Goal: Task Accomplishment & Management: Use online tool/utility

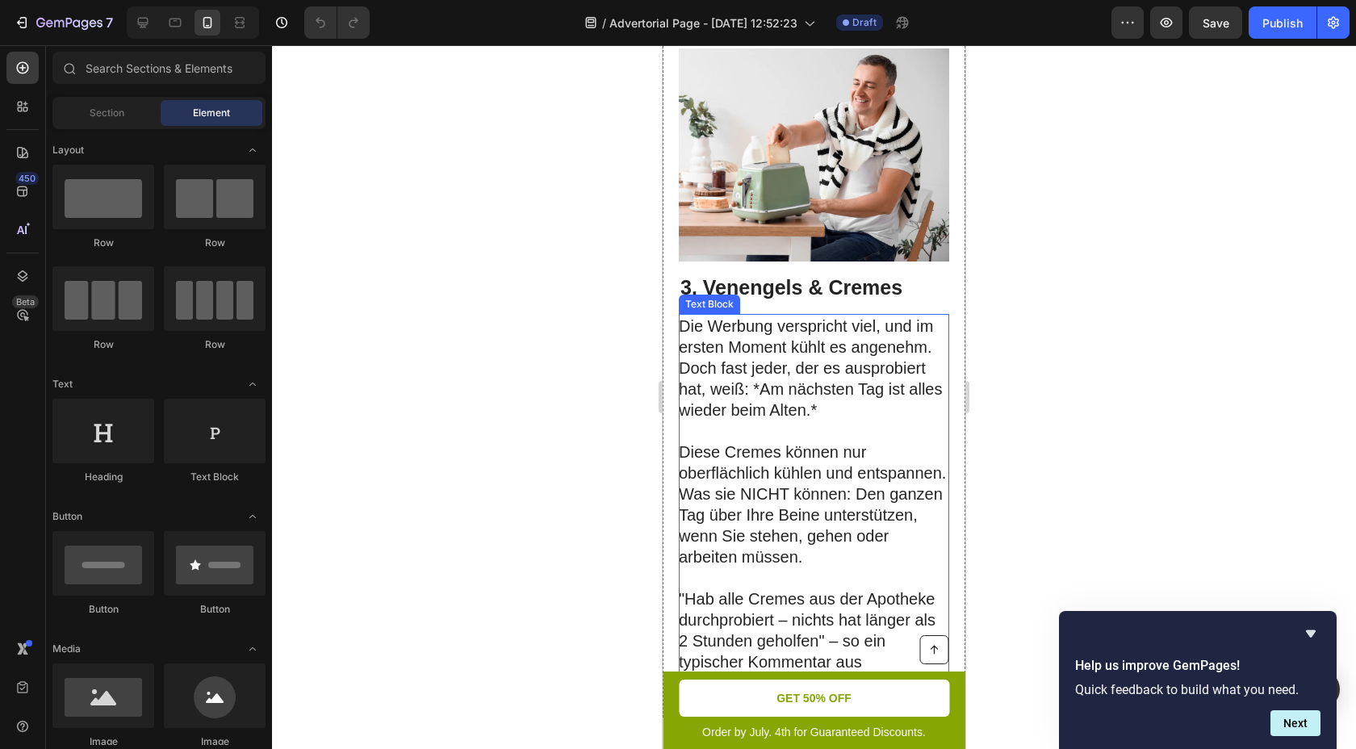
scroll to position [1820, 0]
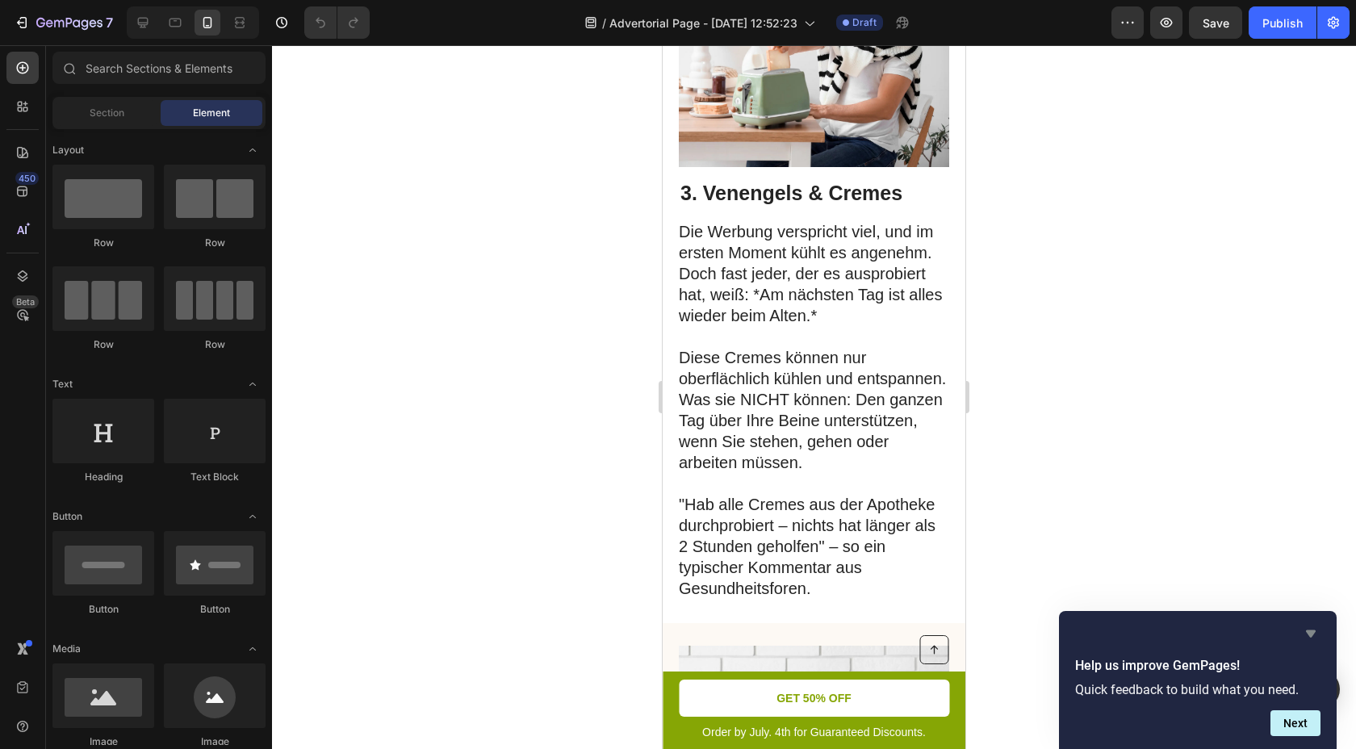
click at [1317, 632] on icon "Hide survey" at bounding box center [1310, 633] width 19 height 19
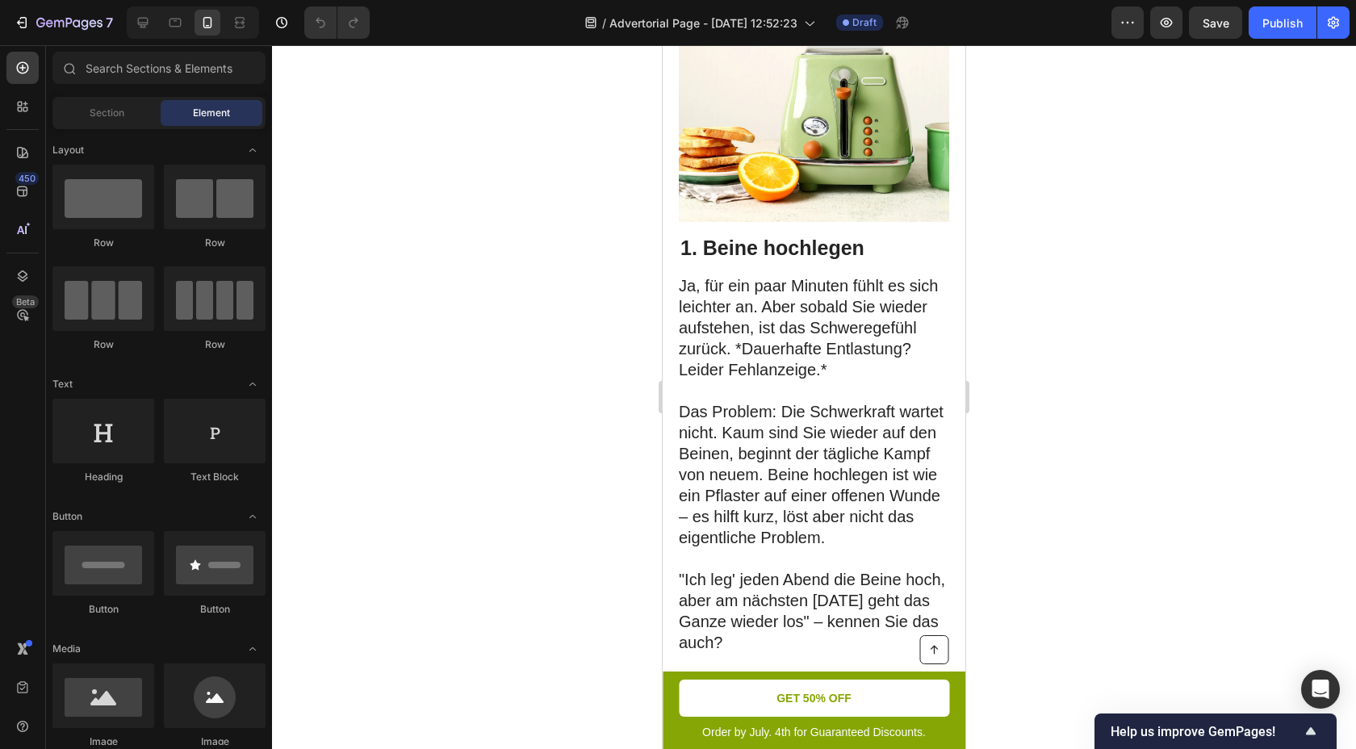
scroll to position [0, 0]
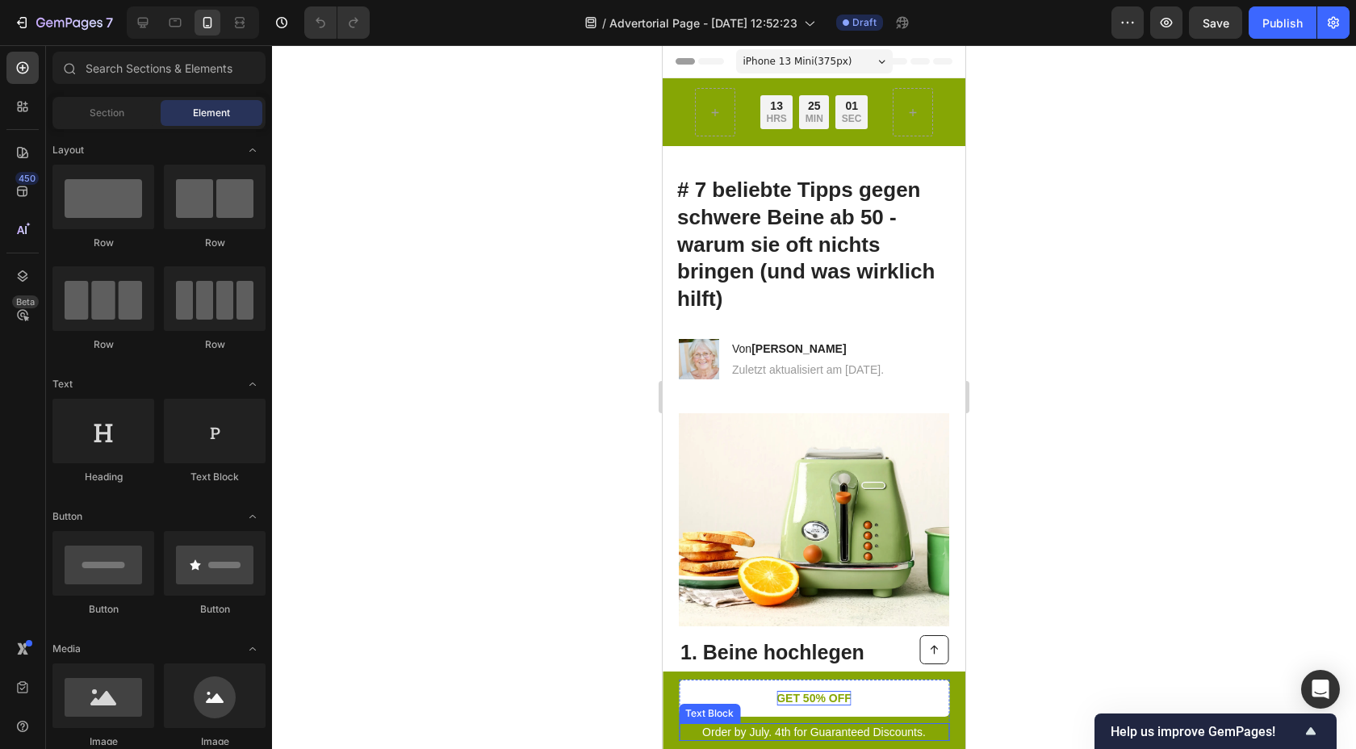
click at [831, 698] on p "GET 50% OFF" at bounding box center [814, 698] width 75 height 15
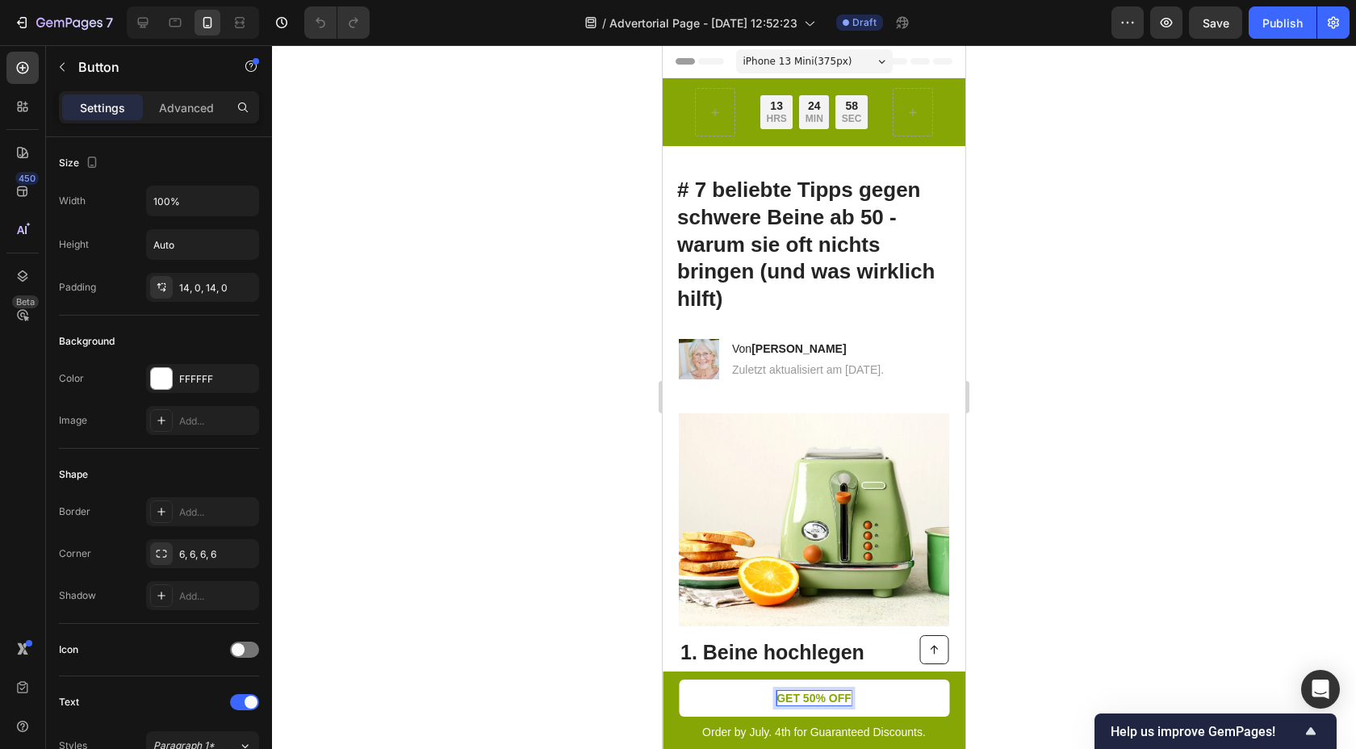
click at [842, 699] on p "GET 50% OFF" at bounding box center [814, 698] width 75 height 15
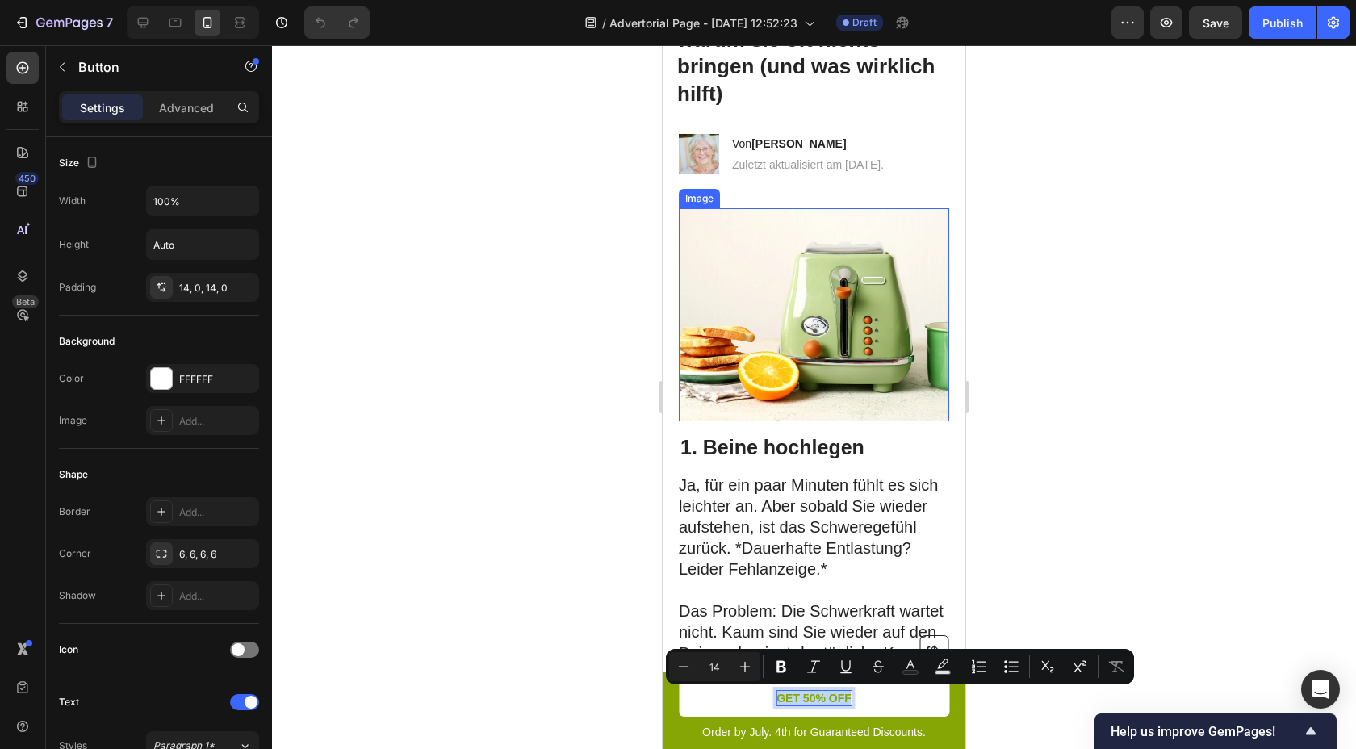
scroll to position [210, 0]
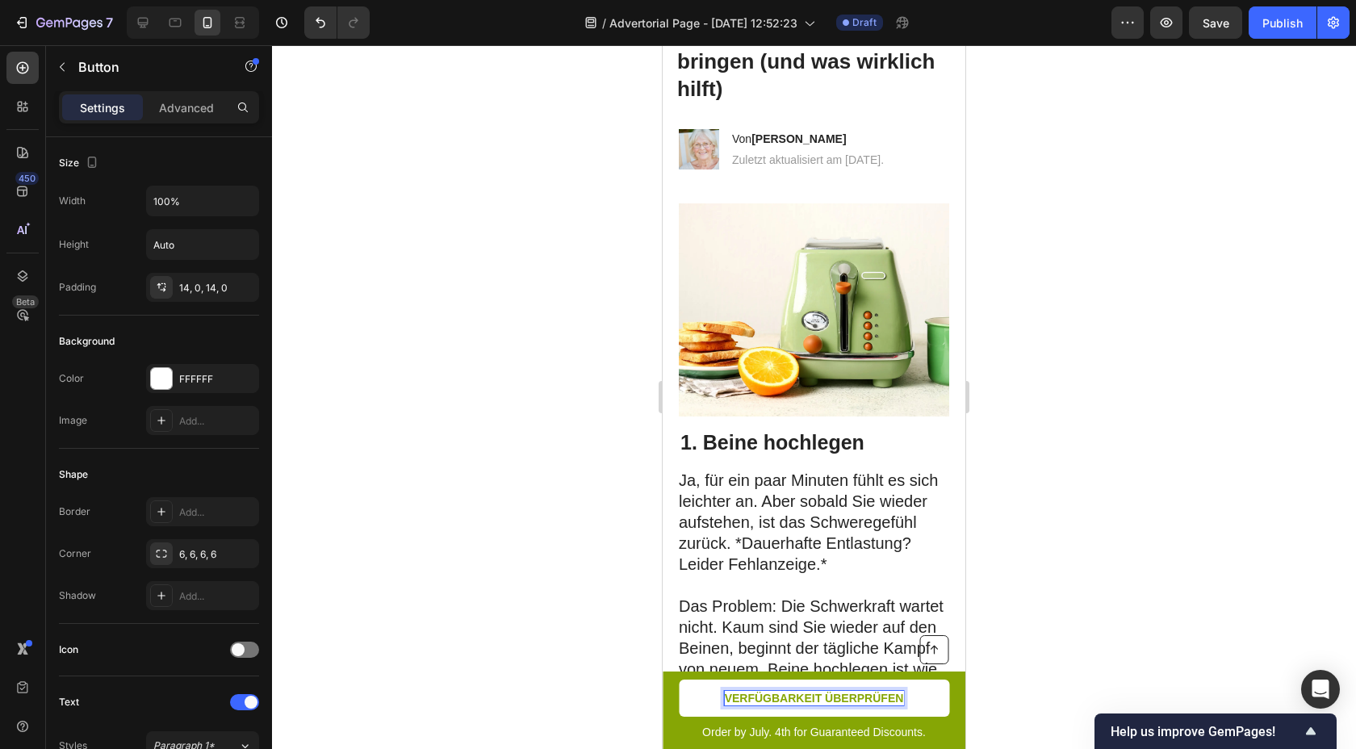
click at [1055, 568] on div at bounding box center [814, 397] width 1084 height 704
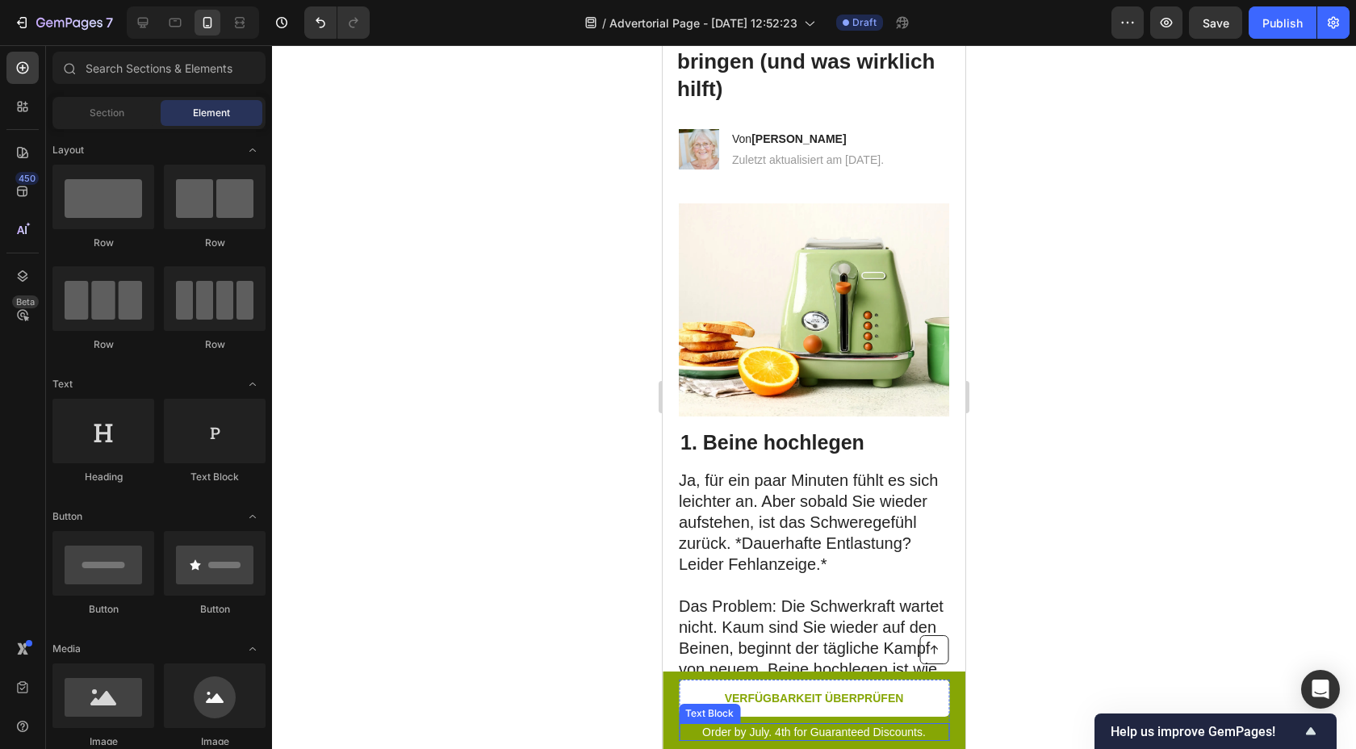
click at [886, 733] on p "Order by July. 4th for Guaranteed Discounts." at bounding box center [814, 732] width 267 height 15
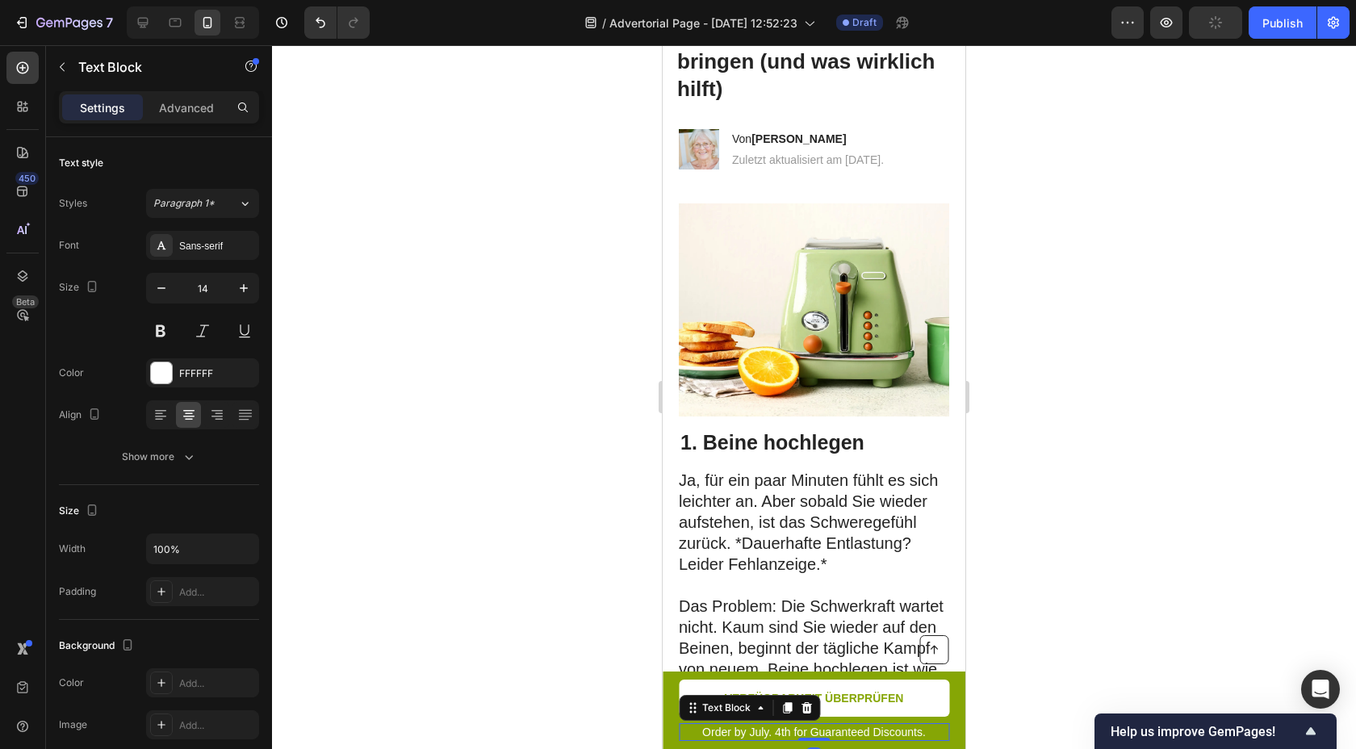
click at [886, 733] on p "Order by July. 4th for Guaranteed Discounts." at bounding box center [814, 732] width 267 height 15
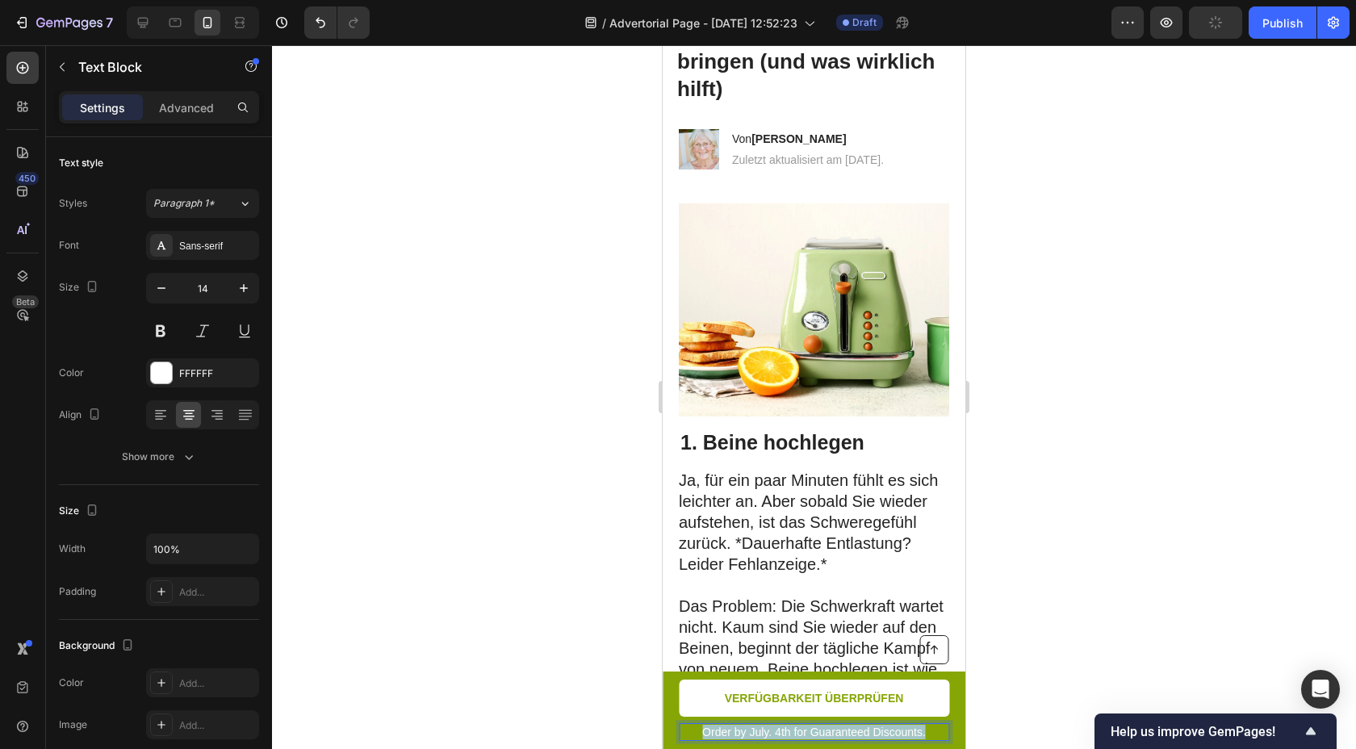
click at [886, 733] on p "Order by July. 4th for Guaranteed Discounts." at bounding box center [814, 732] width 267 height 15
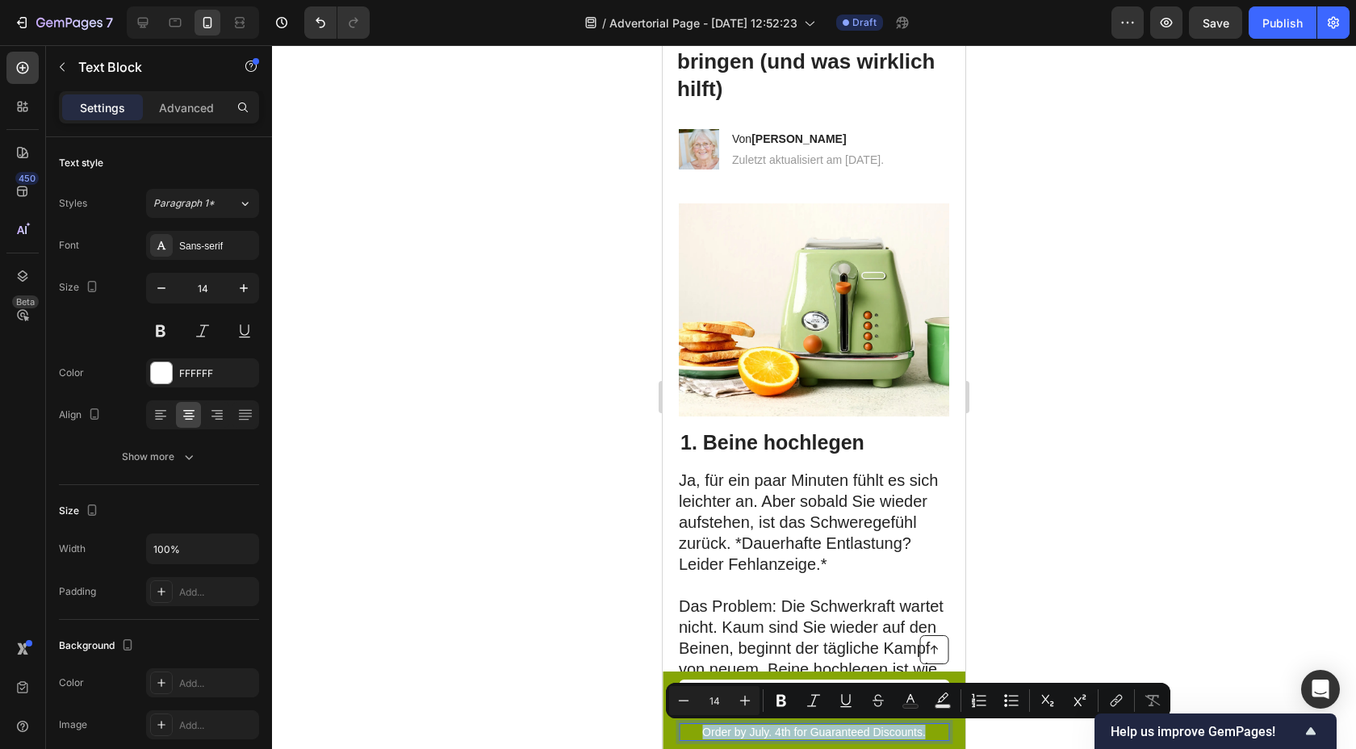
copy p "Order by July. 4th for Guaranteed Discounts."
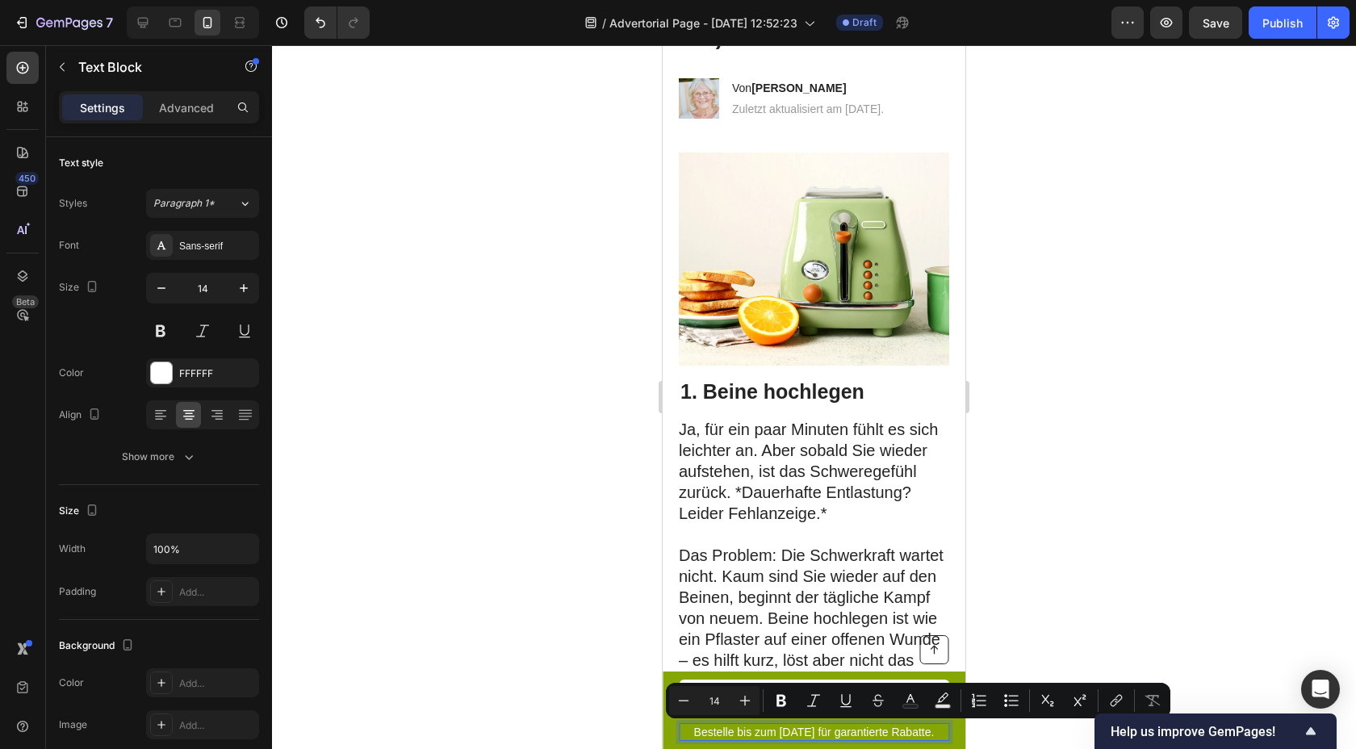
scroll to position [266, 0]
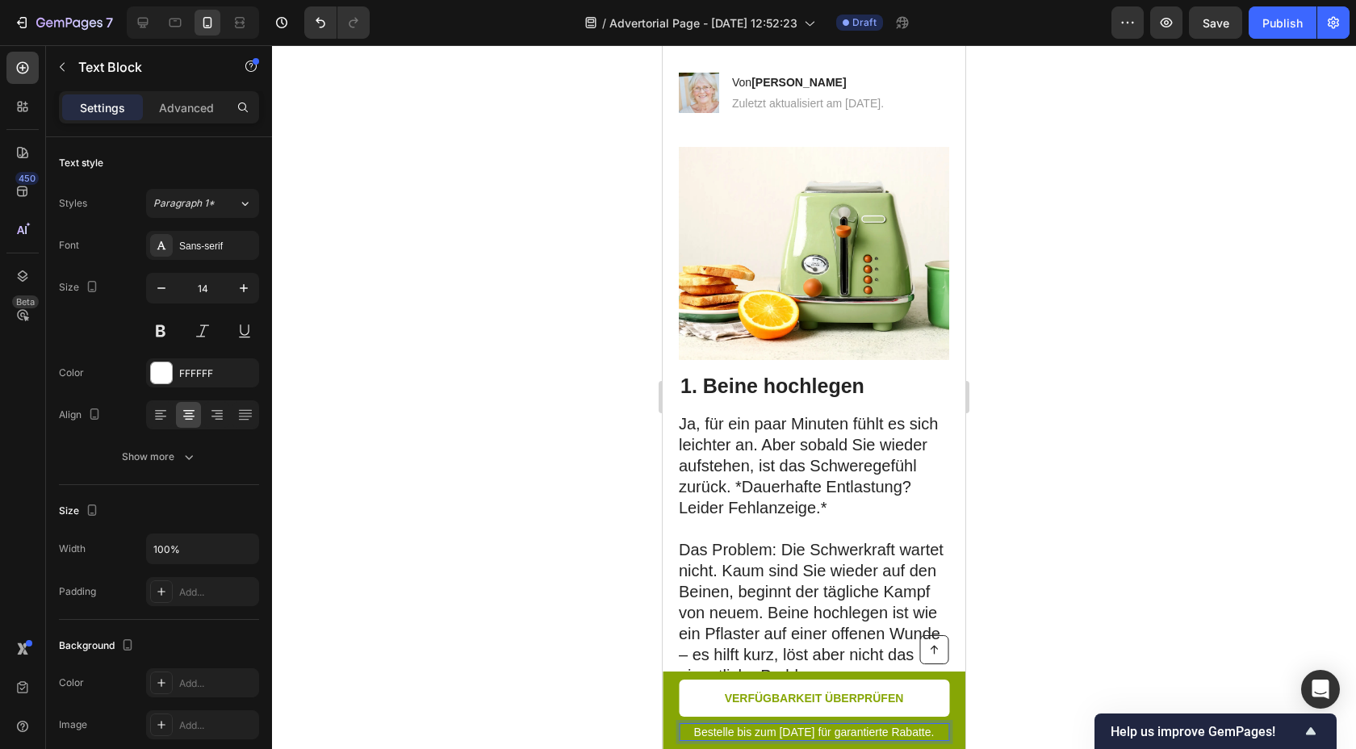
click at [802, 725] on p "Bestelle bis zum 27. September für garantierte Rabatte." at bounding box center [814, 732] width 267 height 15
click at [796, 725] on p "Bestelle bis zum 27. September für garantierte Rabatte." at bounding box center [814, 732] width 267 height 15
click at [1036, 639] on div at bounding box center [814, 397] width 1084 height 704
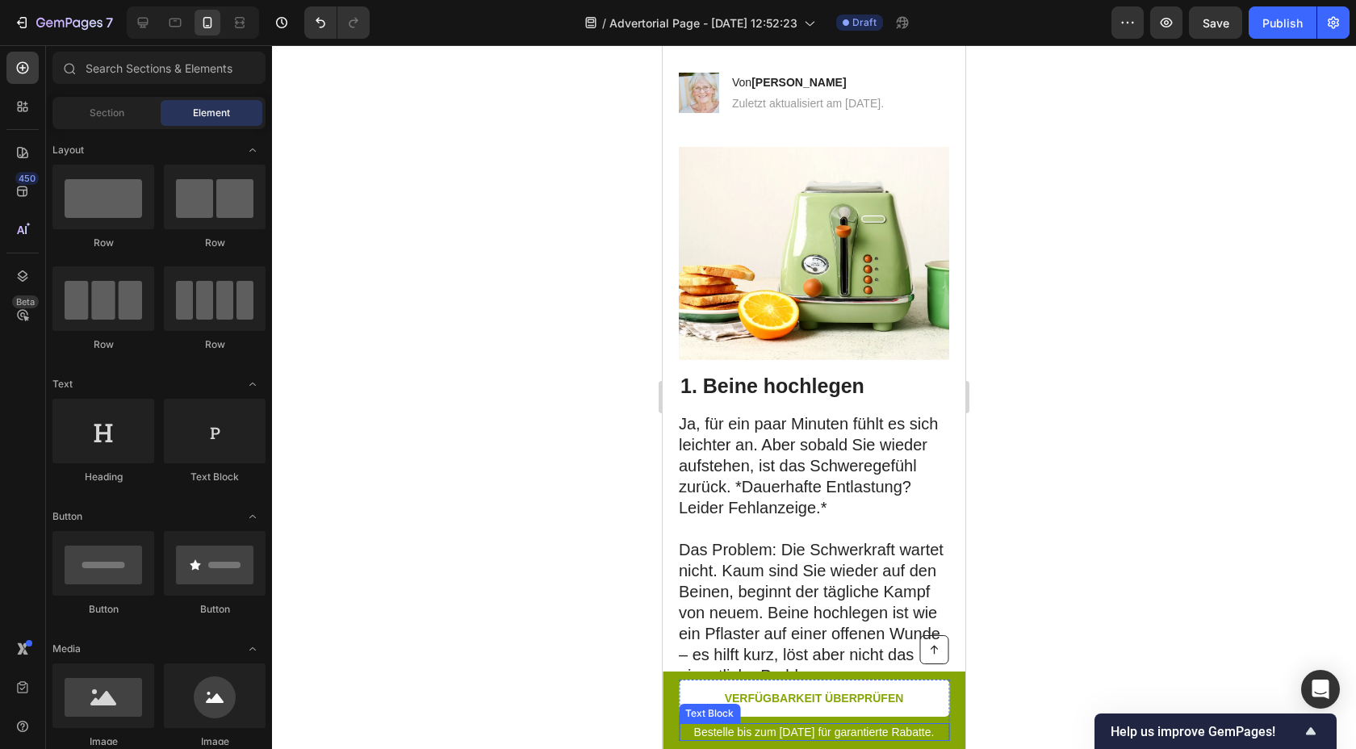
click at [850, 736] on p "Bestelle bis zum 27. September für garantierte Rabatte." at bounding box center [814, 732] width 267 height 15
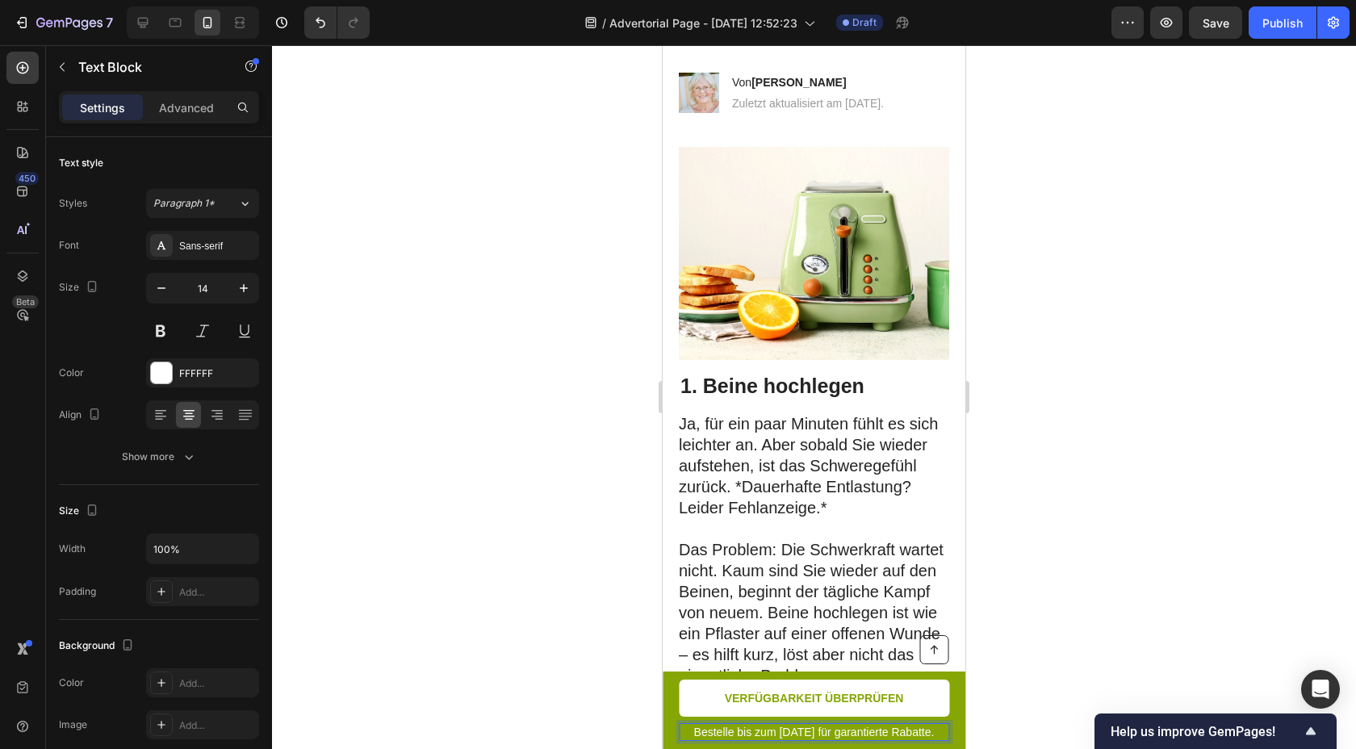
click at [850, 736] on p "Bestelle bis zum 27. September für garantierte Rabatte." at bounding box center [814, 732] width 267 height 15
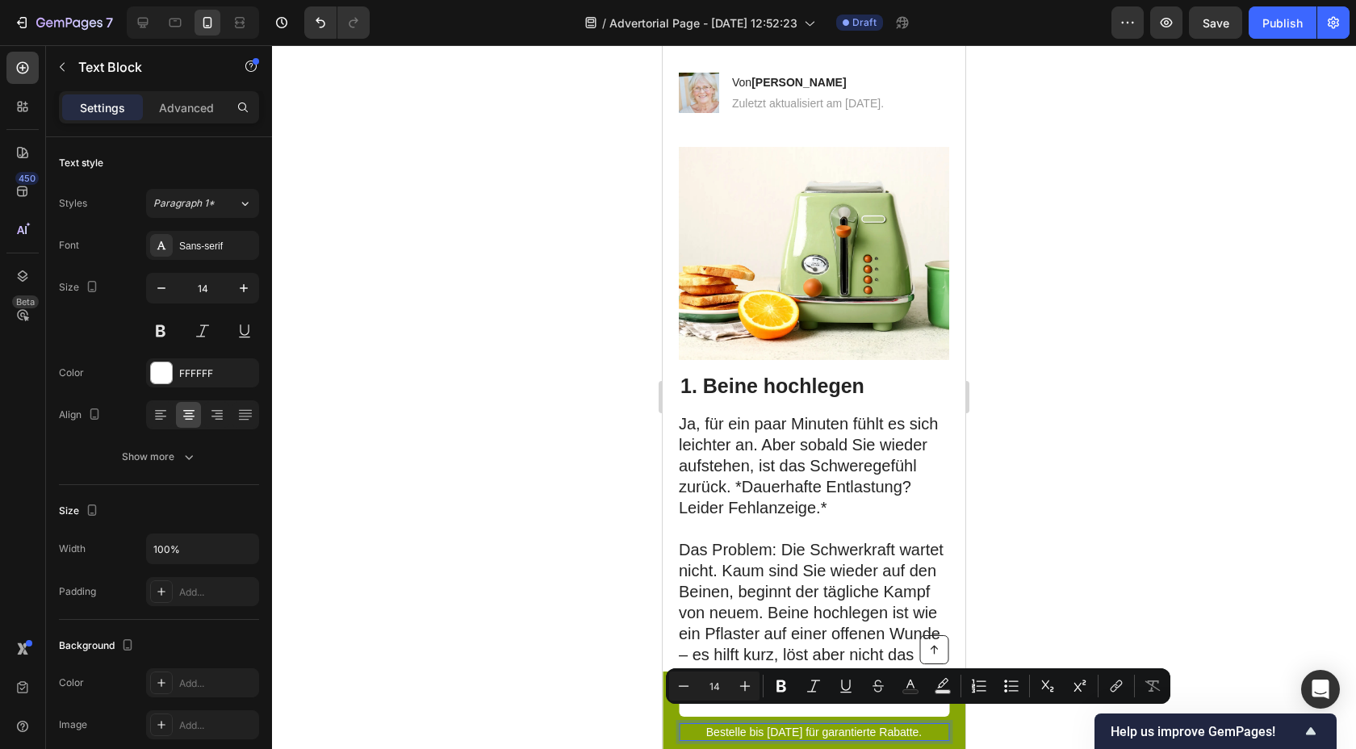
scroll to position [272, 0]
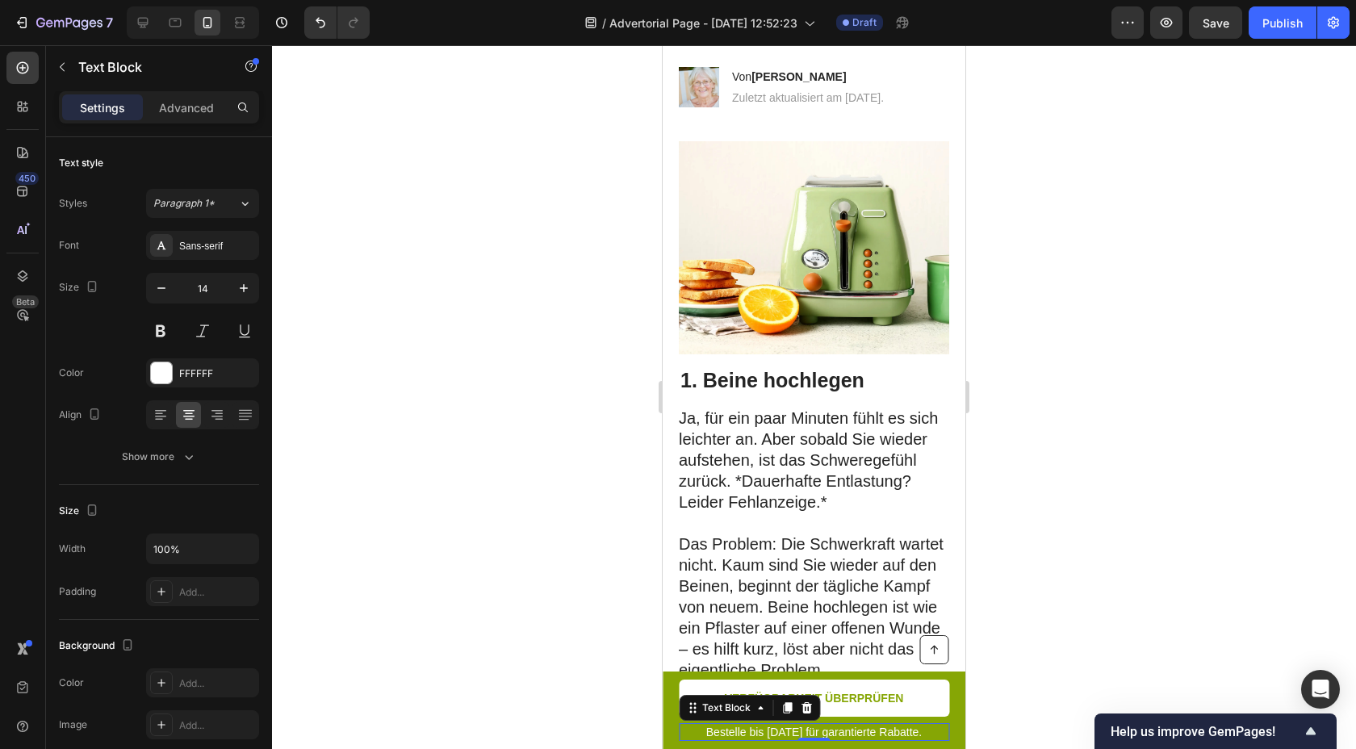
click at [1079, 619] on div at bounding box center [814, 397] width 1084 height 704
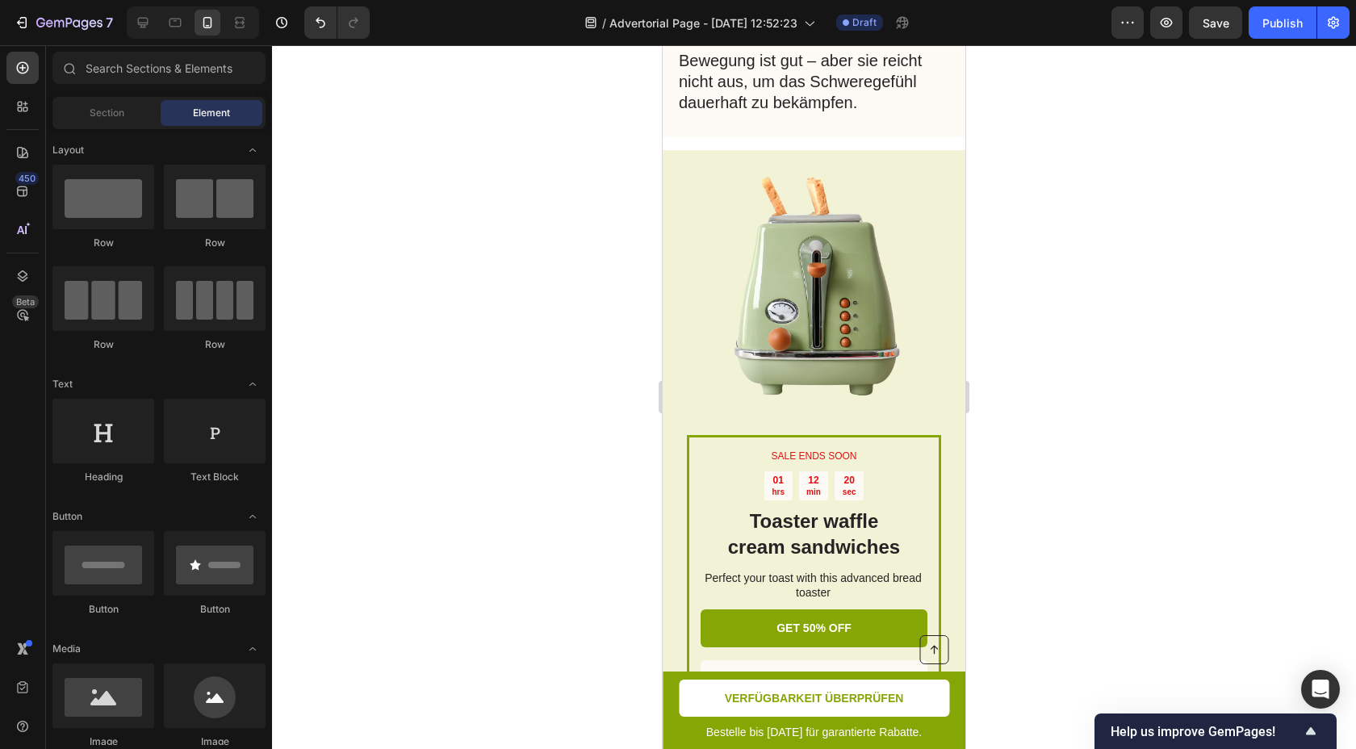
scroll to position [2963, 0]
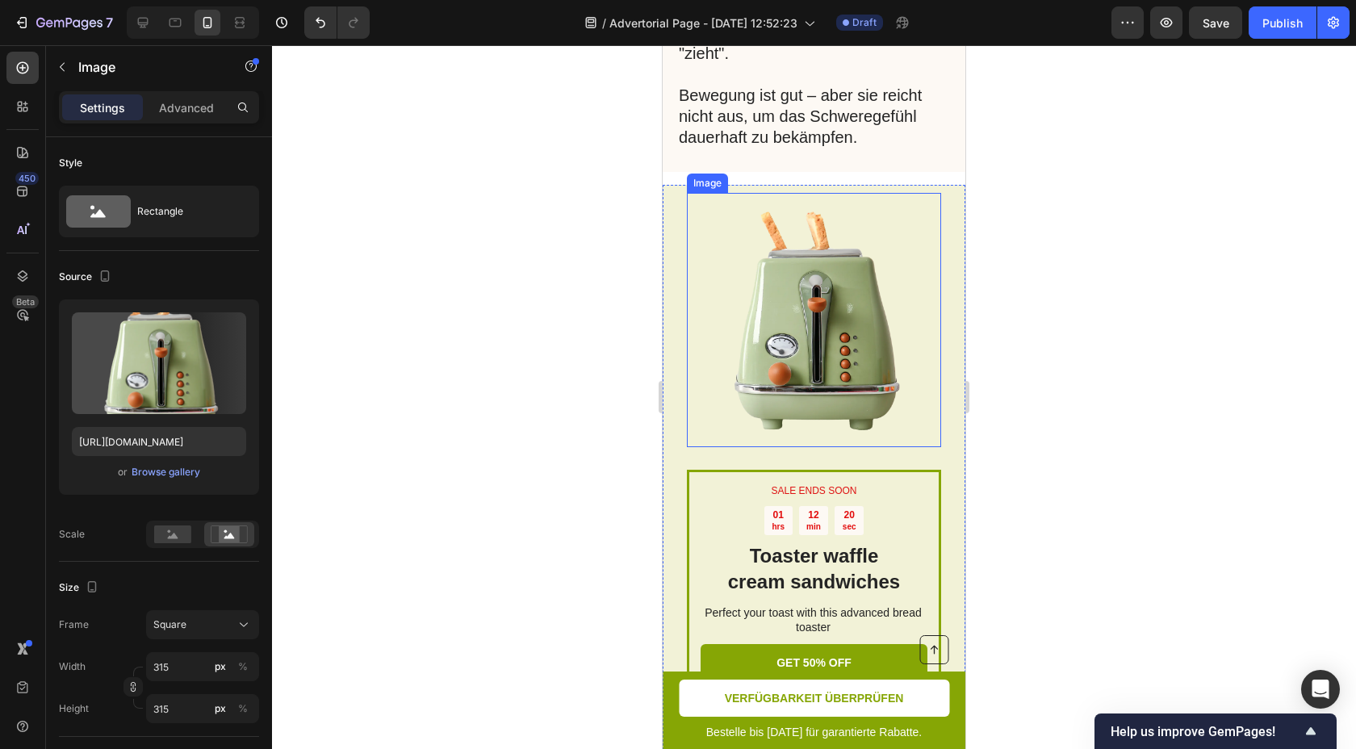
click at [894, 324] on img at bounding box center [814, 320] width 254 height 254
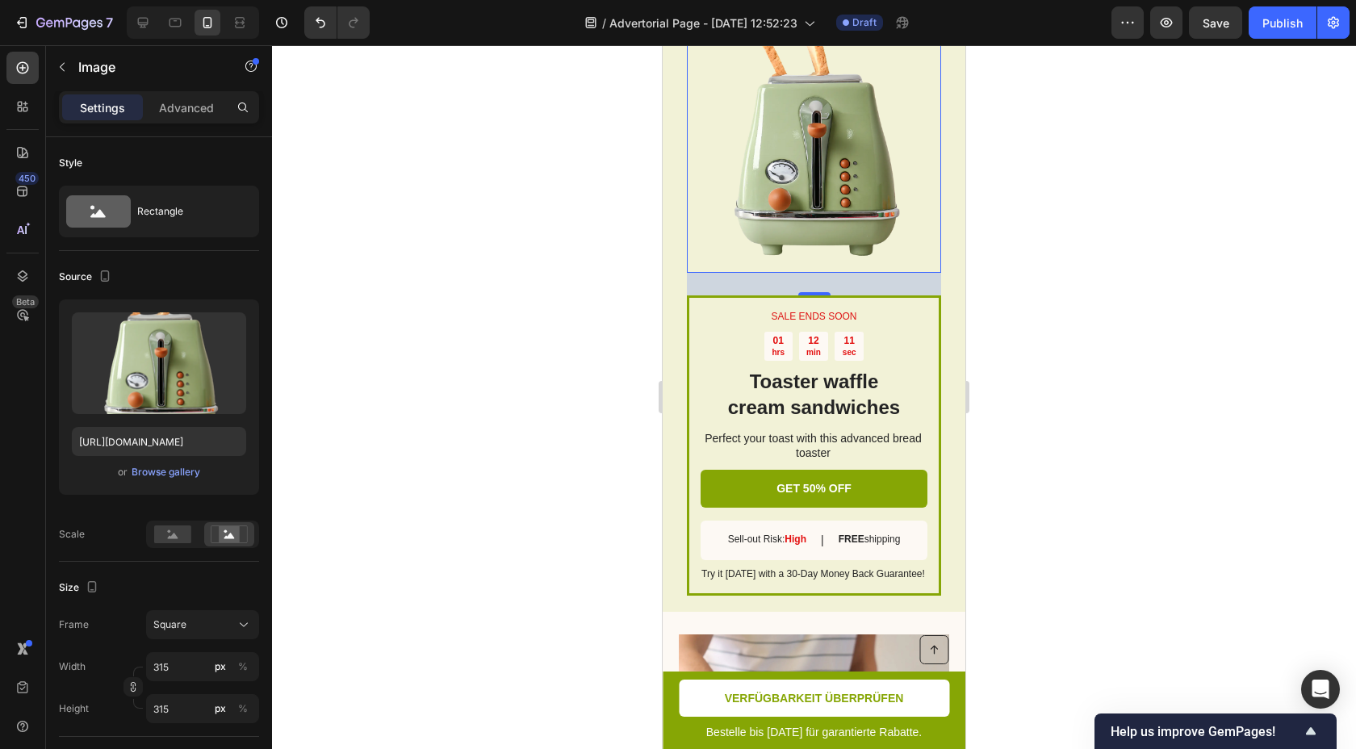
scroll to position [3026, 0]
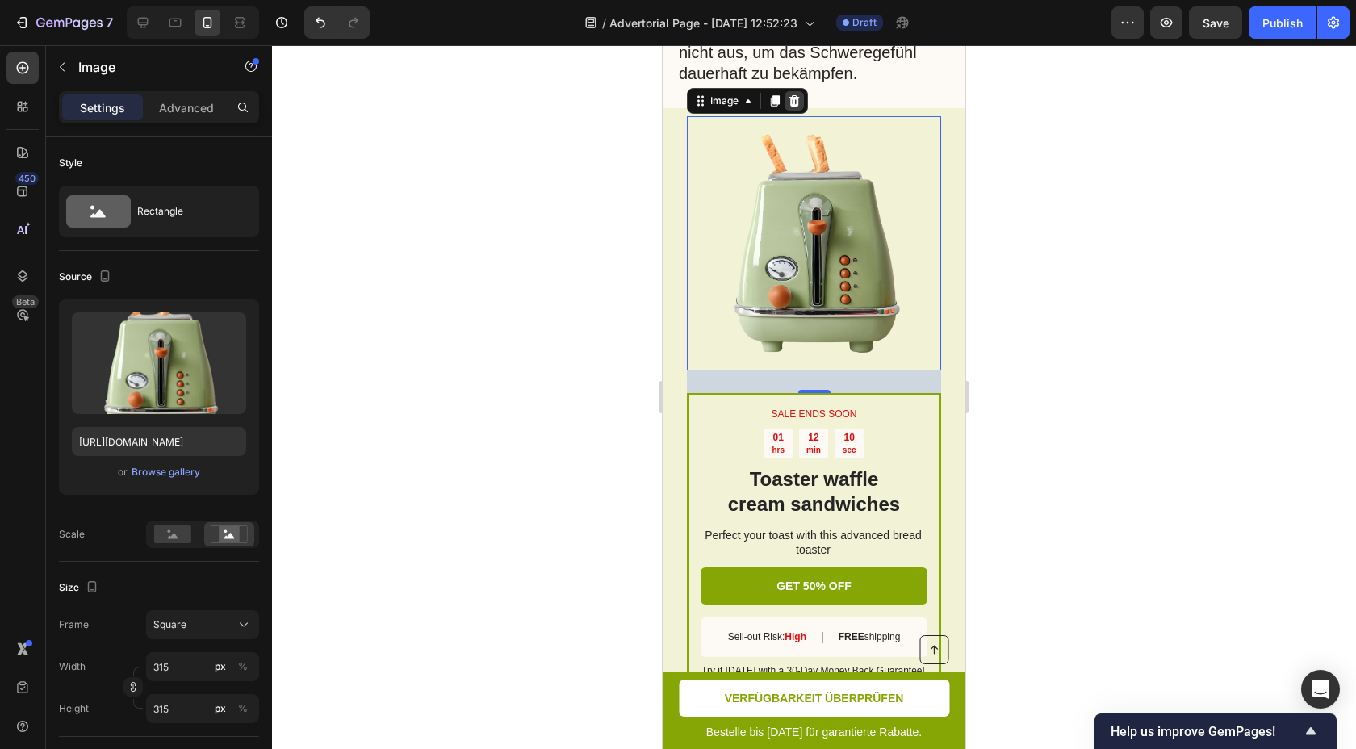
click at [795, 111] on div at bounding box center [794, 100] width 19 height 19
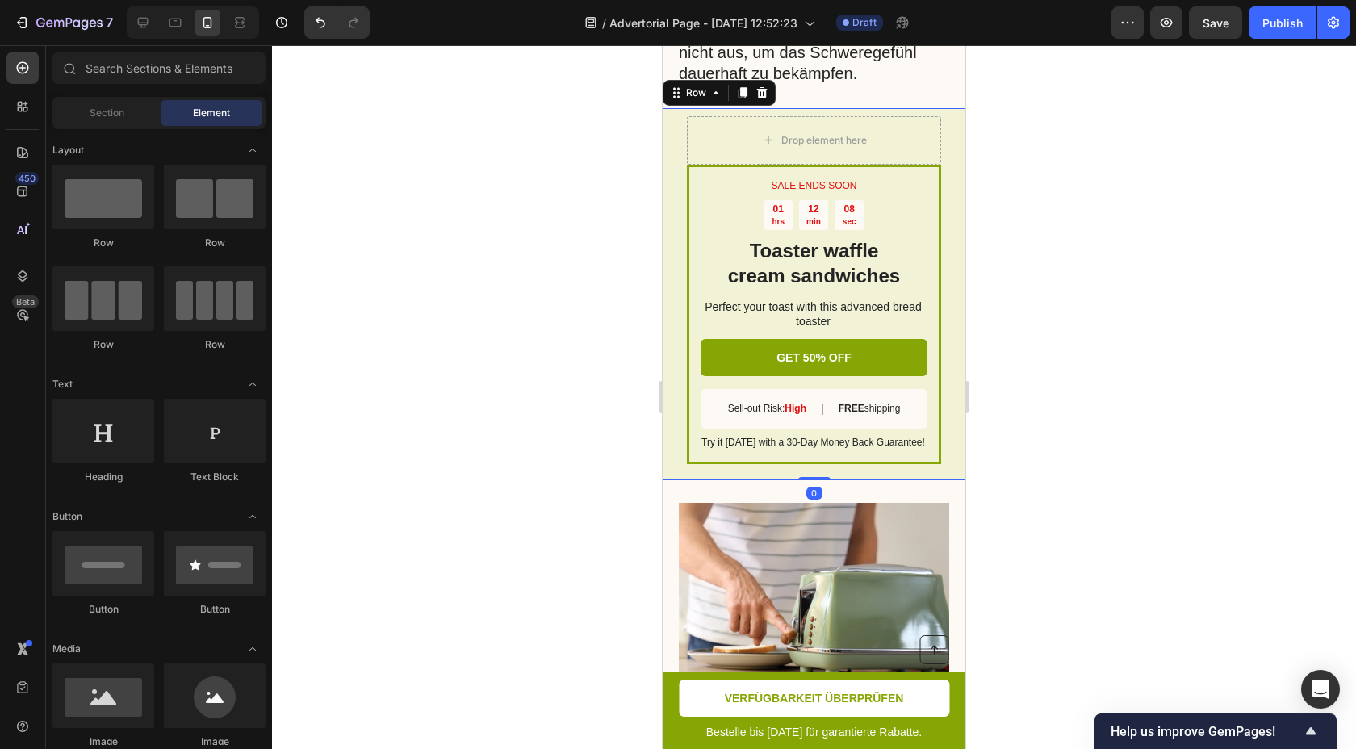
click at [681, 157] on div "SALE ENDS SOON Text Block 01 hrs 12 min 08 sec Countdown Timer Toaster waffle c…" at bounding box center [814, 294] width 303 height 373
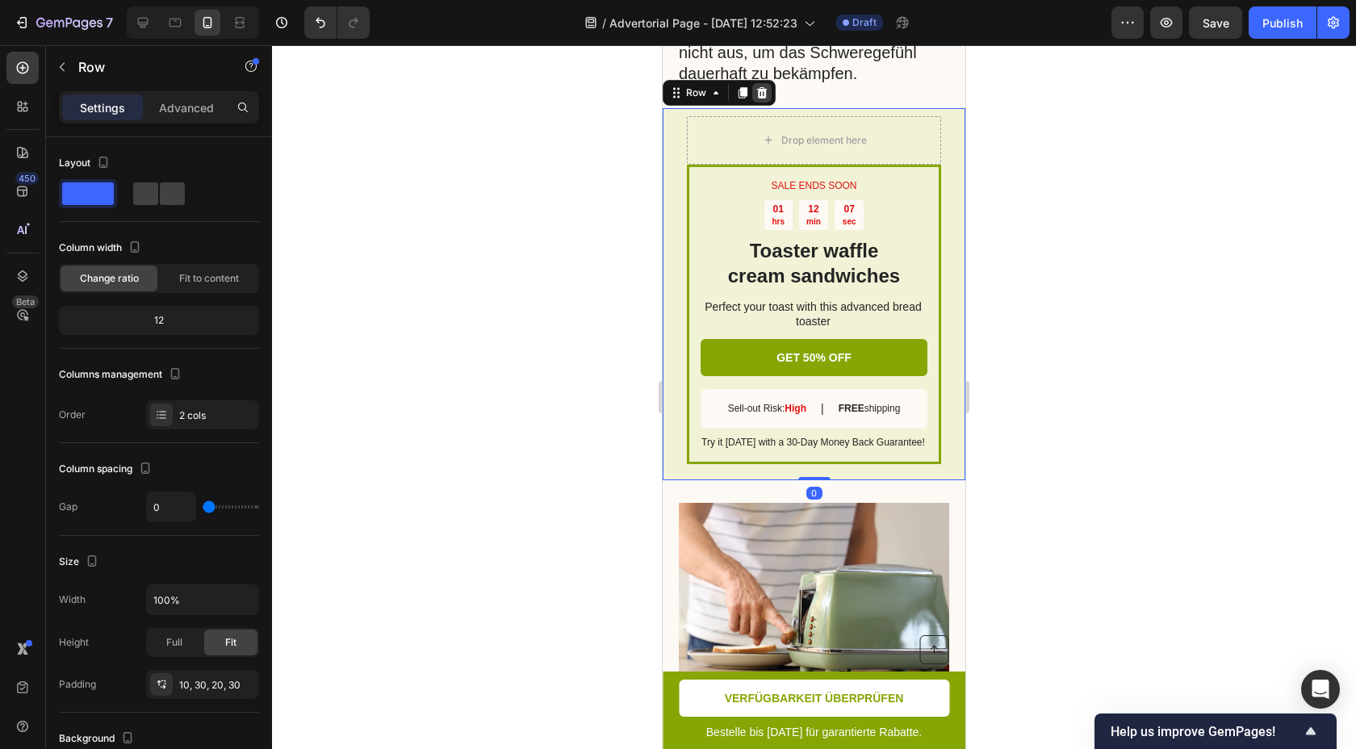
click at [764, 98] on icon at bounding box center [762, 92] width 10 height 11
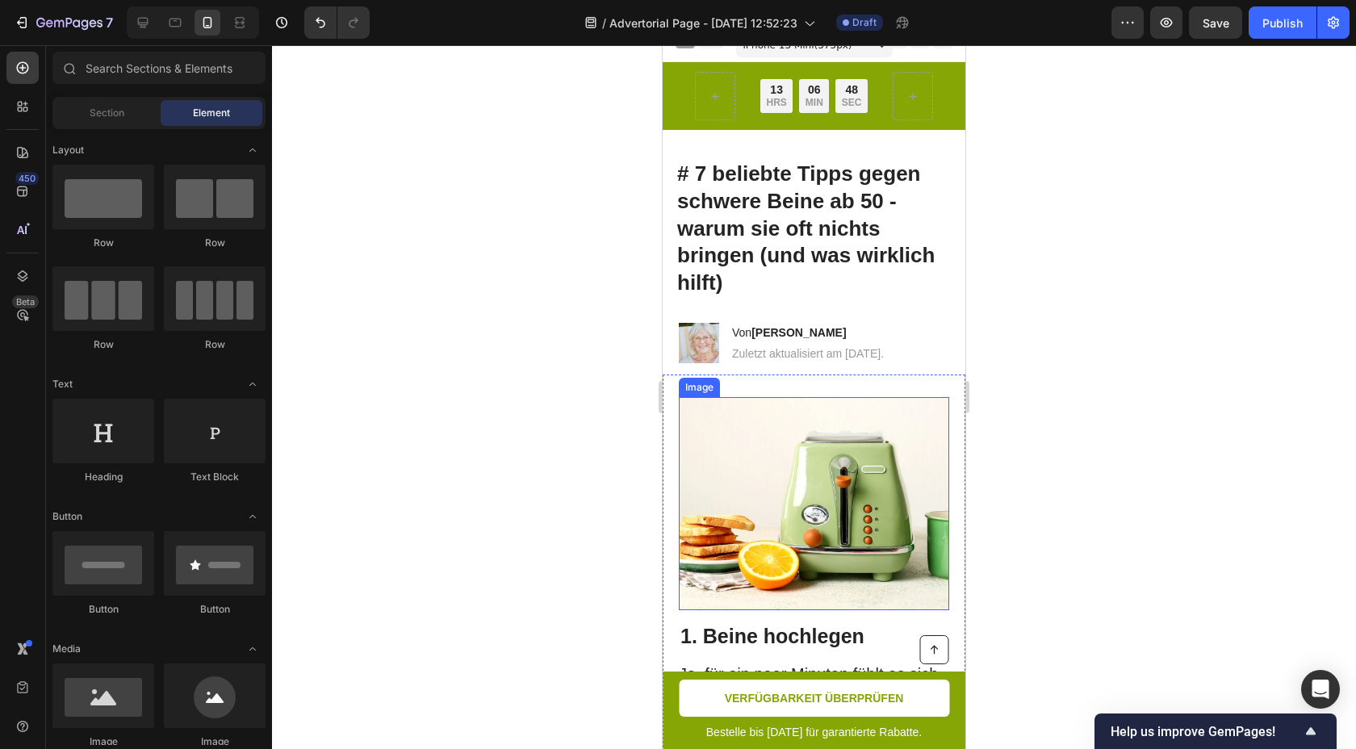
scroll to position [220, 0]
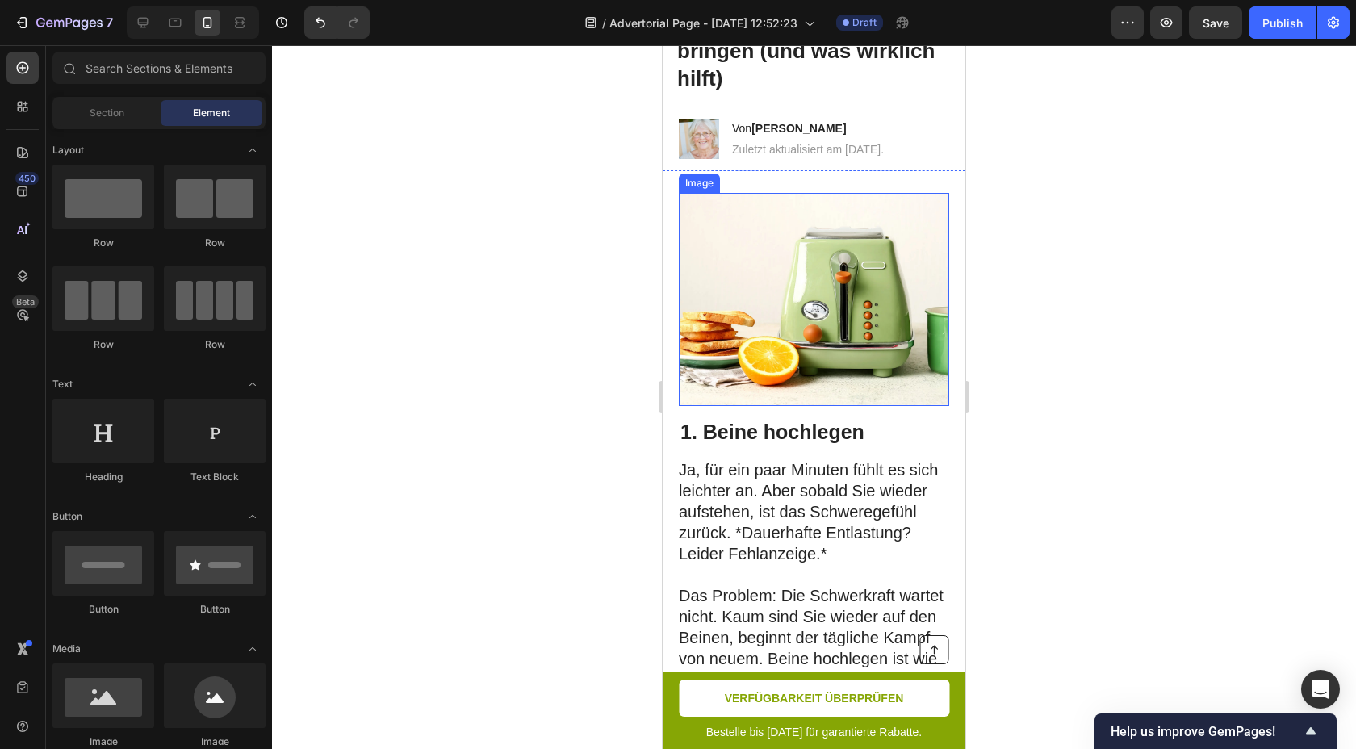
click at [845, 341] on img at bounding box center [814, 299] width 270 height 213
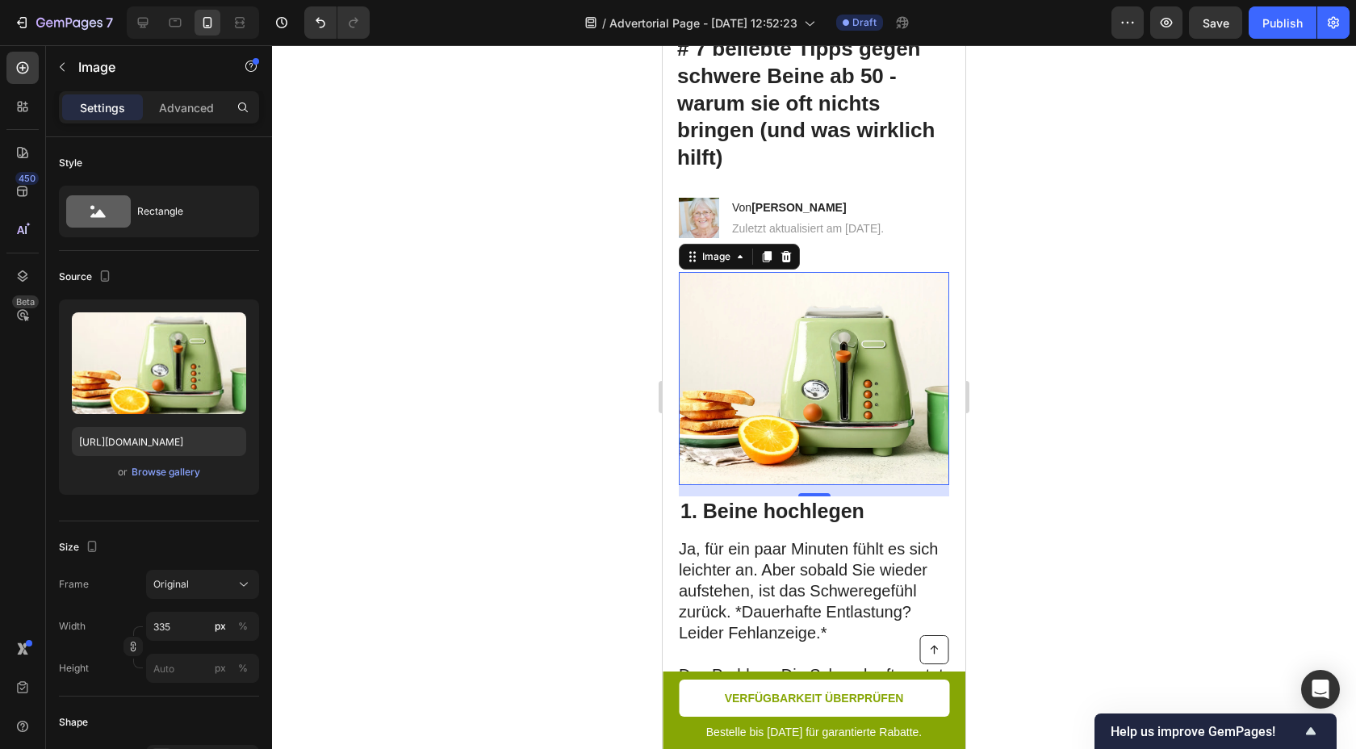
scroll to position [138, 0]
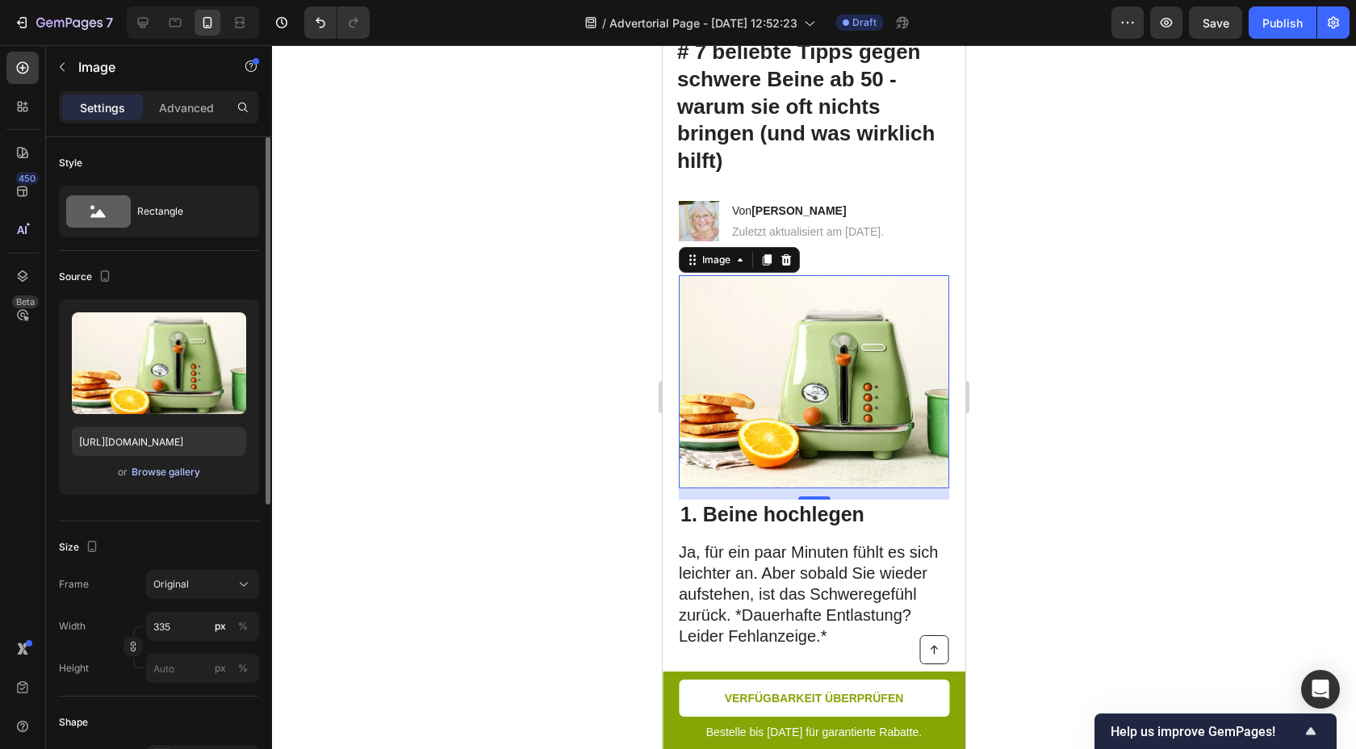
click at [160, 474] on div "Browse gallery" at bounding box center [166, 472] width 69 height 15
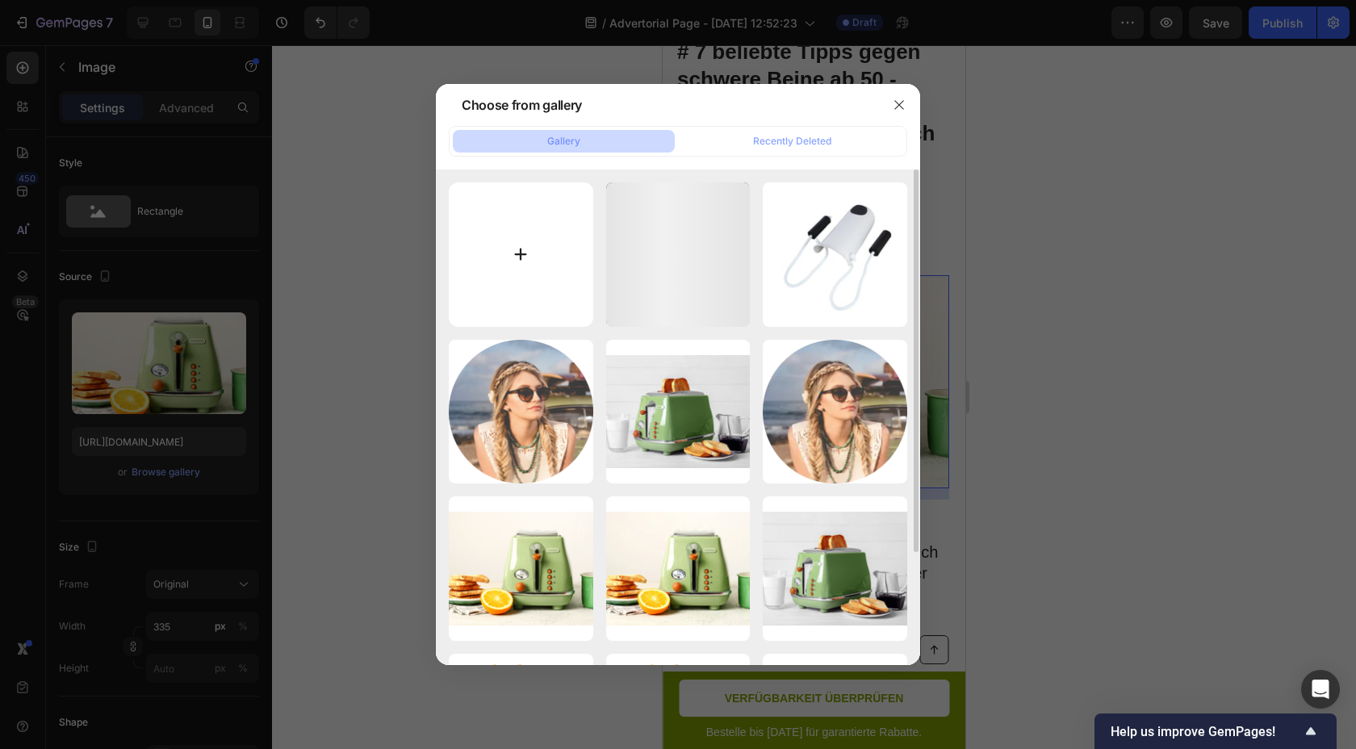
click at [496, 258] on input "file" at bounding box center [521, 254] width 144 height 144
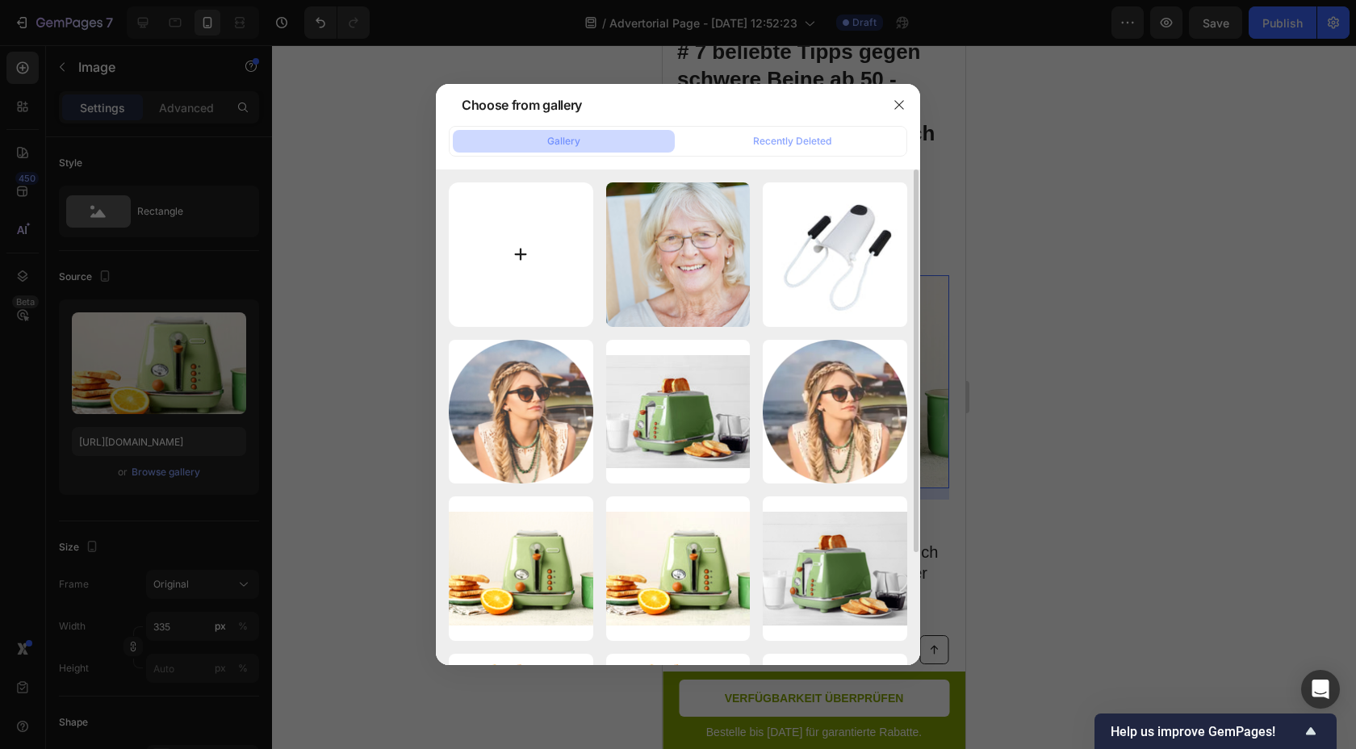
click at [535, 267] on input "file" at bounding box center [521, 254] width 144 height 144
type input "C:\fakepath\1.png"
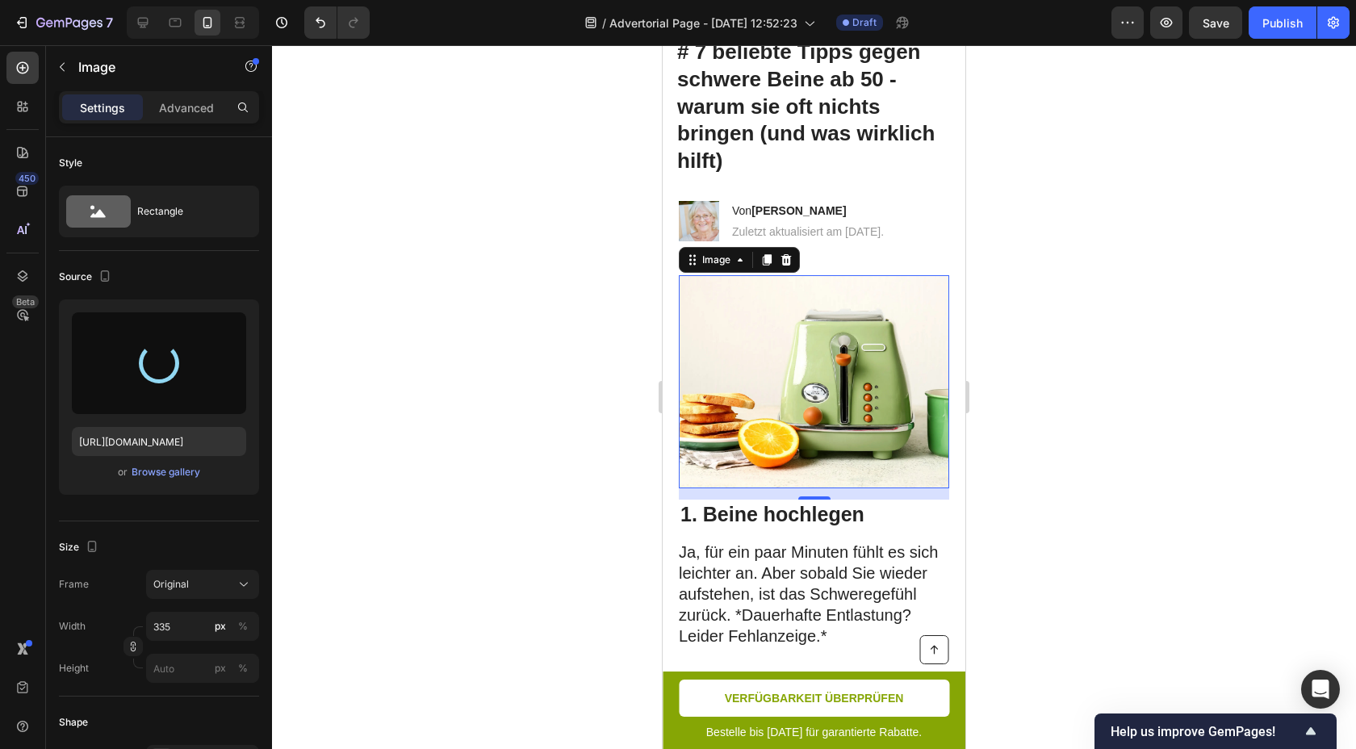
type input "https://cdn.shopify.com/s/files/1/0957/2925/4664/files/gempages_586119134987682…"
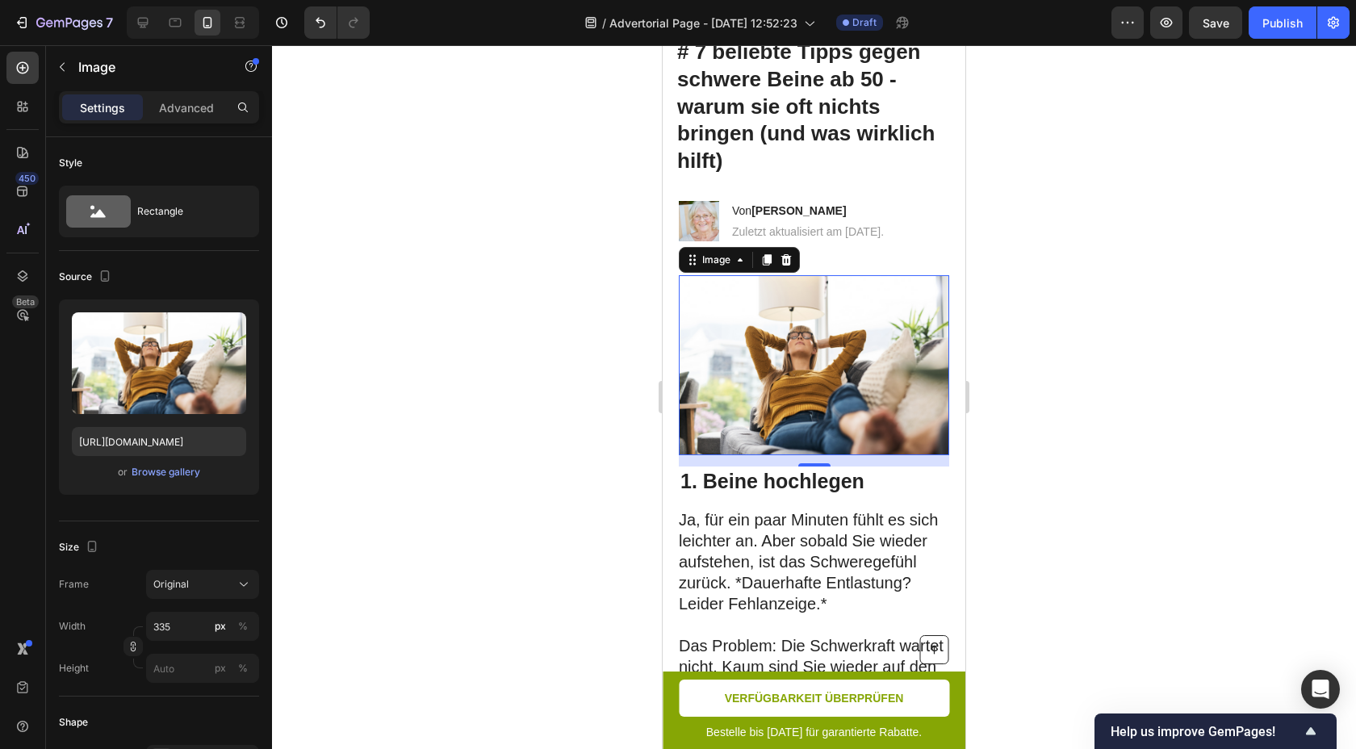
click at [1044, 416] on div at bounding box center [814, 397] width 1084 height 704
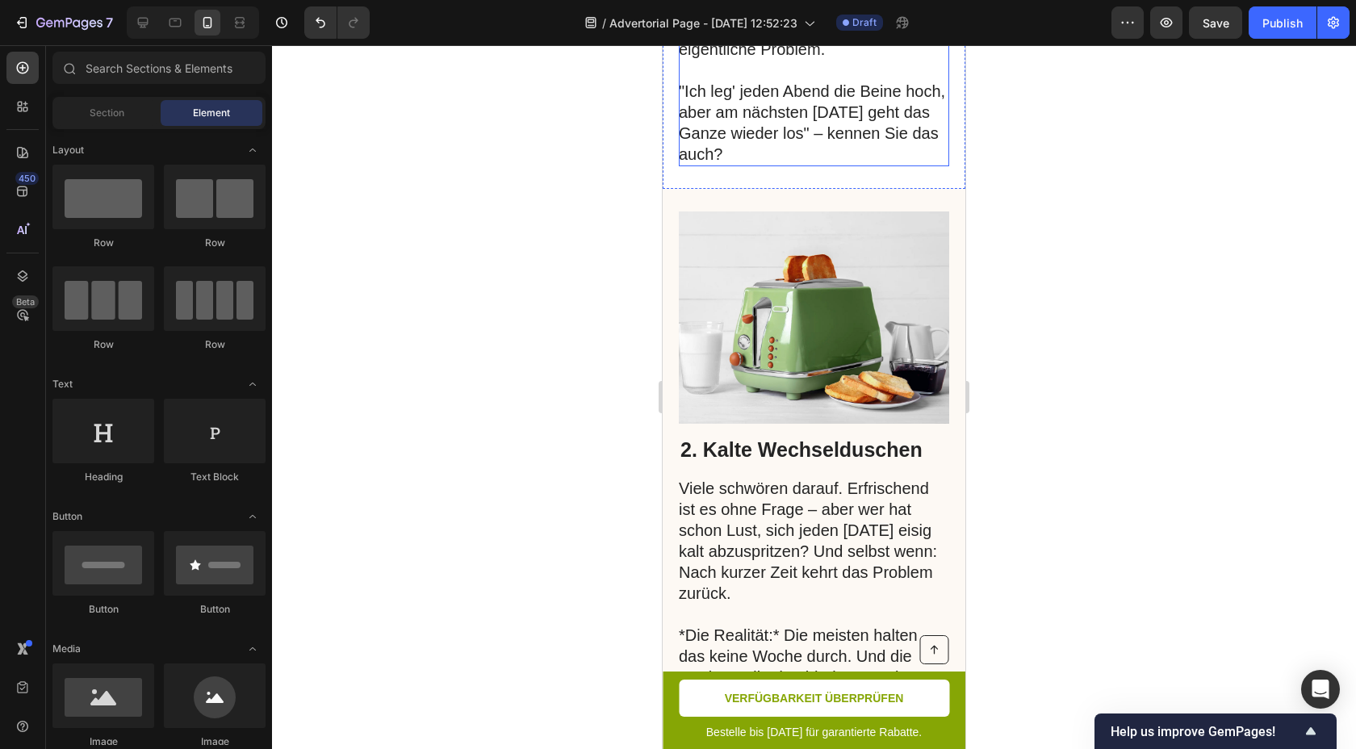
scroll to position [878, 0]
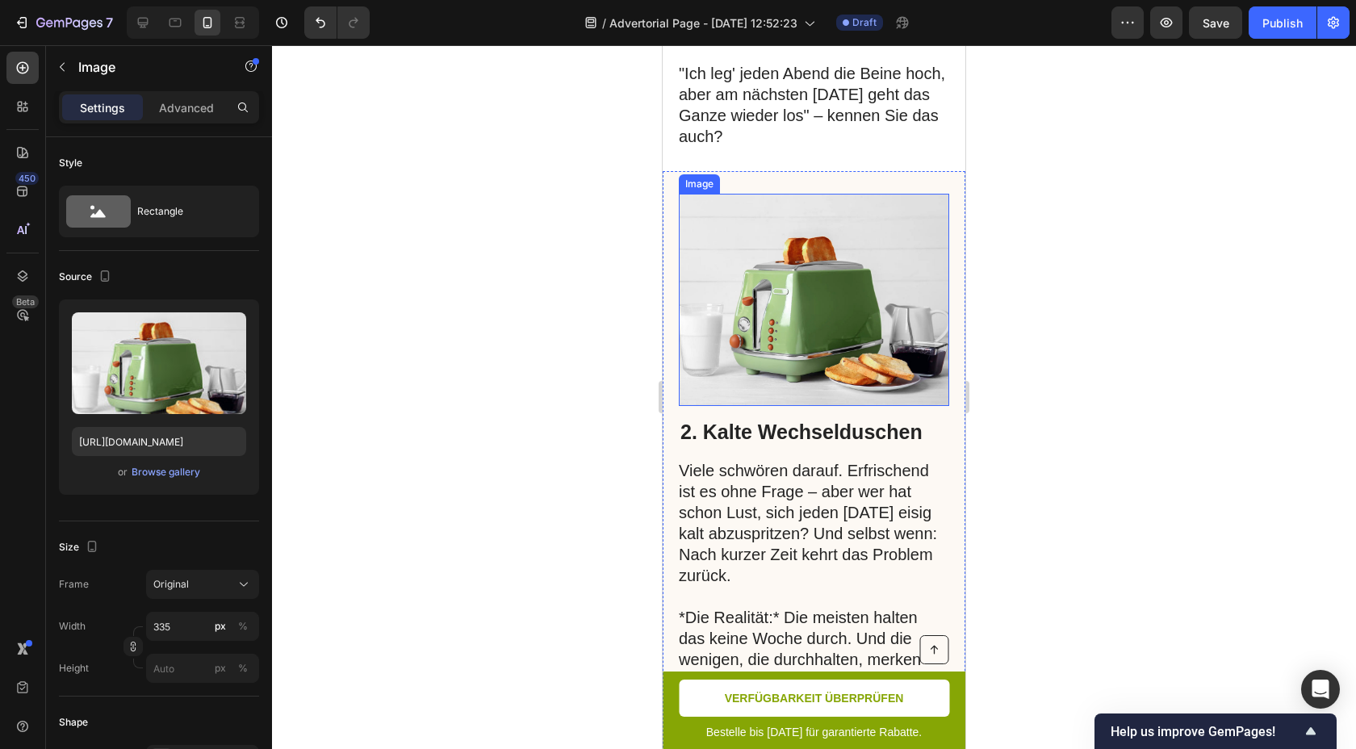
click at [848, 286] on img at bounding box center [814, 300] width 270 height 213
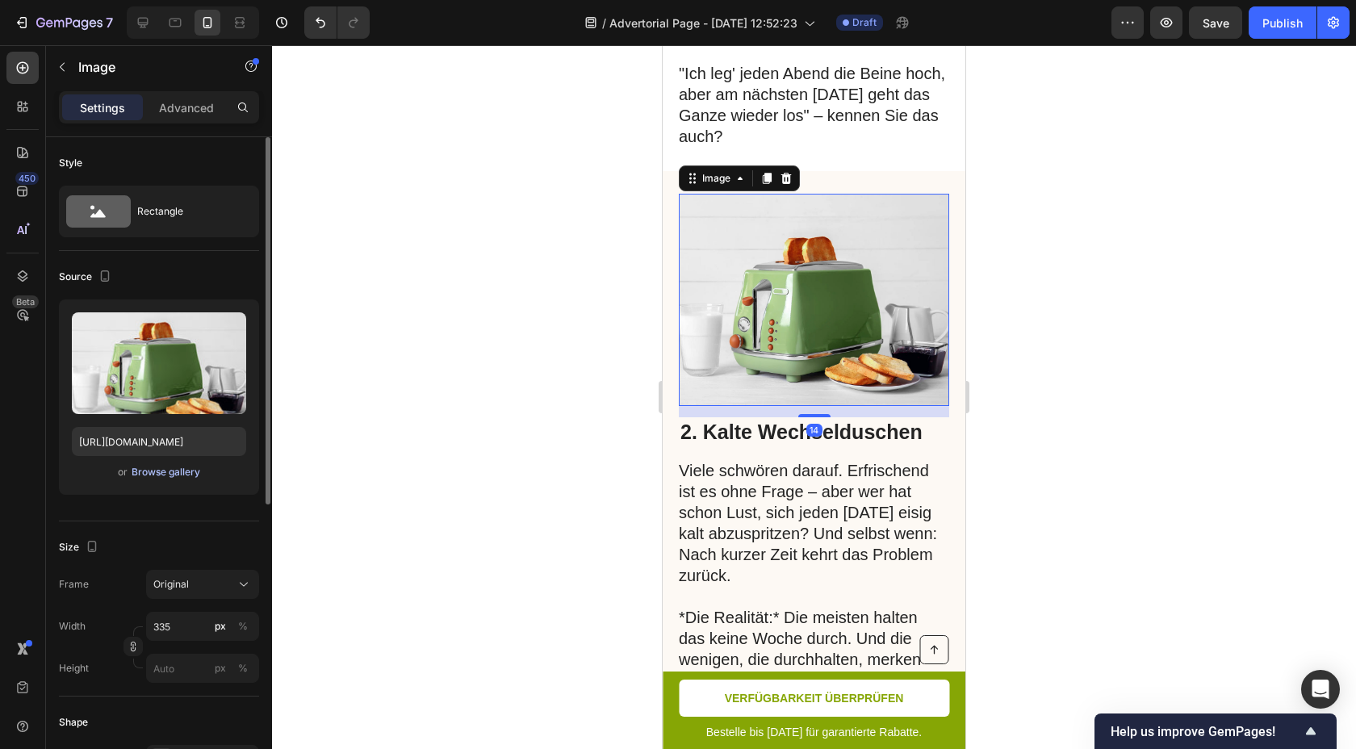
click at [157, 477] on div "Browse gallery" at bounding box center [166, 472] width 69 height 15
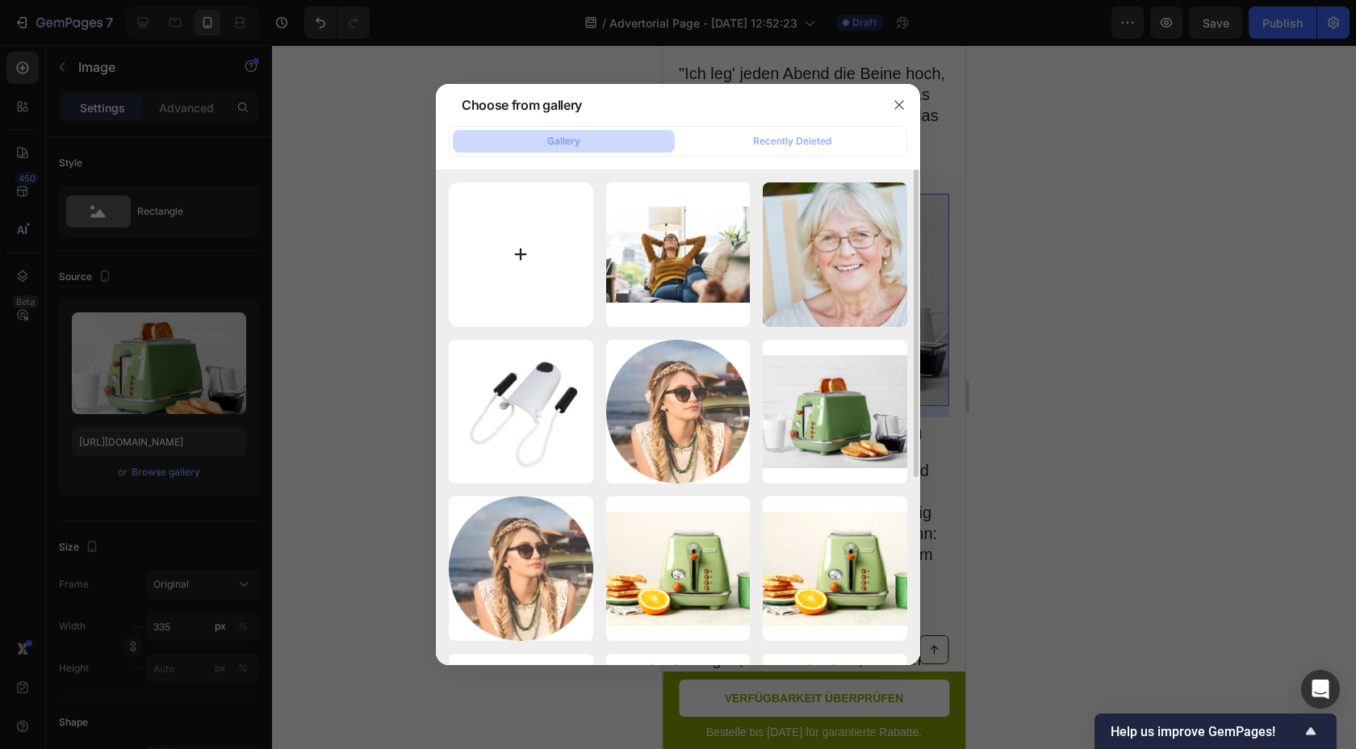
click at [537, 242] on input "file" at bounding box center [521, 254] width 144 height 144
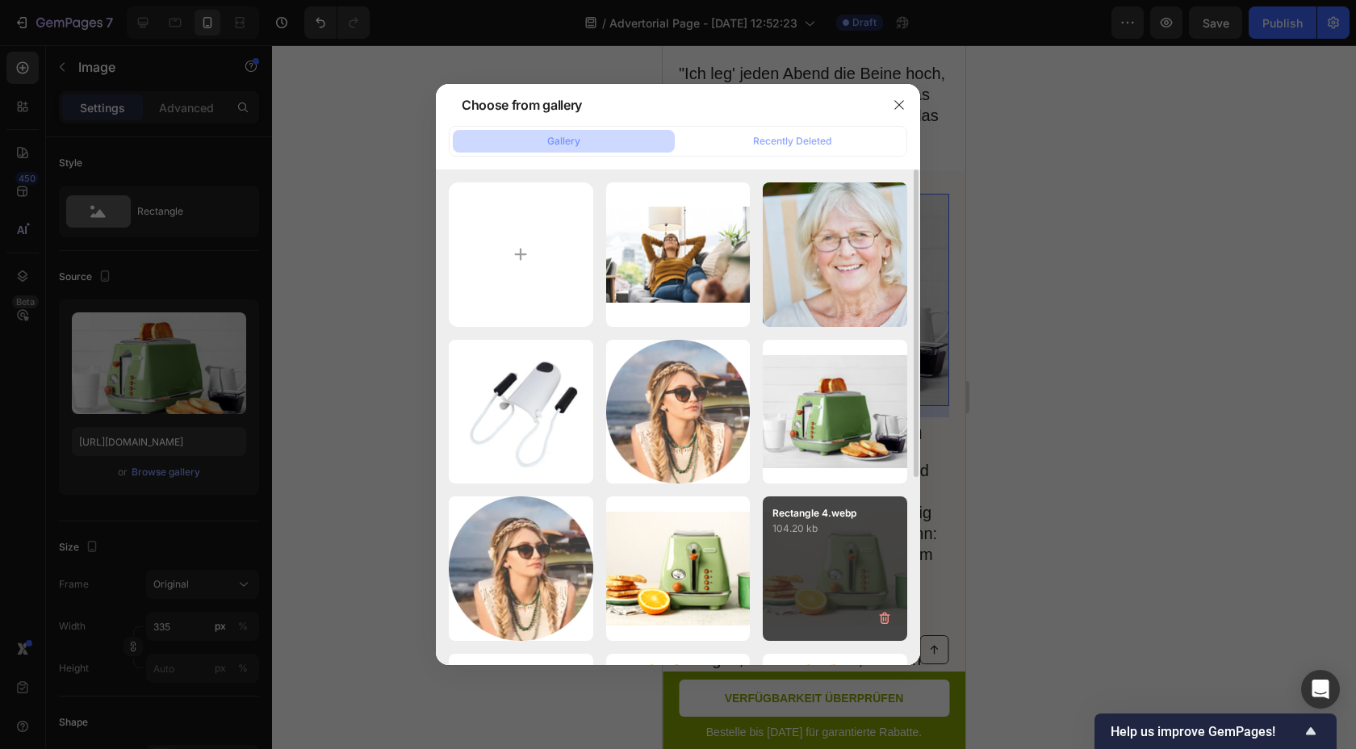
type input "C:\fakepath\2.png"
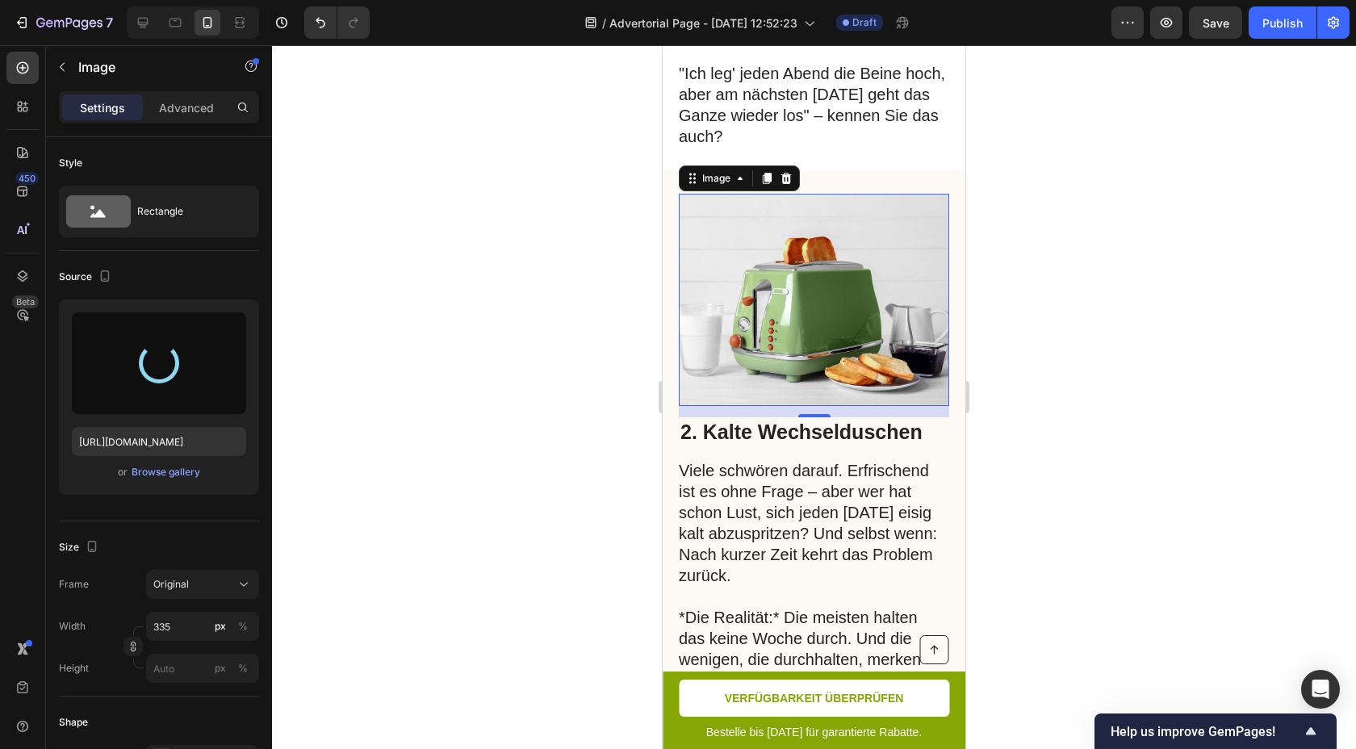
type input "https://cdn.shopify.com/s/files/1/0957/2925/4664/files/gempages_586119134987682…"
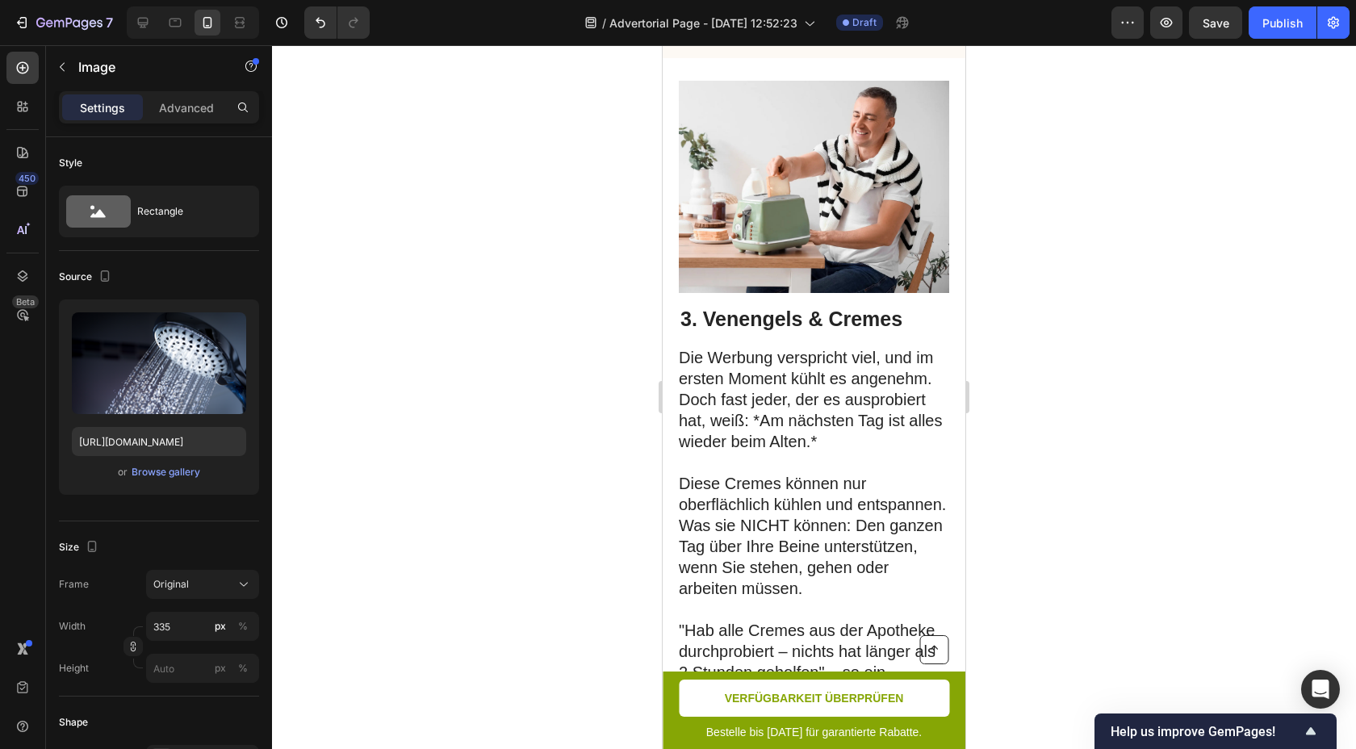
scroll to position [1632, 0]
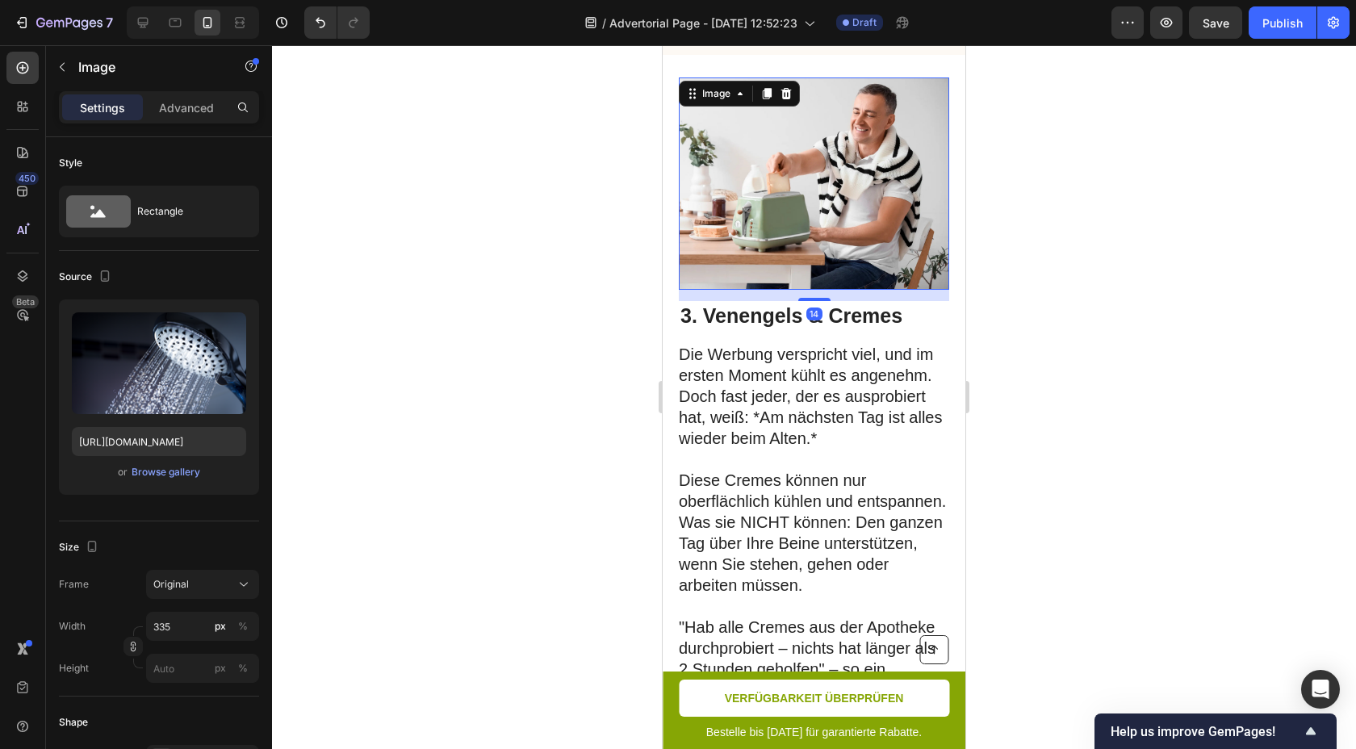
click at [840, 254] on img at bounding box center [814, 183] width 270 height 213
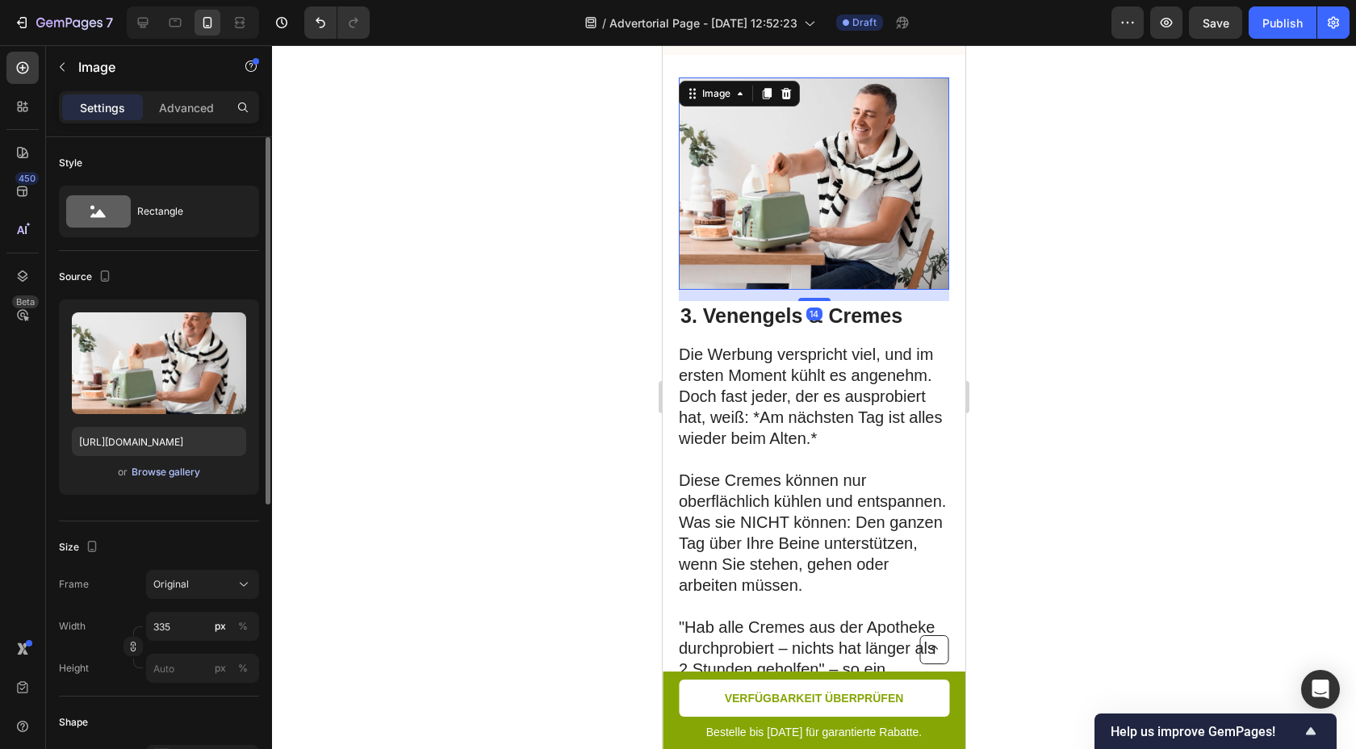
click at [153, 467] on div "Browse gallery" at bounding box center [166, 472] width 69 height 15
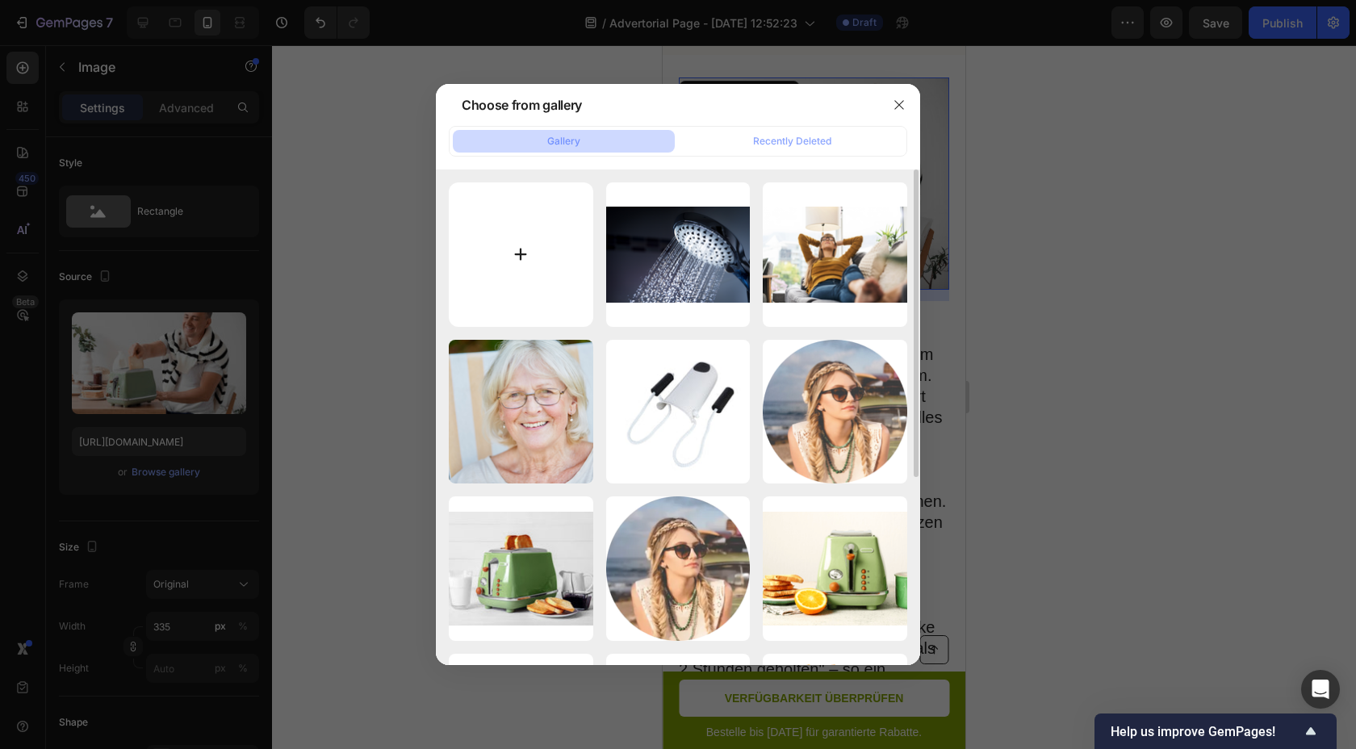
click at [527, 239] on input "file" at bounding box center [521, 254] width 144 height 144
type input "C:\fakepath\3.png"
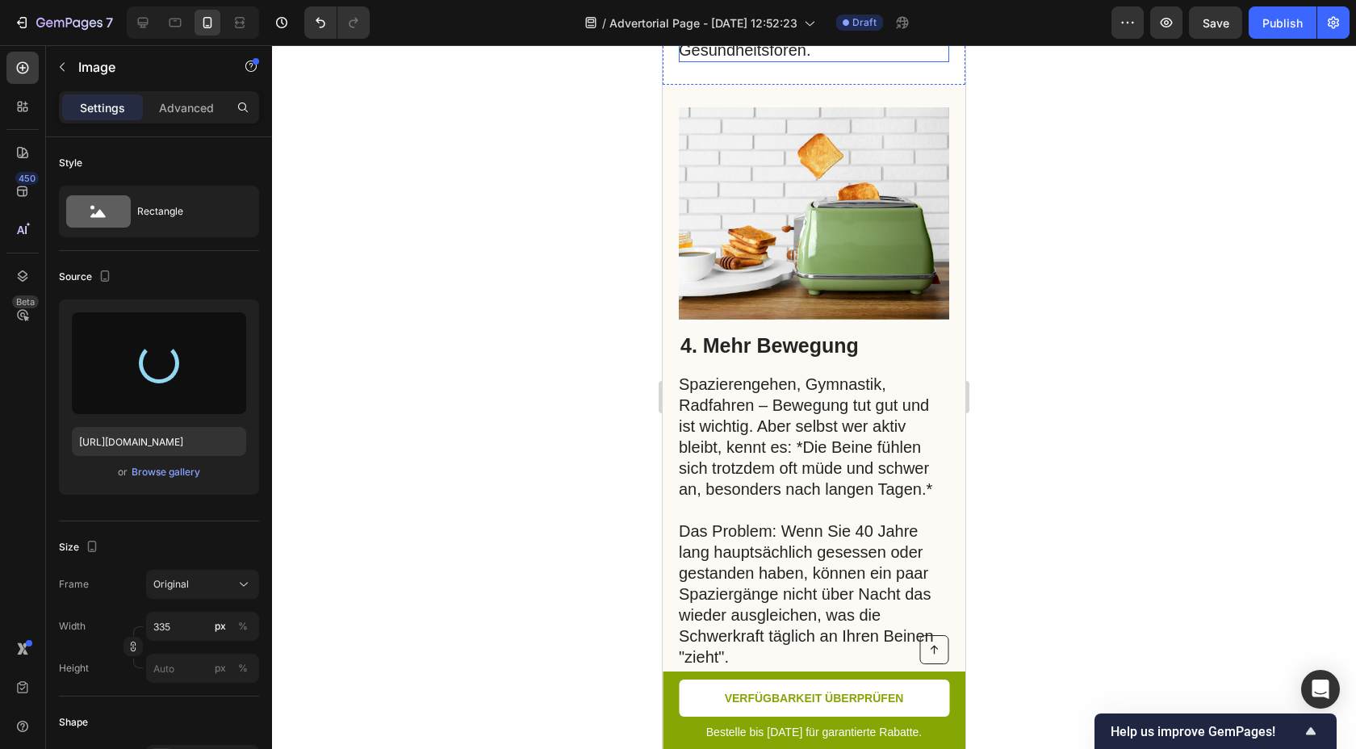
scroll to position [2299, 0]
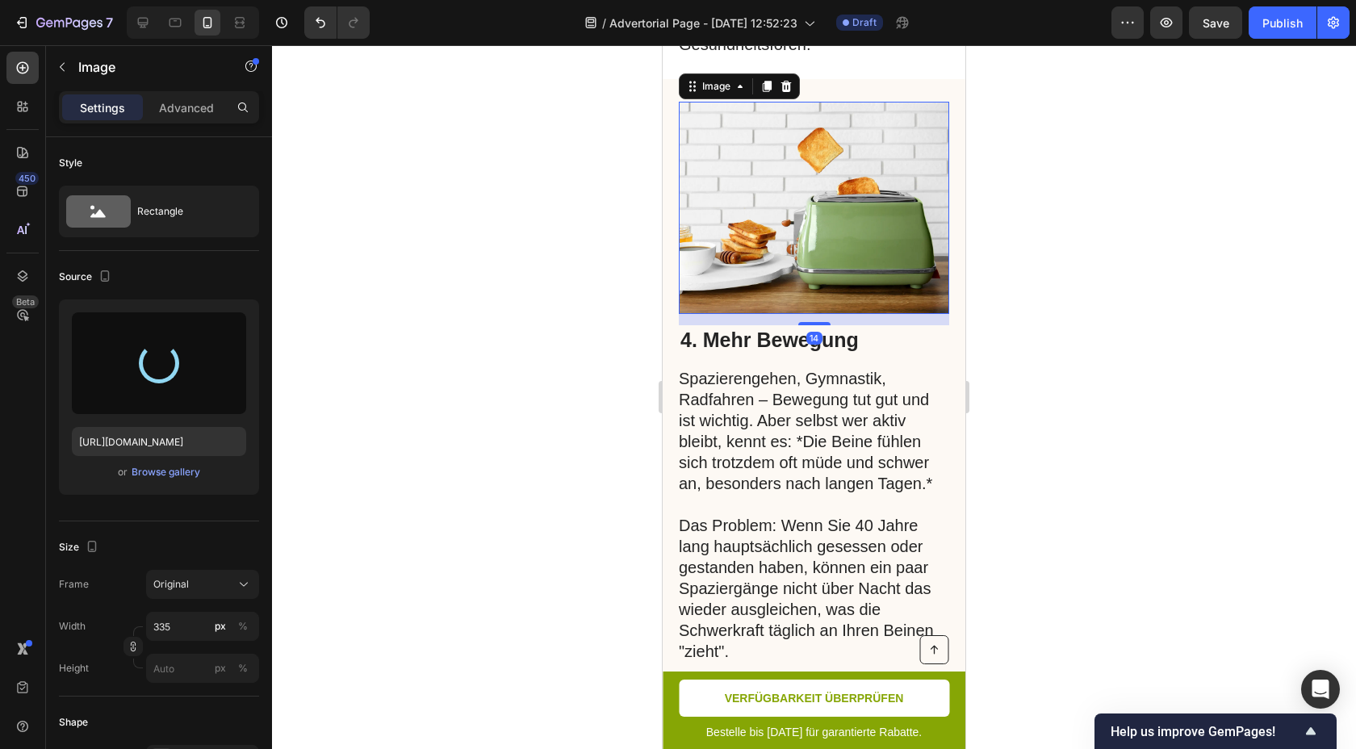
click at [852, 265] on img at bounding box center [814, 208] width 270 height 213
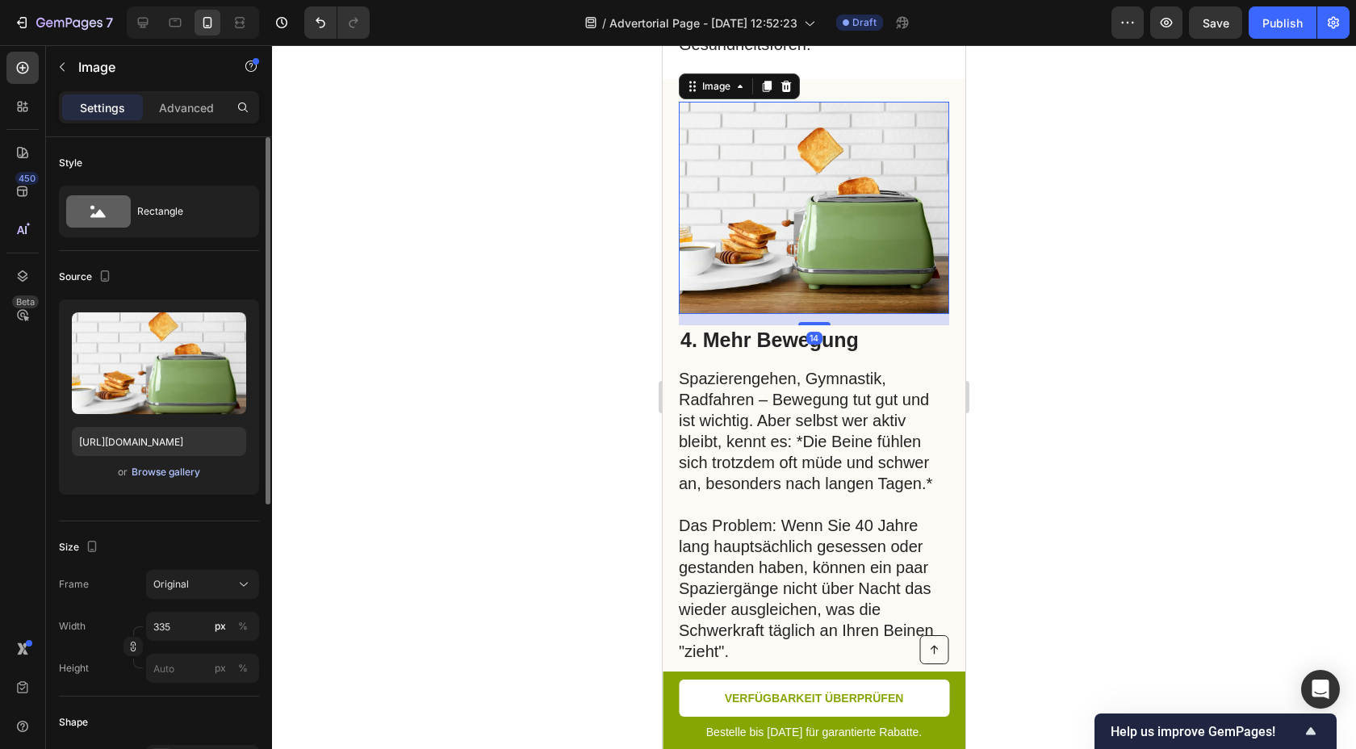
click at [184, 476] on div "Browse gallery" at bounding box center [166, 472] width 69 height 15
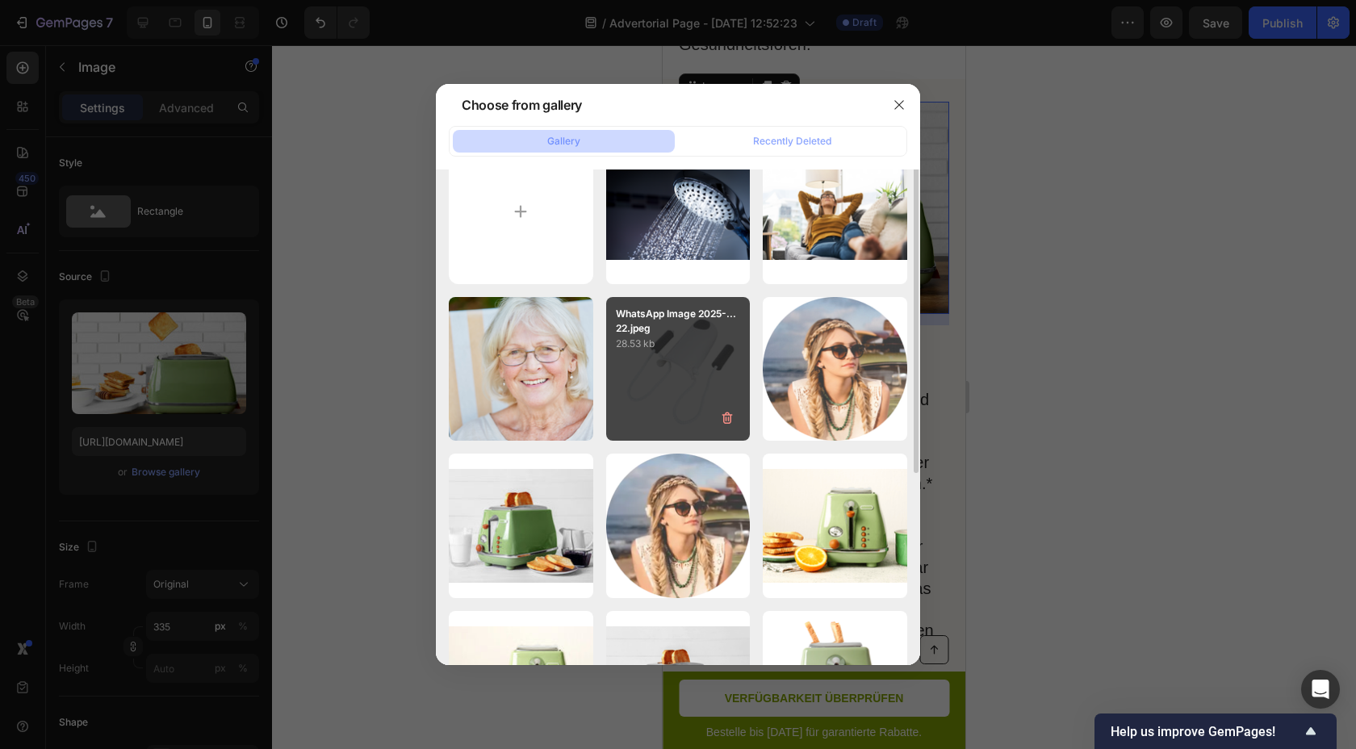
scroll to position [0, 0]
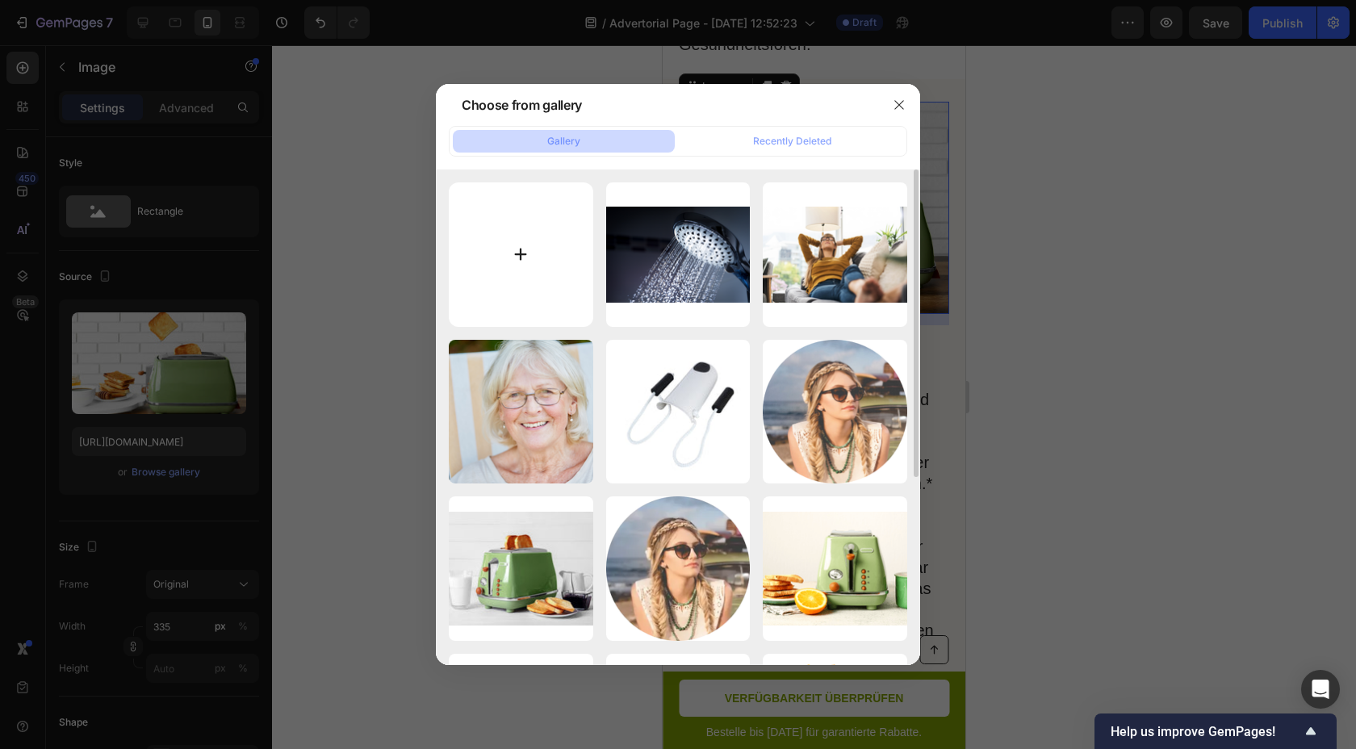
click at [548, 257] on input "file" at bounding box center [521, 254] width 144 height 144
type input "C:\fakepath\4.png"
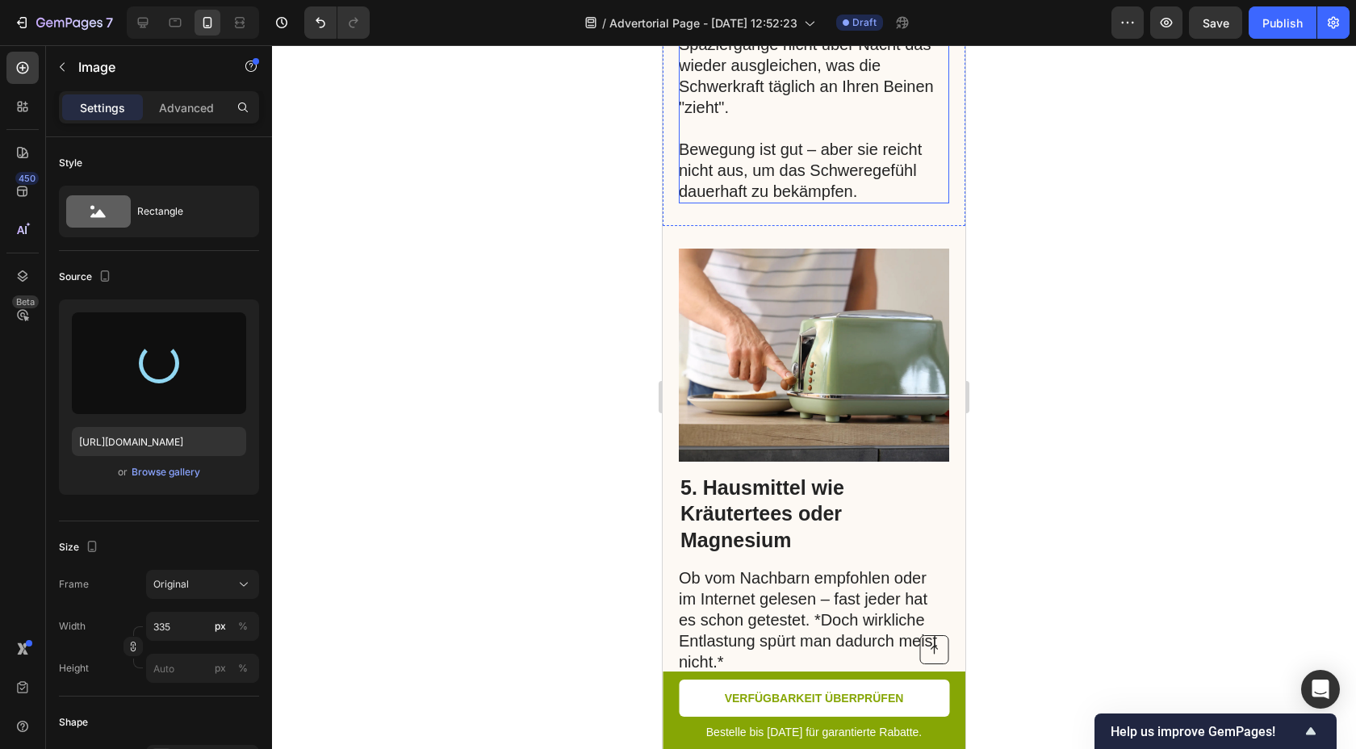
scroll to position [2864, 0]
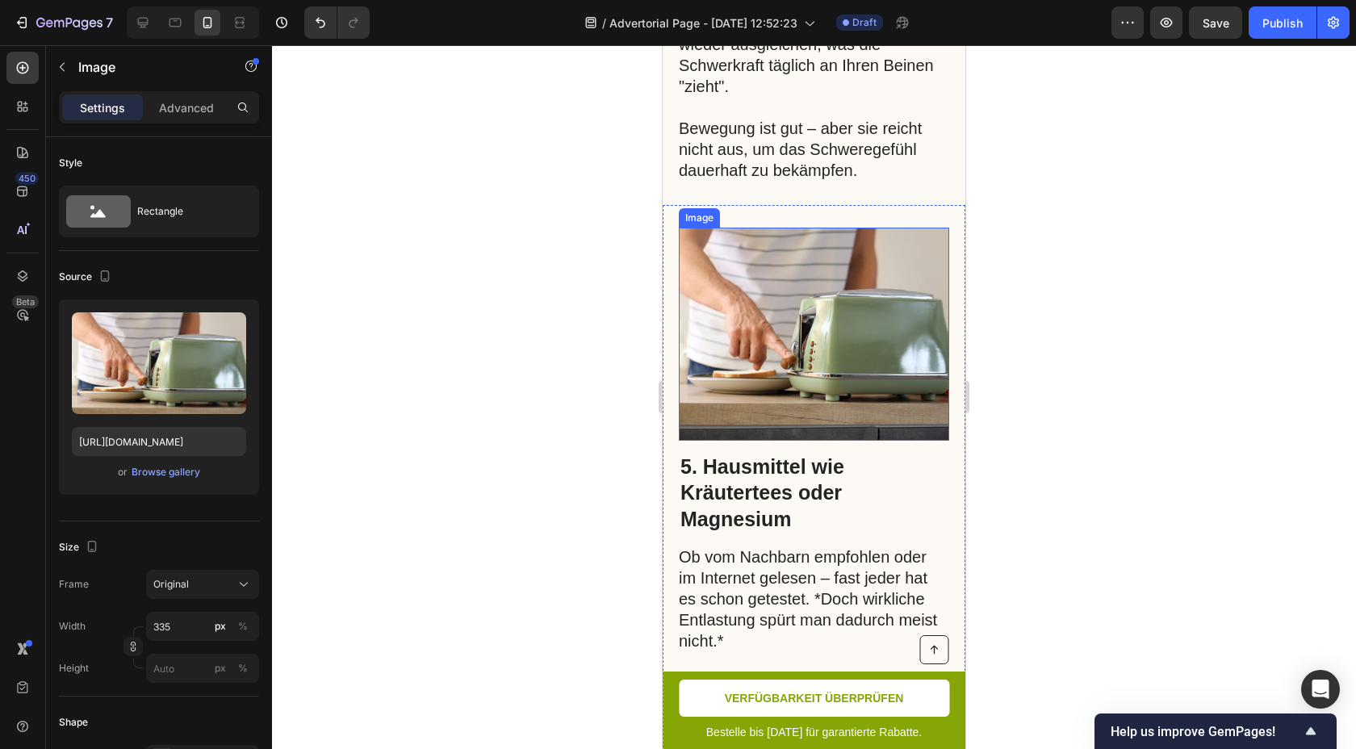
click at [844, 325] on img at bounding box center [814, 334] width 270 height 213
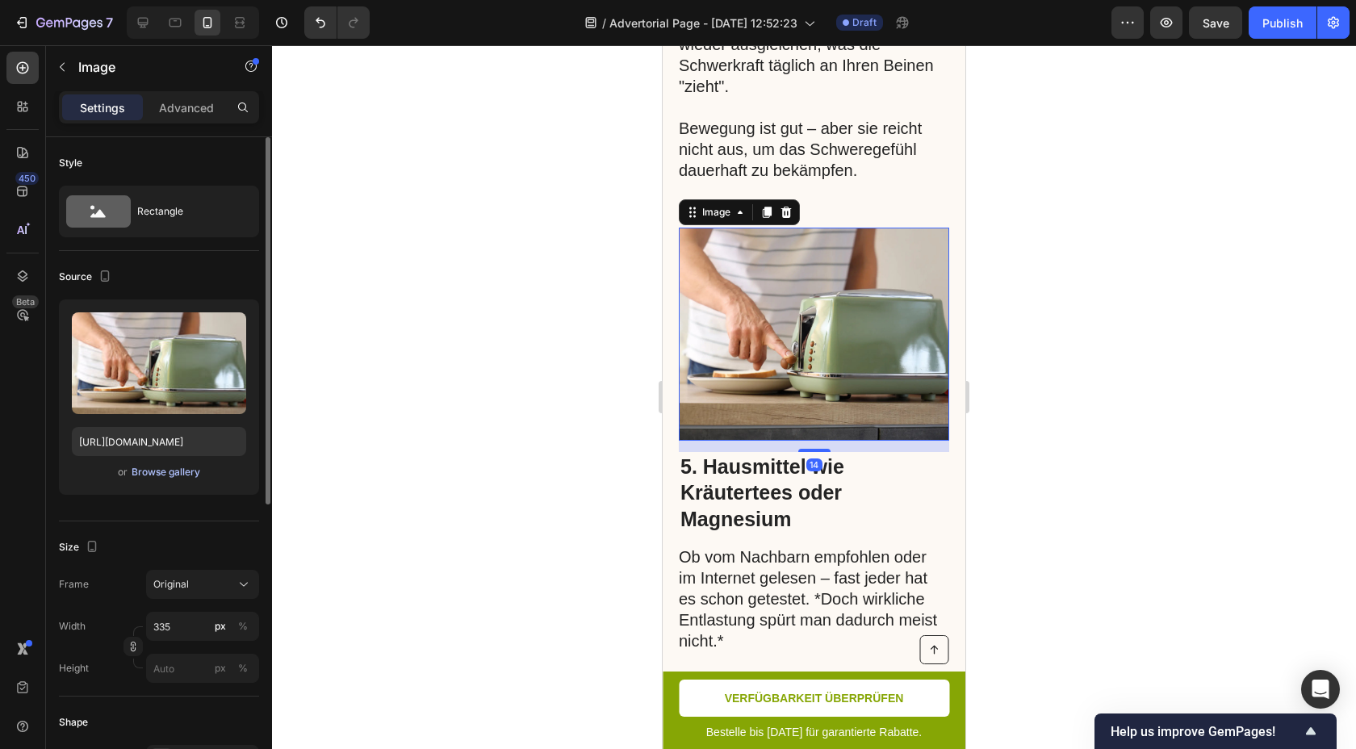
click at [167, 471] on div "Browse gallery" at bounding box center [166, 472] width 69 height 15
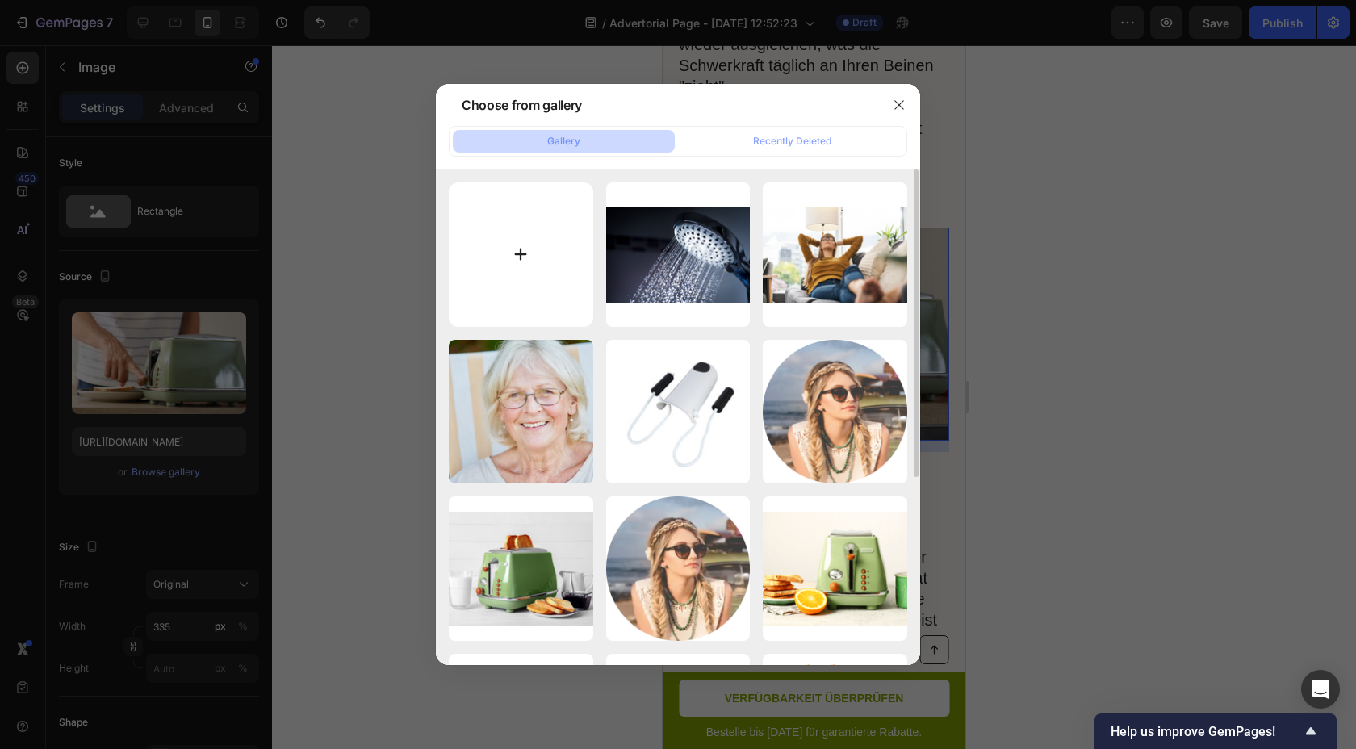
click at [513, 257] on input "file" at bounding box center [521, 254] width 144 height 144
type input "C:\fakepath\5.png"
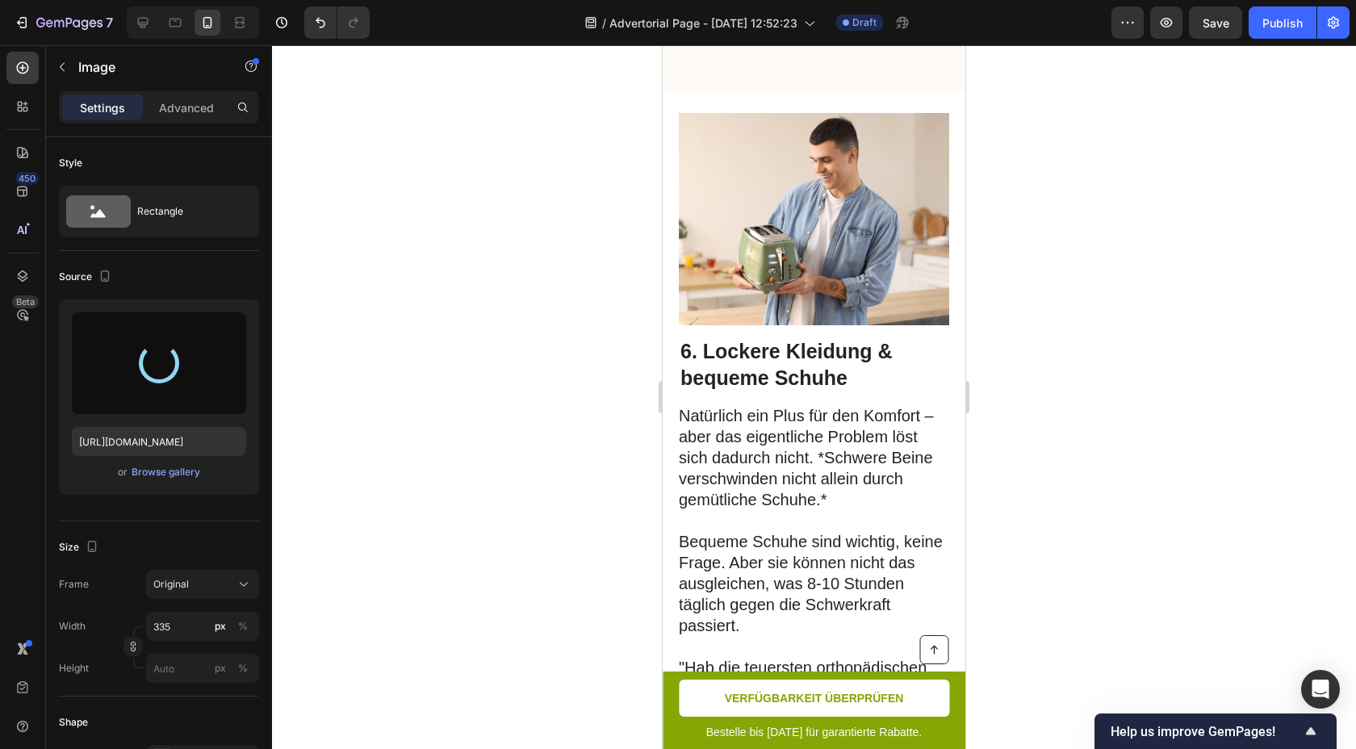
scroll to position [3660, 0]
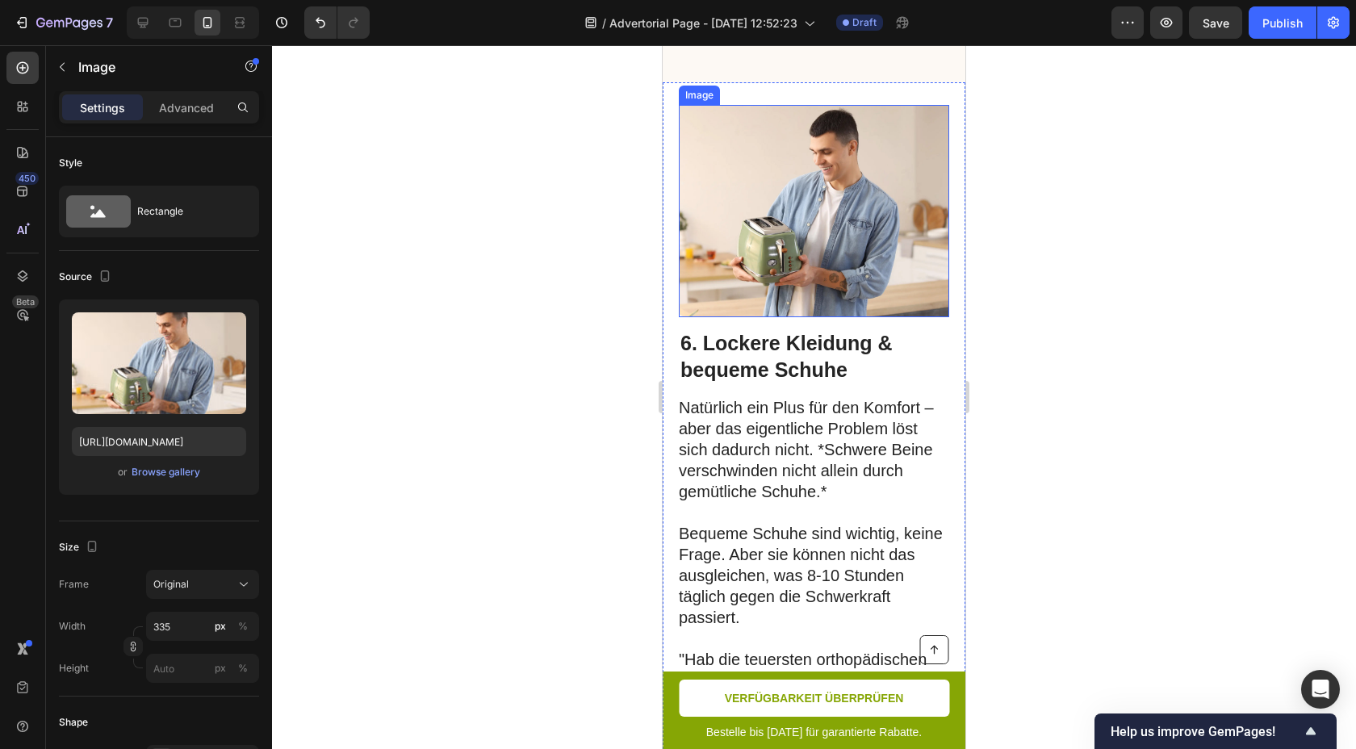
click at [785, 274] on img at bounding box center [814, 211] width 270 height 213
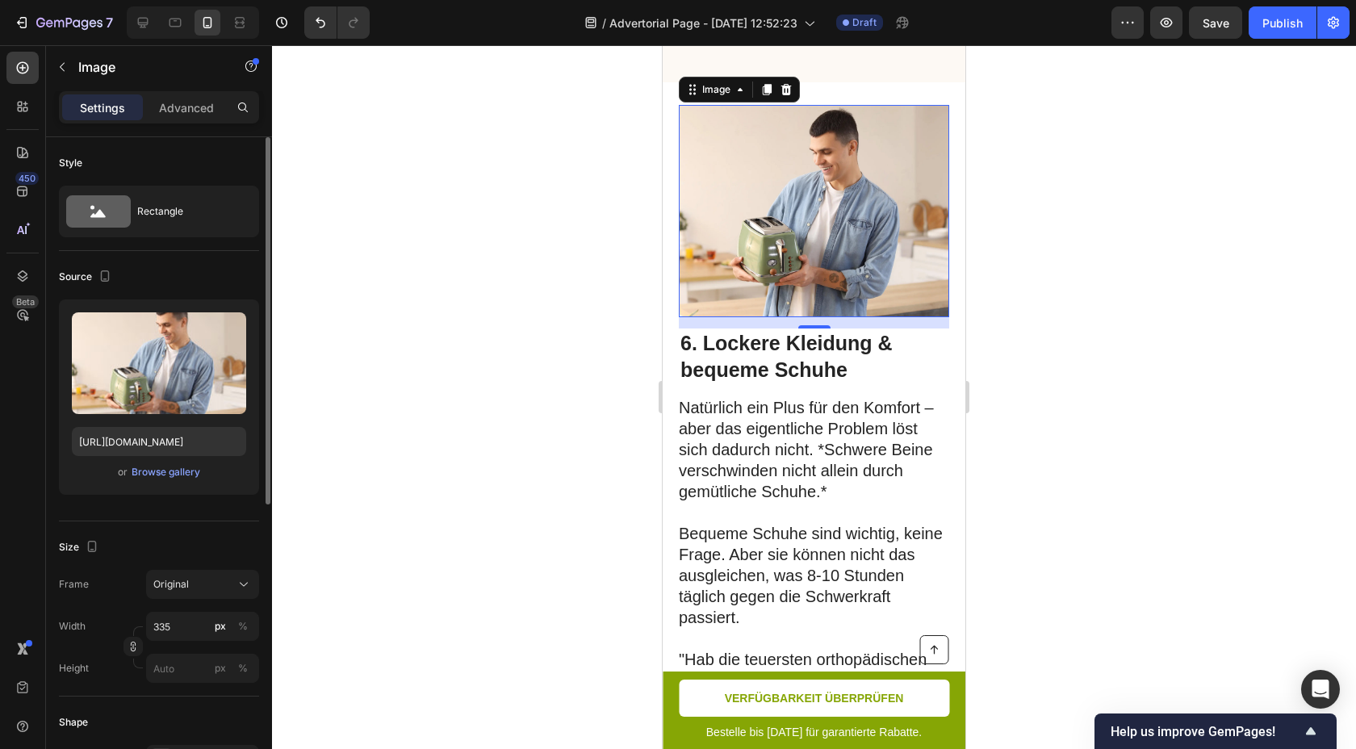
click at [162, 480] on div "or Browse gallery" at bounding box center [159, 472] width 174 height 19
click at [165, 471] on div "Browse gallery" at bounding box center [166, 472] width 69 height 15
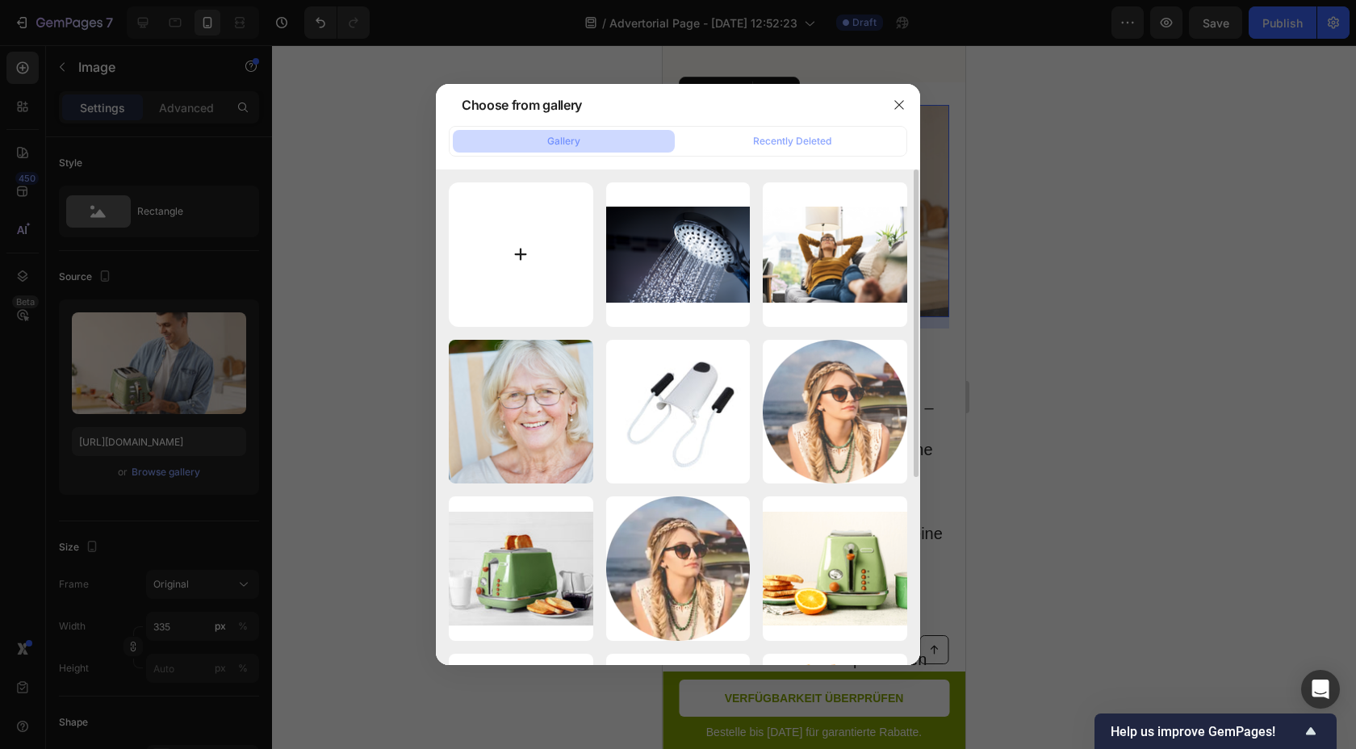
click at [572, 276] on input "file" at bounding box center [521, 254] width 144 height 144
type input "C:\fakepath\6.png"
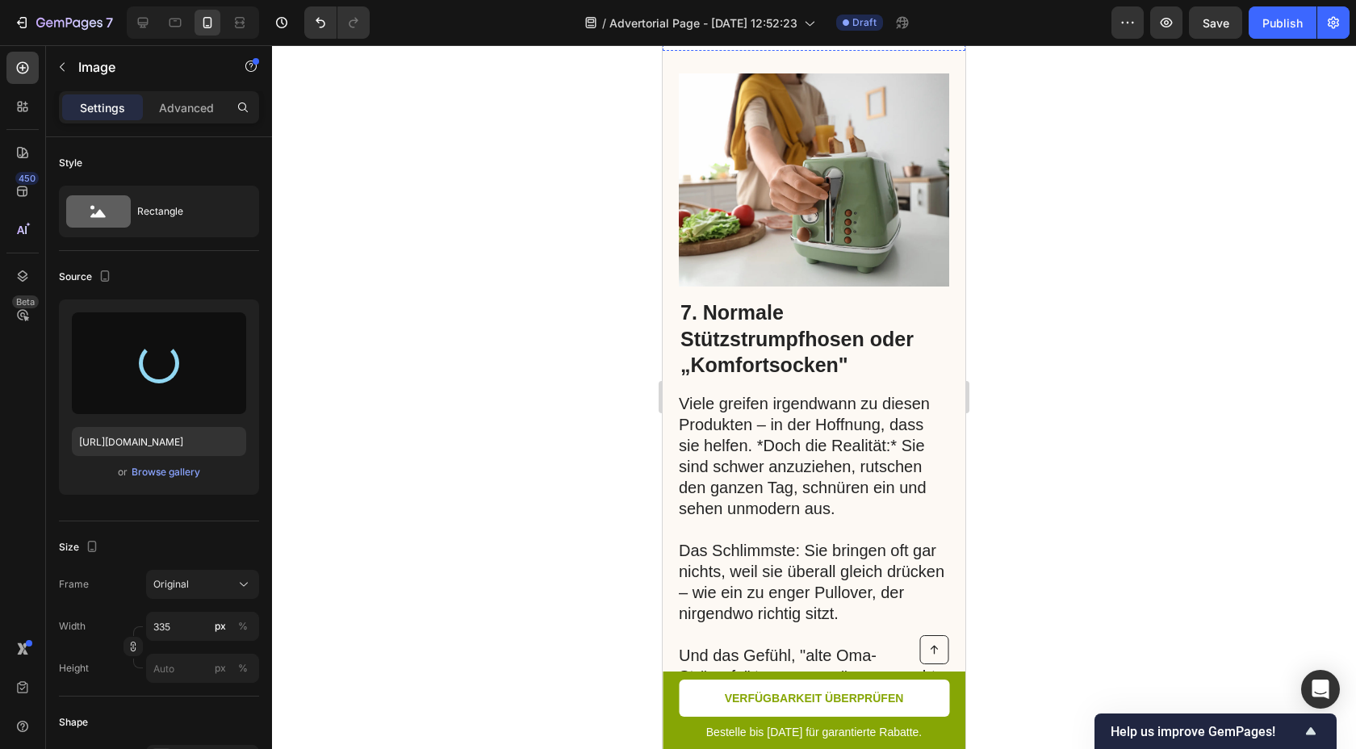
scroll to position [4467, 0]
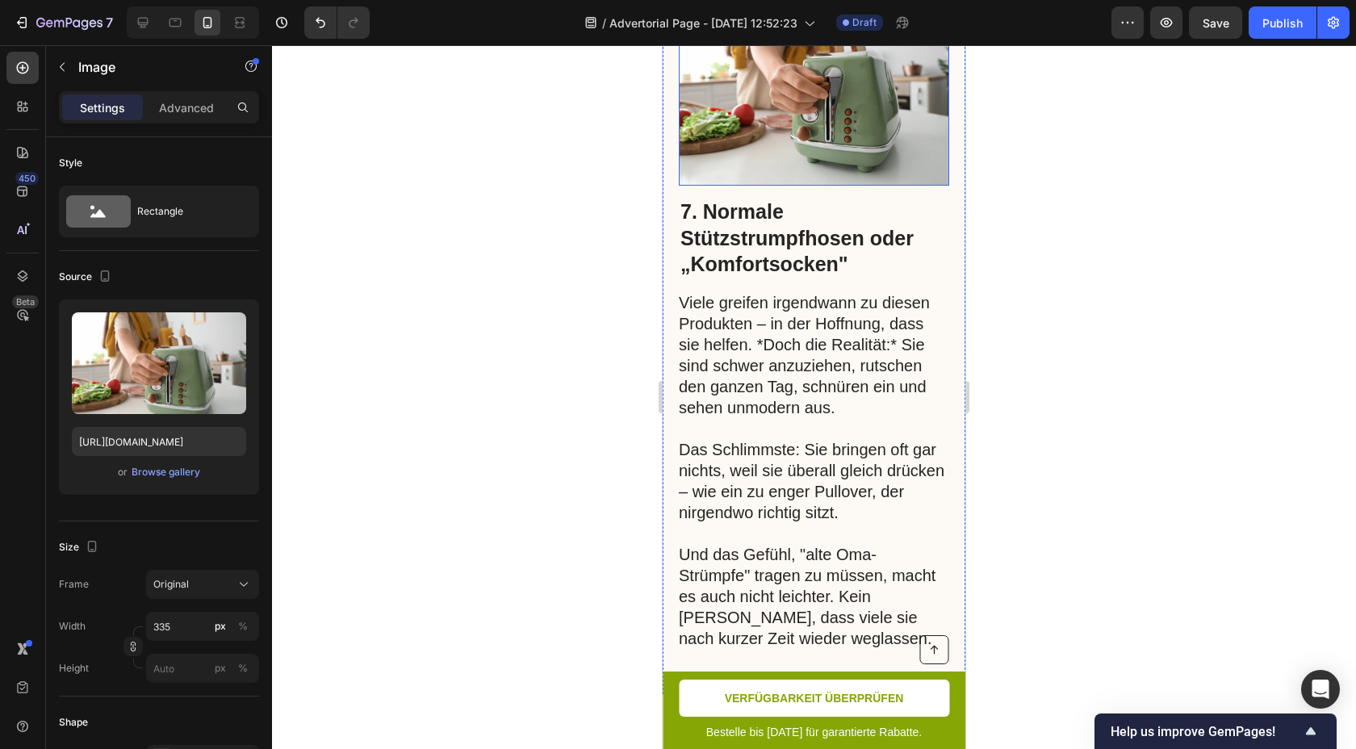
click at [780, 104] on img at bounding box center [814, 79] width 270 height 213
click at [159, 470] on div "Browse gallery" at bounding box center [166, 472] width 69 height 15
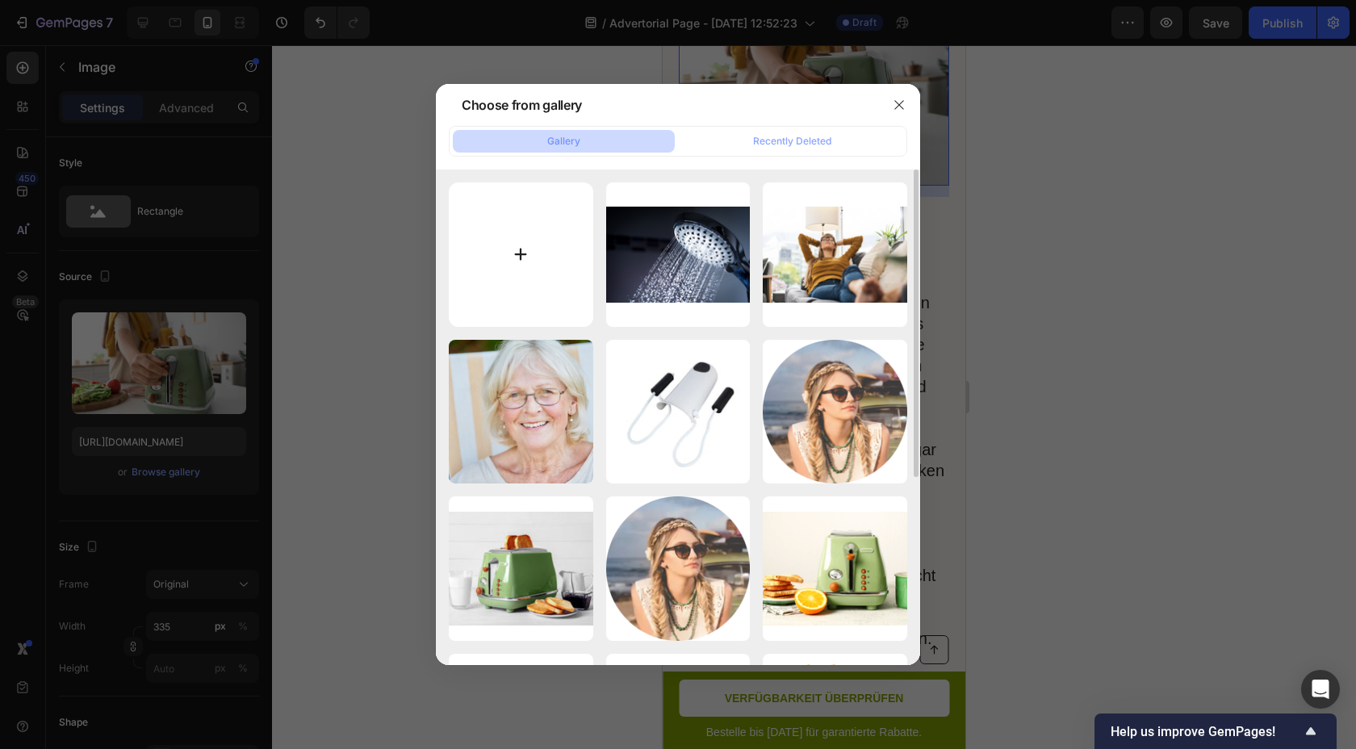
click at [546, 273] on input "file" at bounding box center [521, 254] width 144 height 144
type input "C:\fakepath\7.png"
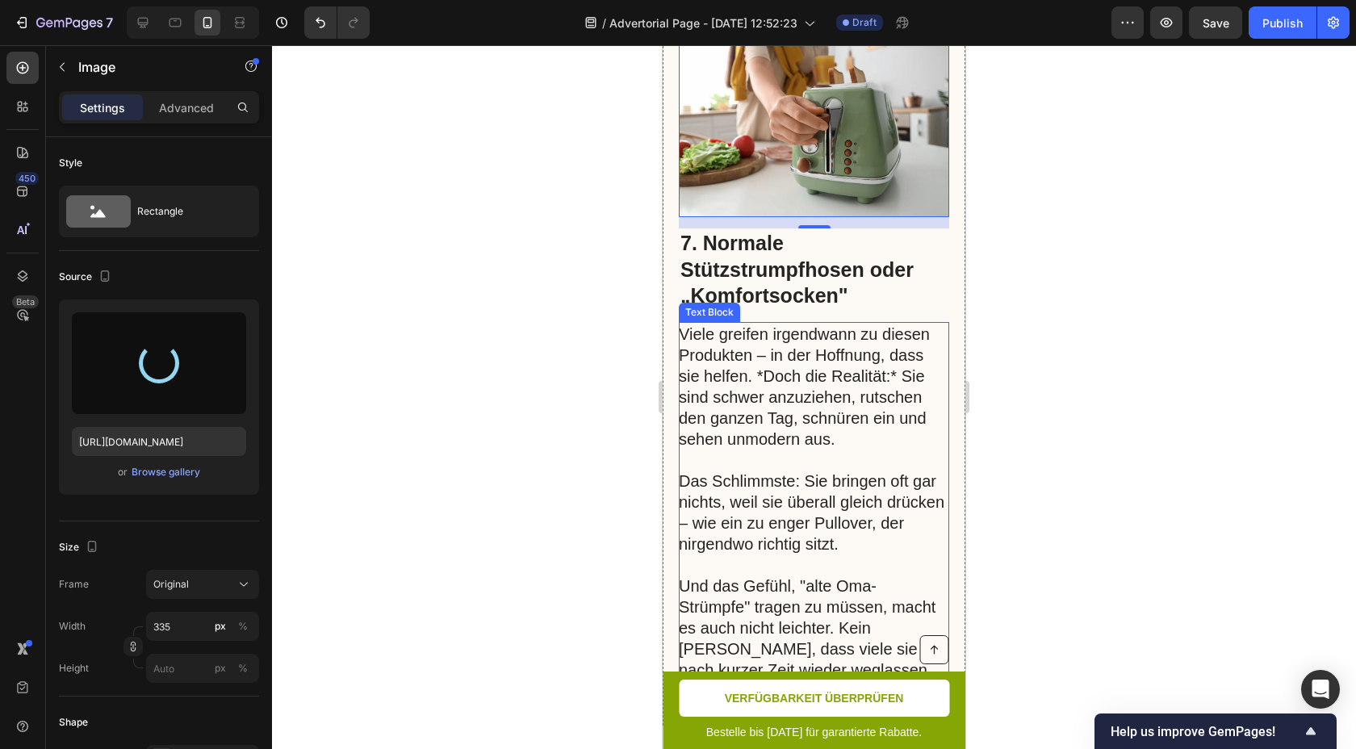
scroll to position [4437, 0]
type input "https://cdn.shopify.com/s/files/1/0957/2925/4664/files/gempages_586119134987682…"
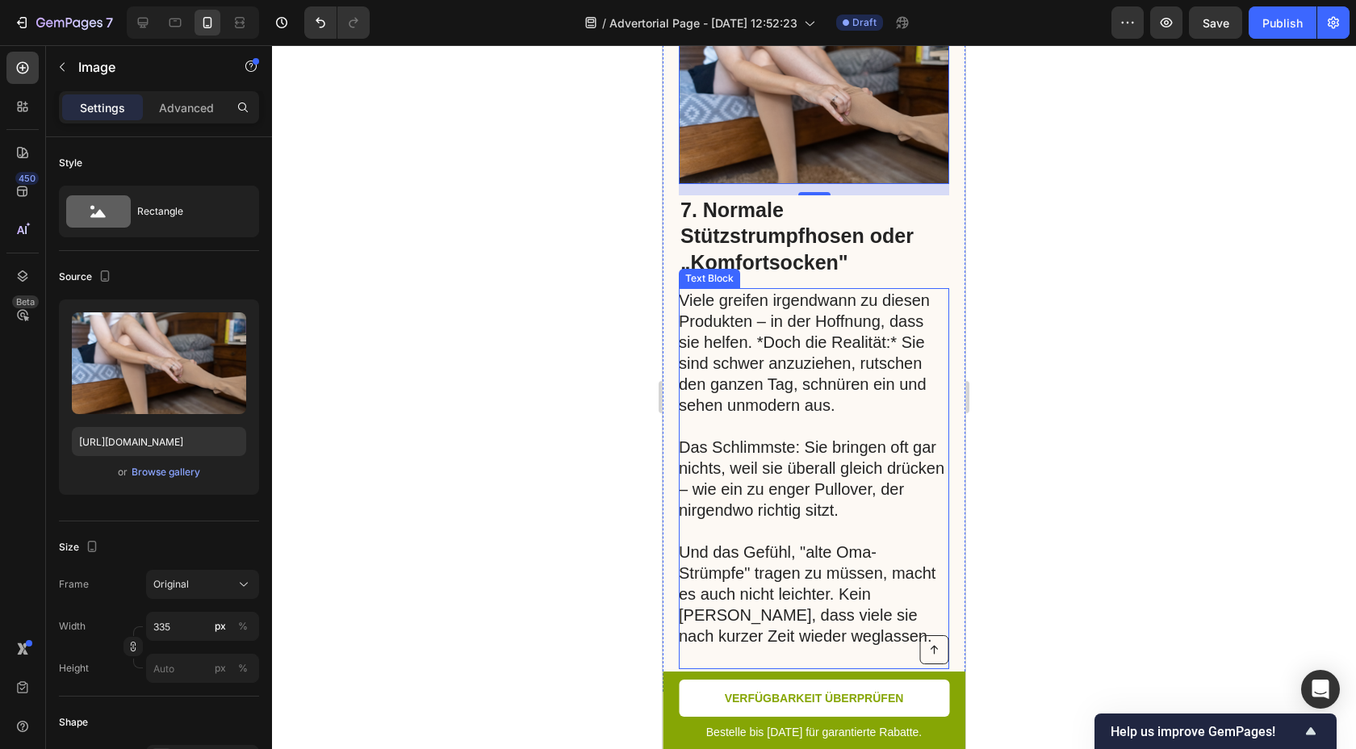
scroll to position [4404, 0]
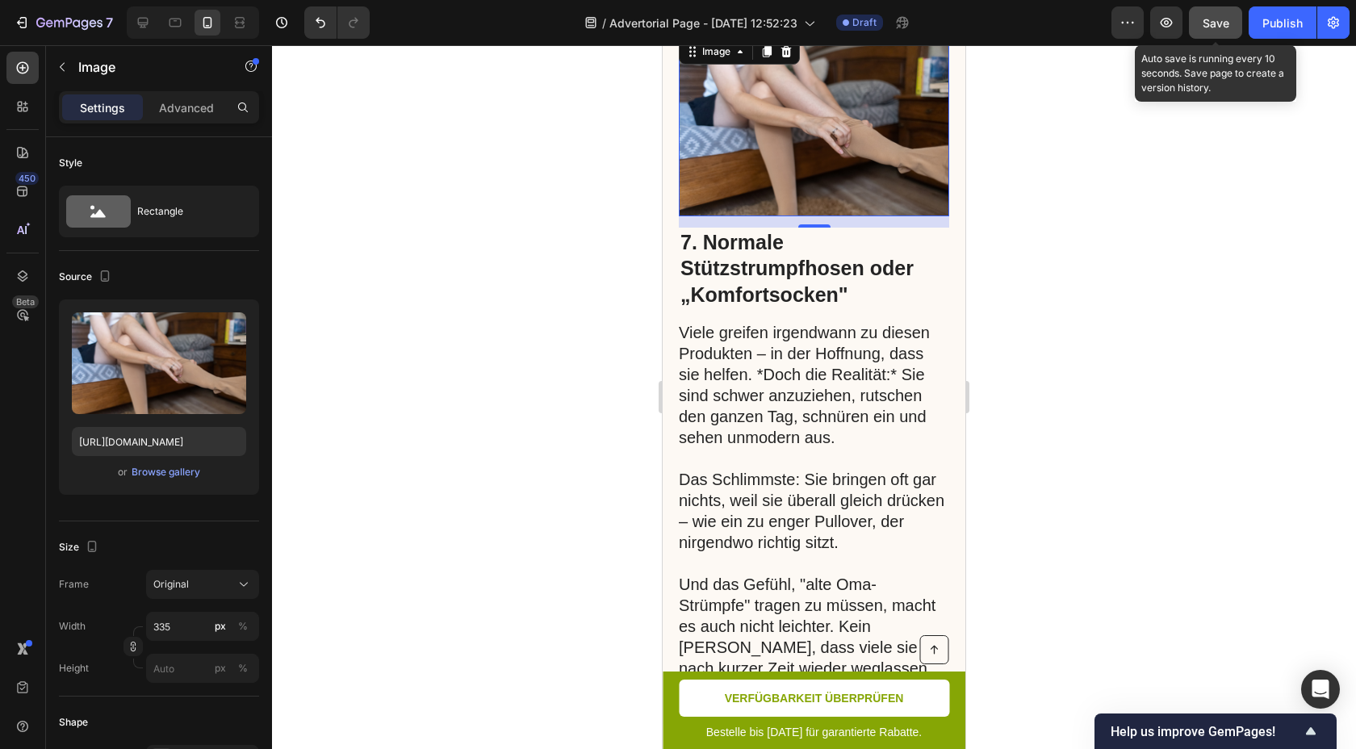
click at [1217, 16] on span "Save" at bounding box center [1216, 23] width 27 height 14
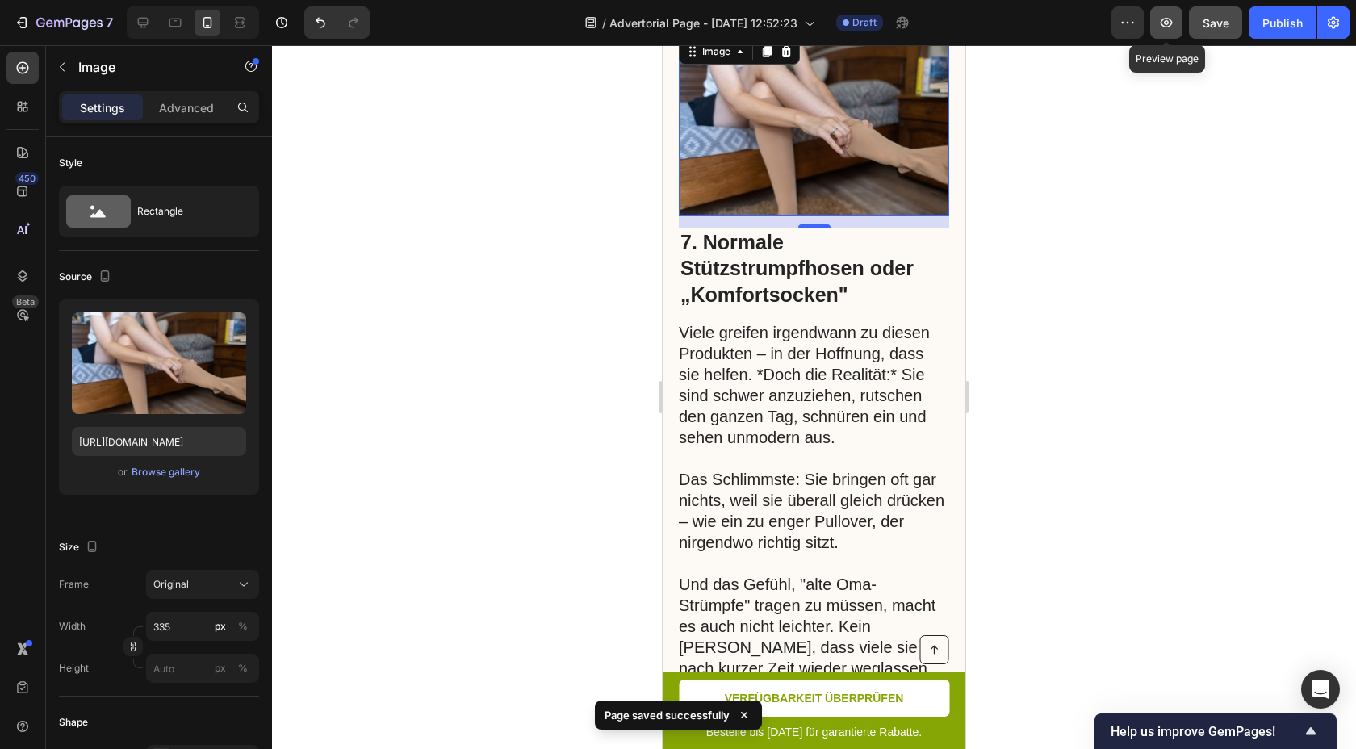
click at [1163, 25] on icon "button" at bounding box center [1167, 23] width 12 height 10
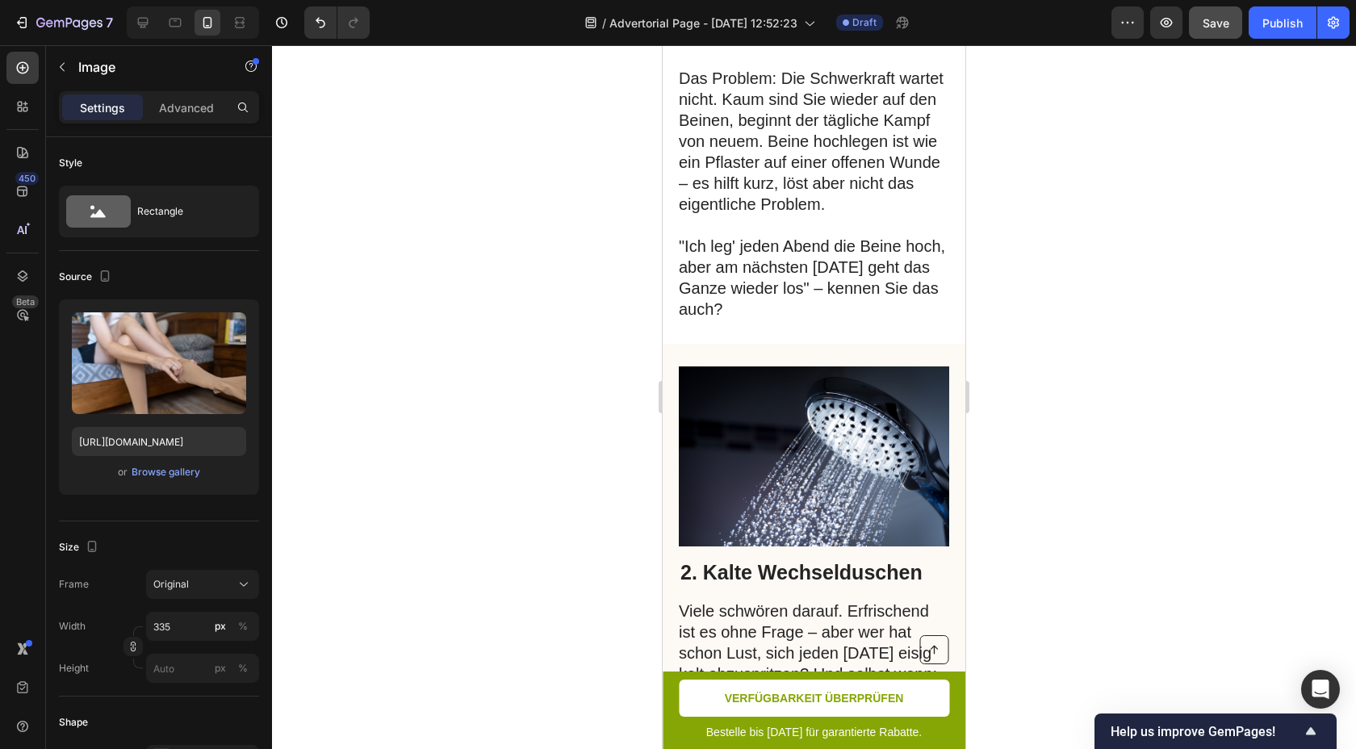
scroll to position [707, 0]
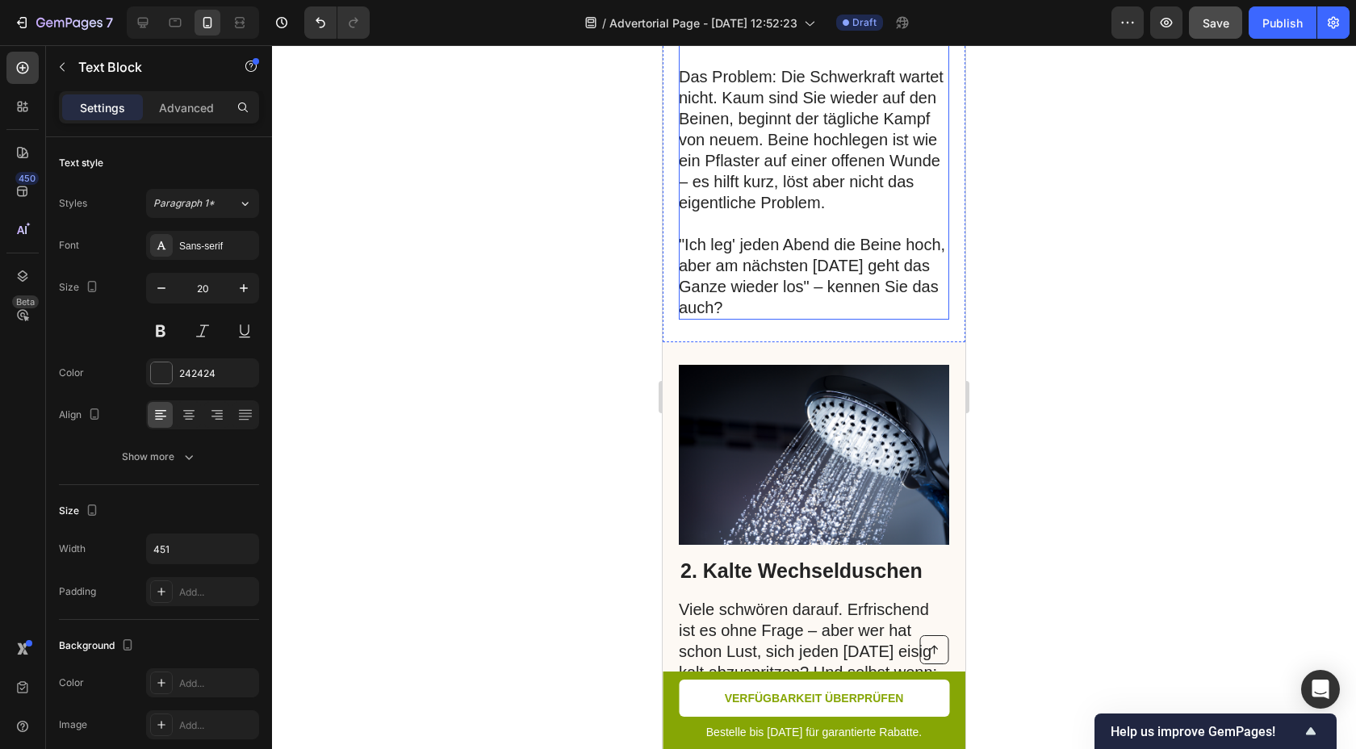
click at [764, 231] on p at bounding box center [813, 223] width 269 height 21
click at [764, 231] on p "Rich Text Editor. Editing area: main" at bounding box center [813, 223] width 269 height 21
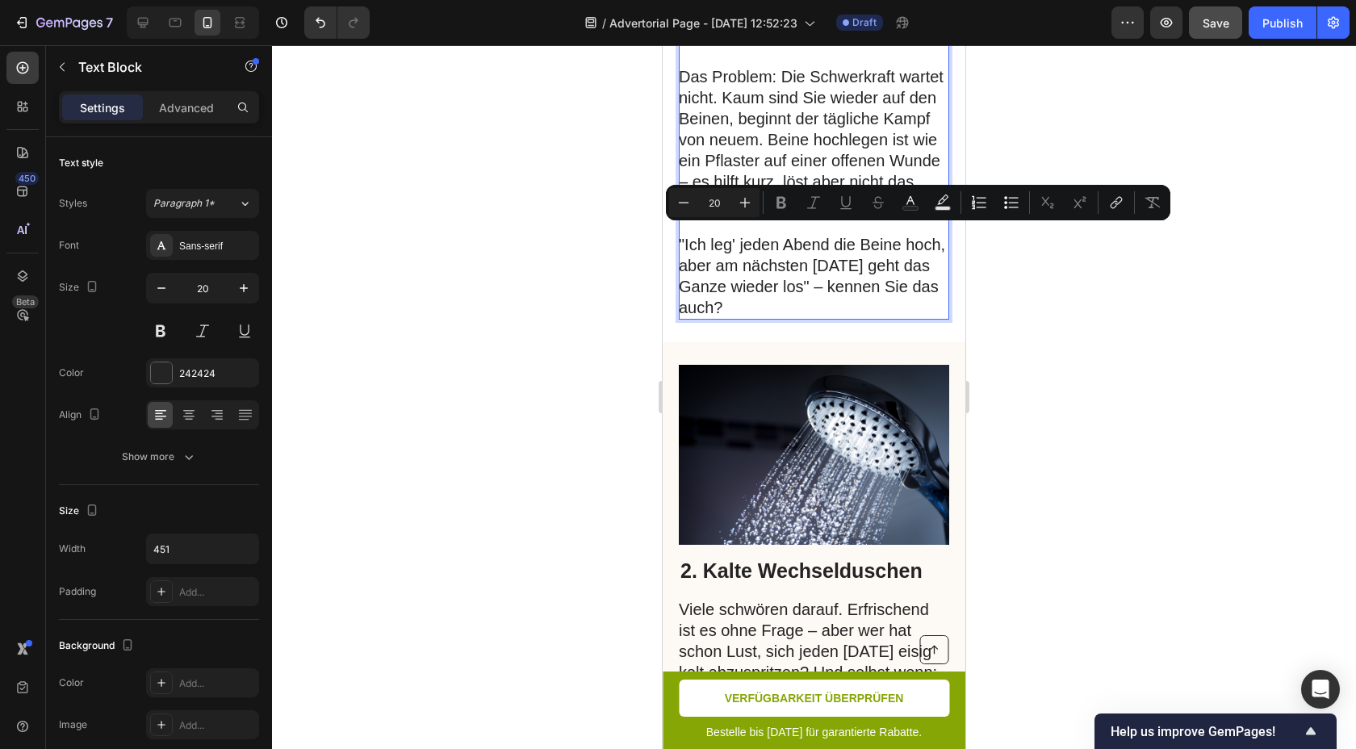
click at [796, 281] on p ""Ich leg' jeden Abend die Beine hoch, aber am nächsten Morgen geht das Ganze wi…" at bounding box center [813, 276] width 269 height 84
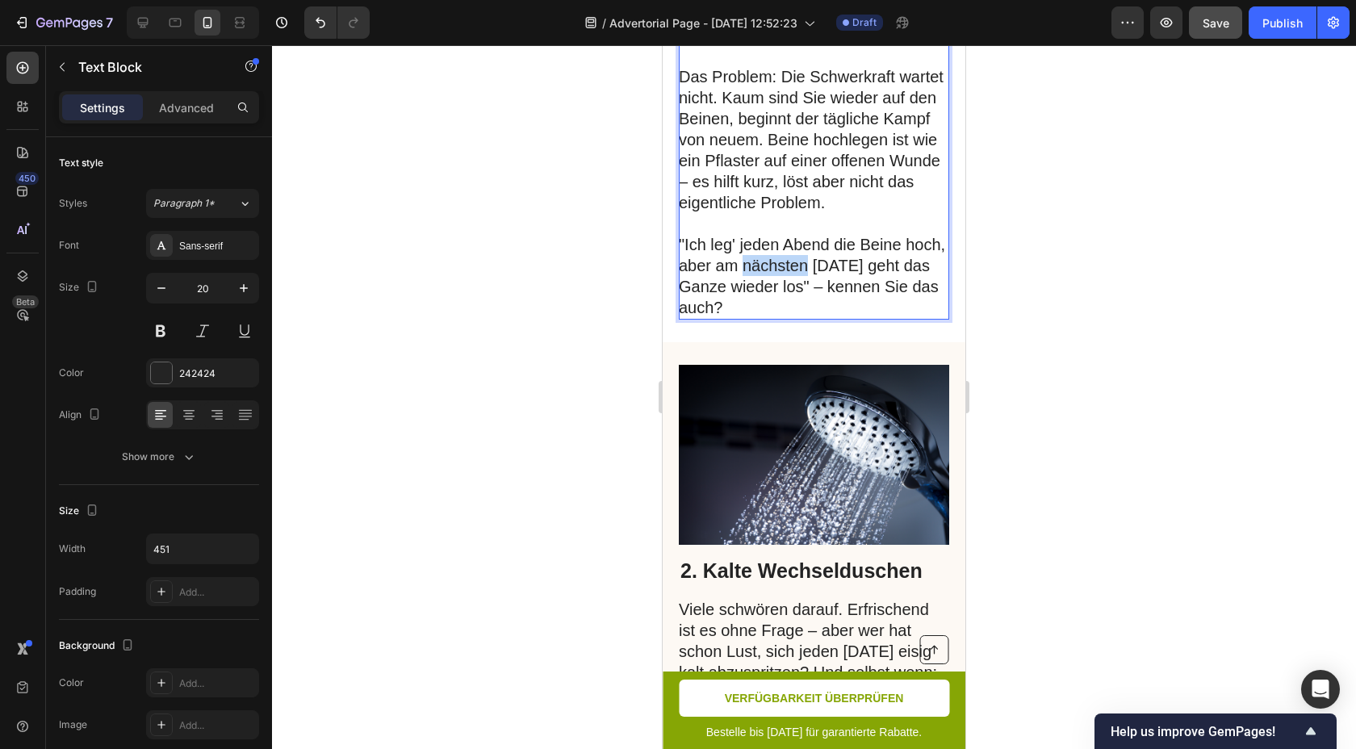
click at [796, 281] on p ""Ich leg' jeden Abend die Beine hoch, aber am nächsten Morgen geht das Ganze wi…" at bounding box center [813, 276] width 269 height 84
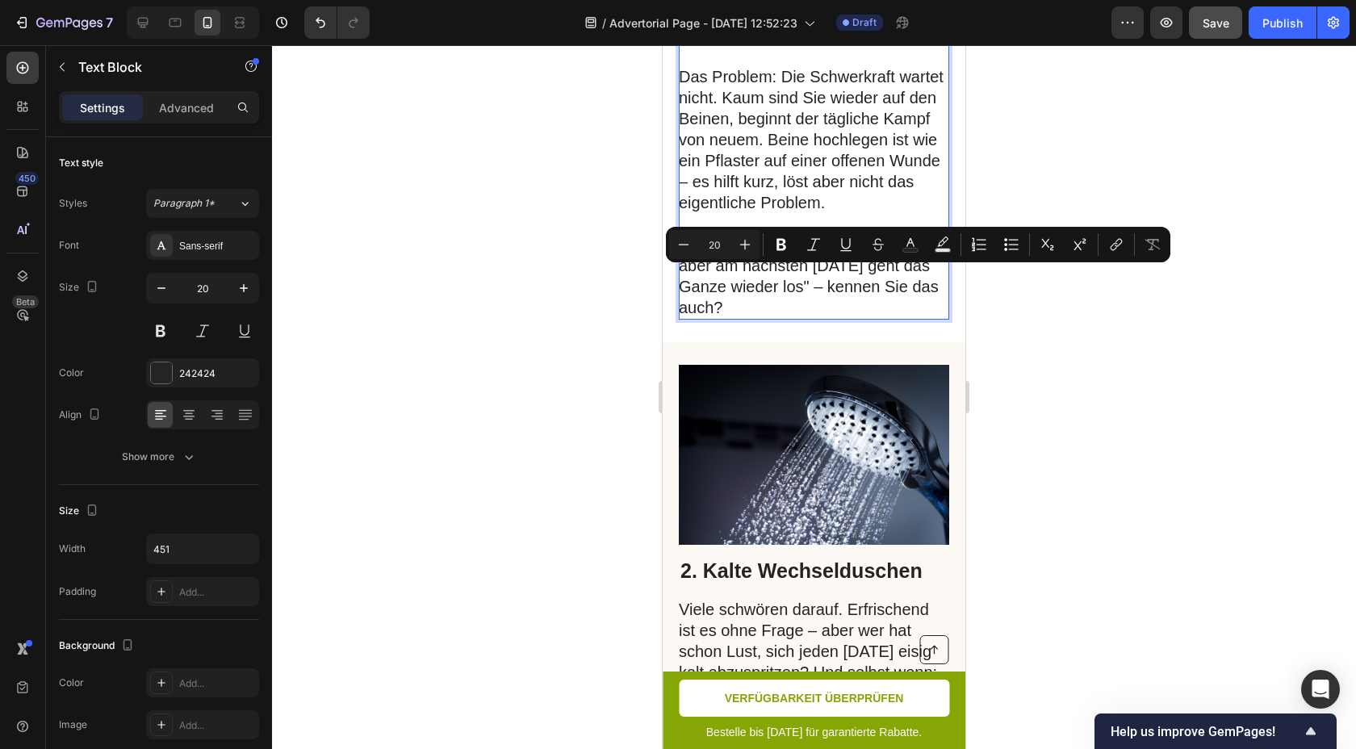
click at [793, 304] on p ""Ich leg' jeden Abend die Beine hoch, aber am nächsten Morgen geht das Ganze wi…" at bounding box center [813, 276] width 269 height 84
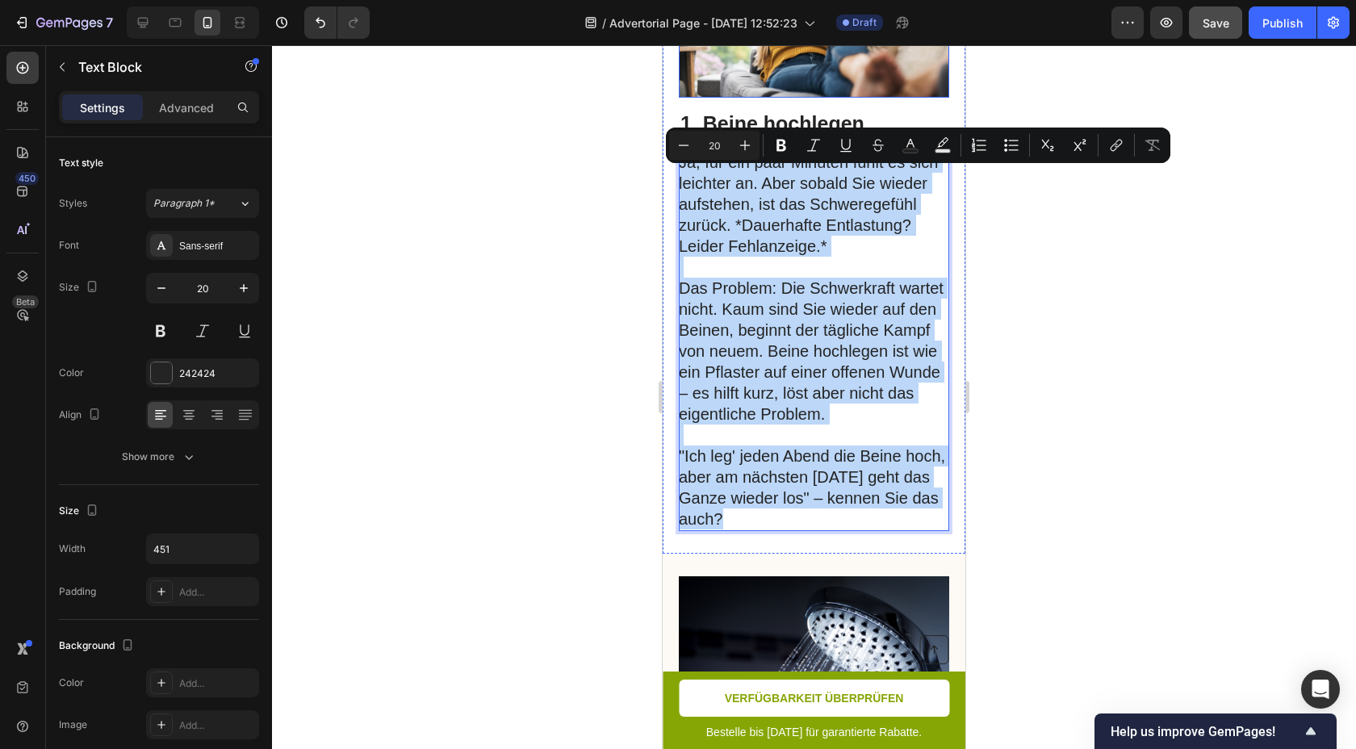
scroll to position [489, 0]
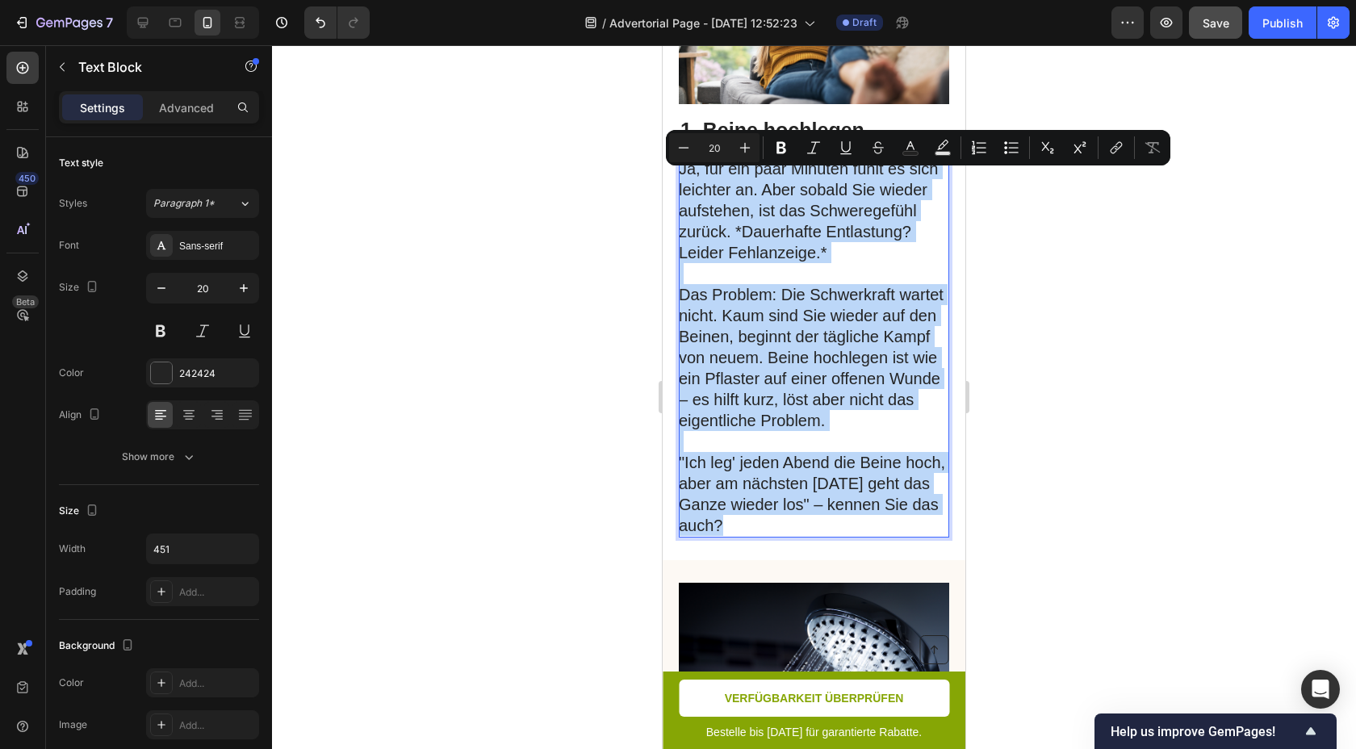
drag, startPoint x: 790, startPoint y: 314, endPoint x: 683, endPoint y: 191, distance: 163.7
click at [683, 191] on div "Ja, für ein paar Minuten fühlt es sich leichter an. Aber sobald Sie wieder aufs…" at bounding box center [814, 347] width 270 height 381
copy div "Ja, für ein paar Minuten fühlt es sich leichter an. Aber sobald Sie wieder aufs…"
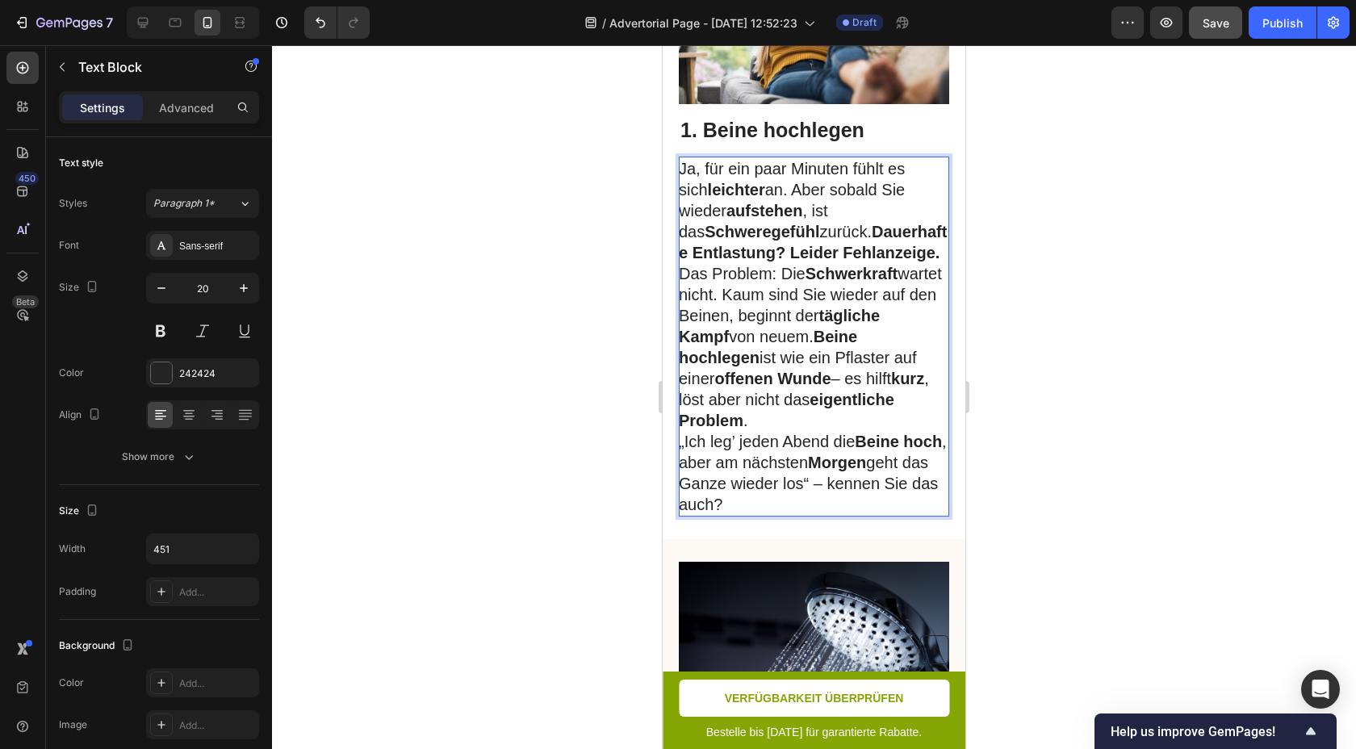
click at [847, 263] on p "Ja, für ein paar Minuten fühlt es sich leichter an. Aber sobald Sie wieder aufs…" at bounding box center [813, 210] width 269 height 105
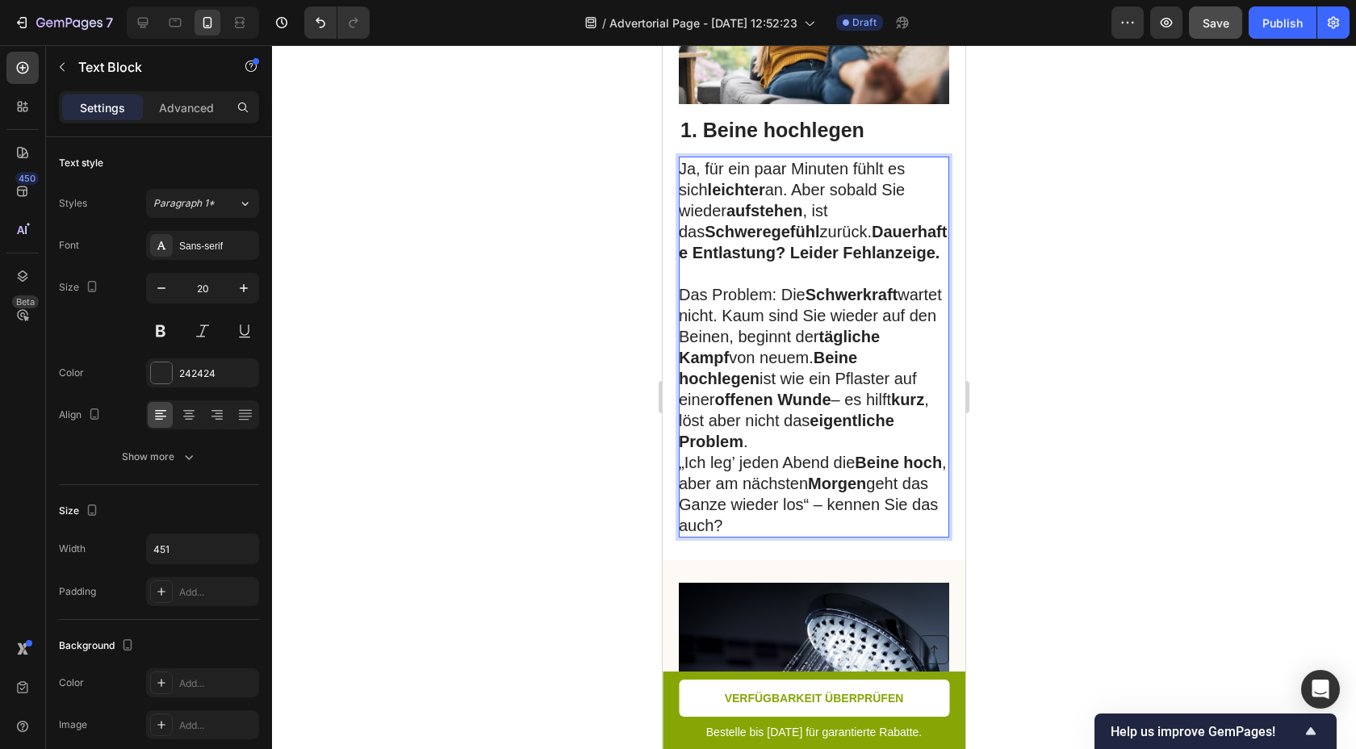
click at [831, 452] on p "Das Problem: Die Schwerkraft wartet nicht. Kaum sind Sie wieder auf den Beinen,…" at bounding box center [813, 368] width 269 height 168
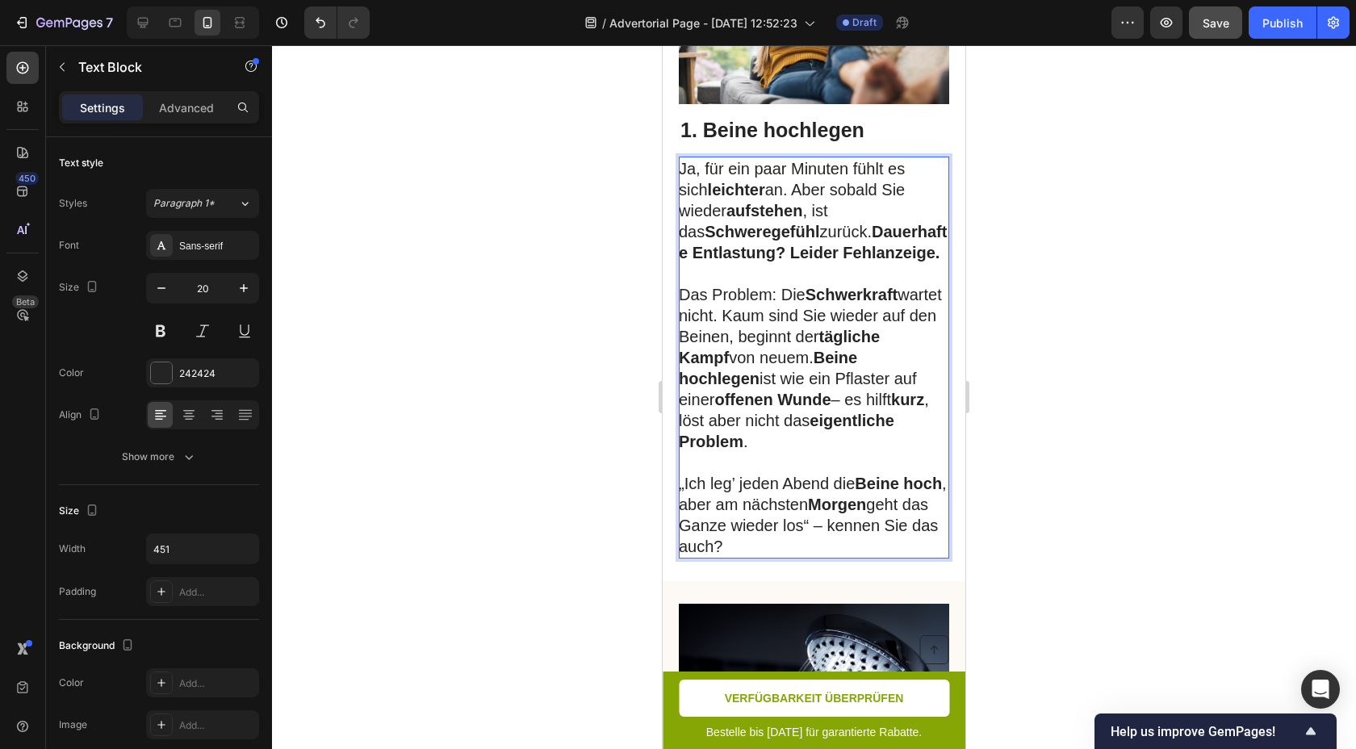
click at [1066, 273] on div at bounding box center [814, 397] width 1084 height 704
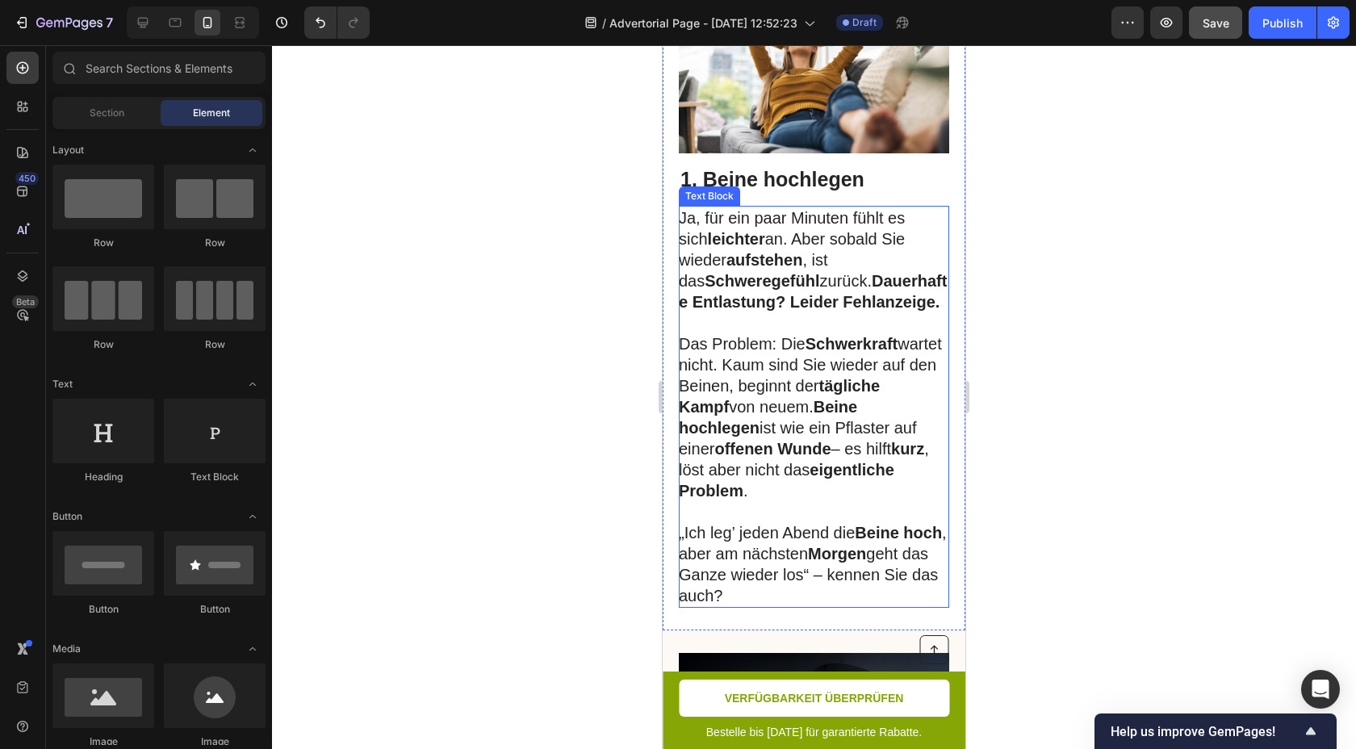
scroll to position [441, 0]
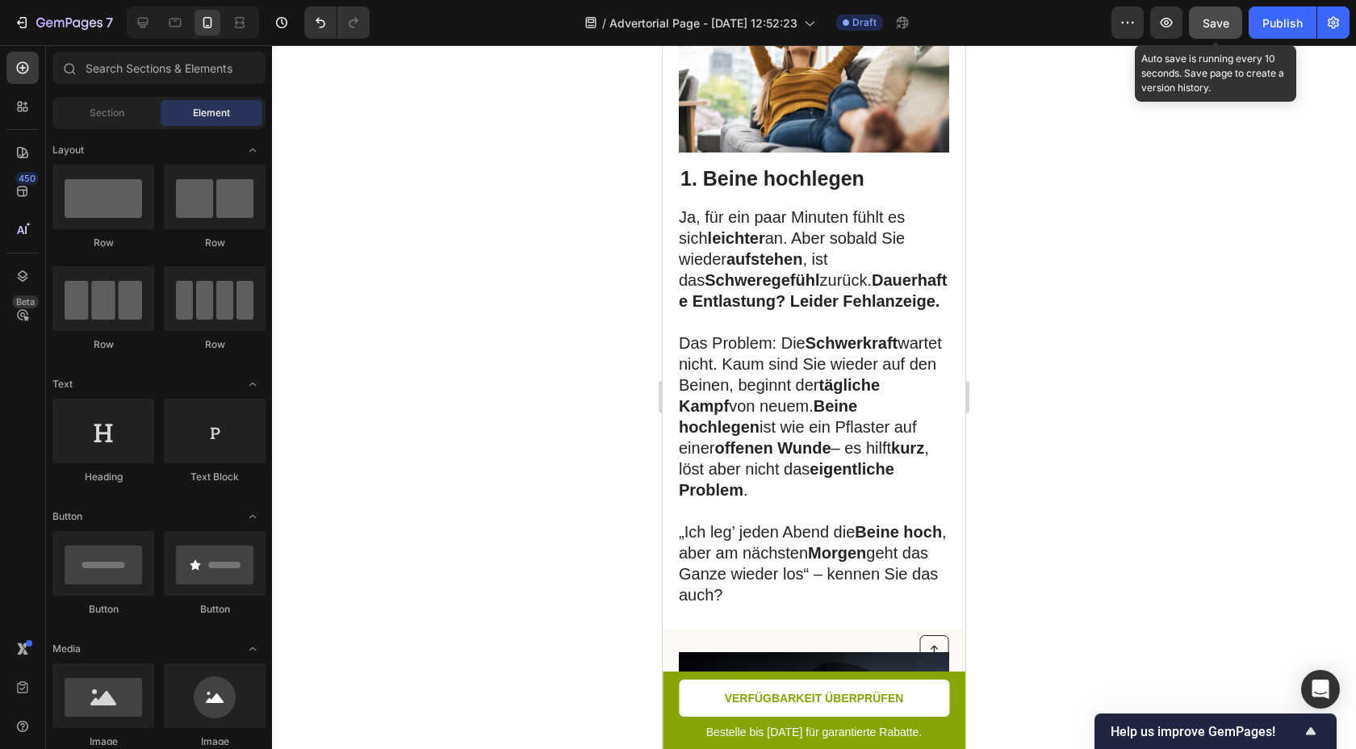
click at [1213, 28] on span "Save" at bounding box center [1216, 23] width 27 height 14
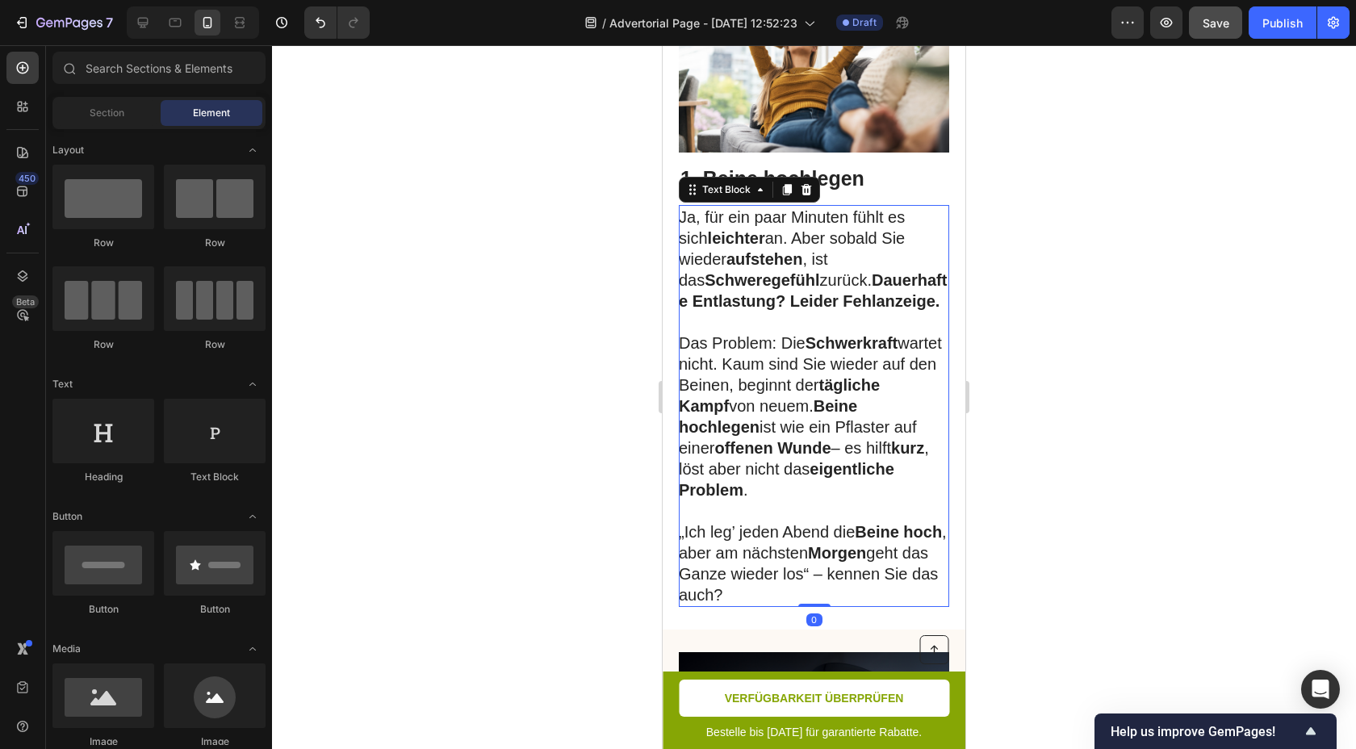
click at [894, 386] on p "Das Problem: Die Schwerkraft wartet nicht. Kaum sind Sie wieder auf den Beinen,…" at bounding box center [813, 417] width 269 height 168
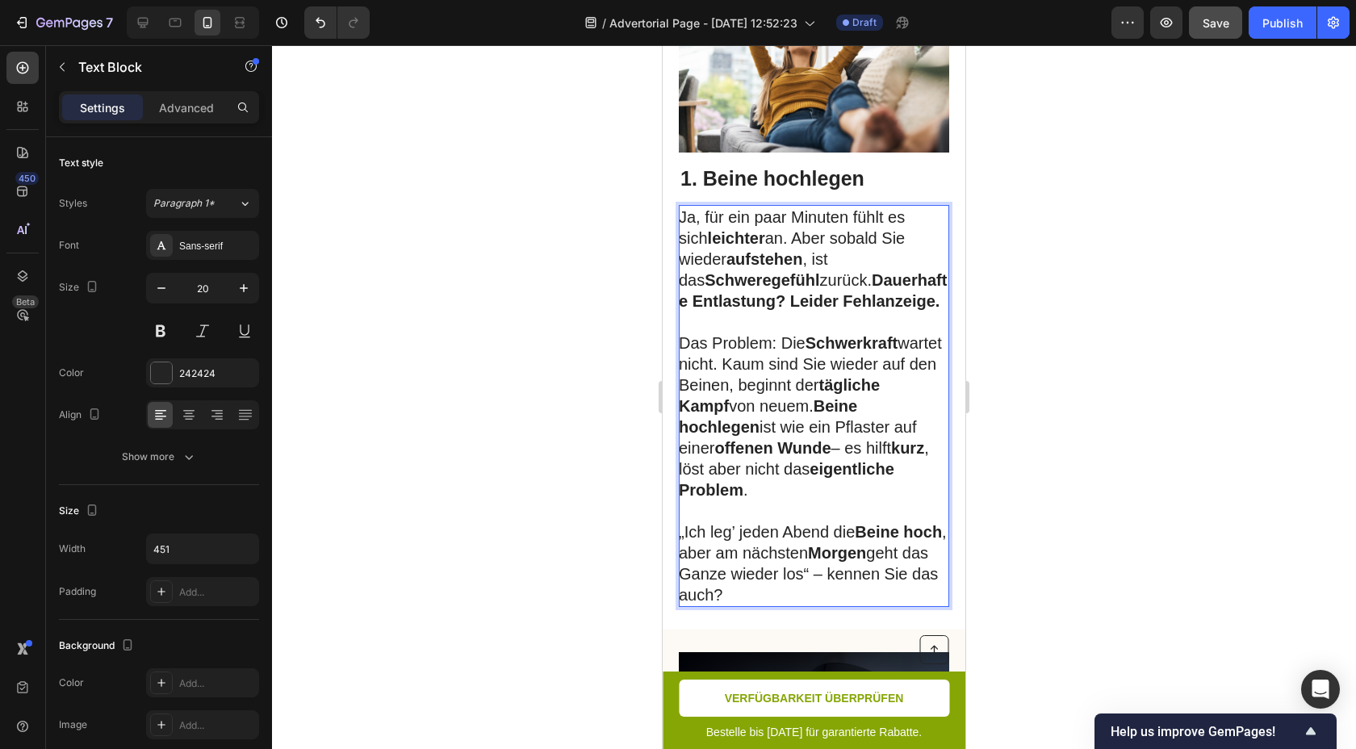
click at [745, 268] on strong "aufstehen" at bounding box center [765, 259] width 76 height 18
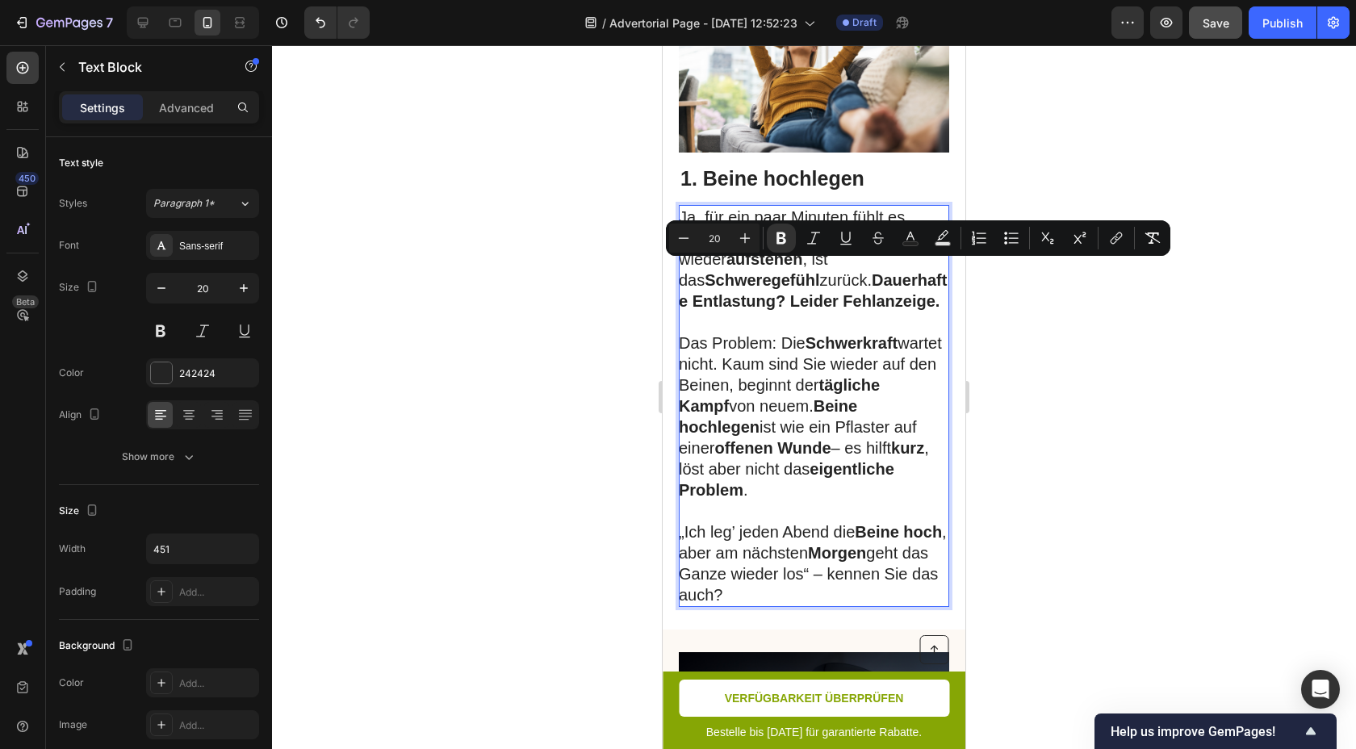
click at [865, 287] on strong "Dauerhafte Entlastung? Leider Fehlanzeige." at bounding box center [813, 290] width 268 height 39
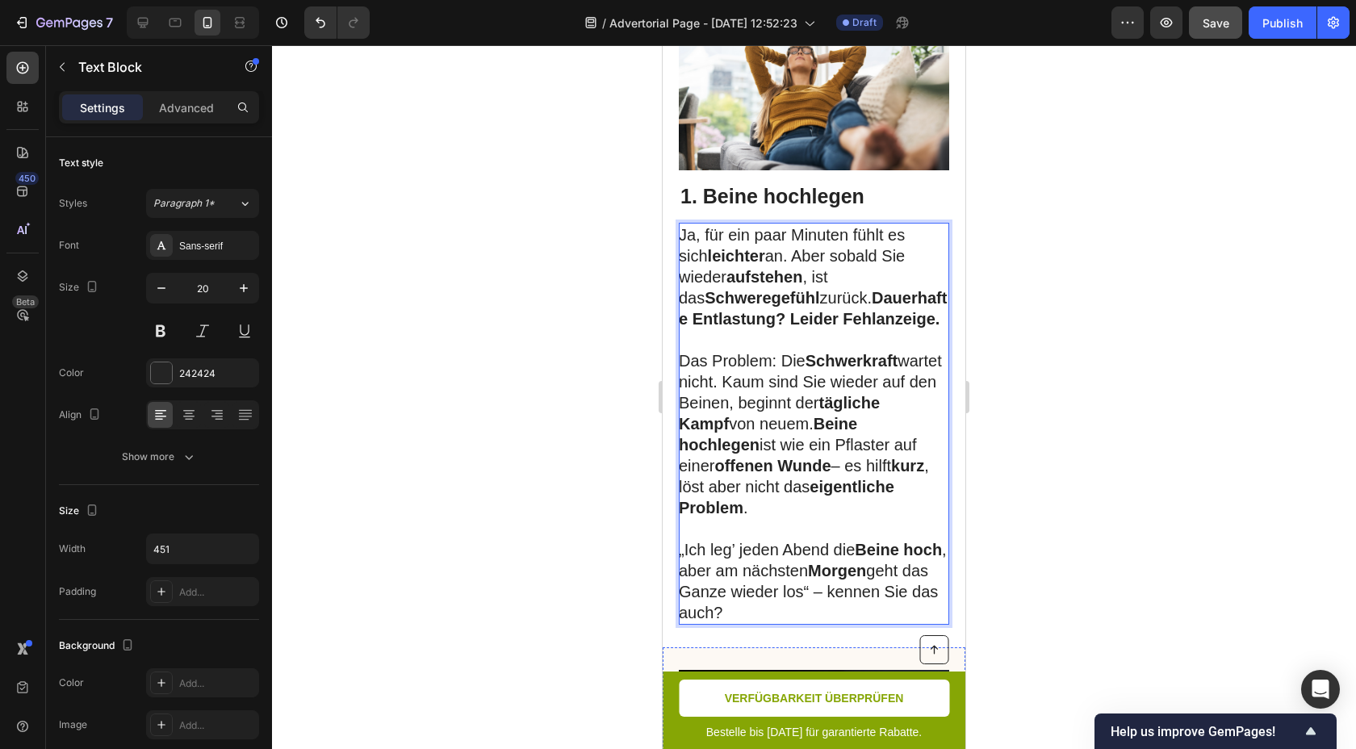
scroll to position [470, 0]
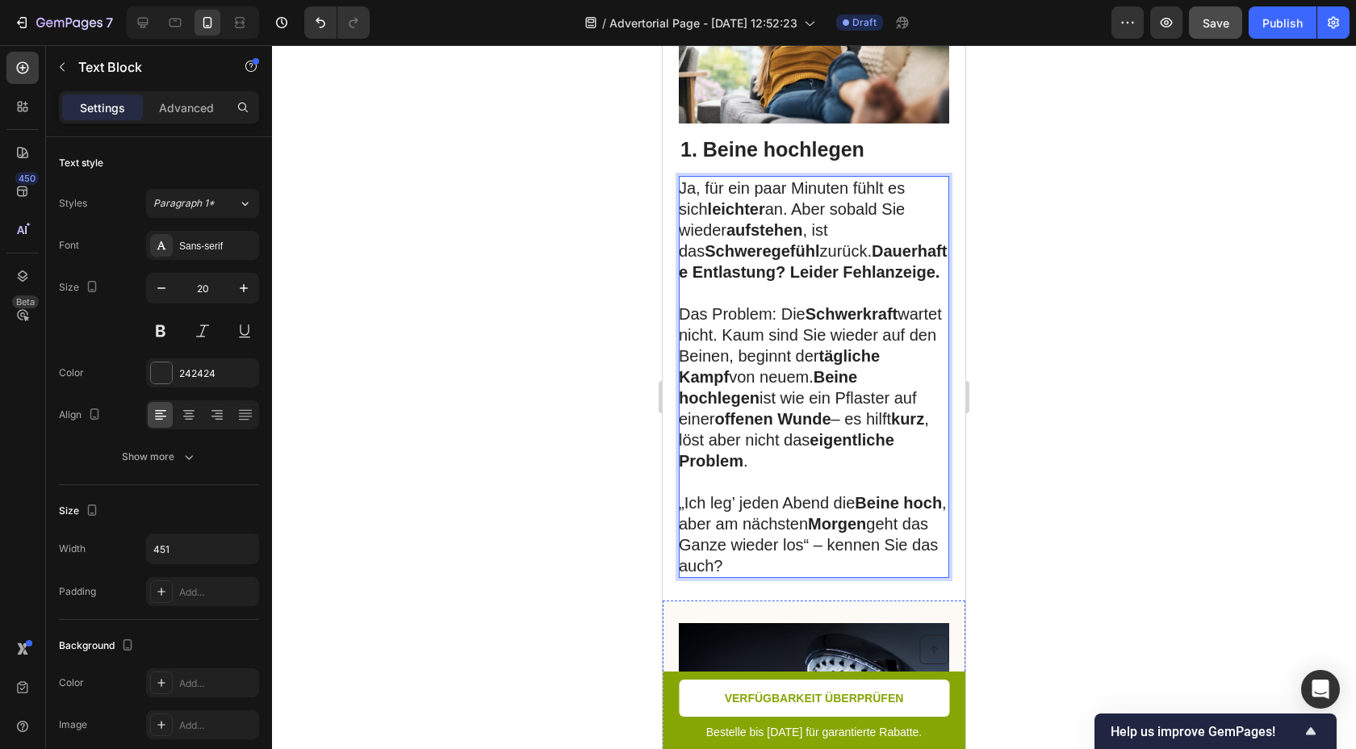
click at [759, 304] on p "Rich Text Editor. Editing area: main" at bounding box center [813, 293] width 269 height 21
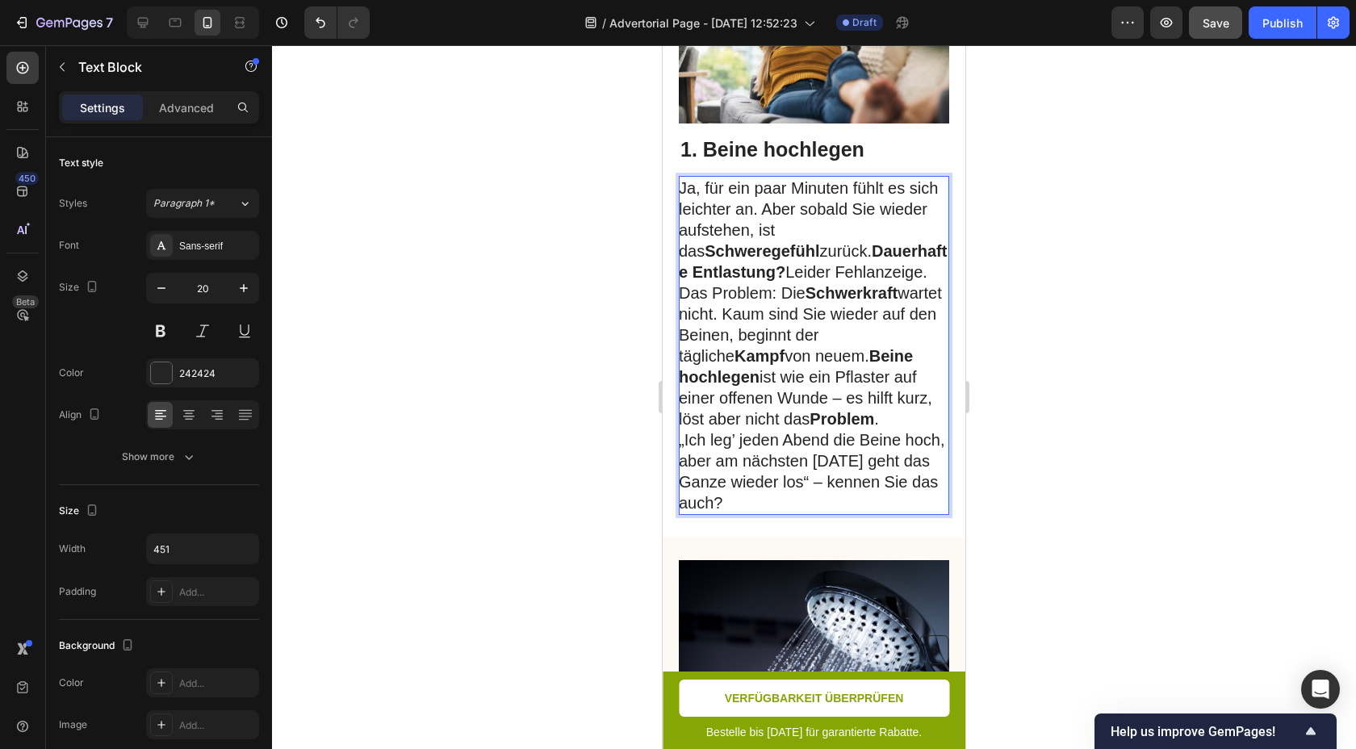
click at [913, 262] on strong "Dauerhafte Entlastung?" at bounding box center [813, 261] width 268 height 39
click at [895, 282] on p "Ja, für ein paar Minuten fühlt es sich leichter an. Aber sobald Sie wieder aufs…" at bounding box center [813, 230] width 269 height 105
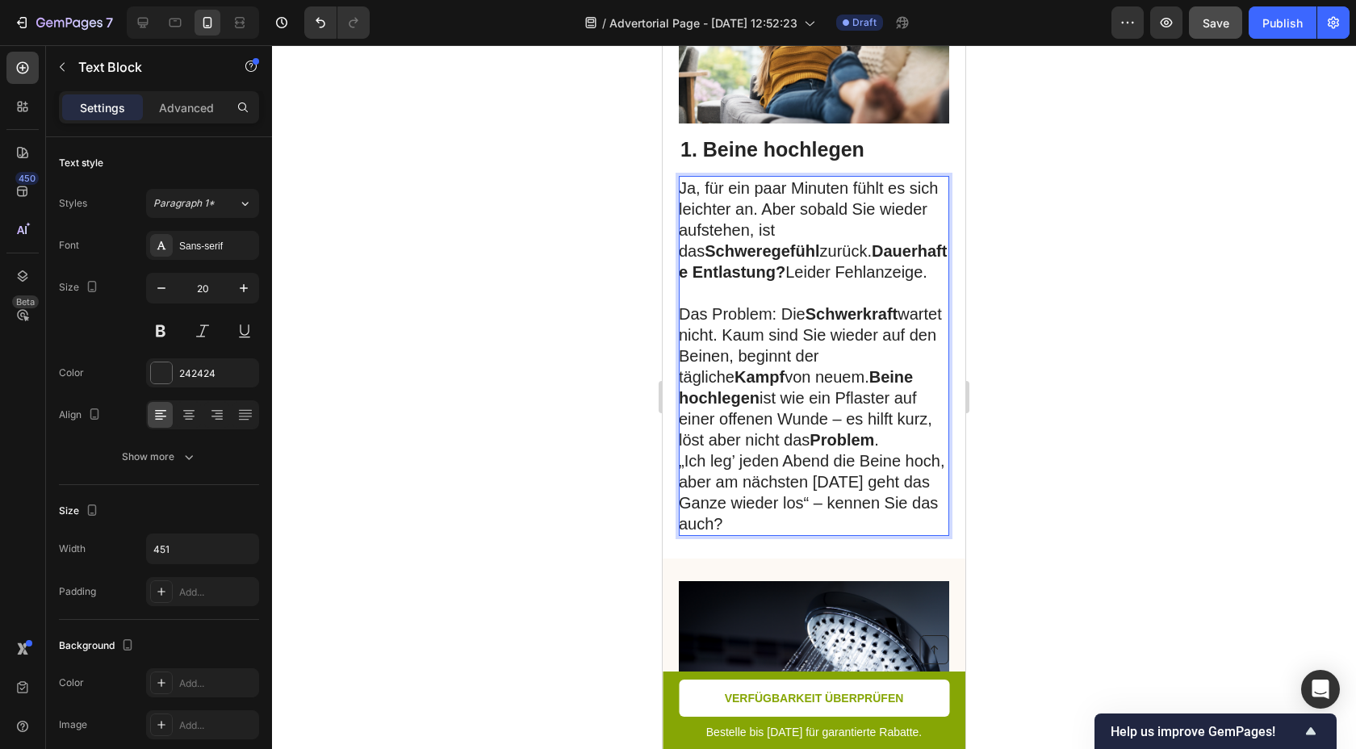
click at [921, 450] on p "Das Problem: Die Schwerkraft wartet nicht. Kaum sind Sie wieder auf den Beinen,…" at bounding box center [813, 377] width 269 height 147
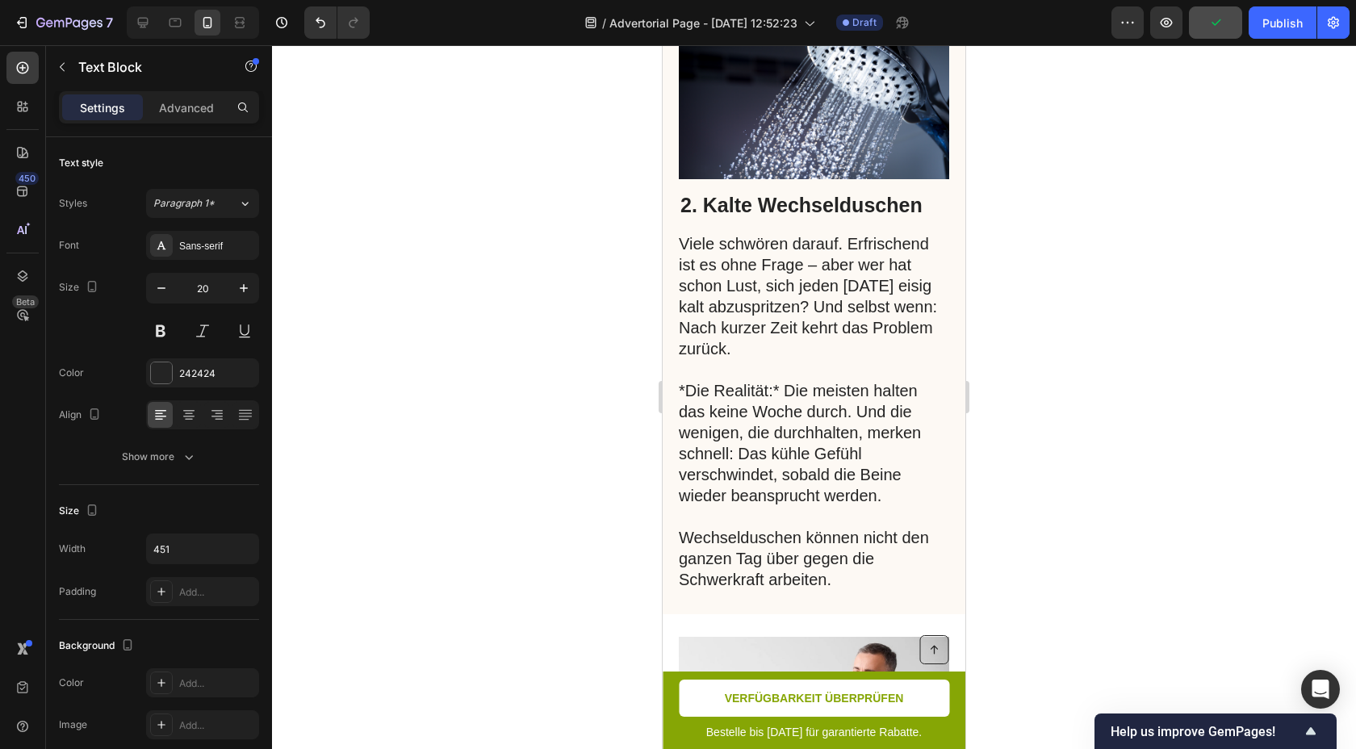
scroll to position [1112, 0]
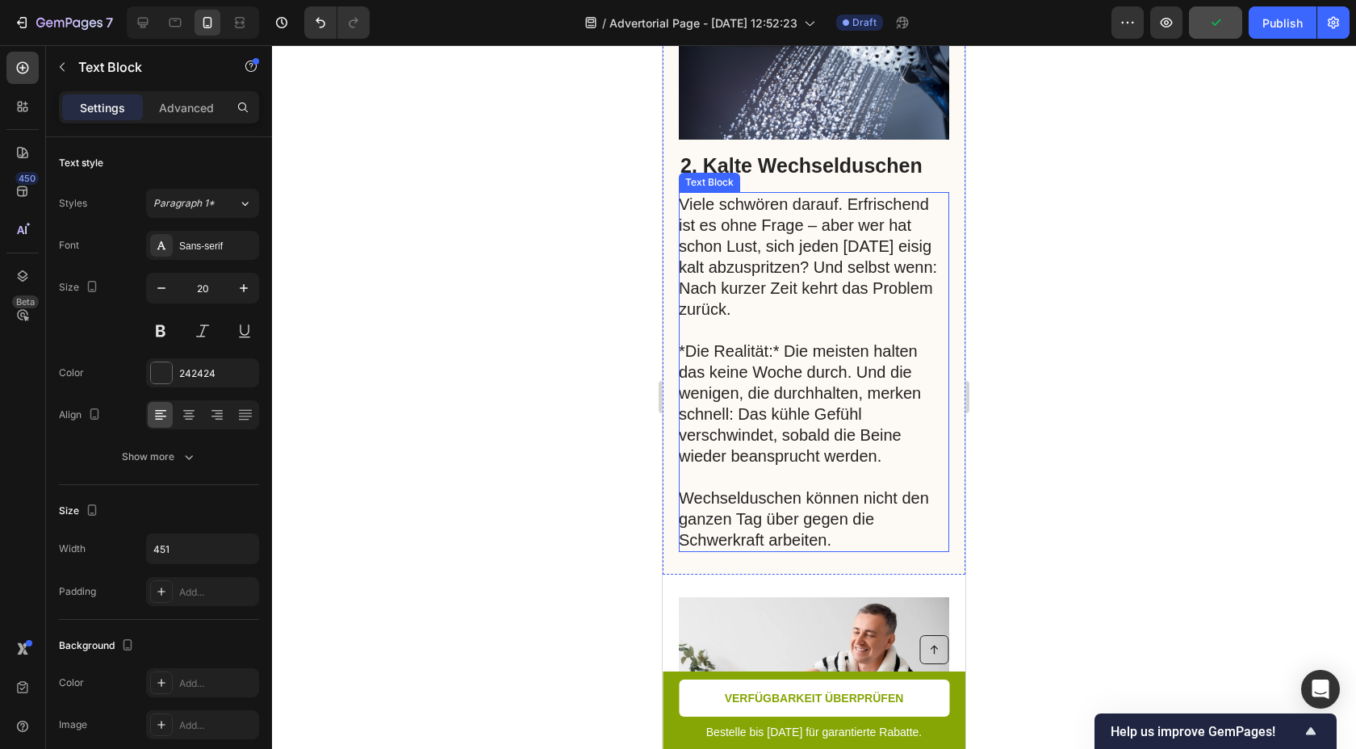
click at [845, 387] on p "Viele schwören darauf. Erfrischend ist es ohne Frage – aber wer hat schon Lust,…" at bounding box center [813, 372] width 269 height 357
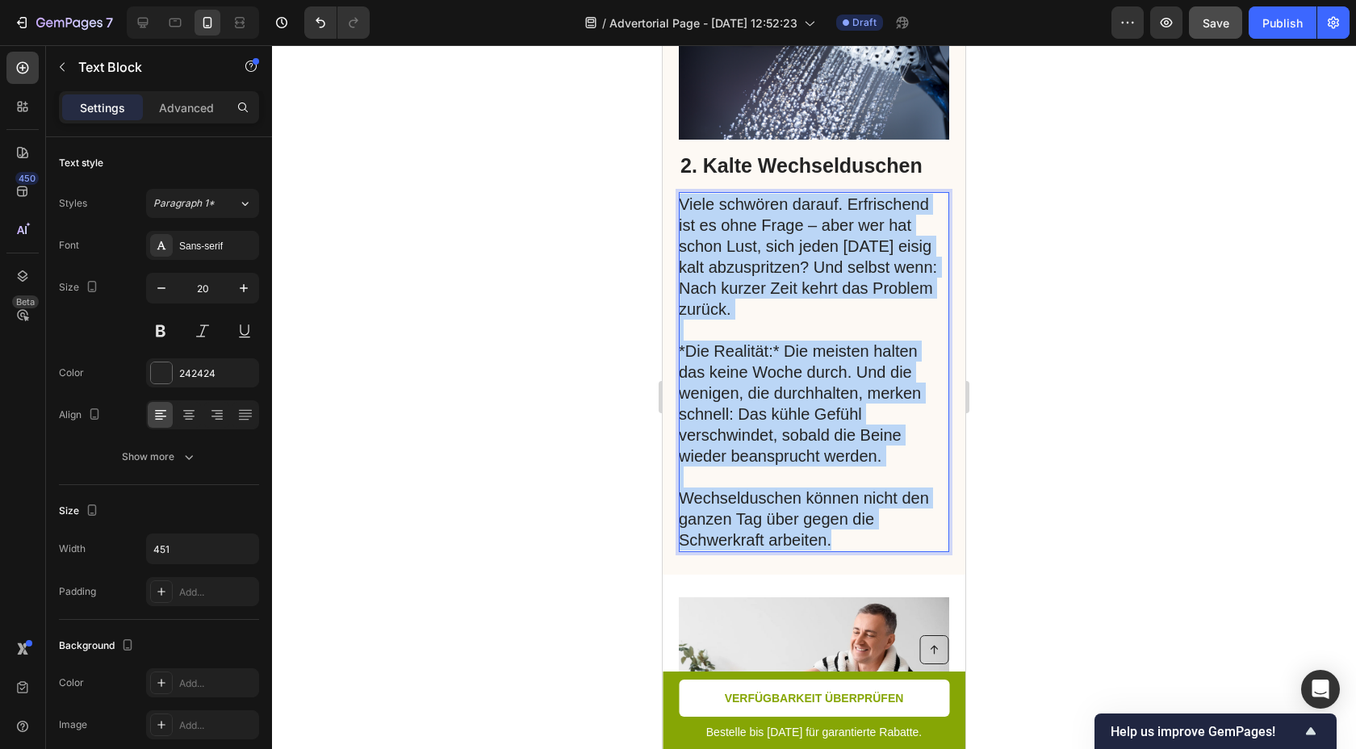
click at [796, 429] on p "Viele schwören darauf. Erfrischend ist es ohne Frage – aber wer hat schon Lust,…" at bounding box center [813, 372] width 269 height 357
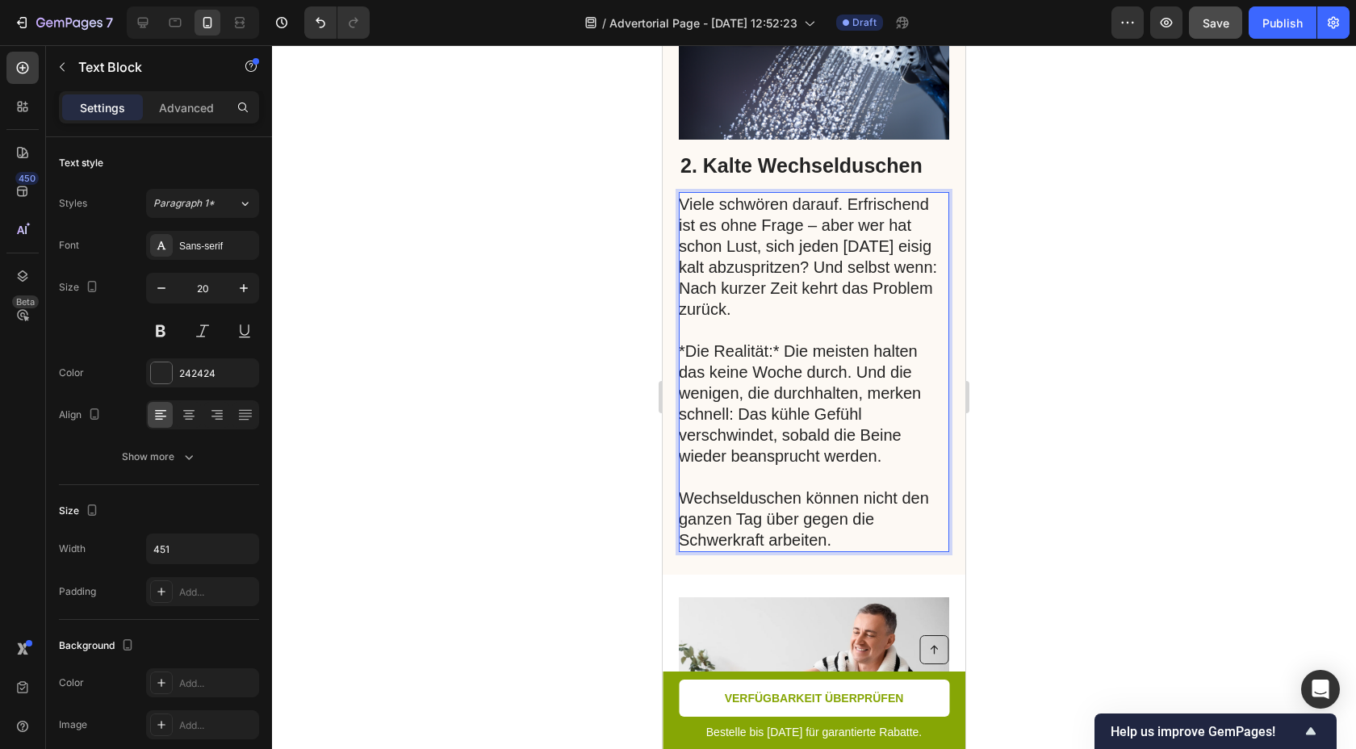
click at [796, 429] on p "Viele schwören darauf. Erfrischend ist es ohne Frage – aber wer hat schon Lust,…" at bounding box center [813, 372] width 269 height 357
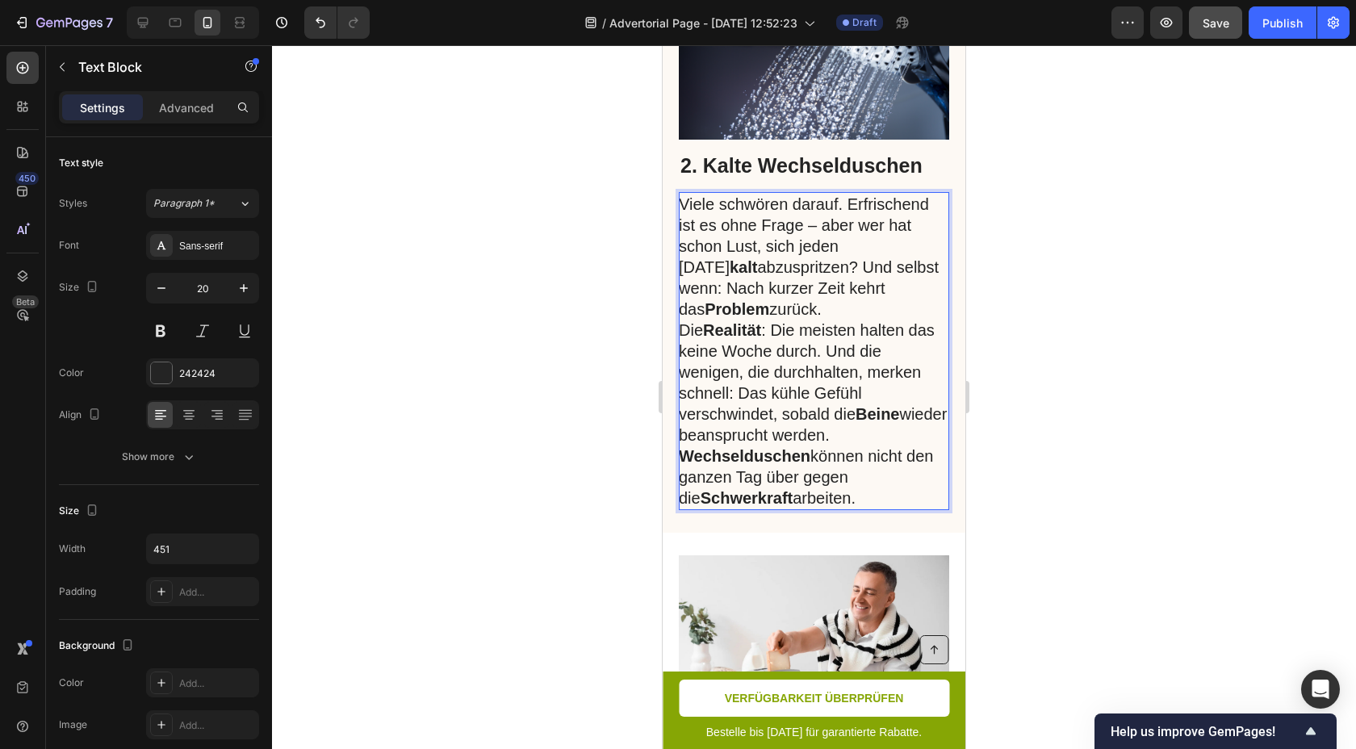
click at [795, 320] on p "Viele schwören darauf. Erfrischend ist es ohne Frage – aber wer hat schon Lust,…" at bounding box center [813, 257] width 269 height 126
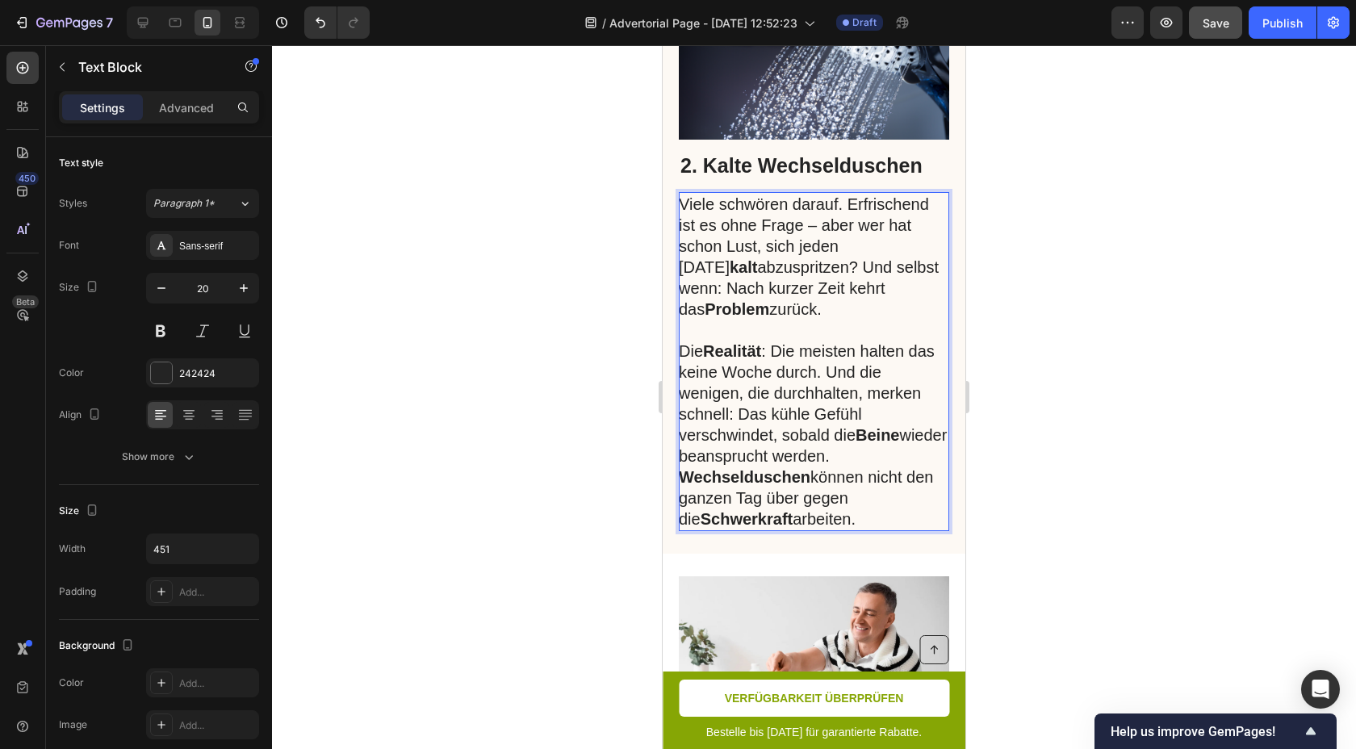
click at [911, 467] on p "Die Realität : Die meisten halten das keine Woche durch. Und die wenigen, die d…" at bounding box center [813, 404] width 269 height 126
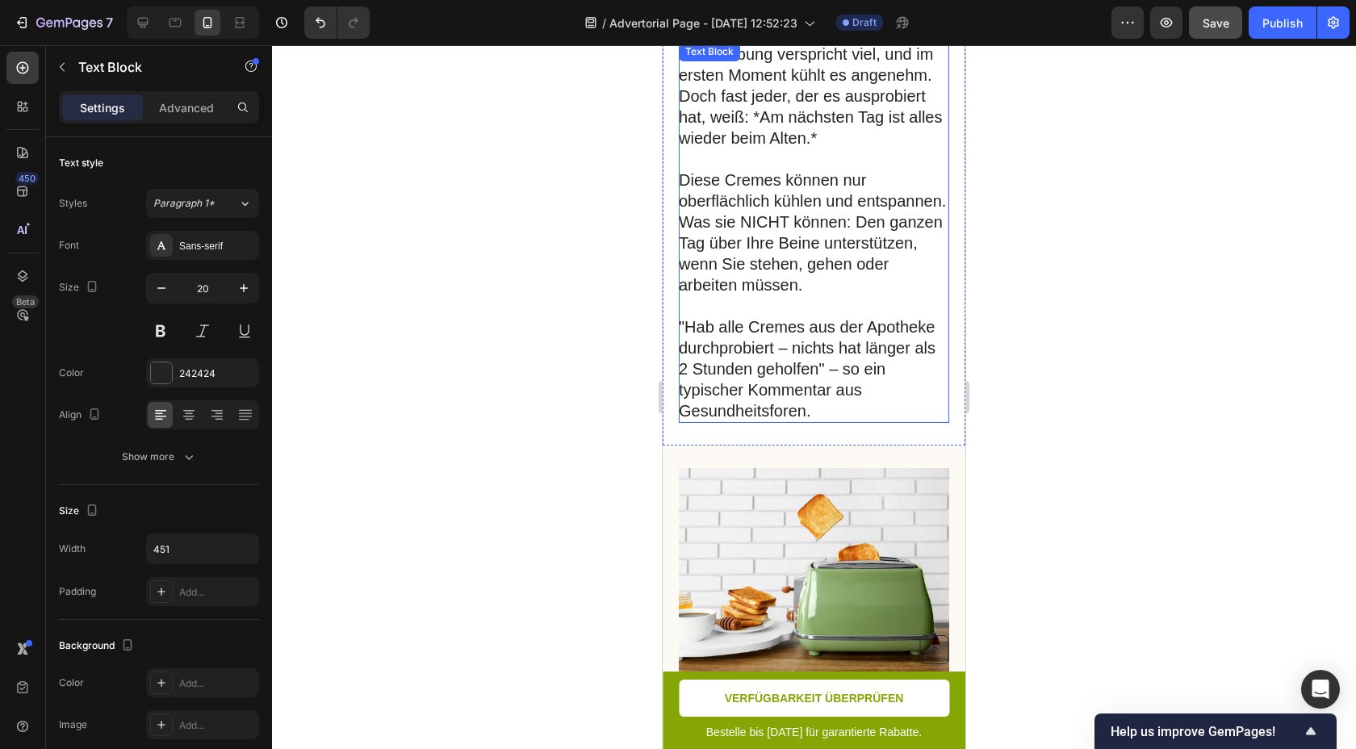
scroll to position [1904, 0]
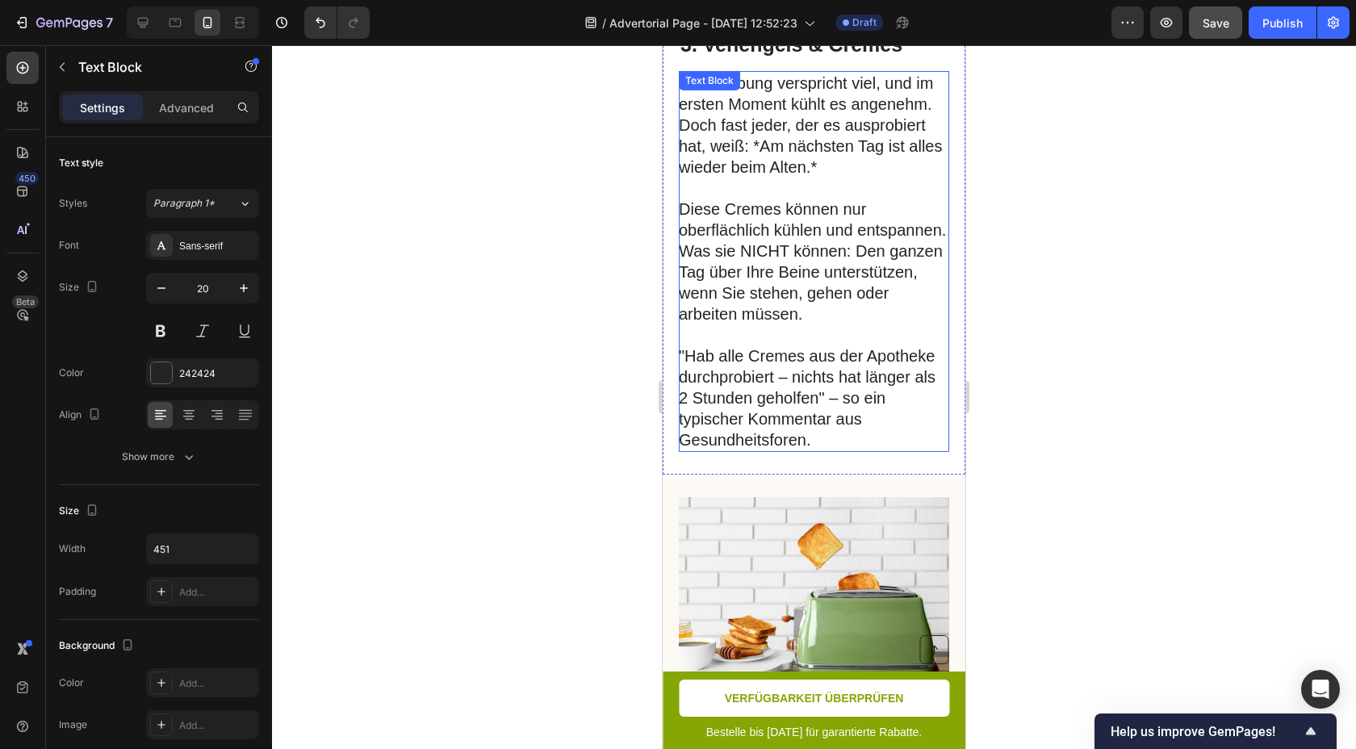
click at [805, 291] on p "Diese Cremes können nur oberflächlich kühlen und entspannen. Was sie NICHT könn…" at bounding box center [813, 262] width 269 height 126
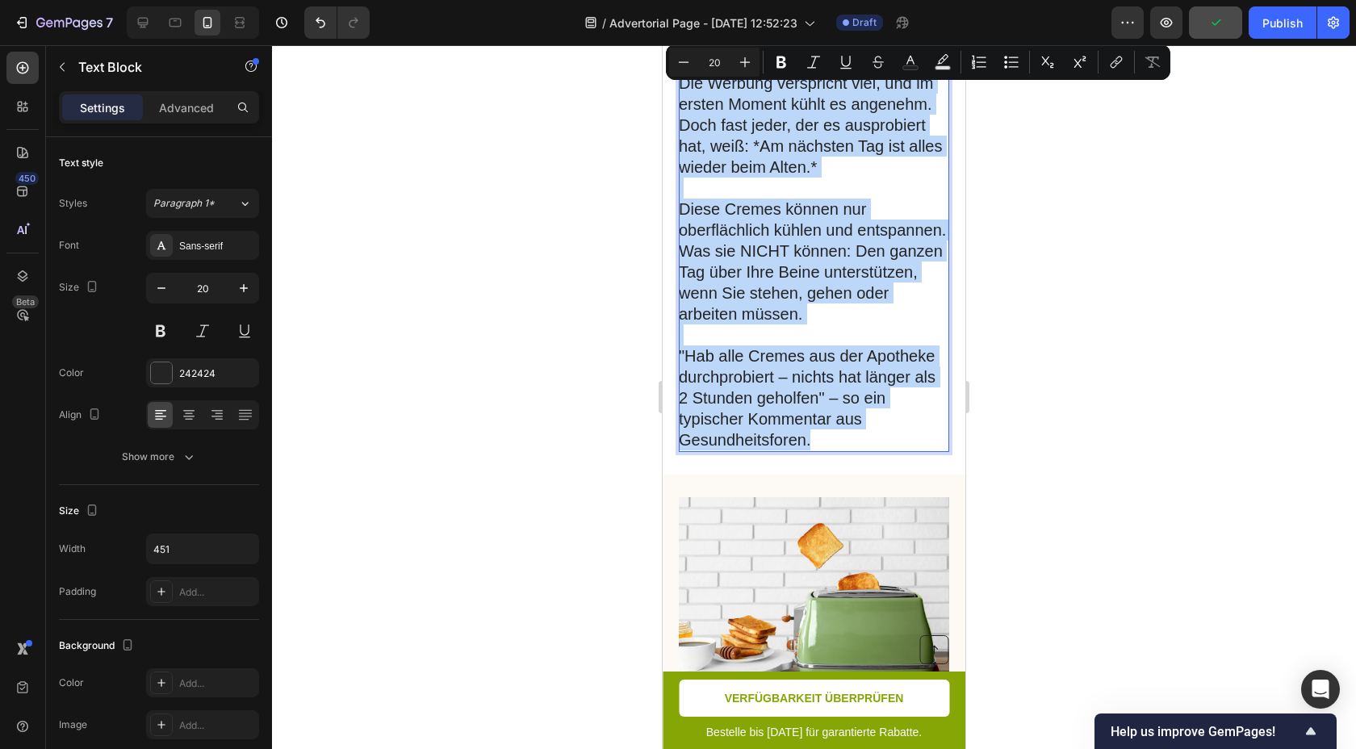
copy div "Die Werbung verspricht viel, und im ersten Moment kühlt es angenehm. Doch fast …"
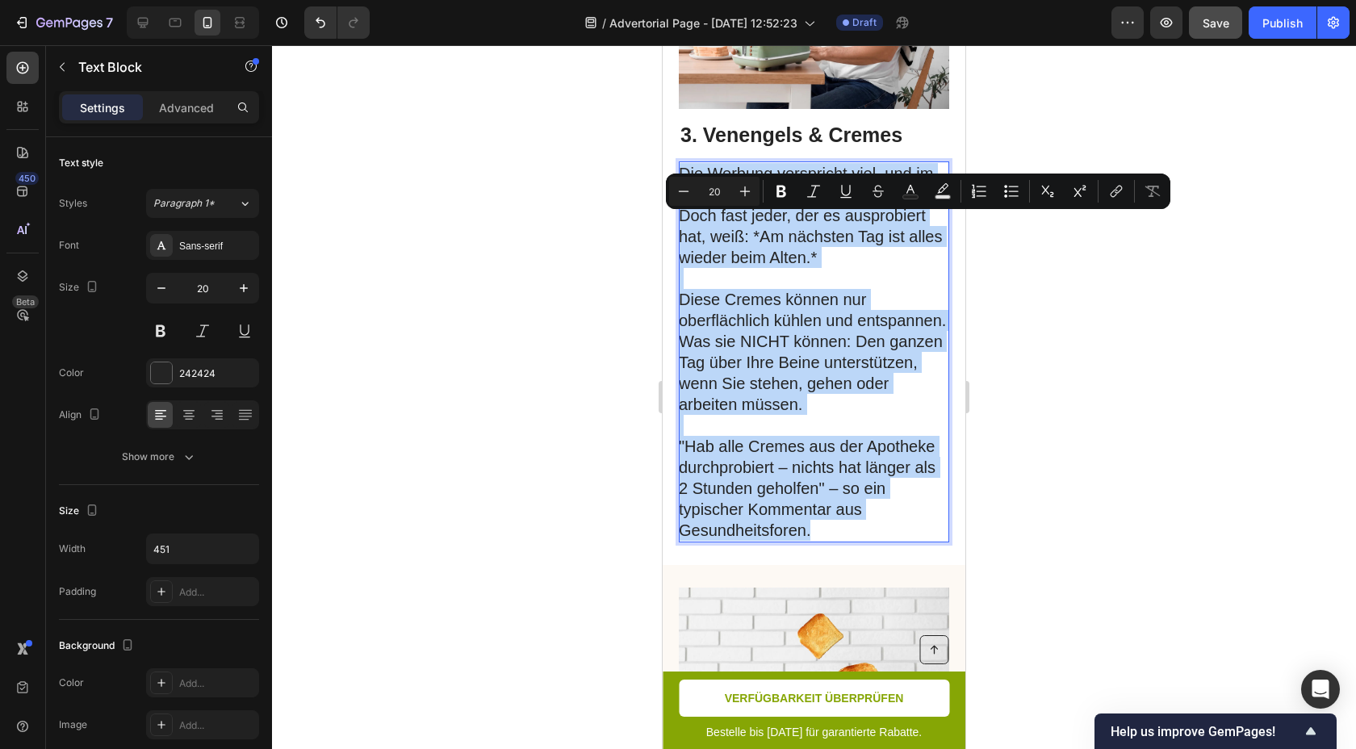
scroll to position [1847, 0]
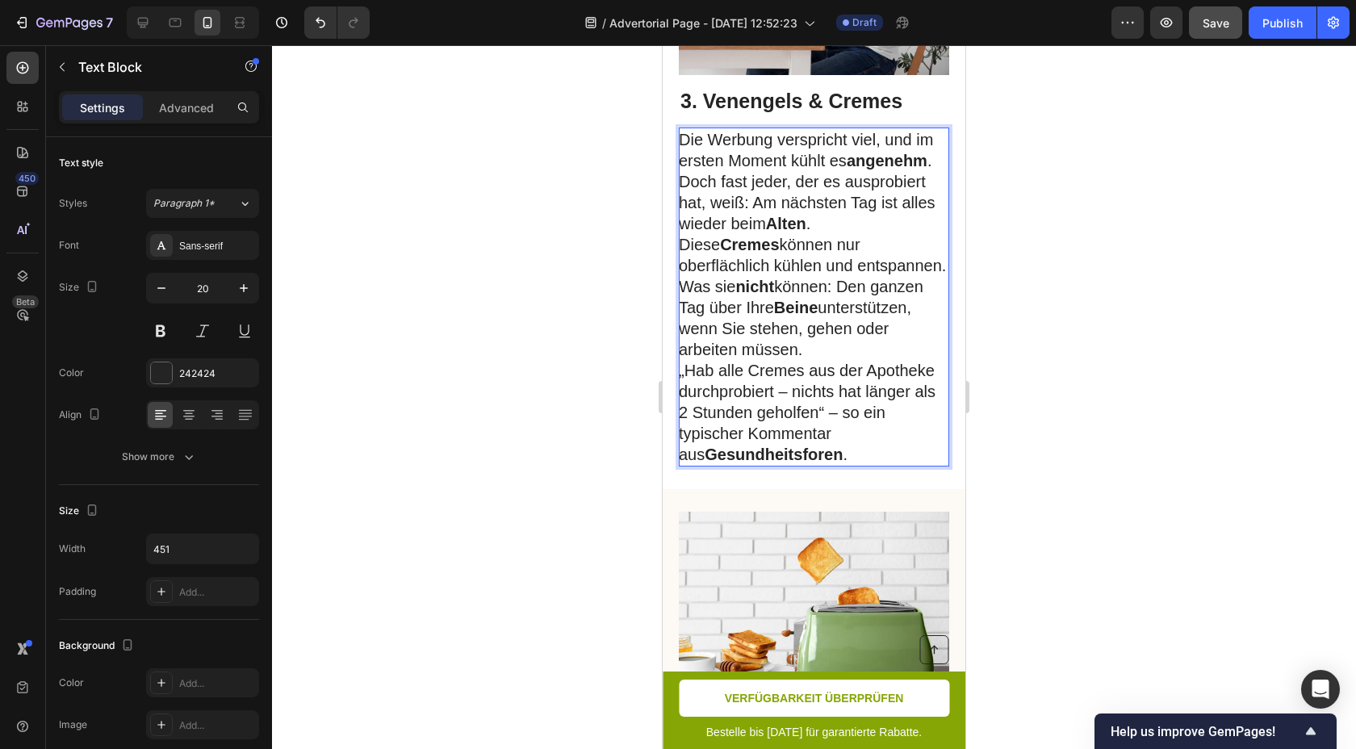
click at [833, 234] on p "Die Werbung verspricht viel, und im ersten Moment kühlt es angenehm . Doch fast…" at bounding box center [813, 181] width 269 height 105
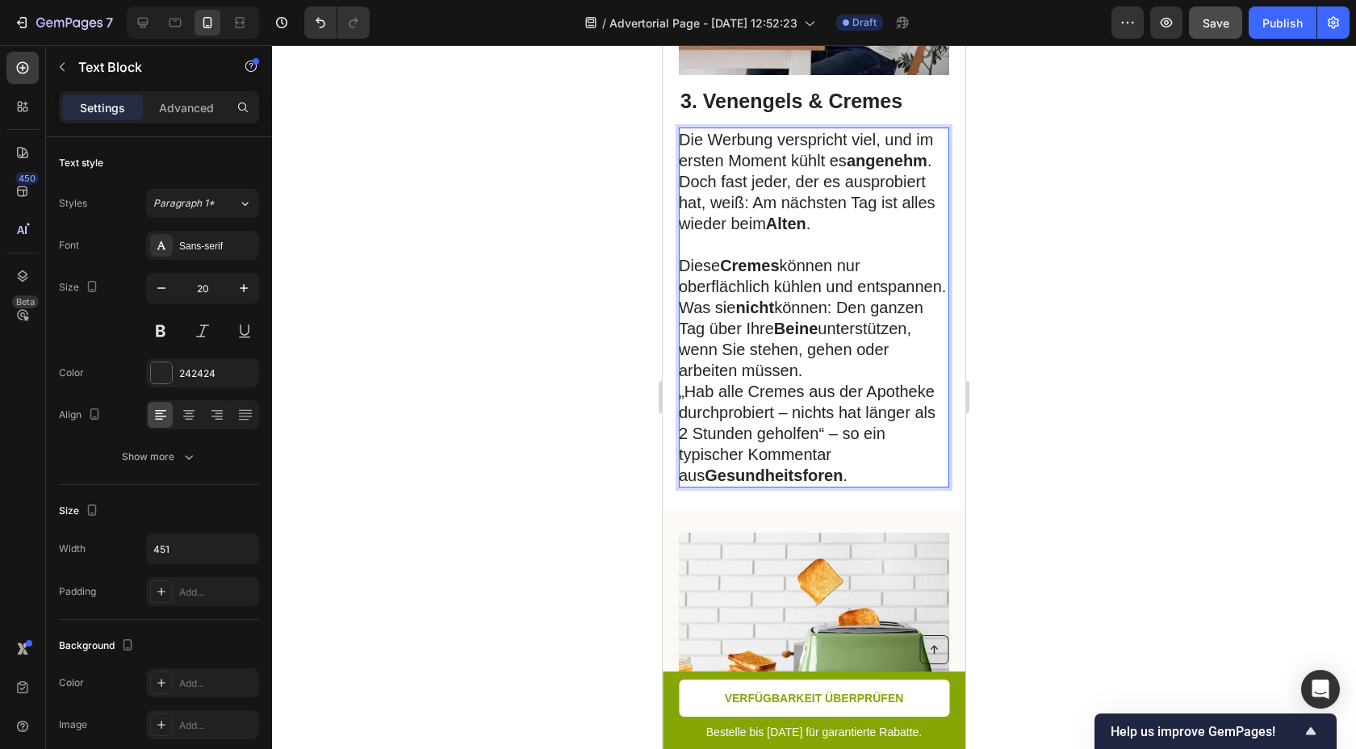
click at [853, 381] on p "Diese Cremes können nur oberflächlich kühlen und entspannen. Was sie nicht könn…" at bounding box center [813, 318] width 269 height 126
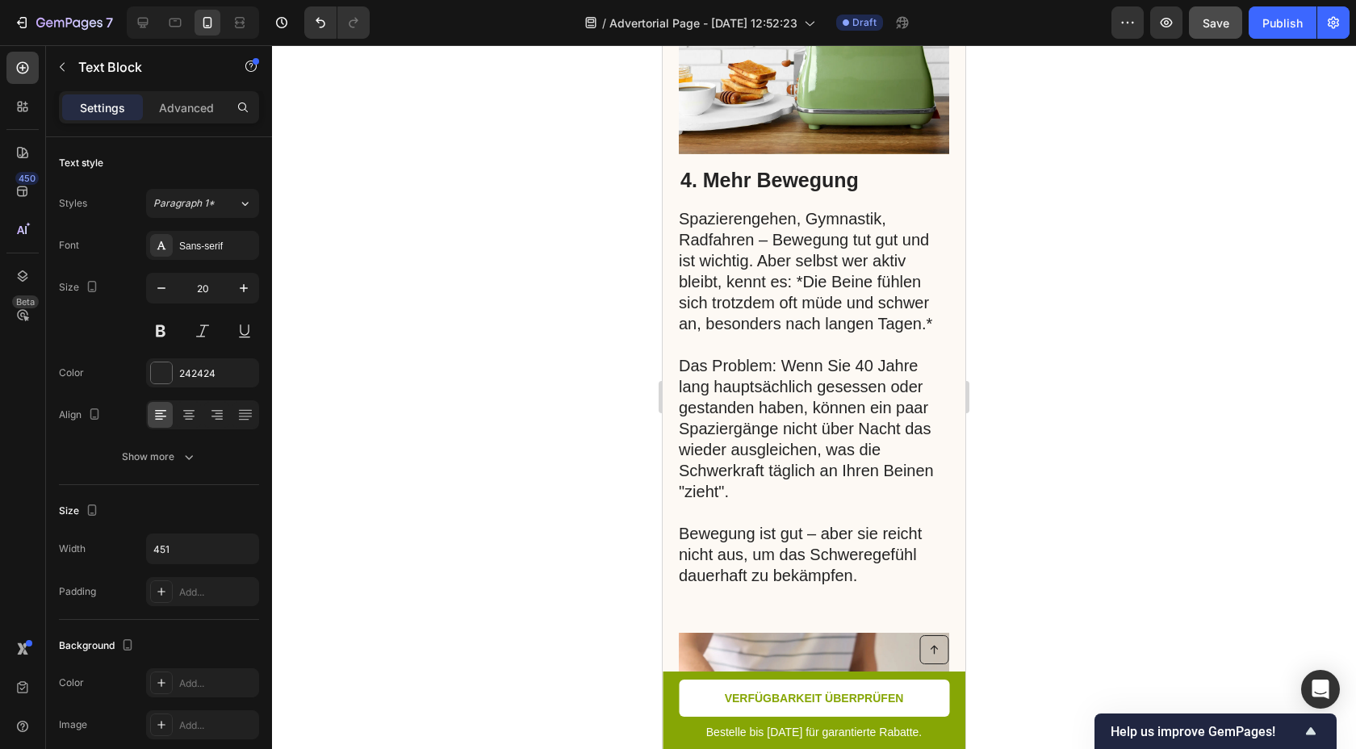
scroll to position [2463, 0]
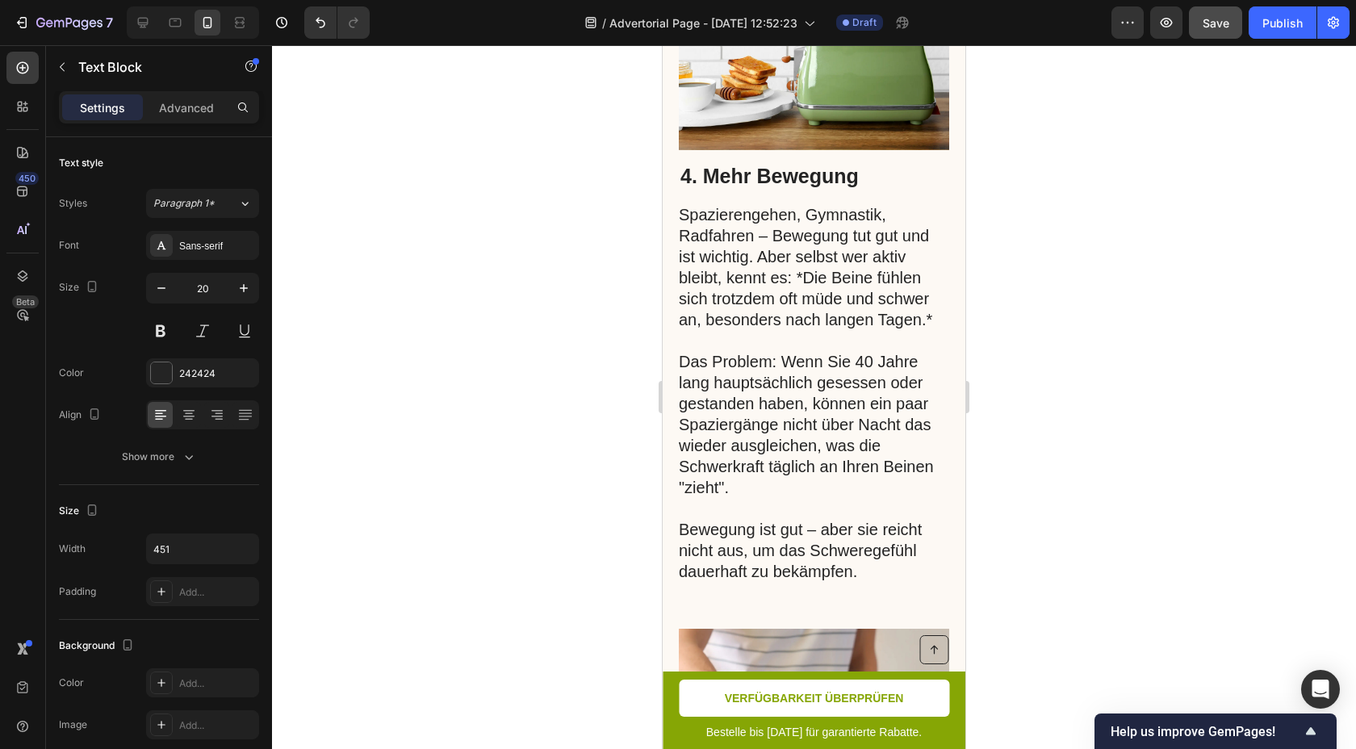
click at [846, 459] on p "Das Problem: Wenn Sie 40 Jahre lang hauptsächlich gesessen oder gestanden haben…" at bounding box center [813, 456] width 269 height 252
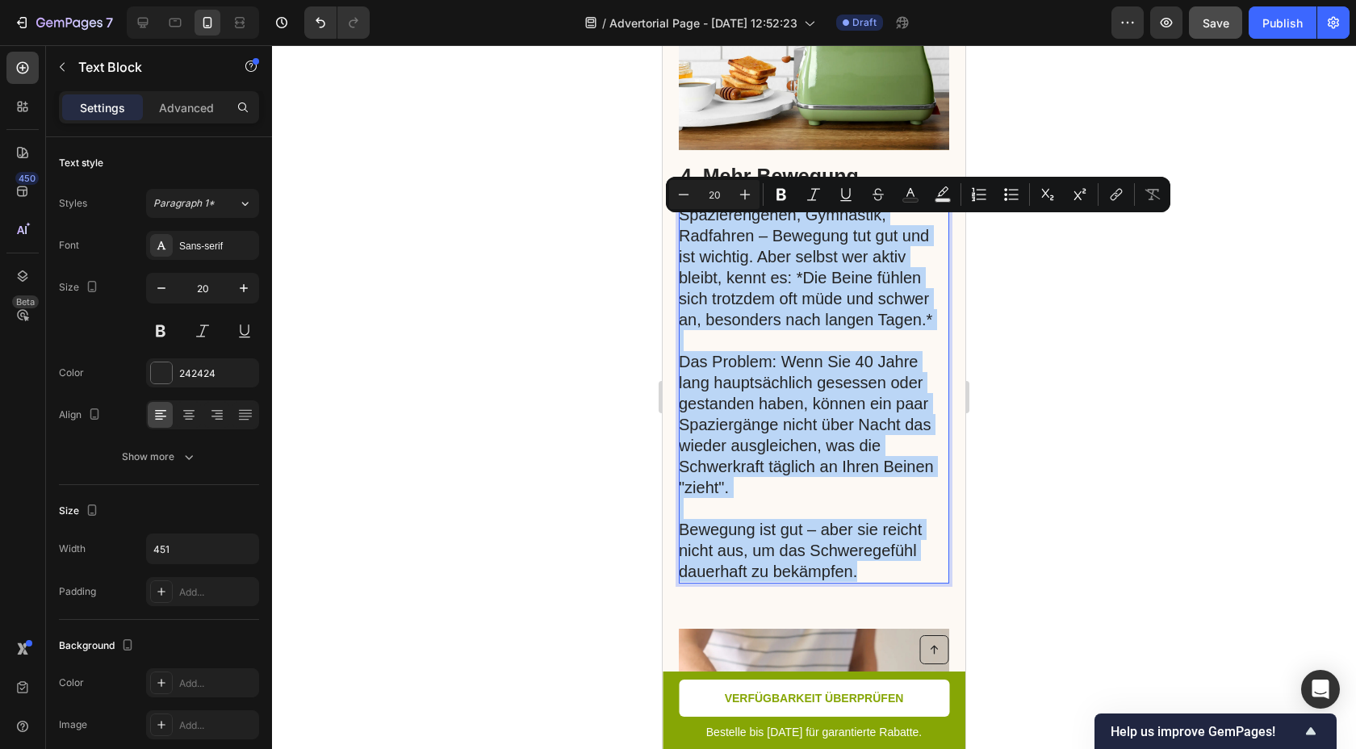
copy div "Spazierengehen, Gymnastik, Radfahren – Bewegung tut gut und ist wichtig. Aber s…"
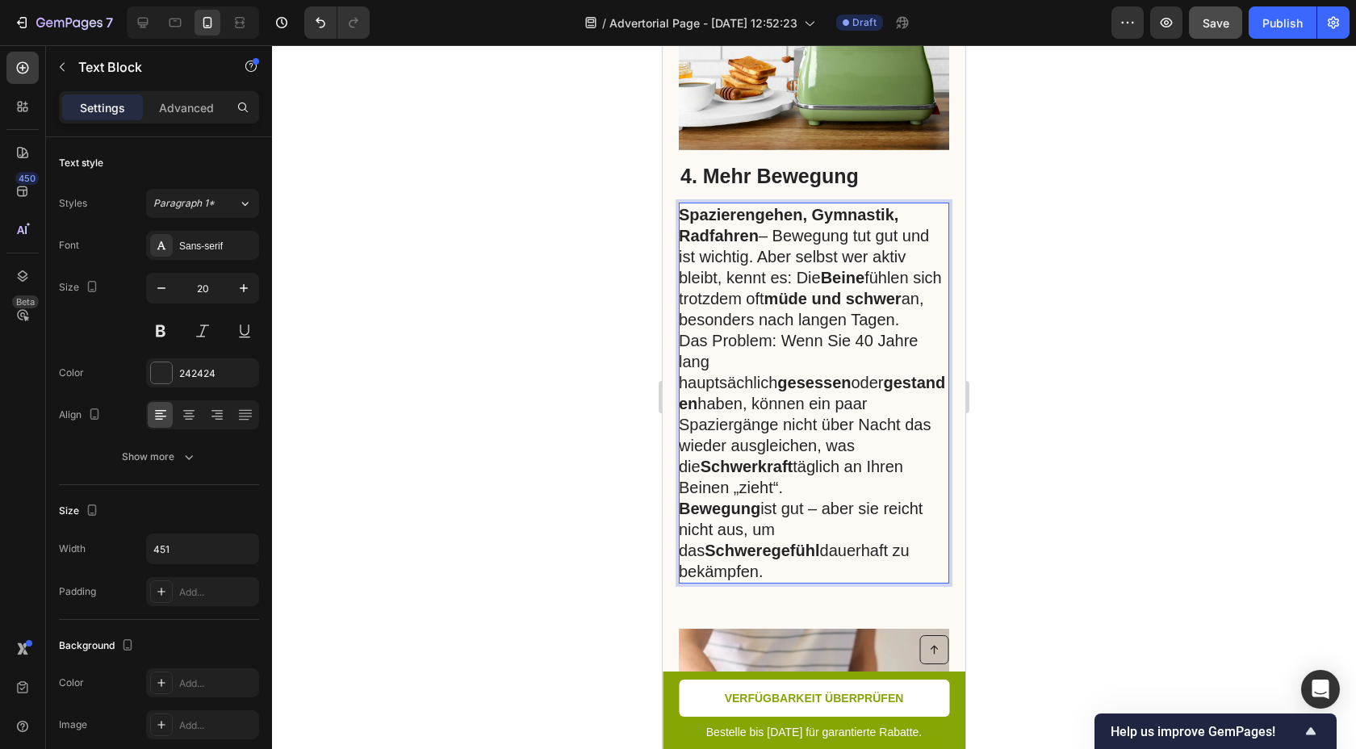
click at [928, 330] on p "Spazierengehen, Gymnastik, Radfahren – Bewegung tut gut und ist wichtig. Aber s…" at bounding box center [813, 267] width 269 height 126
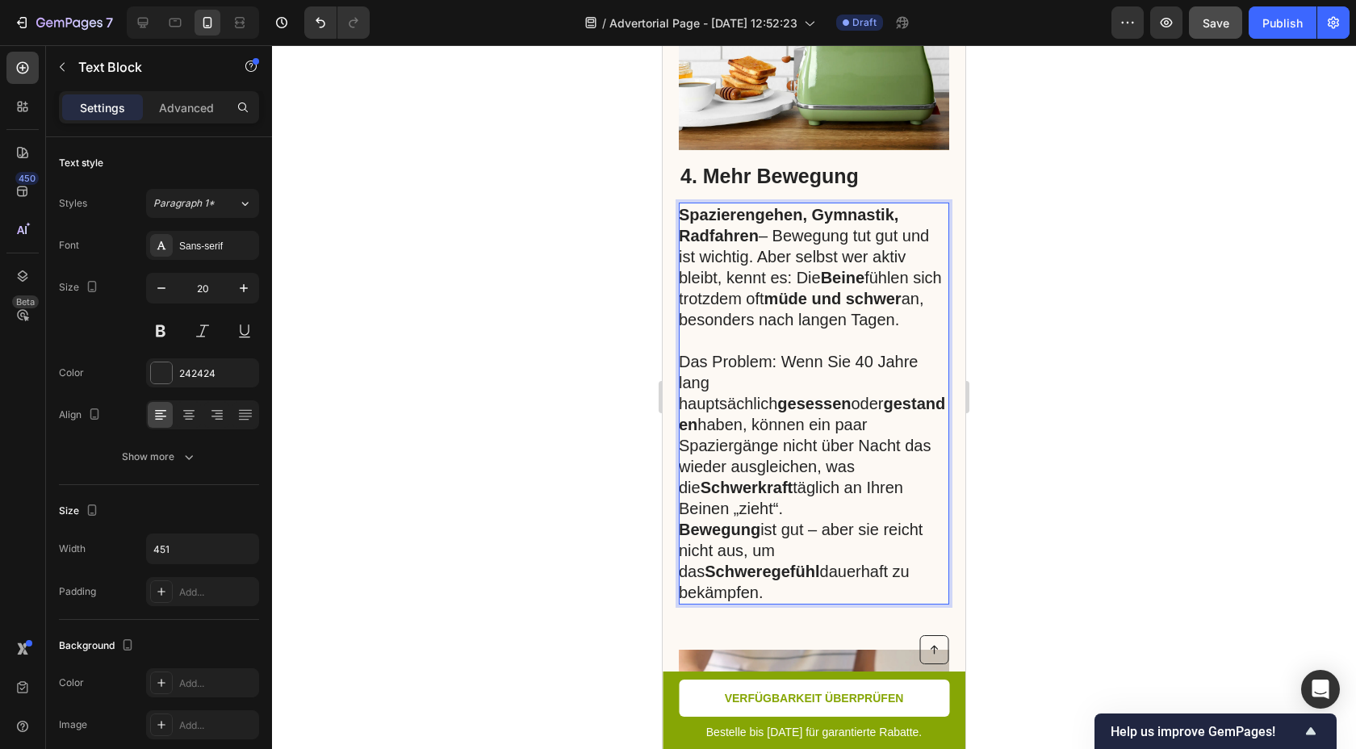
click at [840, 501] on p "Das Problem: Wenn Sie 40 Jahre lang hauptsächlich gesessen oder gestanden haben…" at bounding box center [813, 435] width 269 height 168
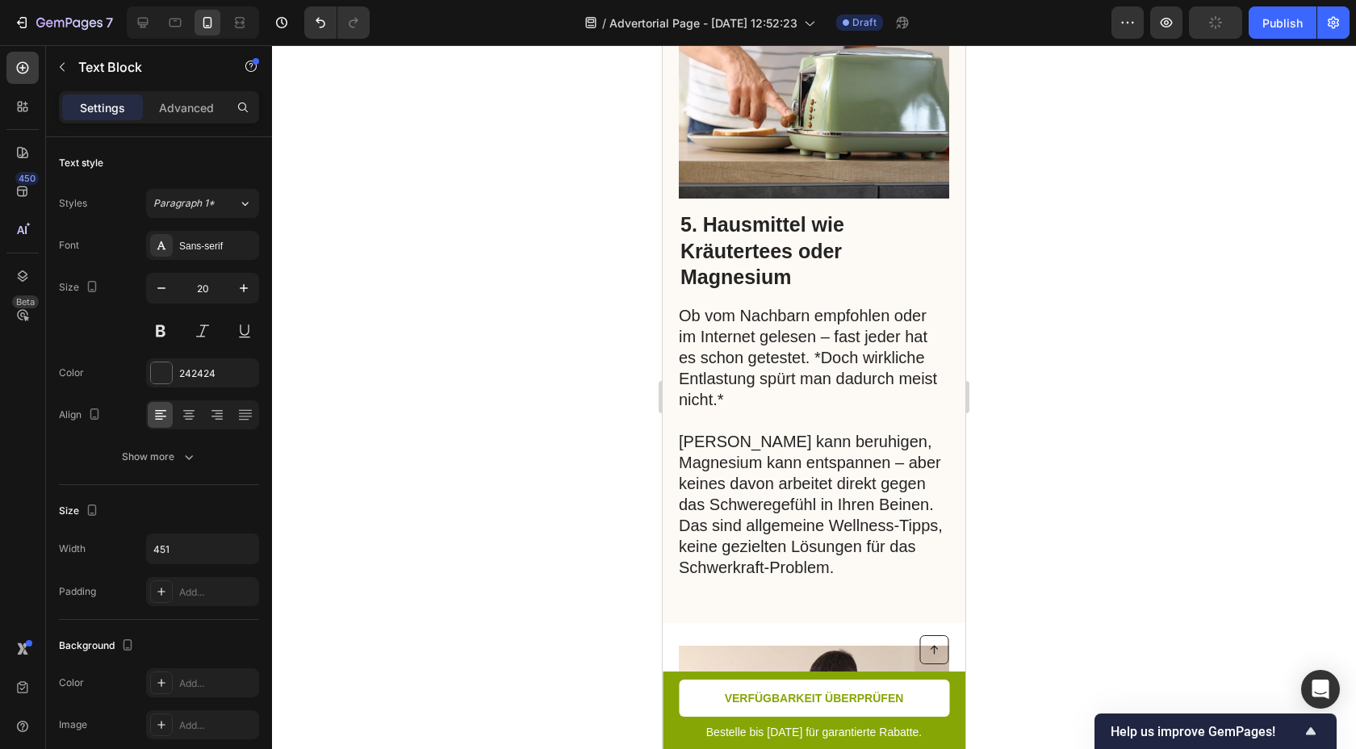
scroll to position [3141, 0]
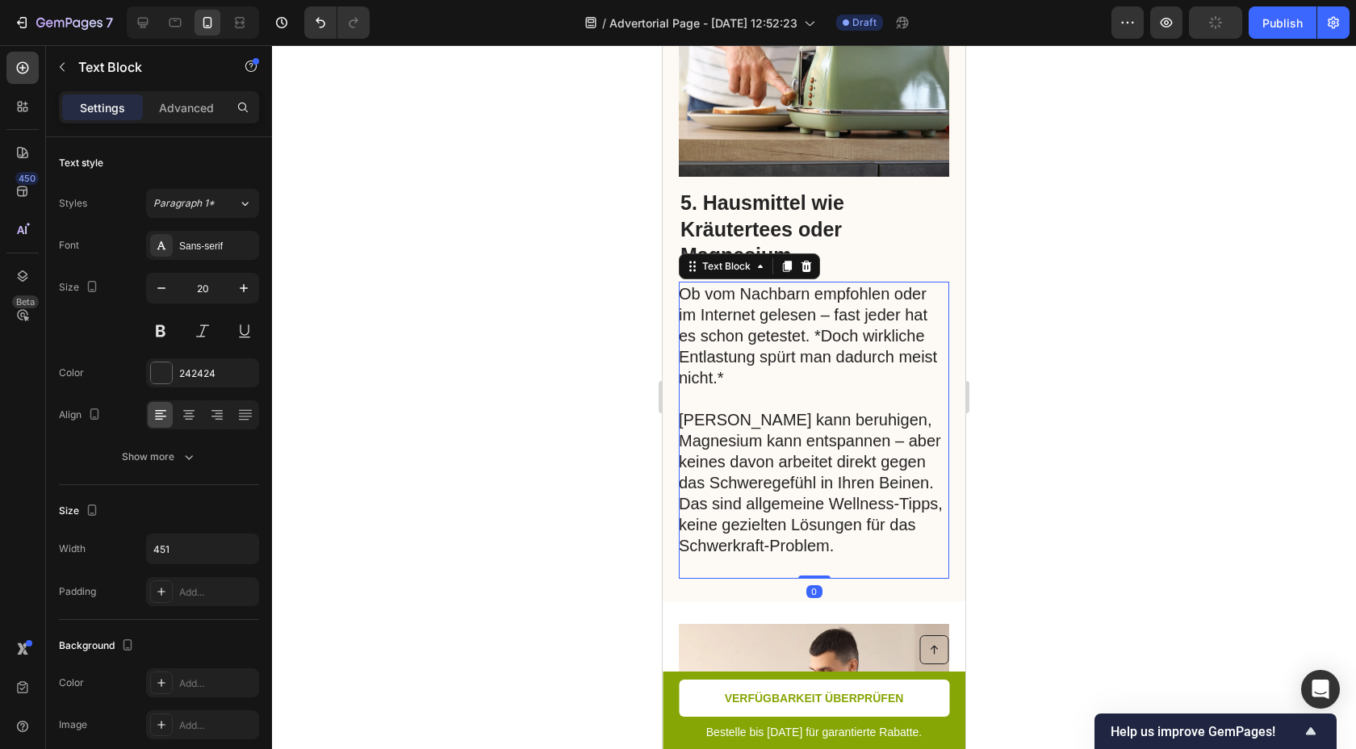
click at [791, 360] on p "Ob vom Nachbarn empfohlen oder im Internet gelesen – fast jeder hat es schon ge…" at bounding box center [813, 335] width 269 height 105
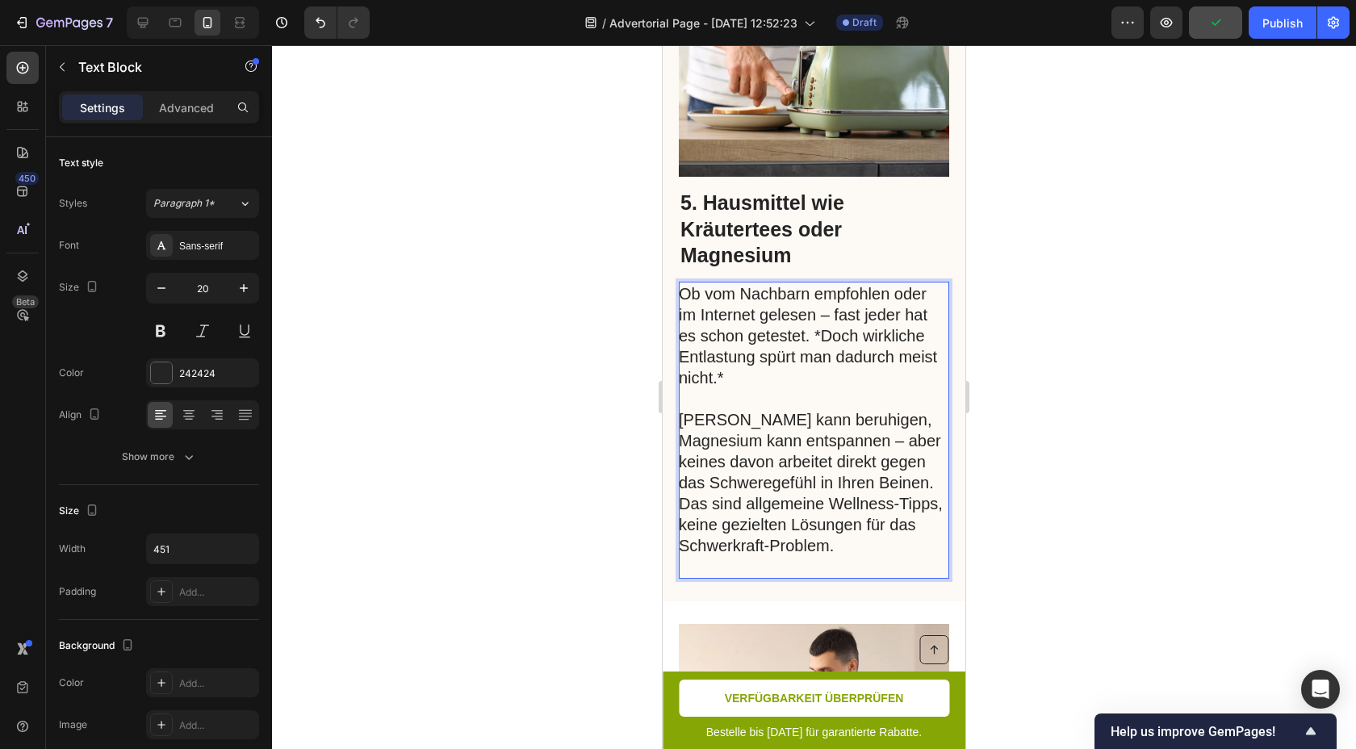
click at [793, 368] on p "Ob vom Nachbarn empfohlen oder im Internet gelesen – fast jeder hat es schon ge…" at bounding box center [813, 335] width 269 height 105
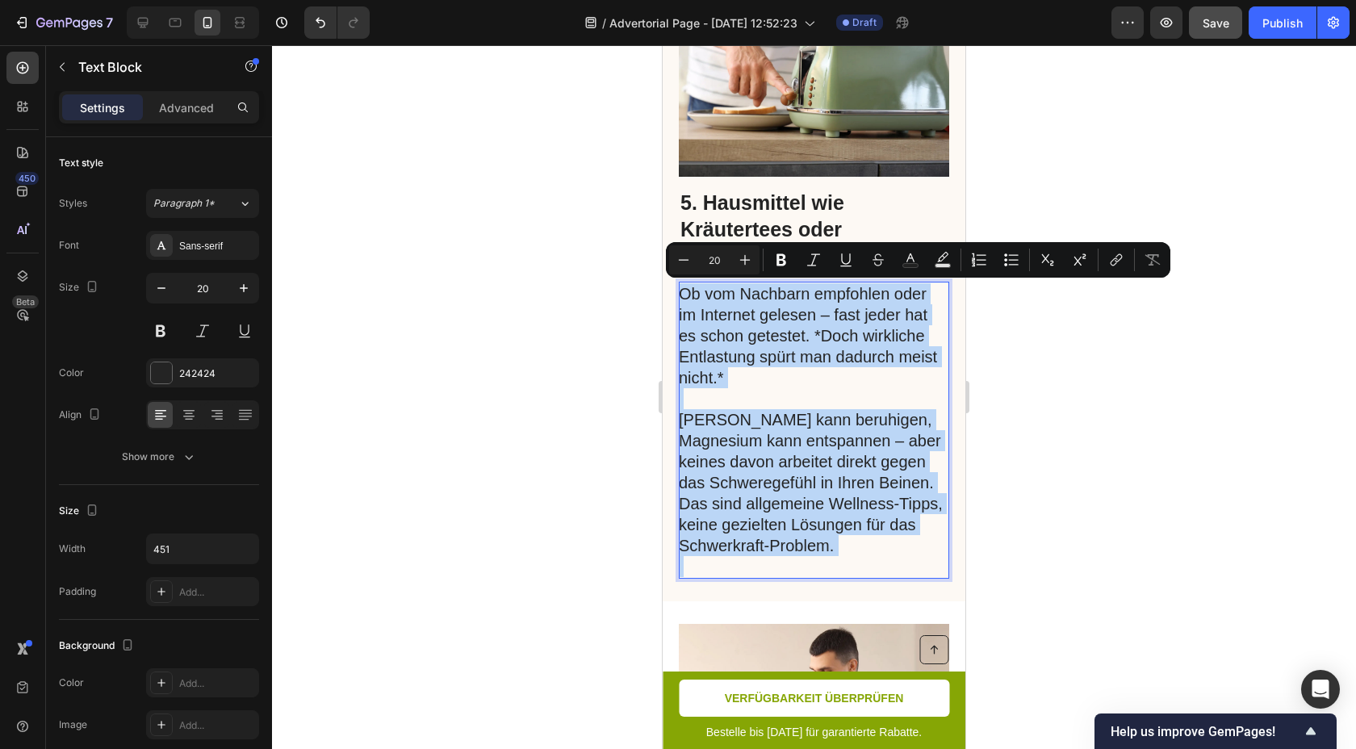
copy div "Ob vom Nachbarn empfohlen oder im Internet gelesen – fast jeder hat es schon ge…"
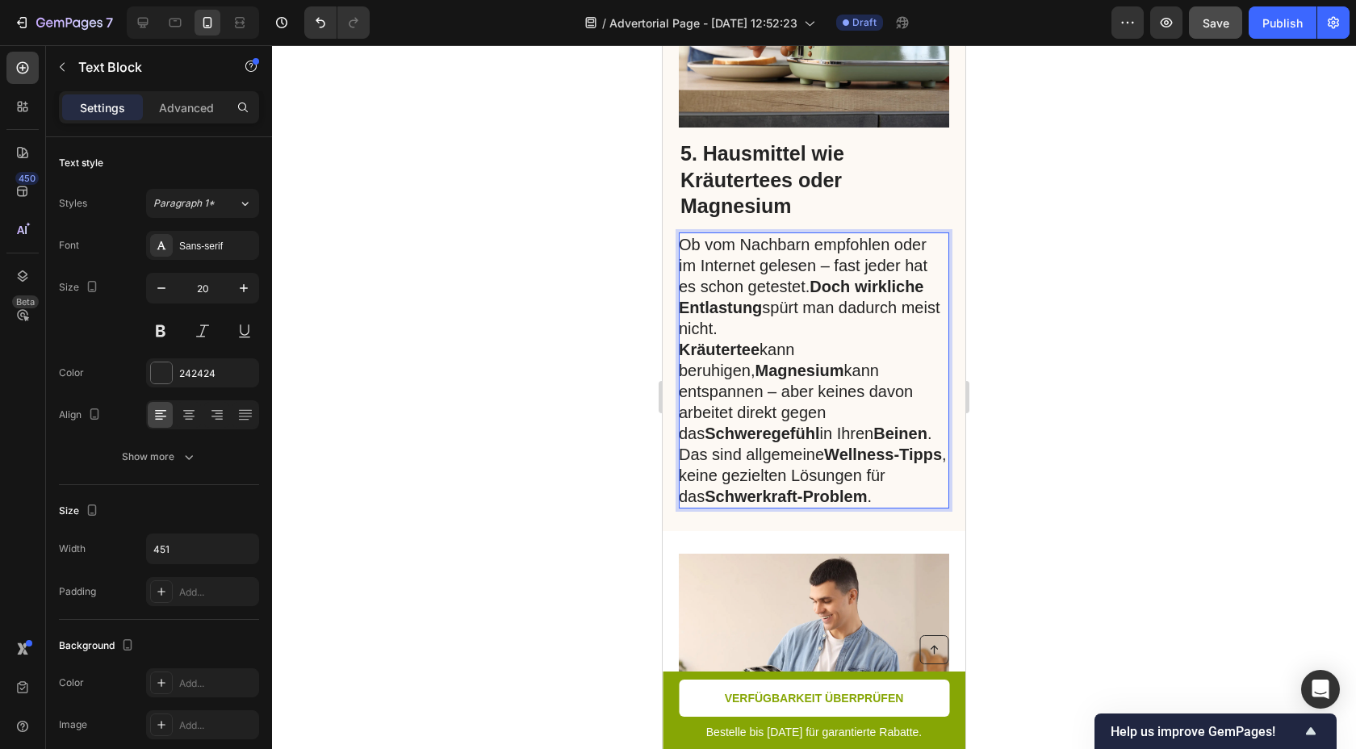
click at [792, 332] on p "Ob vom Nachbarn empfohlen oder im Internet gelesen – fast jeder hat es schon ge…" at bounding box center [813, 286] width 269 height 105
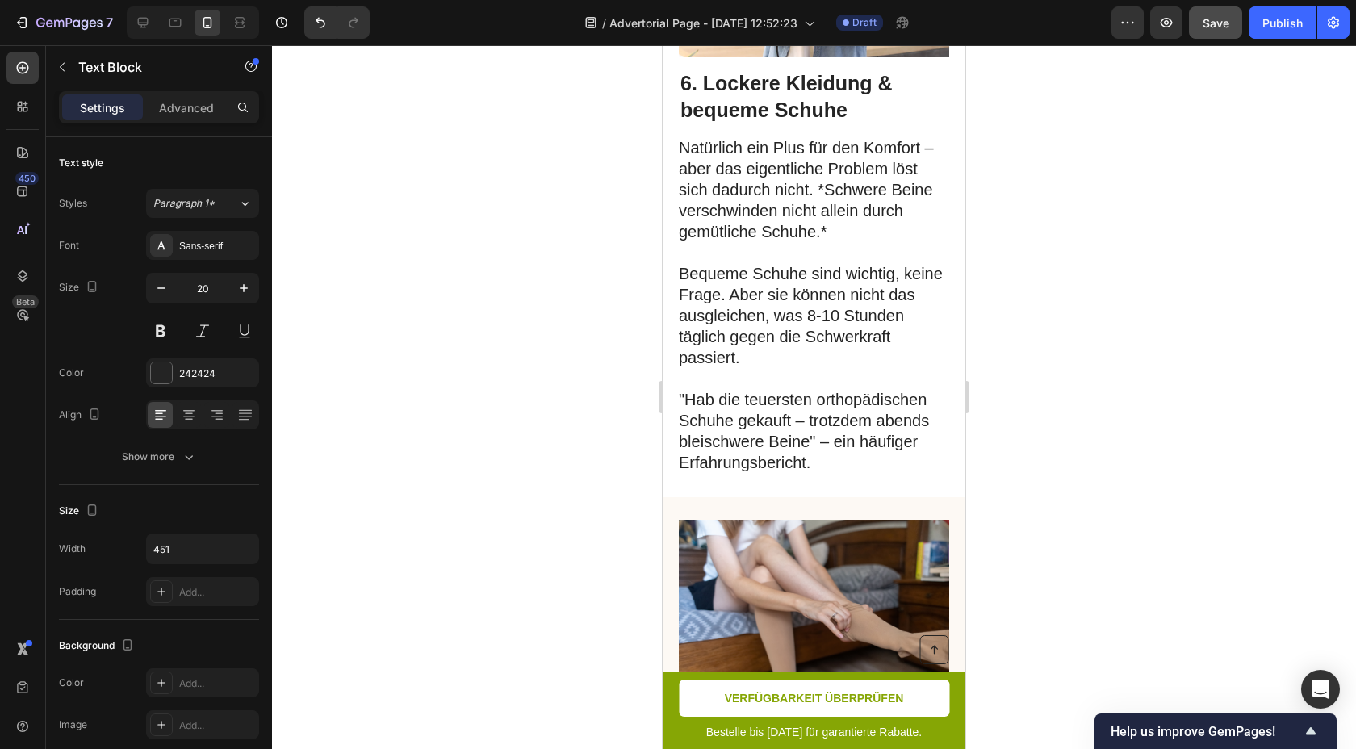
scroll to position [3921, 0]
click at [745, 385] on p "Natürlich ein Plus für den Komfort – aber das eigentliche Problem löst sich dad…" at bounding box center [813, 304] width 269 height 336
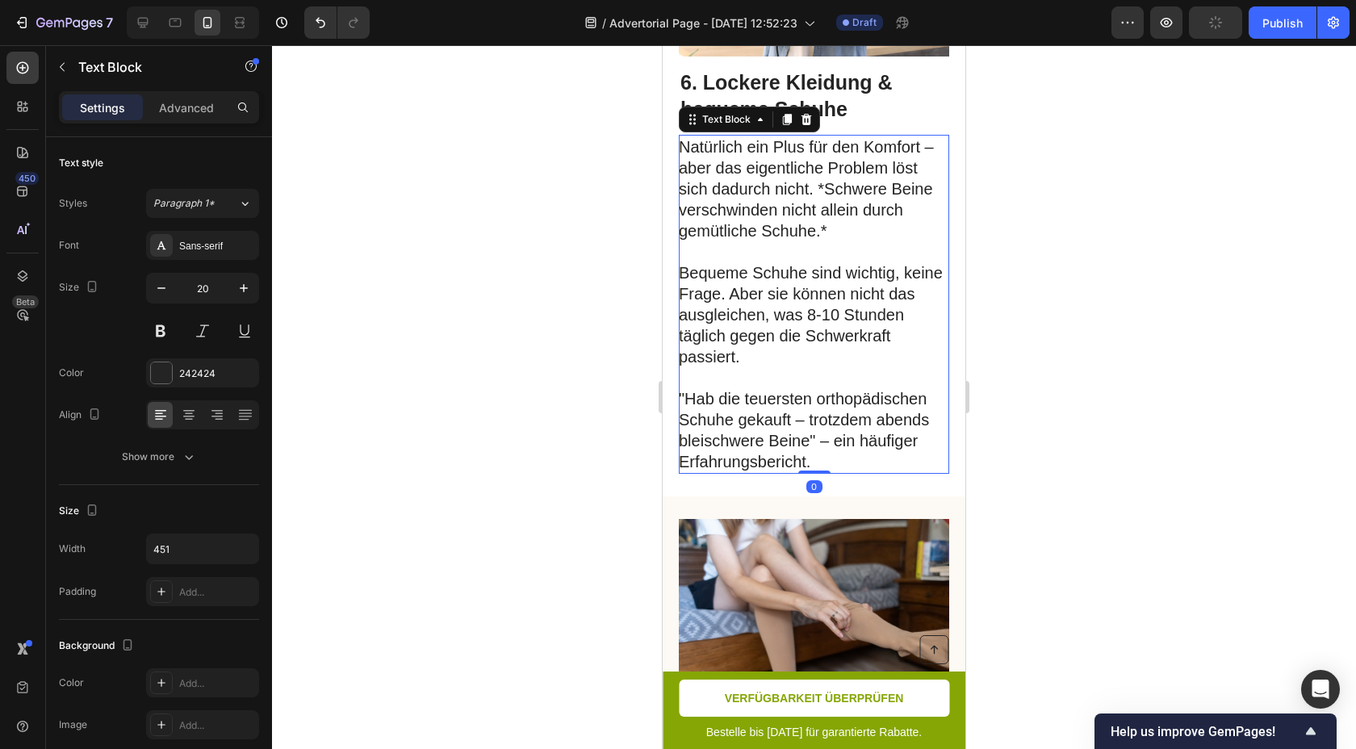
click at [745, 385] on p "Natürlich ein Plus für den Komfort – aber das eigentliche Problem löst sich dad…" at bounding box center [813, 304] width 269 height 336
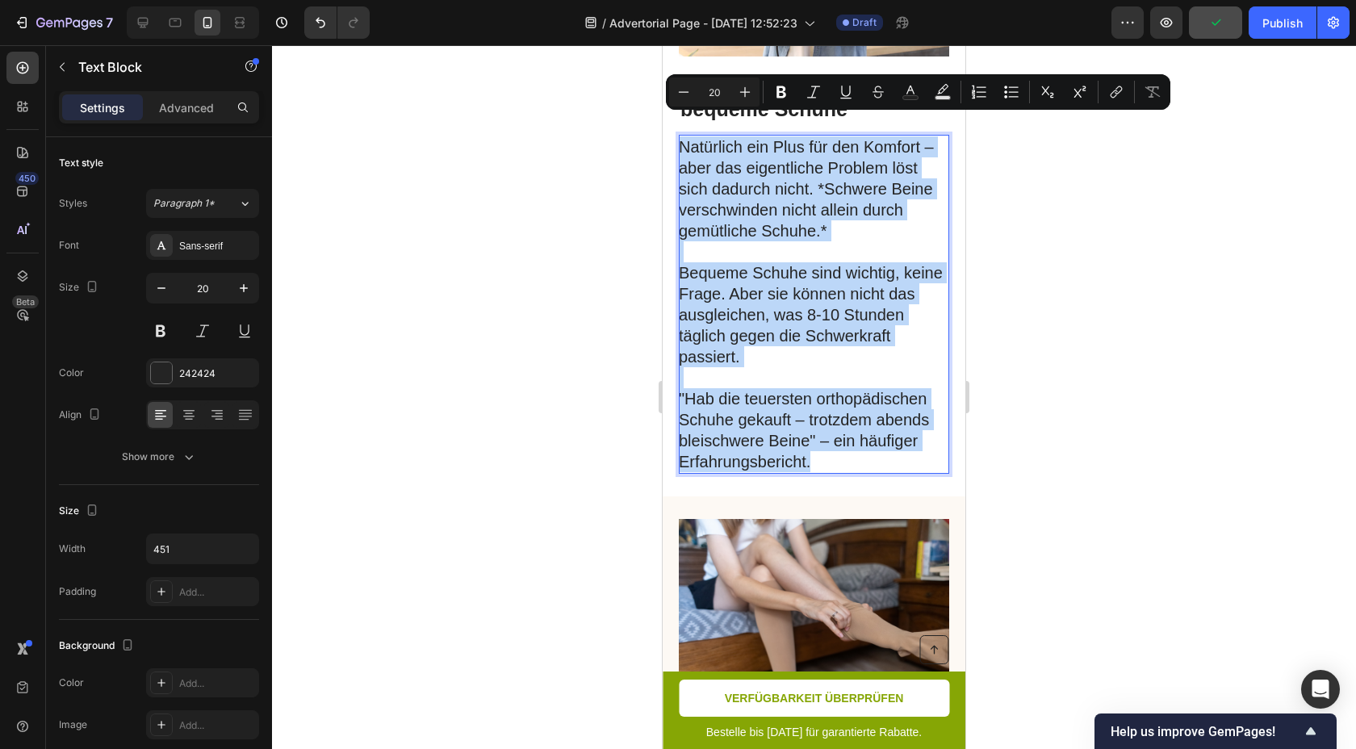
copy p "Natürlich ein Plus für den Komfort – aber das eigentliche Problem löst sich dad…"
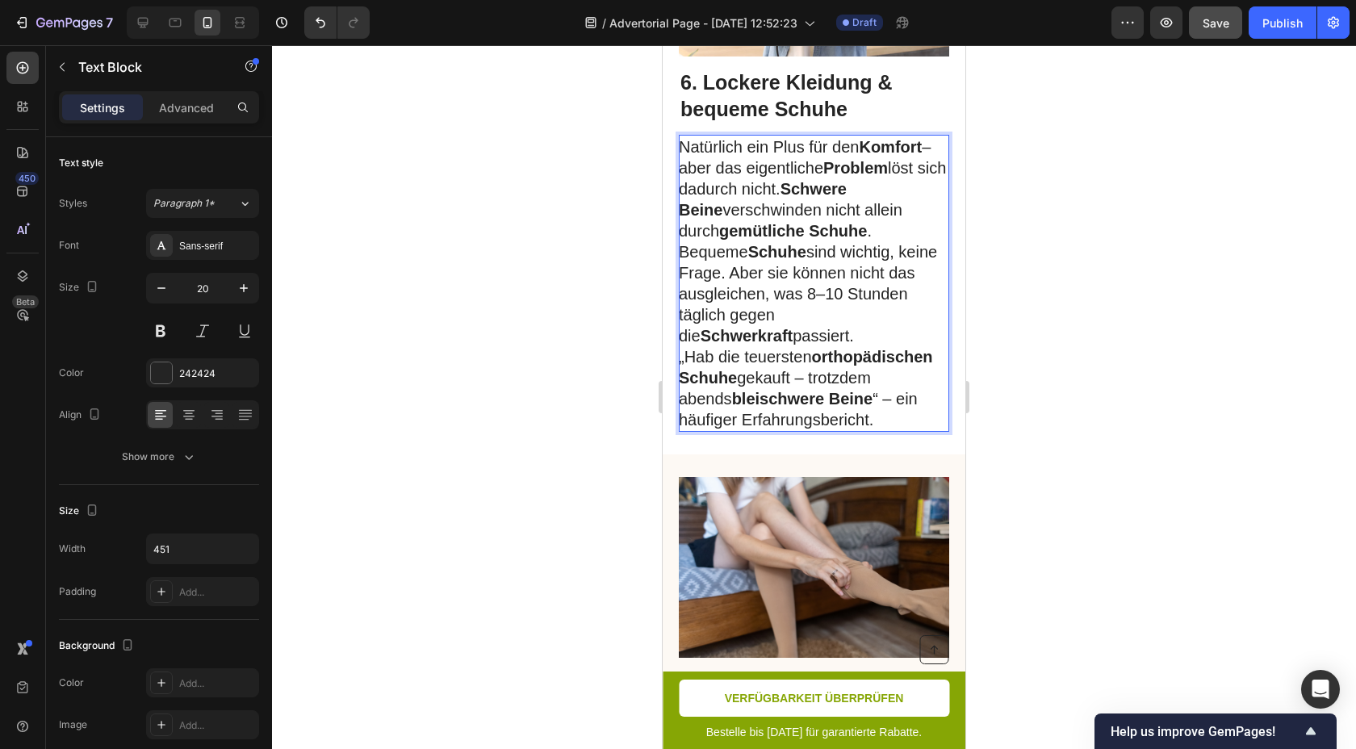
click at [860, 207] on p "Natürlich ein Plus für den Komfort – aber das eigentliche Problem löst sich dad…" at bounding box center [813, 188] width 269 height 105
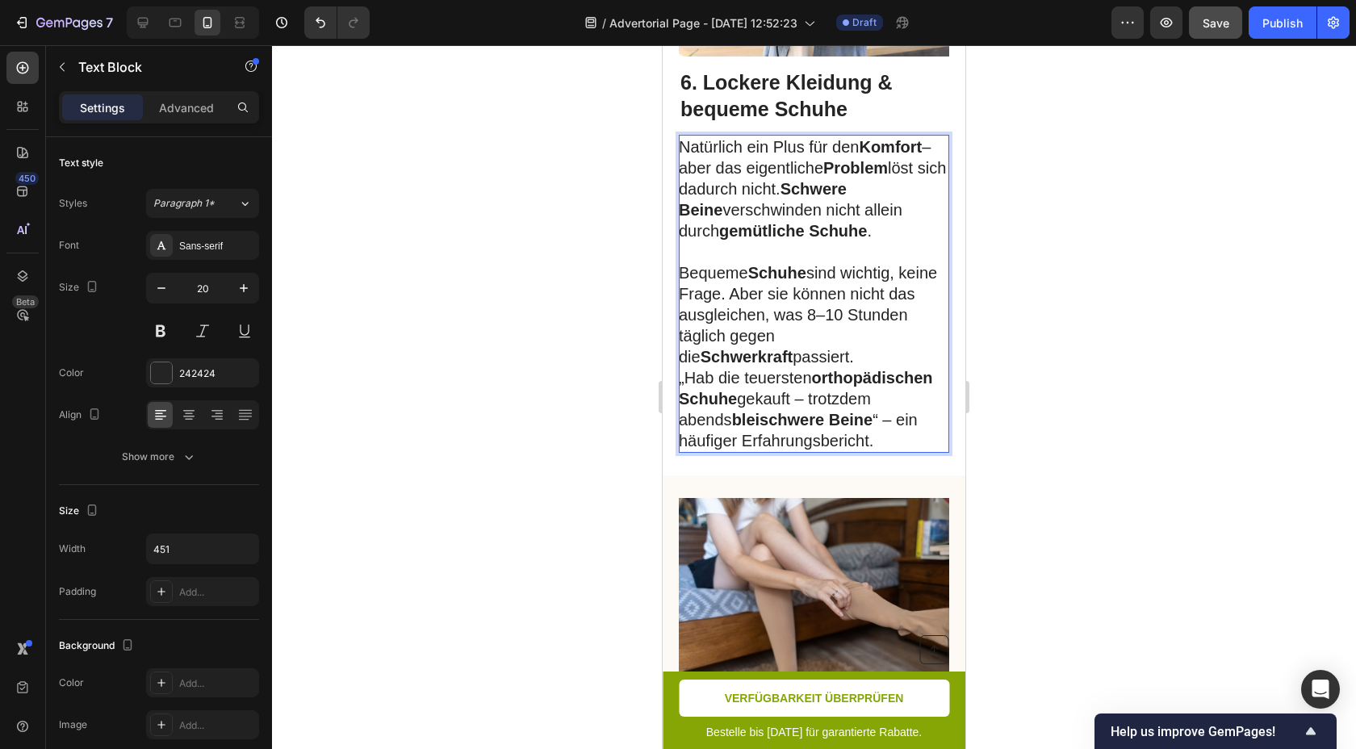
click at [849, 344] on p "Bequeme Schuhe sind wichtig, keine Frage. Aber sie können nicht das ausgleichen…" at bounding box center [813, 314] width 269 height 105
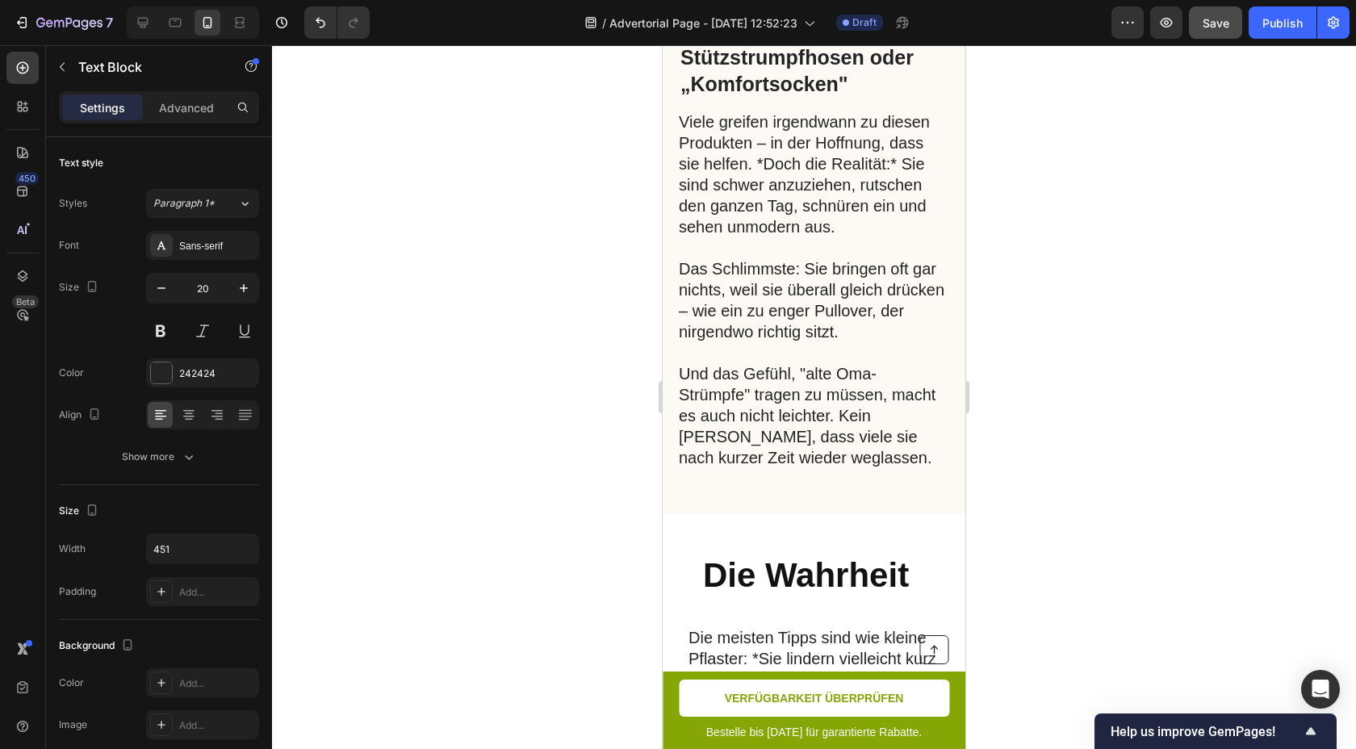
scroll to position [4532, 0]
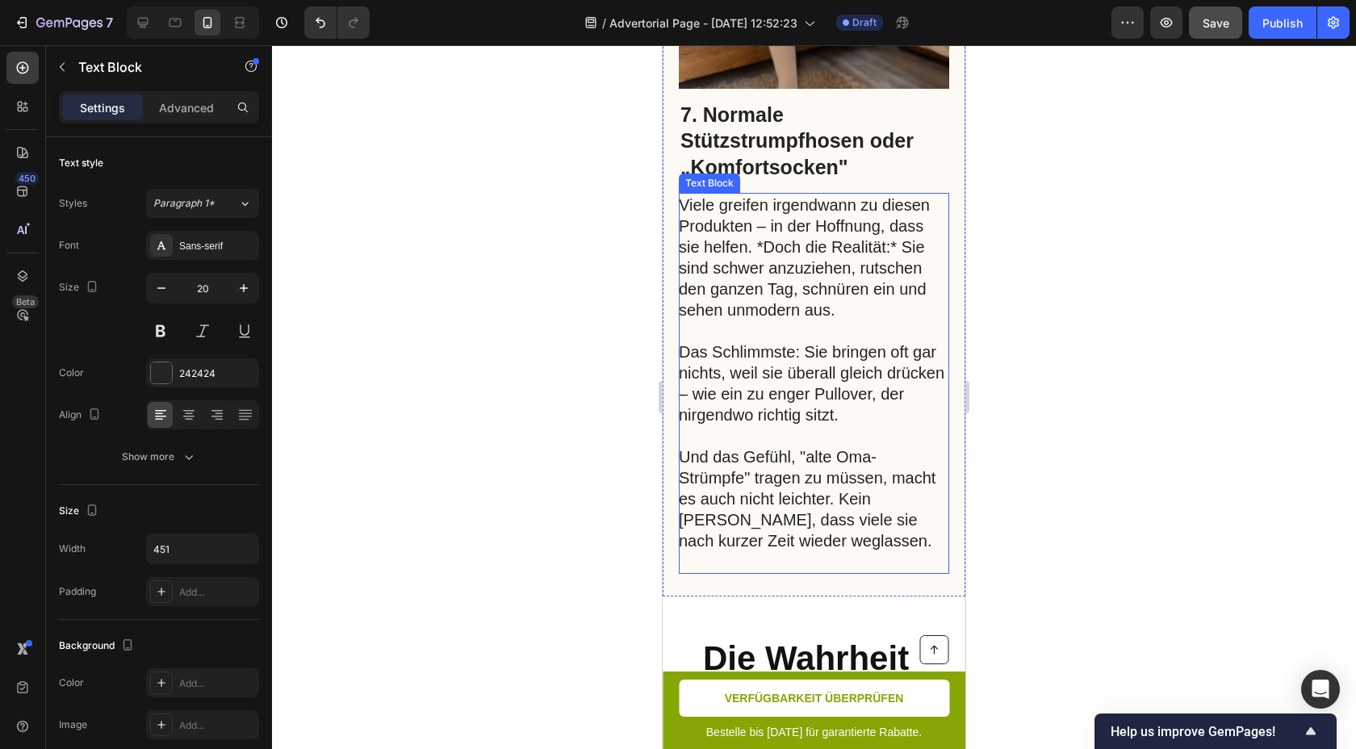
click at [765, 331] on p "Viele greifen irgendwann zu diesen Produkten – in der Hoffnung, dass sie helfen…" at bounding box center [813, 310] width 269 height 231
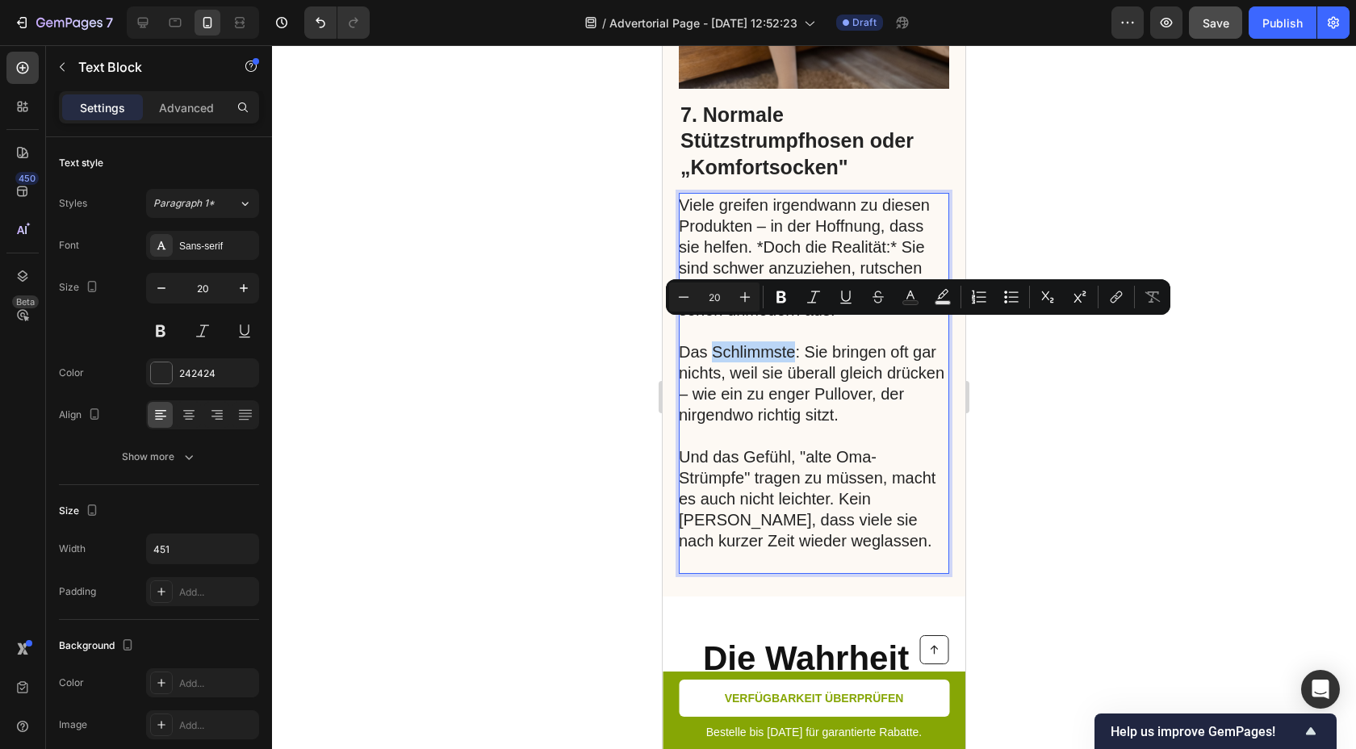
click at [765, 331] on p "Viele greifen irgendwann zu diesen Produkten – in der Hoffnung, dass sie helfen…" at bounding box center [813, 310] width 269 height 231
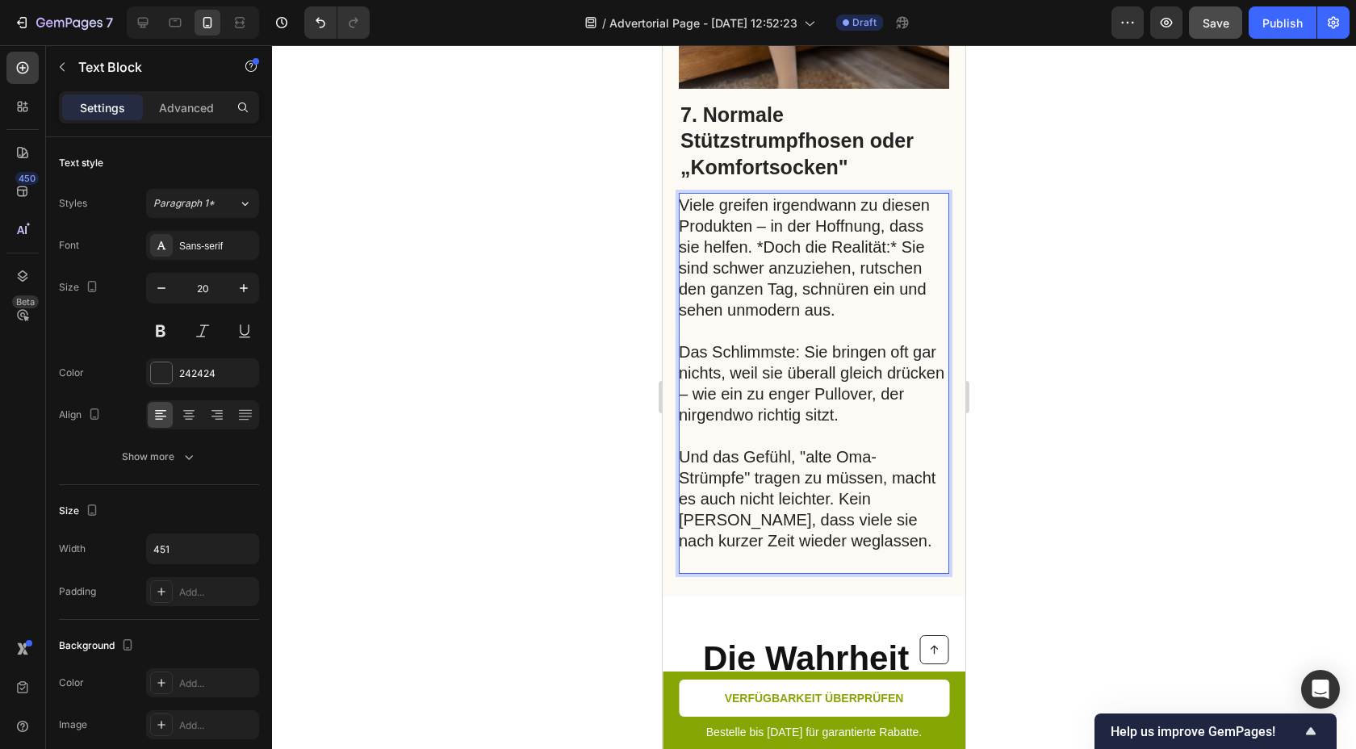
click at [781, 373] on p "Viele greifen irgendwann zu diesen Produkten – in der Hoffnung, dass sie helfen…" at bounding box center [813, 310] width 269 height 231
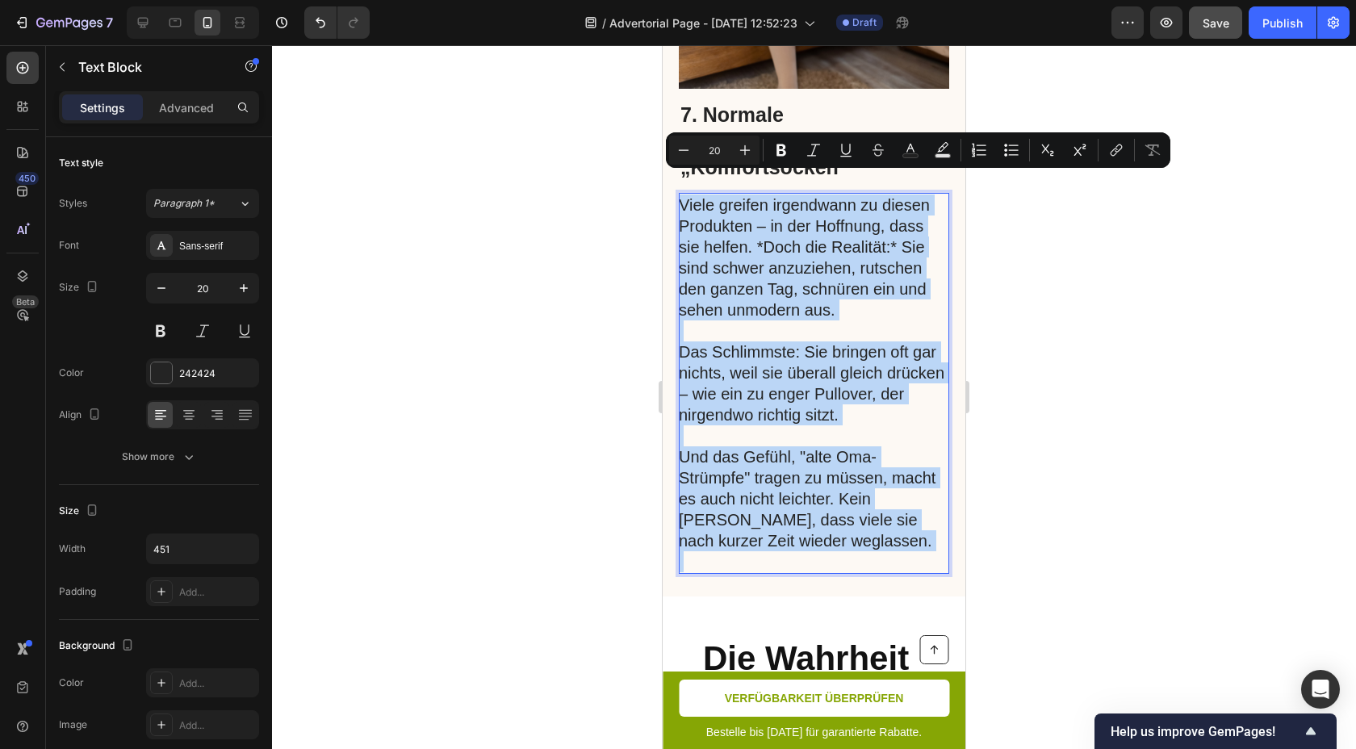
copy div "Viele greifen irgendwann zu diesen Produkten – in der Hoffnung, dass sie helfen…"
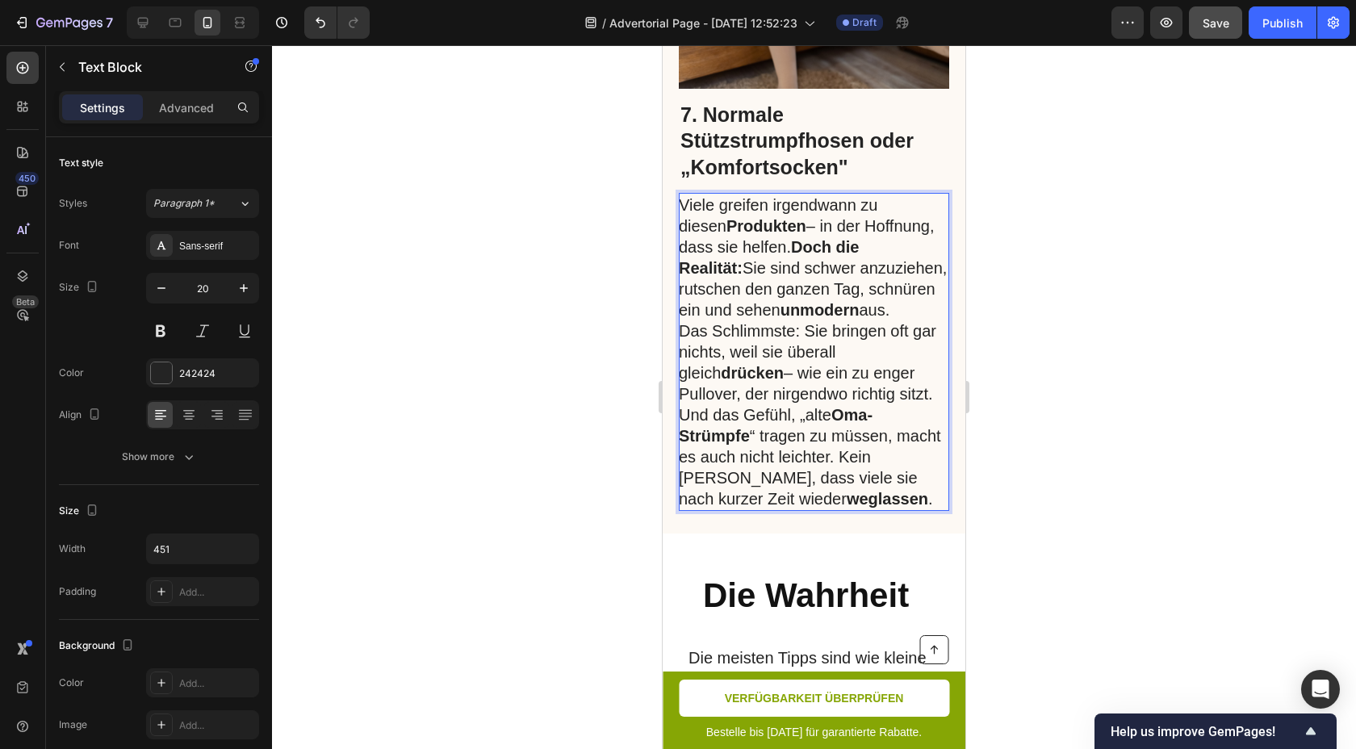
click at [852, 292] on p "Viele greifen irgendwann zu diesen Produkten – in der Hoffnung, dass sie helfen…" at bounding box center [813, 258] width 269 height 126
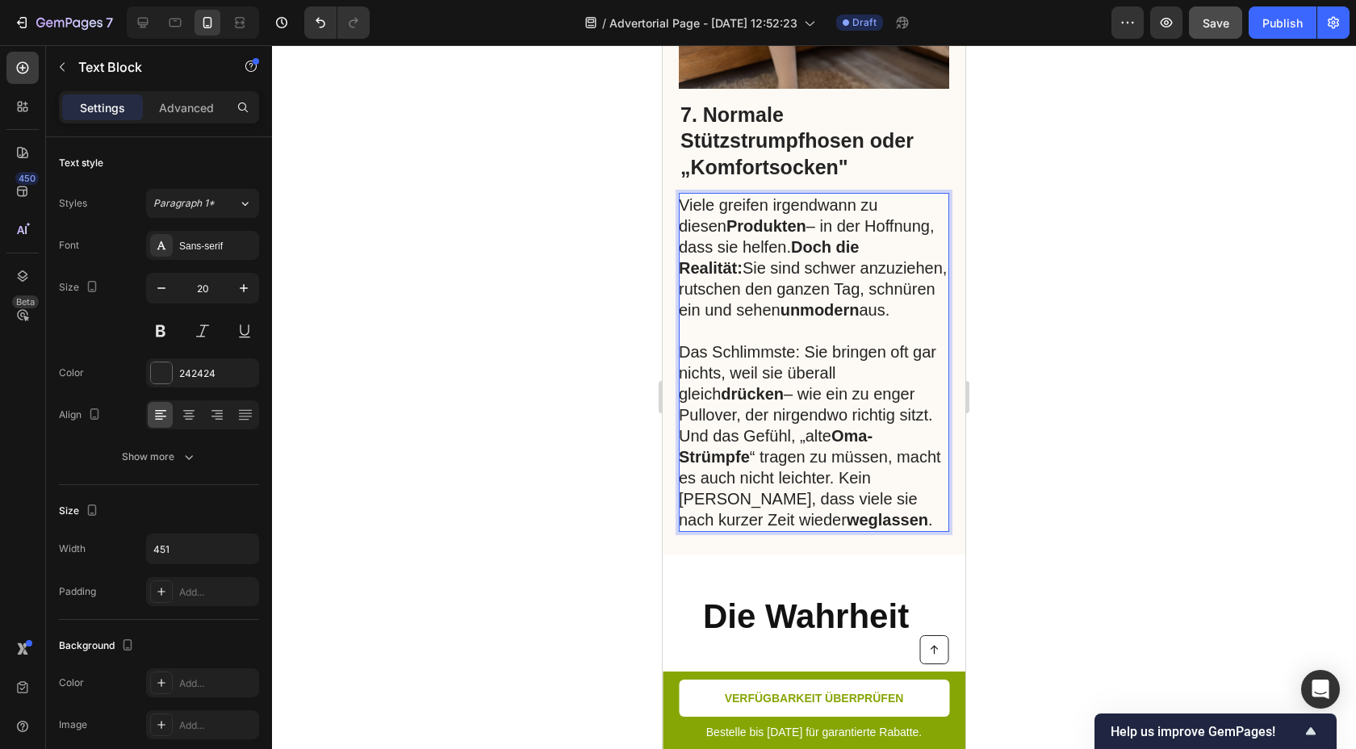
click at [889, 391] on p "Das Schlimmste: Sie bringen oft gar nichts, weil sie überall gleich drücken – w…" at bounding box center [813, 383] width 269 height 84
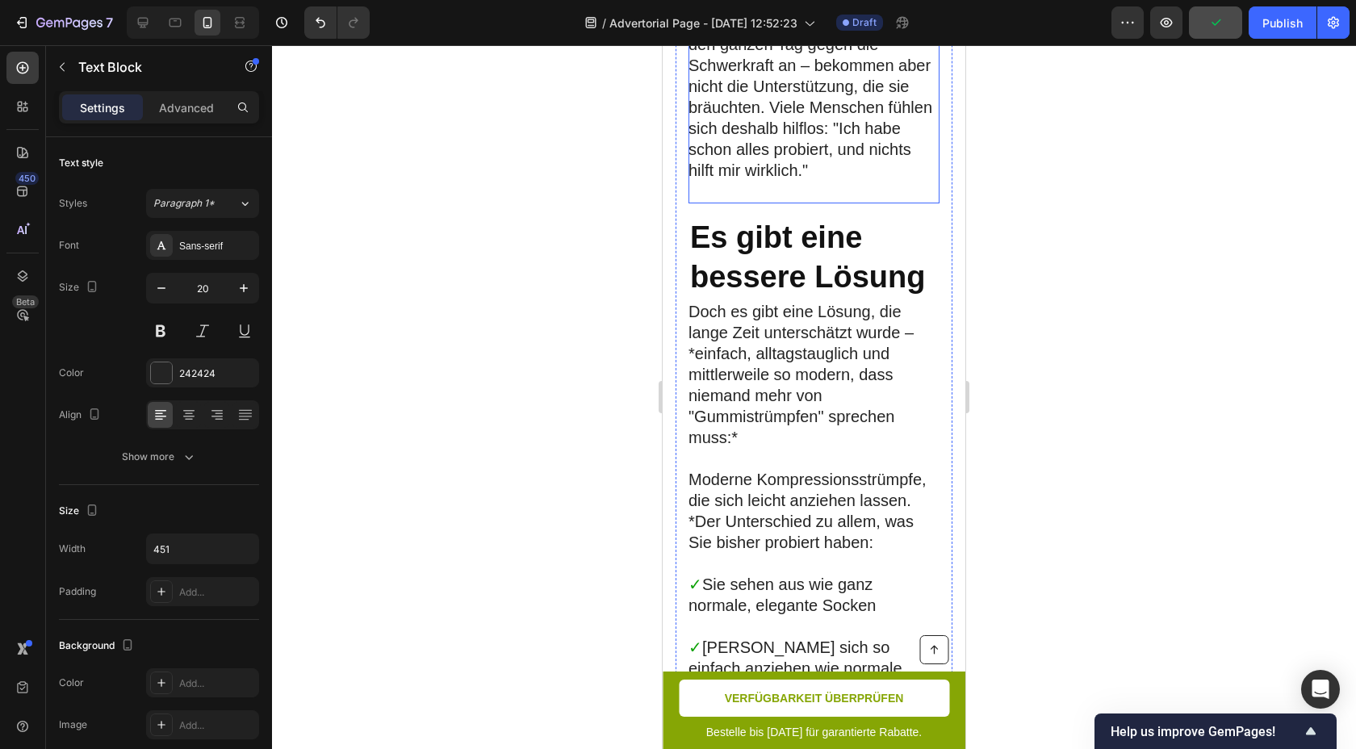
scroll to position [5530, 0]
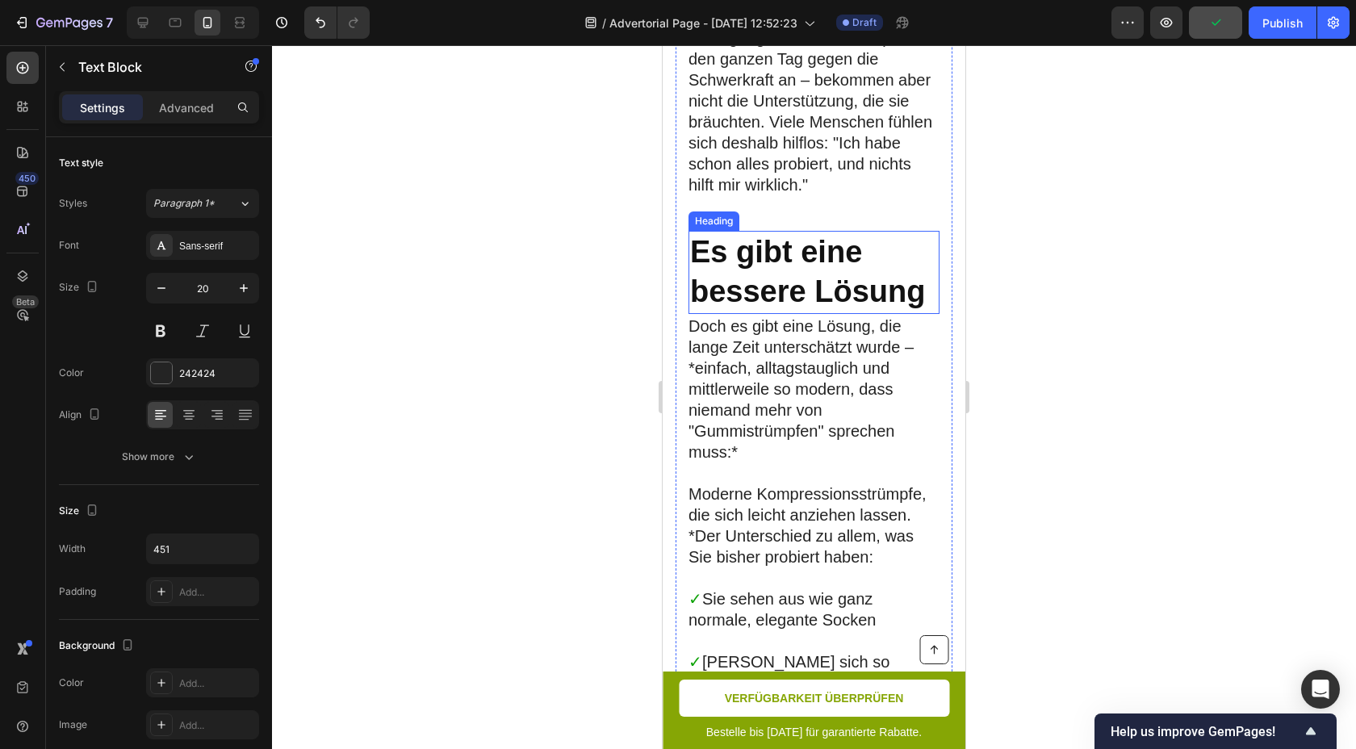
click at [815, 288] on h2 "Es gibt eine bessere Lösung" at bounding box center [814, 272] width 251 height 83
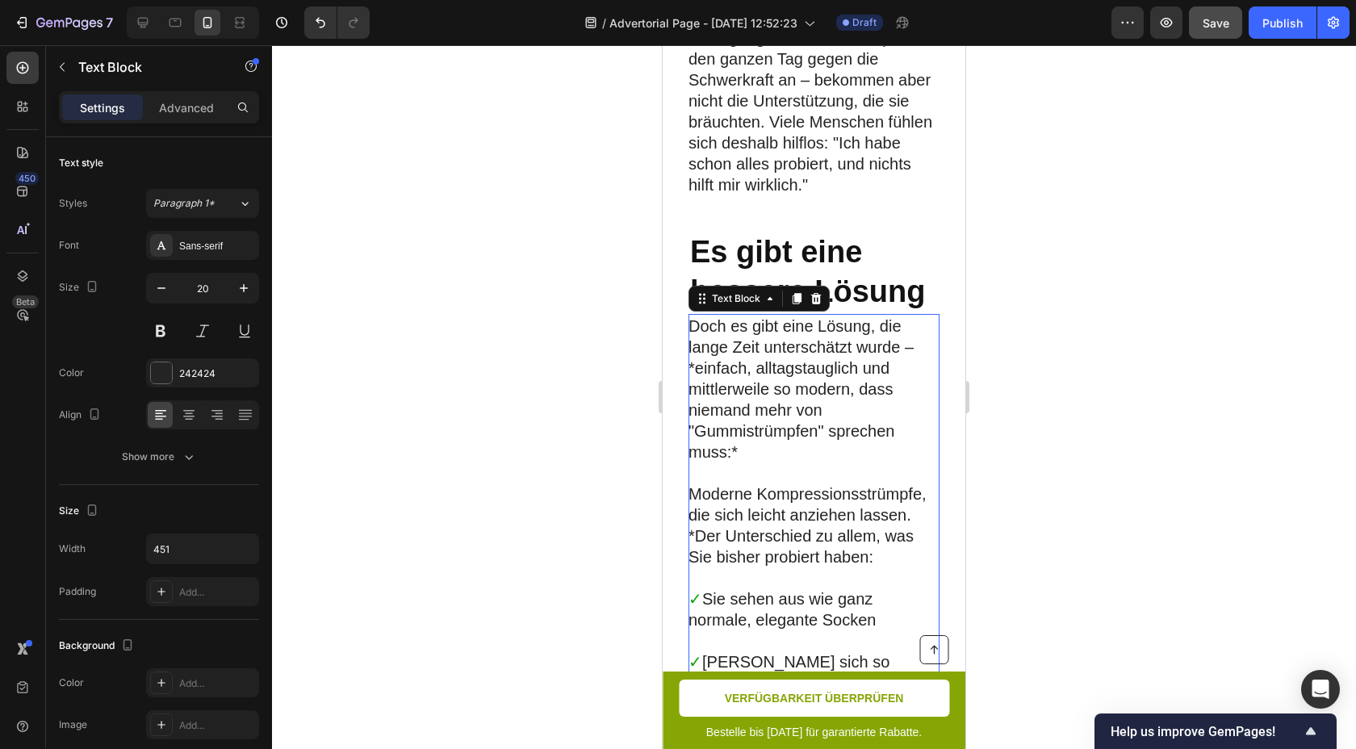
click at [879, 287] on p "Es gibt eine bessere Lösung" at bounding box center [814, 272] width 248 height 80
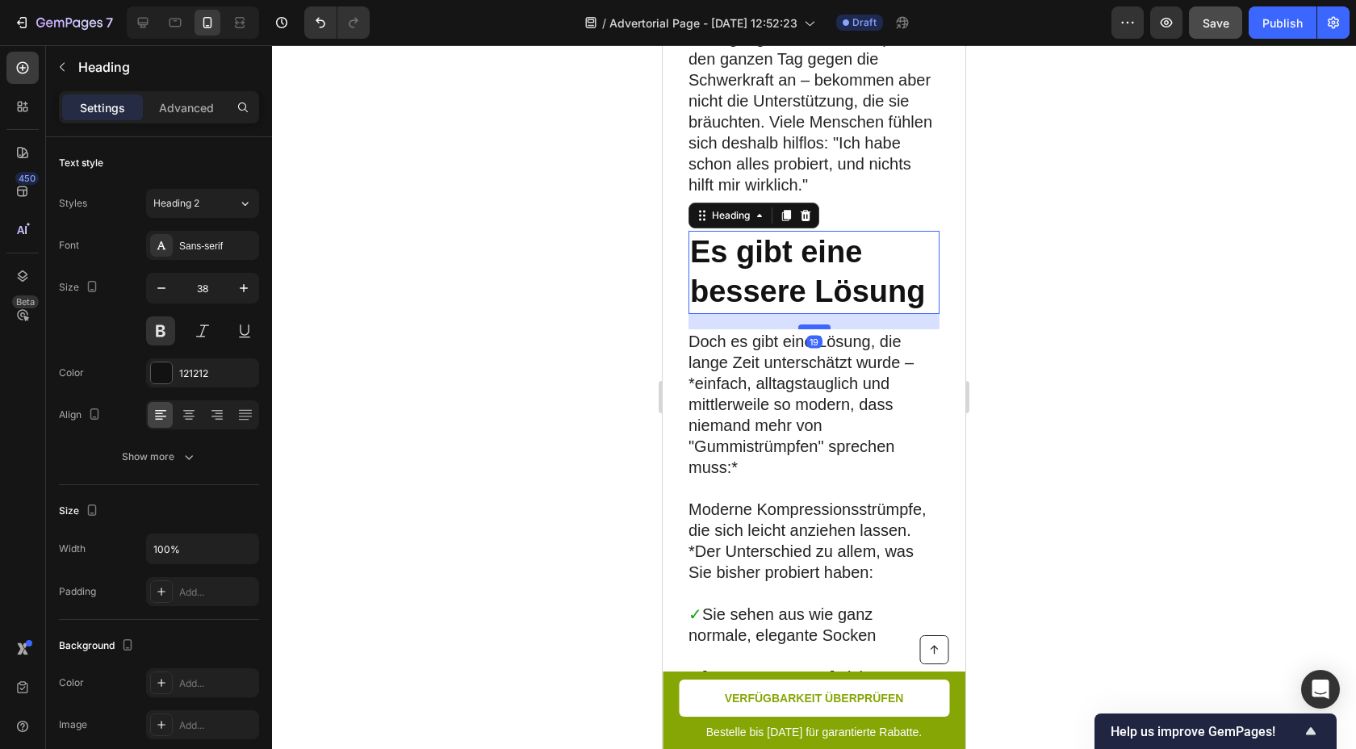
drag, startPoint x: 822, startPoint y: 290, endPoint x: 822, endPoint y: 305, distance: 15.3
click at [822, 325] on div at bounding box center [814, 327] width 32 height 5
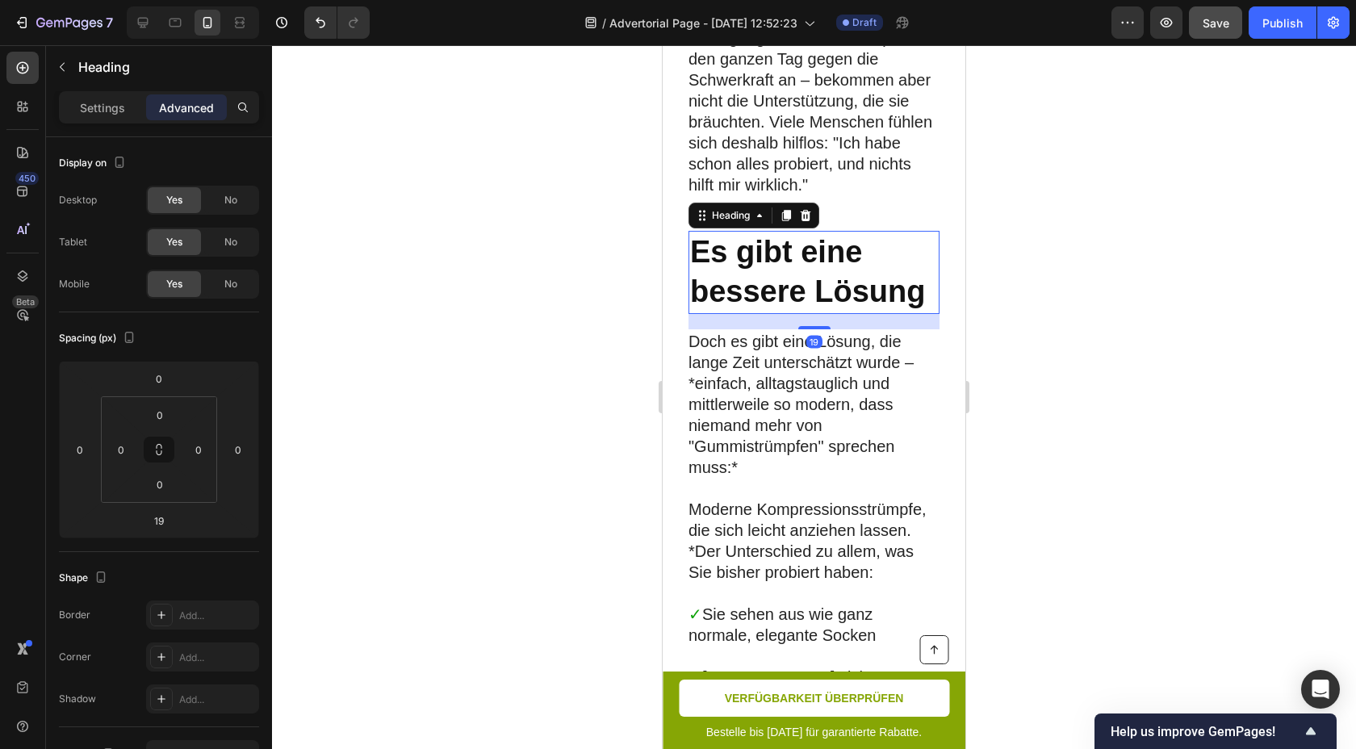
click at [1089, 284] on div at bounding box center [814, 397] width 1084 height 704
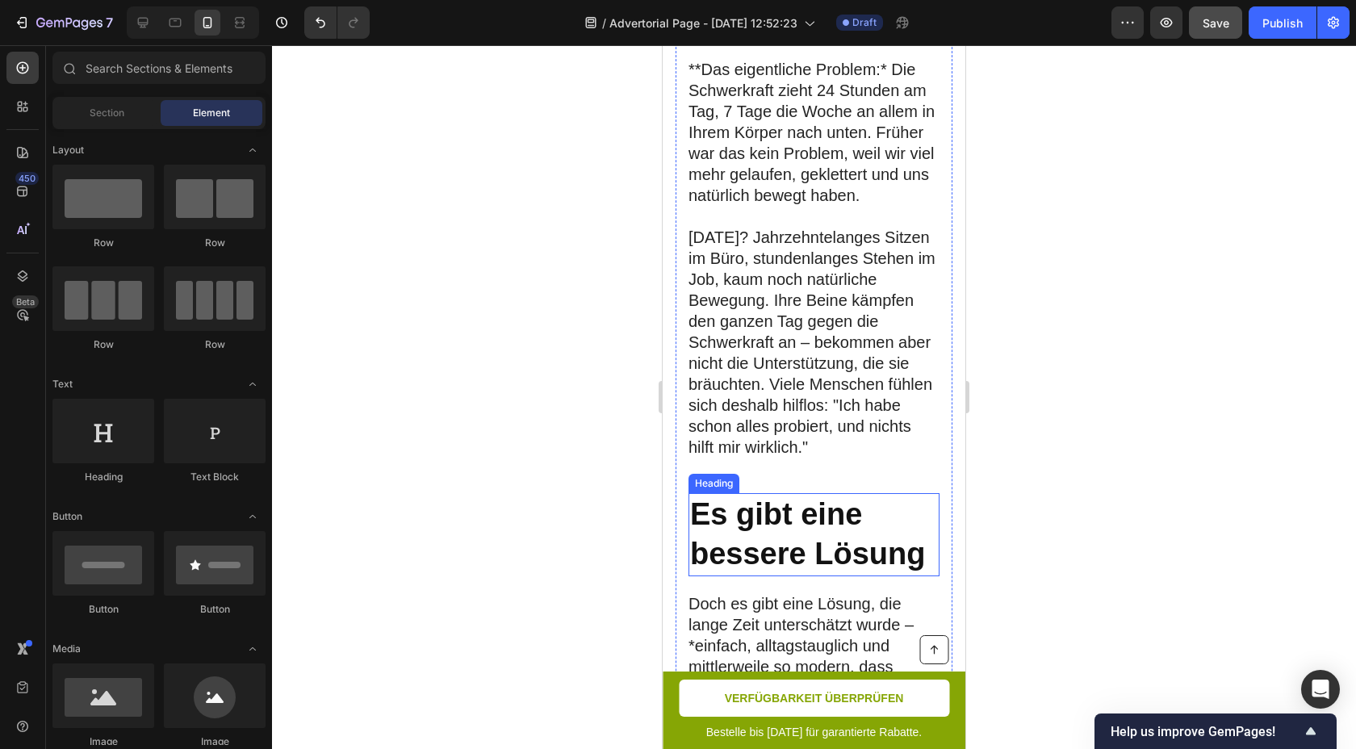
scroll to position [5161, 0]
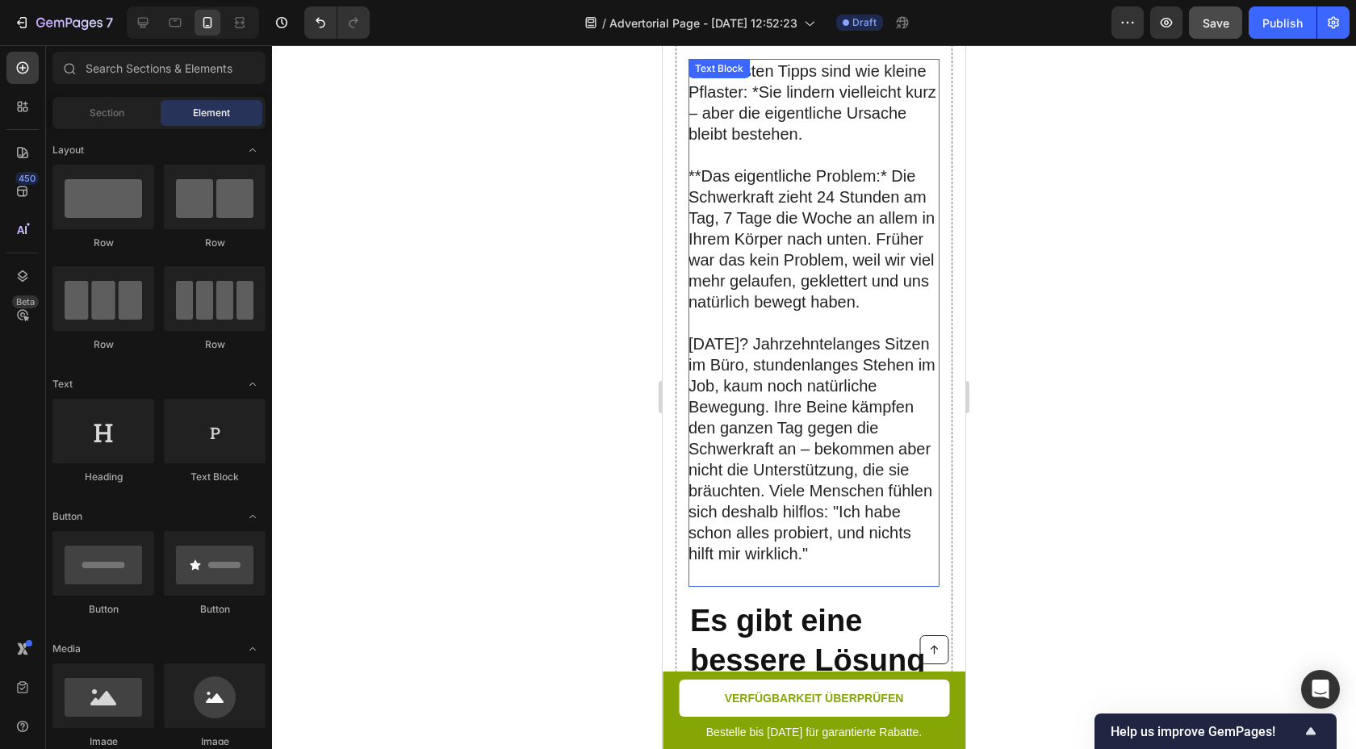
click at [860, 312] on p at bounding box center [813, 322] width 249 height 21
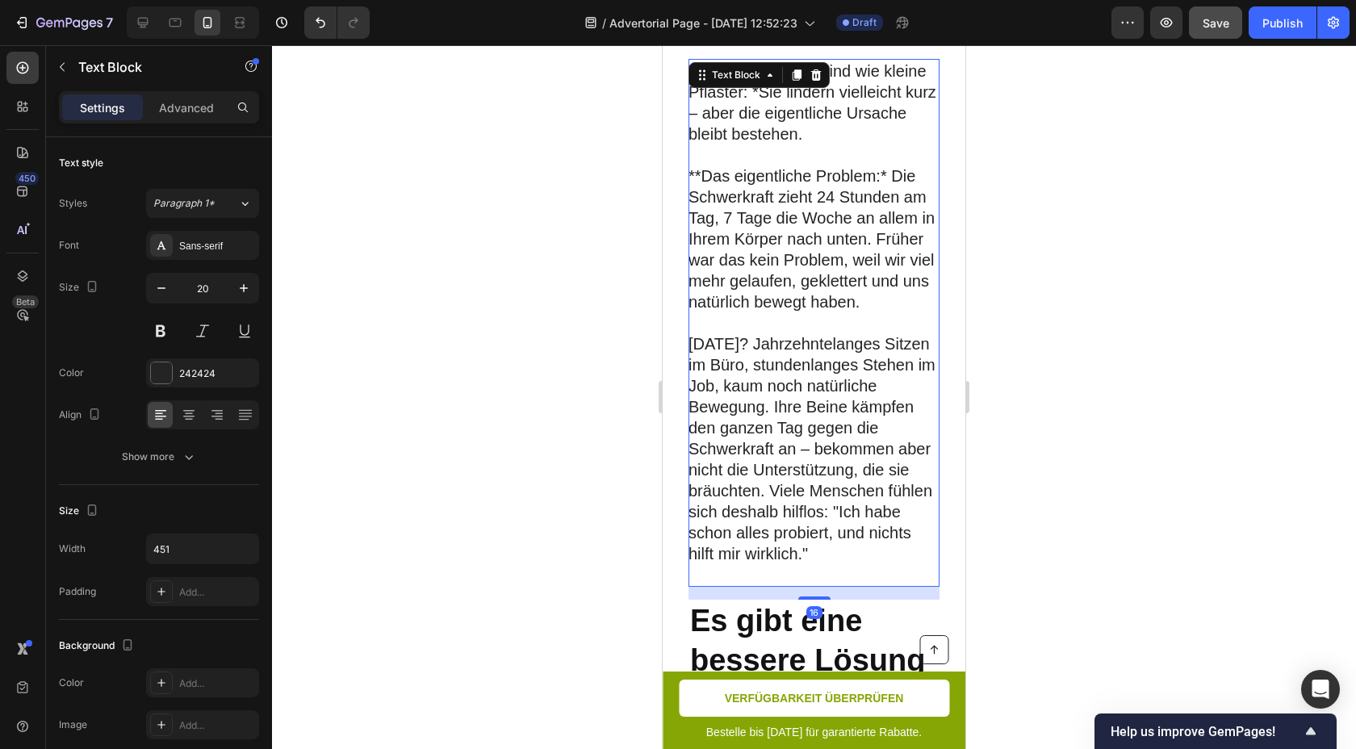
click at [860, 312] on p at bounding box center [813, 322] width 249 height 21
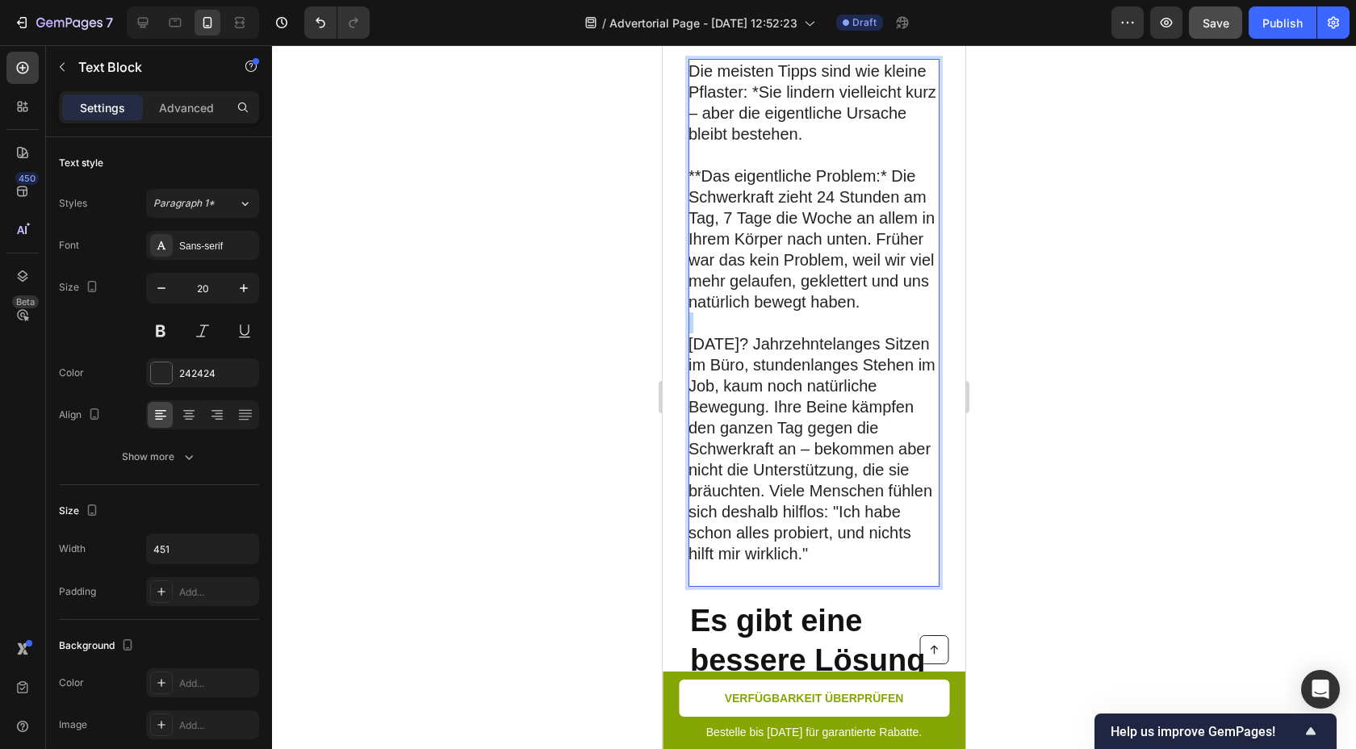
click at [860, 312] on p "Rich Text Editor. Editing area: main" at bounding box center [813, 322] width 249 height 21
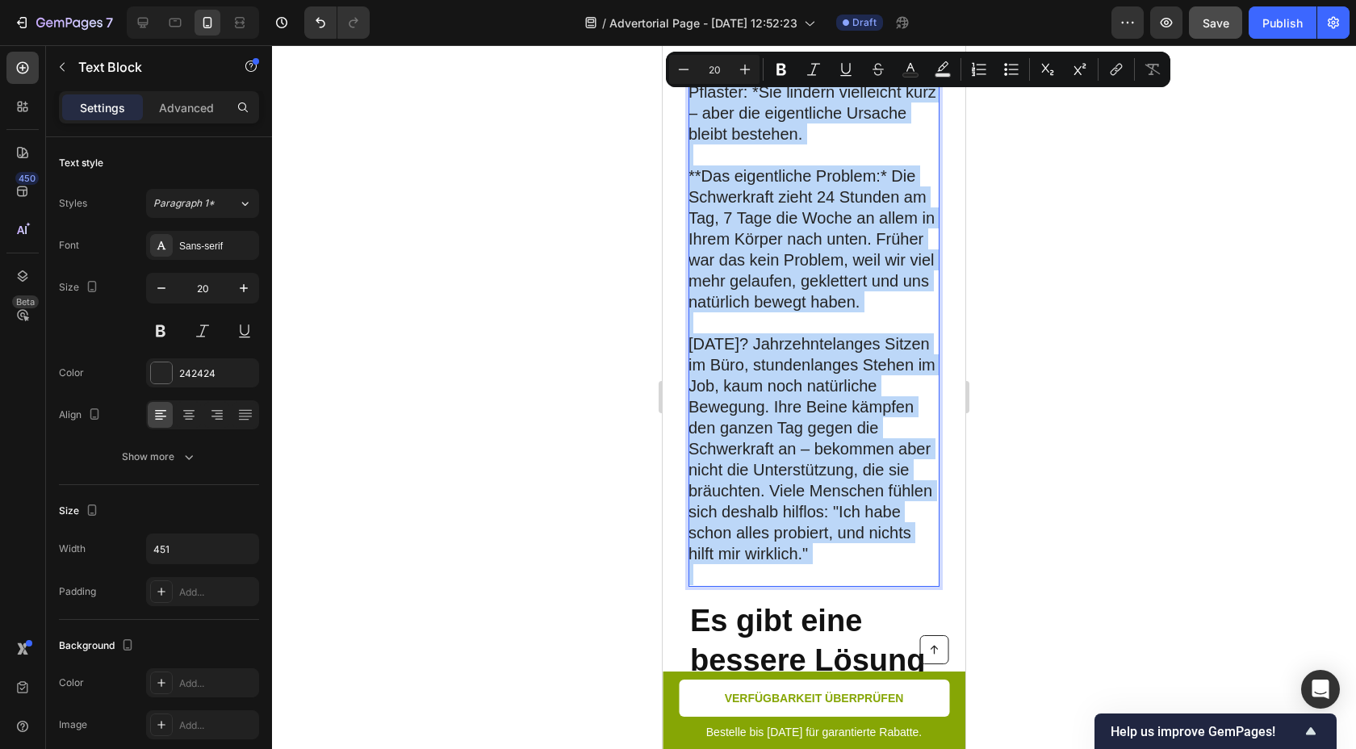
copy div "Die meisten Tipps sind wie kleine Pflaster: *Sie lindern vielleicht kurz – aber…"
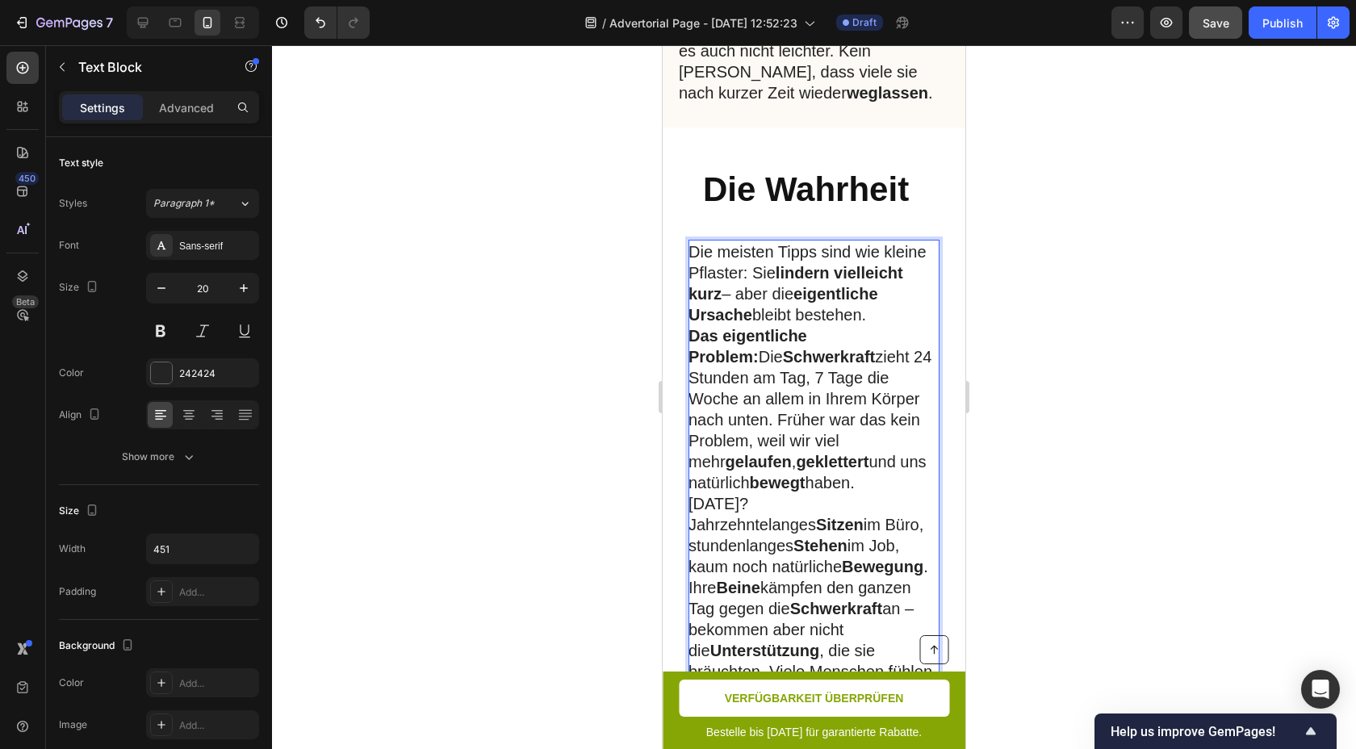
scroll to position [4979, 0]
click at [894, 301] on p "Die meisten Tipps sind wie kleine Pflaster: Sie lindern vielleicht kurz – aber …" at bounding box center [813, 284] width 249 height 84
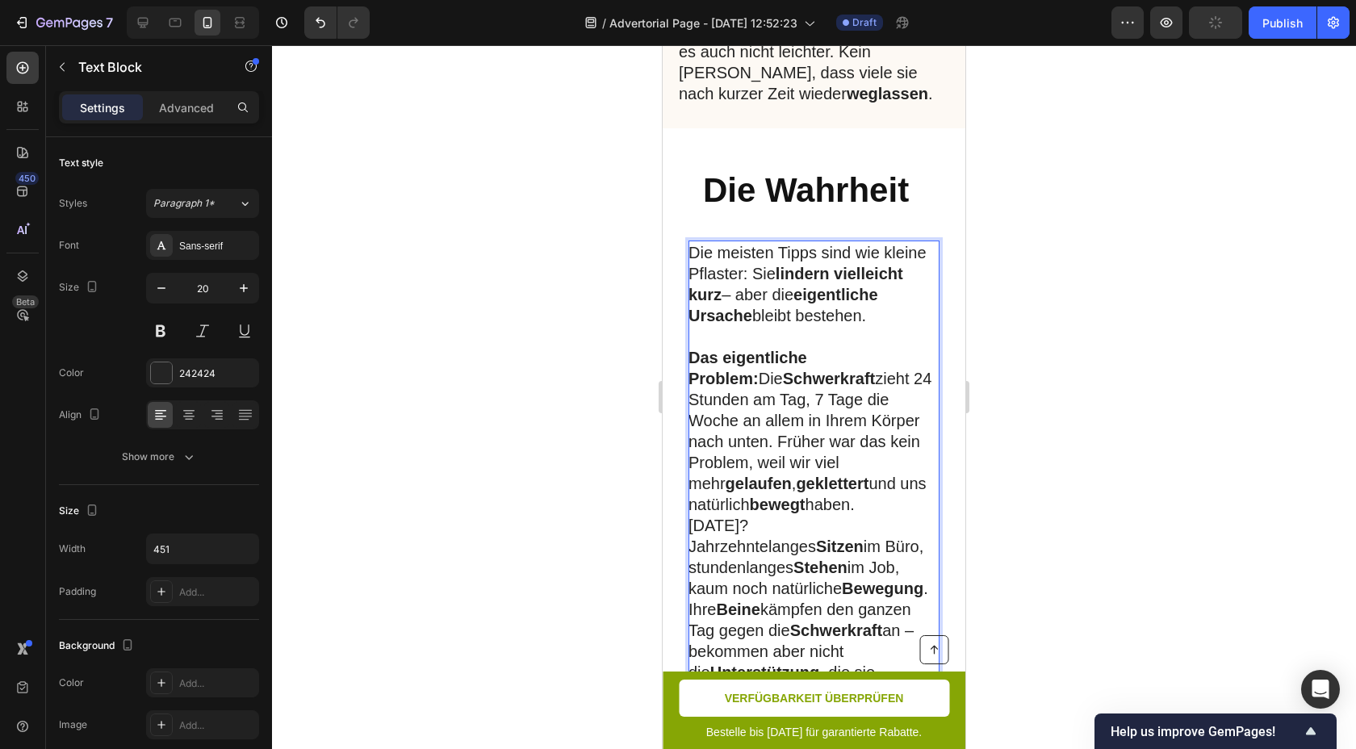
click at [896, 470] on p "Das eigentliche Problem: Die Schwerkraft zieht 24 Stunden am Tag, 7 Tage die Wo…" at bounding box center [813, 431] width 249 height 168
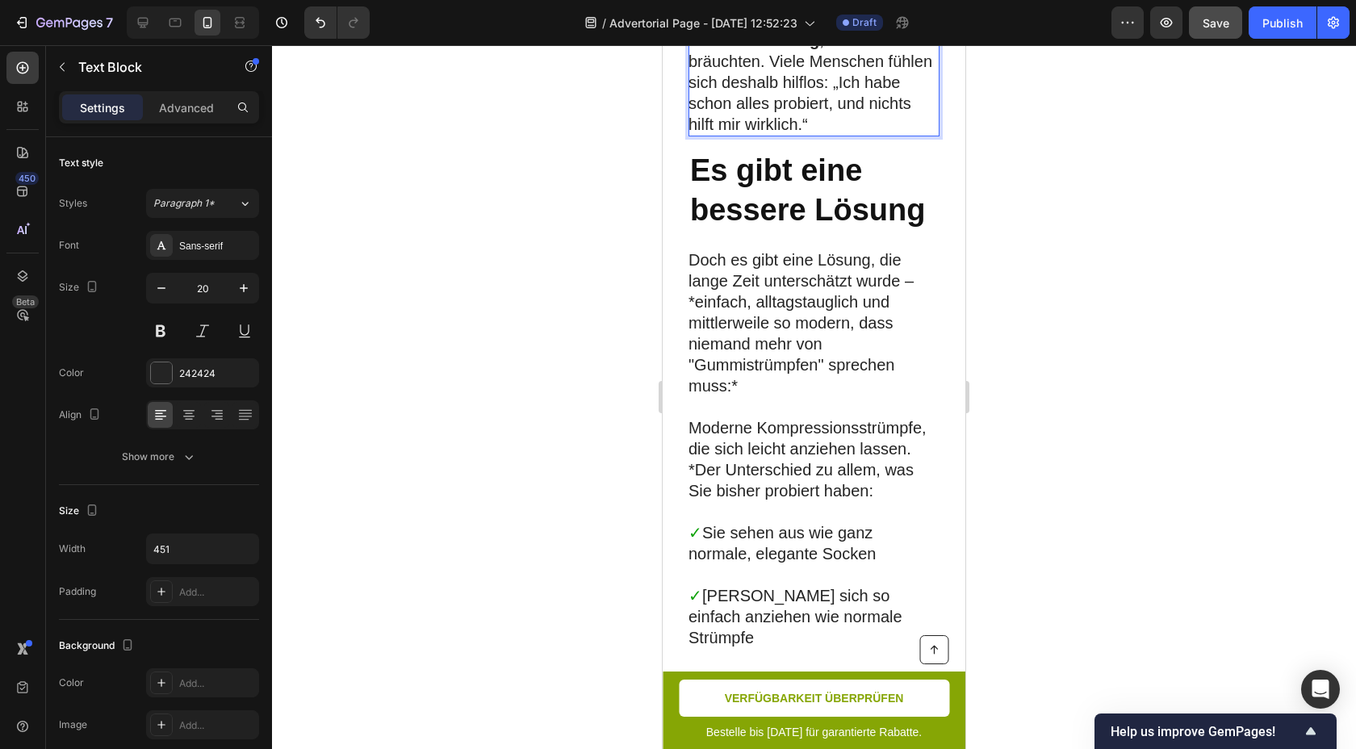
scroll to position [5652, 0]
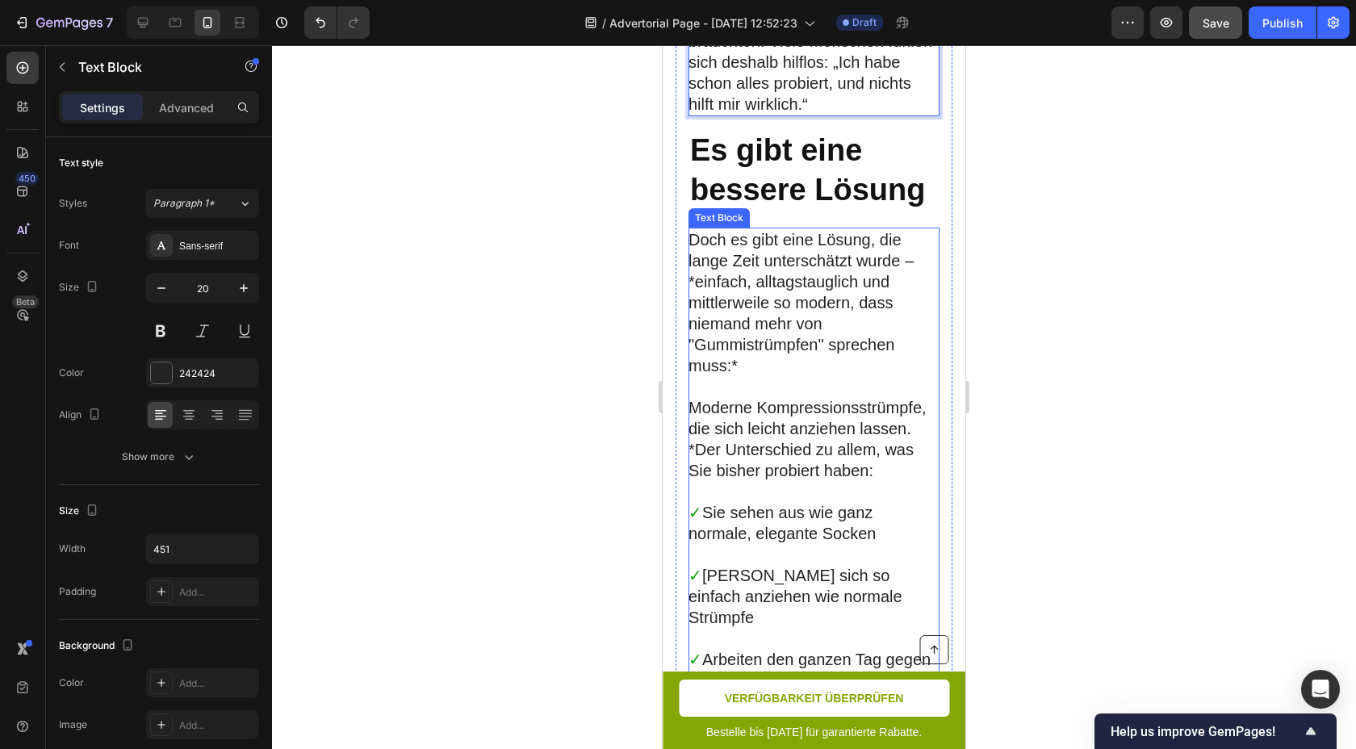
click at [794, 304] on p "Doch es gibt eine Lösung, die lange Zeit unterschätzt wurde – *einfach, alltags…" at bounding box center [813, 302] width 249 height 147
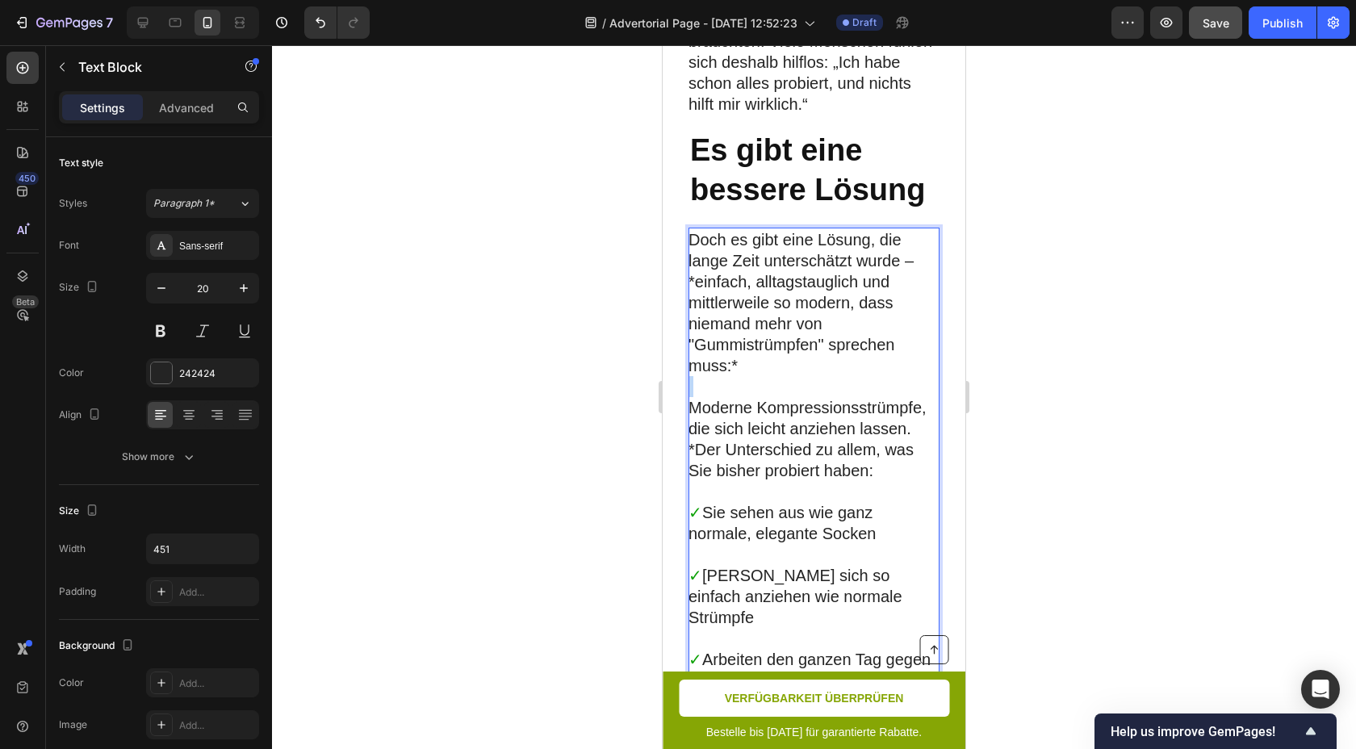
click at [794, 304] on p "Doch es gibt eine Lösung, die lange Zeit unterschätzt wurde – *einfach, alltags…" at bounding box center [813, 302] width 249 height 147
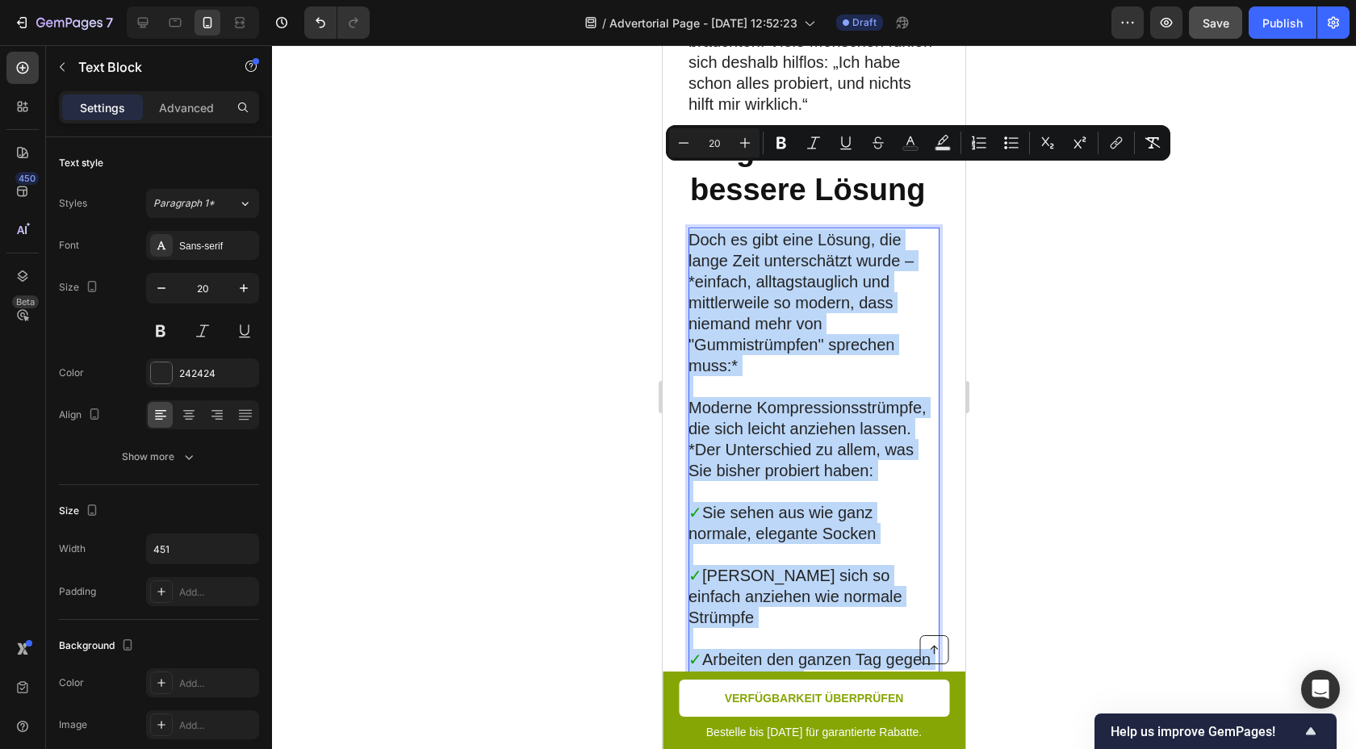
copy div "Doch es gibt eine Lösung, die lange Zeit unterschätzt wurde – *einfach, alltags…"
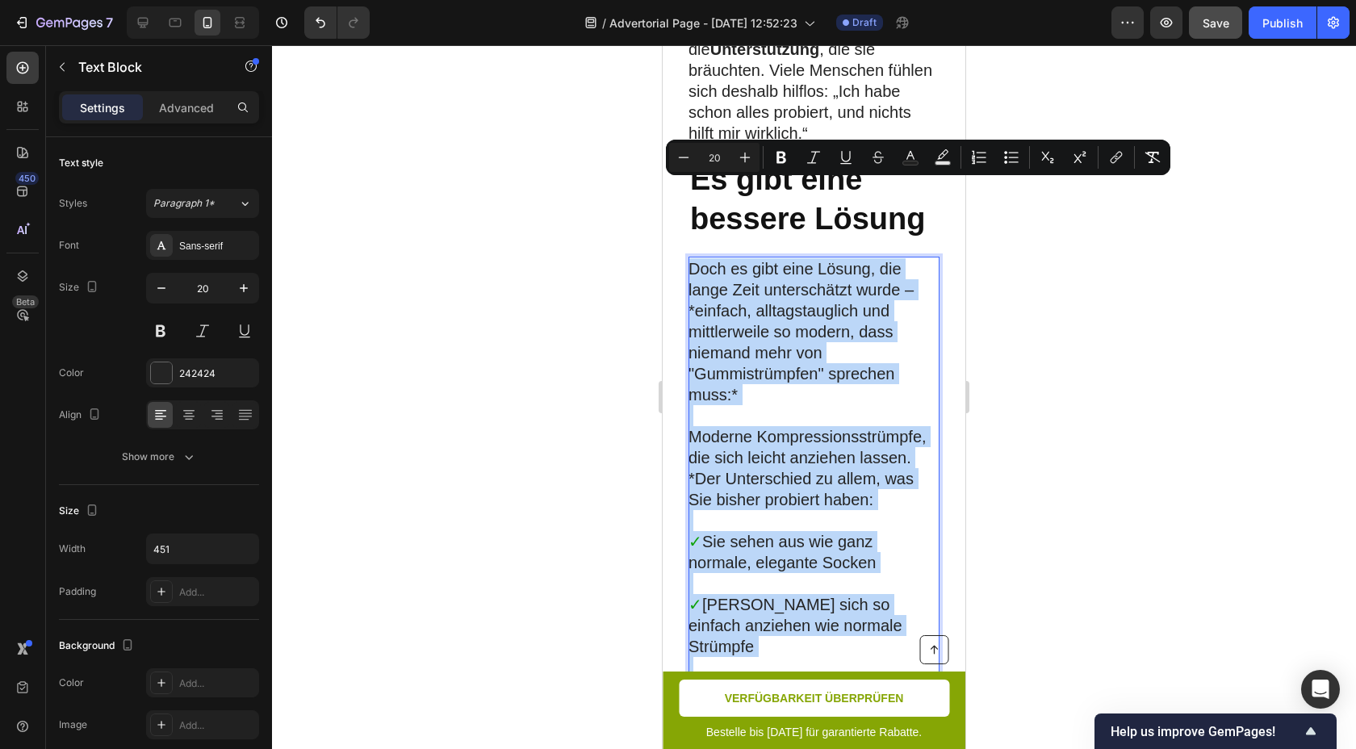
scroll to position [5589, 0]
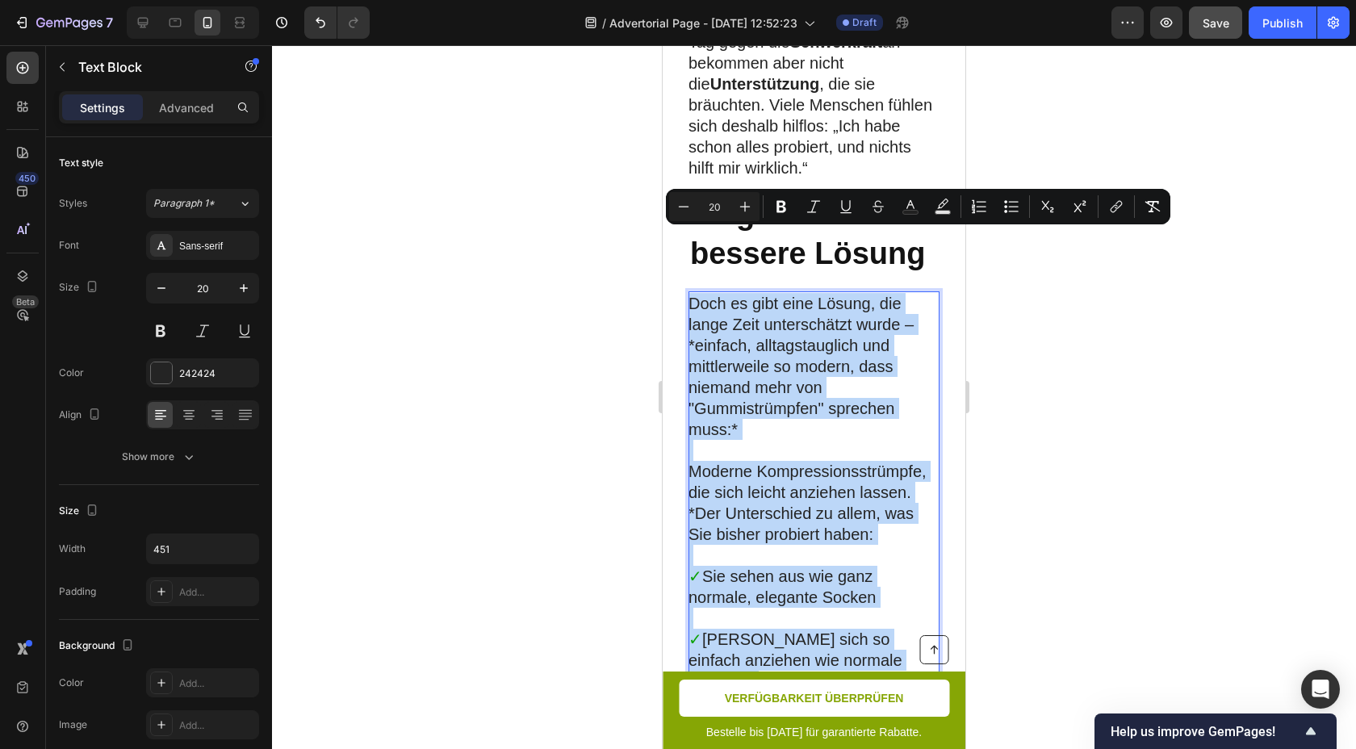
click at [846, 375] on p "Doch es gibt eine Lösung, die lange Zeit unterschätzt wurde – *einfach, alltags…" at bounding box center [813, 366] width 249 height 147
click at [883, 478] on p "Moderne Kompressionsstrümpfe, die sich leicht anziehen lassen. *Der Unterschied…" at bounding box center [813, 503] width 249 height 84
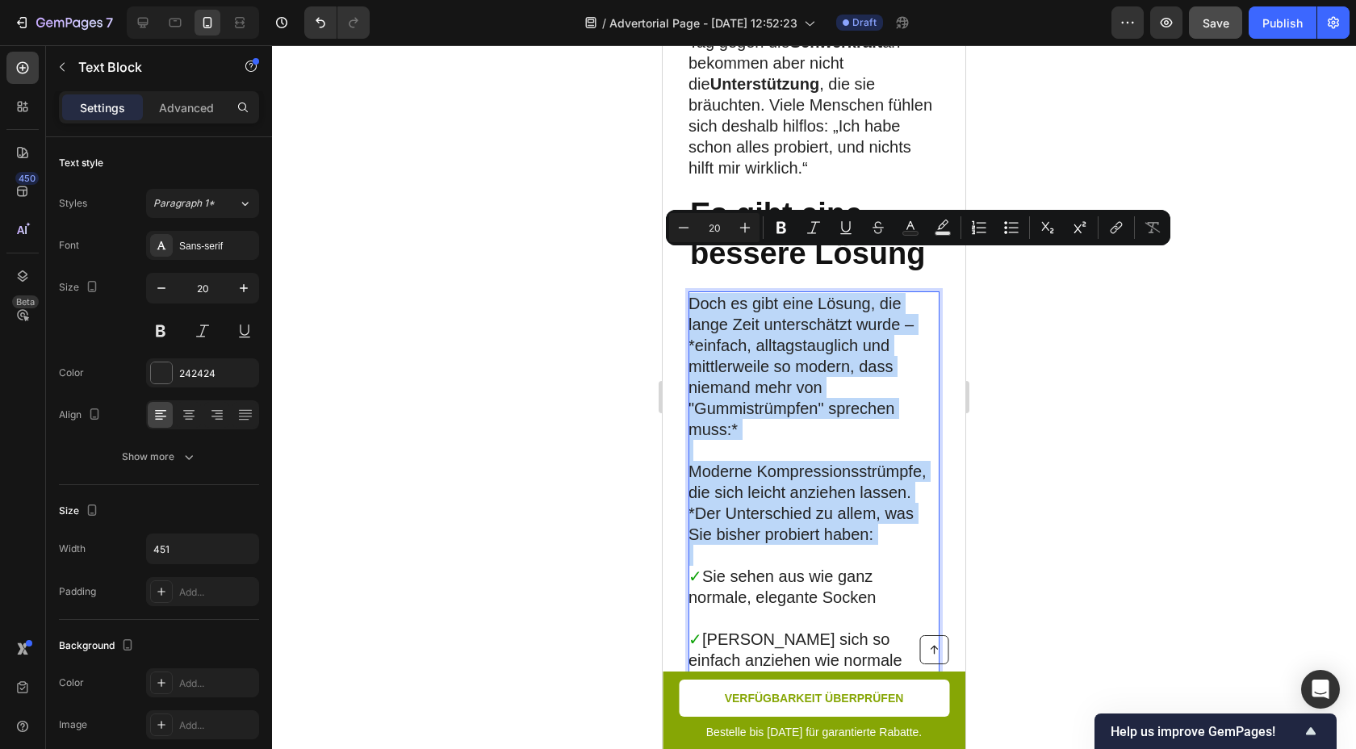
drag, startPoint x: 885, startPoint y: 477, endPoint x: 693, endPoint y: 248, distance: 299.1
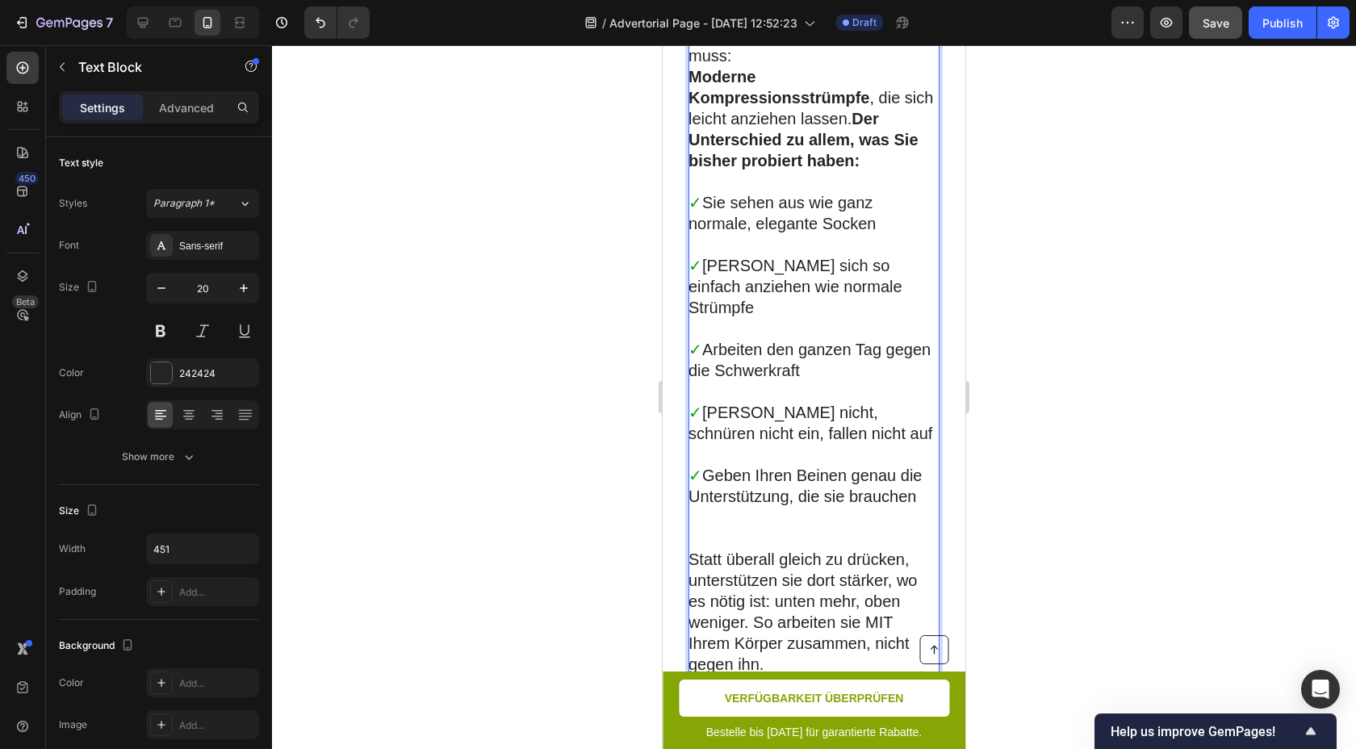
scroll to position [6196, 0]
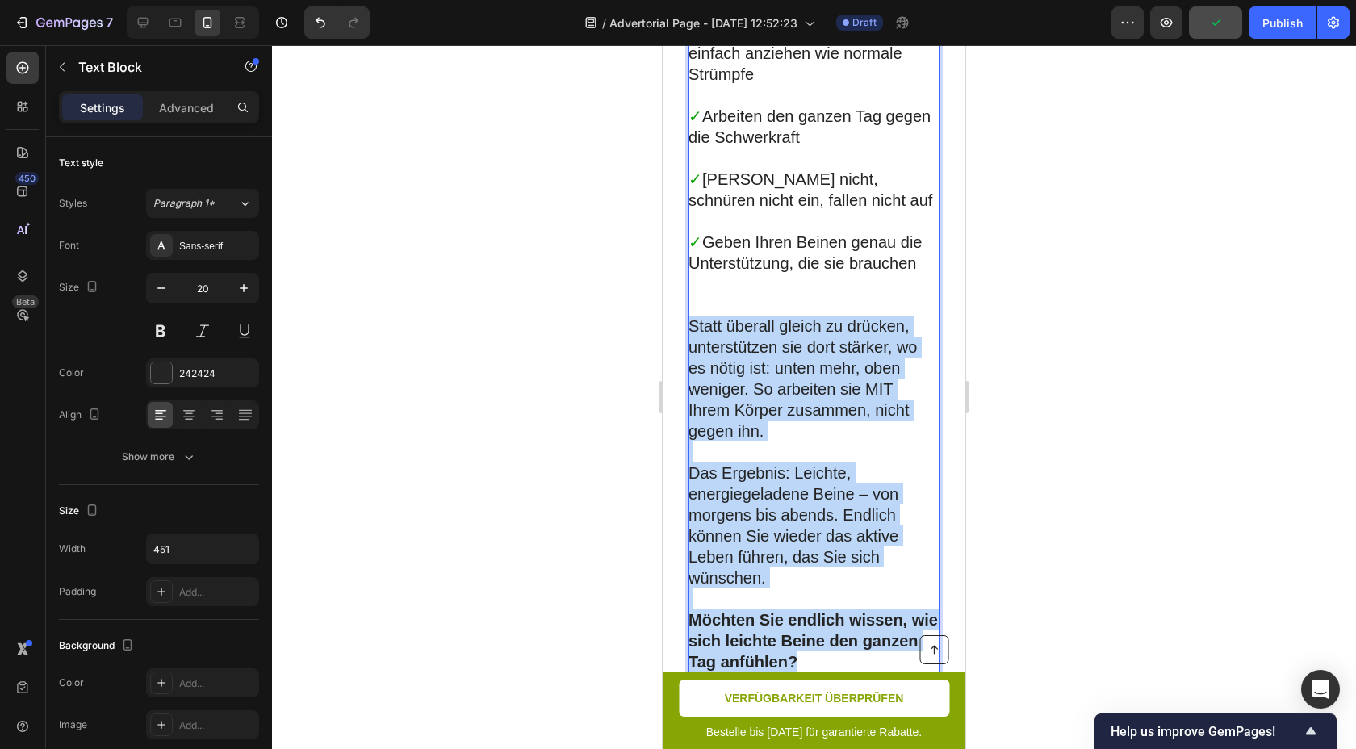
drag, startPoint x: 856, startPoint y: 586, endPoint x: 692, endPoint y: 245, distance: 378.8
click at [692, 245] on div "Doch es gibt eine Lösung , die lange Zeit unterschätzt wurde – einfach , alltag…" at bounding box center [814, 189] width 251 height 1011
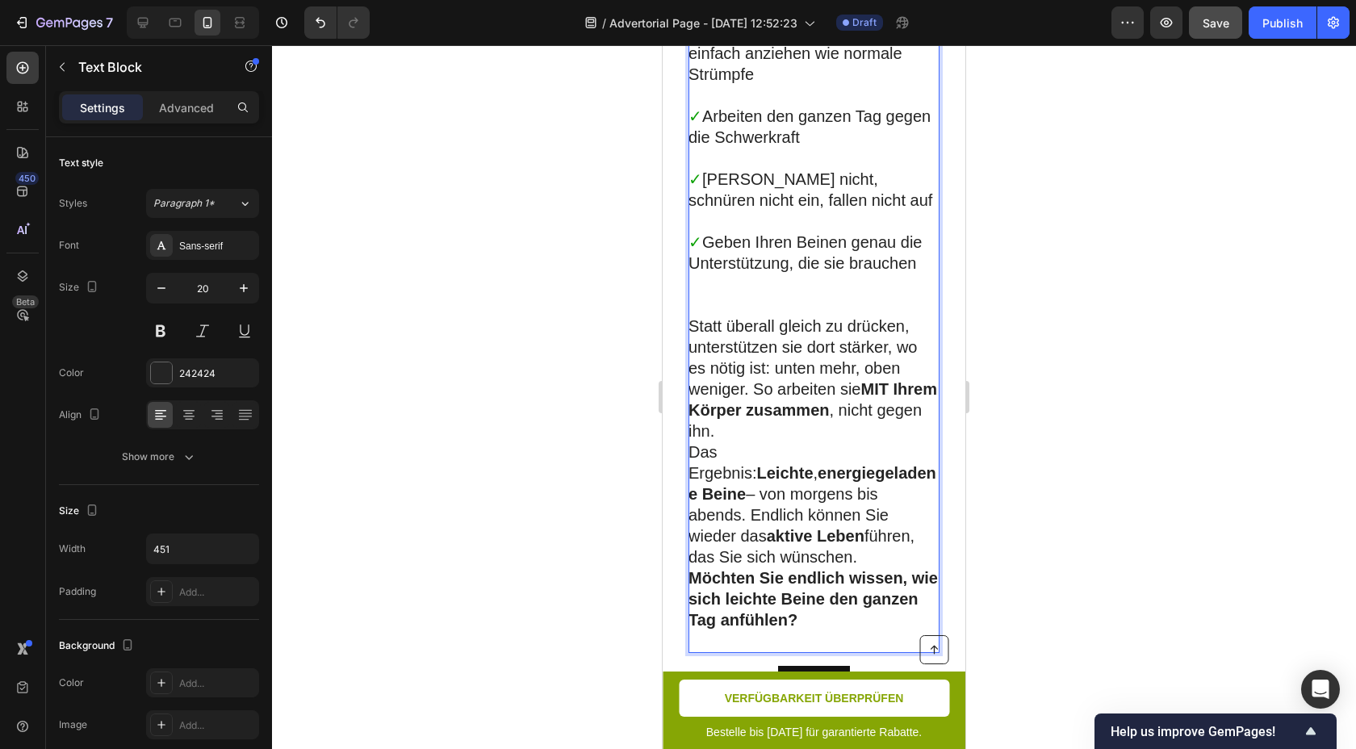
click at [831, 460] on p "Das Ergebnis: Leichte , energiegeladene Beine – von morgens bis abends. Endlich…" at bounding box center [813, 505] width 249 height 126
click at [819, 474] on p "Das Ergebnis: Leichte , energiegeladene Beine – von morgens bis abends. Endlich…" at bounding box center [813, 505] width 249 height 126
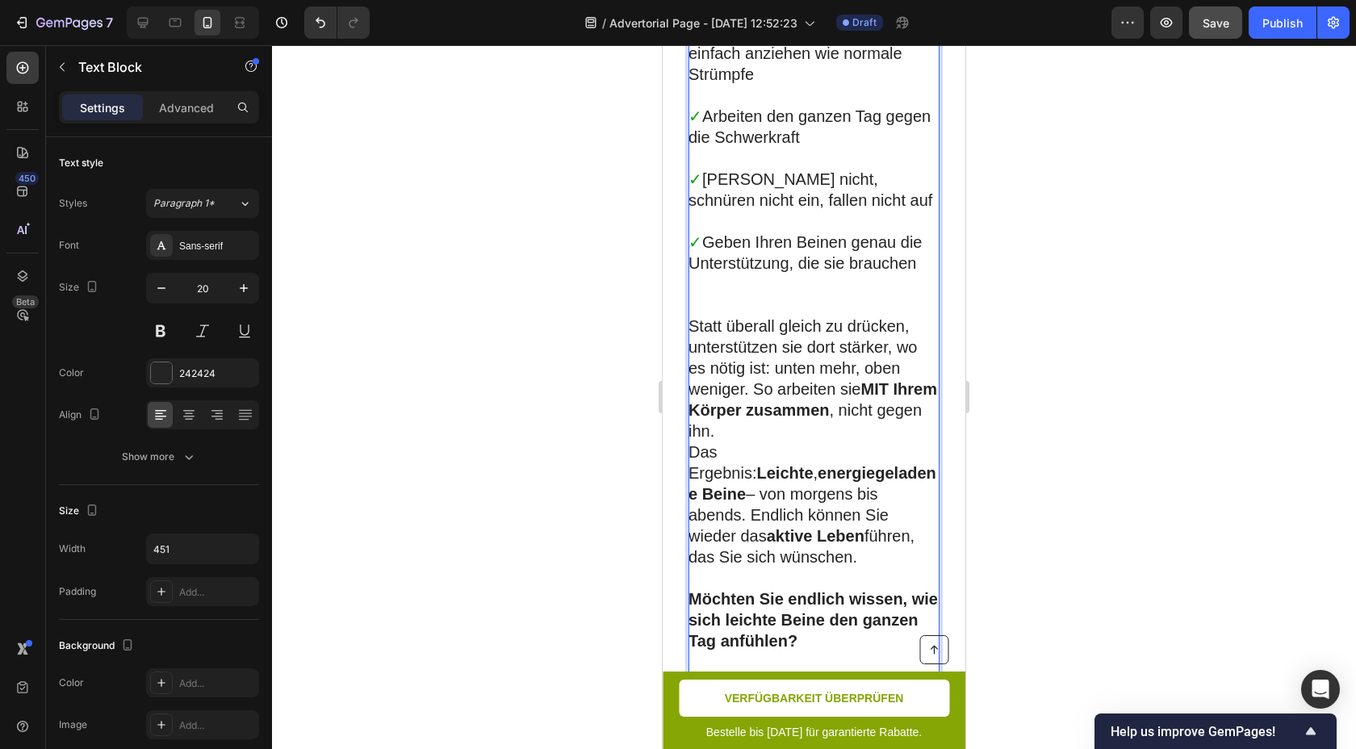
click at [815, 349] on p "Statt überall gleich zu drücken, unterstützen sie dort stärker, wo es nötig ist…" at bounding box center [813, 379] width 249 height 126
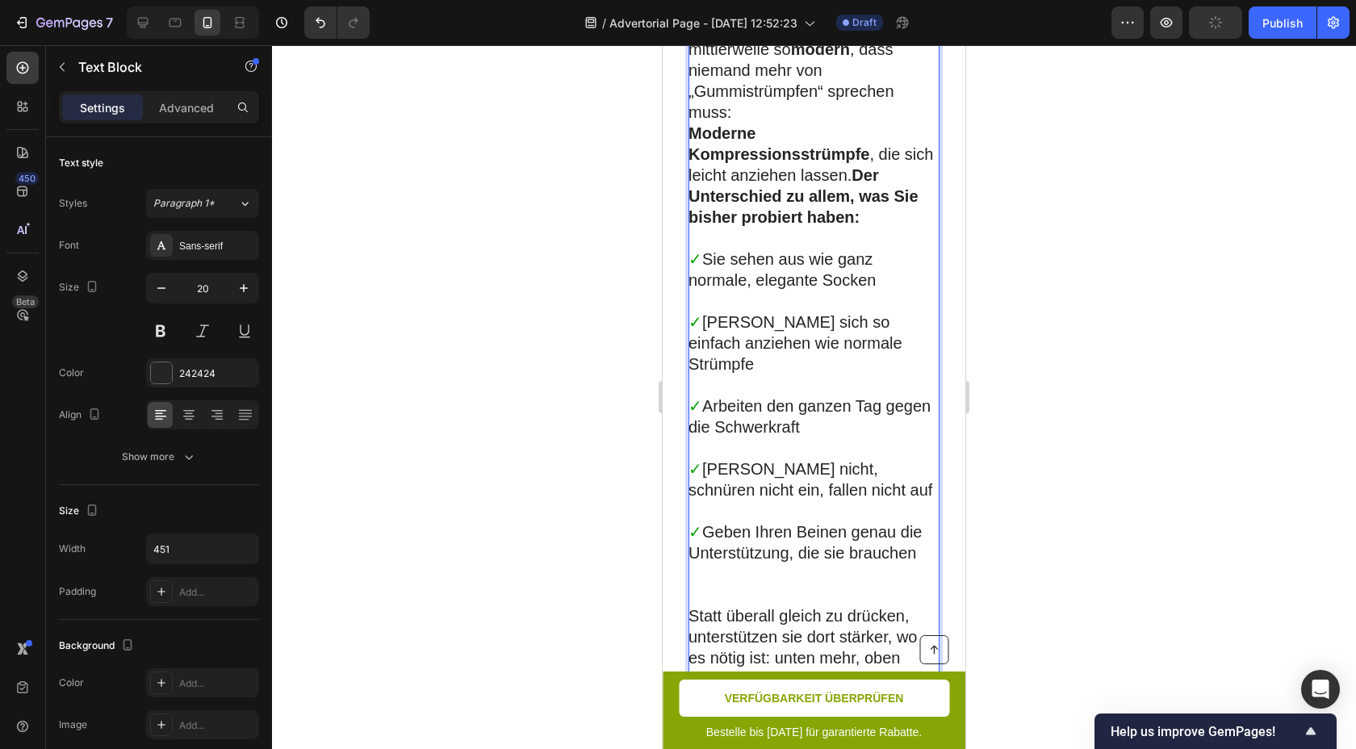
scroll to position [5867, 0]
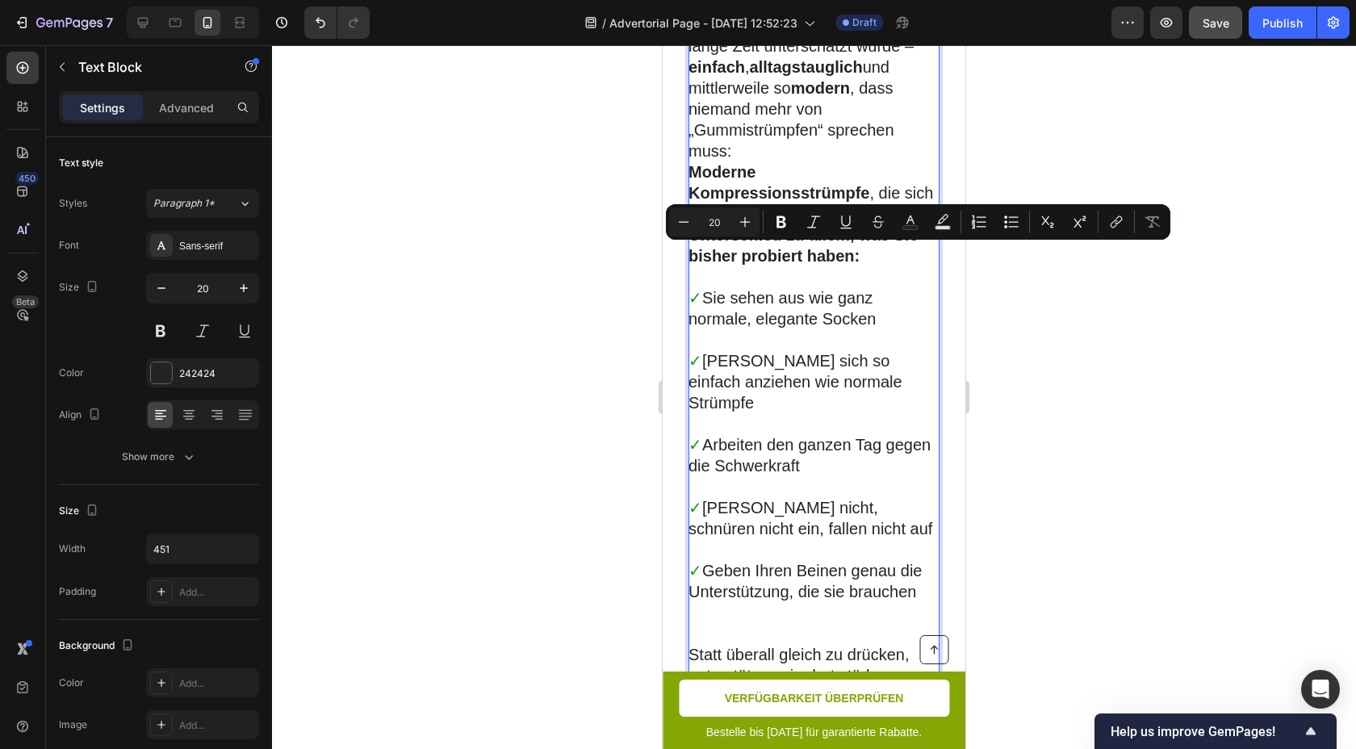
drag, startPoint x: 881, startPoint y: 258, endPoint x: 759, endPoint y: 256, distance: 121.9
click at [758, 287] on p "✓ Sie sehen aus wie ganz normale, elegante Socken" at bounding box center [813, 308] width 249 height 42
click at [781, 218] on icon "Editor contextual toolbar" at bounding box center [781, 222] width 16 height 16
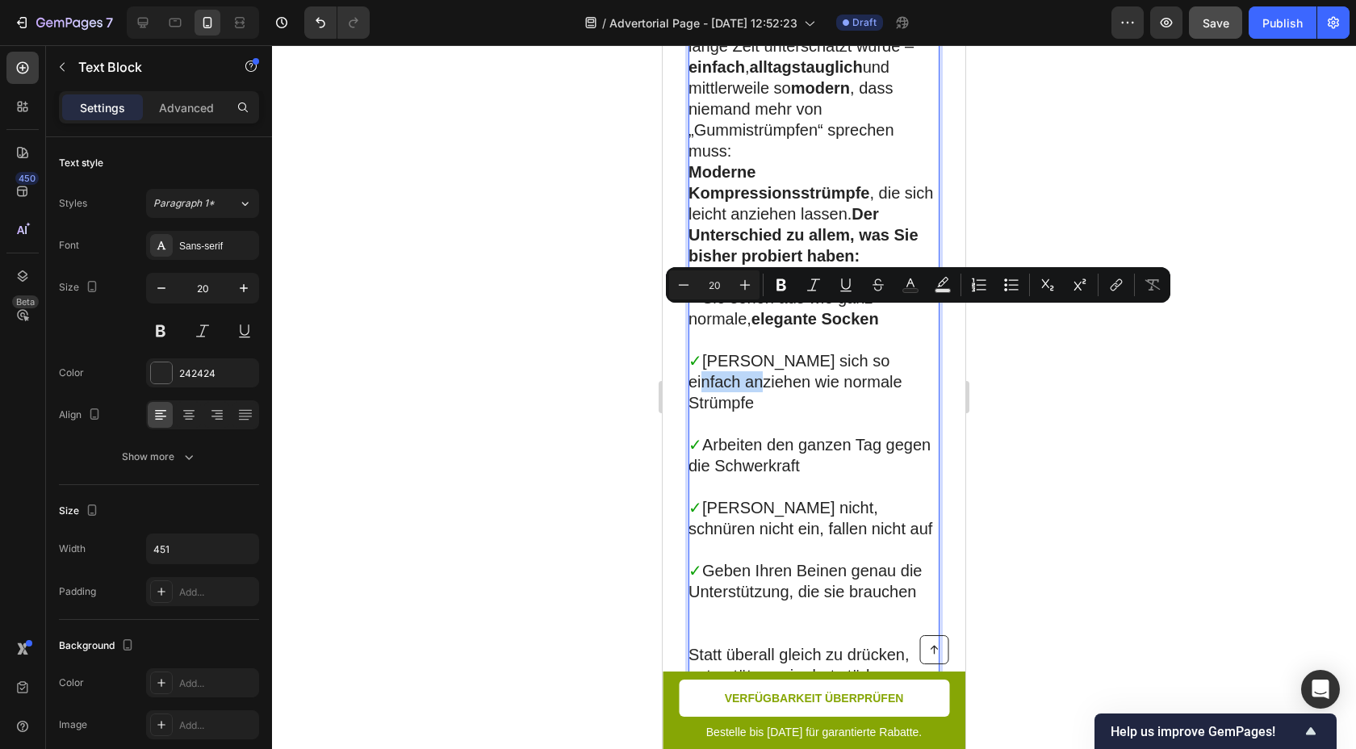
drag, startPoint x: 756, startPoint y: 319, endPoint x: 697, endPoint y: 316, distance: 59.0
click at [696, 350] on p "✓ Lassen sich so einfach anziehen wie normale Strümpfe" at bounding box center [813, 381] width 249 height 63
click at [896, 350] on p "✓ Lassen sich so einfach anziehen wie normale Strümpfe" at bounding box center [813, 381] width 249 height 63
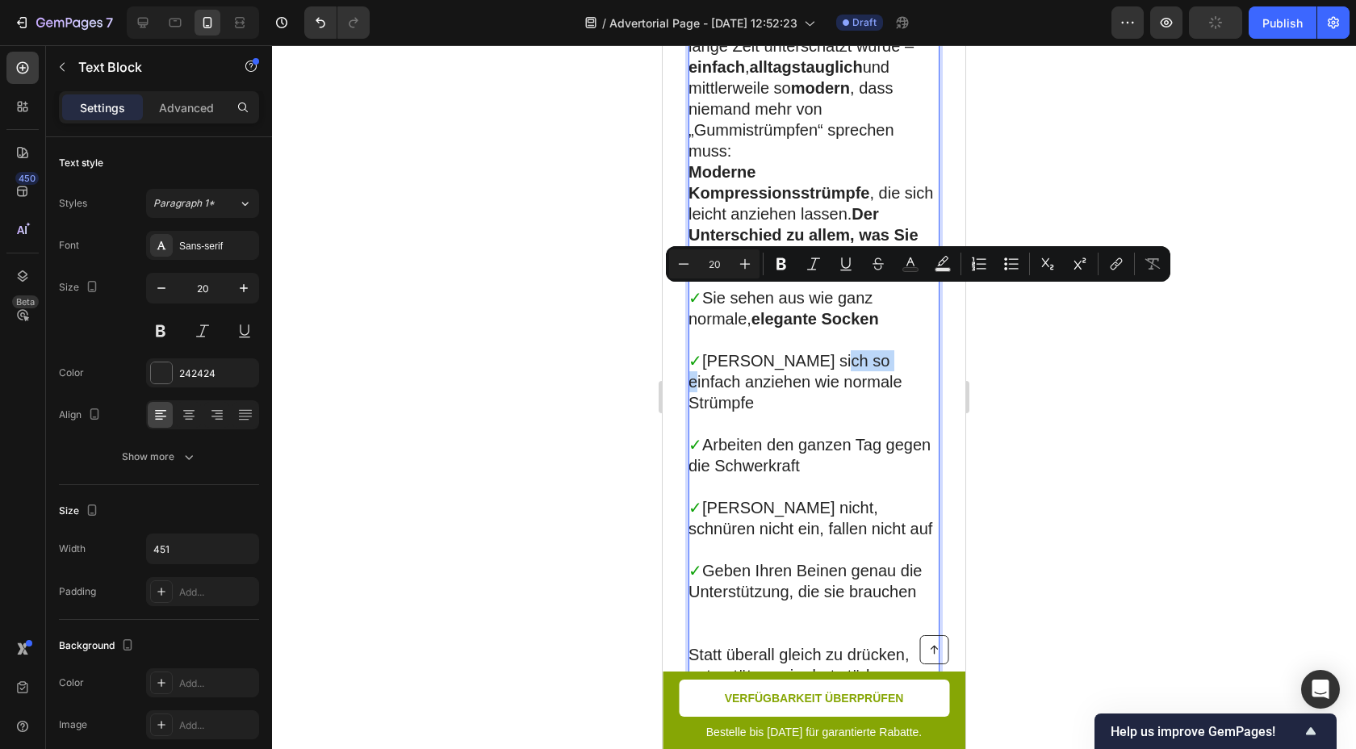
drag, startPoint x: 873, startPoint y: 296, endPoint x: 818, endPoint y: 296, distance: 55.7
click at [818, 350] on p "✓ Lassen sich so einfach anziehen wie normale Strümpfe" at bounding box center [813, 381] width 249 height 63
click at [784, 258] on icon "Editor contextual toolbar" at bounding box center [781, 264] width 16 height 16
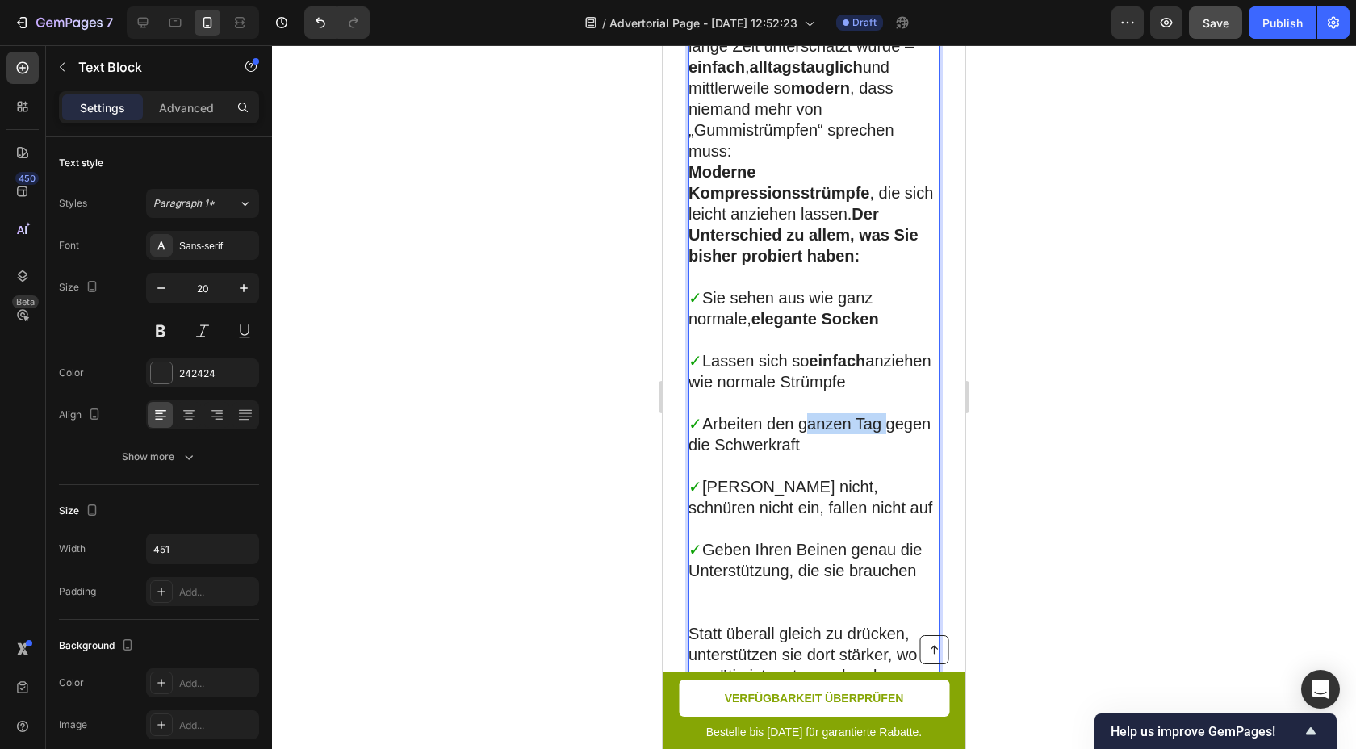
drag, startPoint x: 803, startPoint y: 357, endPoint x: 882, endPoint y: 360, distance: 79.2
click at [883, 413] on p "✓ Arbeiten den ganzen Tag gegen die Schwerkraft" at bounding box center [813, 434] width 249 height 42
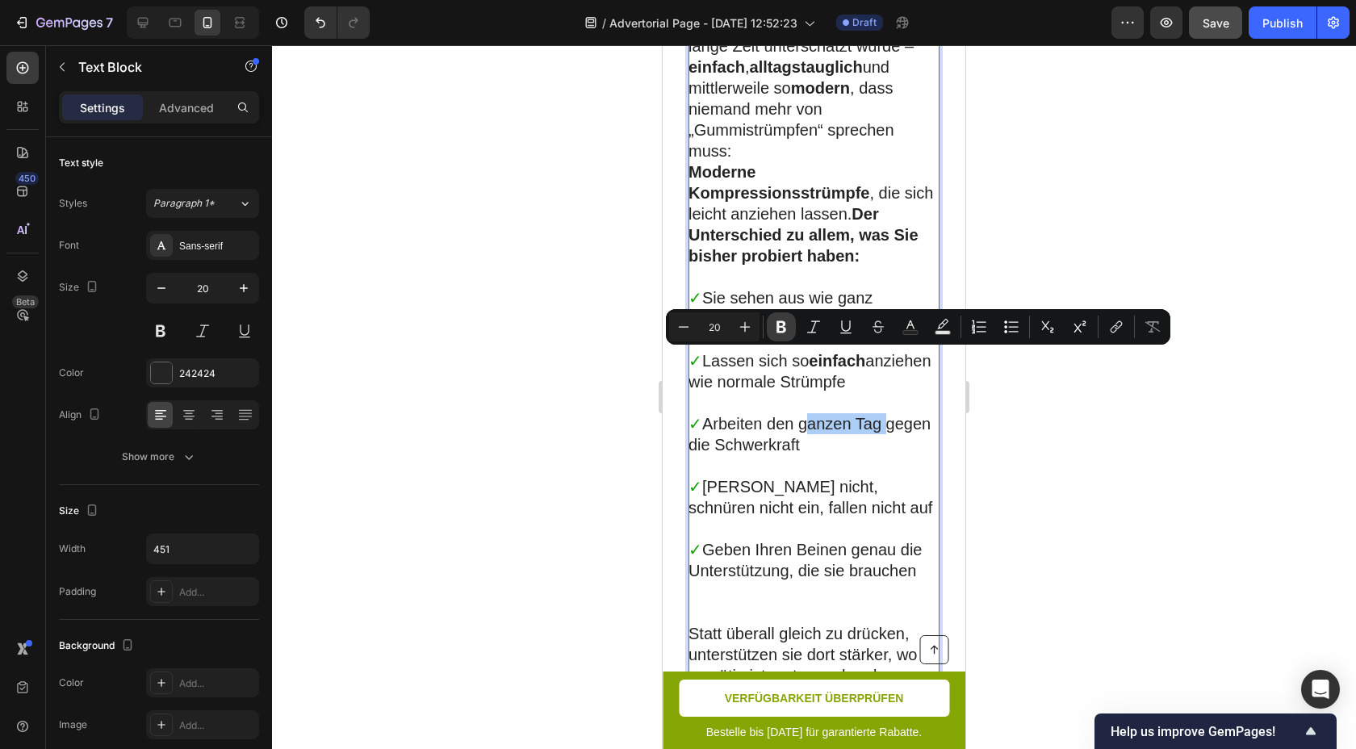
click at [784, 331] on icon "Editor contextual toolbar" at bounding box center [782, 327] width 10 height 12
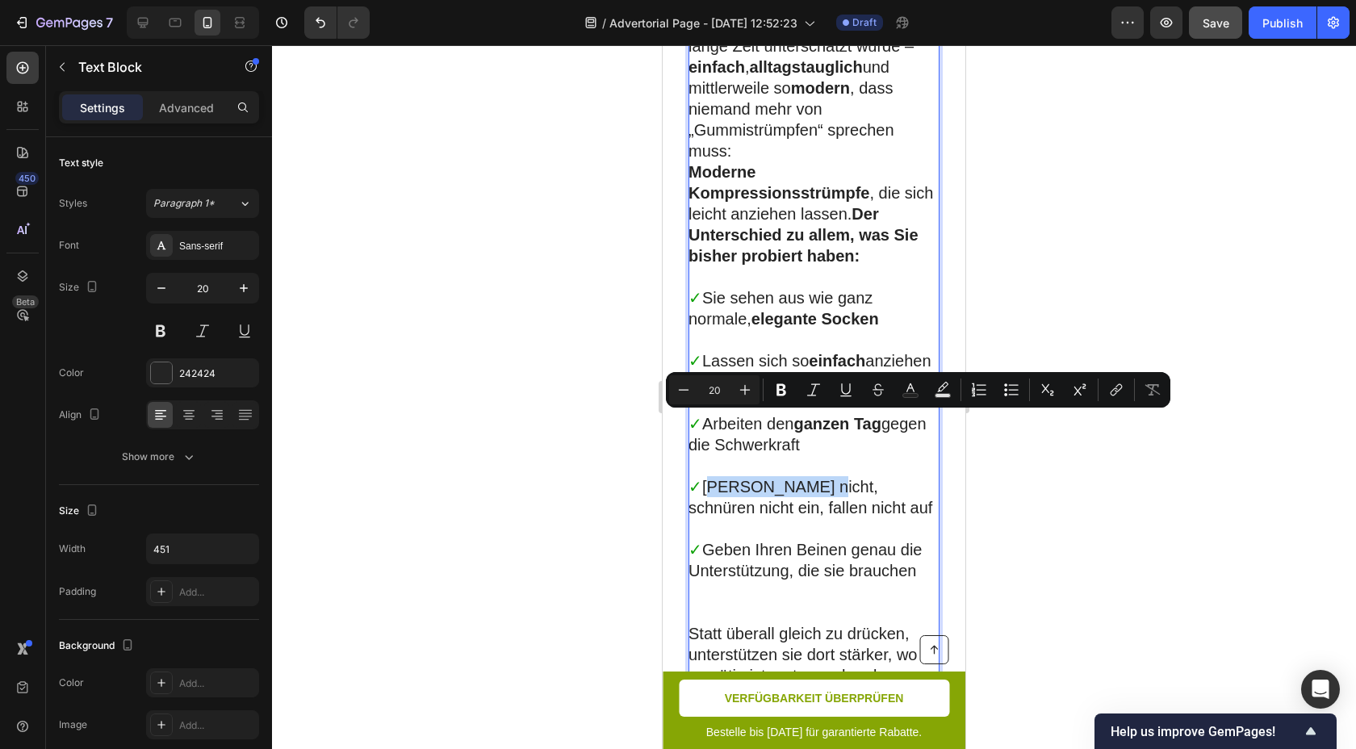
drag, startPoint x: 813, startPoint y: 424, endPoint x: 709, endPoint y: 421, distance: 104.2
click at [709, 476] on p "✓ Rutschen nicht, schnüren nicht ein, fallen nicht auf" at bounding box center [813, 497] width 249 height 42
click at [786, 389] on icon "Editor contextual toolbar" at bounding box center [781, 390] width 16 height 16
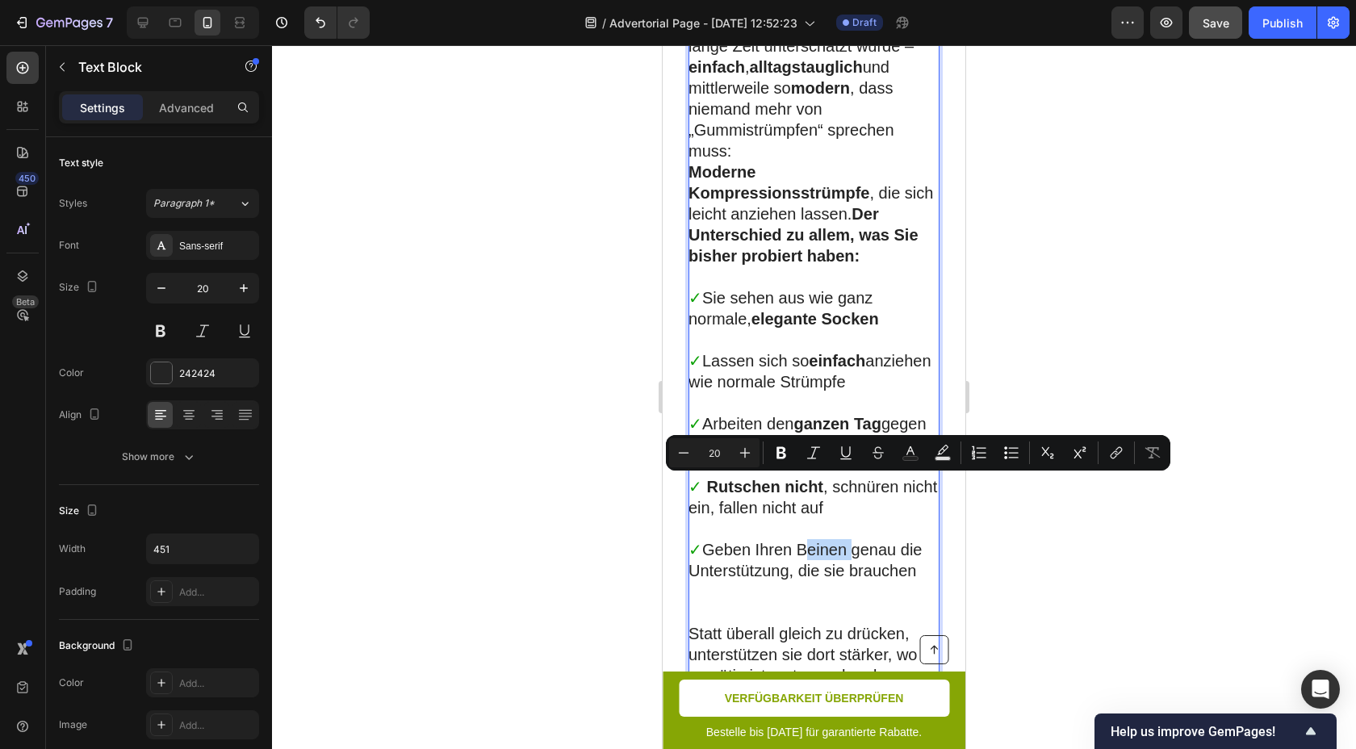
drag, startPoint x: 850, startPoint y: 488, endPoint x: 799, endPoint y: 488, distance: 50.9
click at [799, 539] on p "✓ Geben Ihren Beinen genau die Unterstützung, die sie brauchen" at bounding box center [813, 560] width 249 height 42
click at [777, 460] on icon "Editor contextual toolbar" at bounding box center [781, 453] width 16 height 16
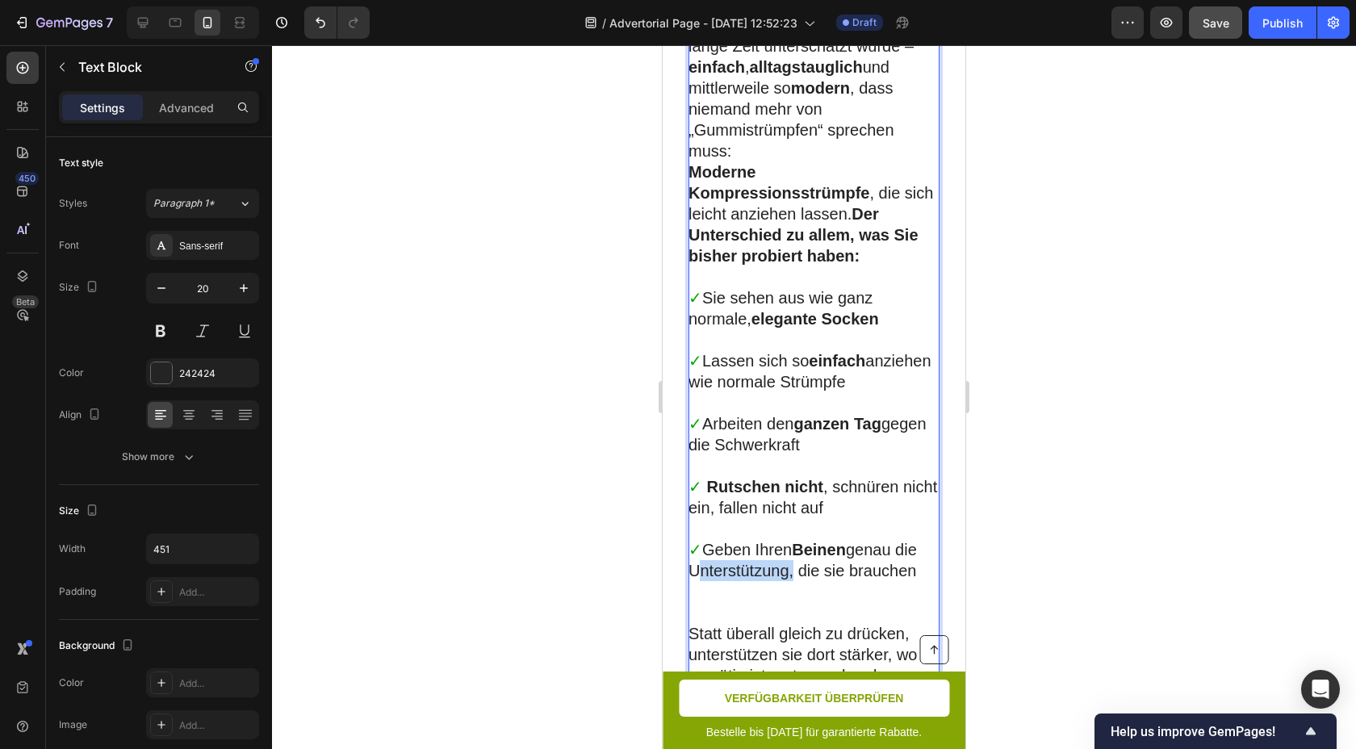
drag, startPoint x: 787, startPoint y: 509, endPoint x: 693, endPoint y: 509, distance: 94.4
click at [693, 539] on p "✓ Geben Ihren Beinen genau die Unterstützung, die sie brauchen" at bounding box center [813, 560] width 249 height 42
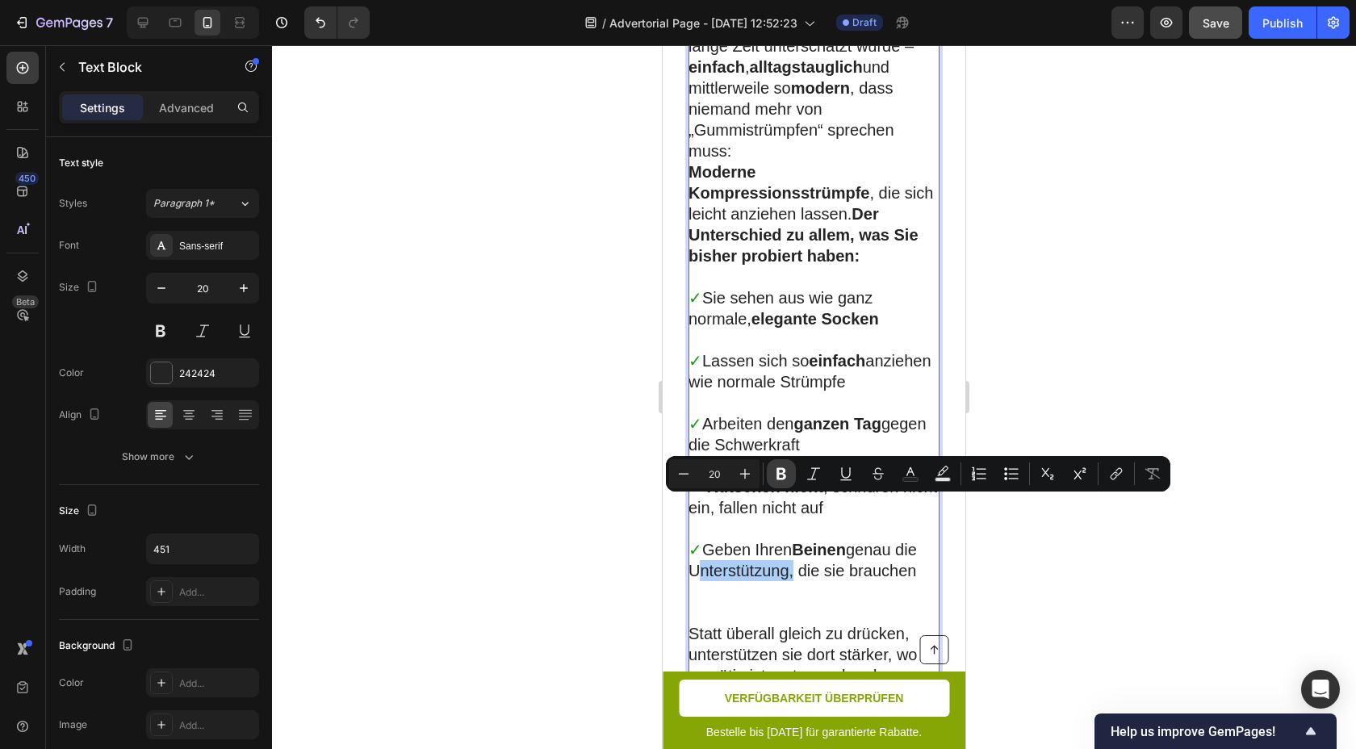
click at [786, 467] on icon "Editor contextual toolbar" at bounding box center [781, 474] width 16 height 16
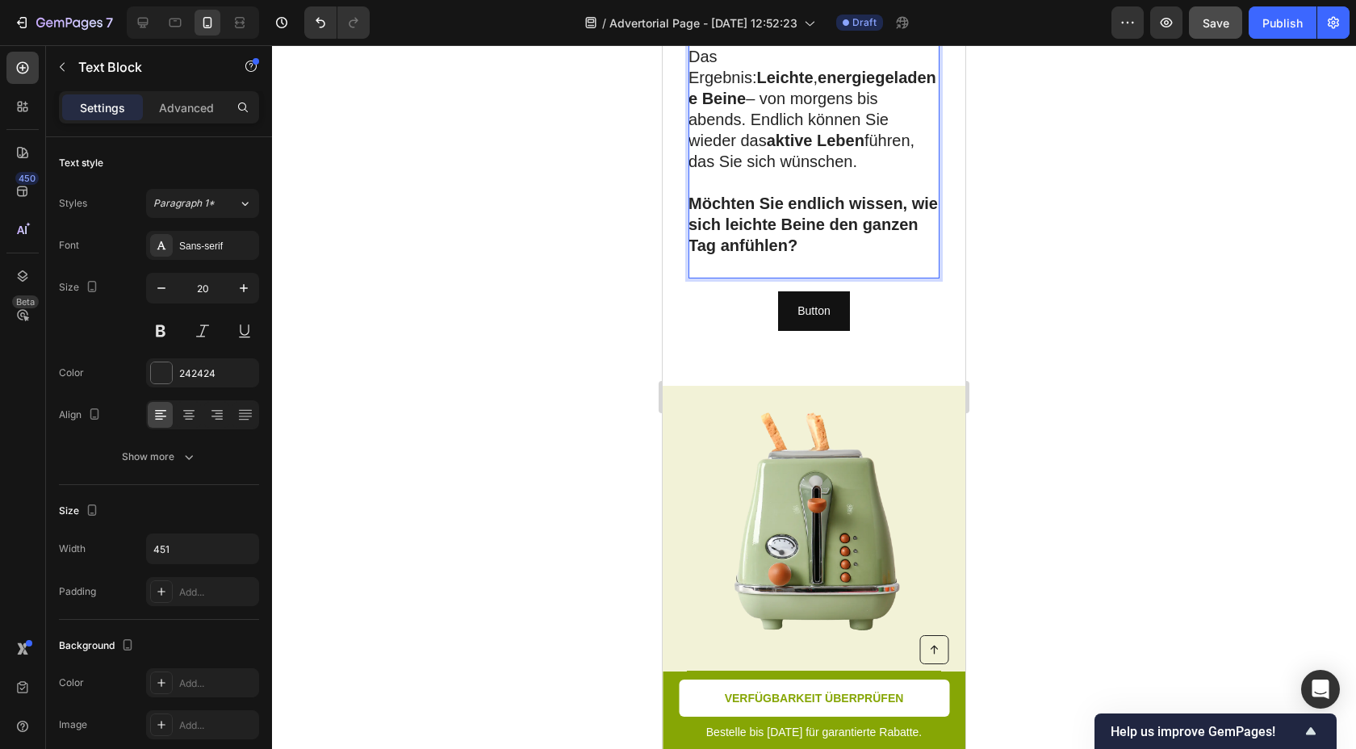
scroll to position [6641, 0]
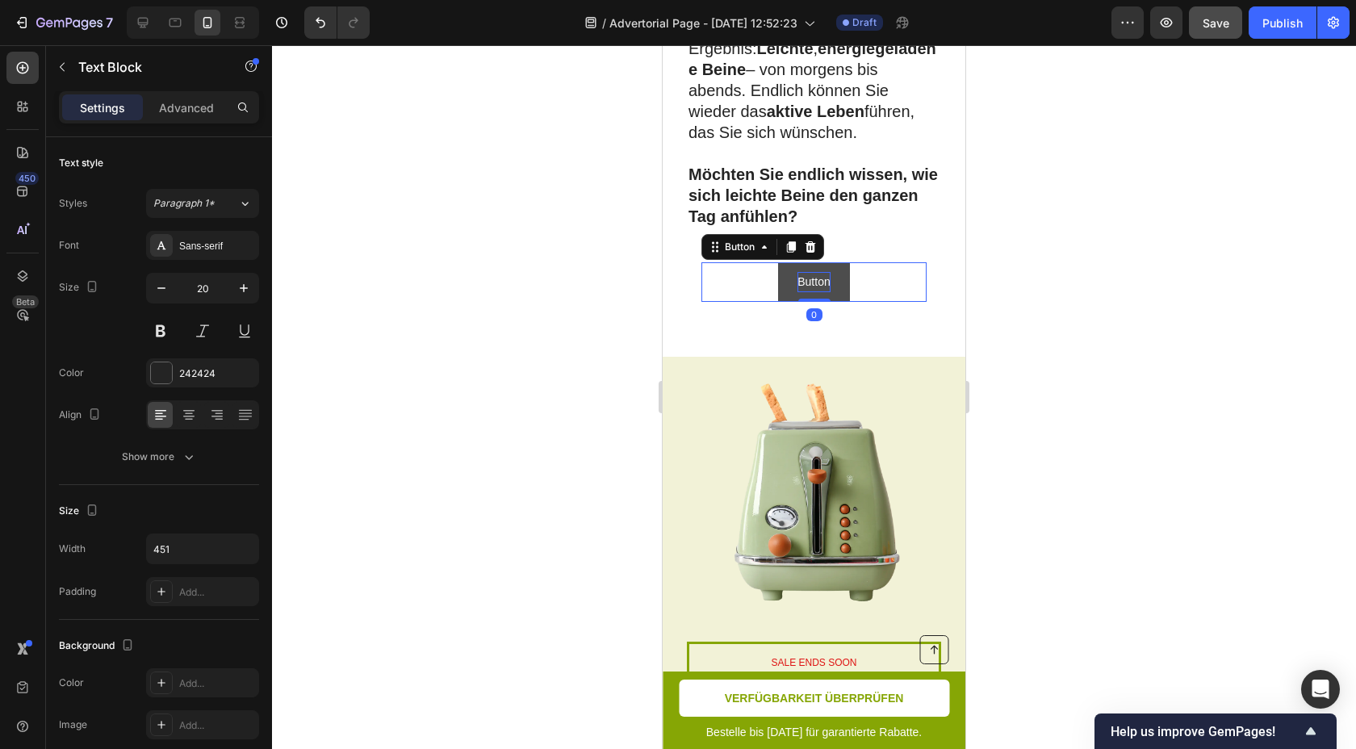
click at [816, 272] on p "Button" at bounding box center [814, 282] width 32 height 20
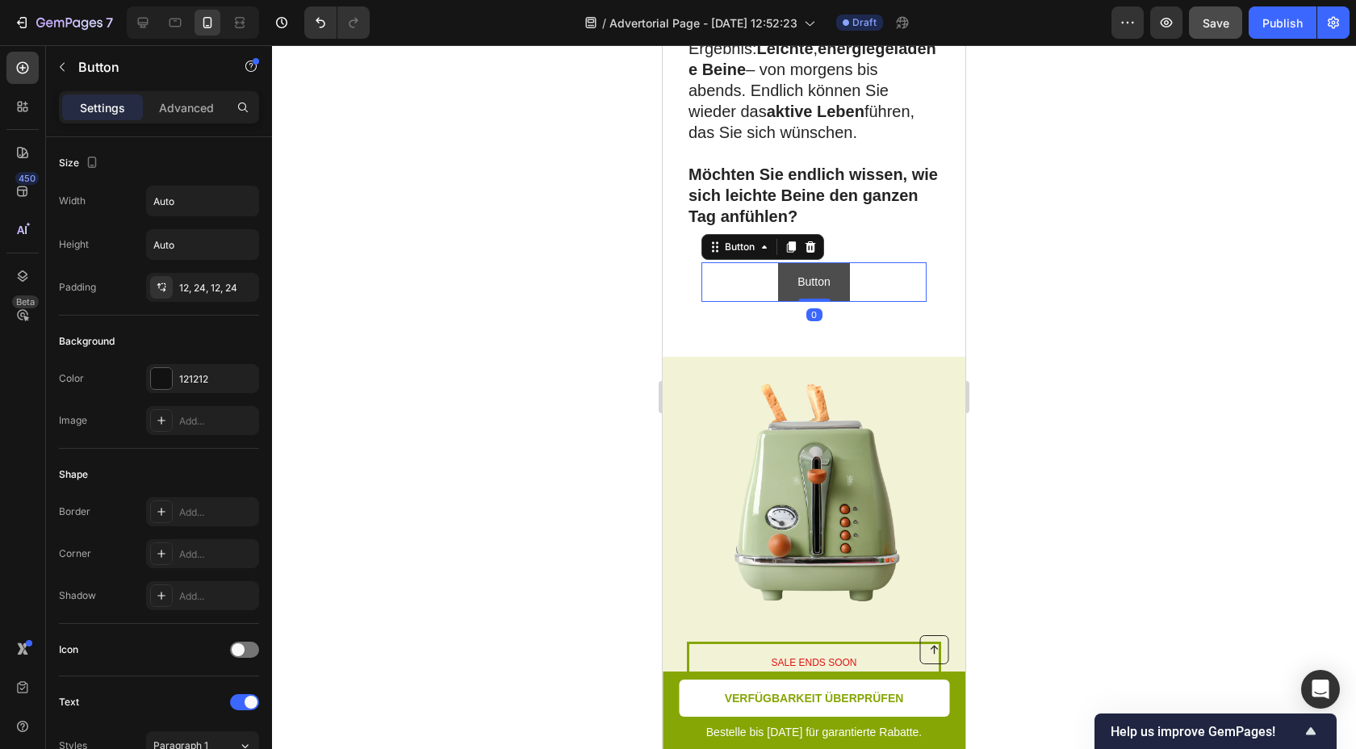
click at [785, 262] on button "Button" at bounding box center [813, 282] width 71 height 40
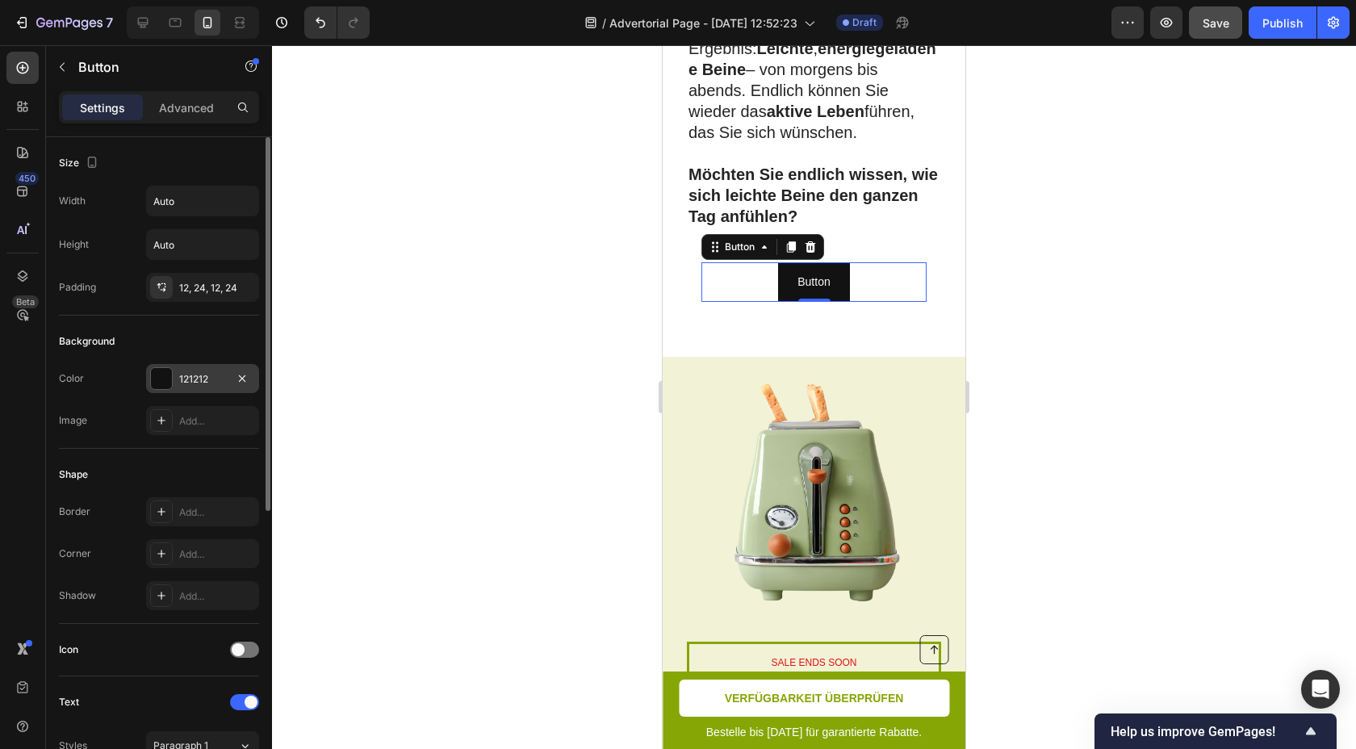
click at [162, 381] on div at bounding box center [161, 378] width 21 height 21
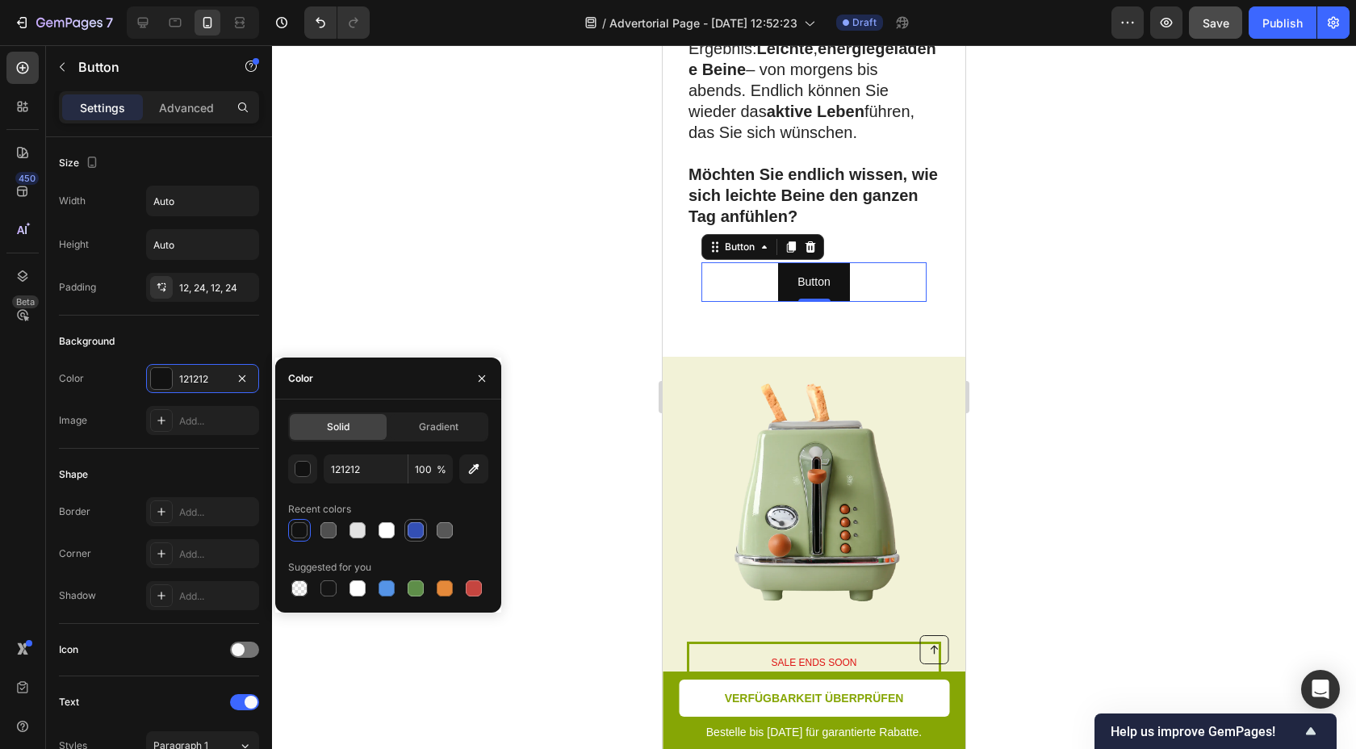
click at [419, 530] on div at bounding box center [416, 530] width 16 height 16
type input "334FB4"
click at [433, 424] on span "Gradient" at bounding box center [439, 427] width 40 height 15
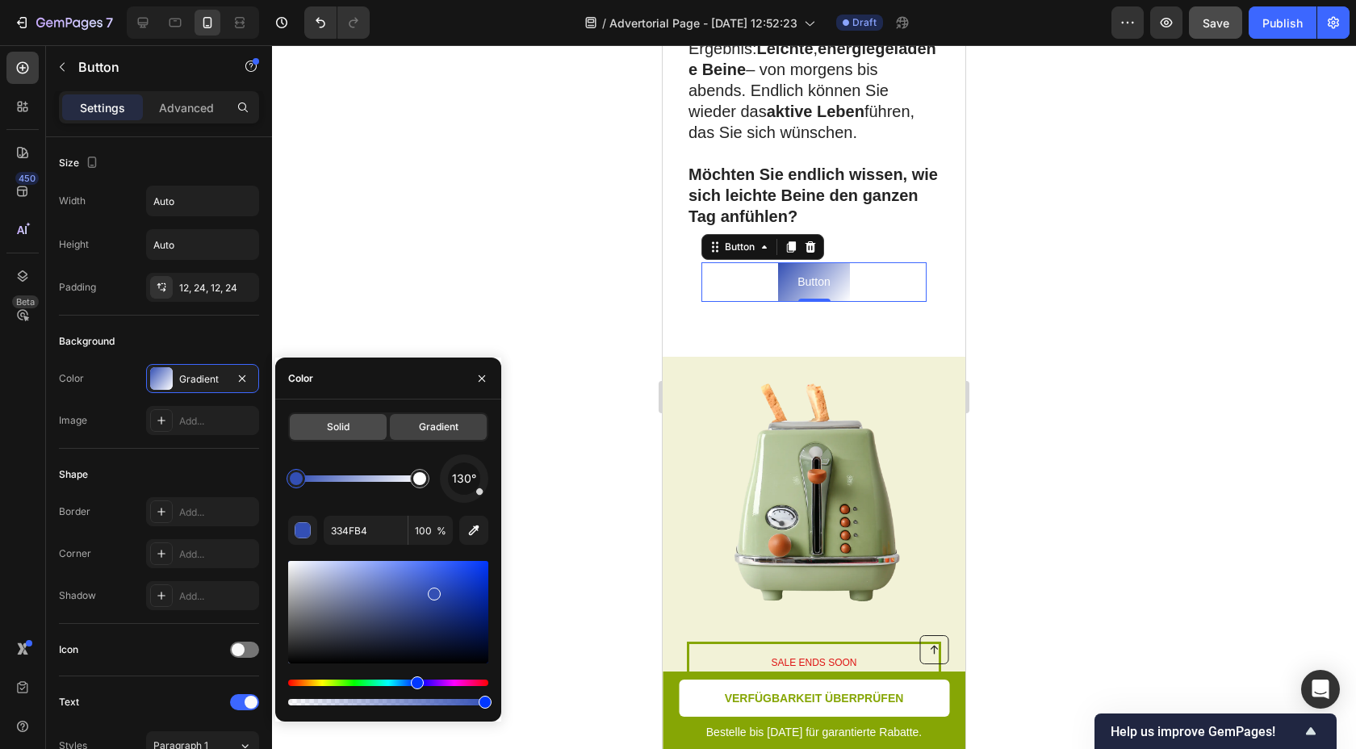
click at [362, 429] on div "Solid" at bounding box center [338, 427] width 97 height 26
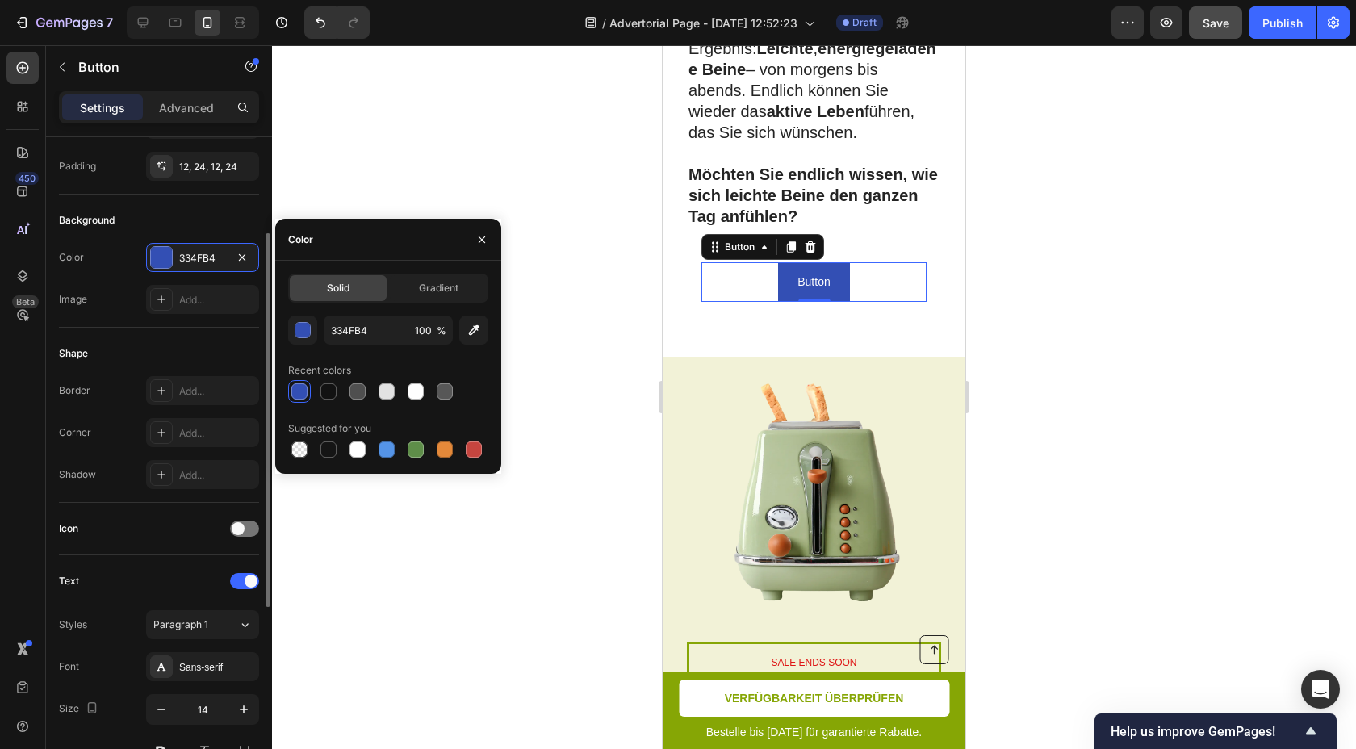
scroll to position [157, 0]
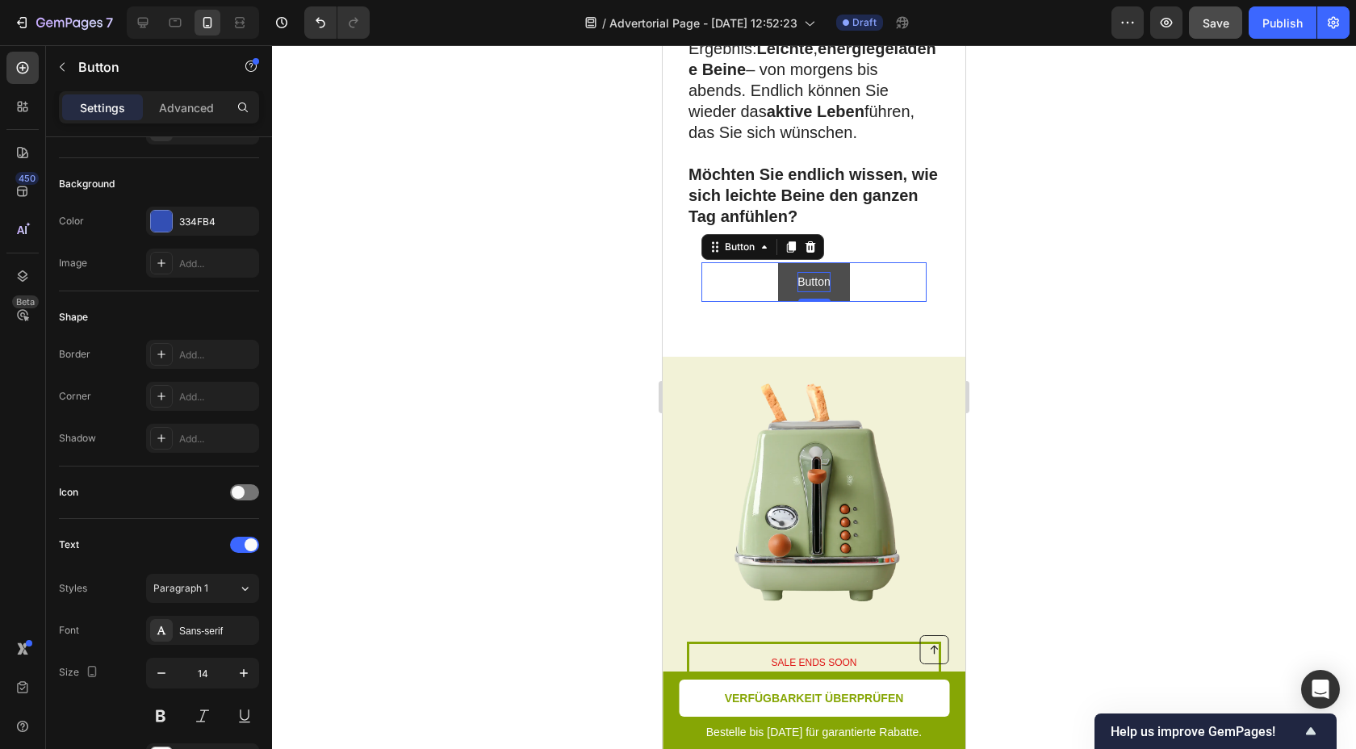
click at [819, 272] on p "Button" at bounding box center [814, 282] width 32 height 20
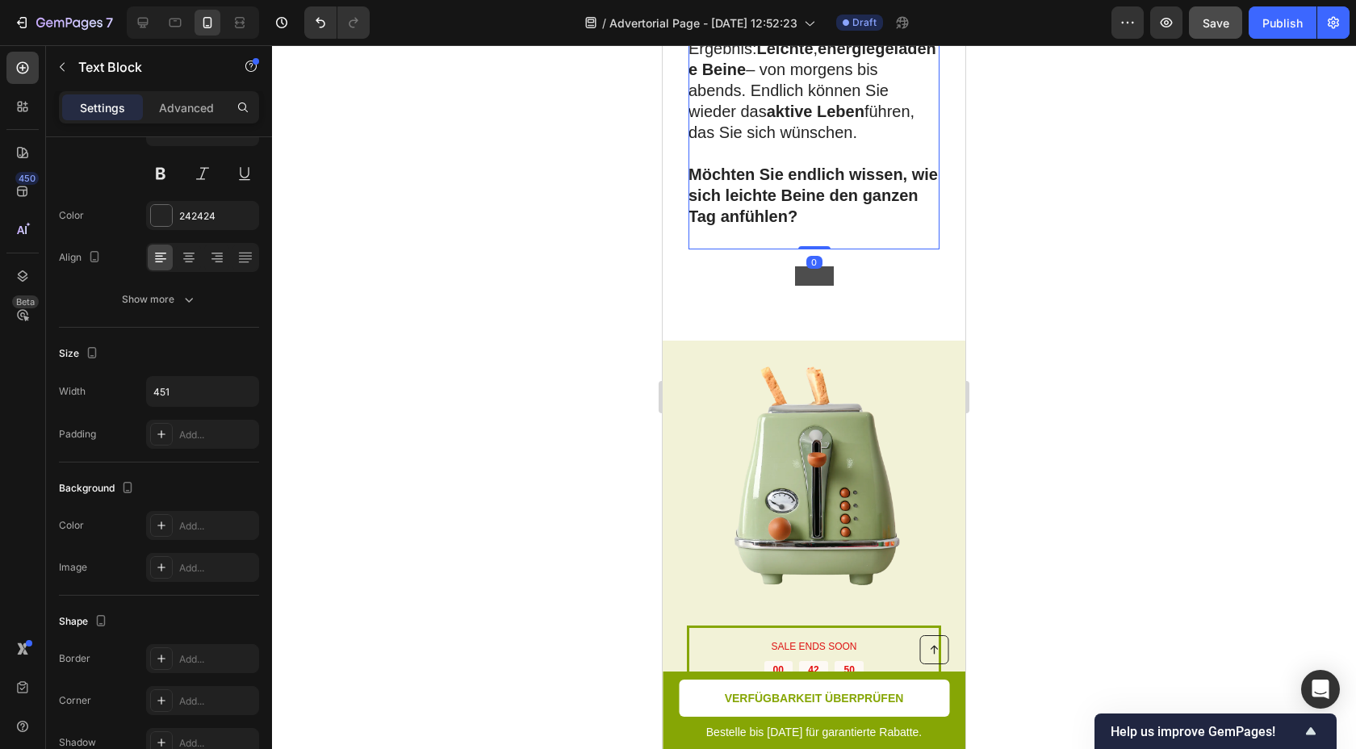
click at [702, 165] on strong "Möchten Sie endlich wissen, wie sich leichte Beine den ganzen Tag anfühlen?" at bounding box center [813, 195] width 249 height 60
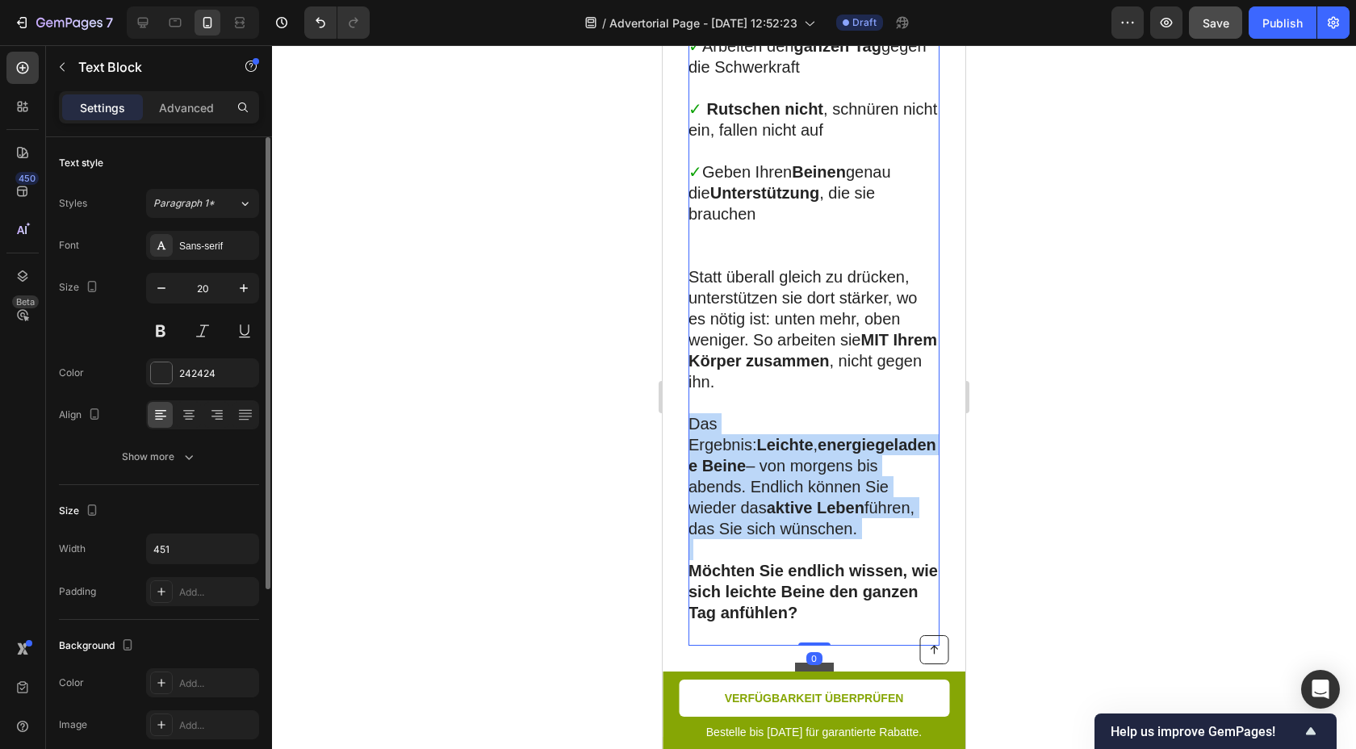
click at [702, 82] on div "Doch es gibt eine Lösung , die lange Zeit unterschätzt wurde – einfach , alltag…" at bounding box center [814, 140] width 251 height 1011
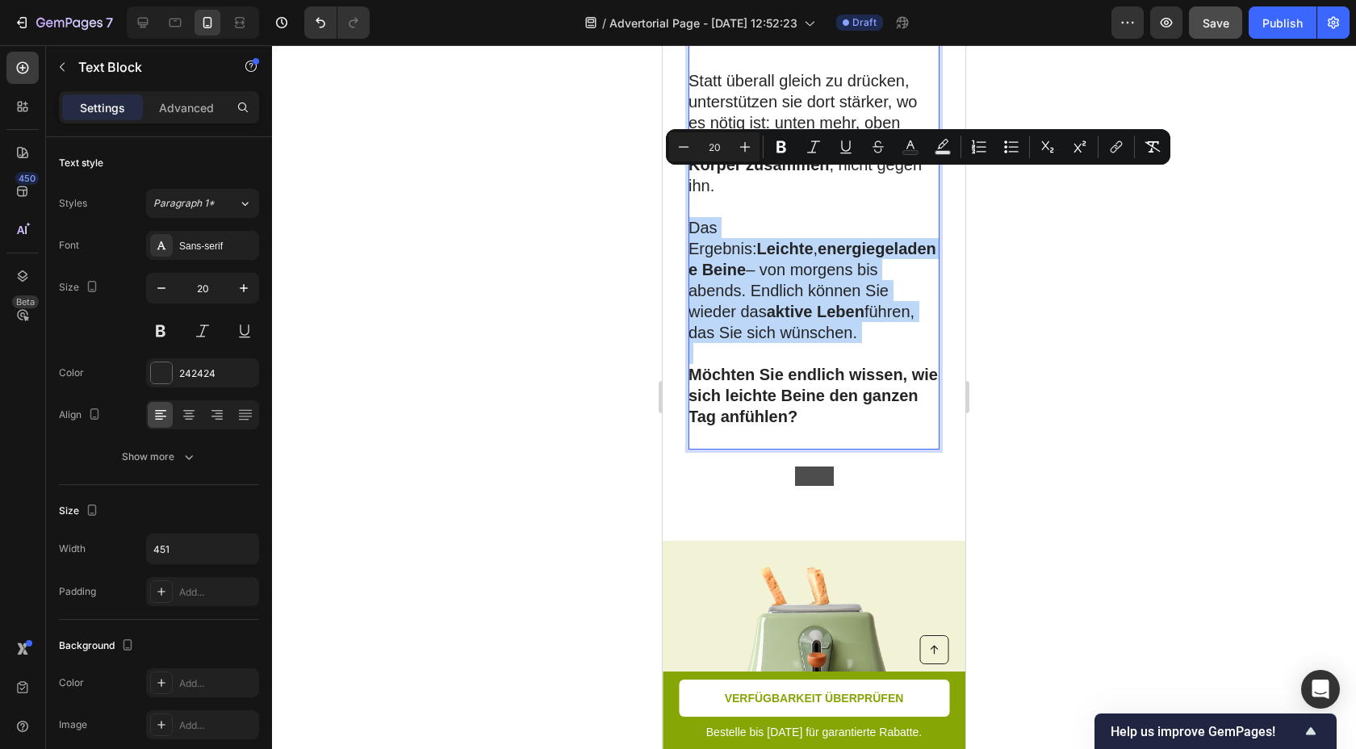
scroll to position [6451, 0]
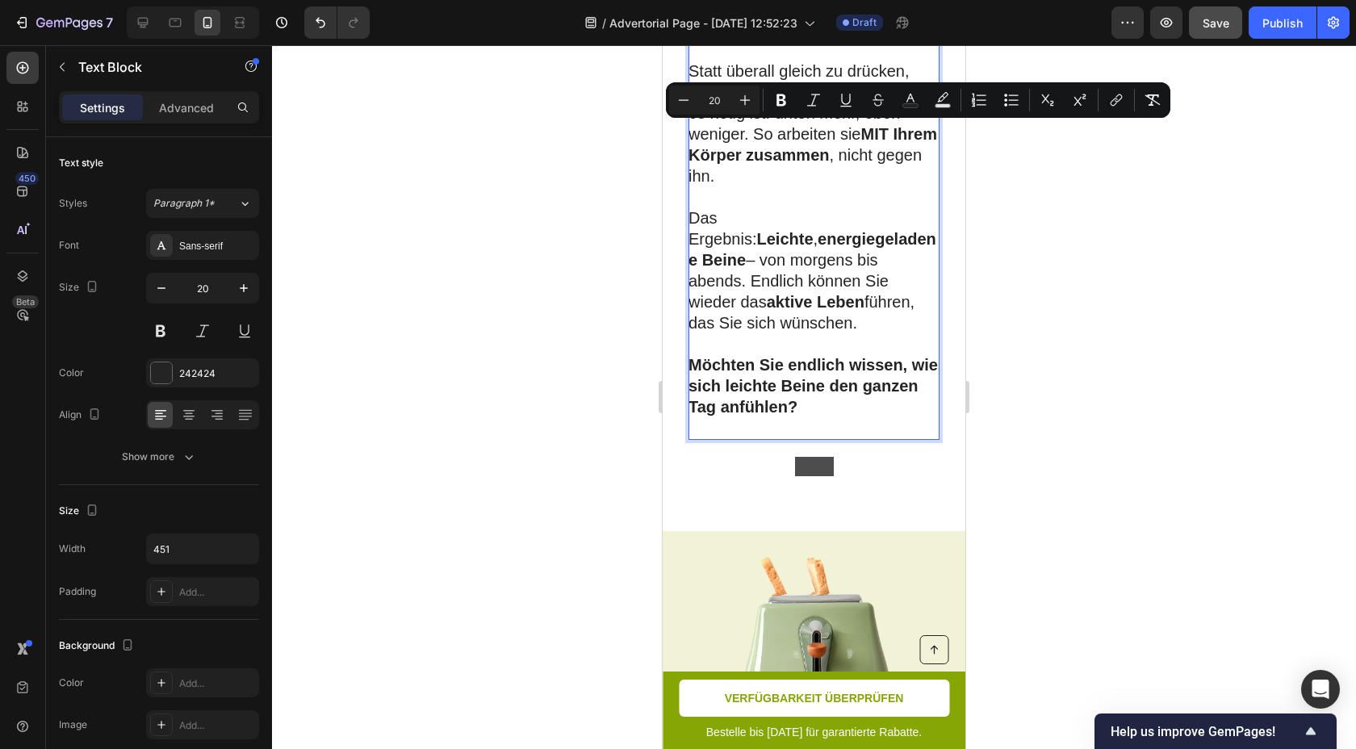
click at [787, 354] on p "Möchten Sie endlich wissen, wie sich leichte Beine den ganzen Tag anfühlen?" at bounding box center [813, 385] width 249 height 63
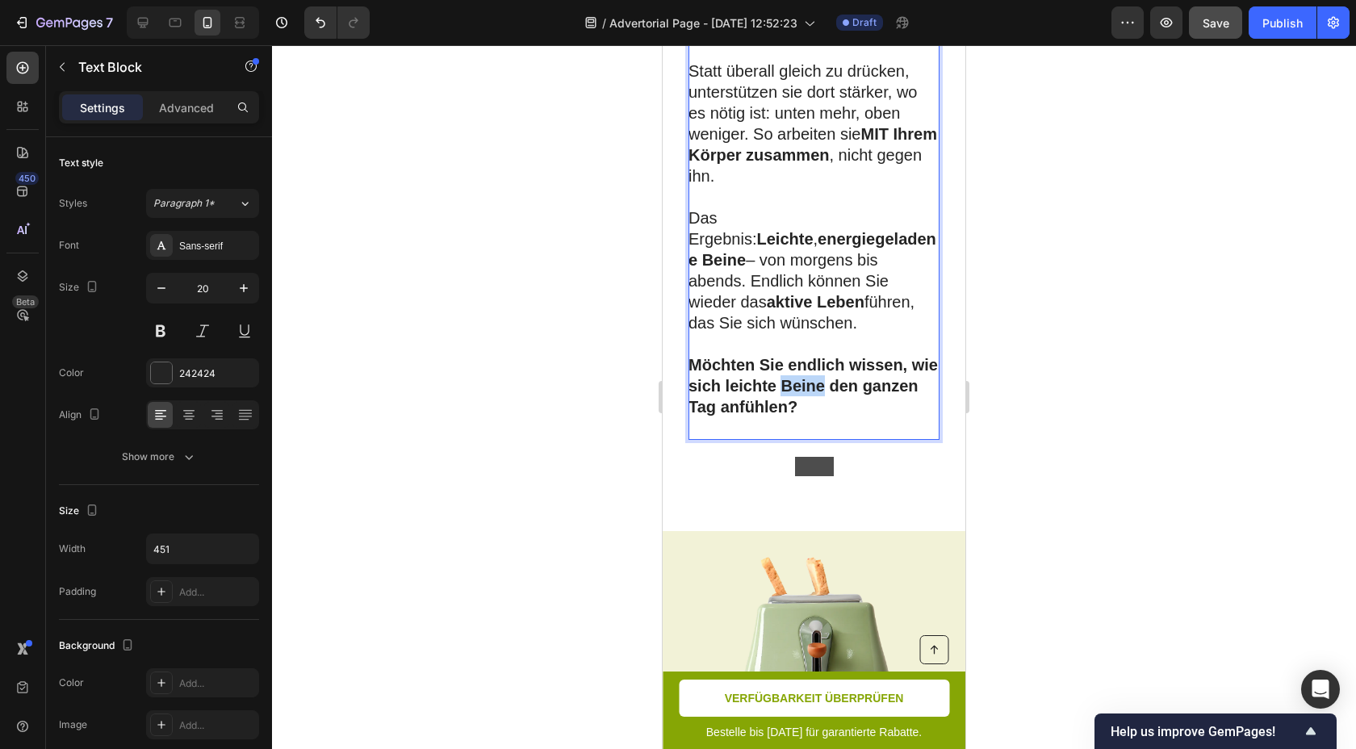
click at [787, 354] on p "Möchten Sie endlich wissen, wie sich leichte Beine den ganzen Tag anfühlen?" at bounding box center [813, 385] width 249 height 63
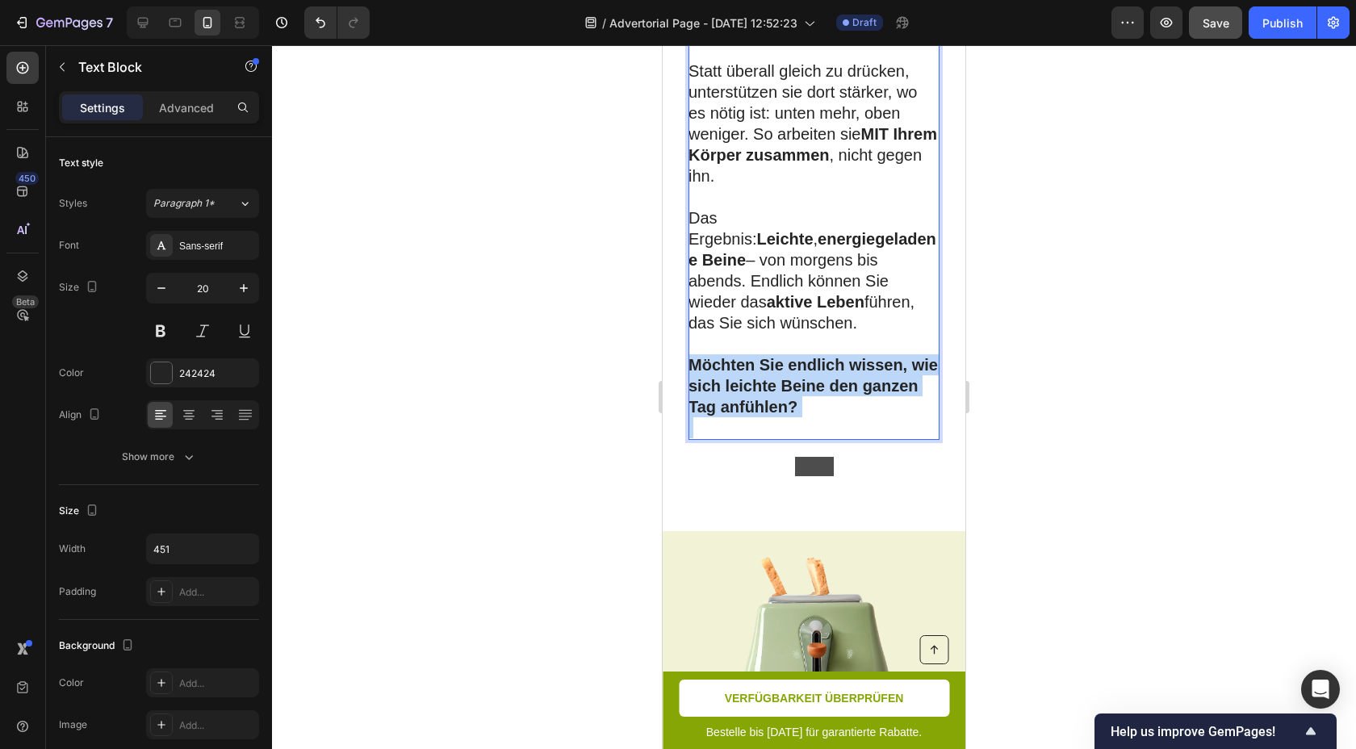
click at [787, 354] on p "Möchten Sie endlich wissen, wie sich leichte Beine den ganzen Tag anfühlen?" at bounding box center [813, 385] width 249 height 63
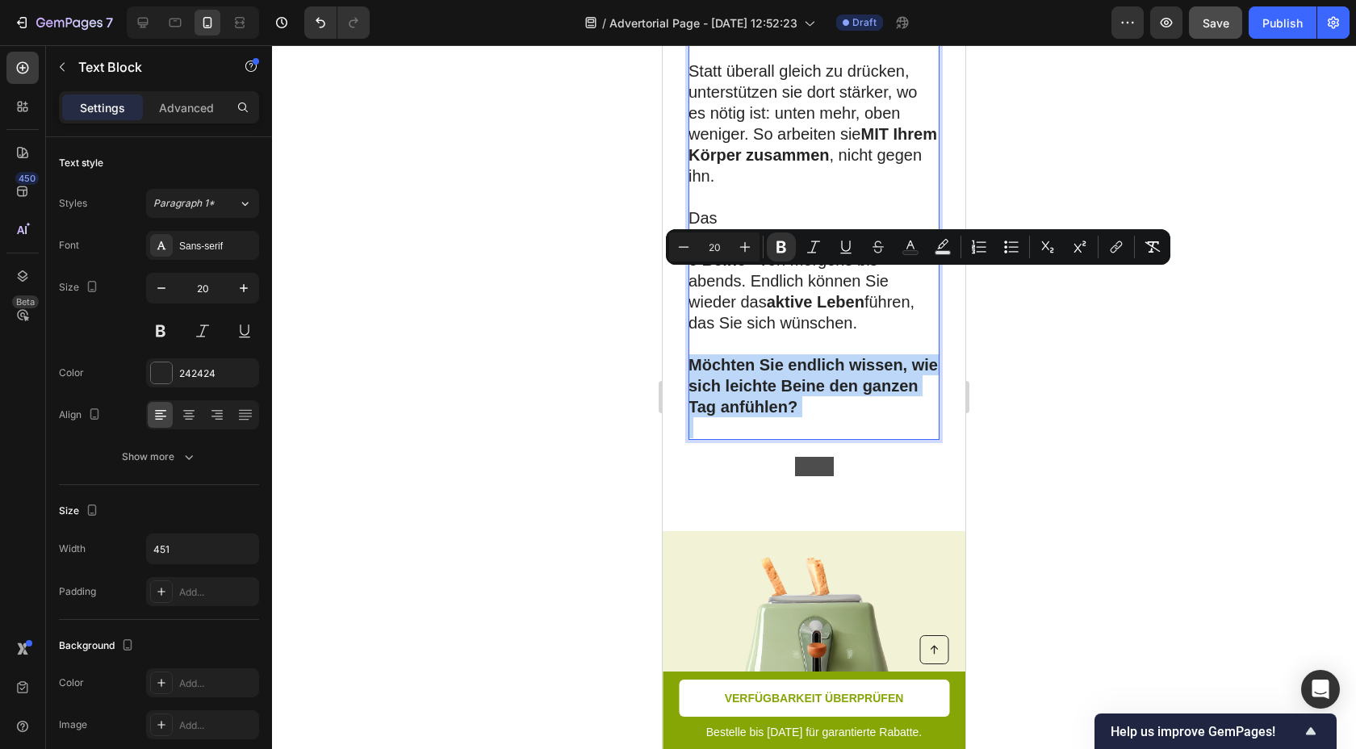
copy strong "Möchten Sie endlich wissen, wie sich leichte Beine den ganzen Tag anfühlen?"
click at [821, 457] on button at bounding box center [814, 466] width 39 height 19
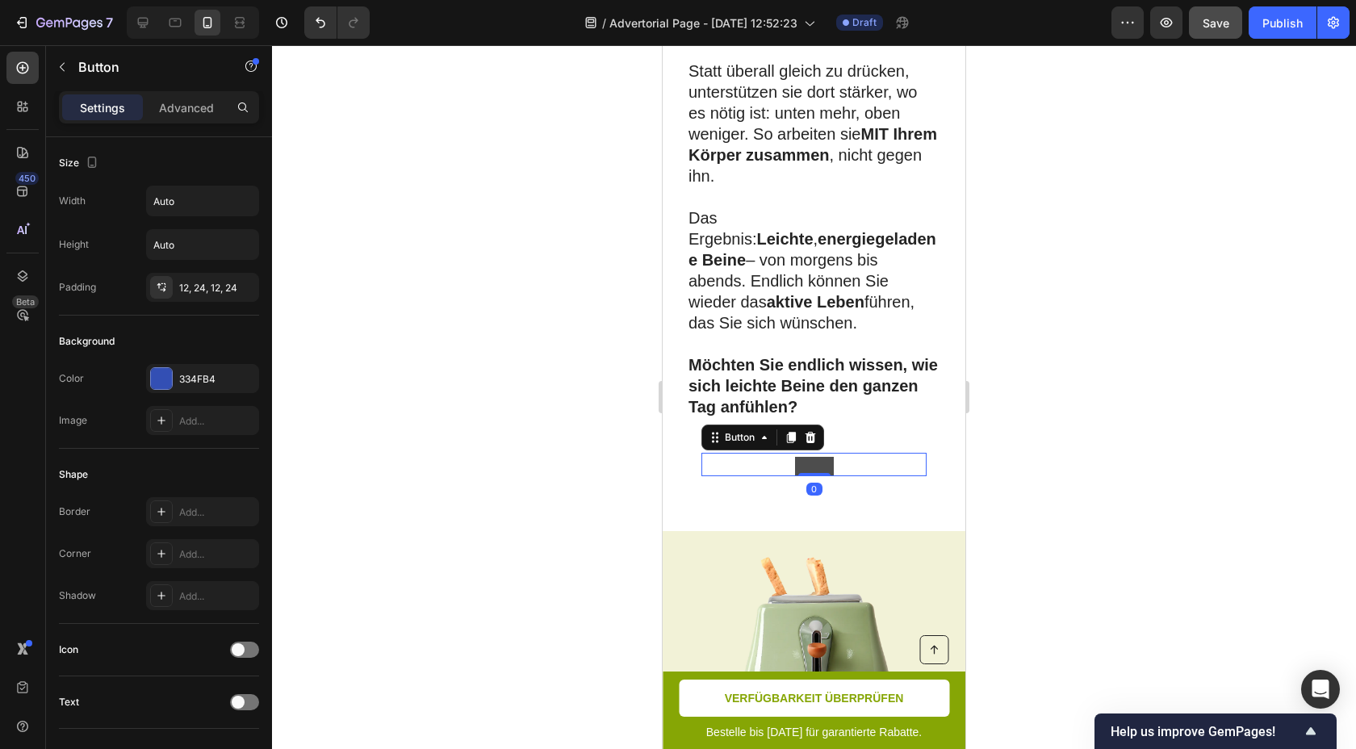
click at [821, 457] on button at bounding box center [814, 466] width 39 height 19
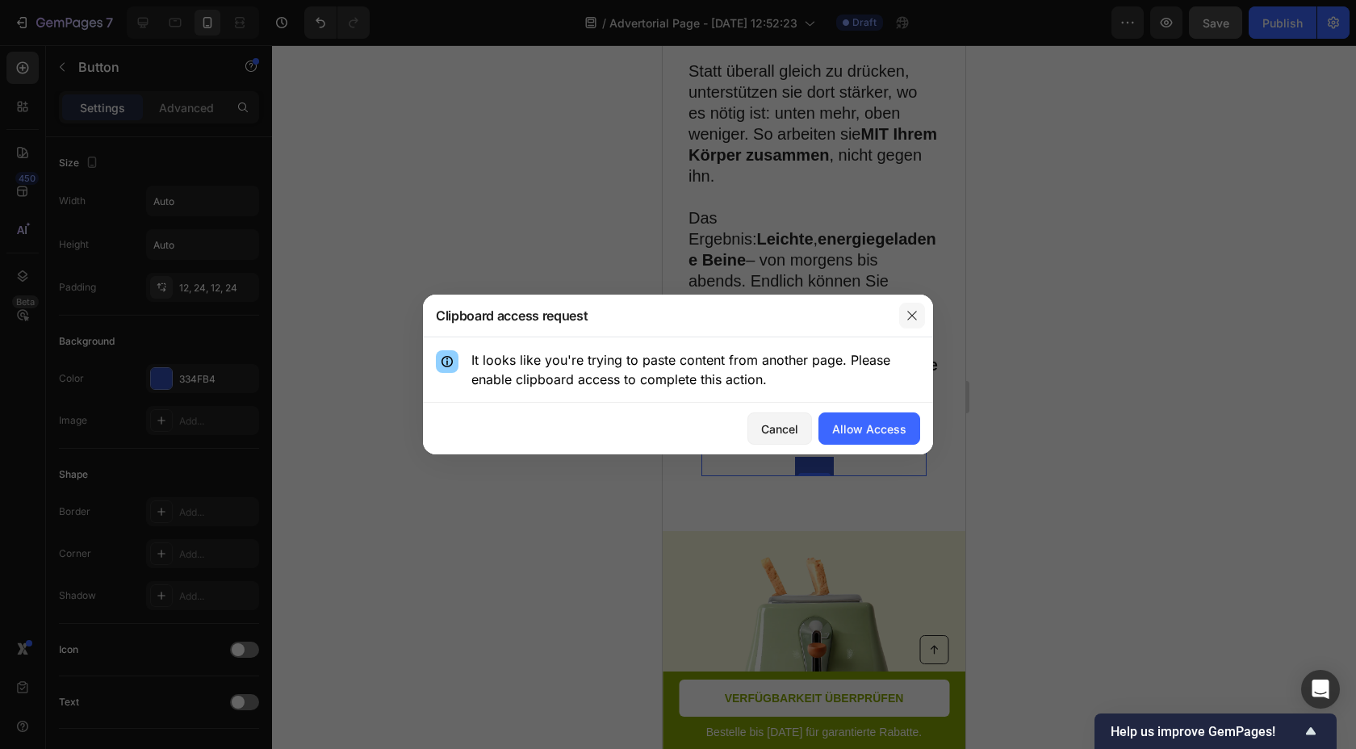
click at [909, 311] on icon "button" at bounding box center [912, 315] width 13 height 13
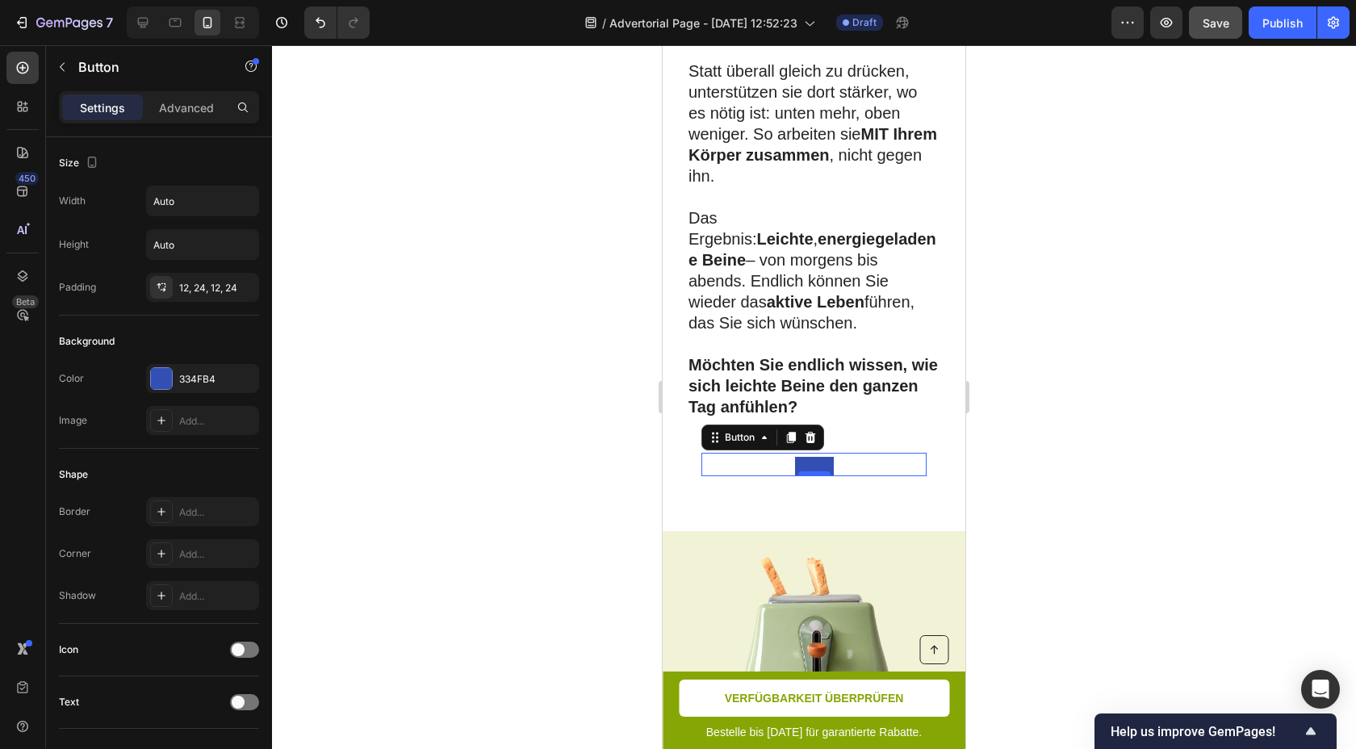
click at [810, 471] on div at bounding box center [814, 473] width 32 height 5
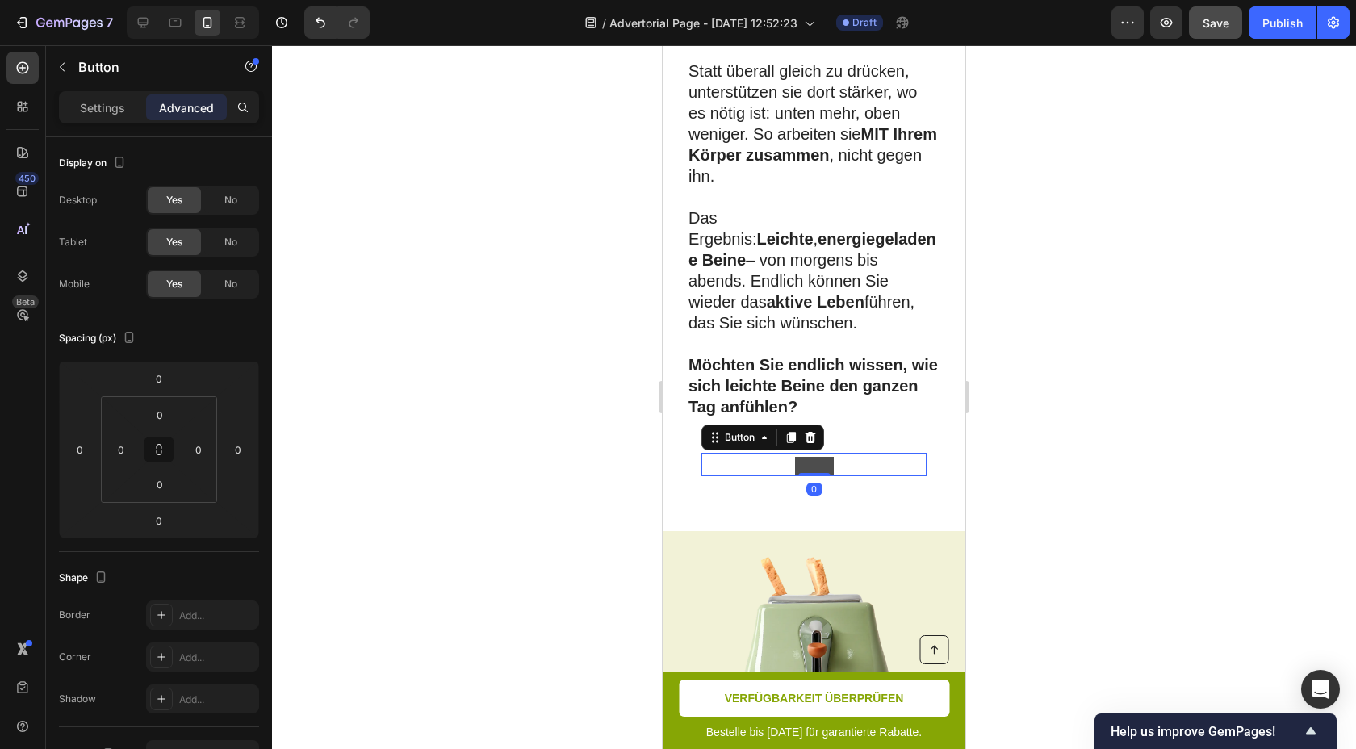
click at [810, 457] on button at bounding box center [814, 466] width 39 height 19
click at [812, 457] on button at bounding box center [814, 466] width 39 height 19
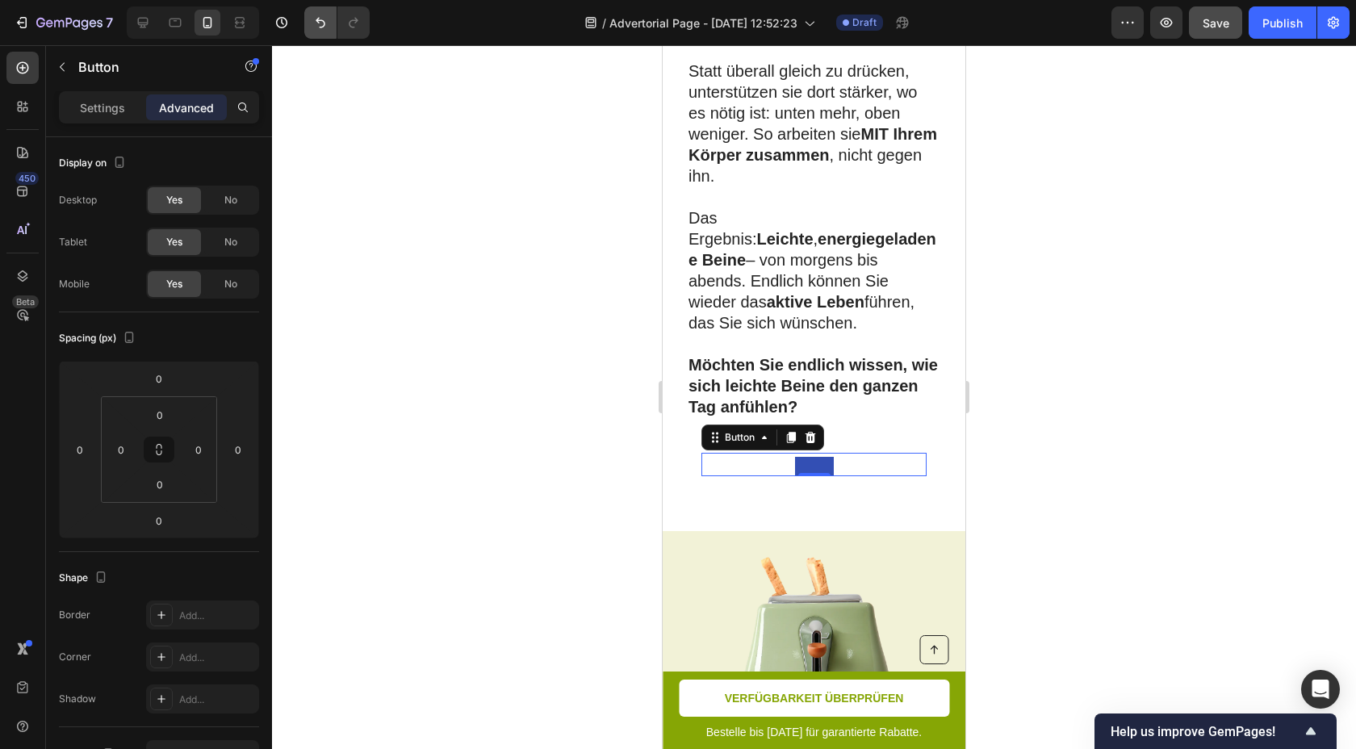
click at [312, 19] on button "Undo/Redo" at bounding box center [320, 22] width 32 height 32
click at [312, 19] on icon "Undo/Redo" at bounding box center [320, 23] width 16 height 16
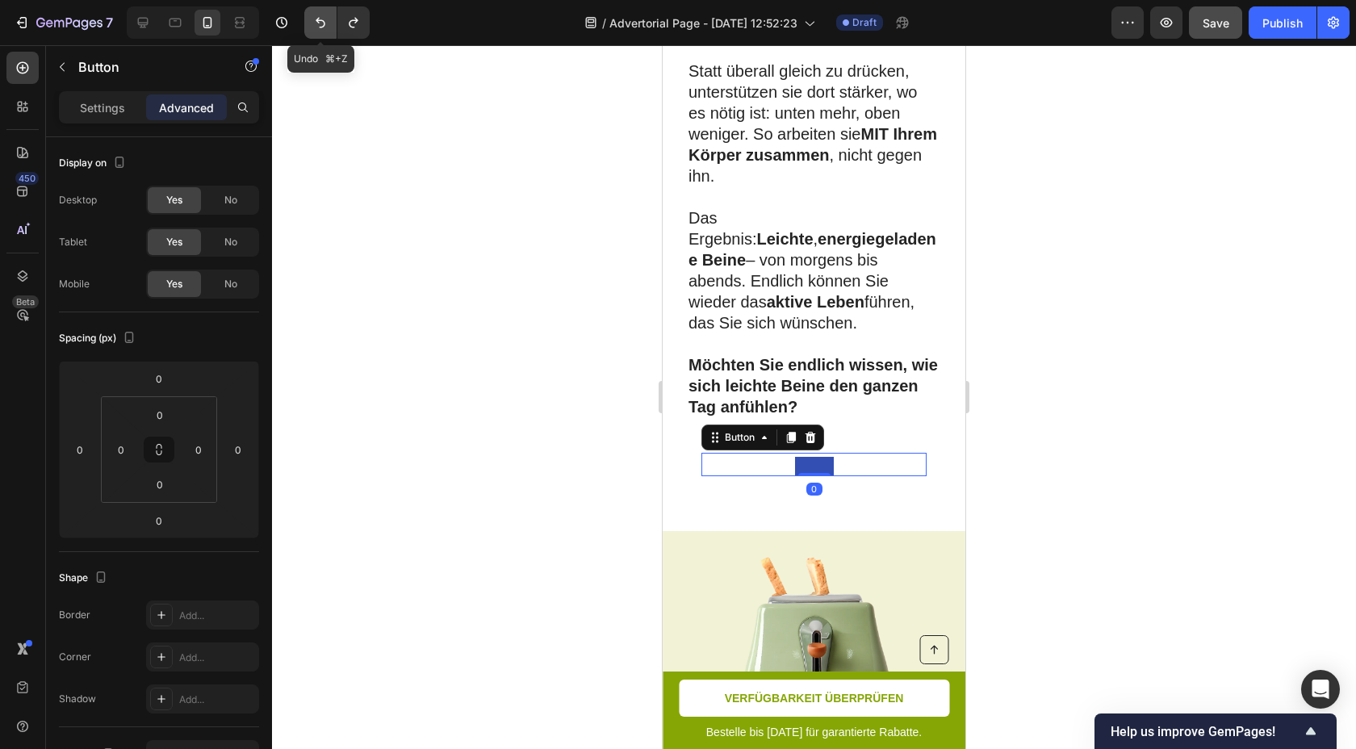
click at [322, 21] on icon "Undo/Redo" at bounding box center [321, 23] width 10 height 10
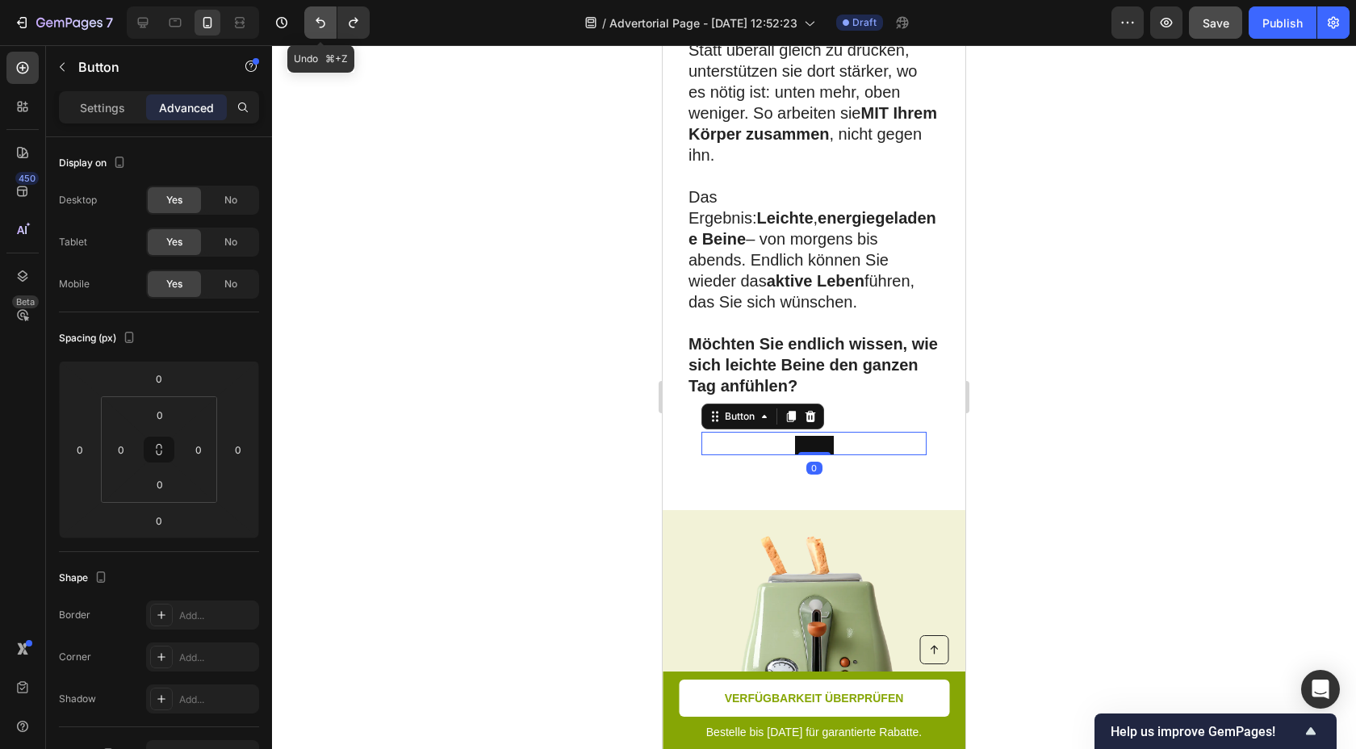
click at [322, 21] on icon "Undo/Redo" at bounding box center [321, 23] width 10 height 10
click at [349, 20] on icon "Undo/Redo" at bounding box center [354, 23] width 16 height 16
click at [766, 432] on div "Button 0" at bounding box center [814, 443] width 225 height 23
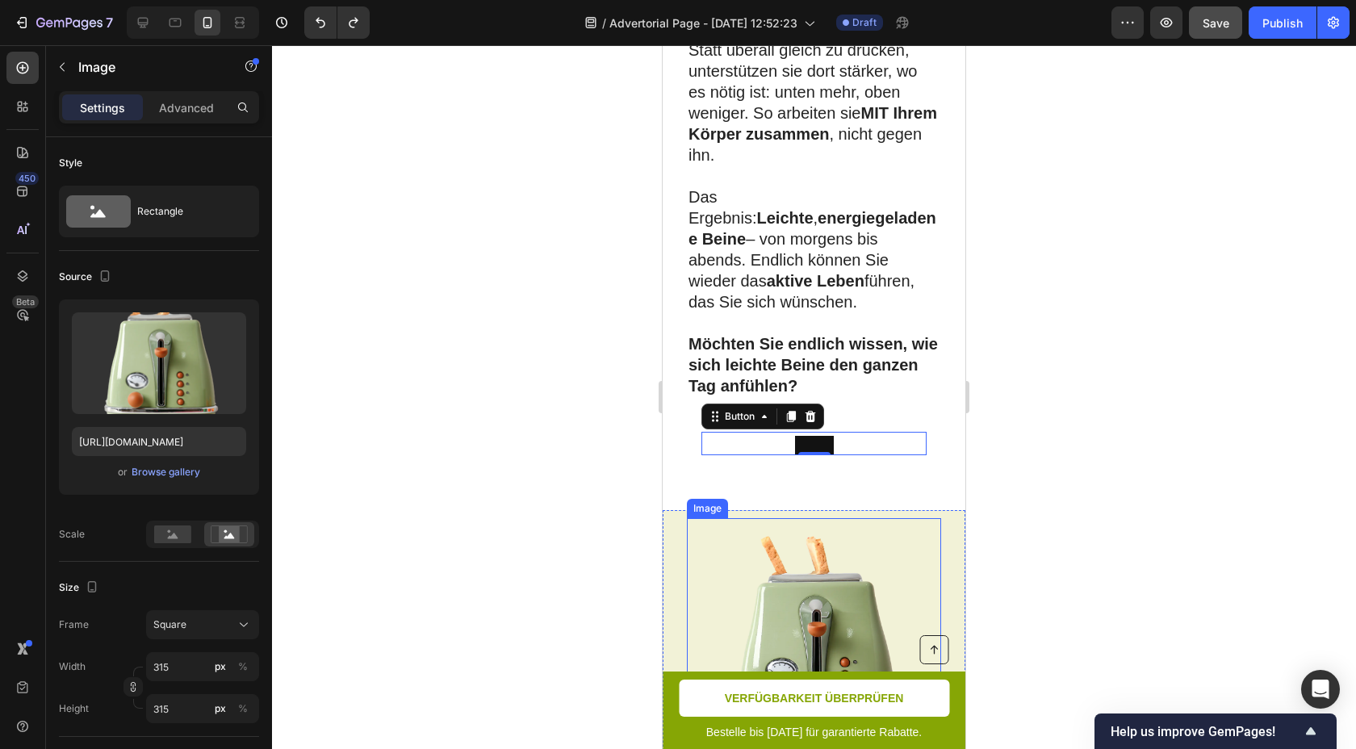
click at [790, 518] on img at bounding box center [814, 645] width 254 height 254
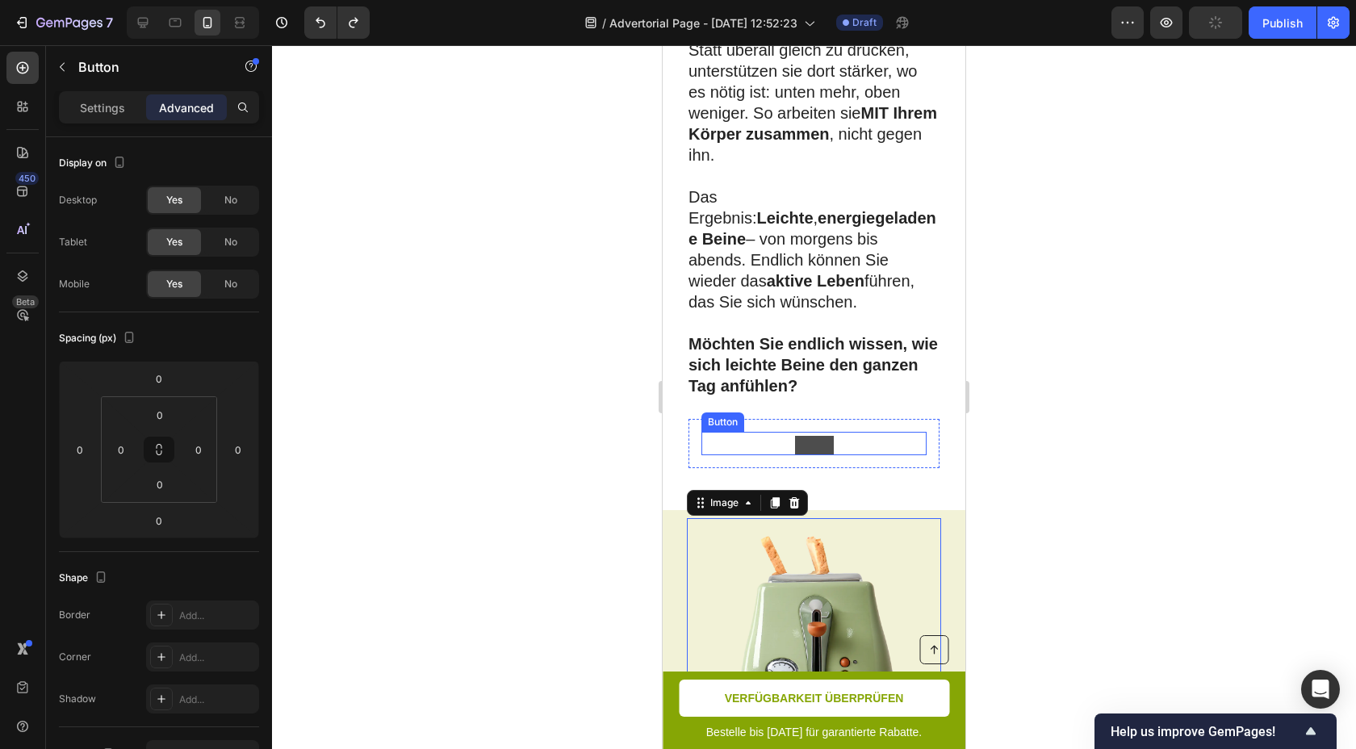
click at [810, 432] on div "Button" at bounding box center [814, 443] width 225 height 23
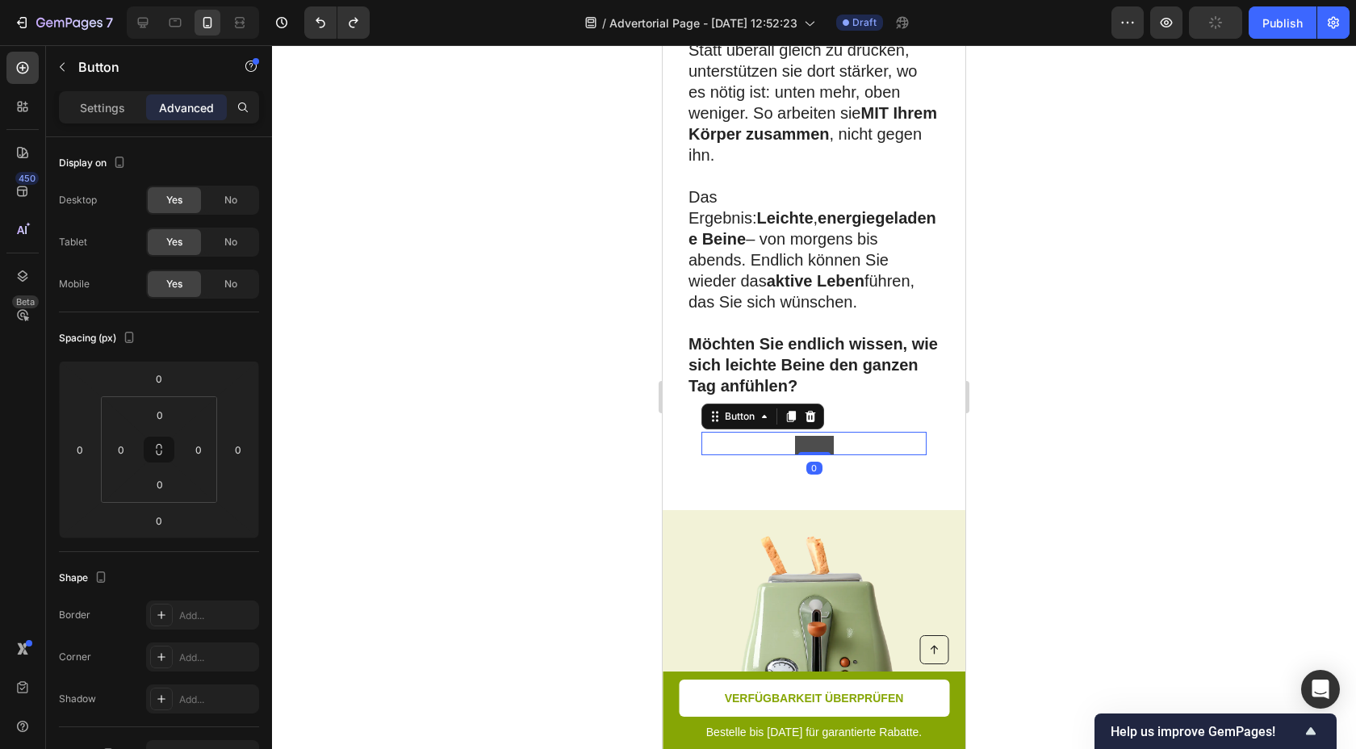
click at [810, 452] on div at bounding box center [814, 453] width 32 height 3
click at [810, 436] on button "<p>Button</p>" at bounding box center [814, 445] width 39 height 19
click at [812, 436] on button "<p>Button</p>" at bounding box center [814, 445] width 39 height 19
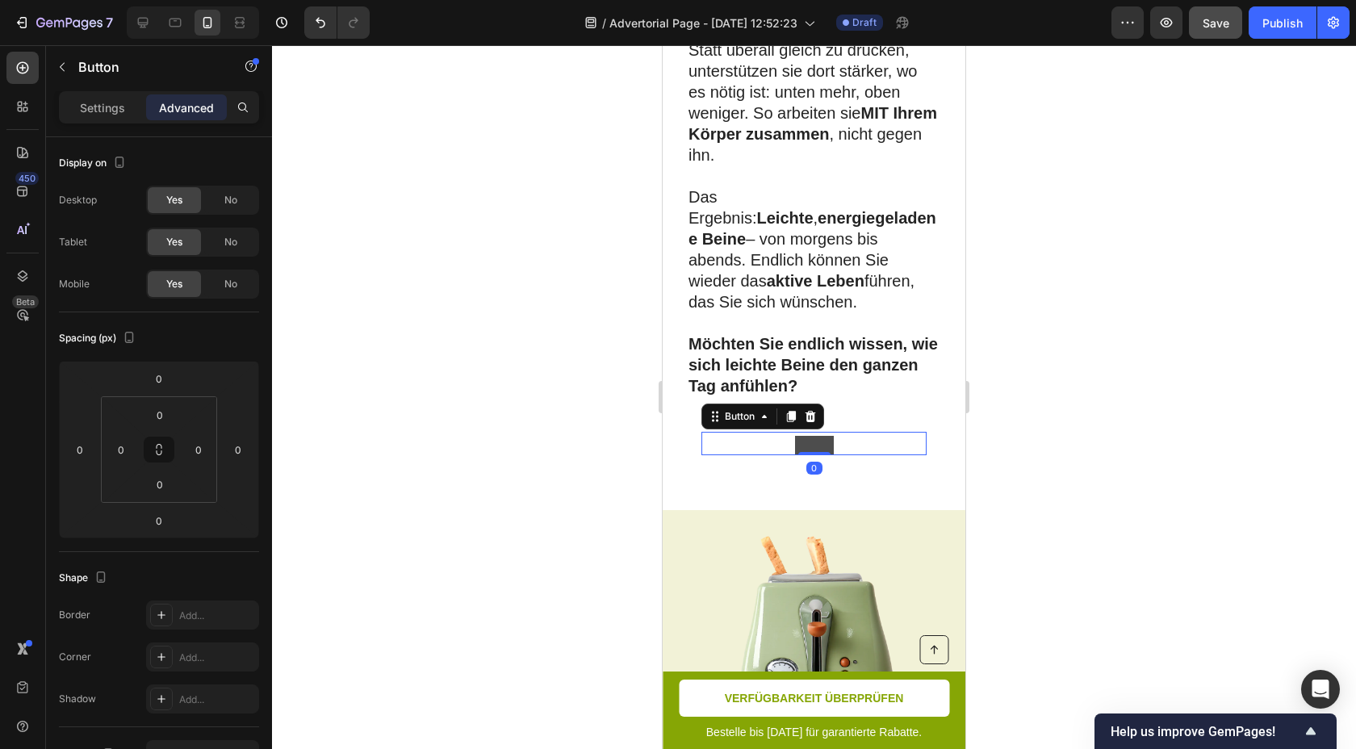
click at [812, 436] on button "<p>Button</p>" at bounding box center [814, 445] width 39 height 19
click at [821, 436] on button "<p>Button</p>" at bounding box center [814, 445] width 39 height 19
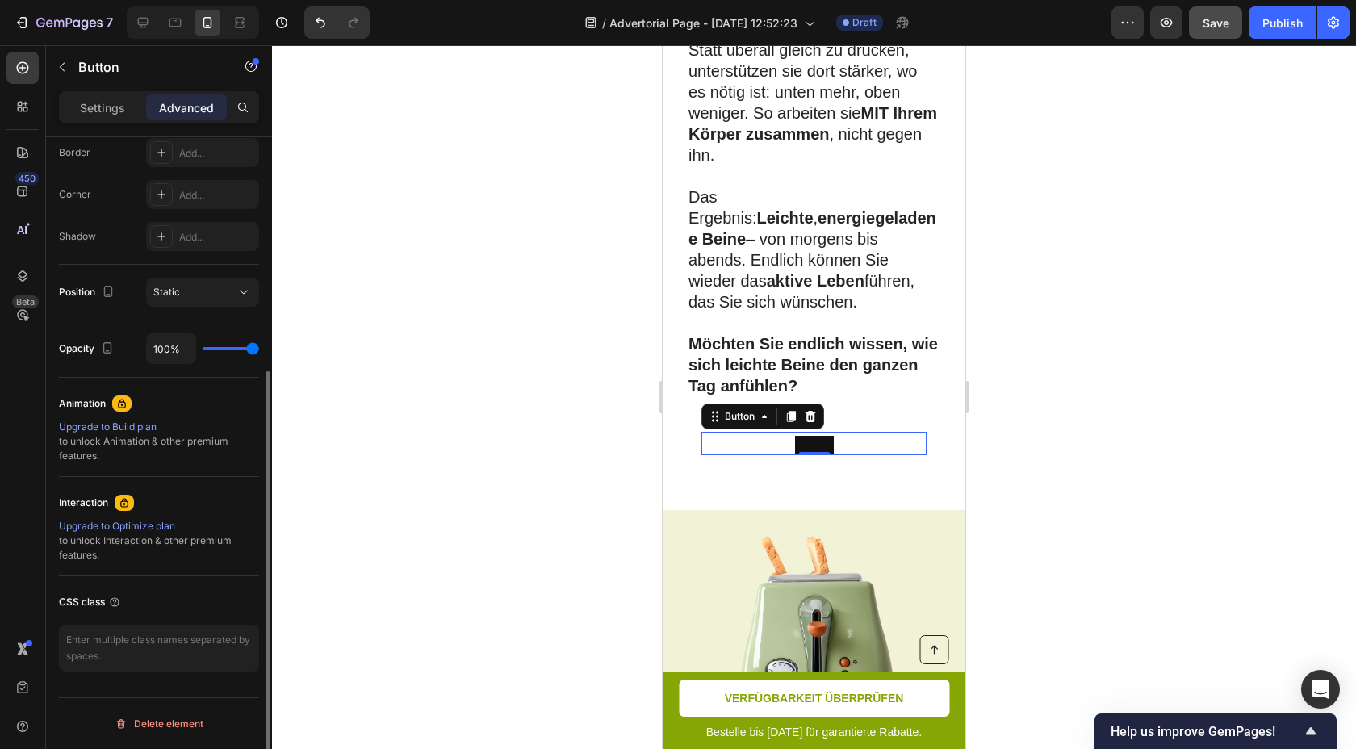
scroll to position [0, 0]
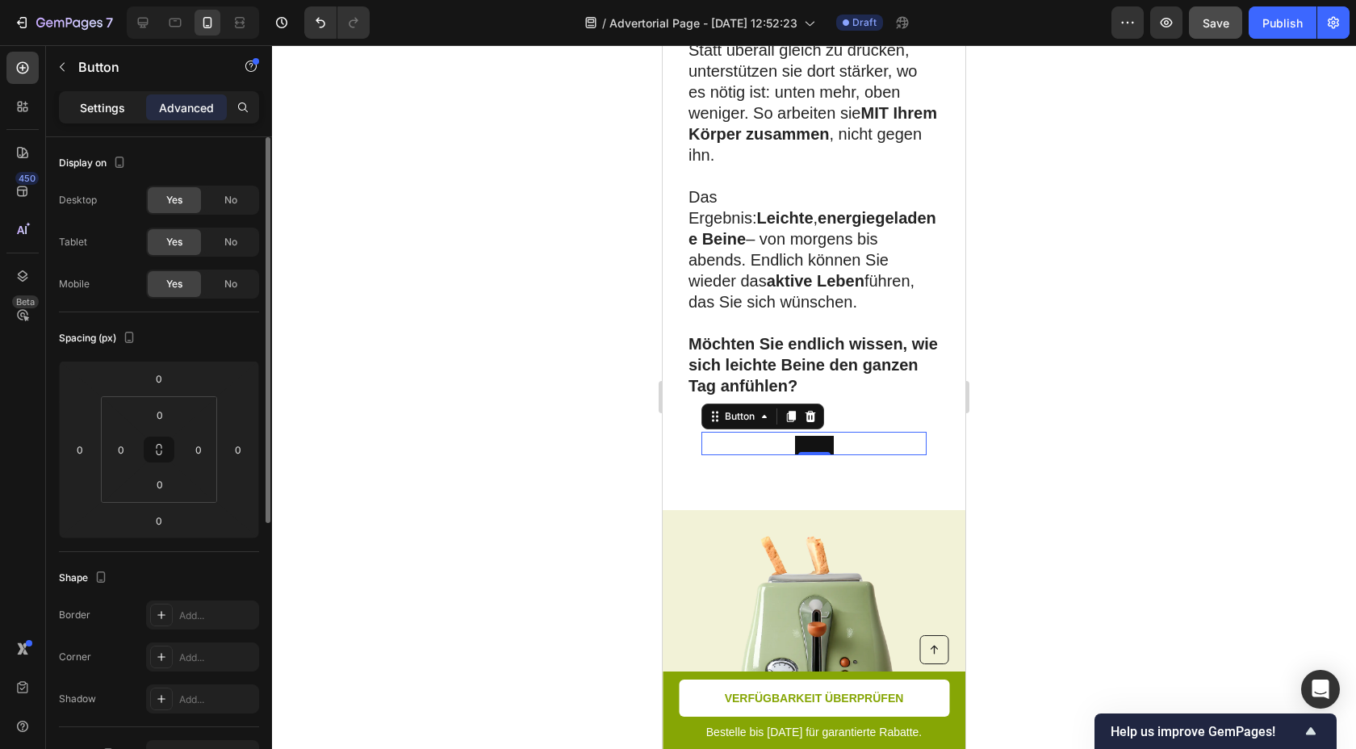
click at [101, 111] on p "Settings" at bounding box center [102, 107] width 45 height 17
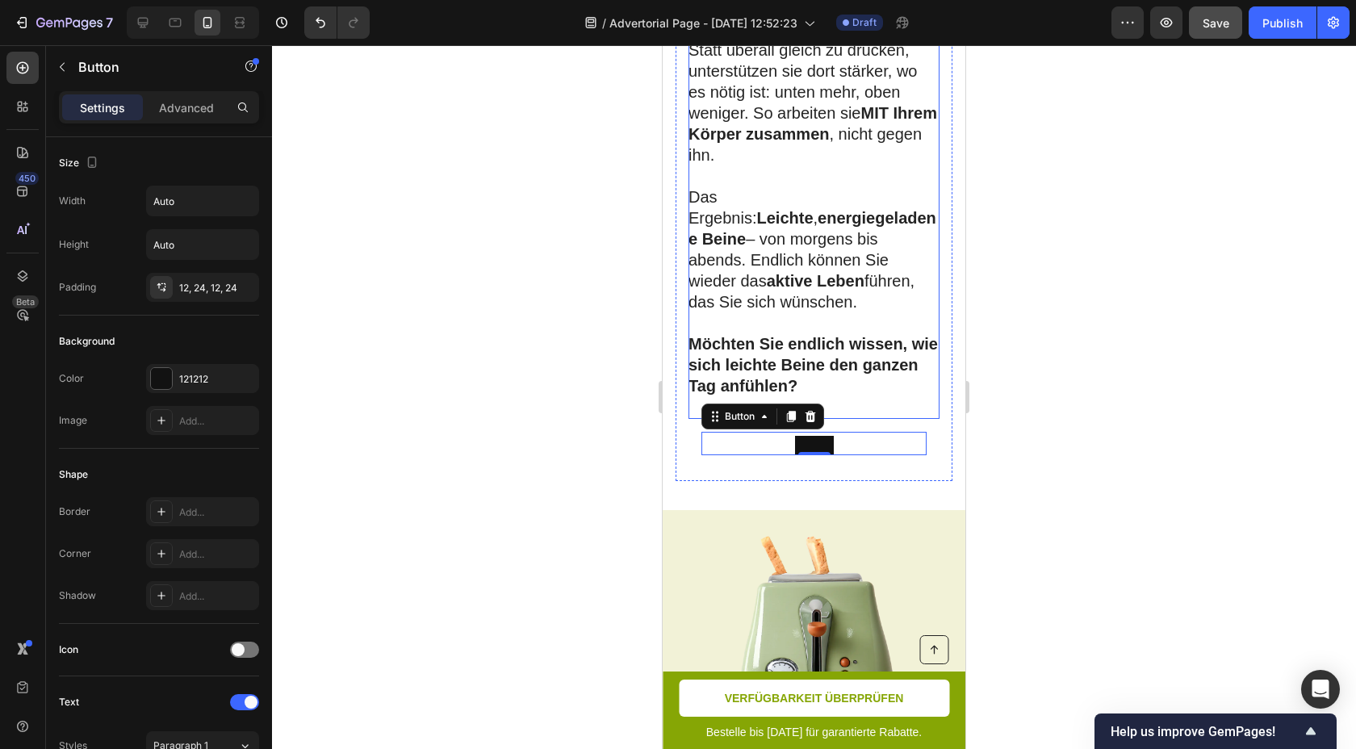
click at [720, 335] on strong "Möchten Sie endlich wissen, wie sich leichte Beine den ganzen Tag anfühlen?" at bounding box center [813, 365] width 249 height 60
click at [818, 436] on button "<p>Button</p>" at bounding box center [814, 445] width 39 height 19
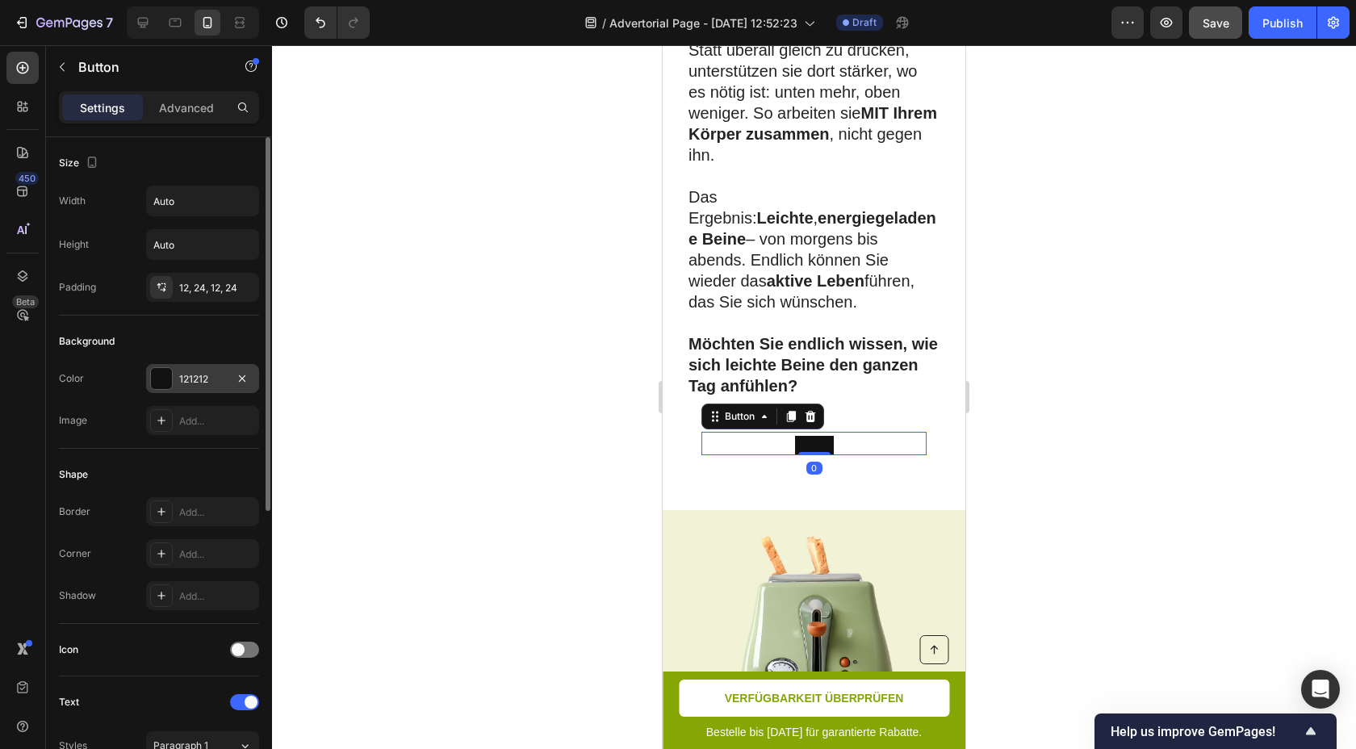
click at [170, 379] on div at bounding box center [161, 378] width 21 height 21
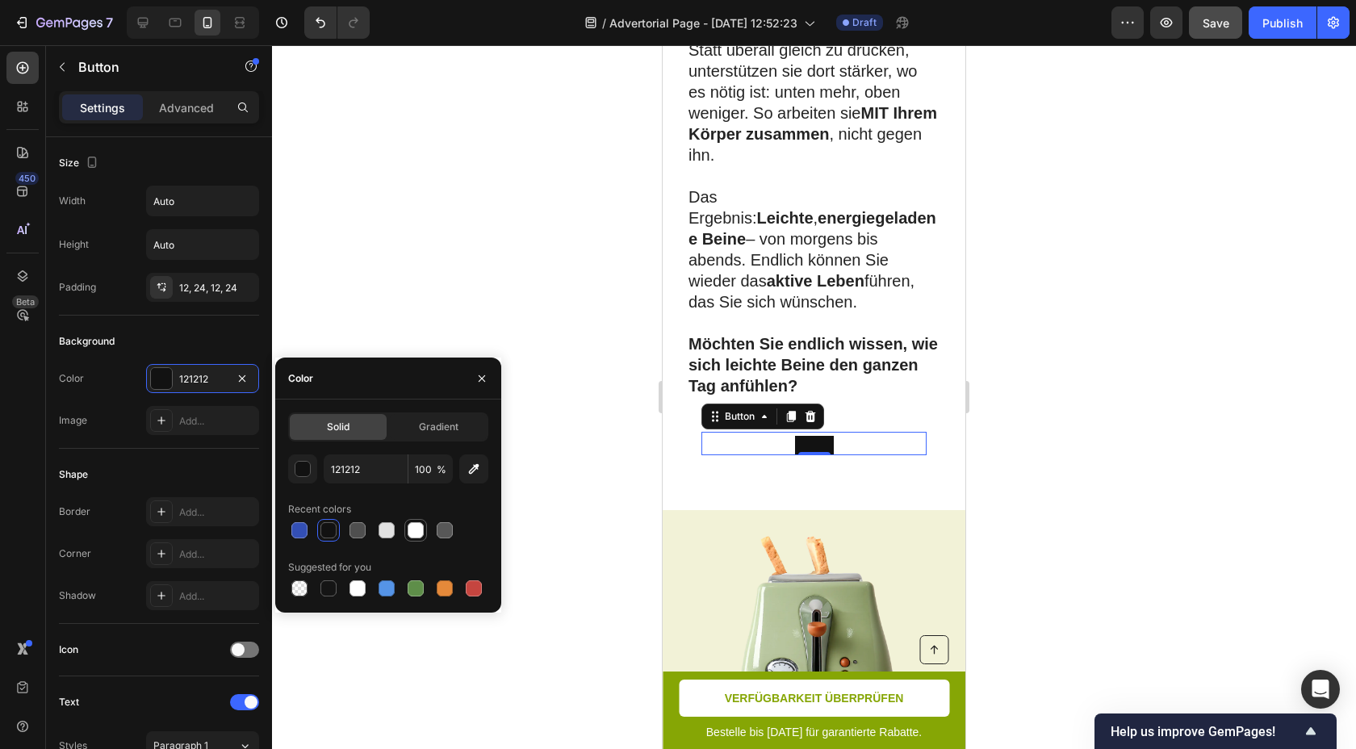
click at [418, 533] on div at bounding box center [416, 530] width 16 height 16
click at [325, 534] on div at bounding box center [328, 530] width 16 height 16
click at [299, 534] on div at bounding box center [299, 530] width 16 height 16
type input "334FB4"
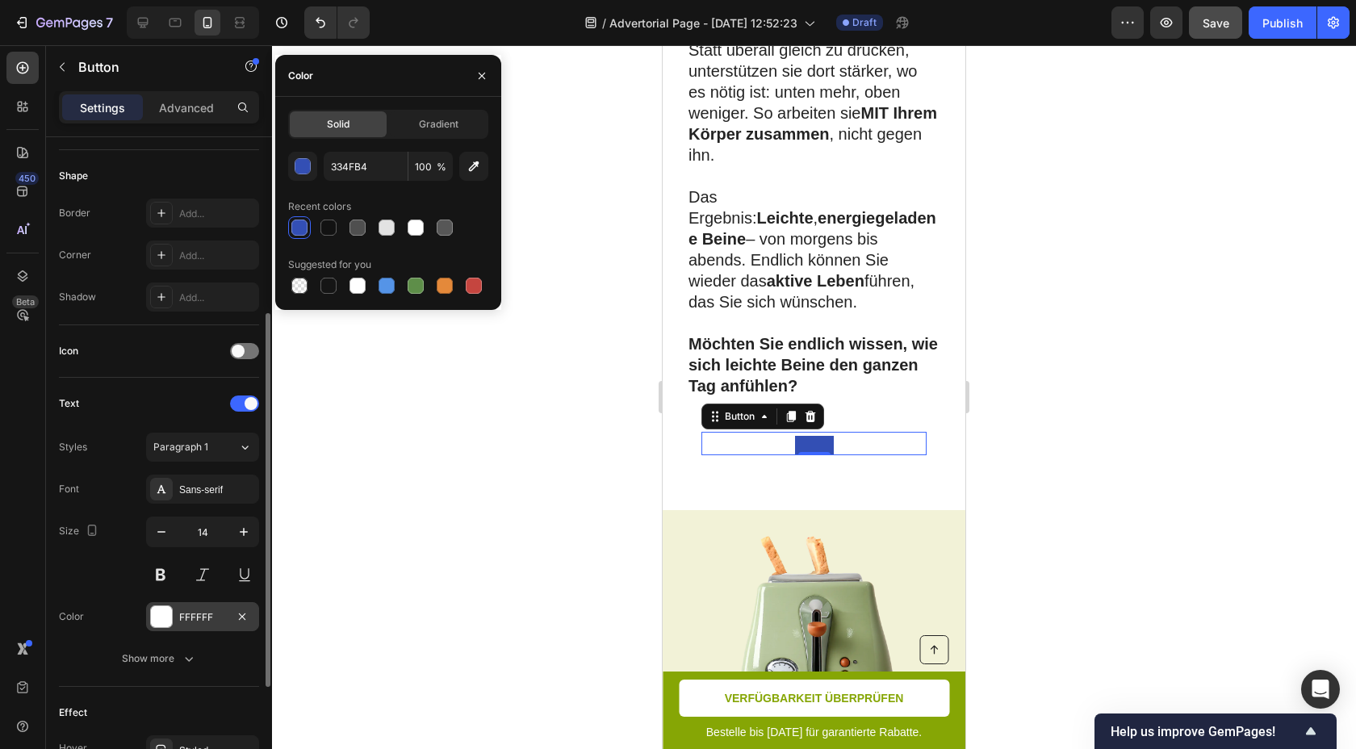
scroll to position [303, 0]
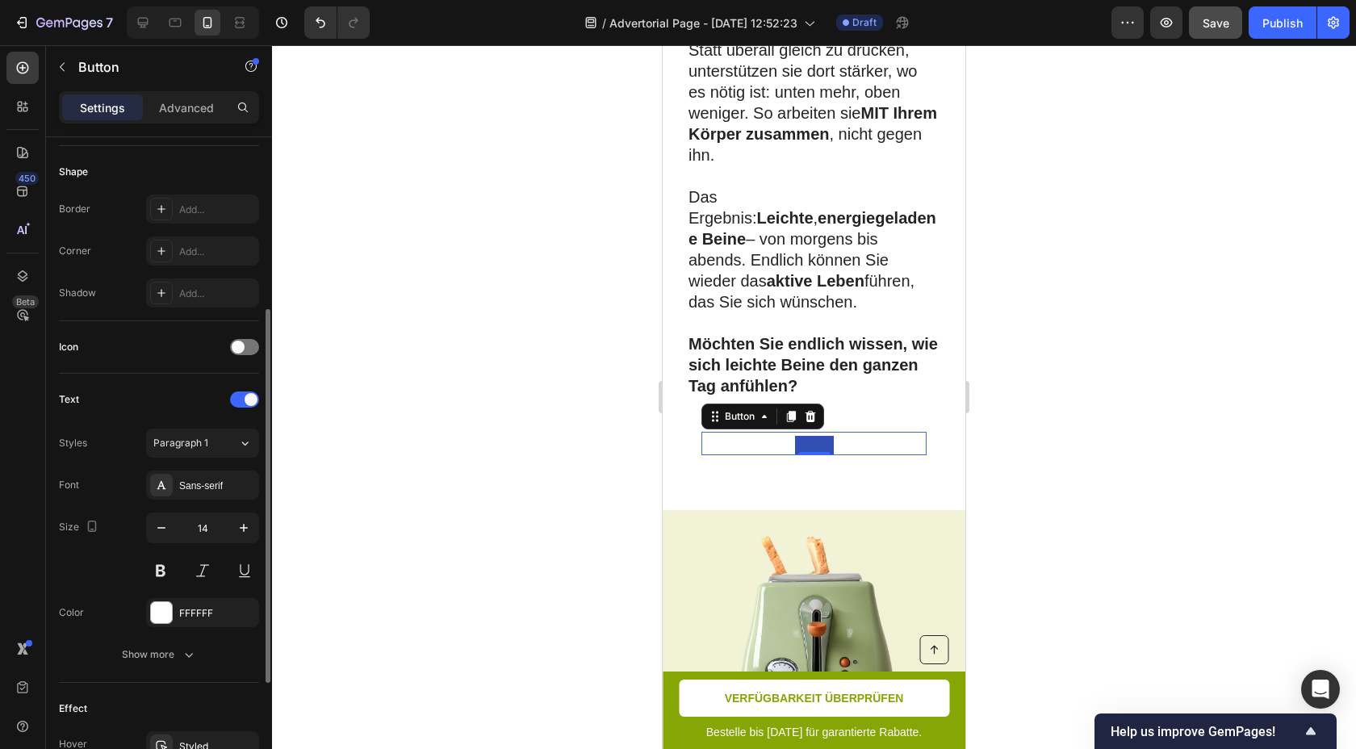
click at [203, 674] on div "Text Styles Paragraph 1 Font Sans-serif Size 14 Color FFFFFF Show more" at bounding box center [159, 528] width 200 height 309
click at [203, 643] on button "Show more" at bounding box center [159, 654] width 200 height 29
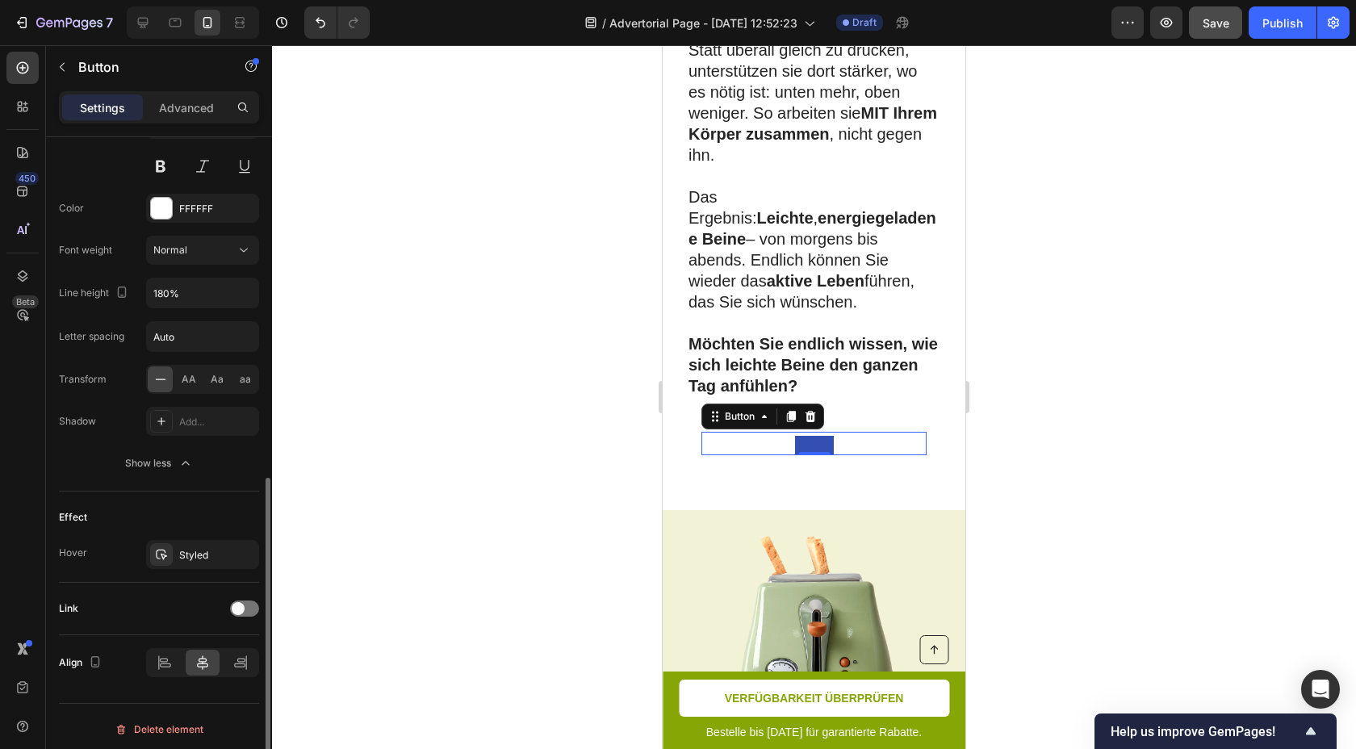
scroll to position [708, 0]
click at [802, 436] on button "<p>Button</p>" at bounding box center [814, 445] width 39 height 19
click at [802, 404] on div "Button" at bounding box center [763, 417] width 123 height 26
click at [811, 411] on icon at bounding box center [811, 416] width 10 height 11
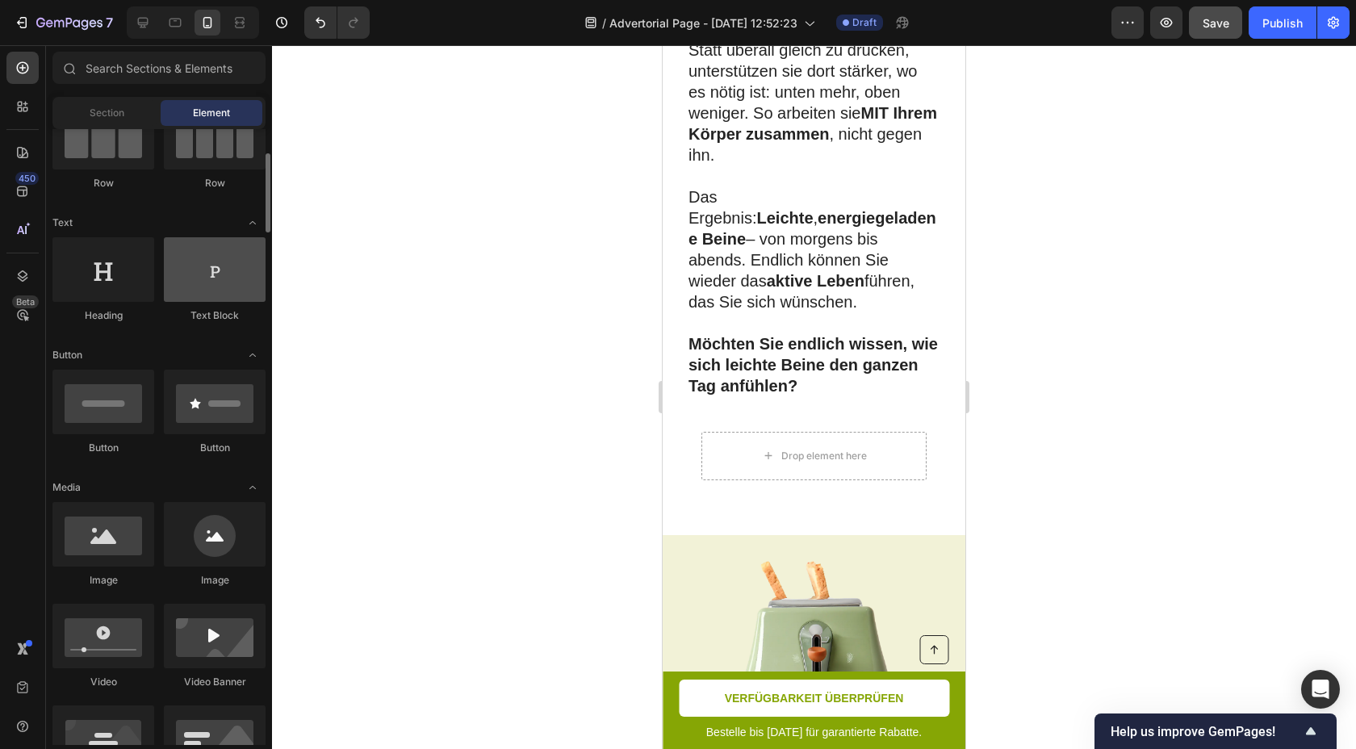
scroll to position [184, 0]
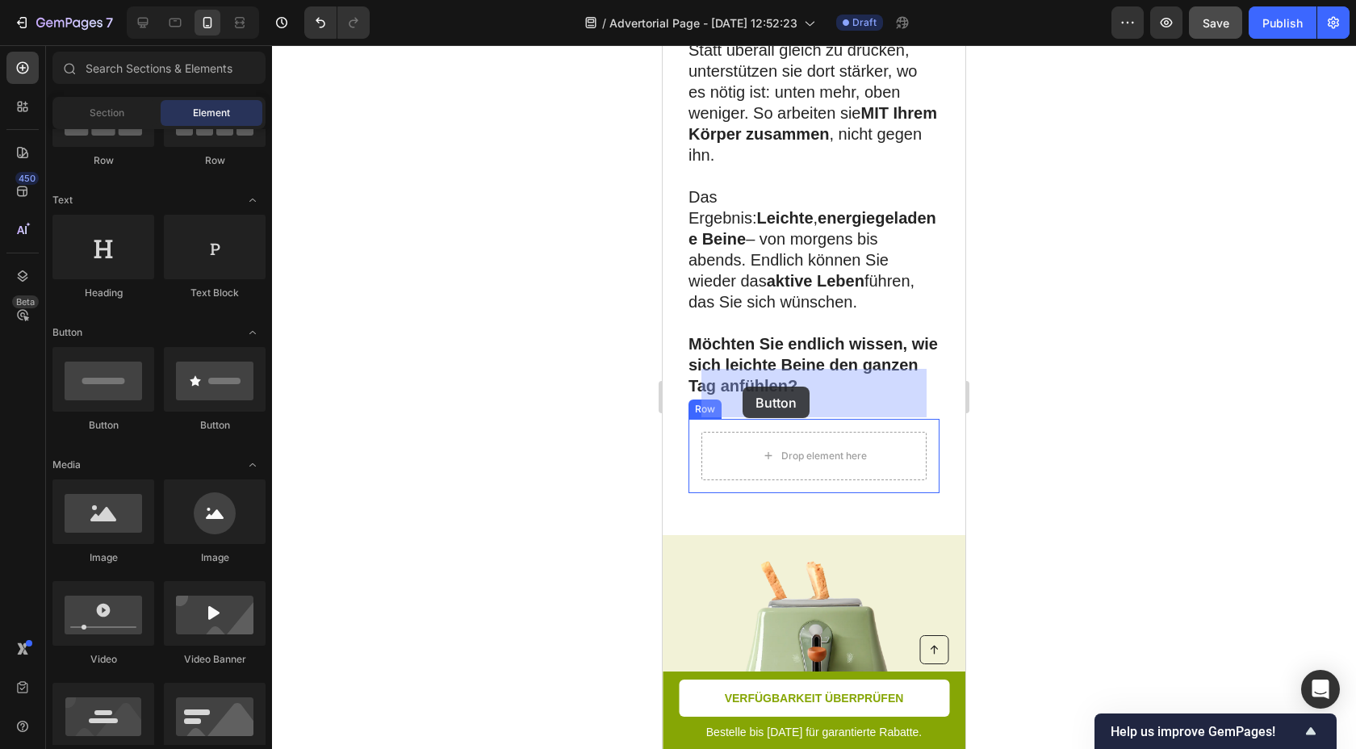
drag, startPoint x: 781, startPoint y: 421, endPoint x: 743, endPoint y: 387, distance: 51.5
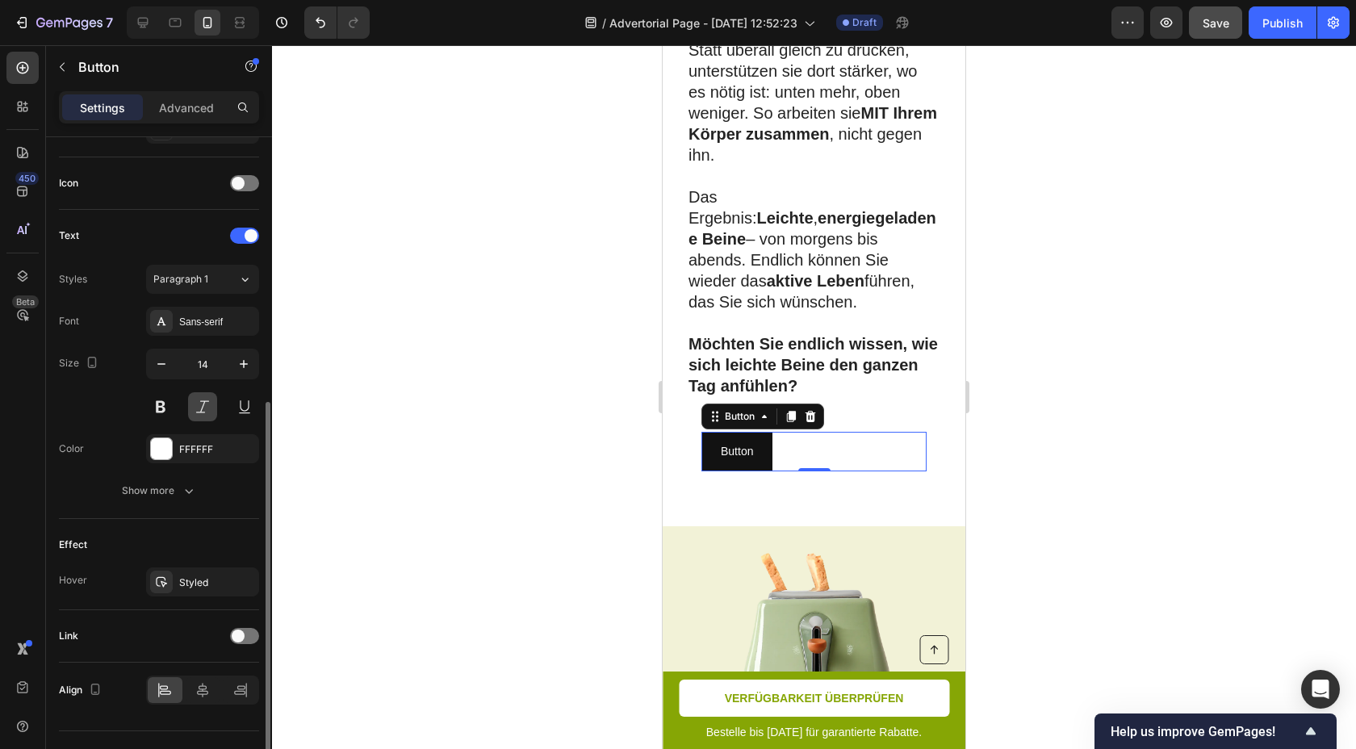
scroll to position [500, 0]
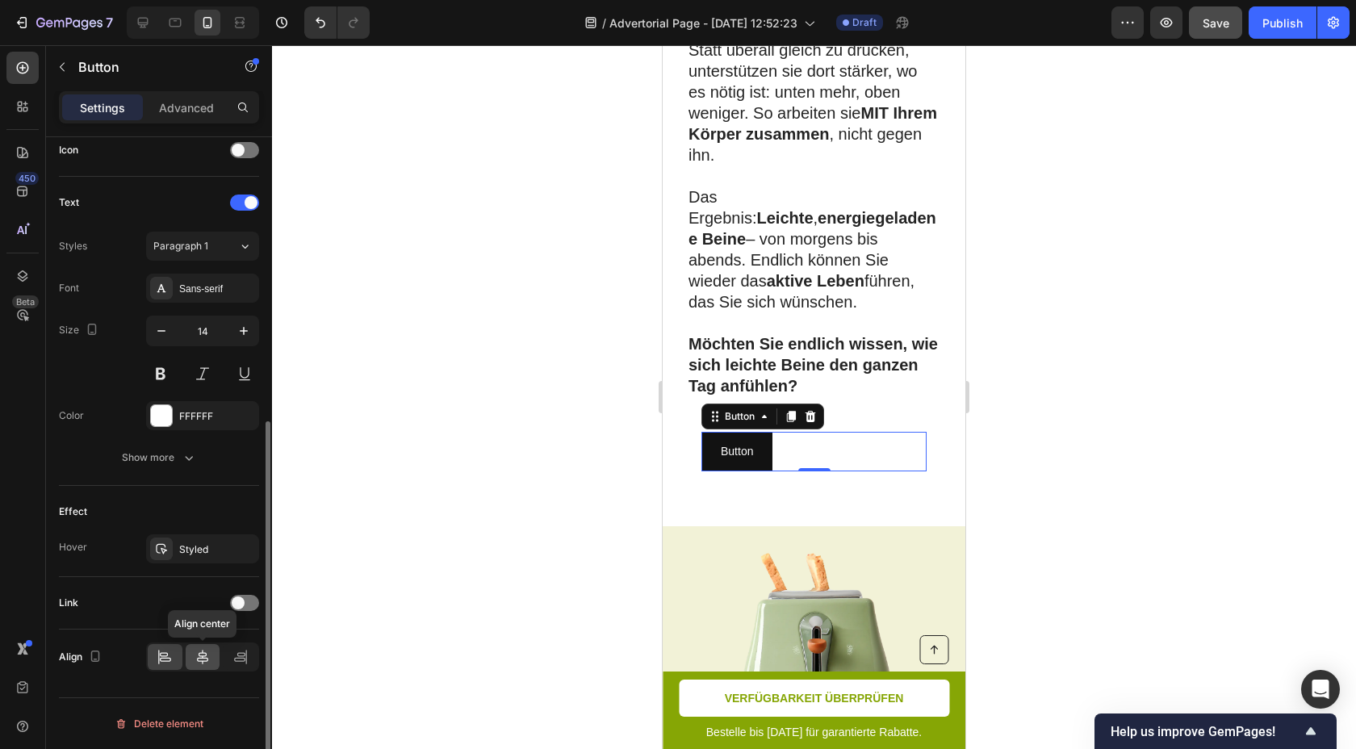
click at [207, 667] on div at bounding box center [203, 657] width 35 height 26
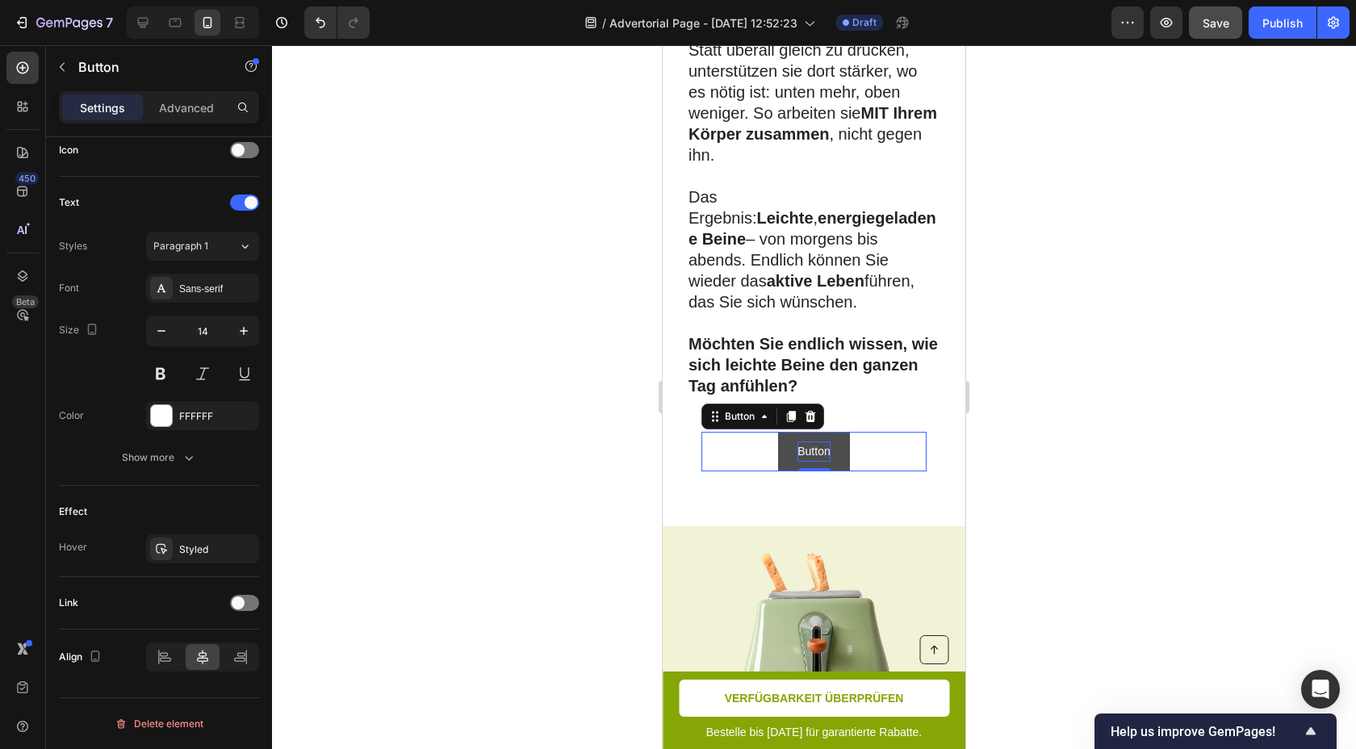
click at [818, 442] on p "Button" at bounding box center [814, 452] width 32 height 20
click at [1062, 382] on div at bounding box center [814, 397] width 1084 height 704
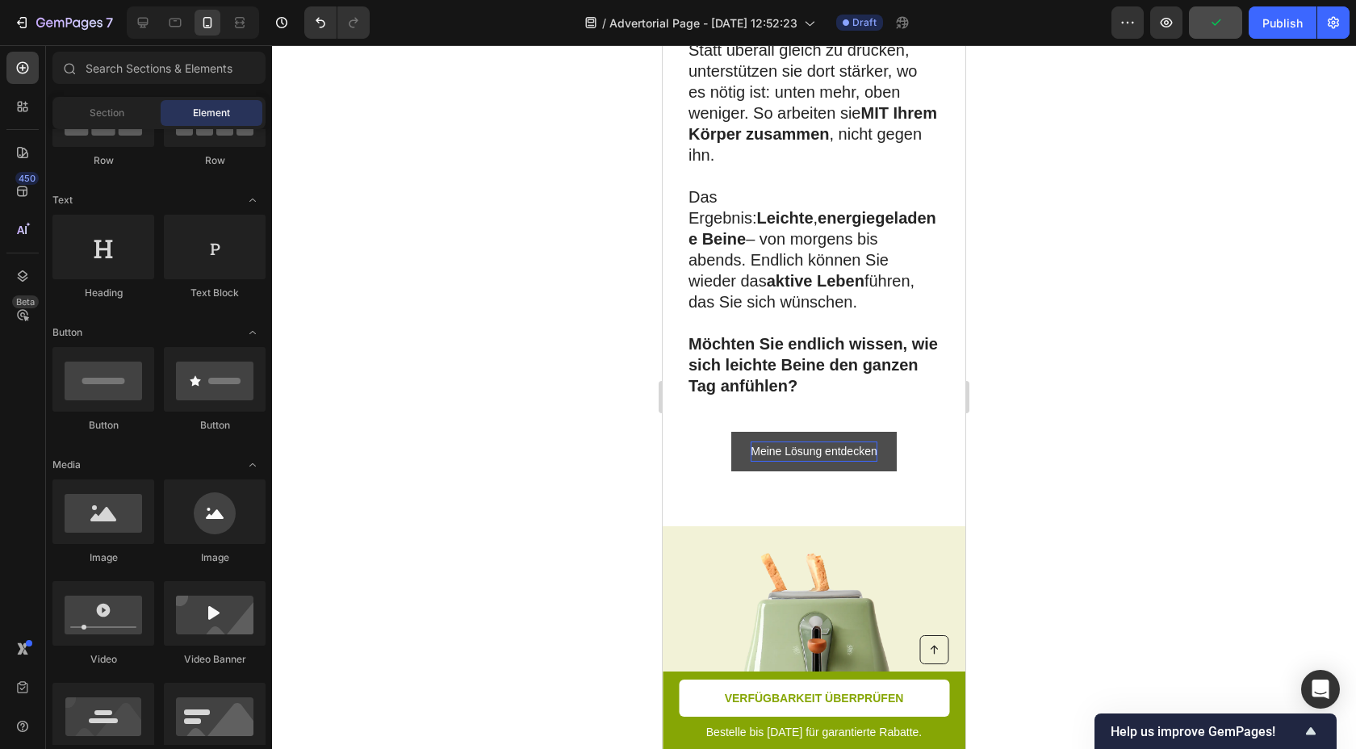
click at [1062, 382] on div at bounding box center [814, 397] width 1084 height 704
click at [871, 432] on button "Meine Lösung entdecken" at bounding box center [813, 452] width 165 height 40
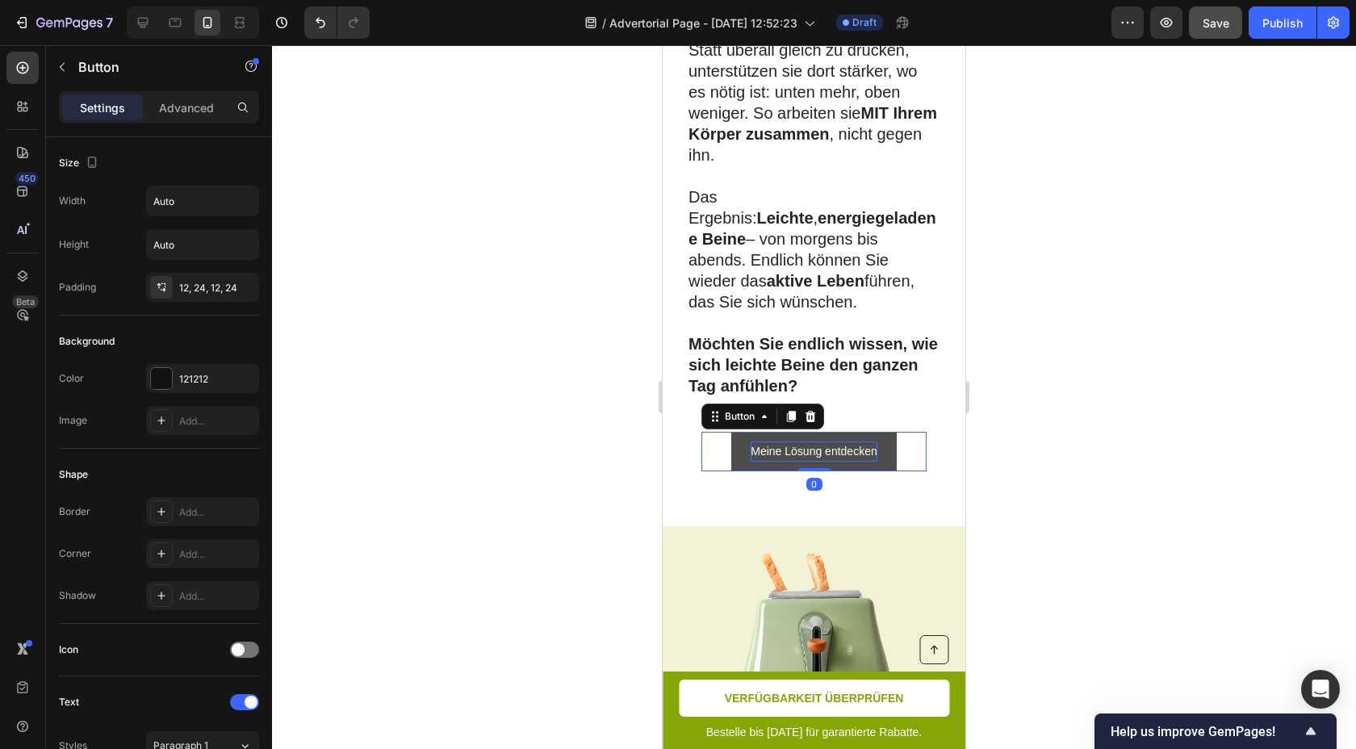
click at [869, 432] on button "Meine Lösung entdecken" at bounding box center [813, 452] width 165 height 40
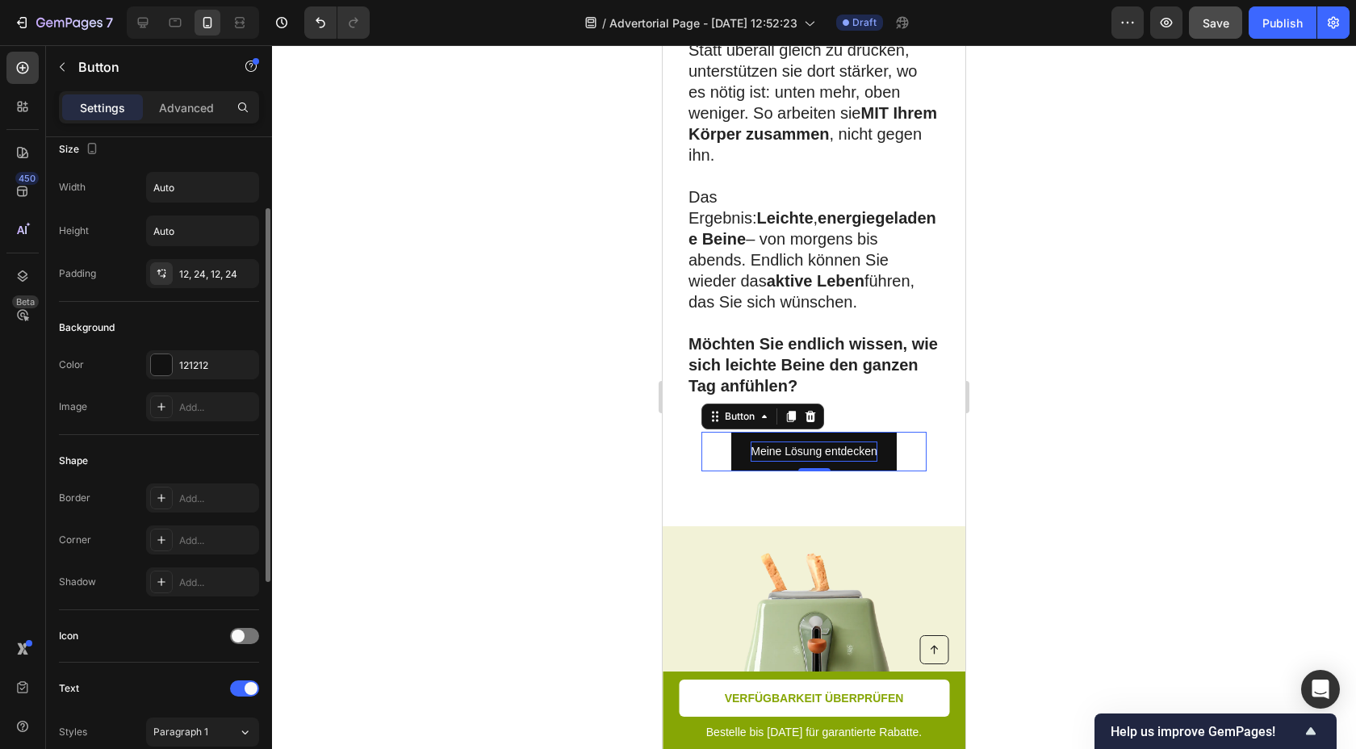
scroll to position [0, 0]
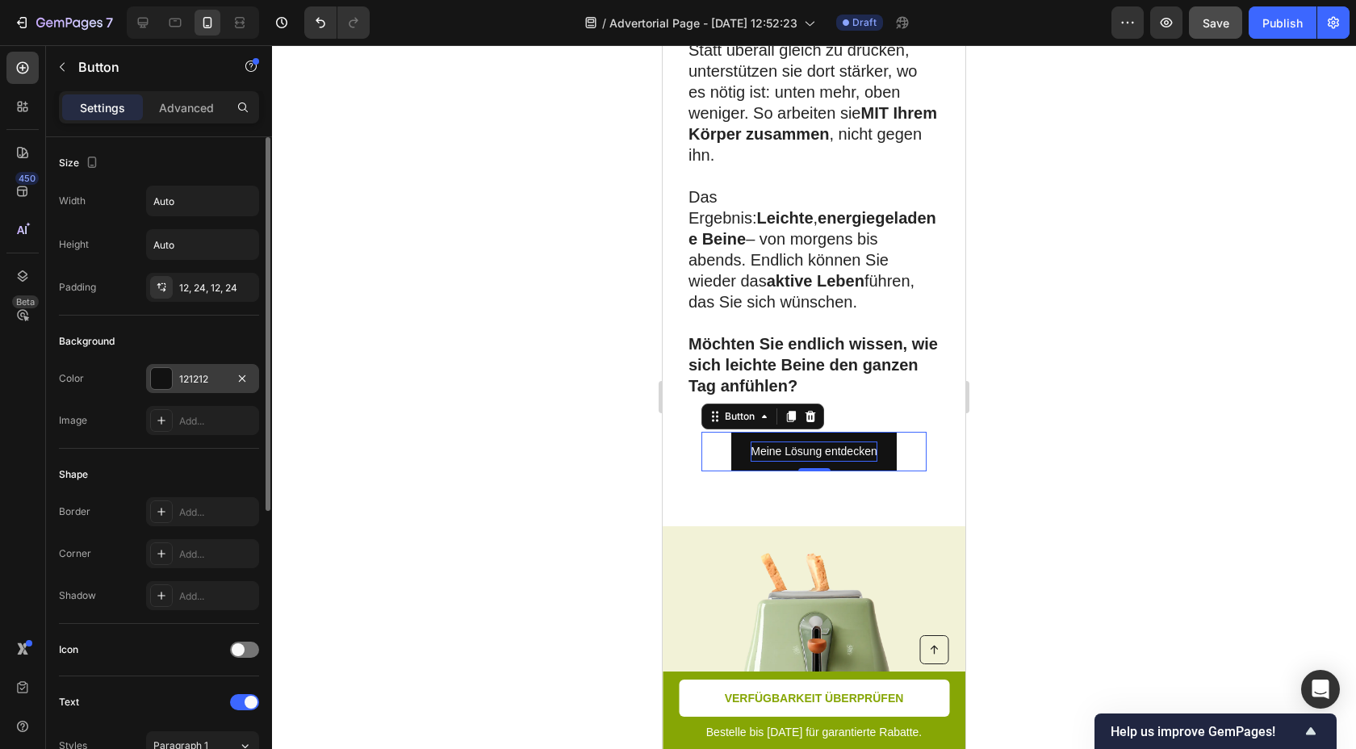
click at [164, 388] on div at bounding box center [161, 378] width 21 height 21
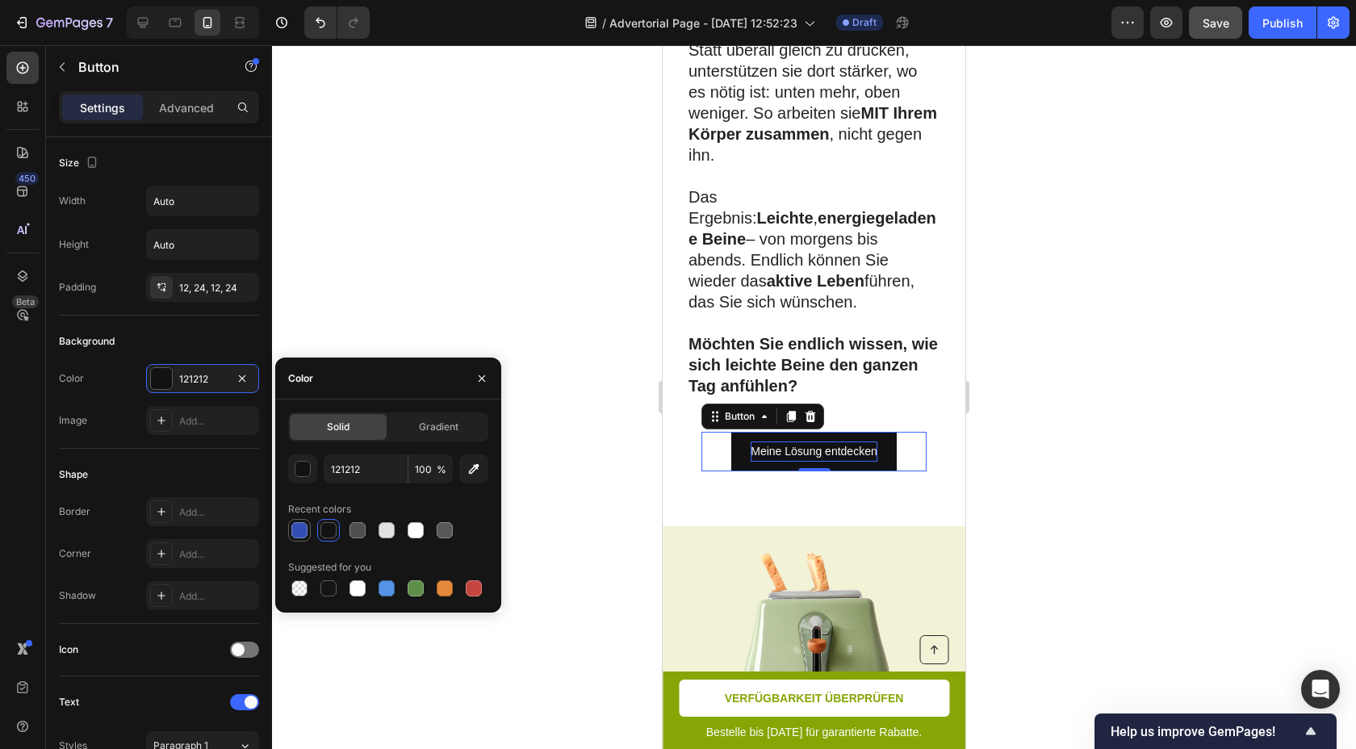
click at [308, 530] on div at bounding box center [299, 530] width 19 height 19
click at [299, 475] on div "button" at bounding box center [303, 470] width 16 height 16
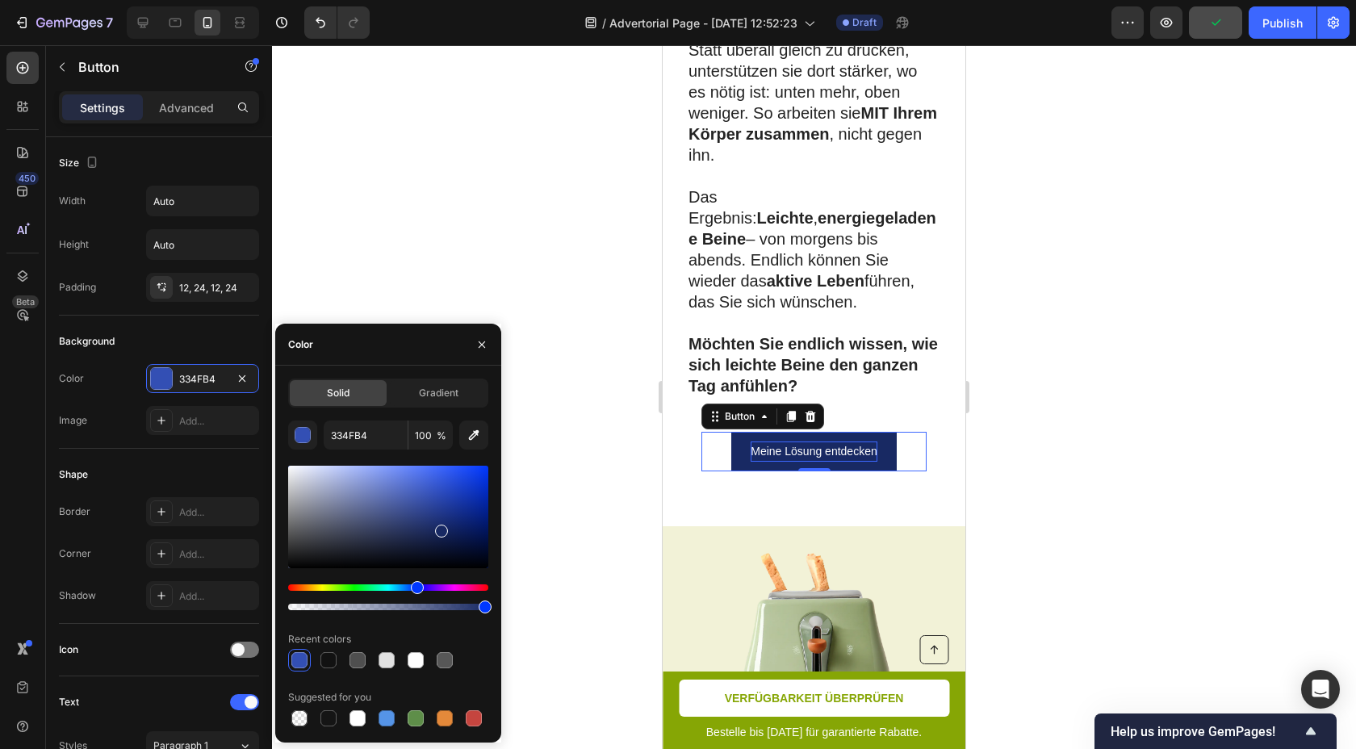
drag, startPoint x: 437, startPoint y: 502, endPoint x: 438, endPoint y: 528, distance: 25.8
click at [438, 528] on div at bounding box center [441, 531] width 13 height 13
click at [442, 523] on div at bounding box center [444, 526] width 13 height 13
type input "192C70"
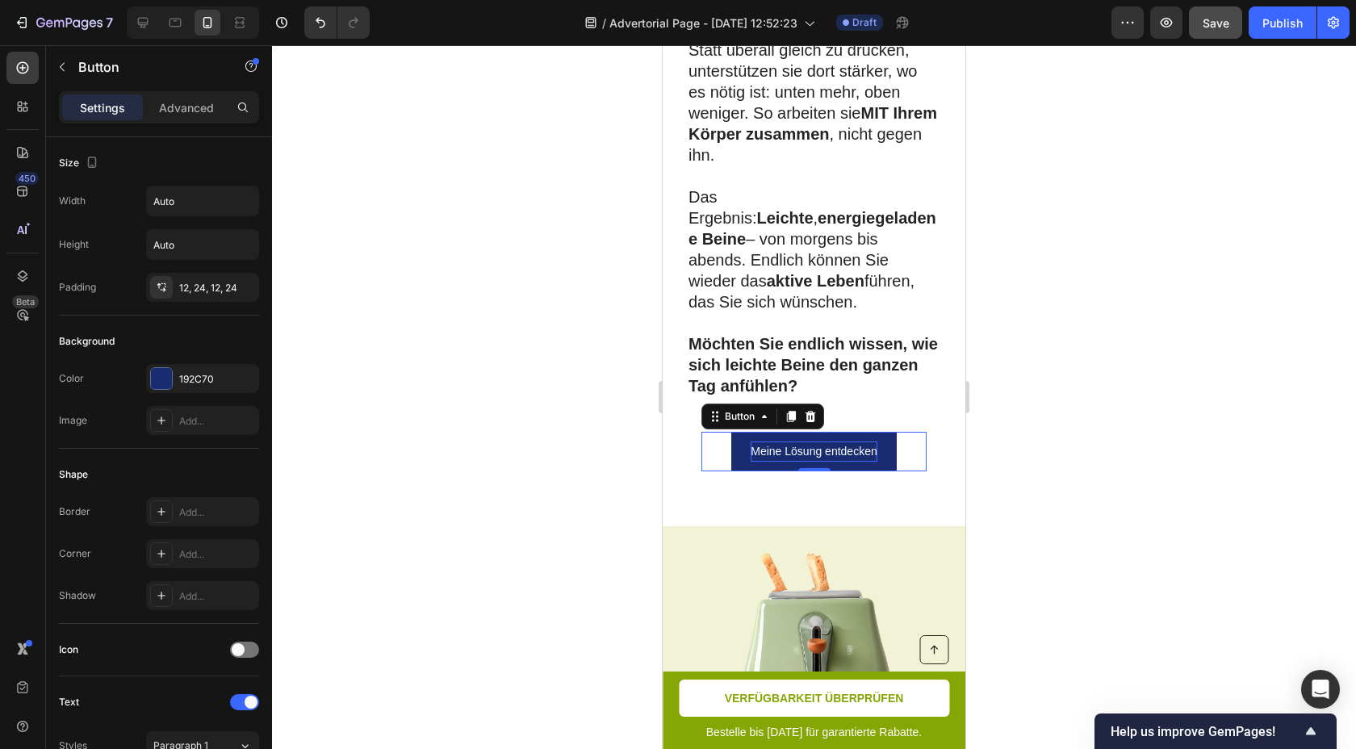
click at [550, 425] on div at bounding box center [814, 397] width 1084 height 704
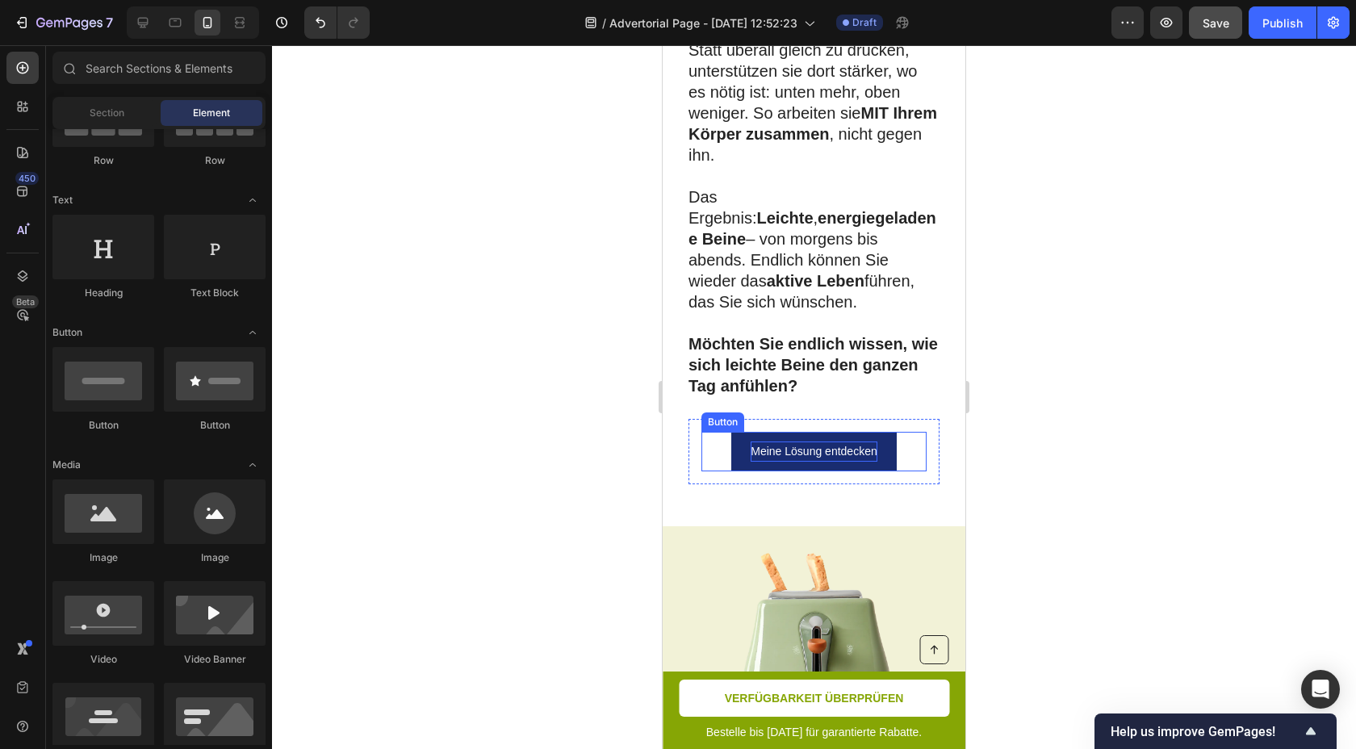
click at [760, 442] on p "Meine Lösung entdecken" at bounding box center [814, 452] width 126 height 20
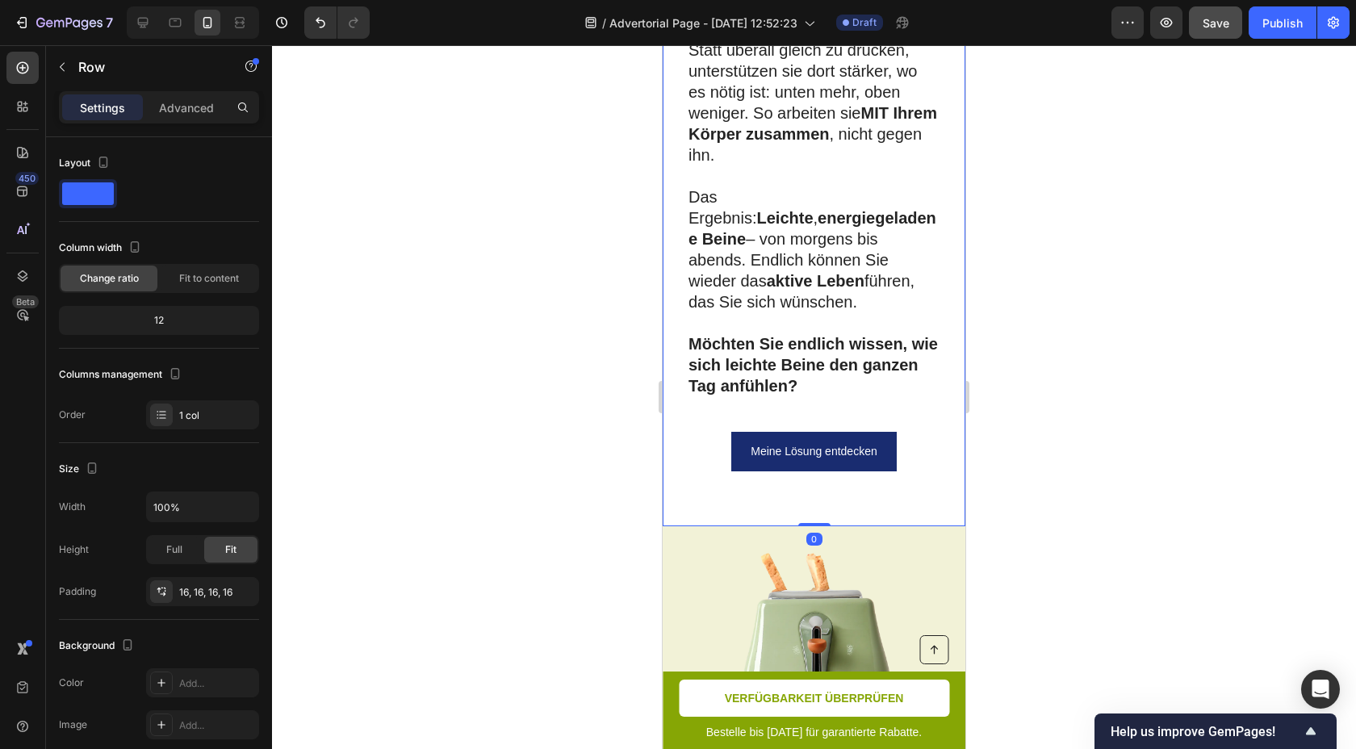
click at [1096, 313] on div at bounding box center [814, 397] width 1084 height 704
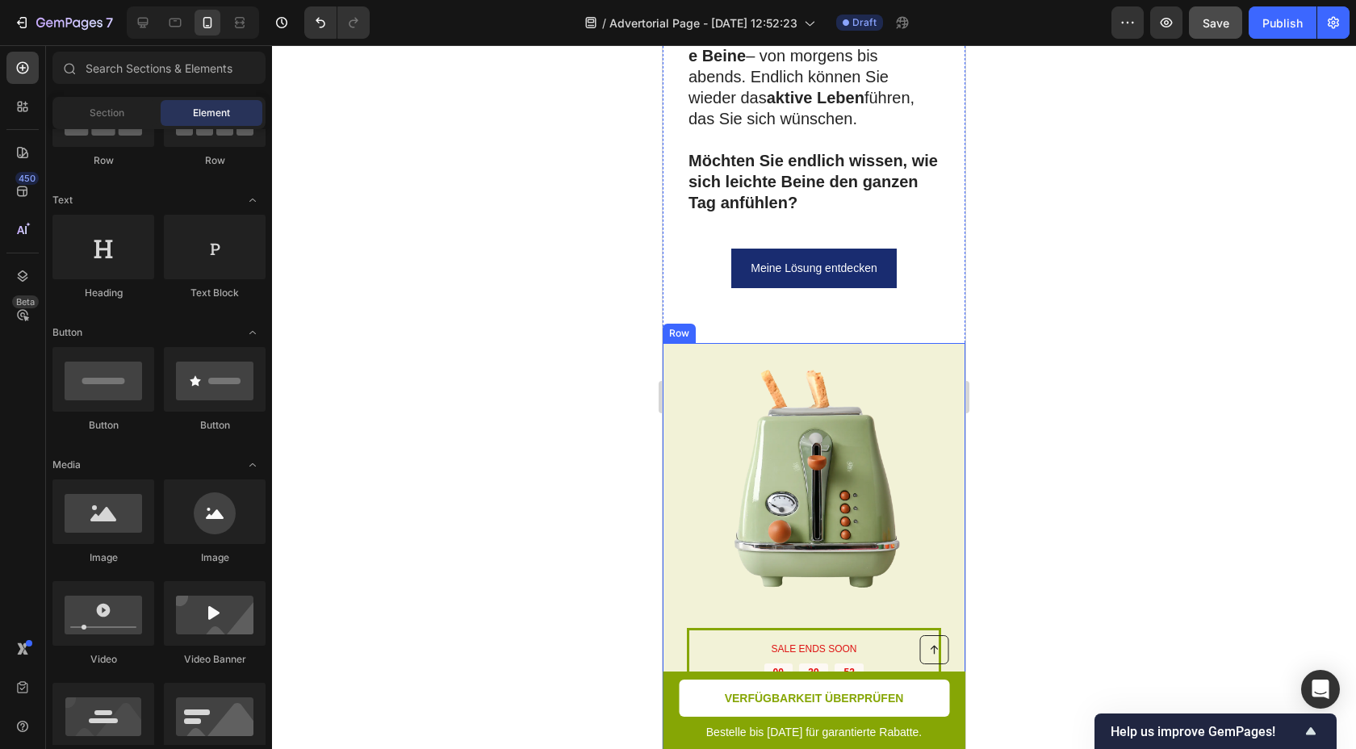
scroll to position [6643, 0]
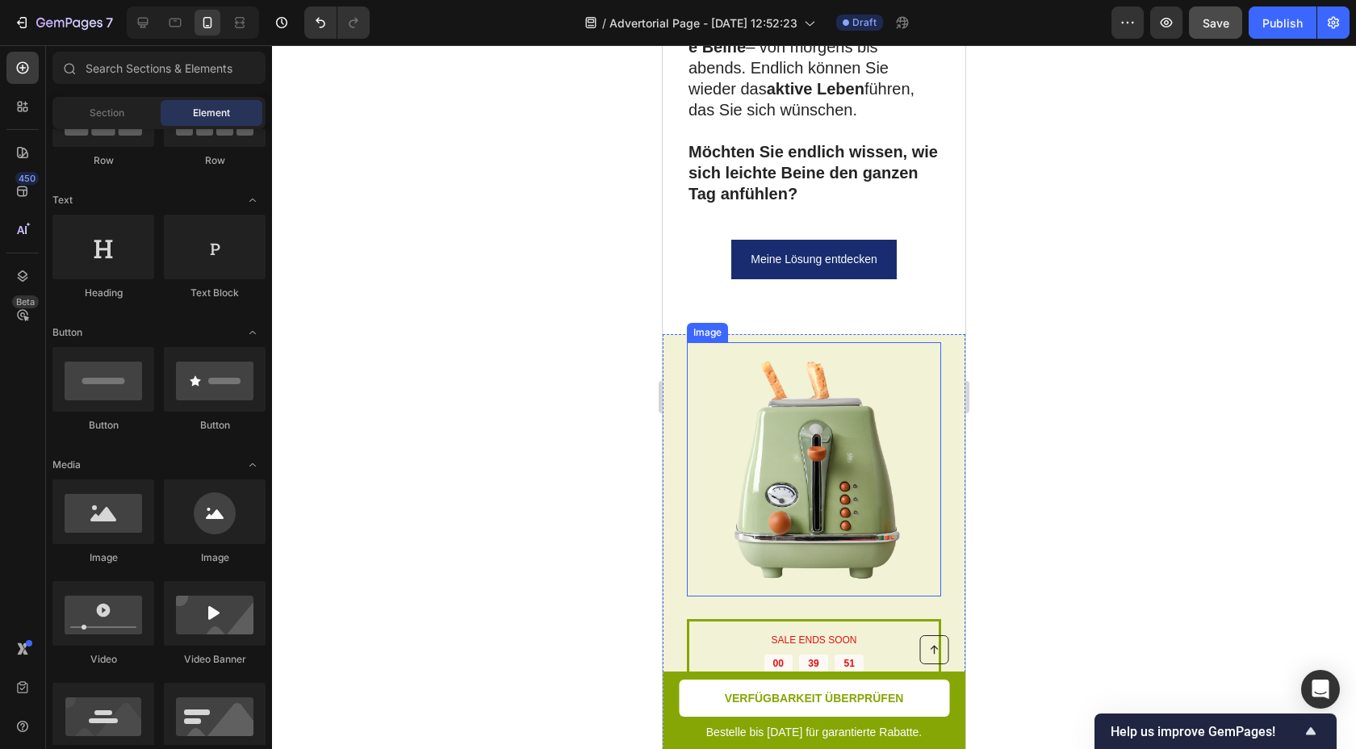
click at [889, 361] on img at bounding box center [814, 469] width 254 height 254
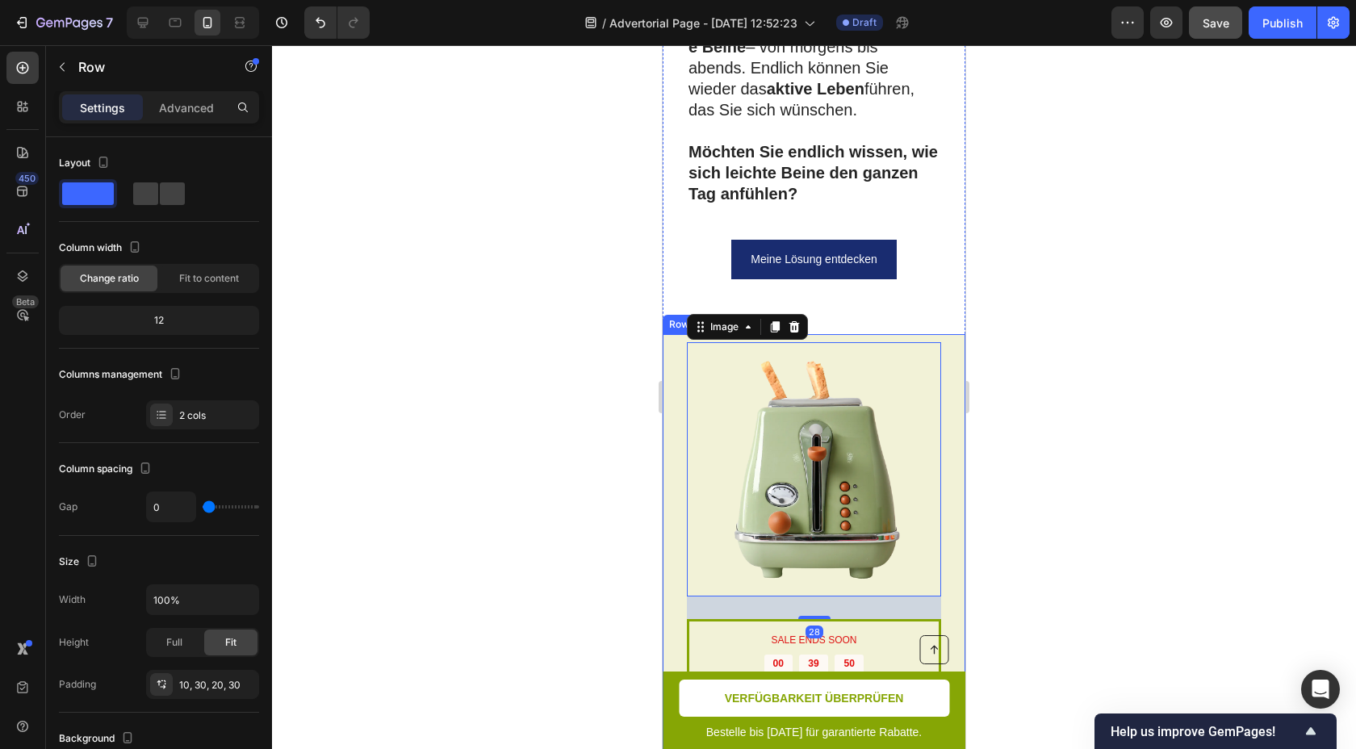
click at [955, 373] on div "SALE ENDS SOON Text Block 00 hrs 39 min 50 sec Countdown Timer Toaster waffle c…" at bounding box center [814, 634] width 303 height 601
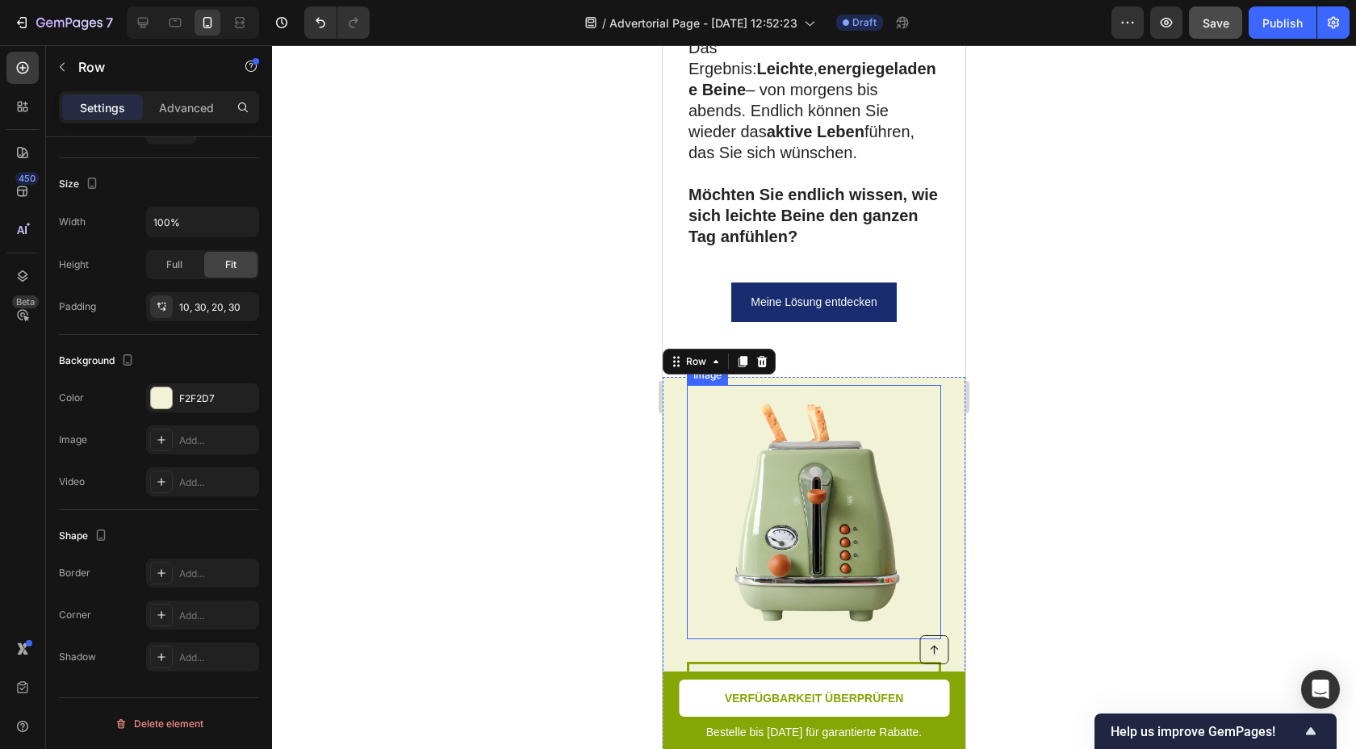
scroll to position [6598, 0]
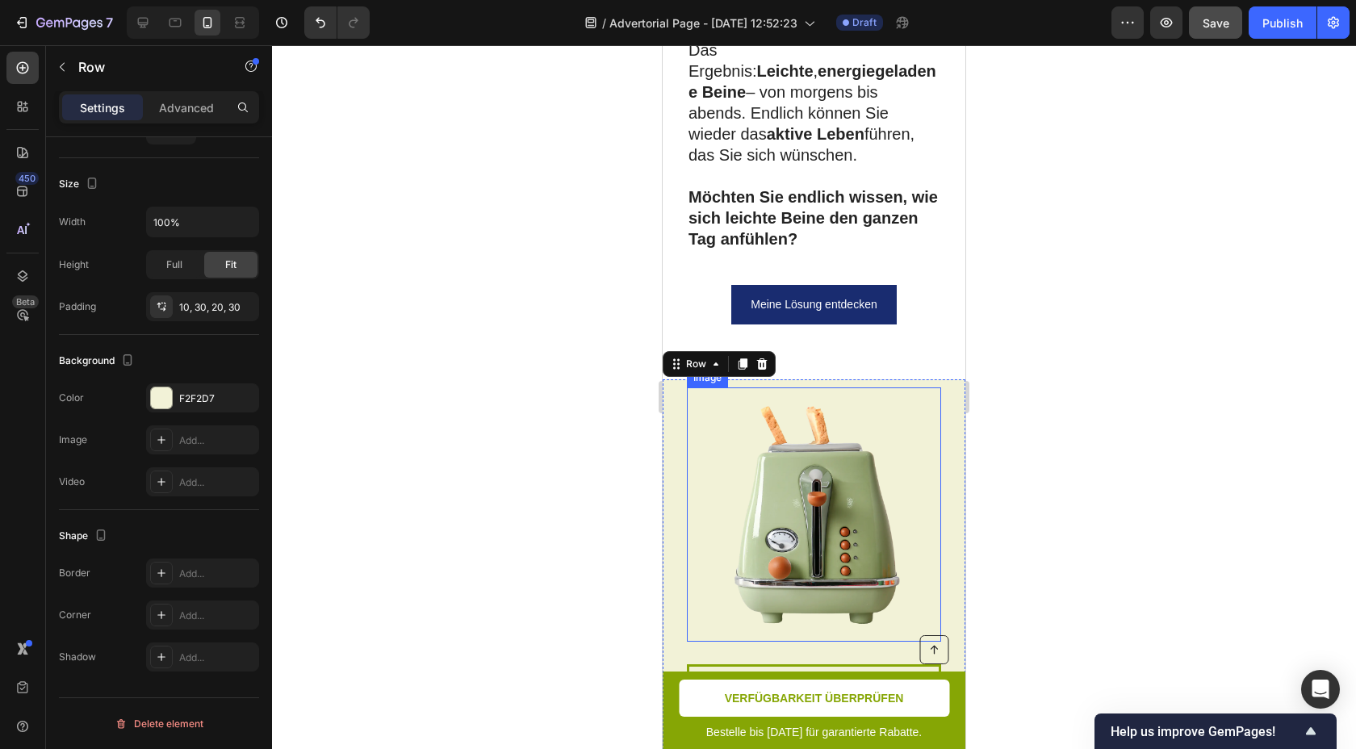
click at [814, 405] on img at bounding box center [814, 514] width 254 height 254
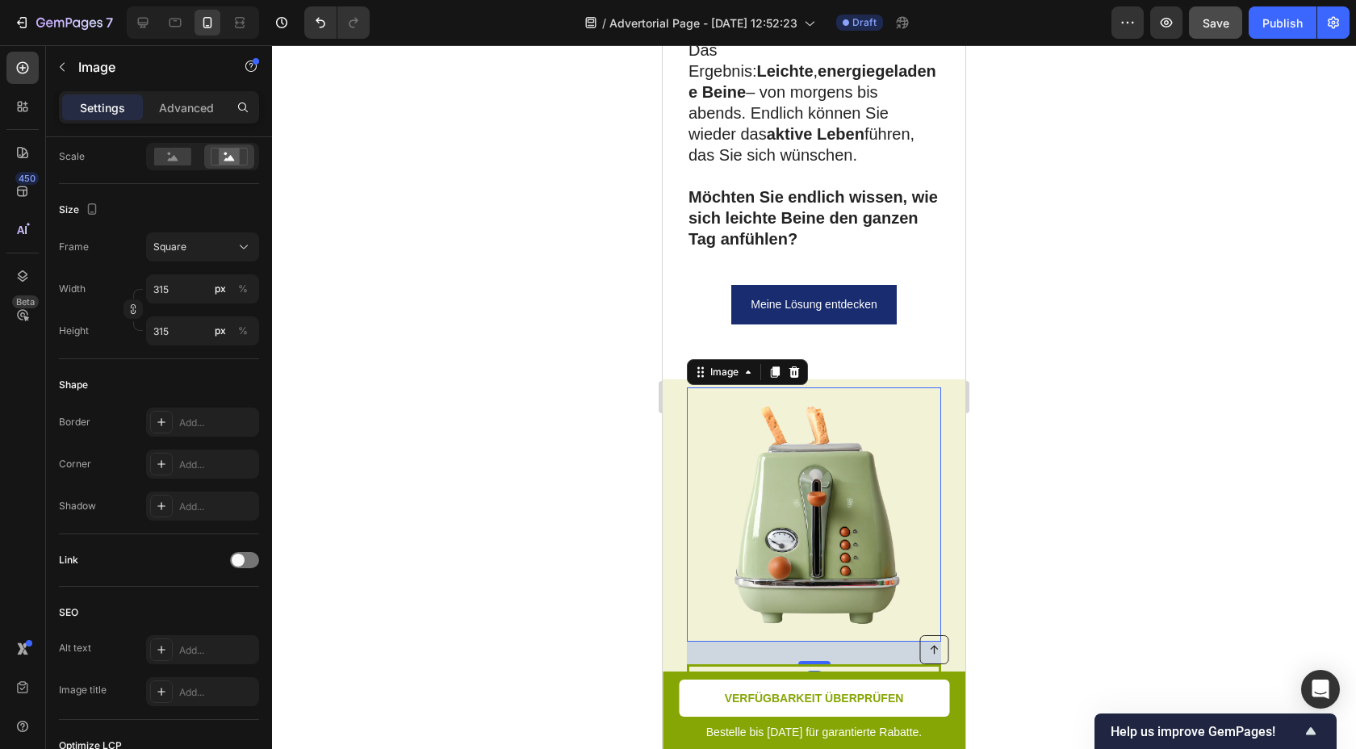
scroll to position [0, 0]
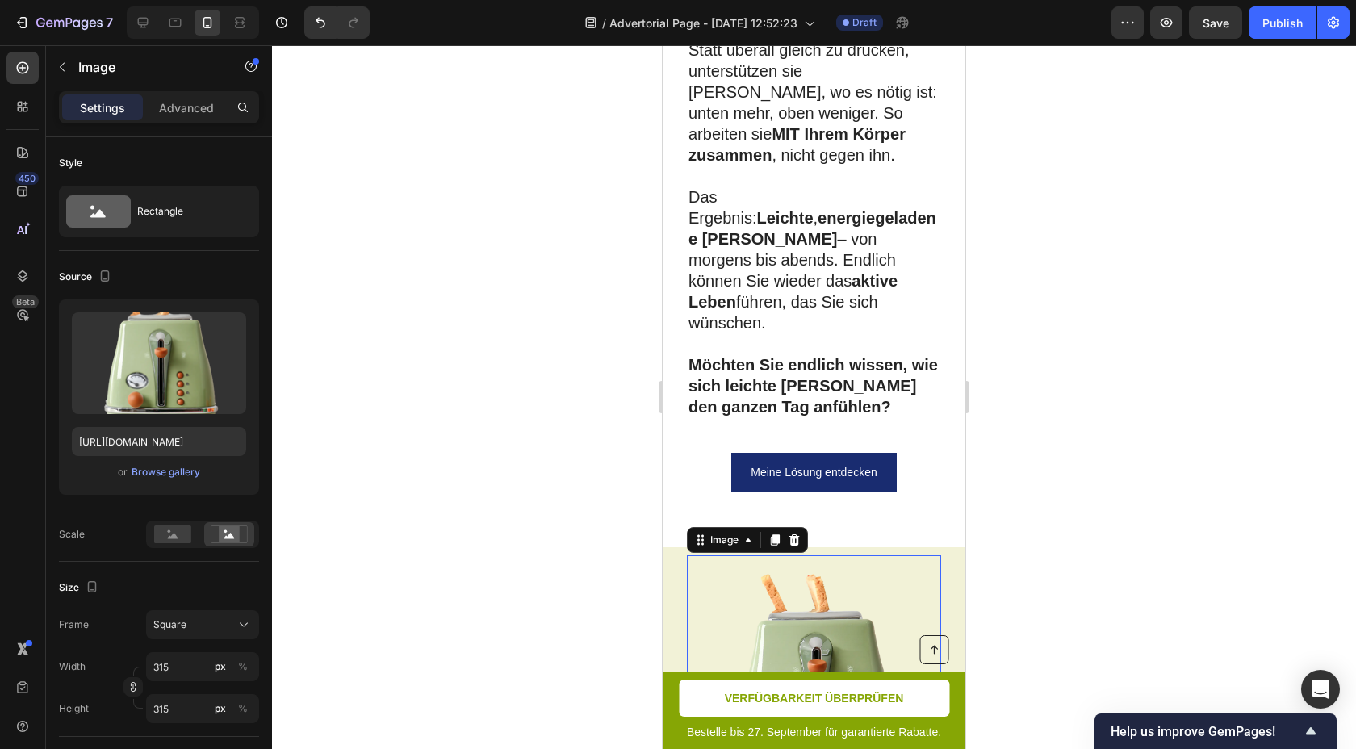
scroll to position [6598, 0]
click at [165, 474] on div "Browse gallery" at bounding box center [166, 472] width 69 height 15
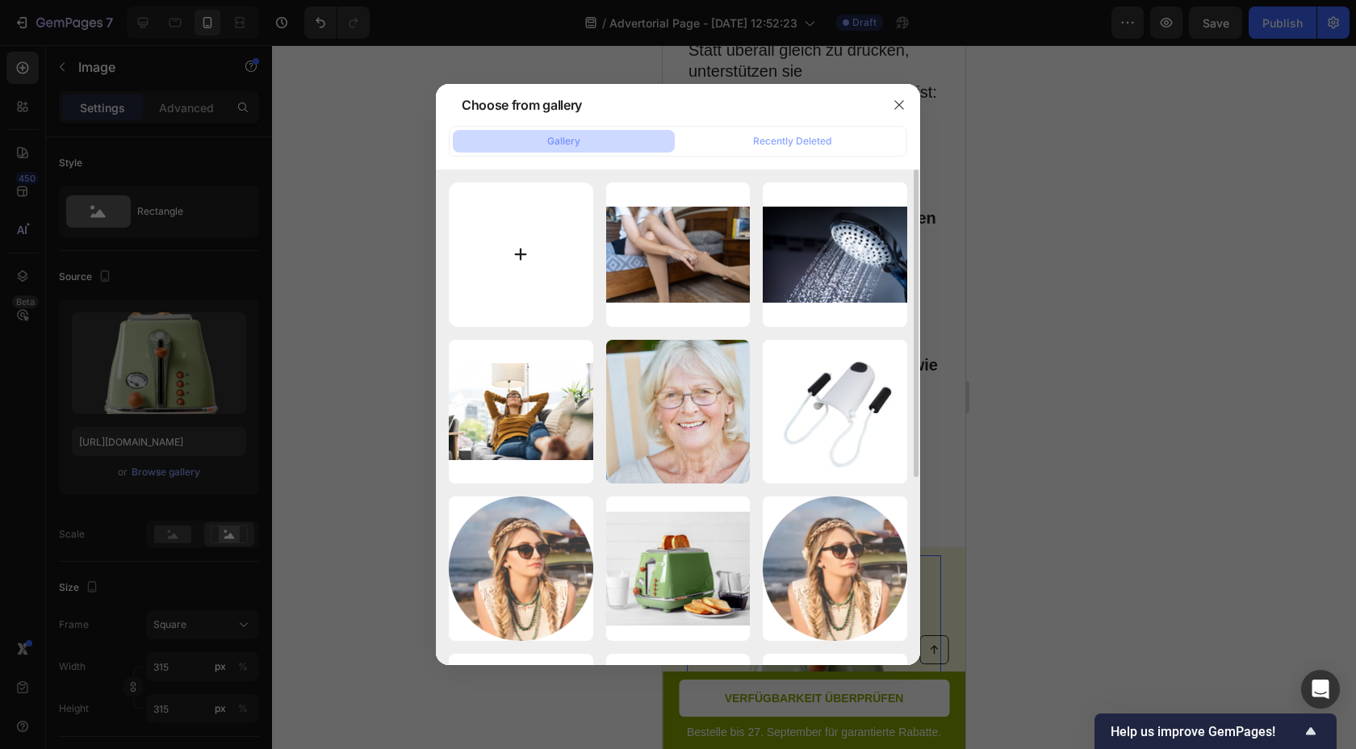
click at [560, 274] on input "file" at bounding box center [521, 254] width 144 height 144
type input "C:\fakepath\Mevery Bild Ads (1).png"
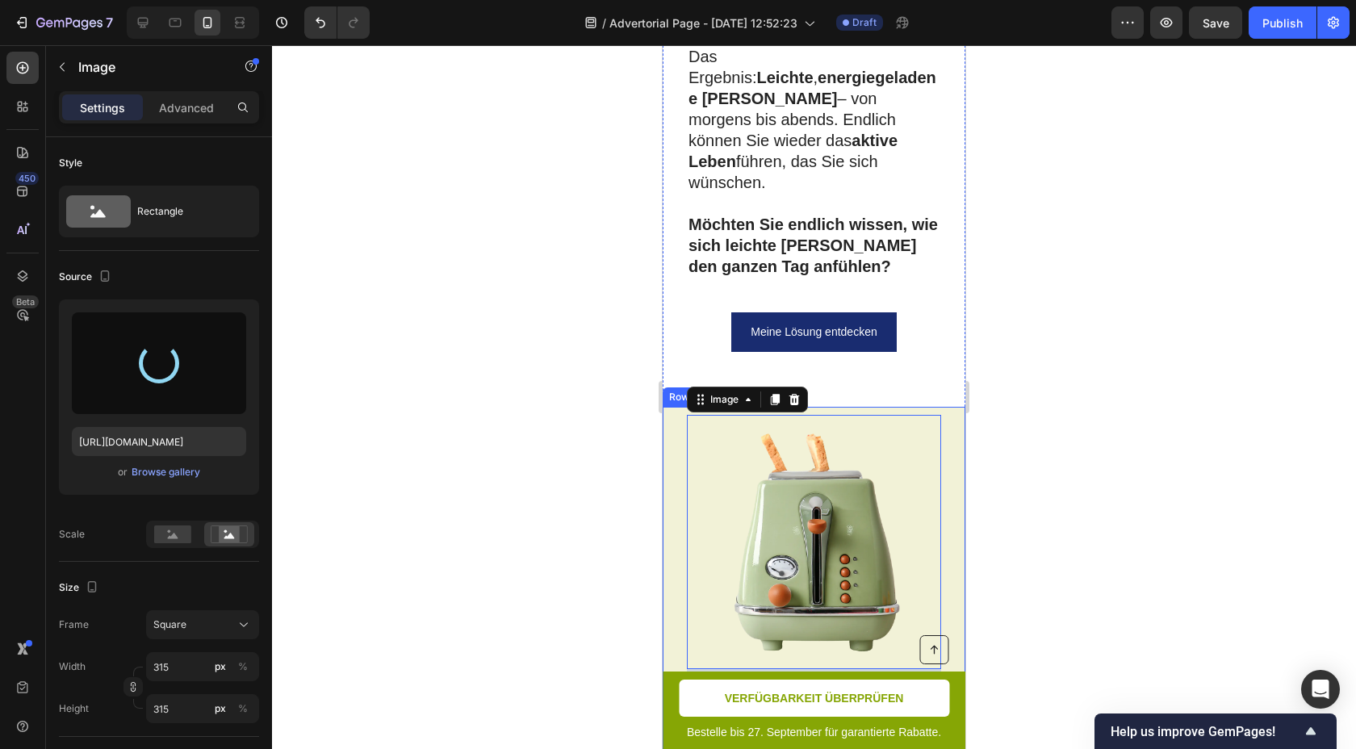
type input "https://cdn.shopify.com/s/files/1/0957/2925/4664/files/gempages_586119134987682…"
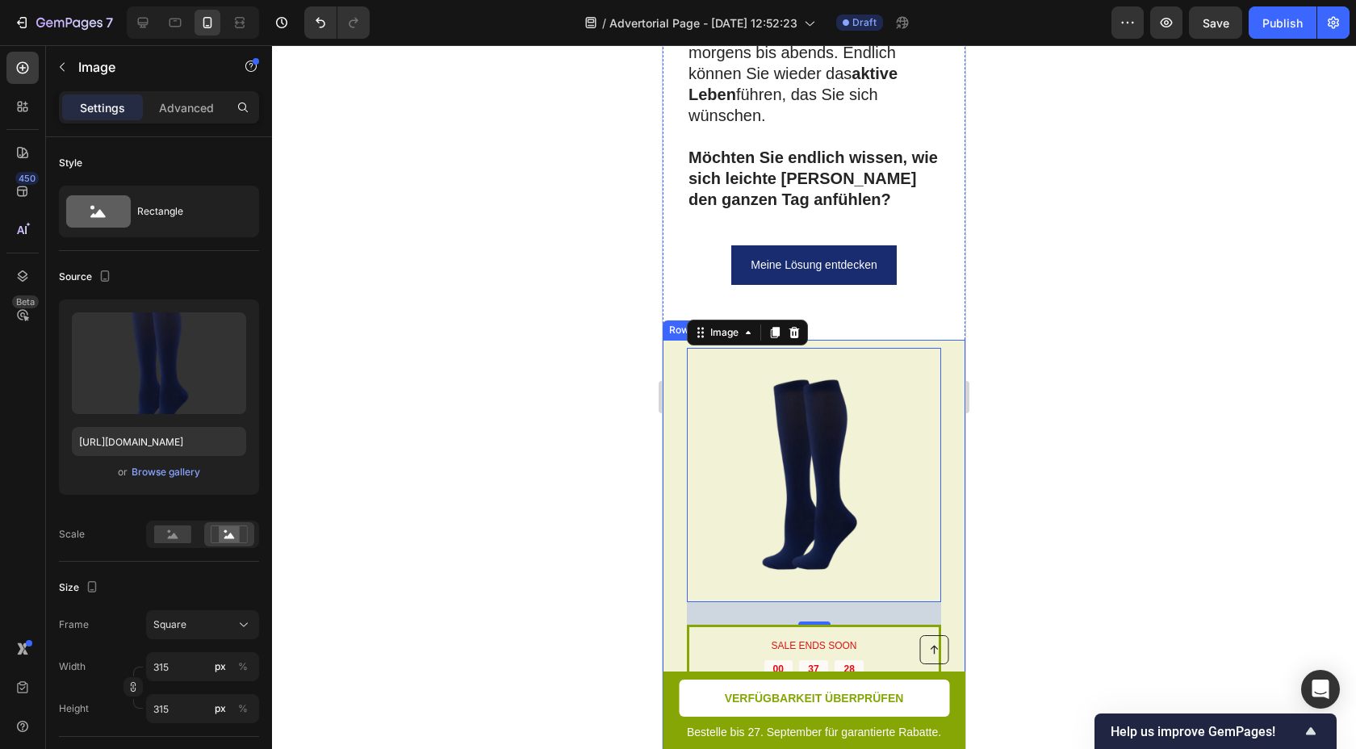
scroll to position [6783, 0]
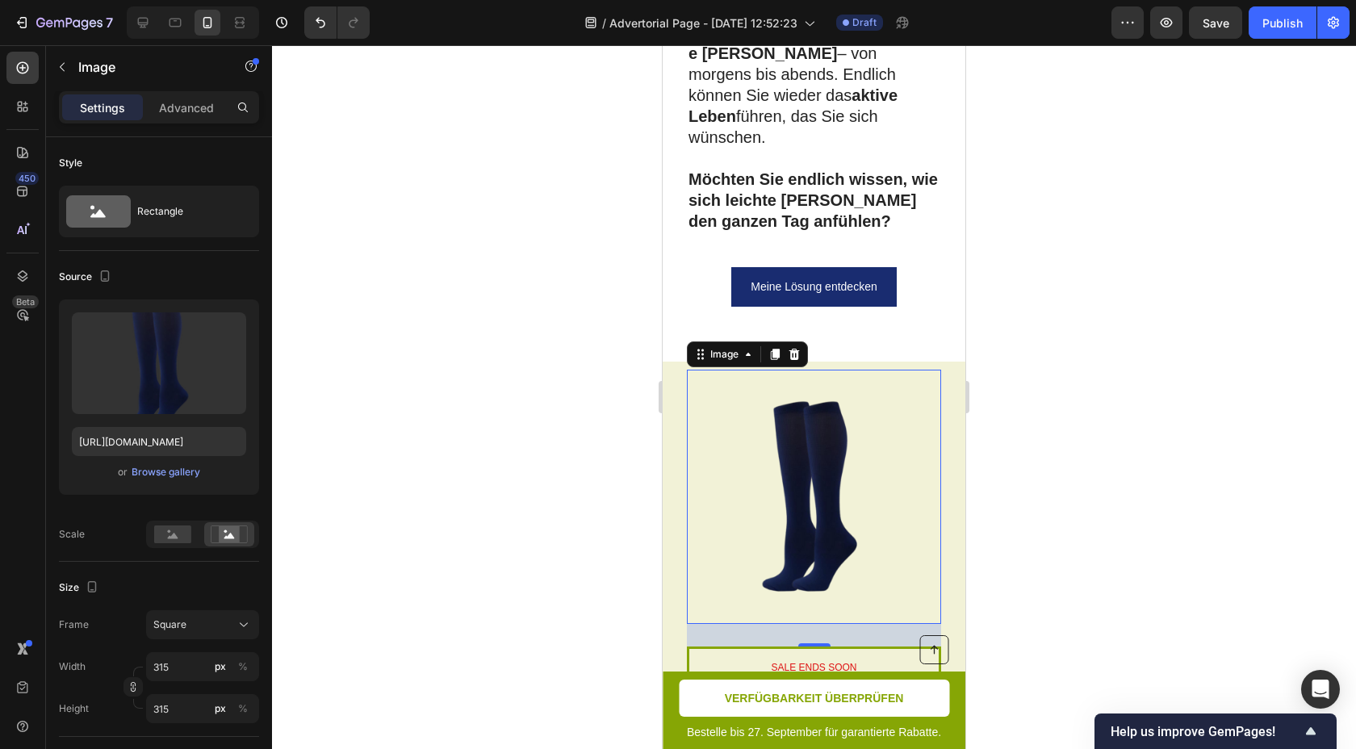
click at [995, 412] on div at bounding box center [814, 397] width 1084 height 704
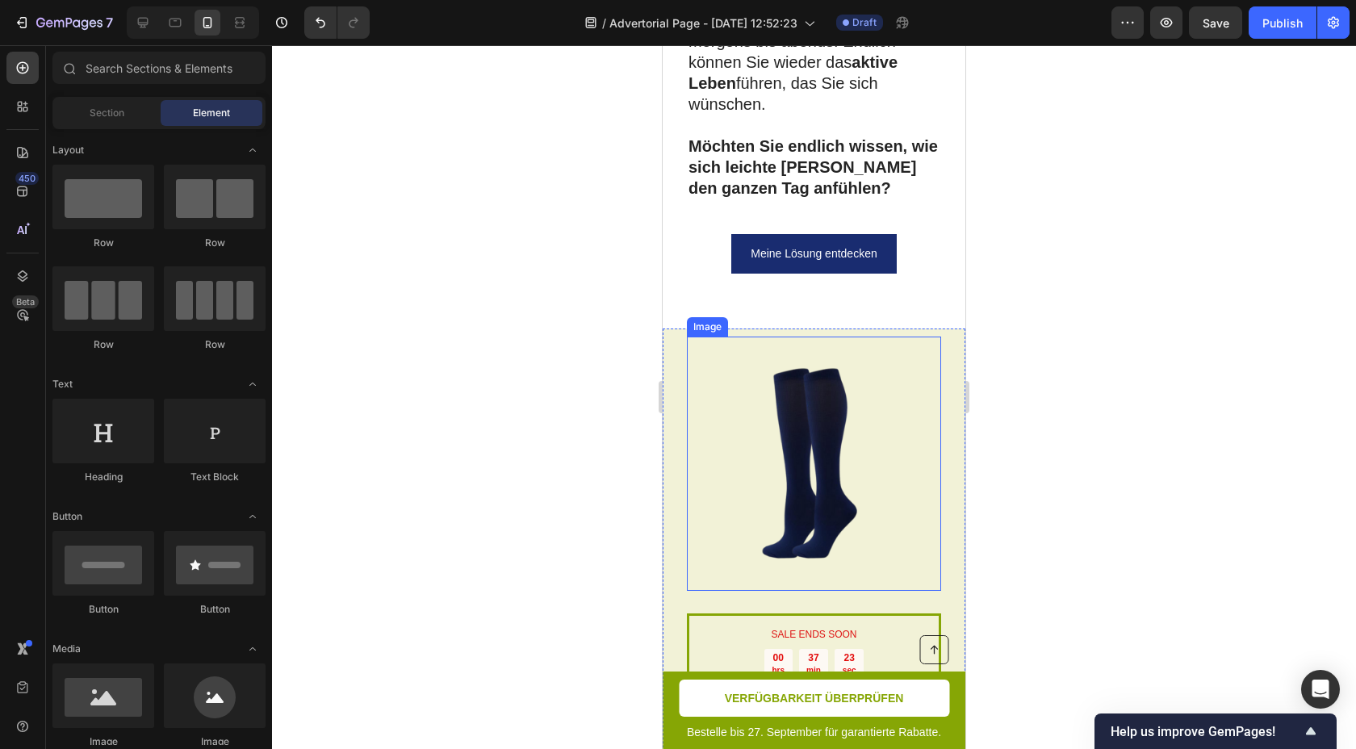
scroll to position [6823, 0]
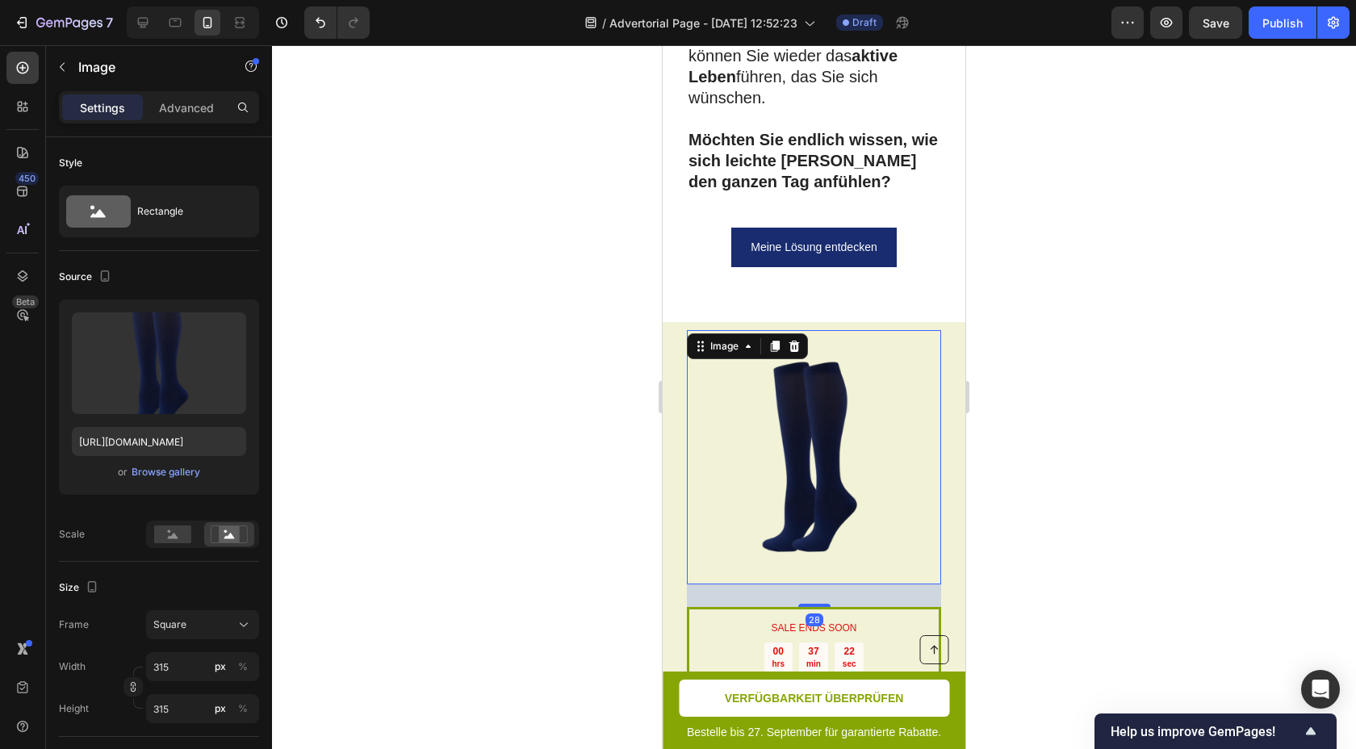
click at [936, 330] on img at bounding box center [814, 457] width 254 height 254
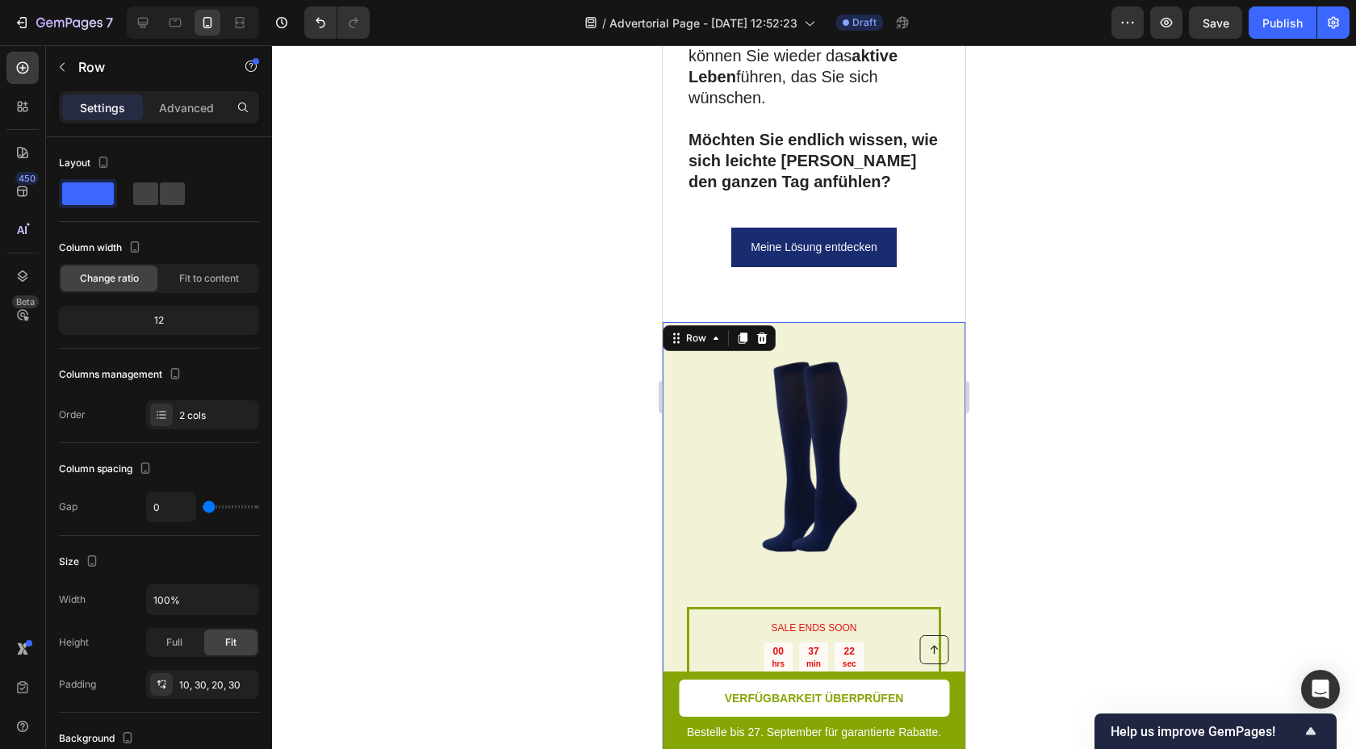
click at [959, 322] on div "SALE ENDS SOON Text Block 00 hrs 37 min 22 sec Countdown Timer Toaster waffle c…" at bounding box center [814, 622] width 303 height 601
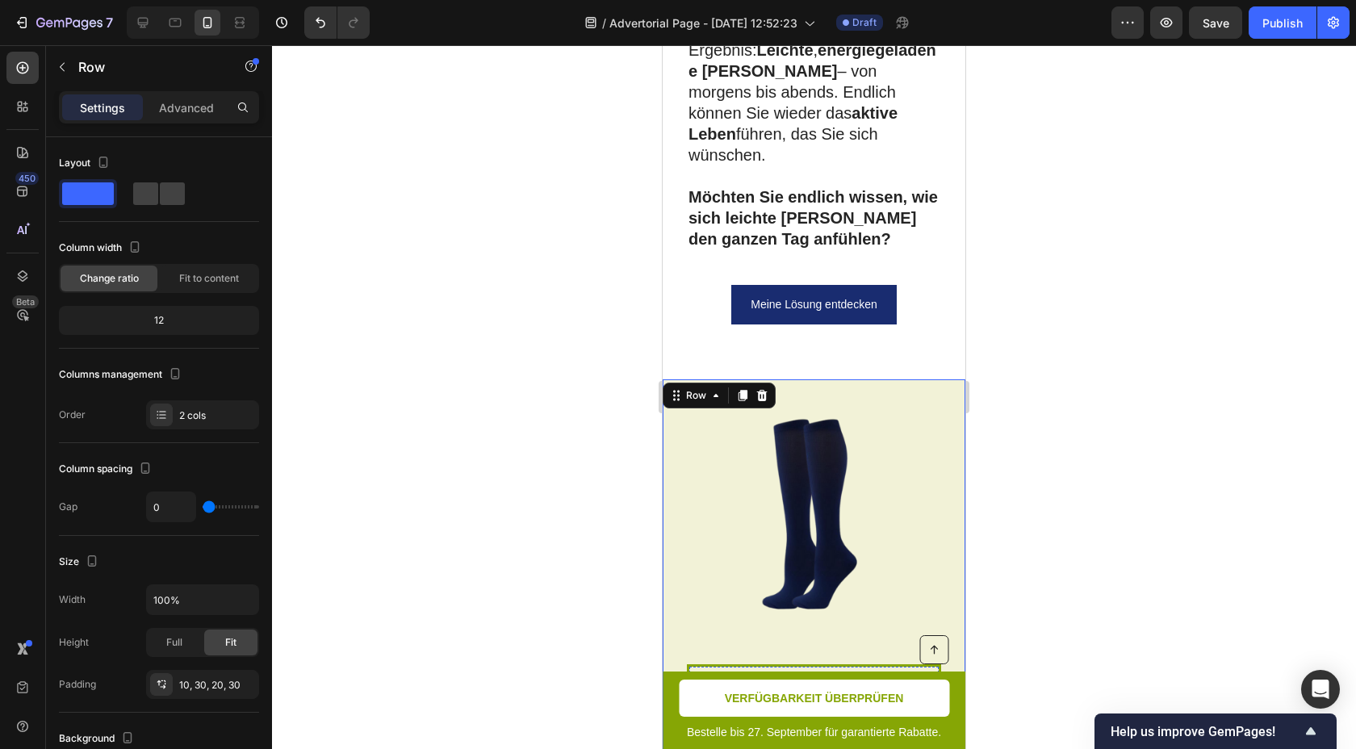
scroll to position [6745, 0]
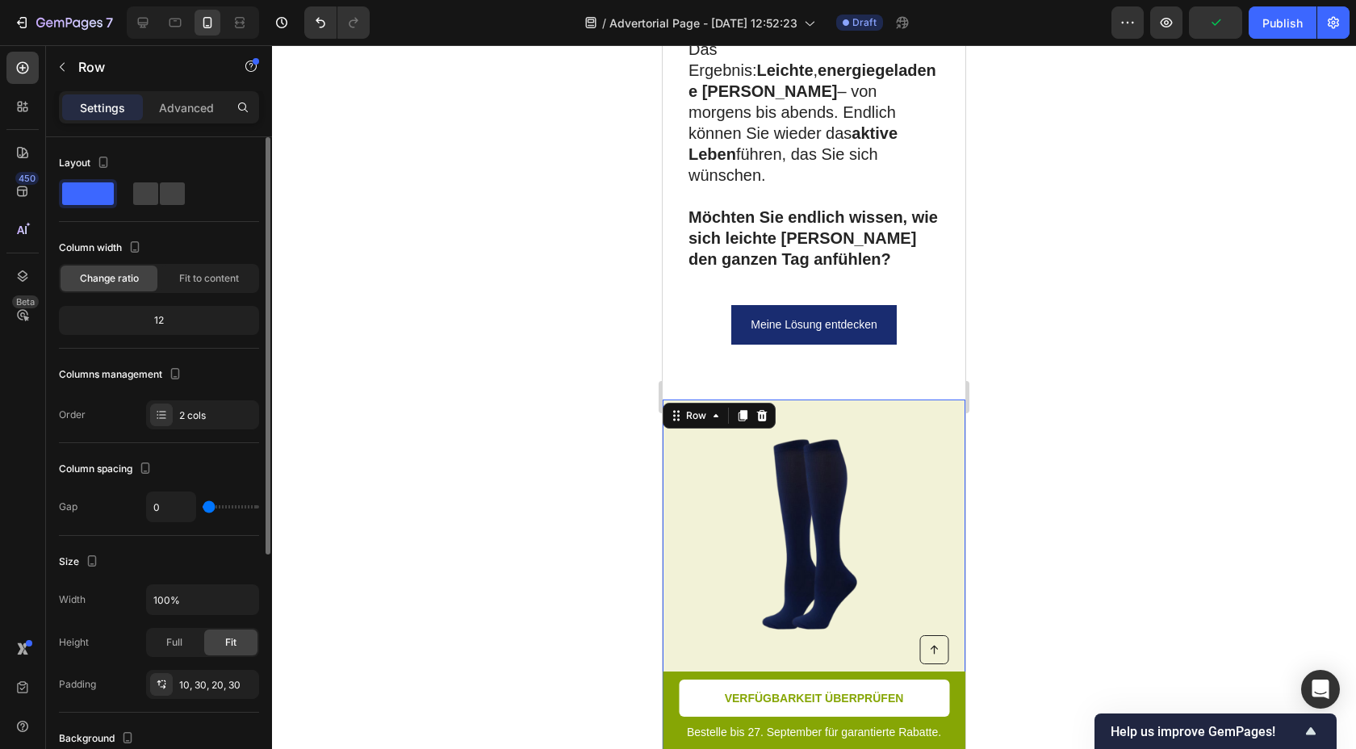
click at [86, 192] on span at bounding box center [88, 193] width 52 height 23
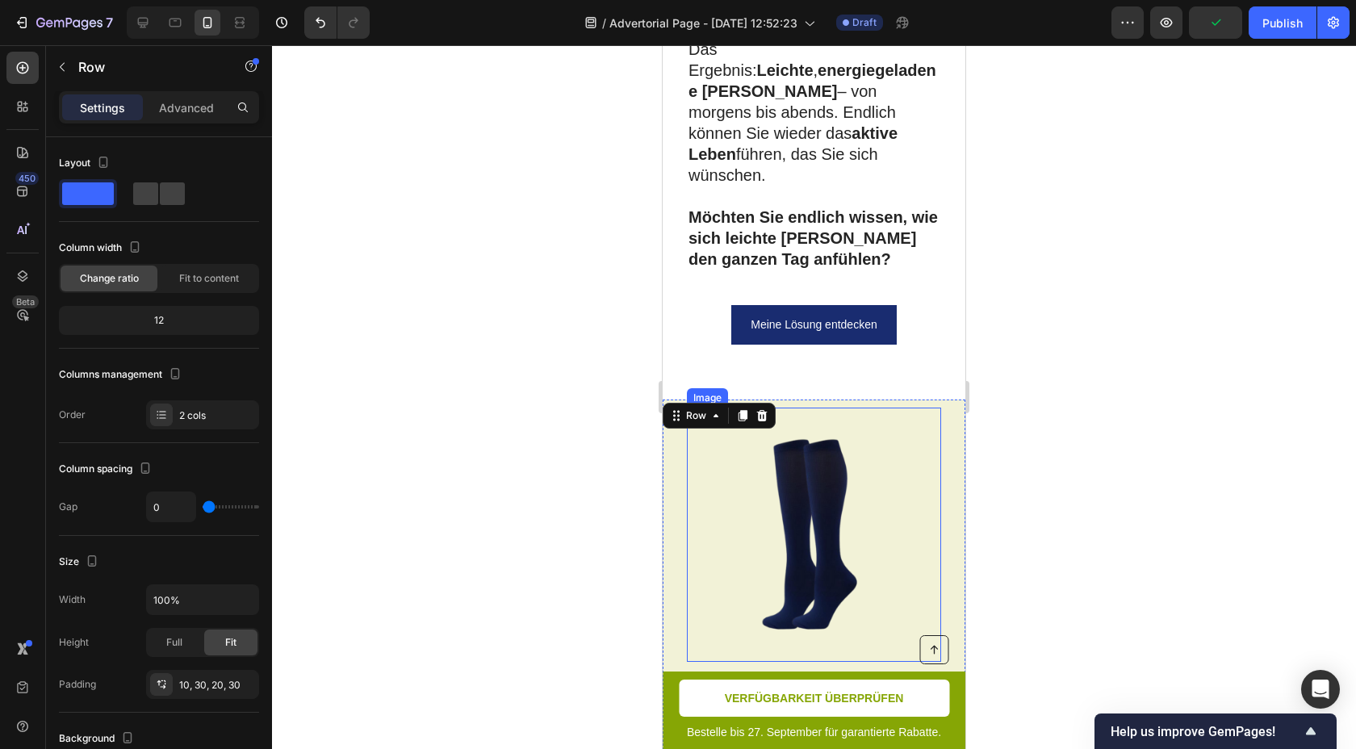
click at [696, 408] on img at bounding box center [814, 535] width 254 height 254
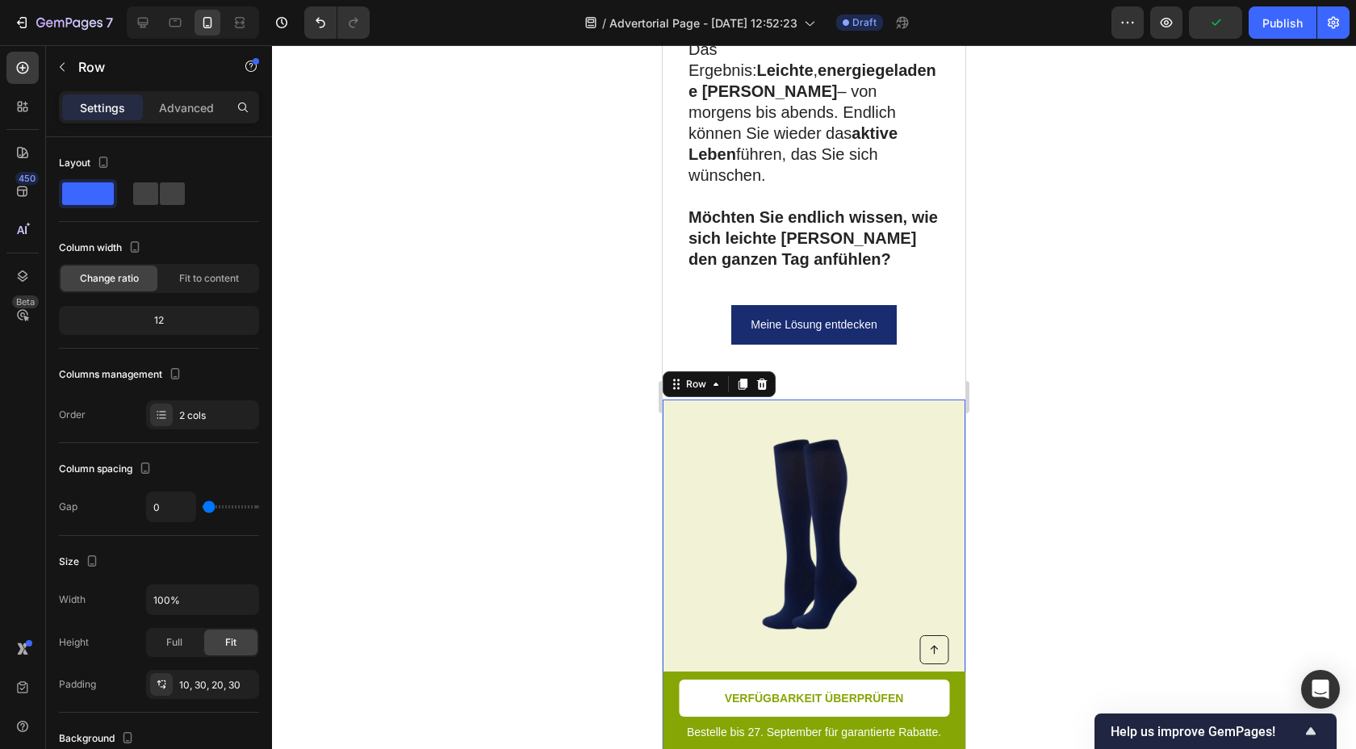
click at [676, 400] on div "SALE ENDS SOON Text Block 00 hrs 37 min 17 sec Countdown Timer Toaster waffle c…" at bounding box center [814, 700] width 303 height 601
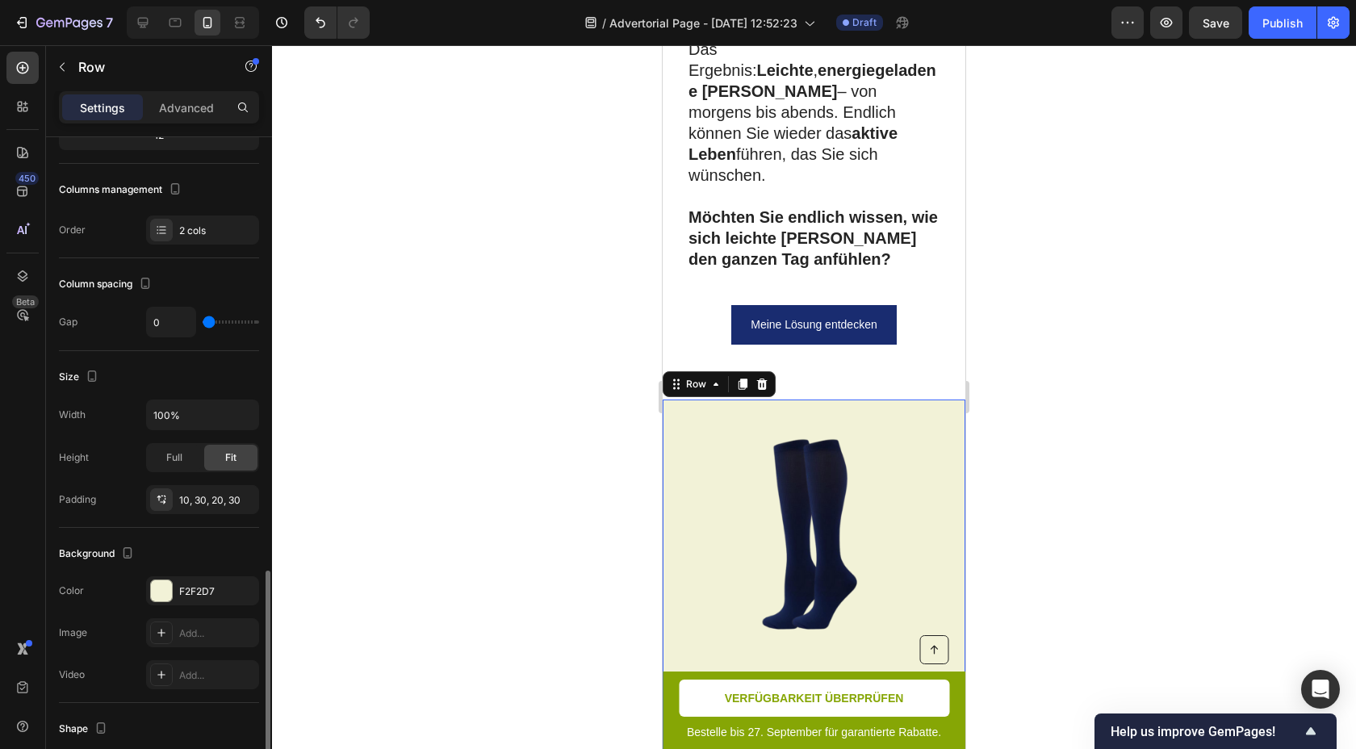
scroll to position [378, 0]
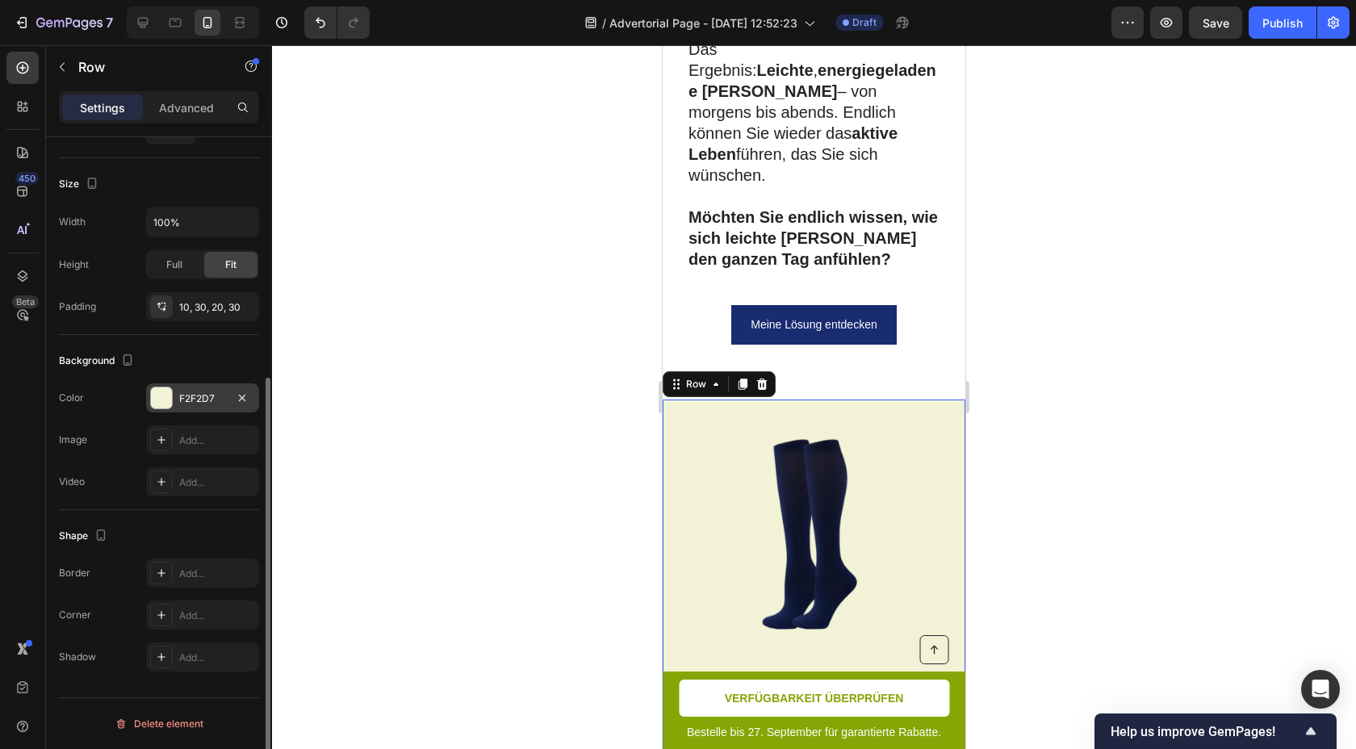
click at [164, 392] on div at bounding box center [161, 397] width 21 height 21
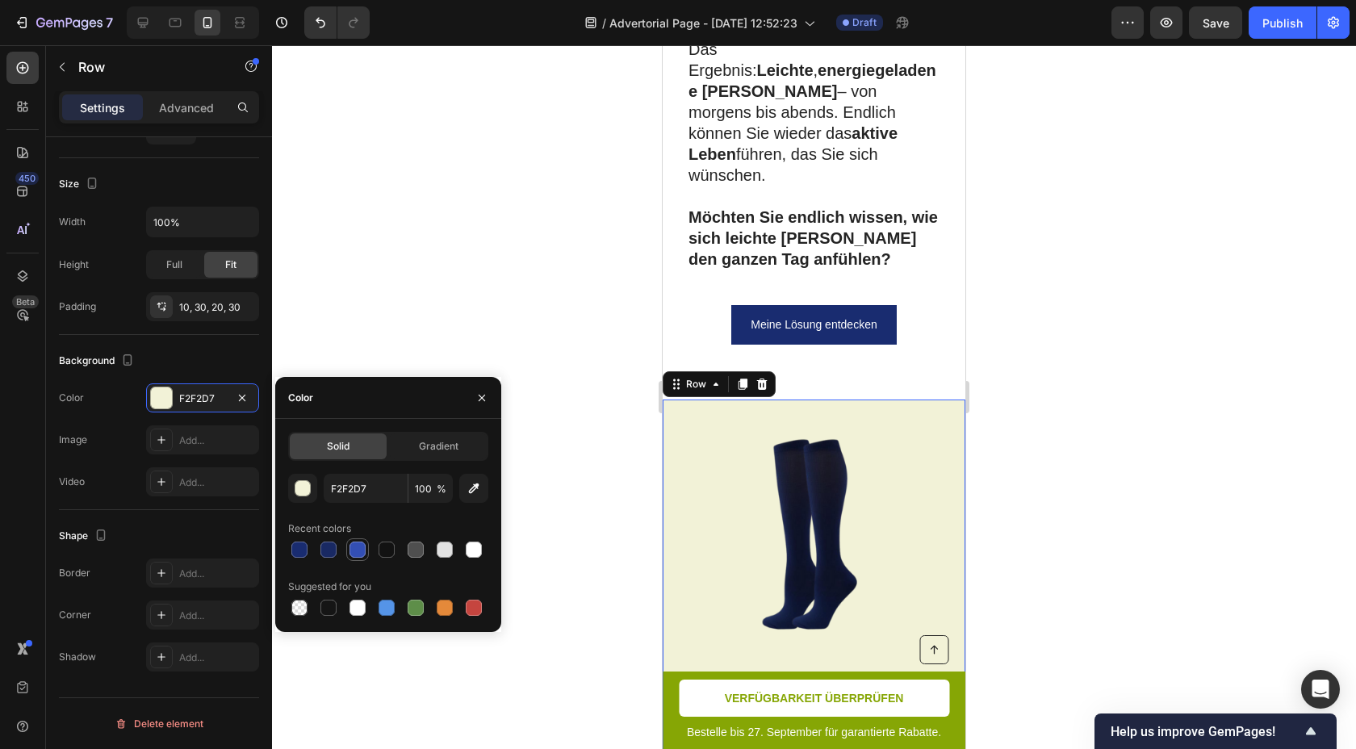
click at [362, 547] on div at bounding box center [358, 550] width 16 height 16
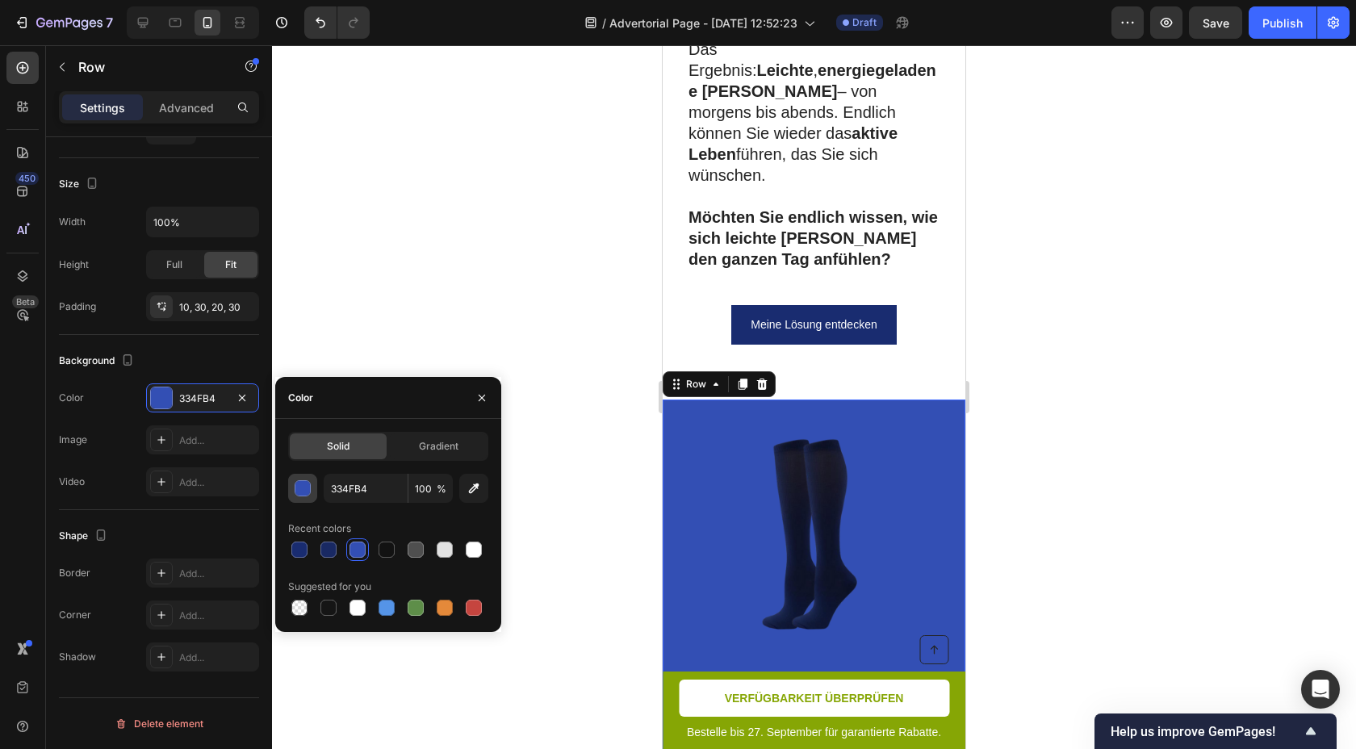
click at [309, 498] on button "button" at bounding box center [302, 488] width 29 height 29
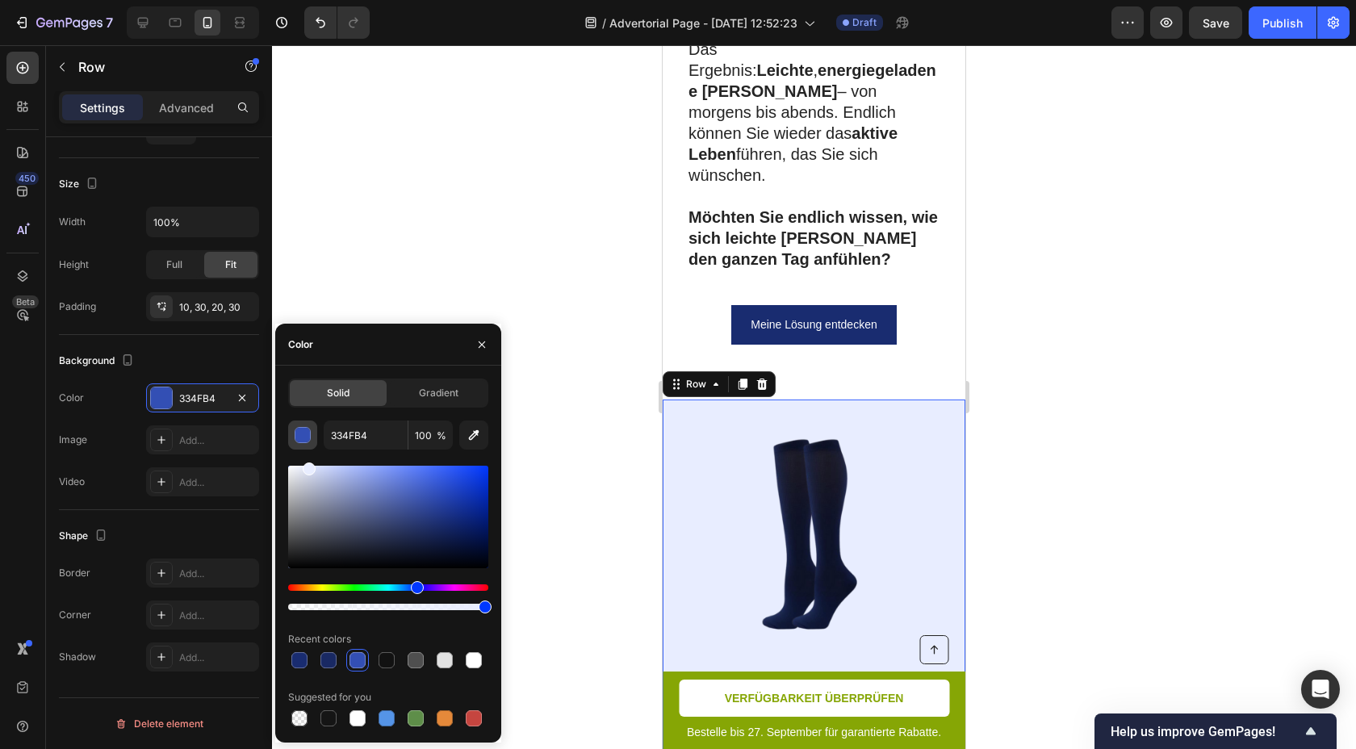
drag, startPoint x: 440, startPoint y: 503, endPoint x: 307, endPoint y: 448, distance: 144.1
click at [307, 448] on div "334FB4 100 % Recent colors Suggested for you" at bounding box center [388, 575] width 200 height 309
type input "E8EDFF"
click at [385, 428] on input "E8EDFF" at bounding box center [366, 435] width 84 height 29
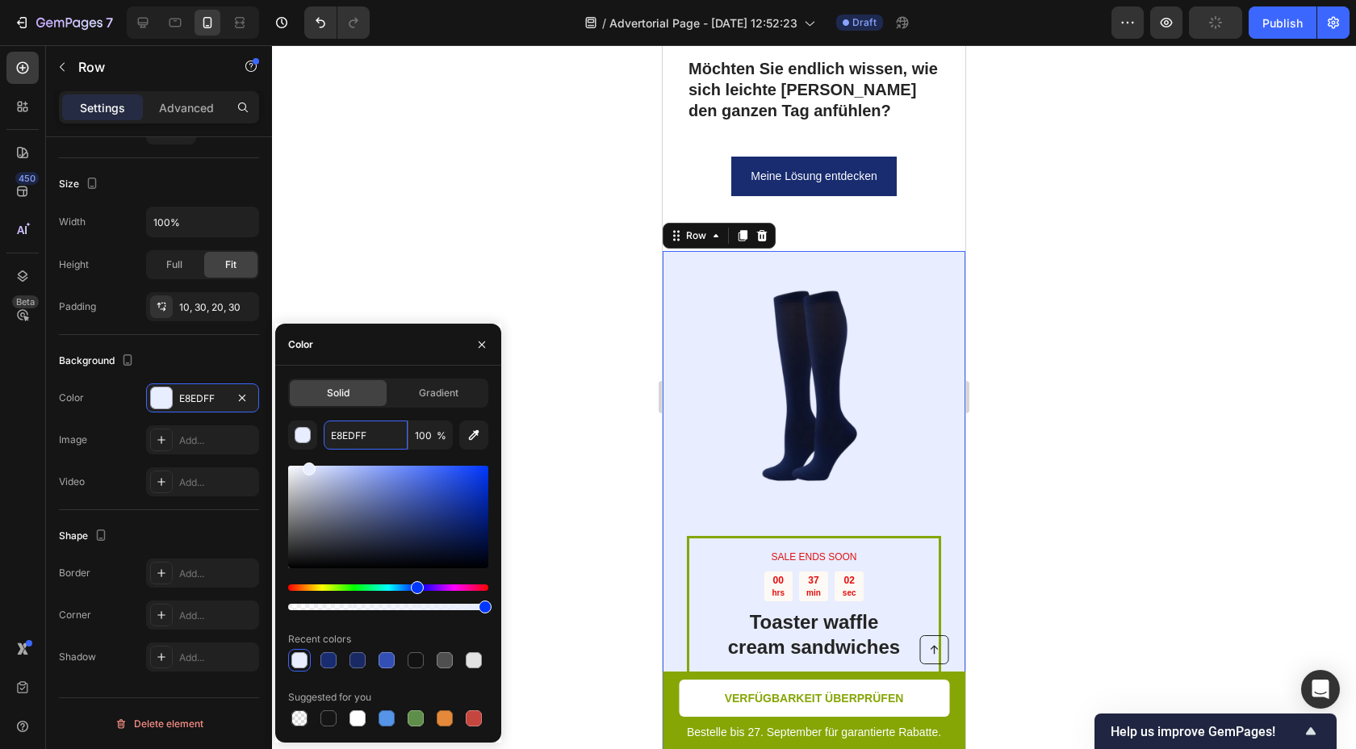
scroll to position [6913, 0]
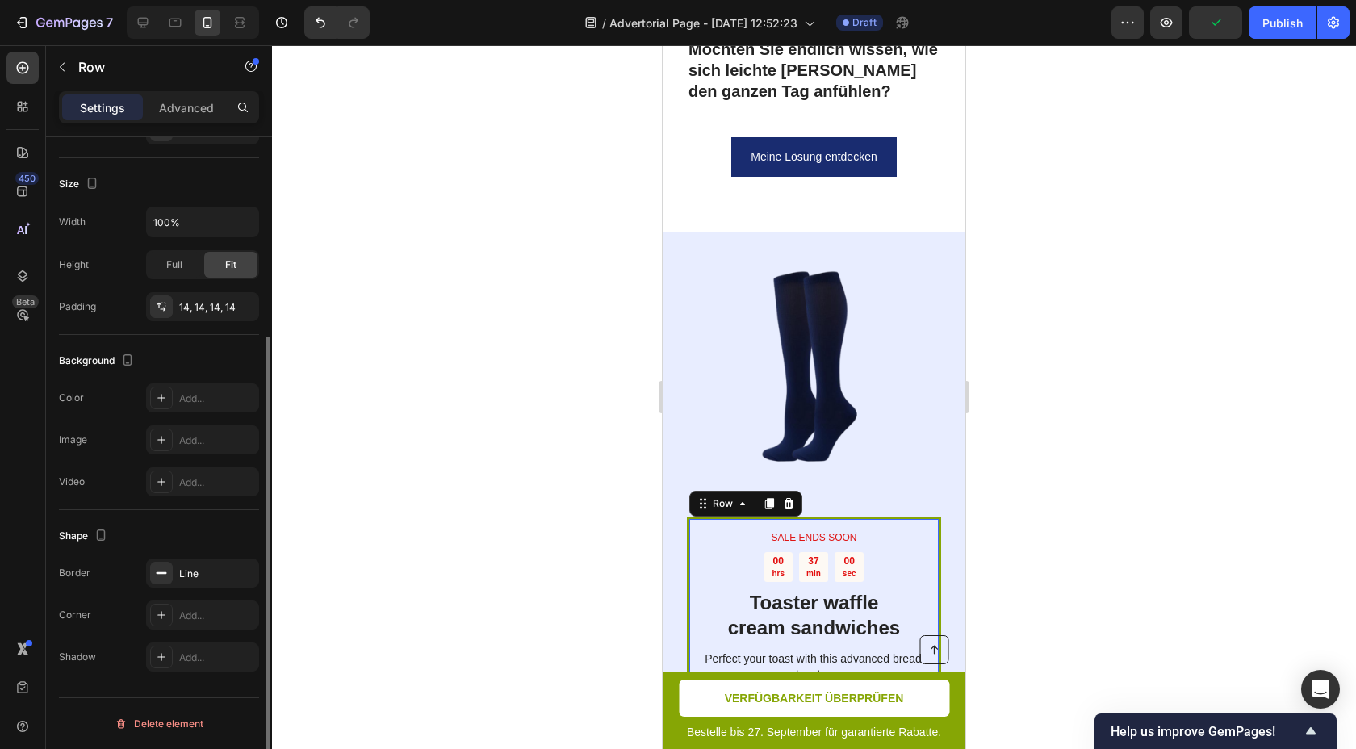
click at [937, 517] on div "SALE ENDS SOON Text Block 00 hrs 37 min 00 sec Countdown Timer Toaster waffle c…" at bounding box center [814, 667] width 254 height 300
click at [937, 517] on div "SALE ENDS SOON Text Block 00 hrs 36 min 59 sec Countdown Timer Toaster waffle c…" at bounding box center [814, 667] width 254 height 300
click at [939, 517] on div "SALE ENDS SOON Text Block 00 hrs 36 min 59 sec Countdown Timer Toaster waffle c…" at bounding box center [814, 667] width 254 height 300
click at [939, 517] on div "SALE ENDS SOON Text Block 00 hrs 36 min 58 sec Countdown Timer Toaster waffle c…" at bounding box center [814, 667] width 254 height 300
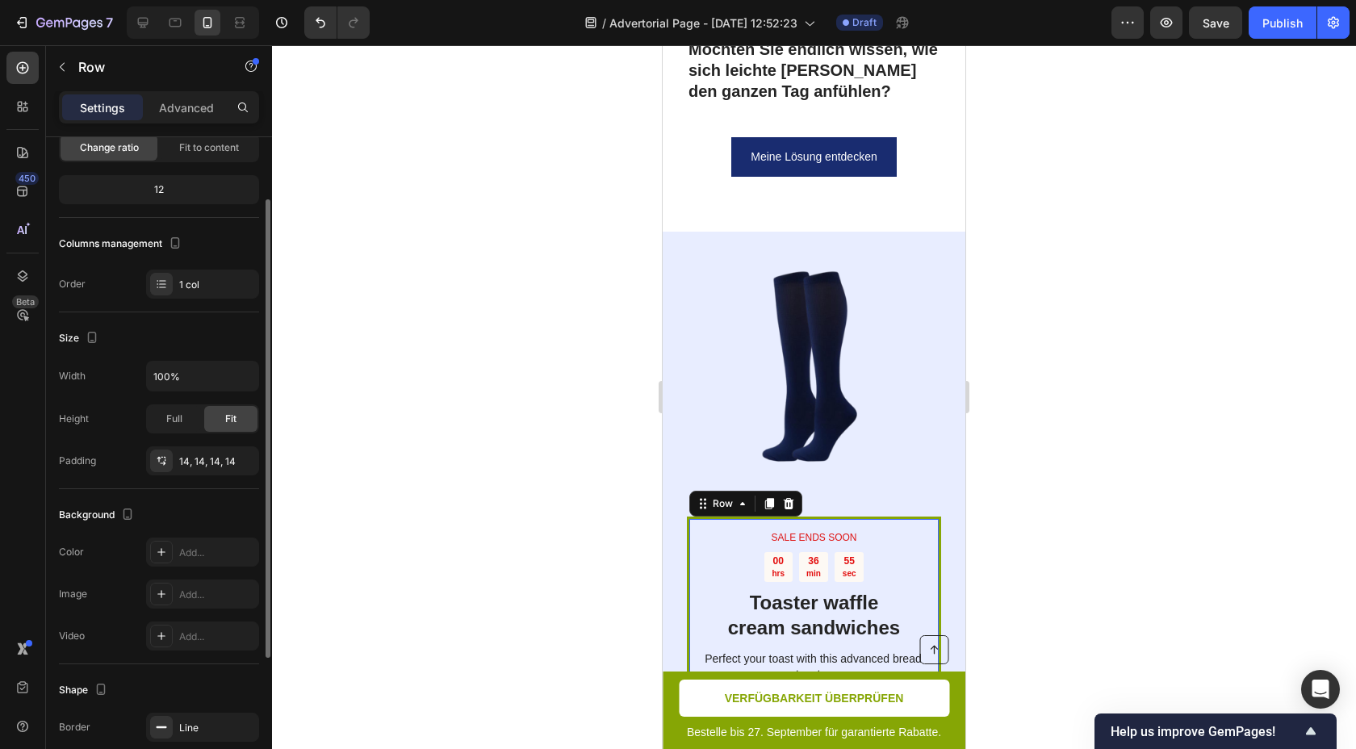
scroll to position [178, 0]
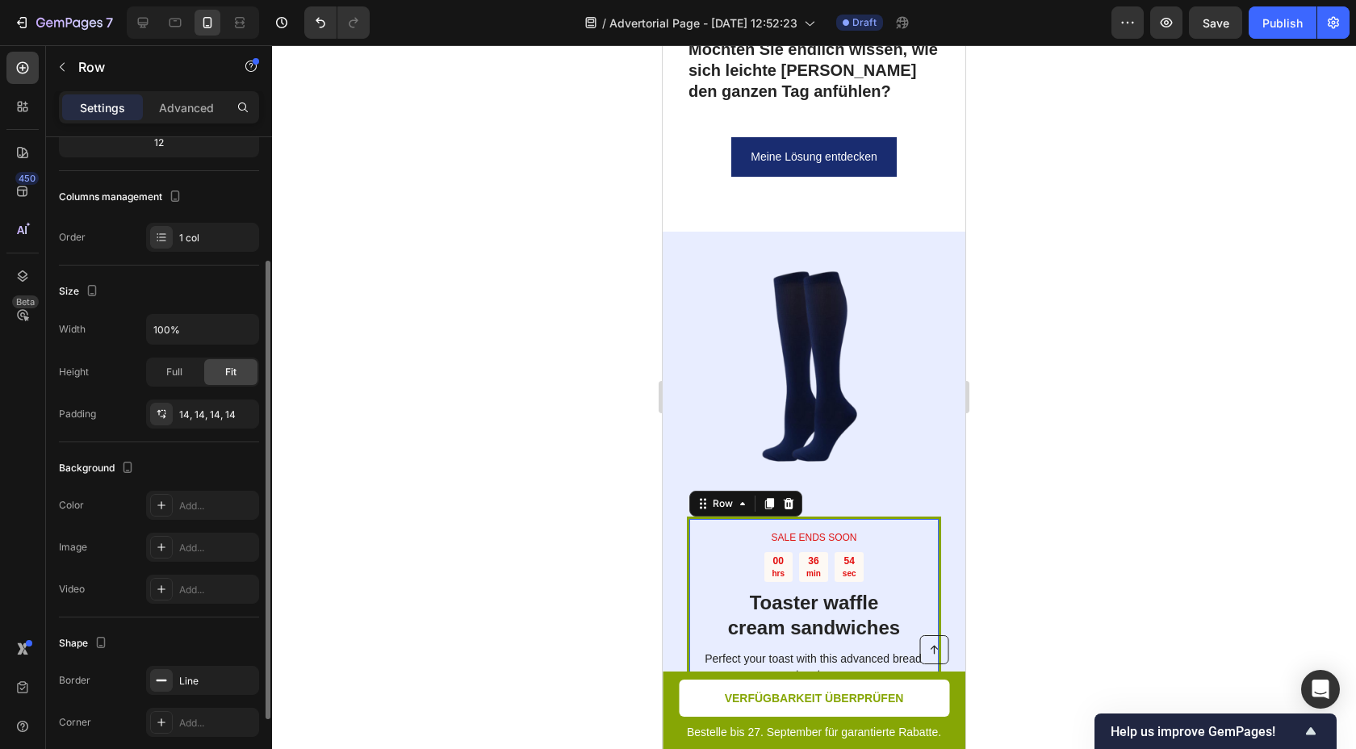
click at [410, 406] on div at bounding box center [814, 397] width 1084 height 704
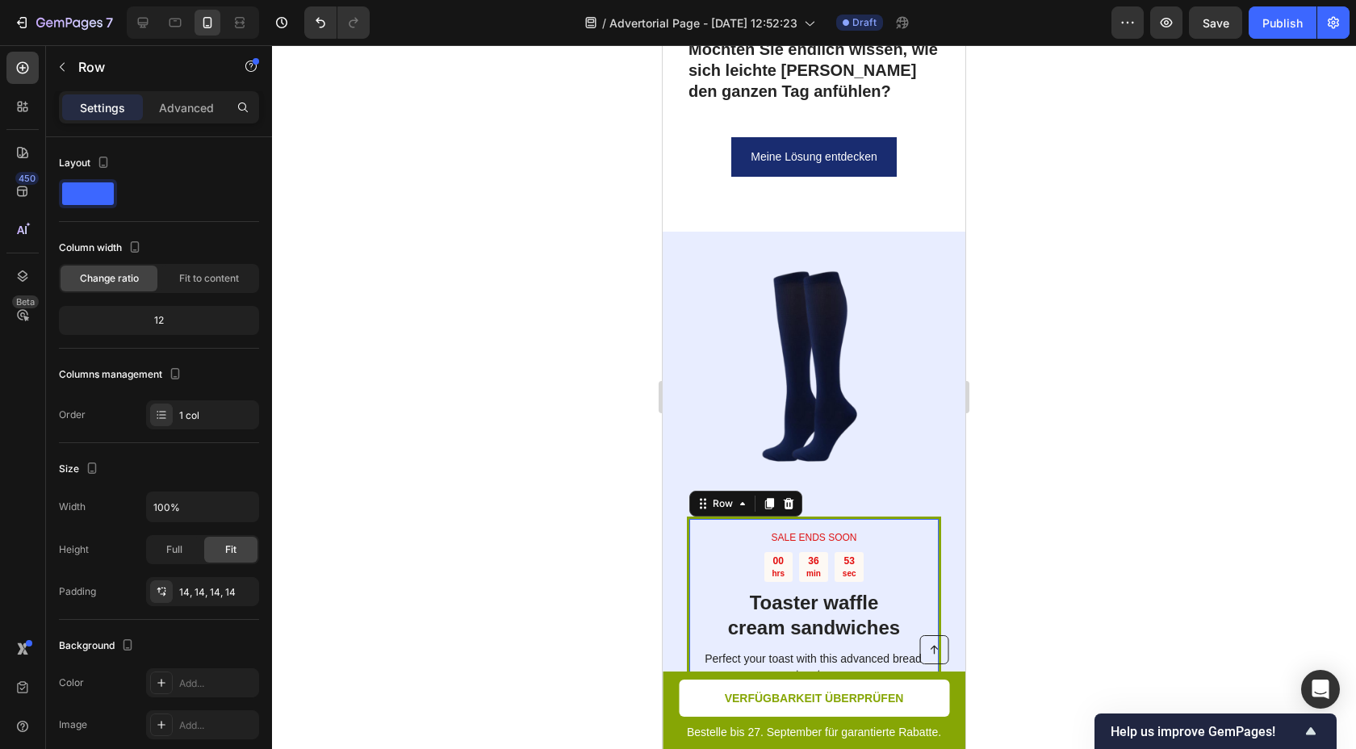
click at [690, 517] on div "SALE ENDS SOON Text Block 00 hrs 36 min 53 sec Countdown Timer Toaster waffle c…" at bounding box center [814, 667] width 254 height 300
click at [689, 517] on div "SALE ENDS SOON Text Block 00 hrs 36 min 51 sec Countdown Timer Toaster waffle c…" at bounding box center [814, 667] width 254 height 300
click at [689, 517] on div "SALE ENDS SOON Text Block 00 hrs 36 min 50 sec Countdown Timer Toaster waffle c…" at bounding box center [814, 667] width 254 height 300
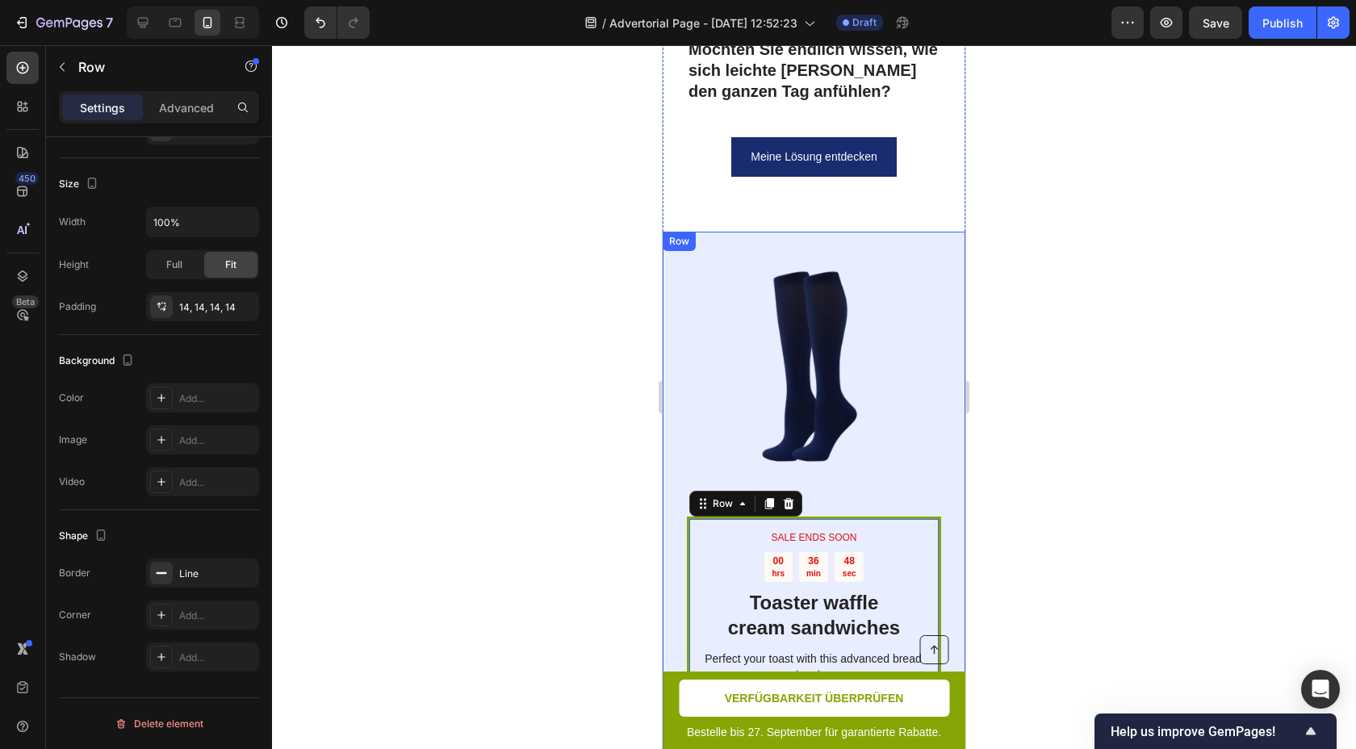
click at [168, 128] on div "Settings Advanced" at bounding box center [159, 114] width 226 height 46
click at [171, 123] on div "Settings Advanced" at bounding box center [159, 107] width 200 height 32
click at [173, 121] on div "Settings Advanced" at bounding box center [159, 107] width 200 height 32
click at [182, 118] on div "Advanced" at bounding box center [186, 107] width 81 height 26
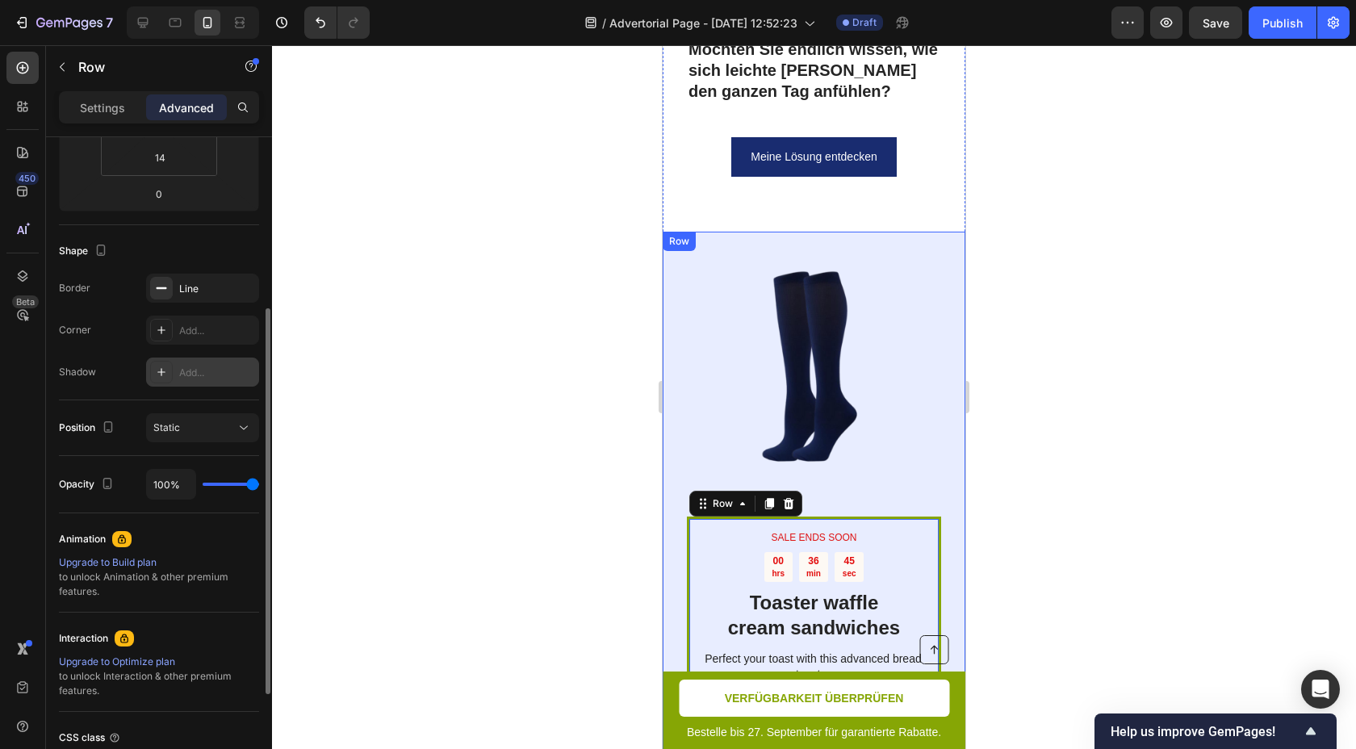
scroll to position [314, 0]
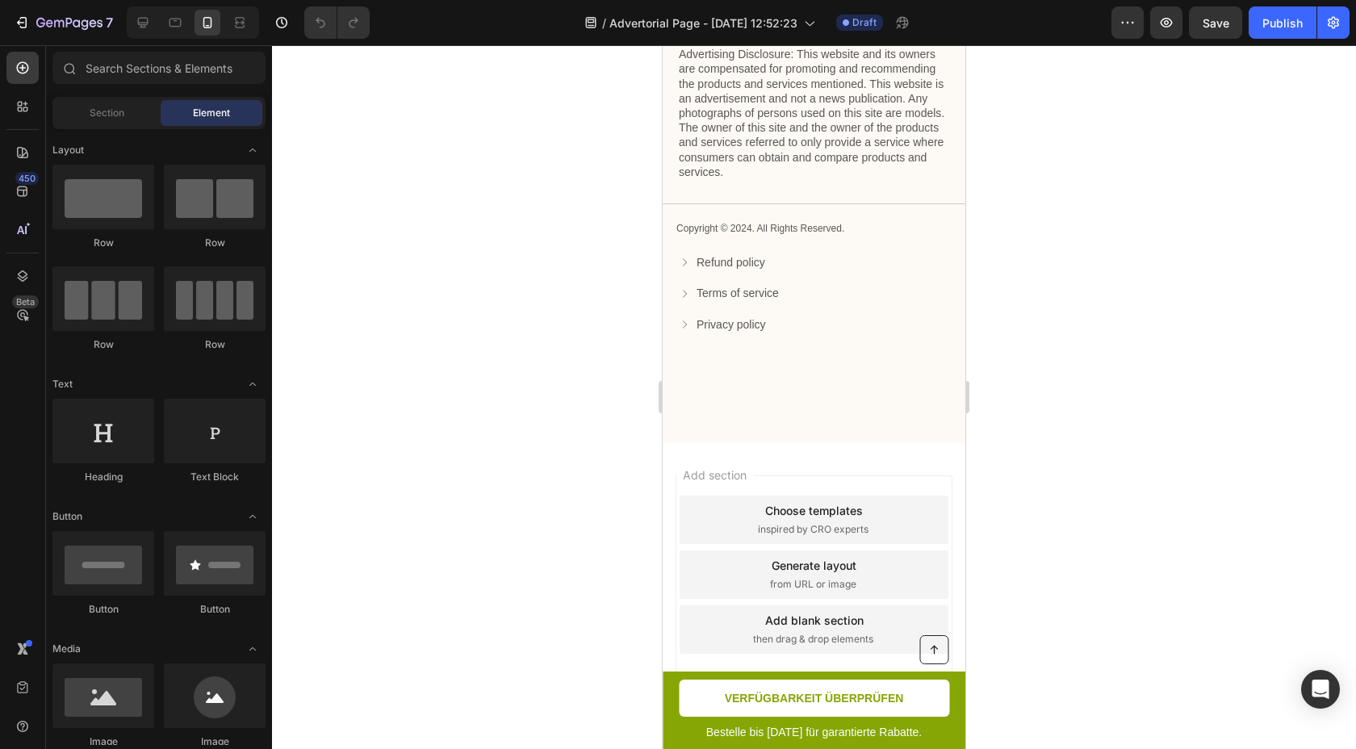
scroll to position [7157, 0]
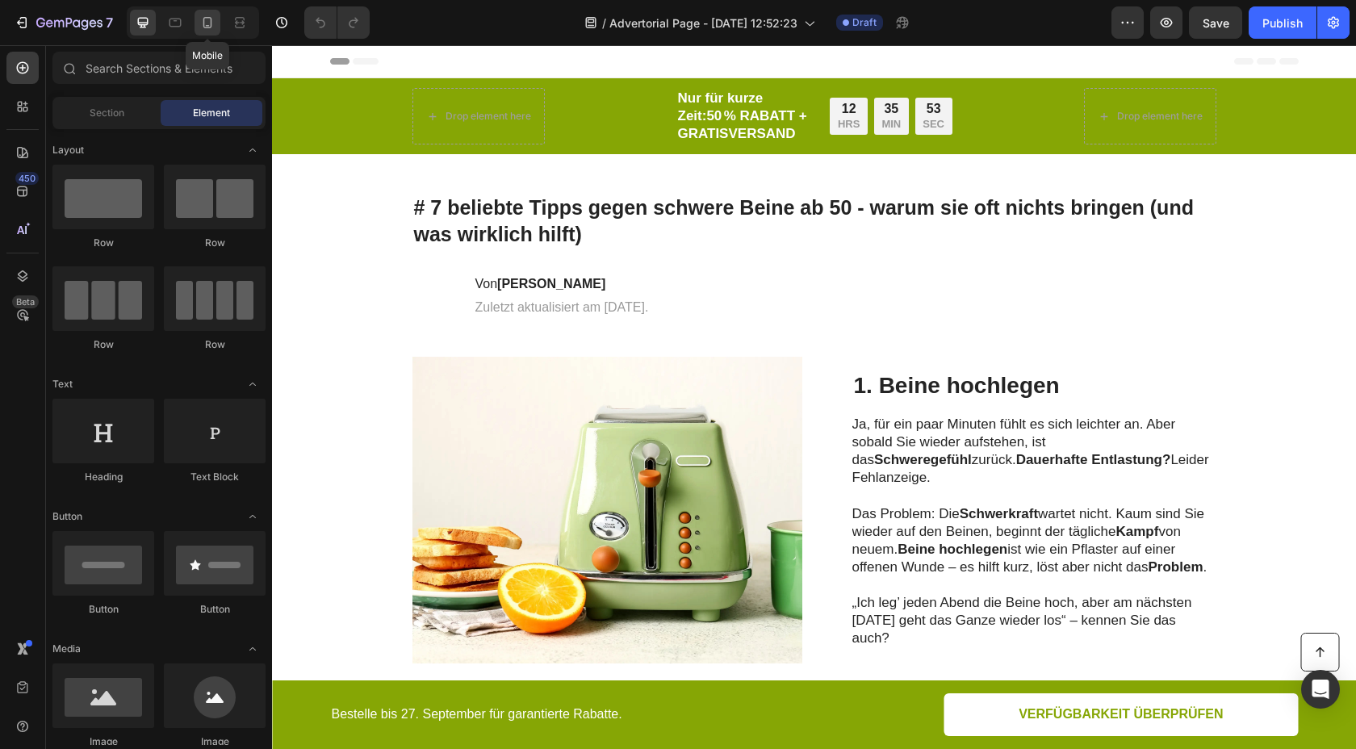
click at [203, 26] on icon at bounding box center [207, 22] width 9 height 11
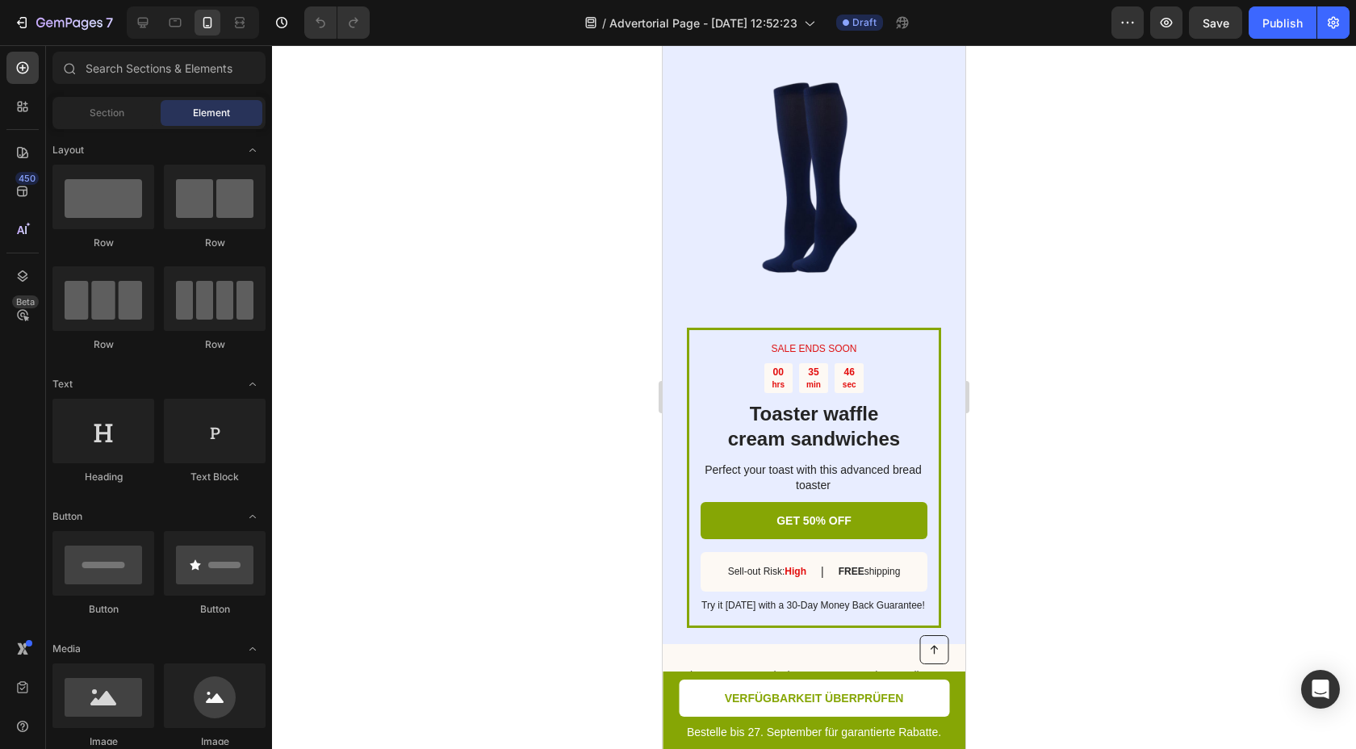
scroll to position [6937, 0]
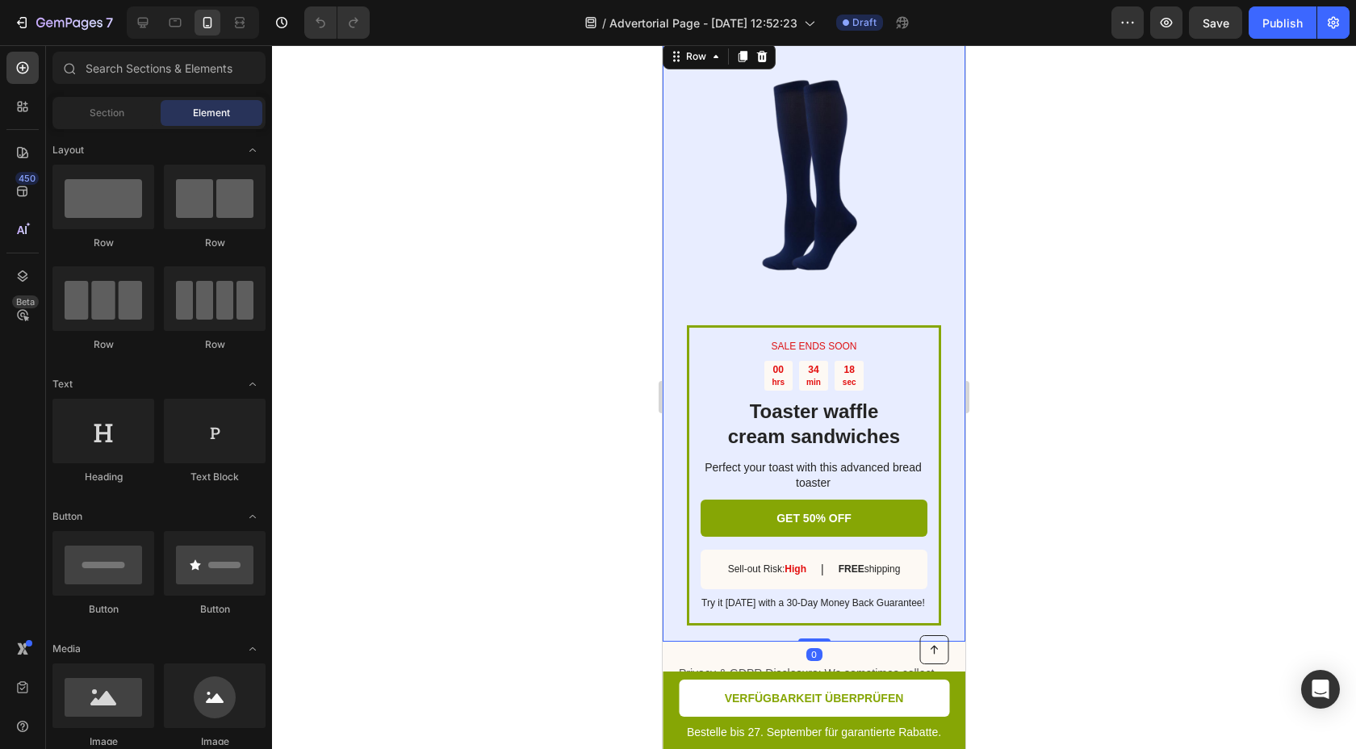
click at [947, 329] on div "SALE ENDS SOON Text Block 00 hrs 34 min 18 sec Countdown Timer Toaster waffle c…" at bounding box center [814, 340] width 303 height 601
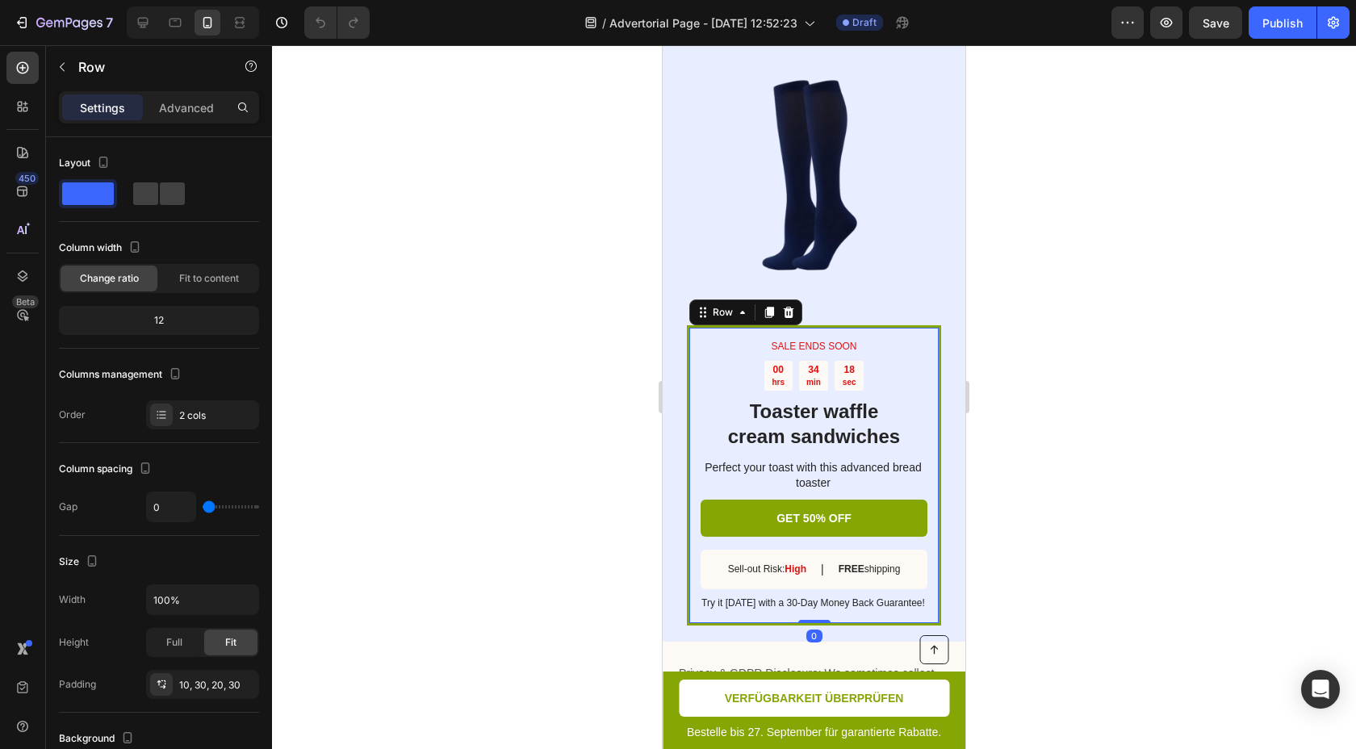
click at [937, 328] on div "SALE ENDS SOON Text Block 00 hrs 34 min 18 sec Countdown Timer Toaster waffle c…" at bounding box center [814, 475] width 254 height 300
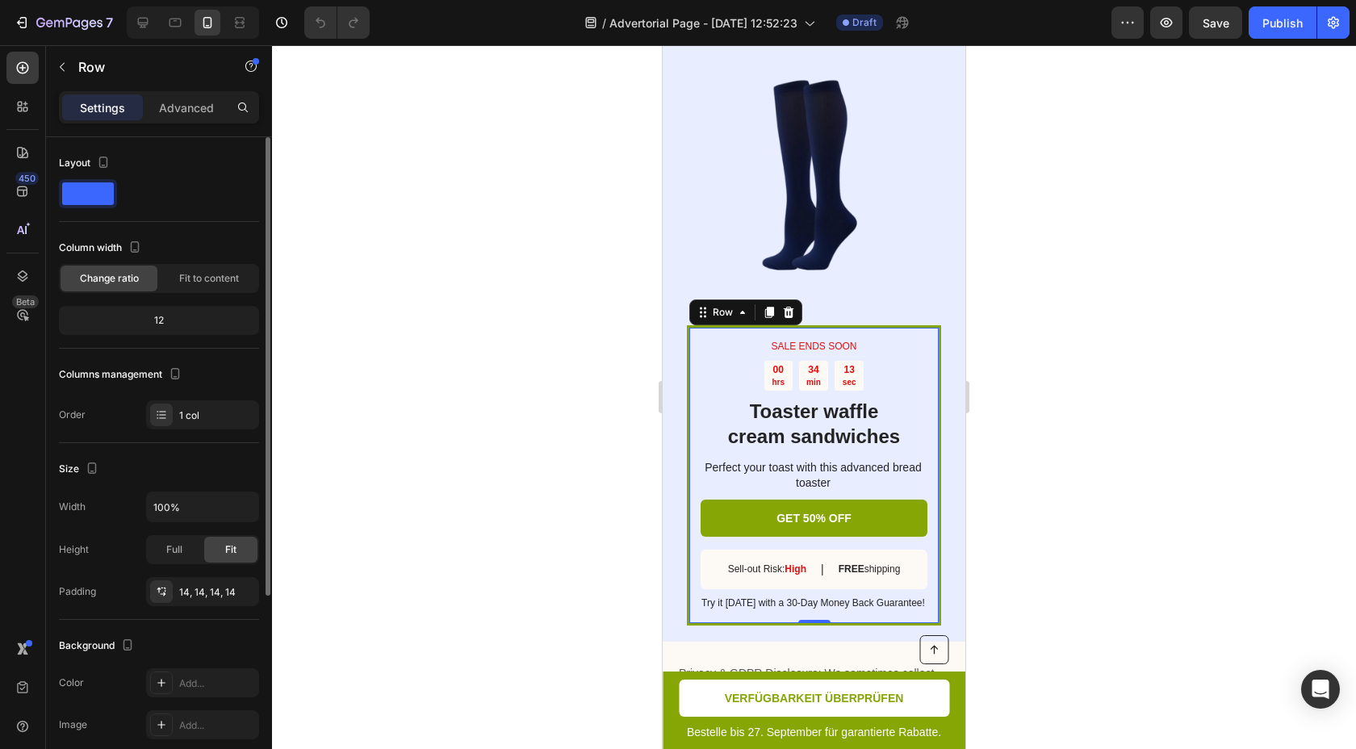
click at [86, 200] on span at bounding box center [88, 193] width 52 height 23
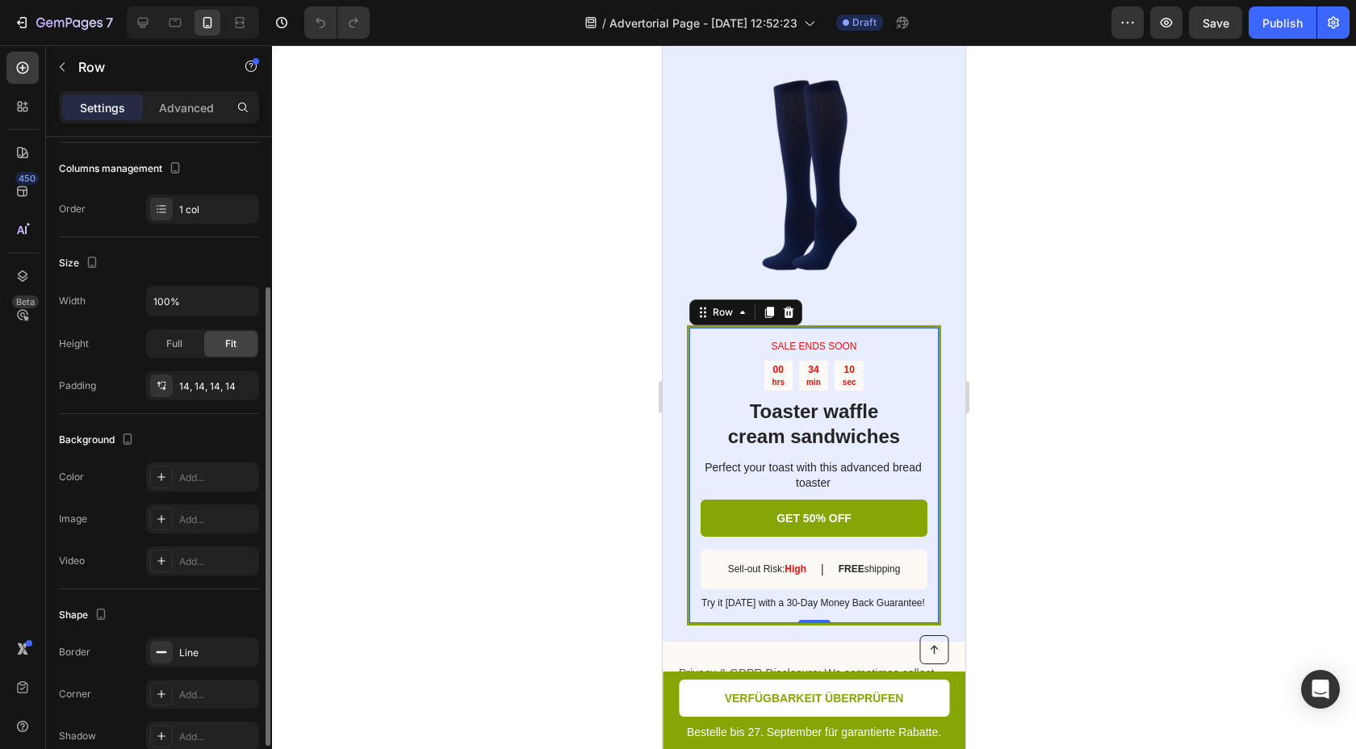
scroll to position [285, 0]
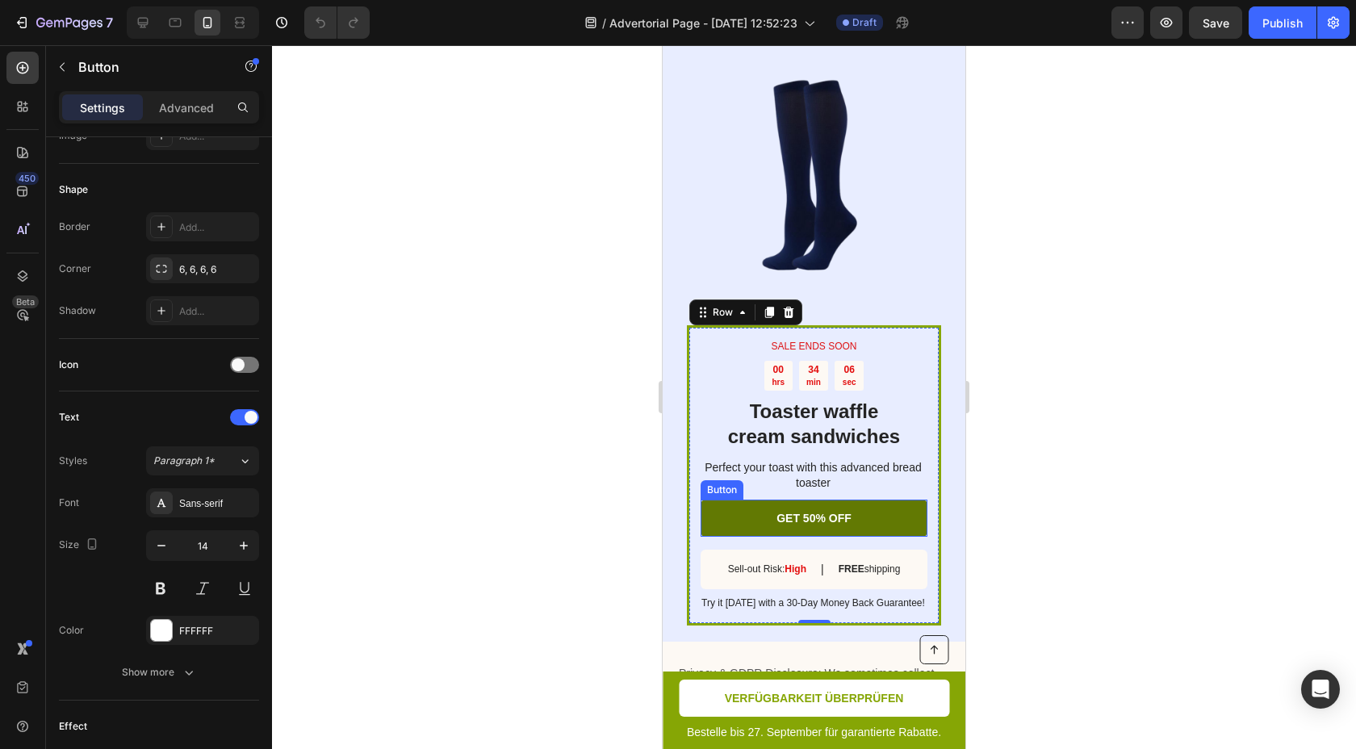
click at [888, 500] on link "GET 50% OFF" at bounding box center [814, 518] width 227 height 37
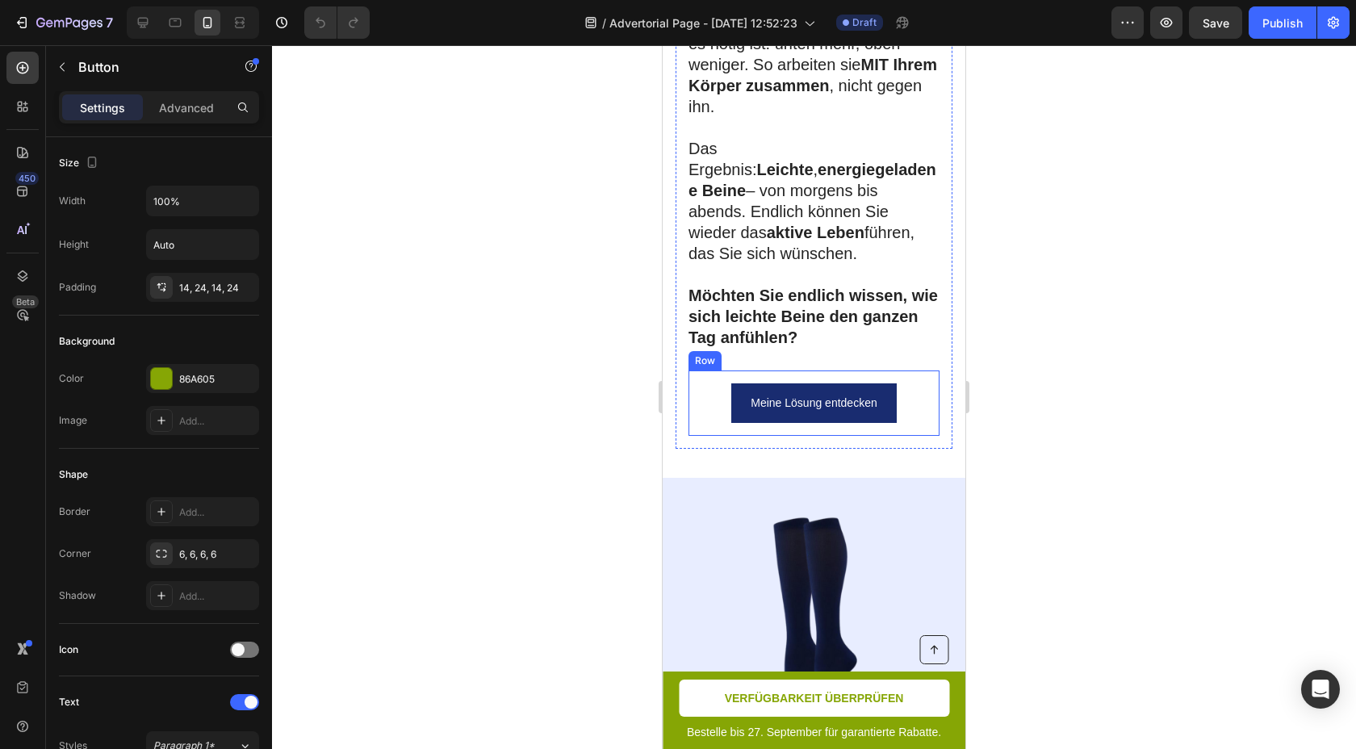
scroll to position [6511, 0]
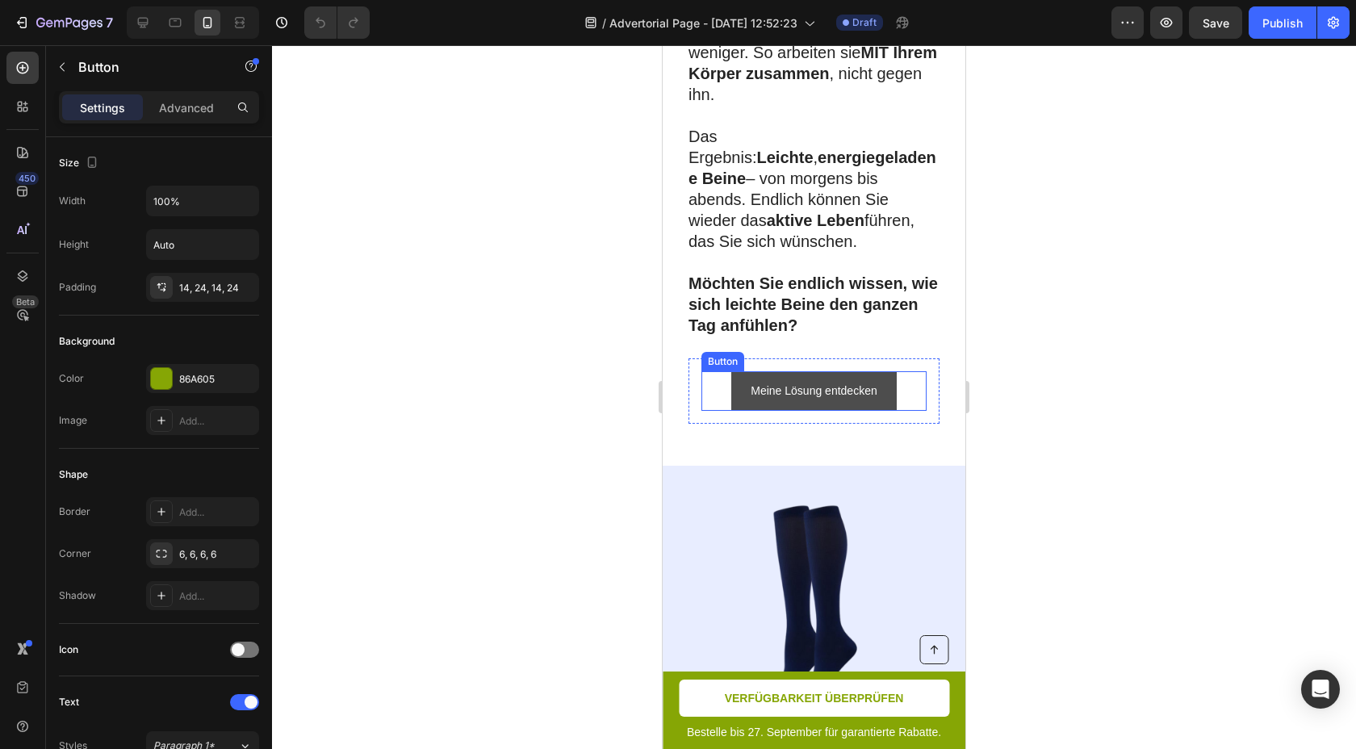
click at [888, 371] on button "Meine Lösung entdecken" at bounding box center [813, 391] width 165 height 40
click at [865, 381] on p "Meine Lösung entdecken" at bounding box center [814, 391] width 126 height 20
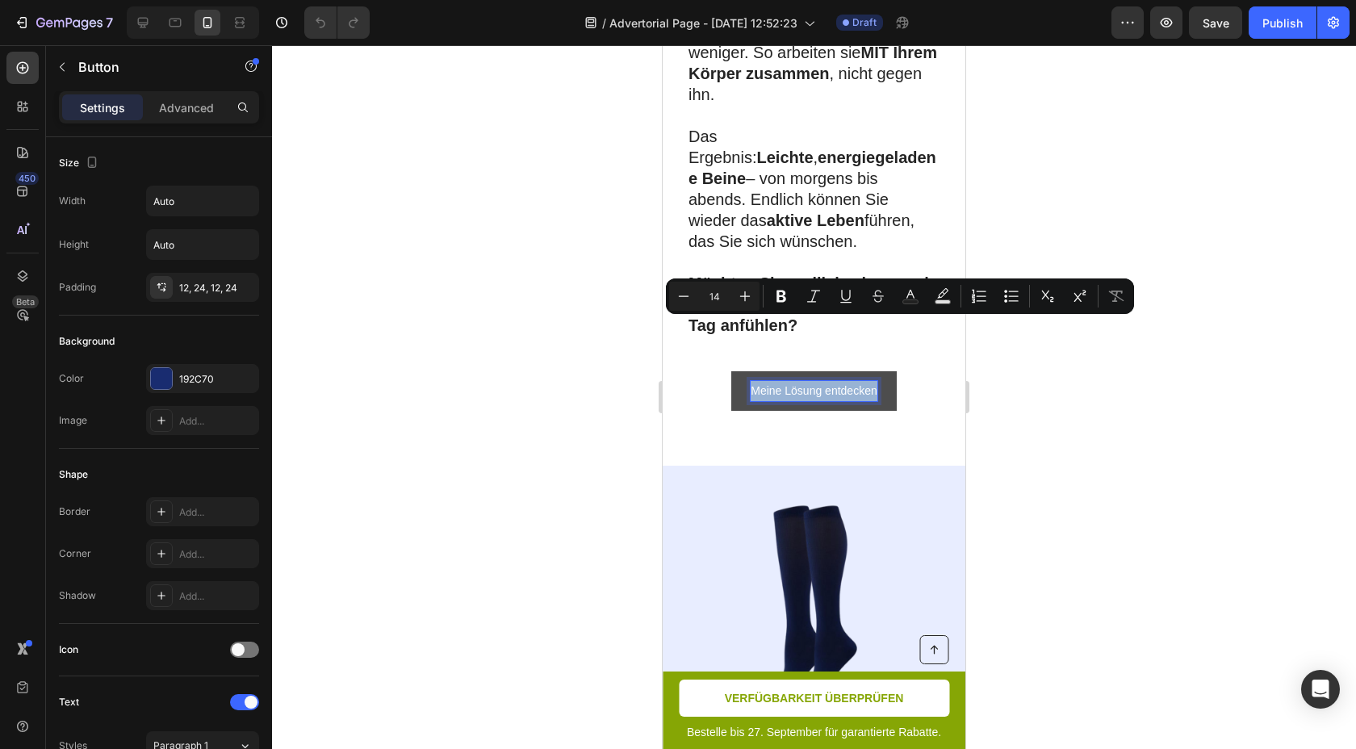
click at [865, 381] on p "Meine Lösung entdecken" at bounding box center [814, 391] width 126 height 20
click at [786, 292] on icon "Editor contextual toolbar" at bounding box center [781, 296] width 16 height 16
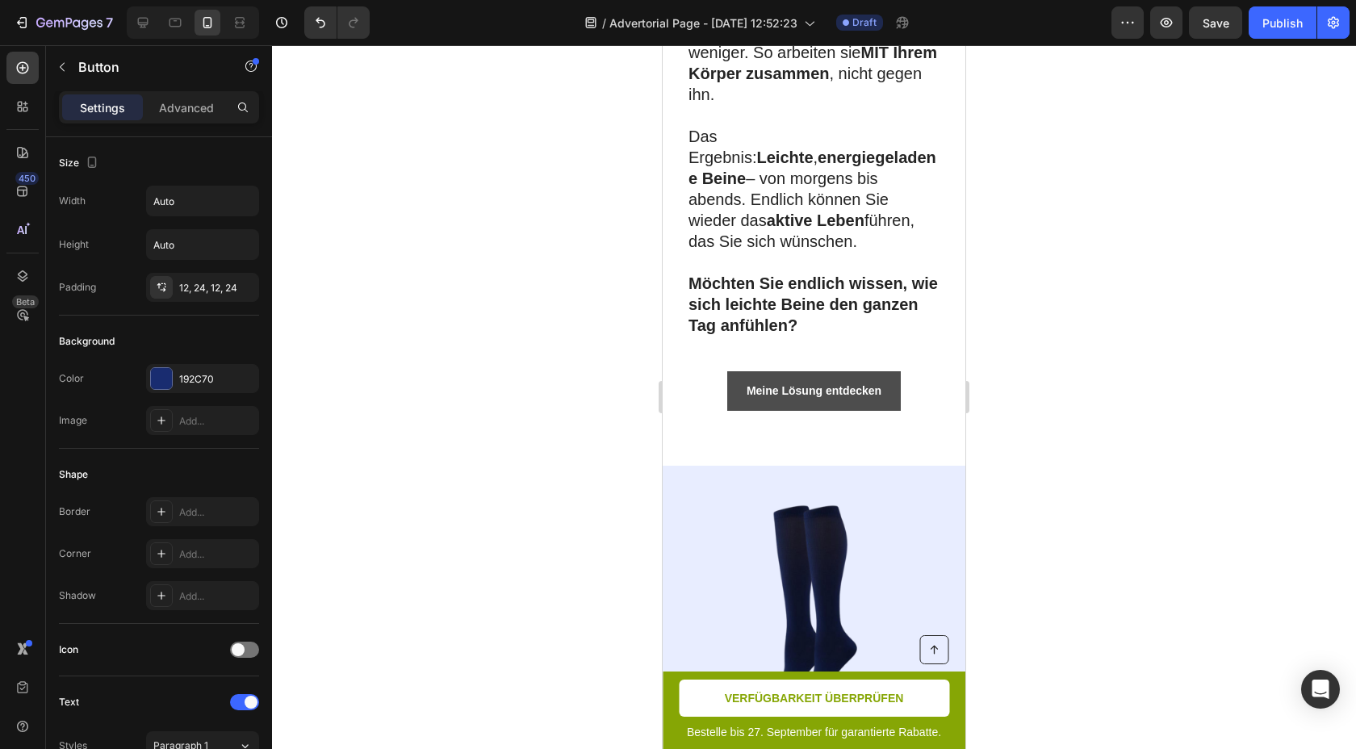
click at [887, 371] on button "Meine Lösung entdecken" at bounding box center [814, 391] width 174 height 40
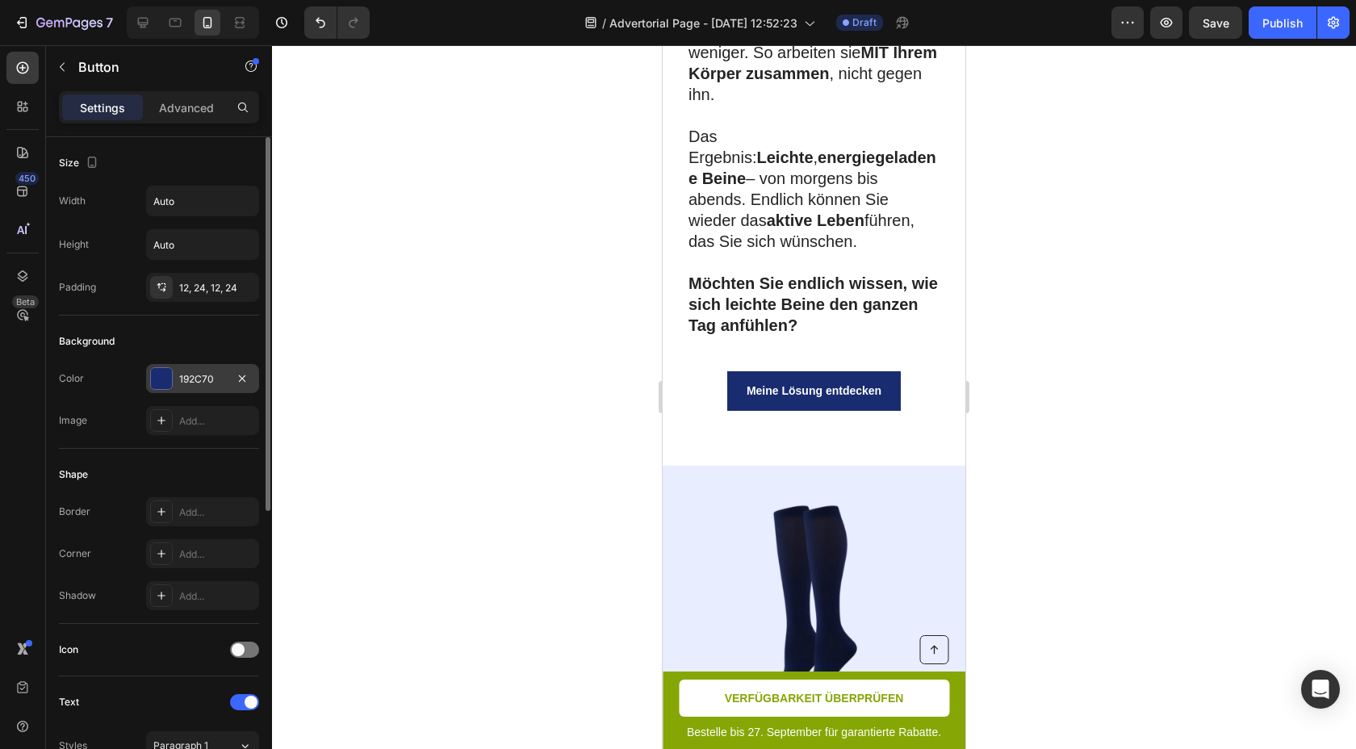
click at [209, 386] on div "192C70" at bounding box center [202, 379] width 47 height 15
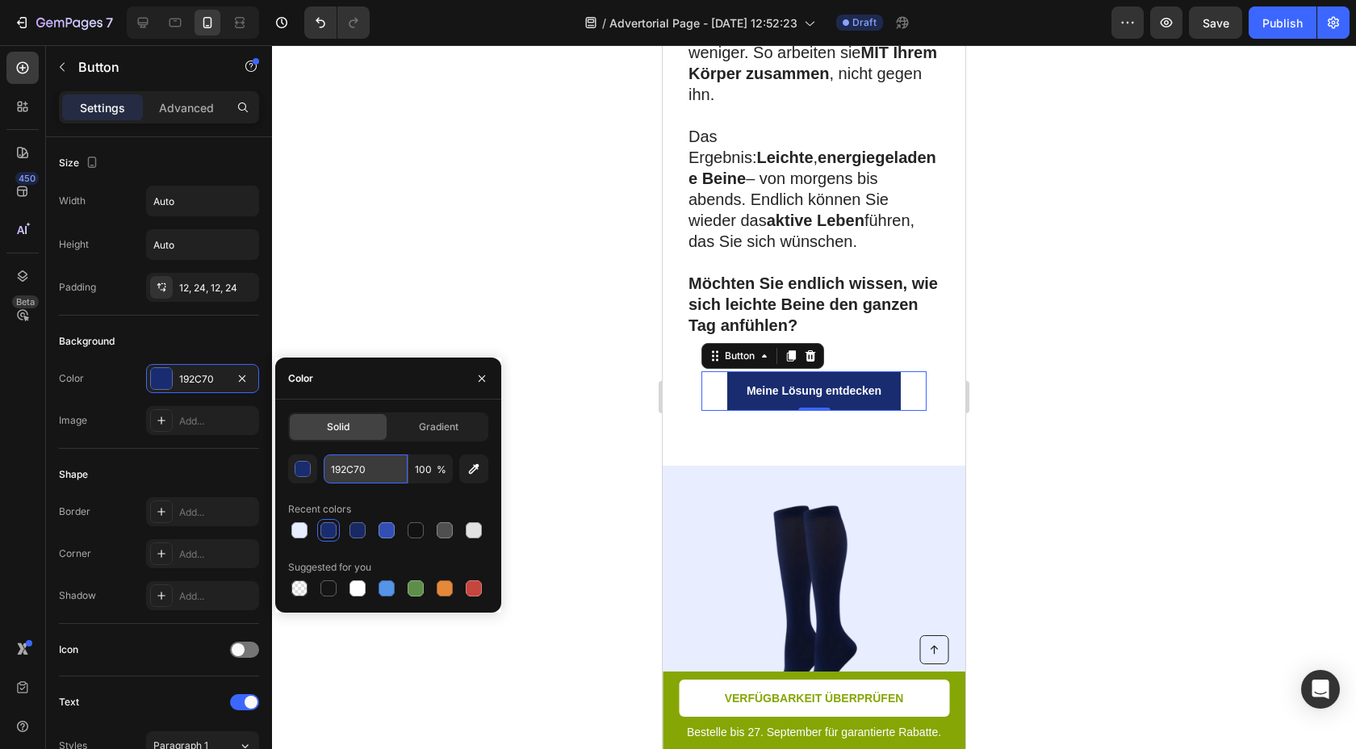
click at [387, 471] on input "192C70" at bounding box center [366, 468] width 84 height 29
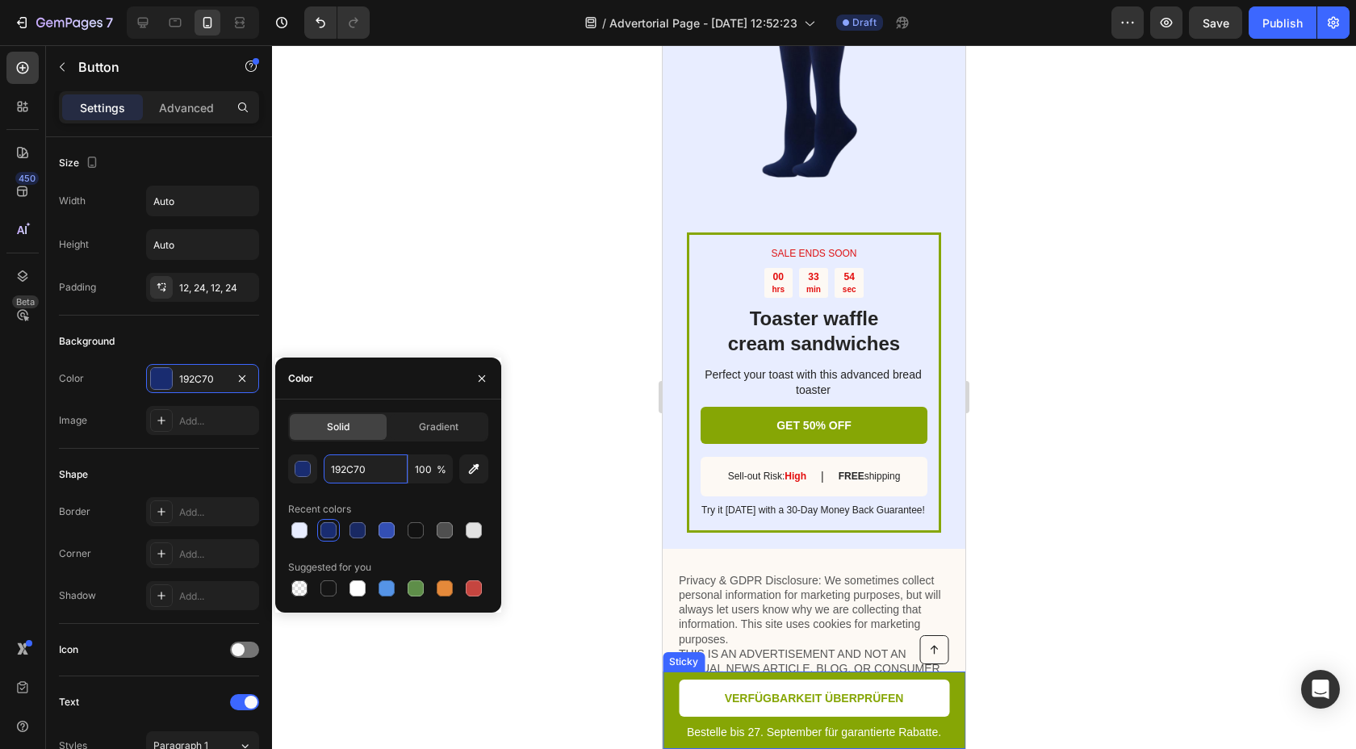
scroll to position [7059, 0]
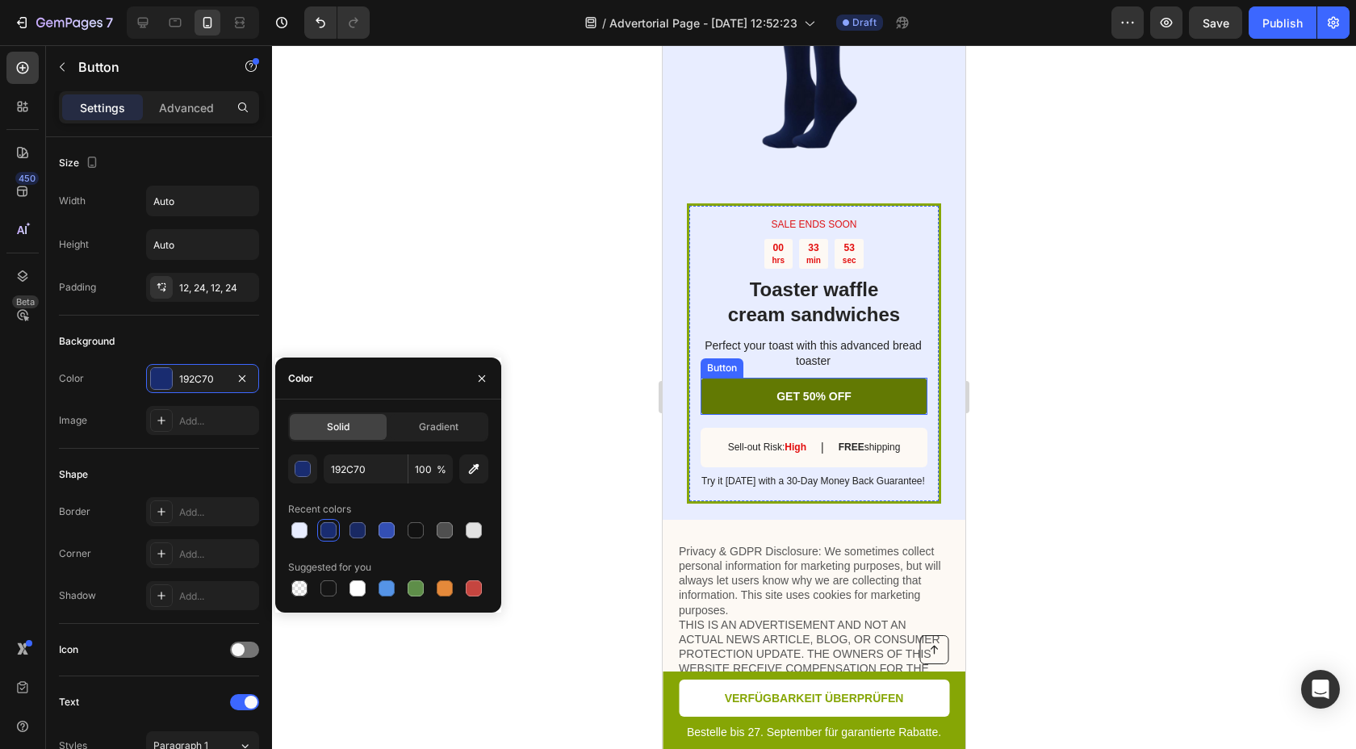
click at [887, 378] on link "GET 50% OFF" at bounding box center [814, 396] width 227 height 37
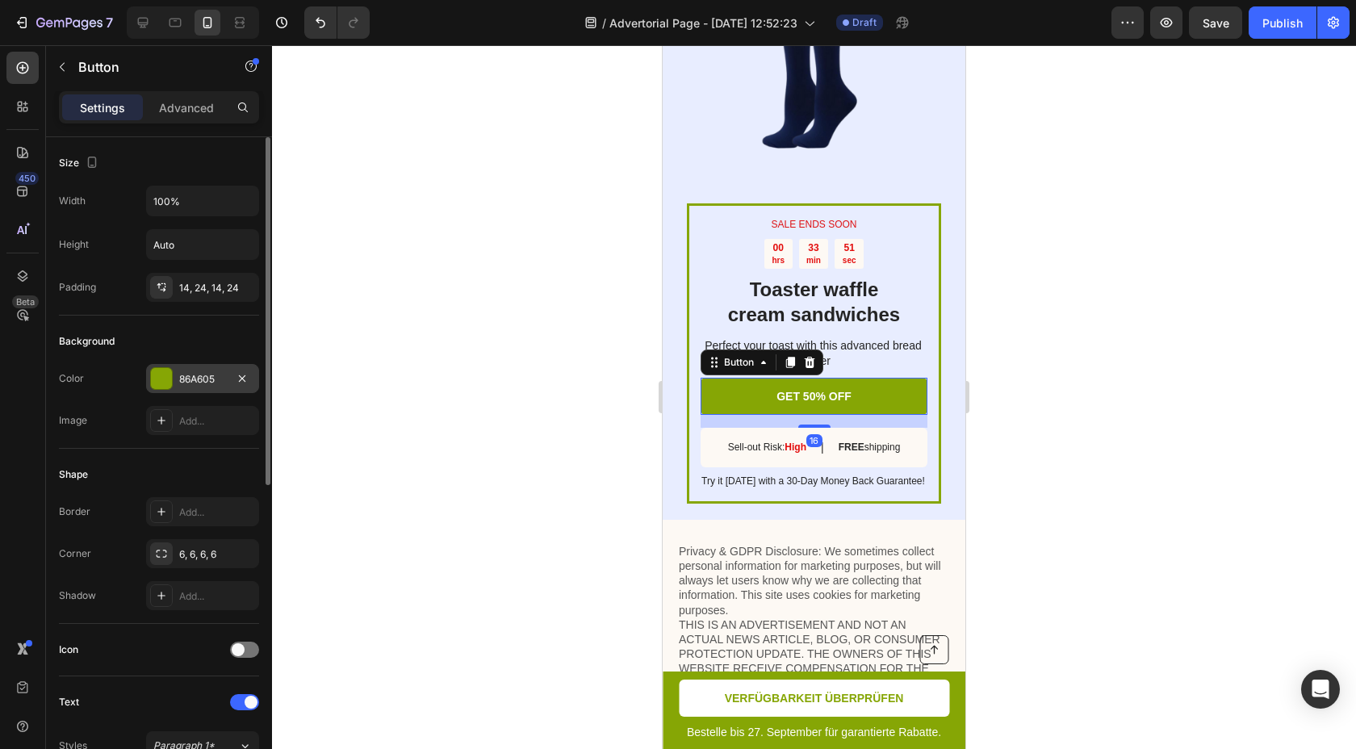
click at [203, 376] on div "86A605" at bounding box center [202, 379] width 47 height 15
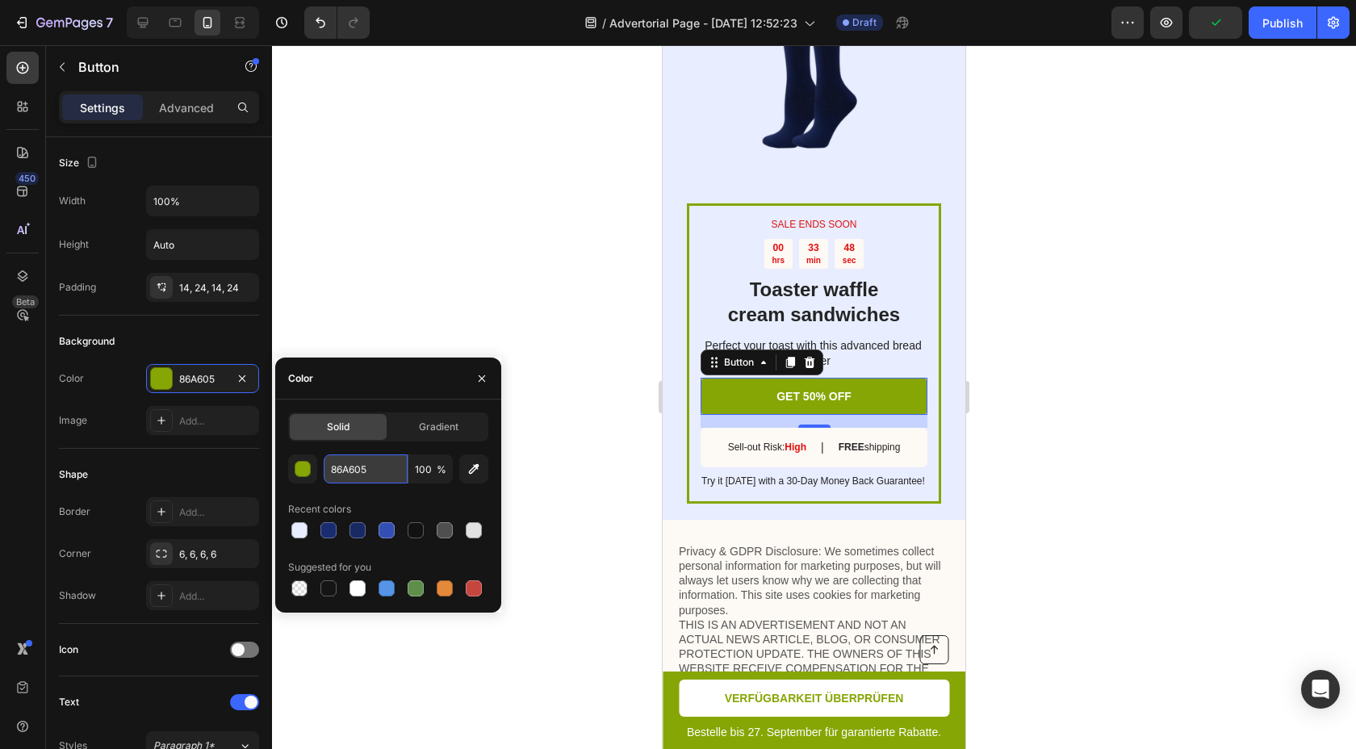
click at [353, 475] on input "86A605" at bounding box center [366, 468] width 84 height 29
paste input "192C70"
type input "192C70"
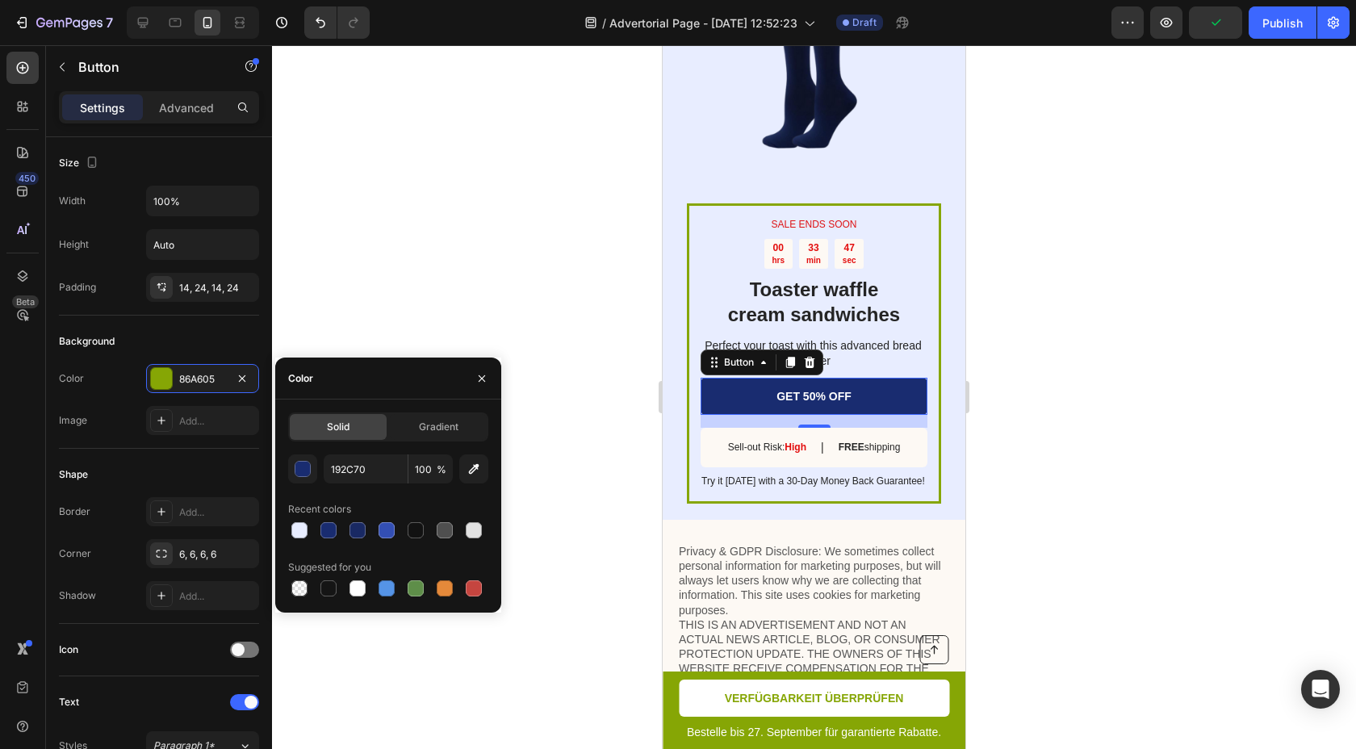
click at [461, 282] on div at bounding box center [814, 397] width 1084 height 704
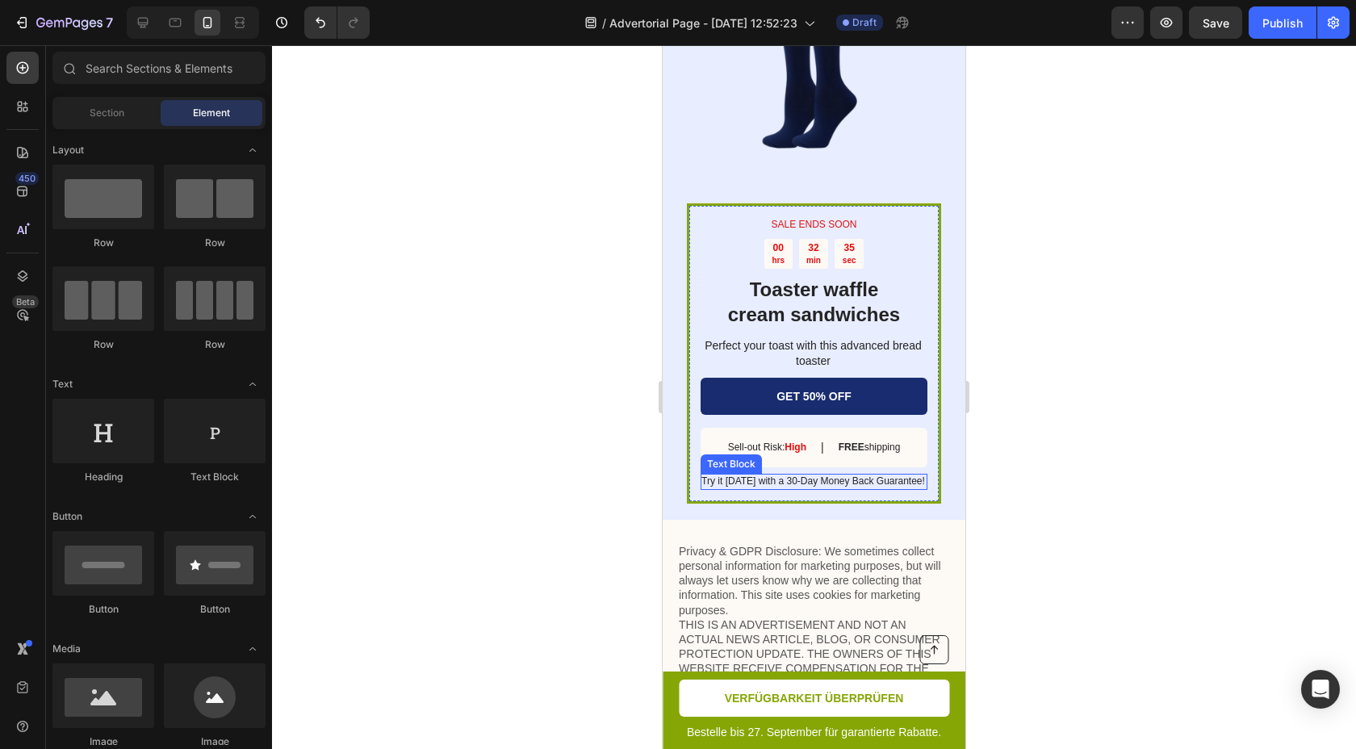
click at [869, 475] on p "Try it today with a 30-Day Money Back Guarantee!" at bounding box center [813, 481] width 225 height 13
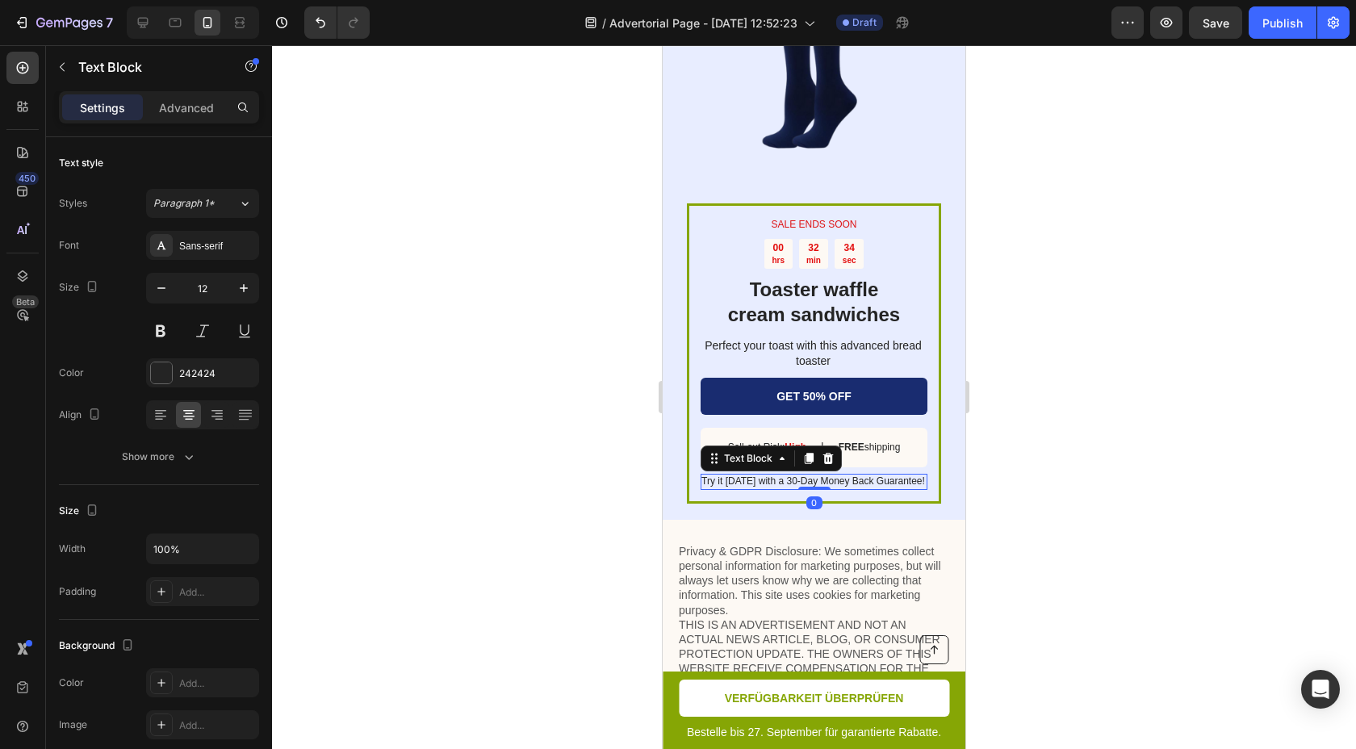
click at [869, 475] on p "Try it today with a 30-Day Money Back Guarantee!" at bounding box center [813, 481] width 225 height 13
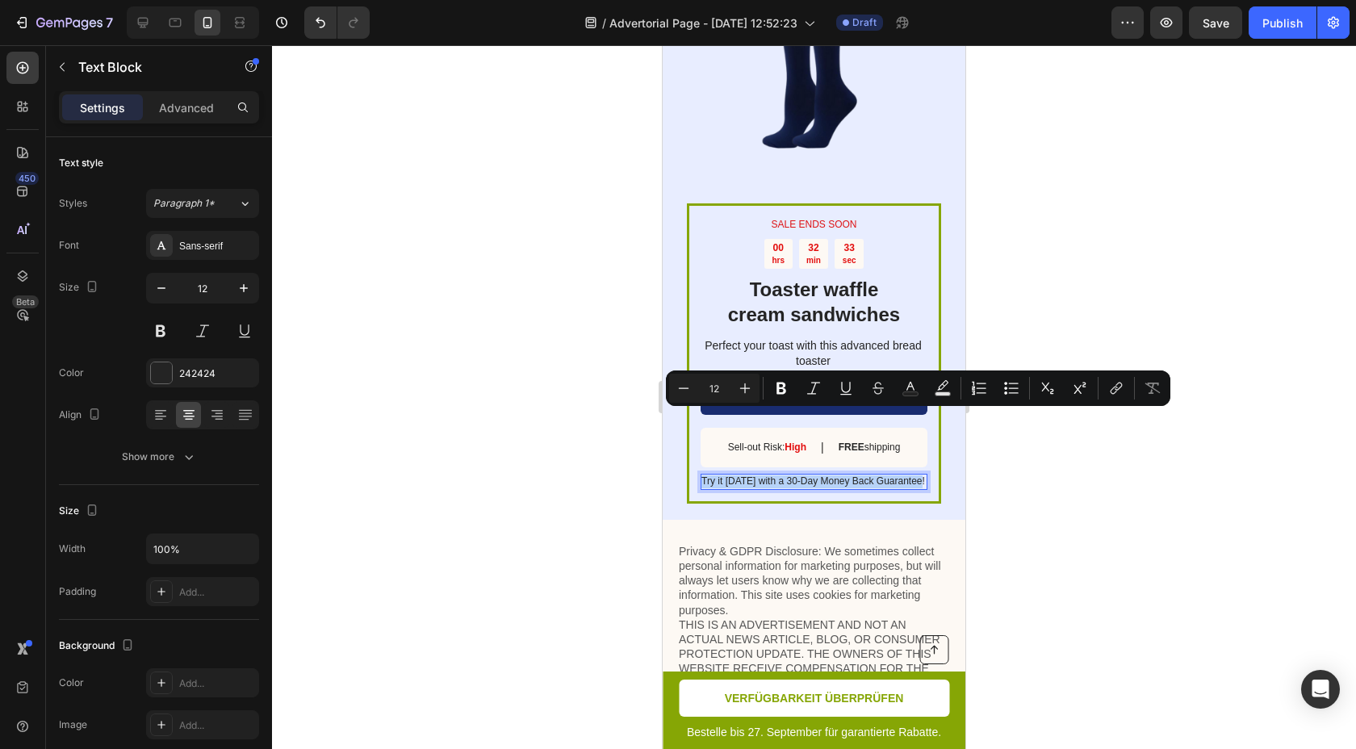
copy p "Try it today with a 30-Day Money Back Guarantee!"
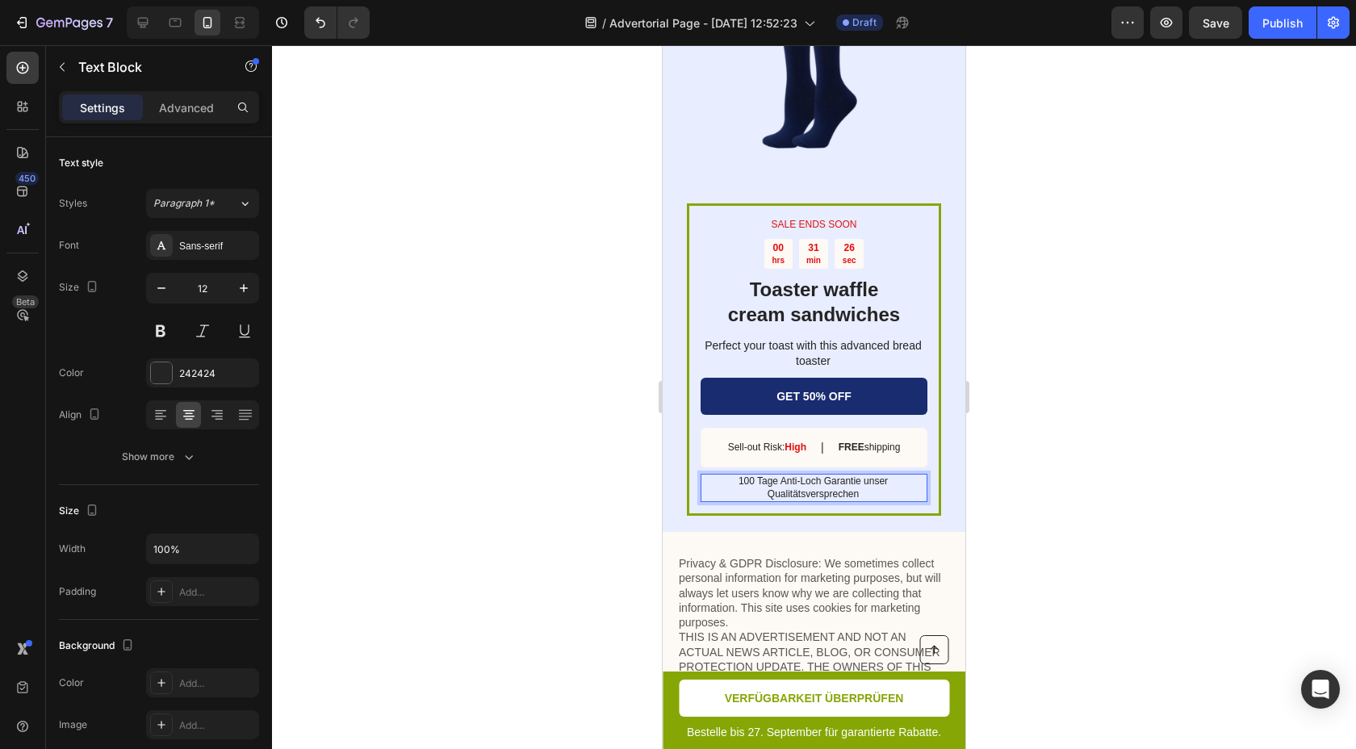
click at [1014, 396] on div at bounding box center [814, 397] width 1084 height 704
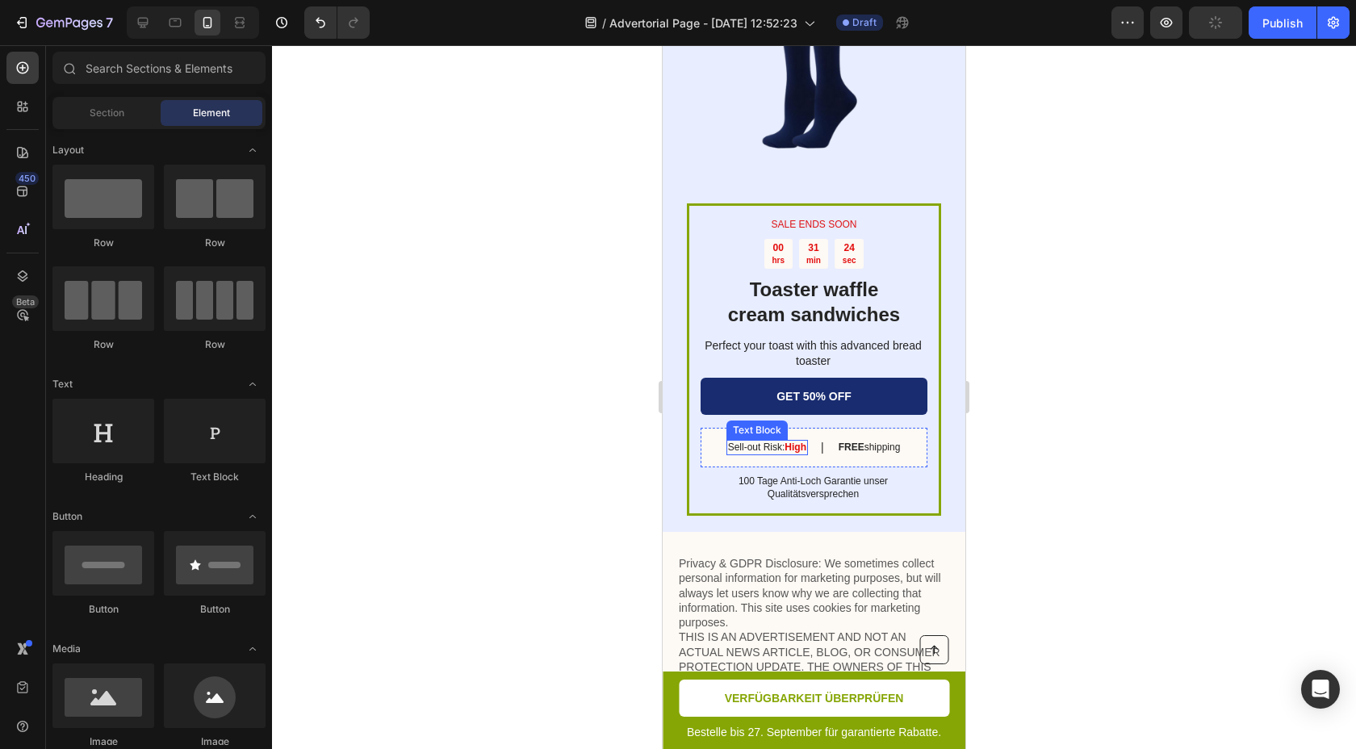
click at [776, 442] on p "Sell-out Risk: High" at bounding box center [767, 448] width 78 height 13
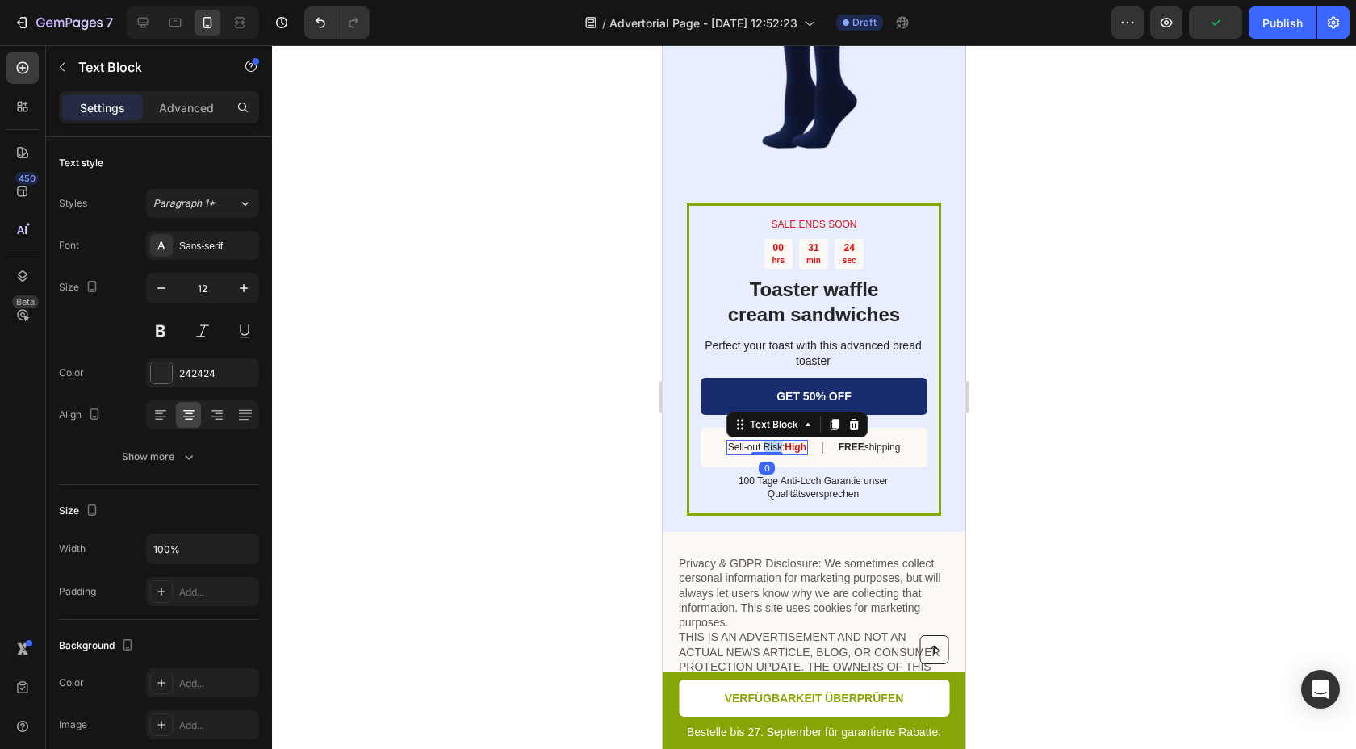
click at [776, 442] on p "Sell-out Risk: High" at bounding box center [767, 448] width 78 height 13
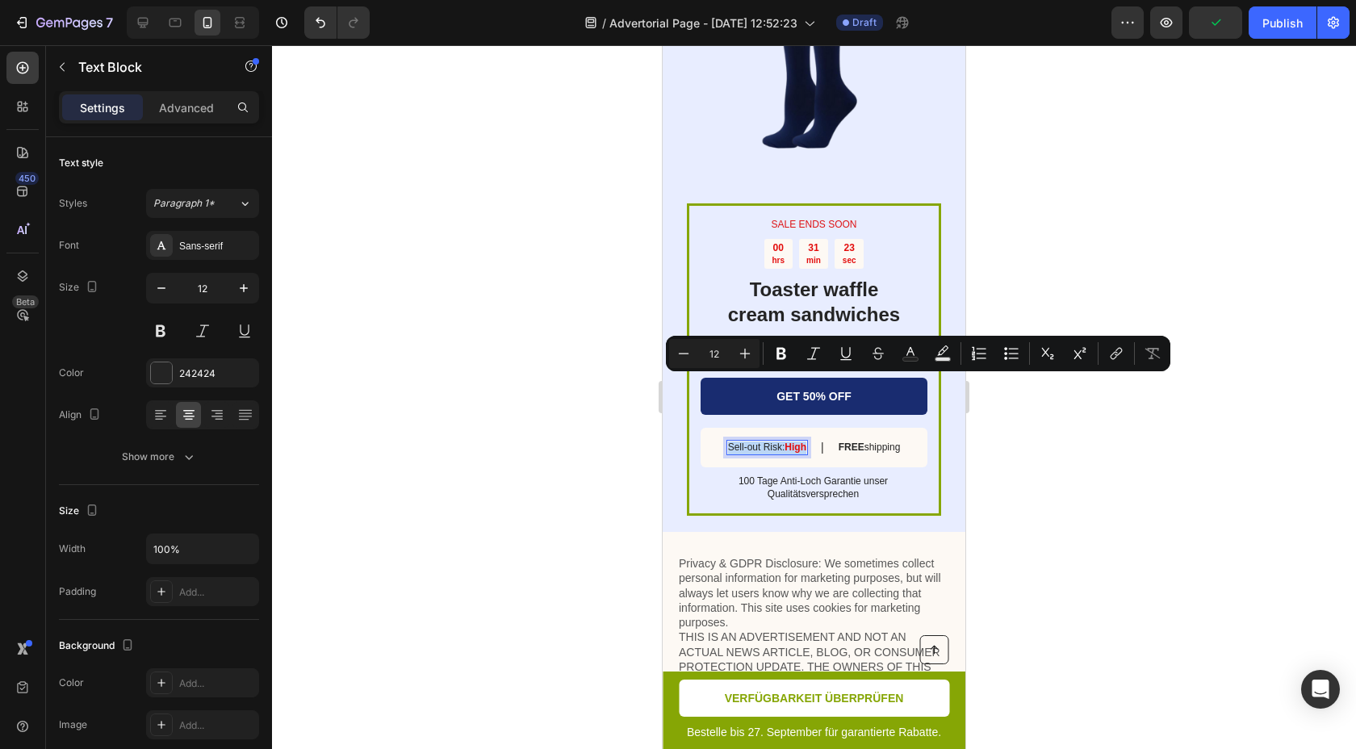
click at [776, 442] on p "Sell-out Risk: High" at bounding box center [767, 448] width 78 height 13
click at [771, 442] on p "Sell-out Risk: High" at bounding box center [767, 448] width 78 height 13
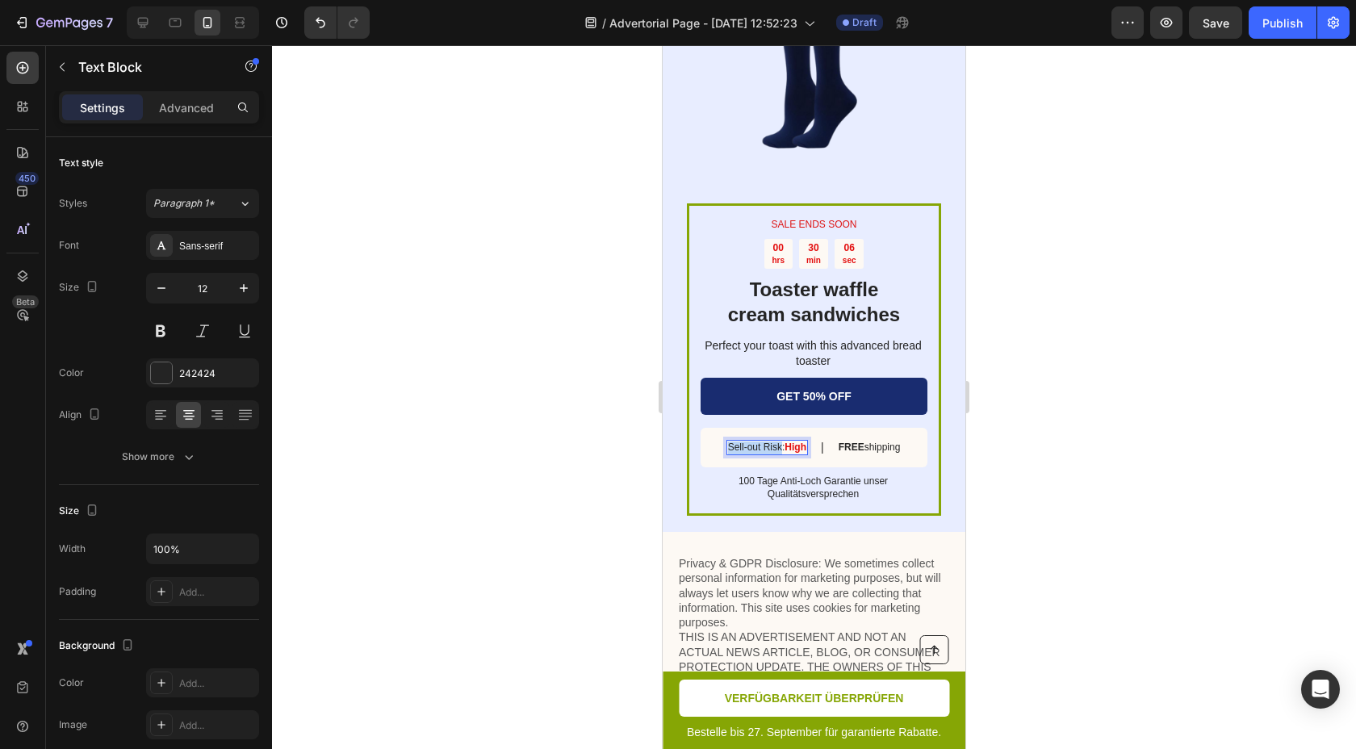
drag, startPoint x: 779, startPoint y: 383, endPoint x: 725, endPoint y: 386, distance: 54.2
click at [728, 442] on p "Sell-out Risk: High" at bounding box center [767, 448] width 78 height 13
click at [806, 442] on strong "High" at bounding box center [807, 447] width 22 height 11
click at [1110, 425] on div at bounding box center [814, 397] width 1084 height 704
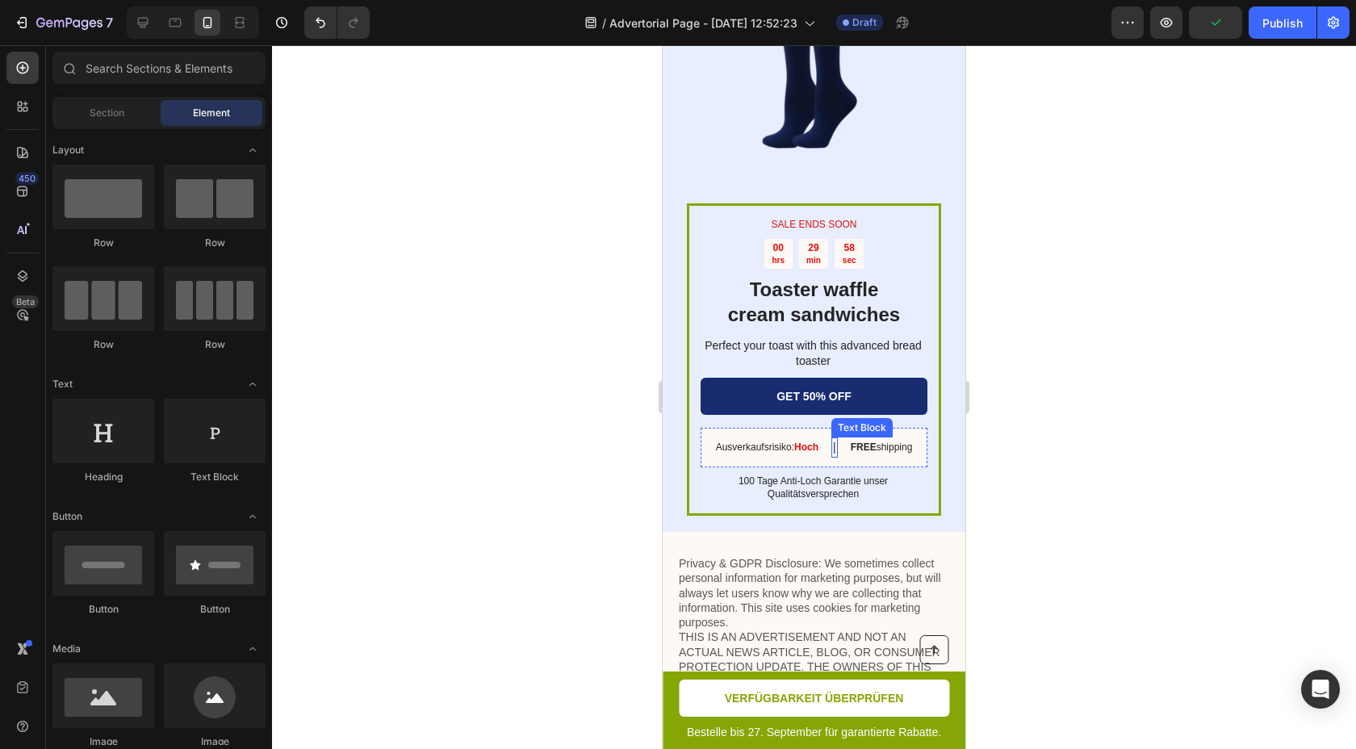
click at [831, 438] on div "|" at bounding box center [834, 448] width 6 height 20
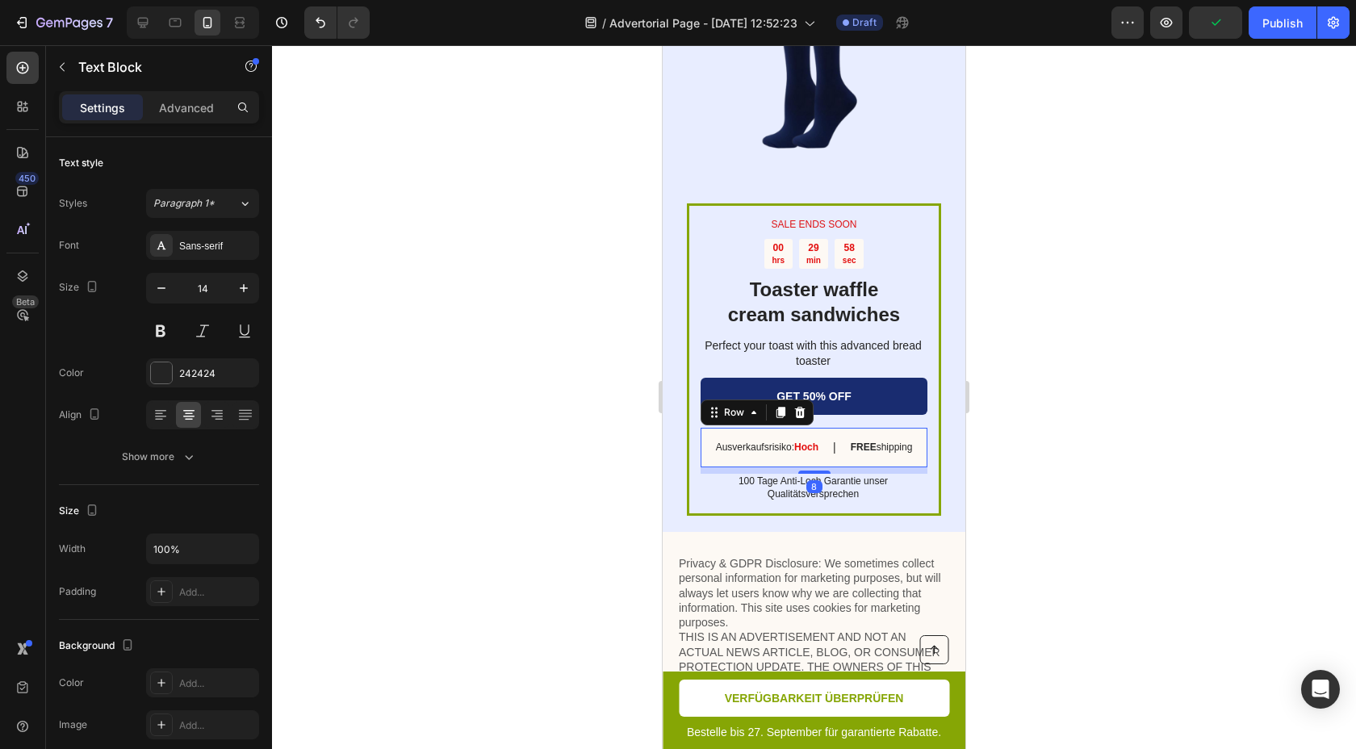
click at [827, 428] on div "Ausverkaufsrisiko: Hoch Text Block | Text Block FREE shipping Text Block Row 8" at bounding box center [814, 448] width 227 height 40
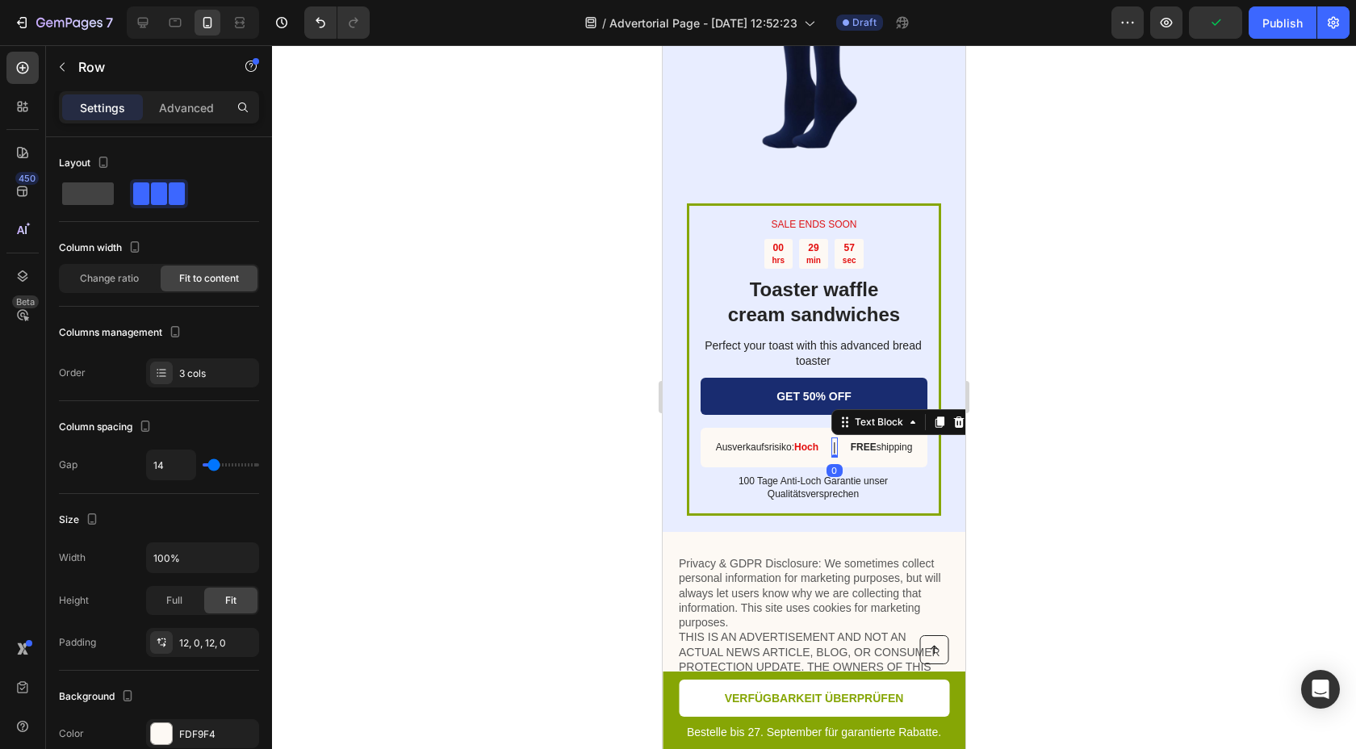
click at [833, 439] on p "|" at bounding box center [834, 447] width 3 height 17
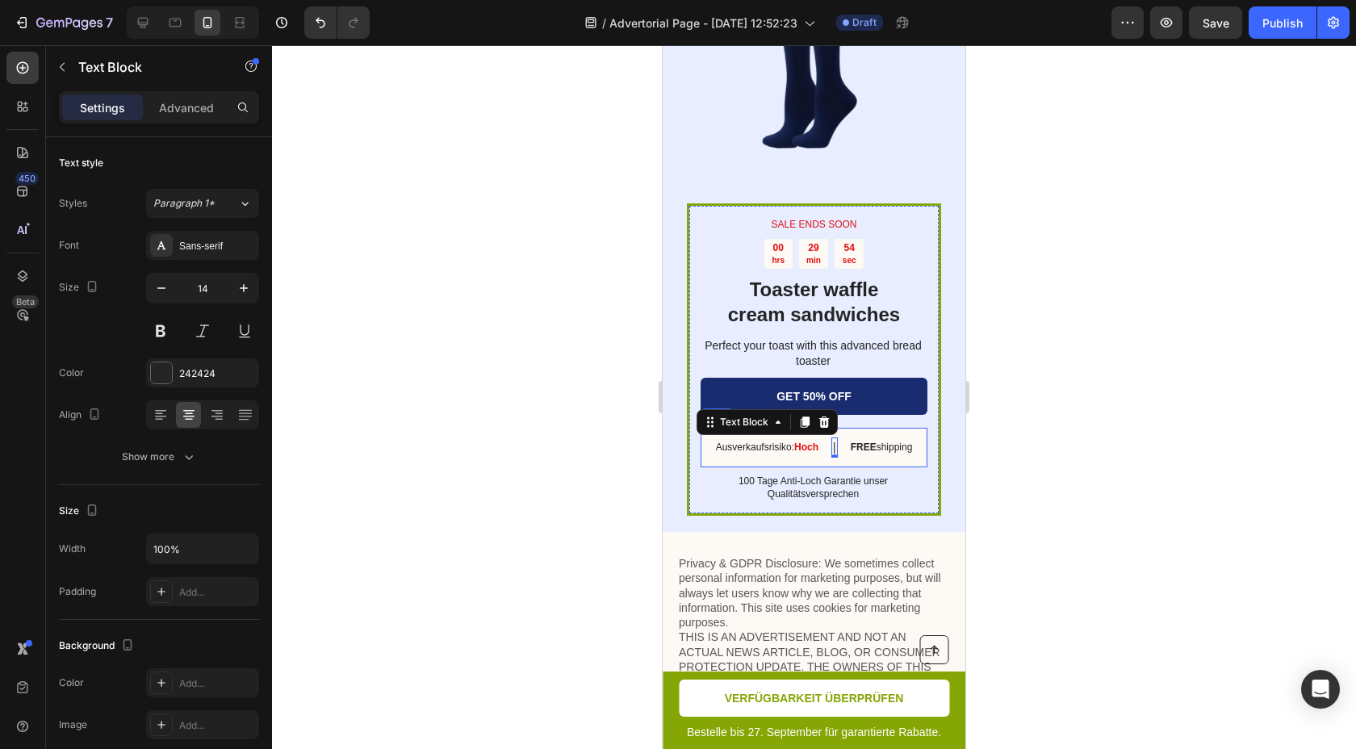
click at [822, 428] on div "Ausverkaufsrisiko: Hoch Text Block | Text Block 0 FREE shipping Text Block Row" at bounding box center [814, 448] width 227 height 40
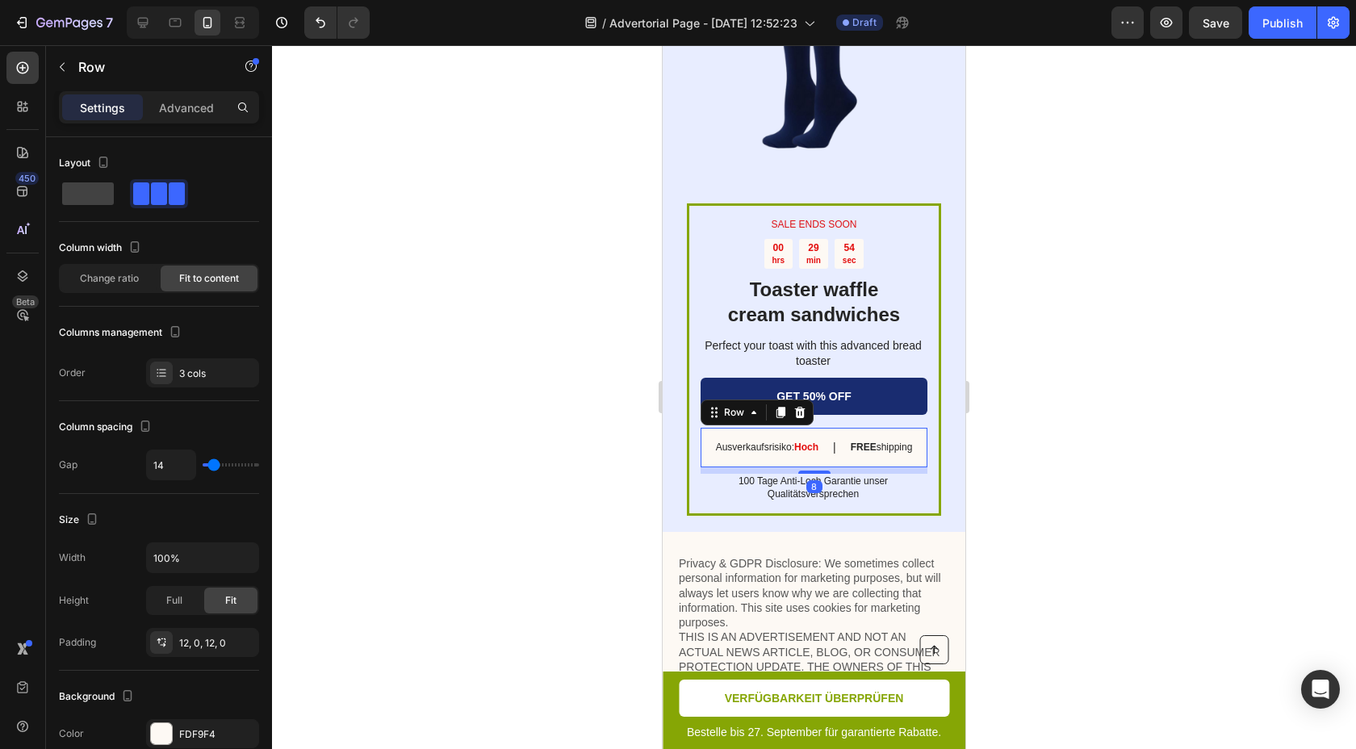
click at [821, 428] on div "Ausverkaufsrisiko: Hoch Text Block | Text Block FREE shipping Text Block Row 8" at bounding box center [814, 448] width 227 height 40
click at [1089, 363] on div at bounding box center [814, 397] width 1084 height 704
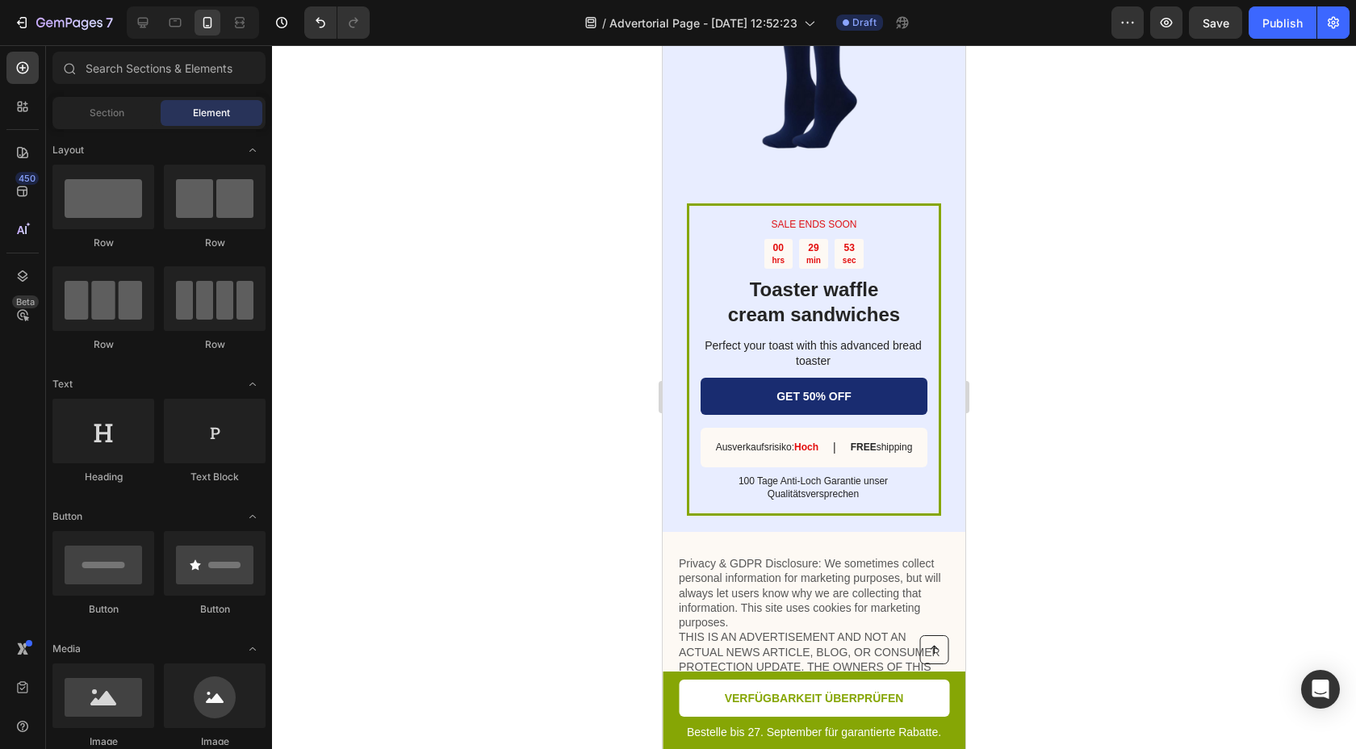
click at [1089, 363] on div at bounding box center [814, 397] width 1084 height 704
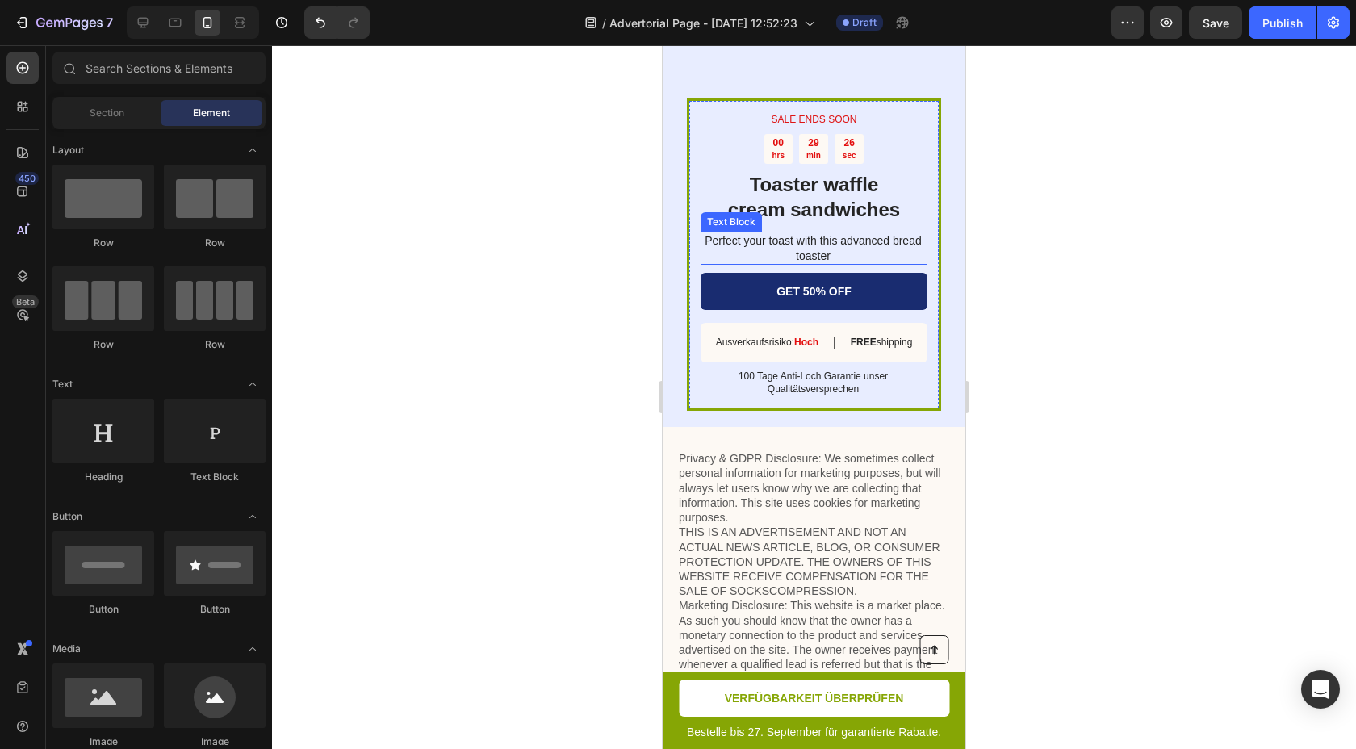
scroll to position [7166, 0]
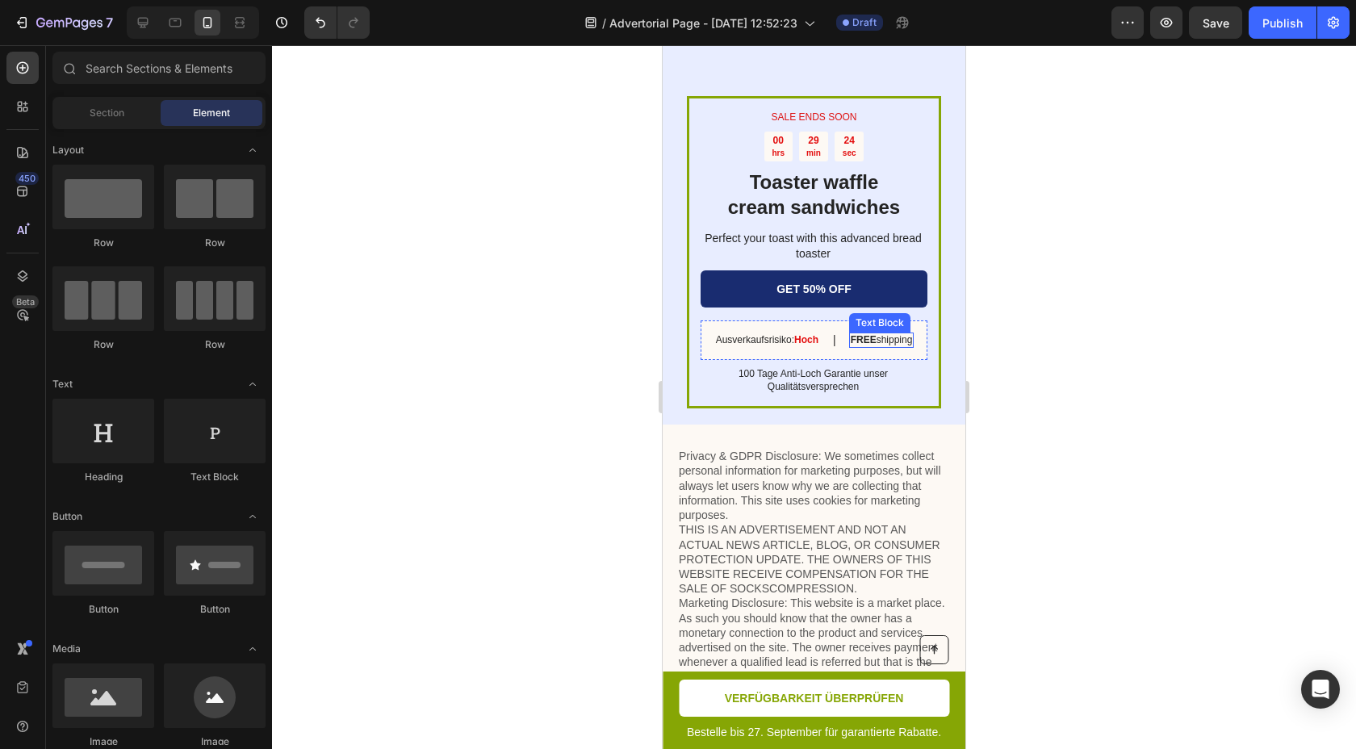
click at [874, 334] on strong "FREE" at bounding box center [864, 339] width 26 height 11
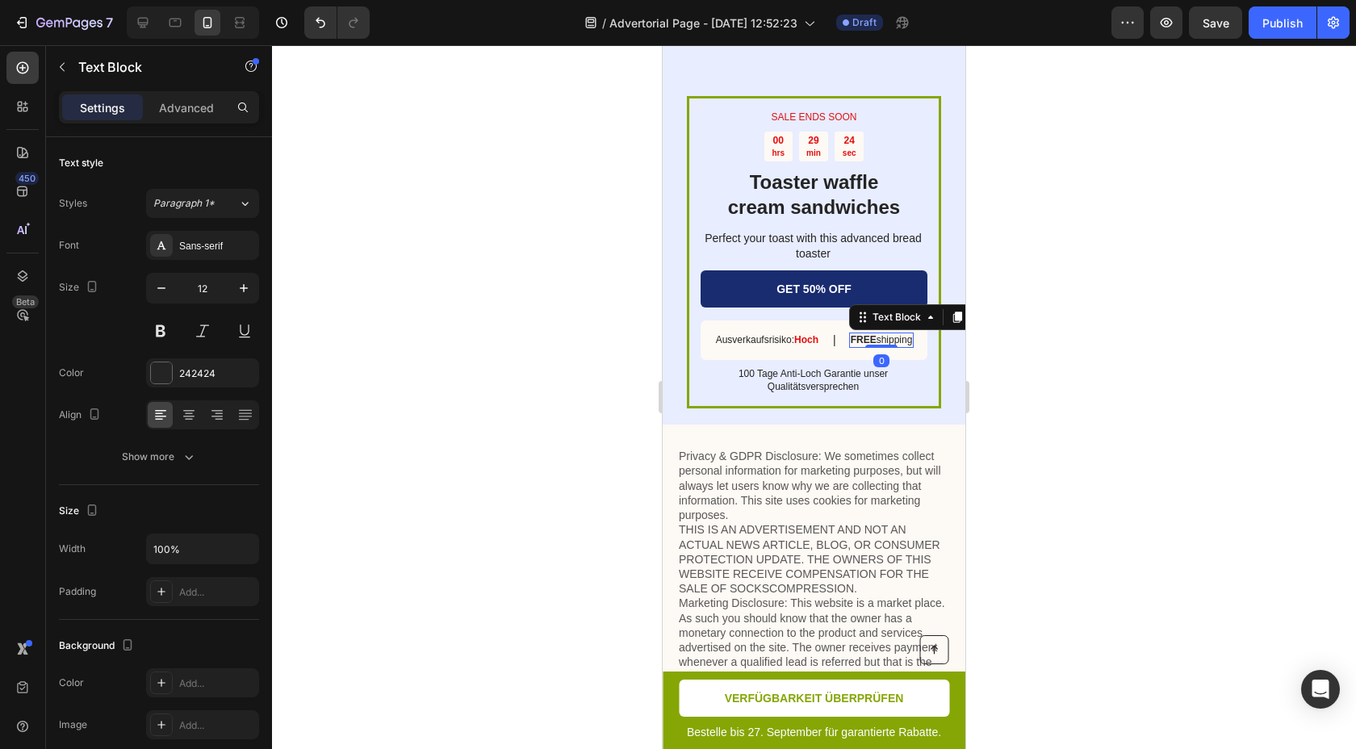
click at [874, 334] on strong "FREE" at bounding box center [864, 339] width 26 height 11
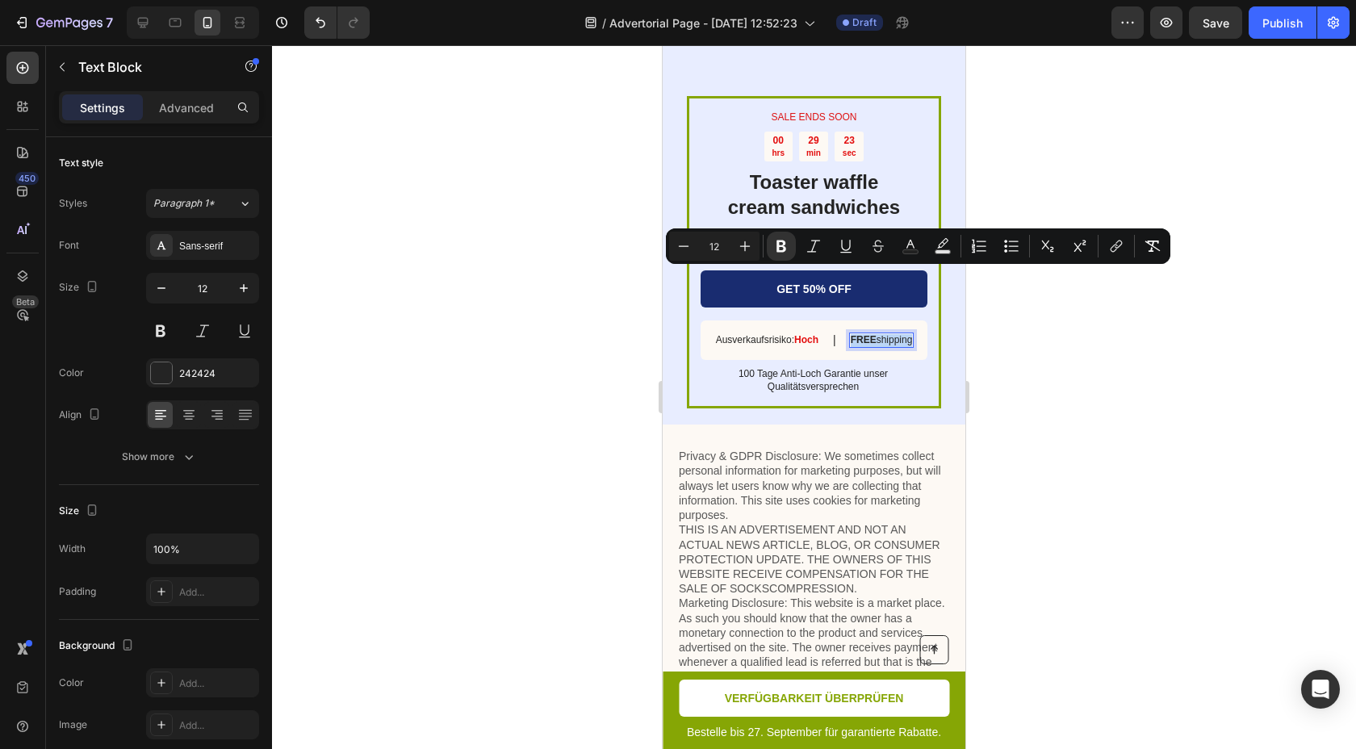
click at [884, 334] on p "FREE shipping" at bounding box center [882, 340] width 62 height 13
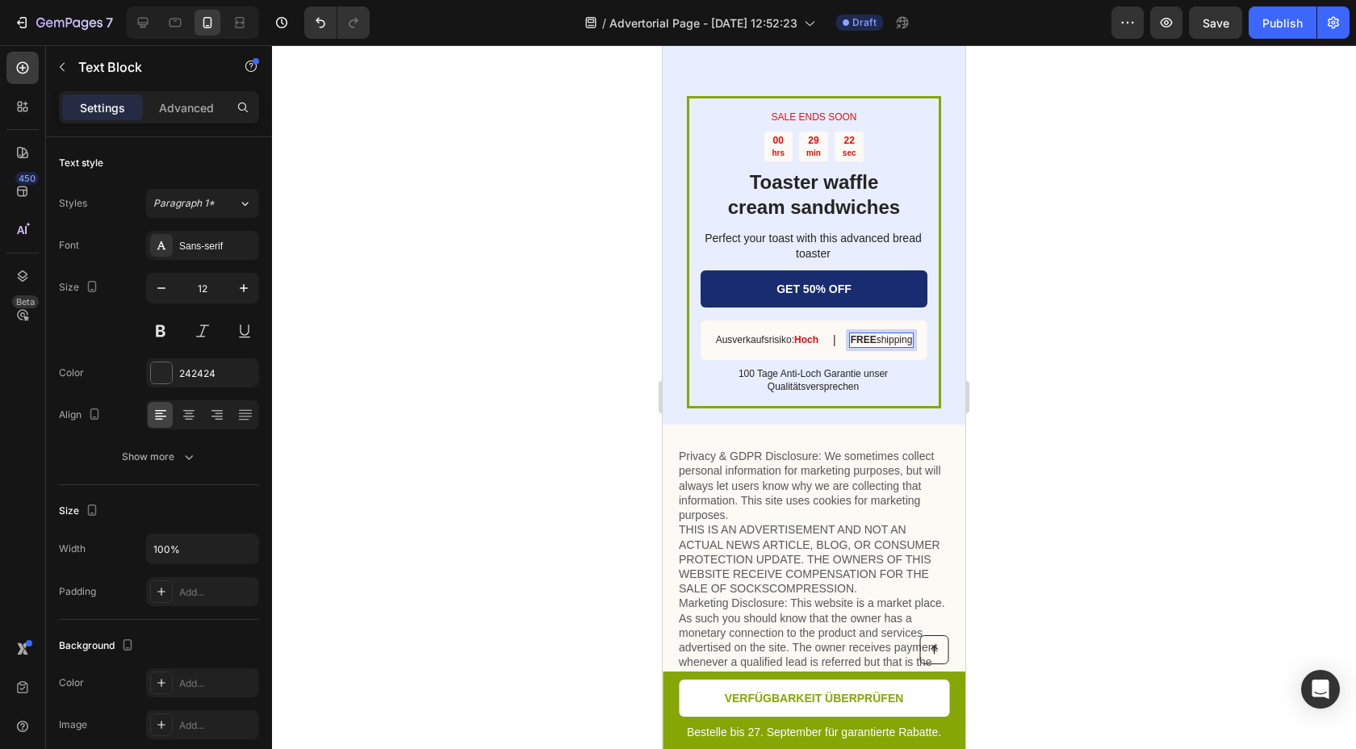
click at [872, 334] on strong "FREE" at bounding box center [864, 339] width 26 height 11
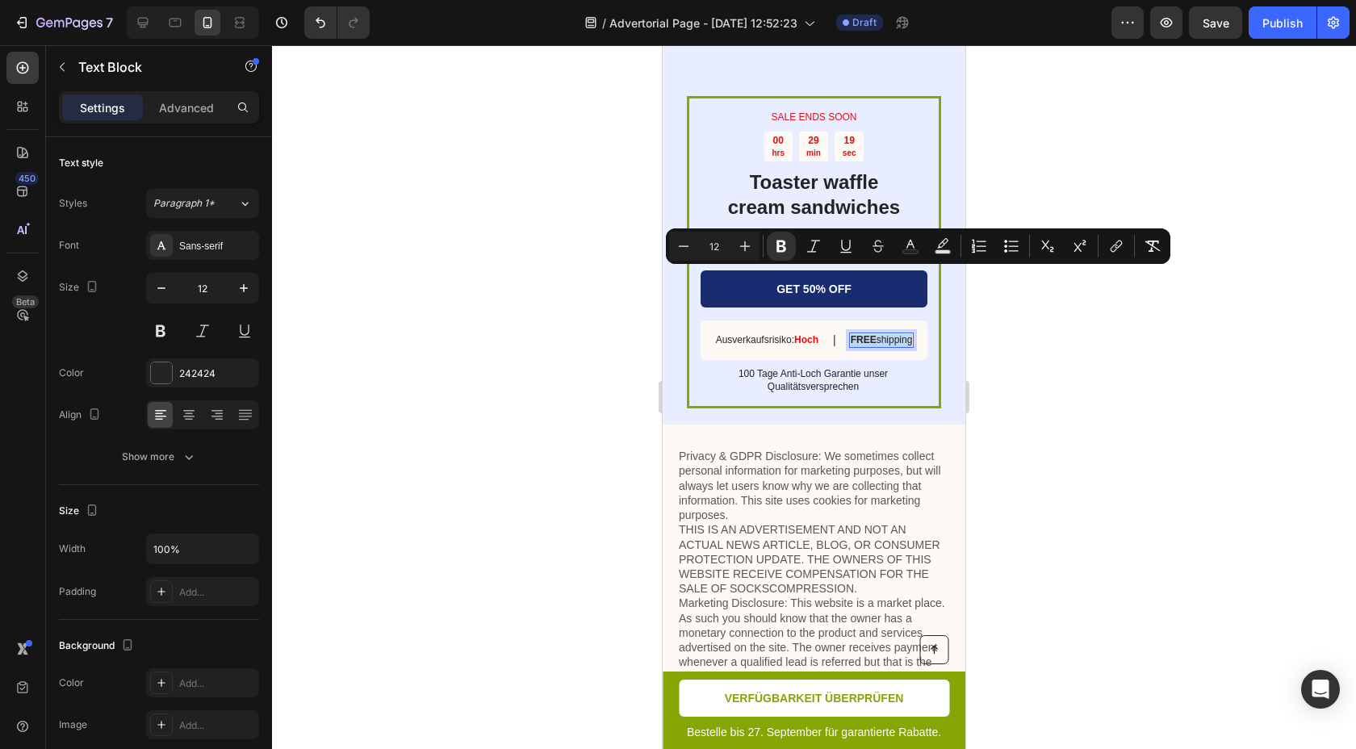
click at [894, 334] on p "FREE shipping" at bounding box center [882, 340] width 62 height 13
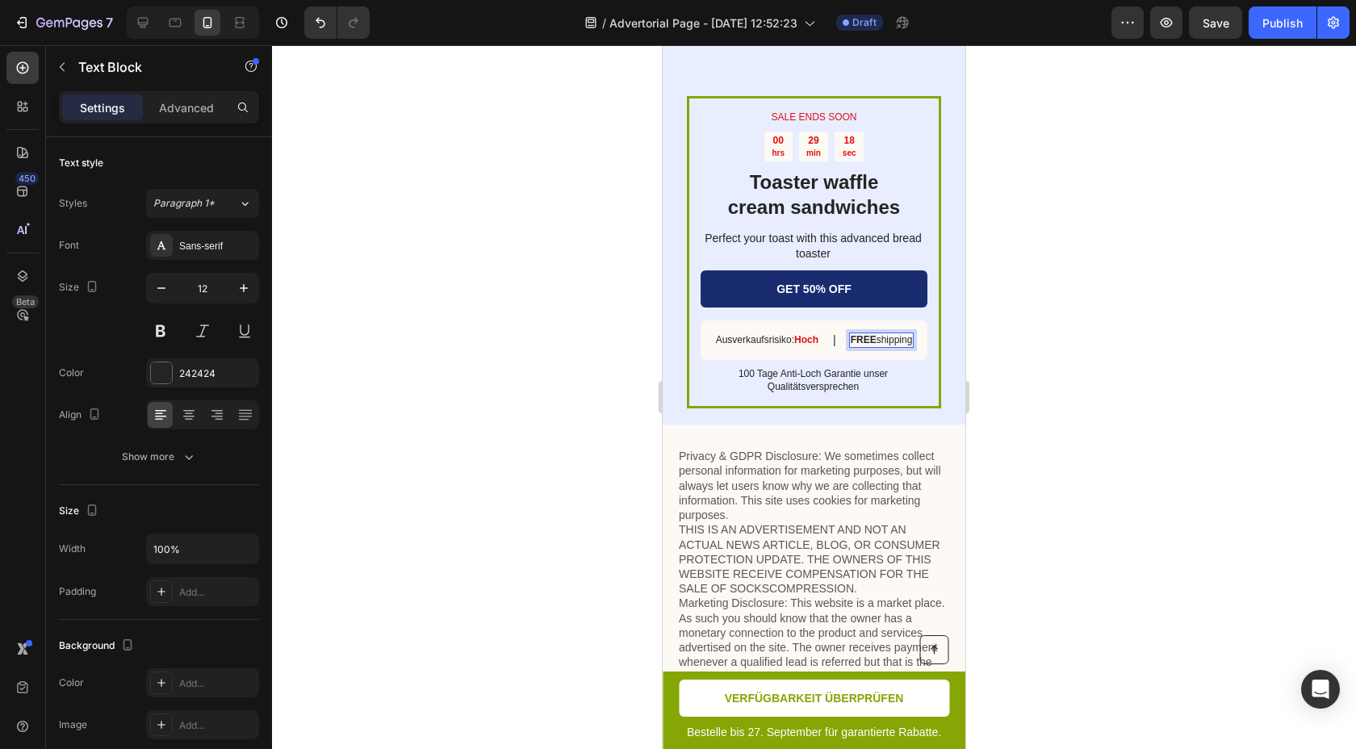
click at [887, 334] on p "FREE shipping" at bounding box center [882, 340] width 62 height 13
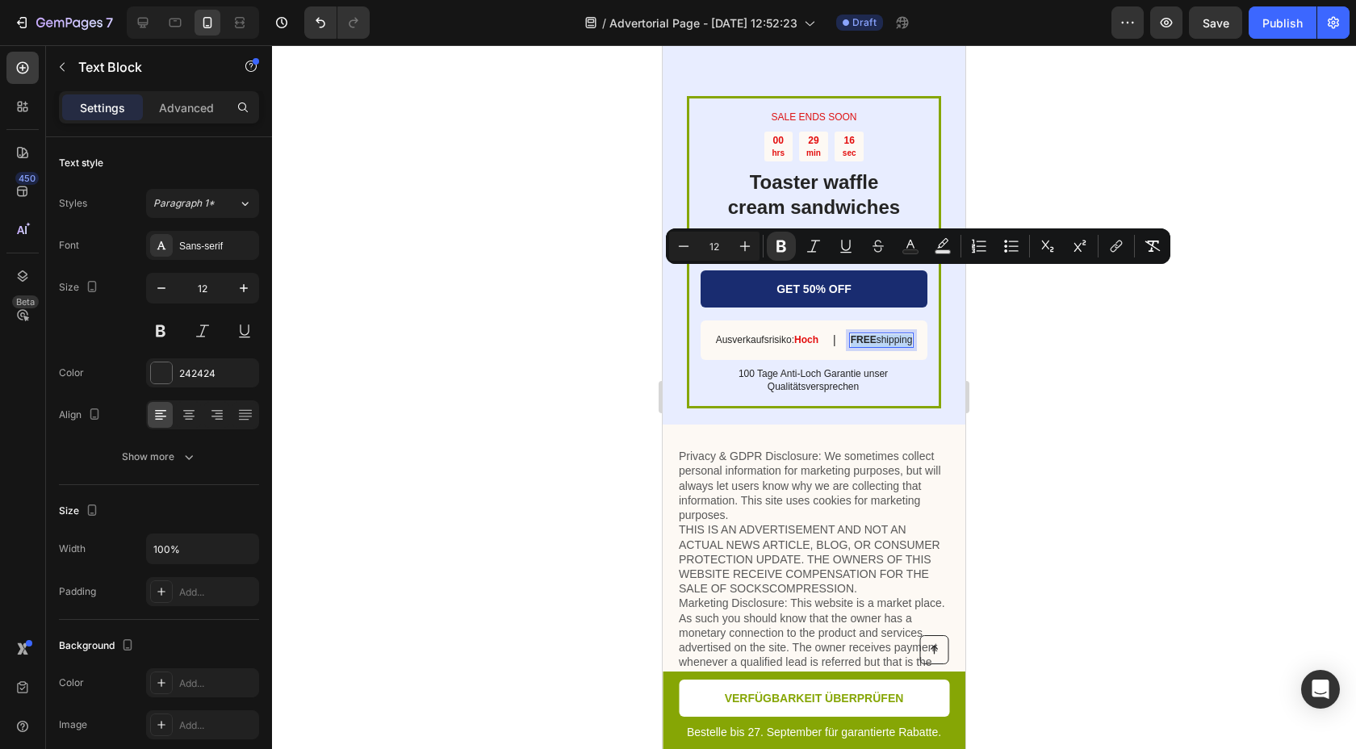
click at [874, 334] on strong "FREE" at bounding box center [864, 339] width 26 height 11
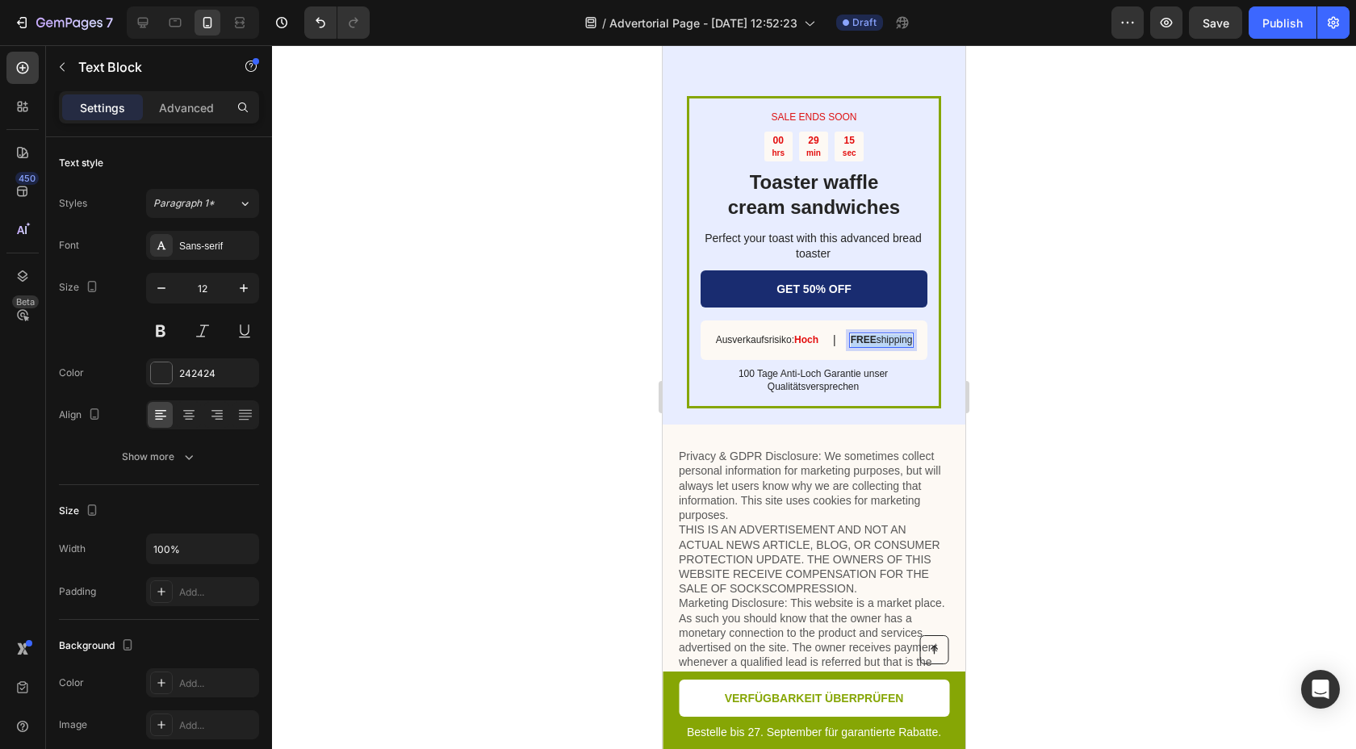
click at [874, 334] on strong "FREE" at bounding box center [864, 339] width 26 height 11
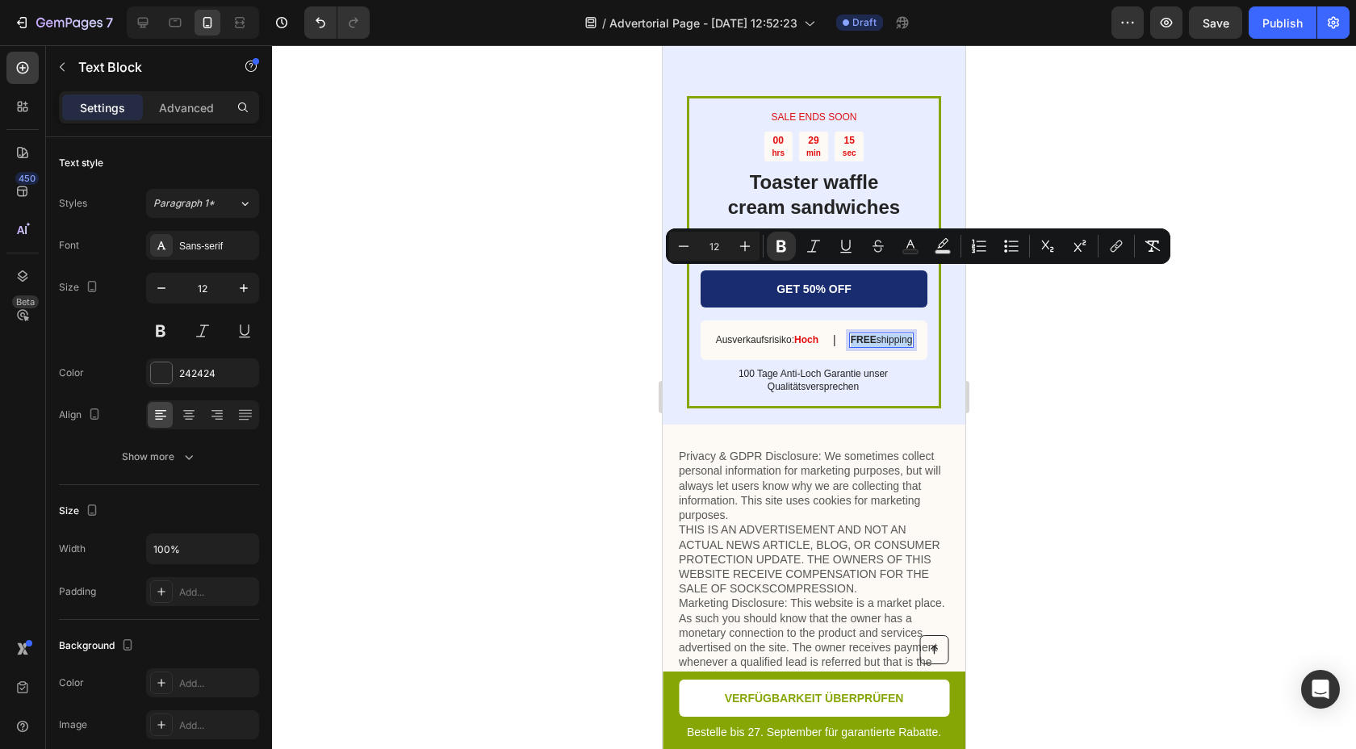
click at [874, 334] on strong "FREE" at bounding box center [864, 339] width 26 height 11
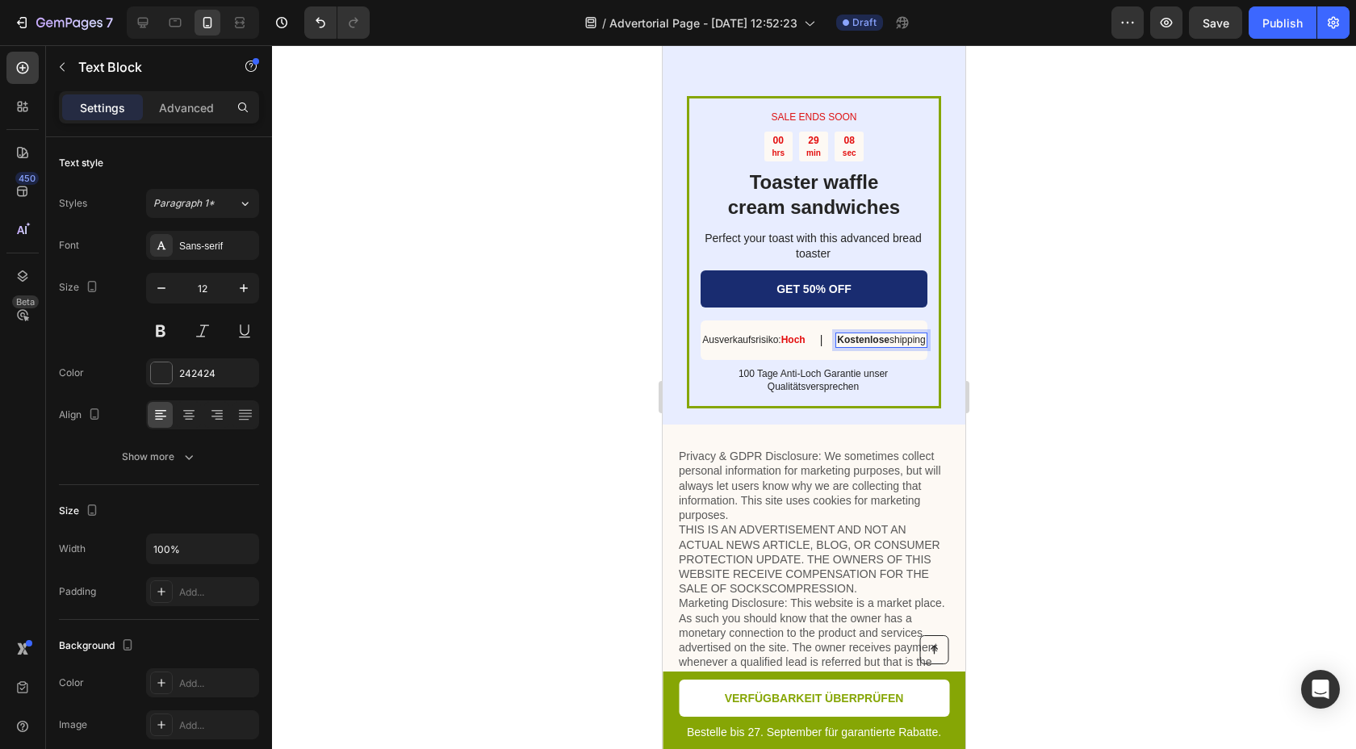
scroll to position [7170, 0]
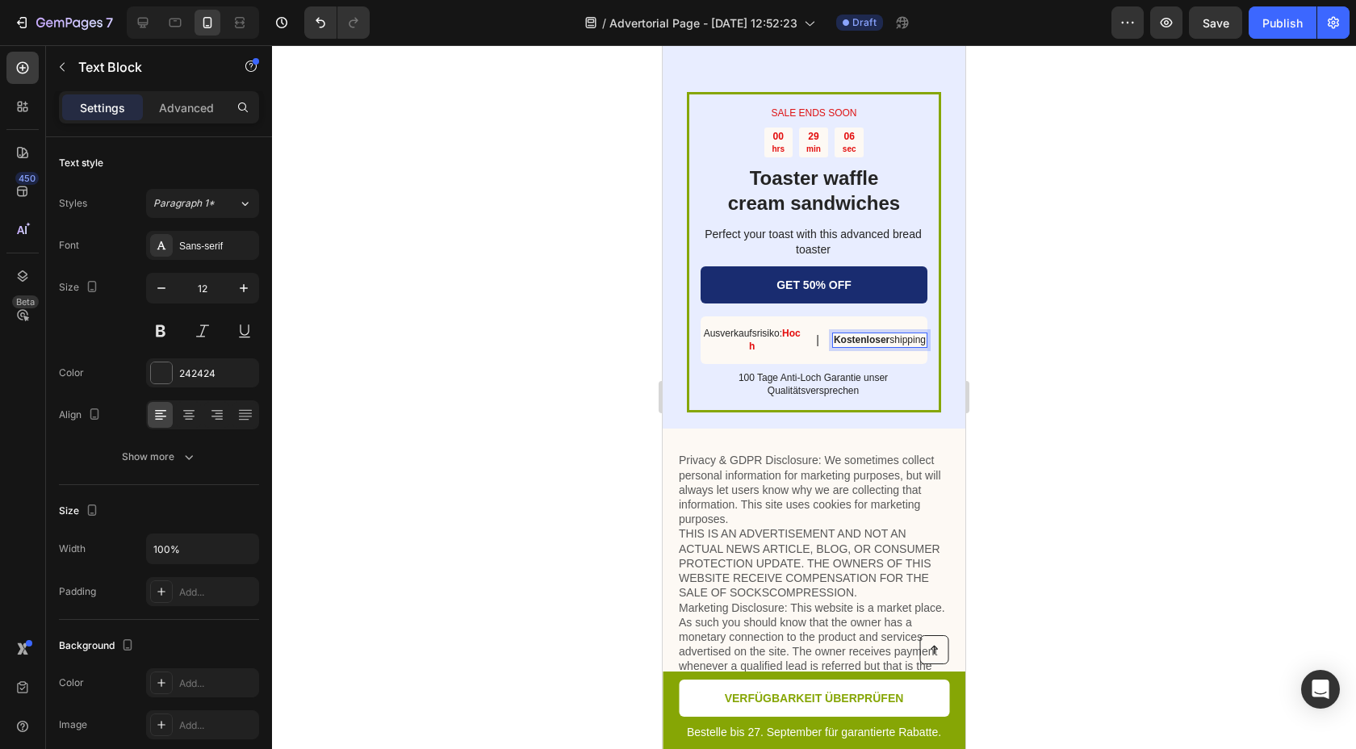
click at [904, 334] on p "Kostenloser shipping" at bounding box center [880, 340] width 92 height 13
click at [978, 287] on div at bounding box center [814, 397] width 1084 height 704
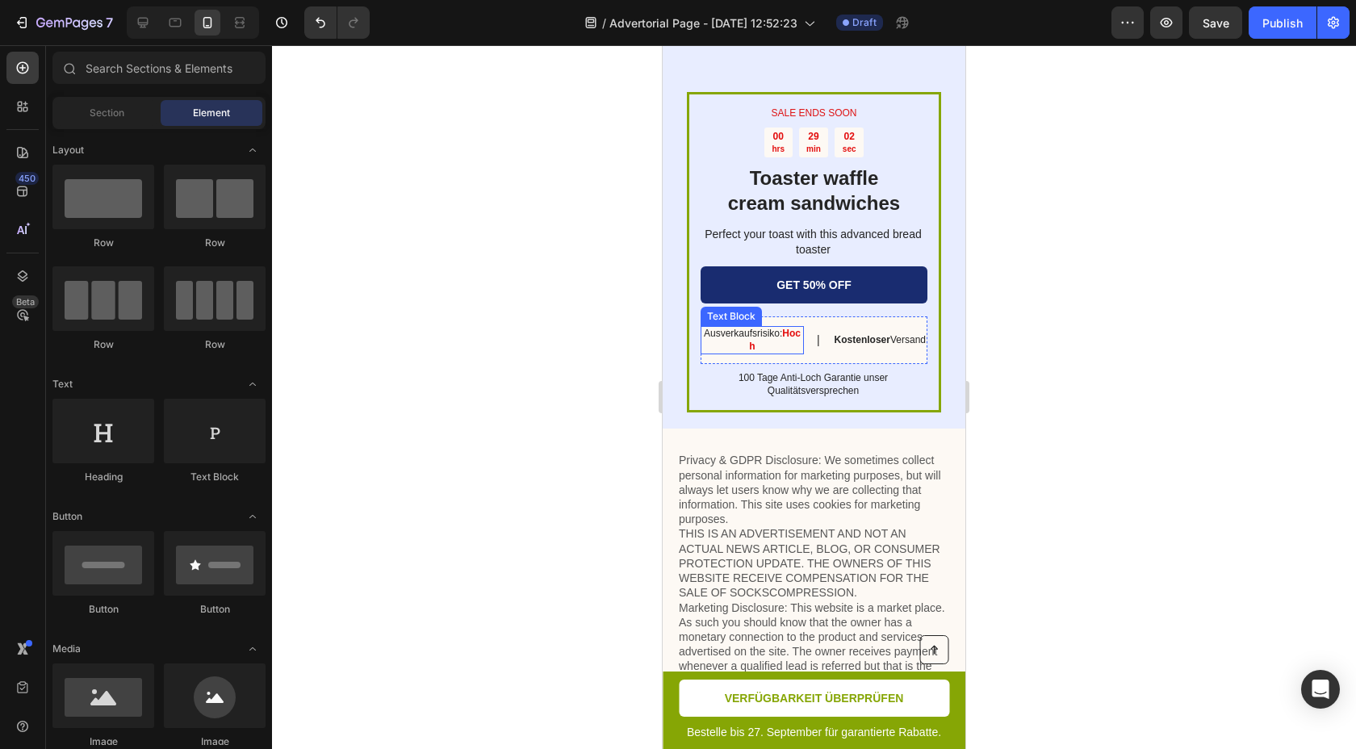
click at [779, 328] on p "Ausverkaufsrisiko: Hoch" at bounding box center [752, 340] width 100 height 25
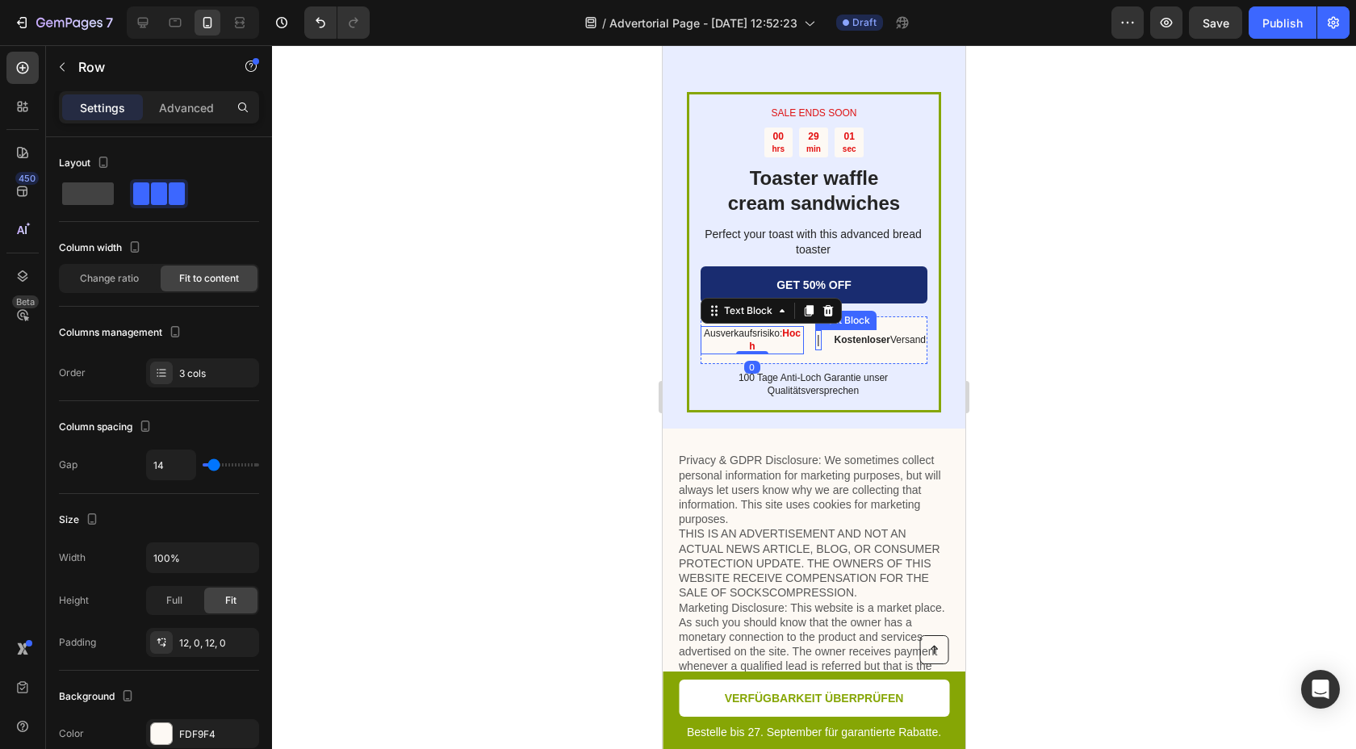
click at [811, 316] on div "Ausverkaufsrisiko: Hoch Text Block 0 | Text Block Kostenloser Versand Text Bloc…" at bounding box center [814, 340] width 227 height 48
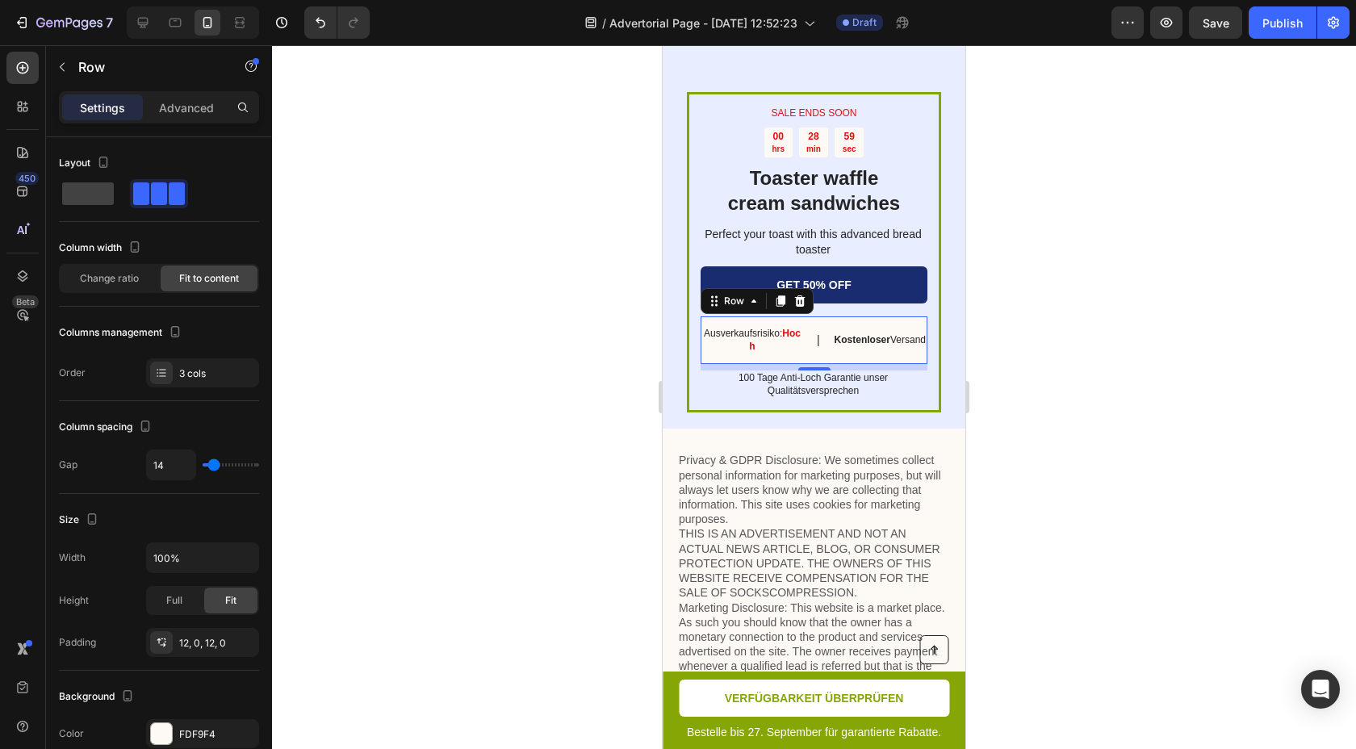
click at [1000, 305] on div at bounding box center [814, 397] width 1084 height 704
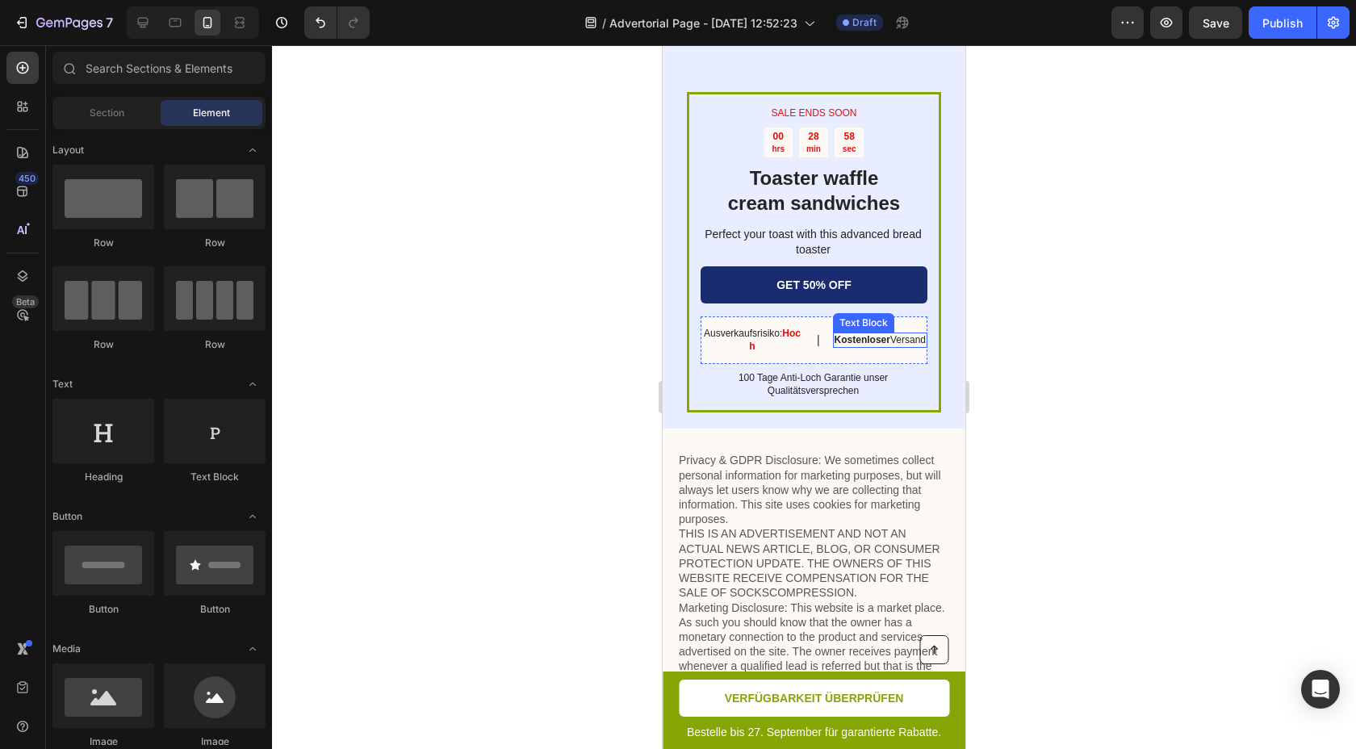
click at [877, 334] on strong "Kostenloser" at bounding box center [863, 339] width 56 height 11
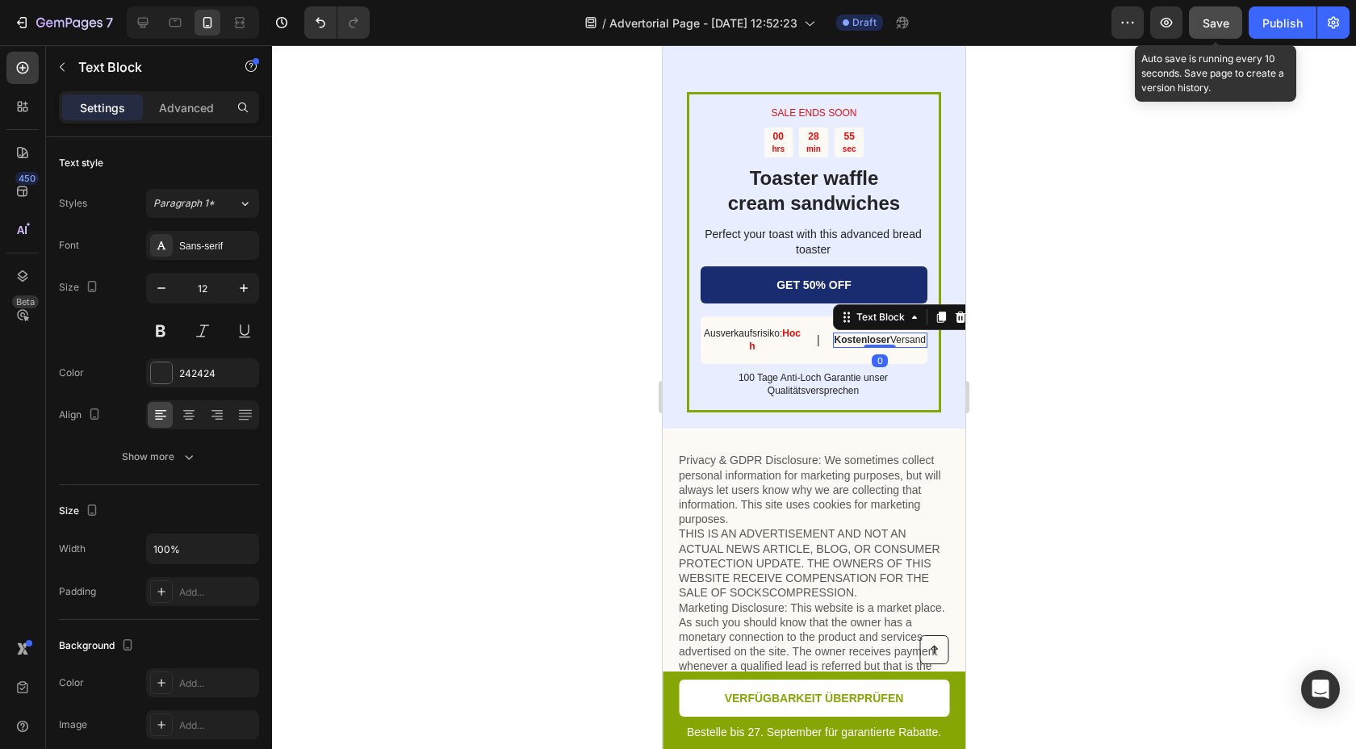
click at [1213, 27] on span "Save" at bounding box center [1216, 23] width 27 height 14
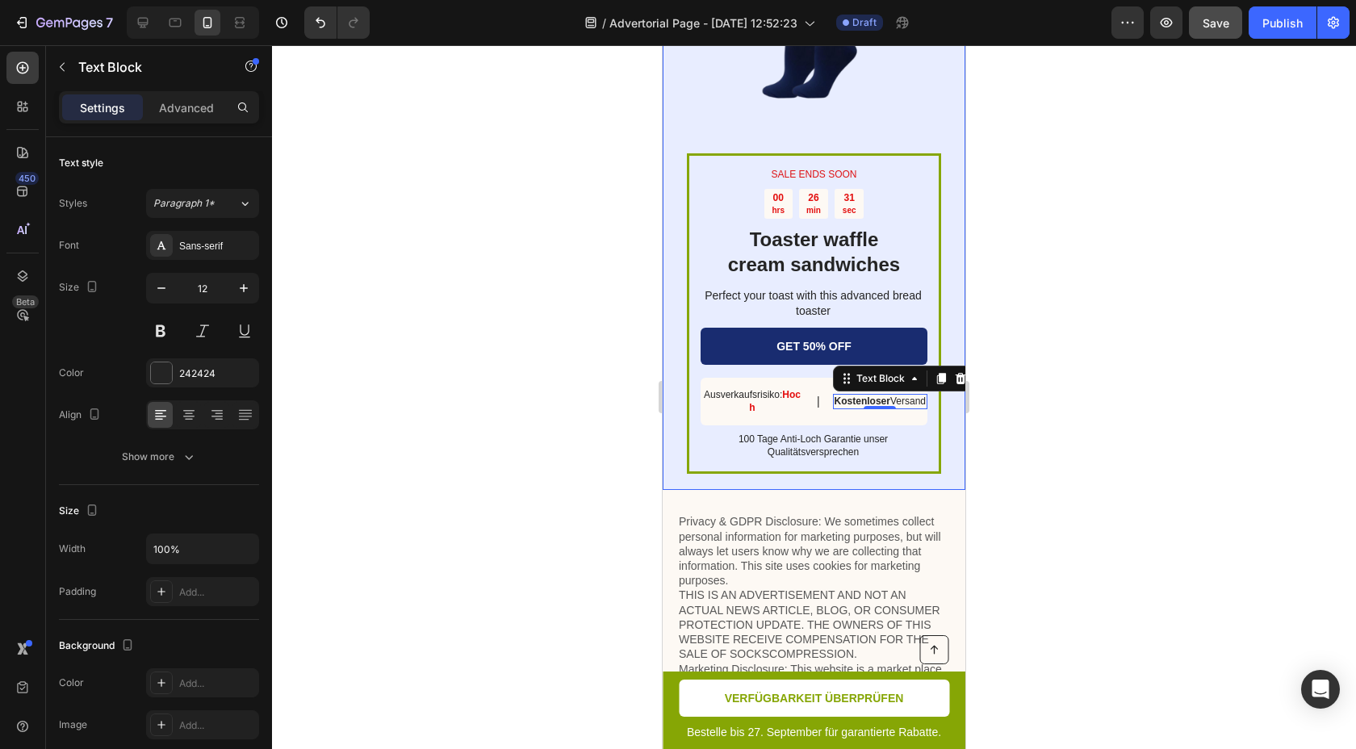
scroll to position [7102, 0]
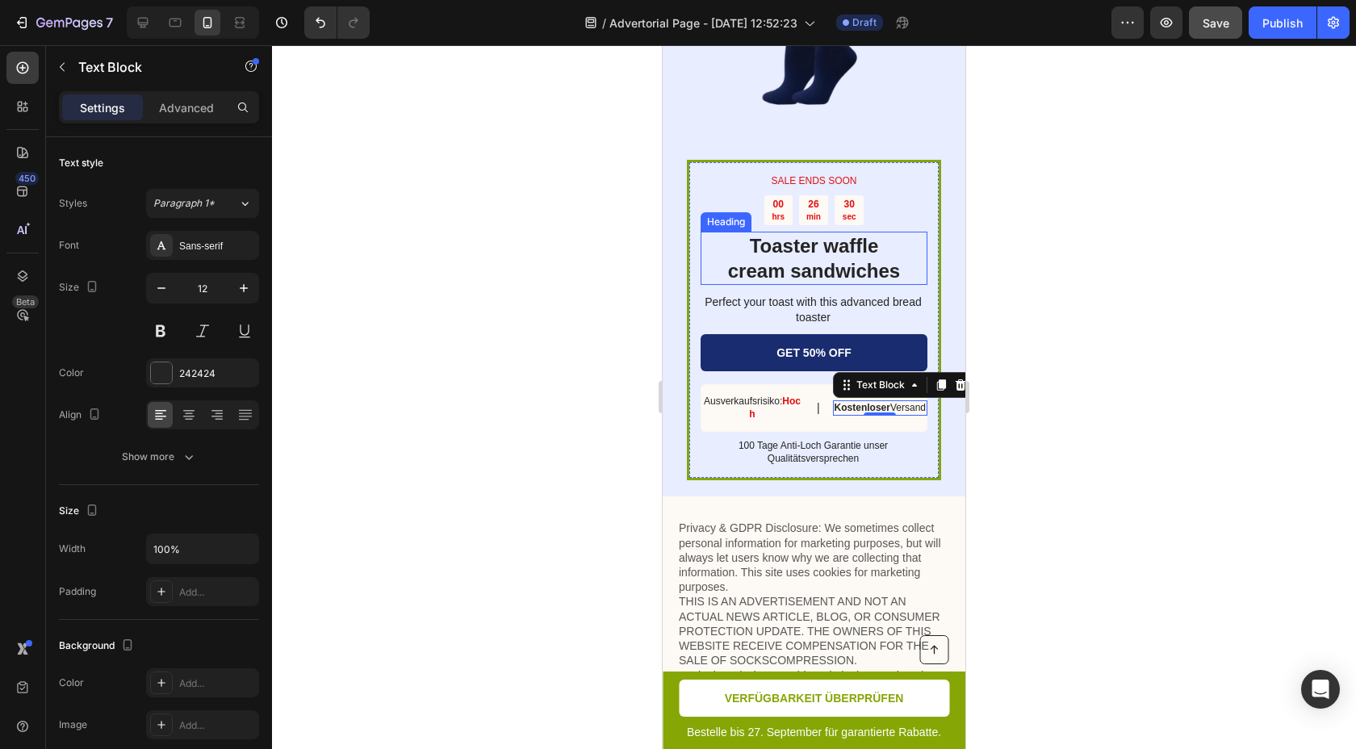
click at [820, 232] on h2 "Toaster waffle cream sandwiches" at bounding box center [814, 258] width 227 height 53
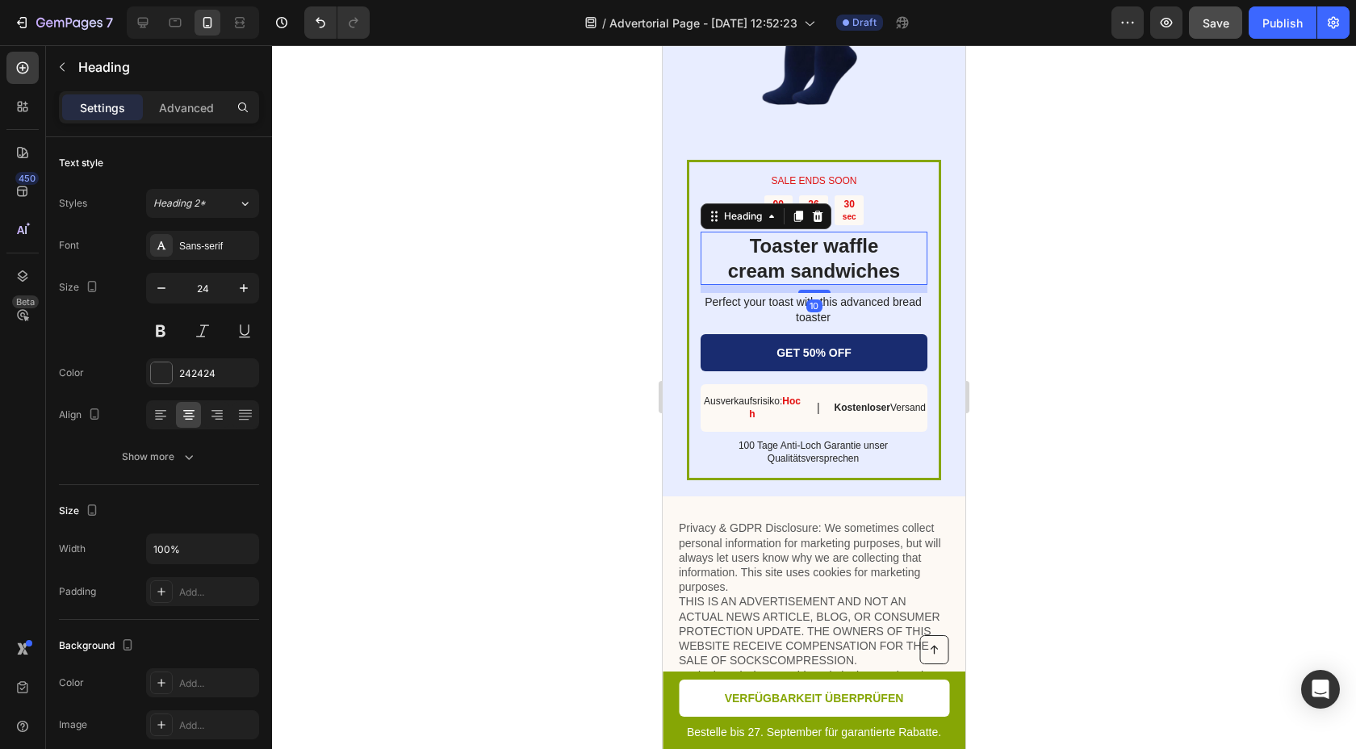
click at [820, 232] on h2 "Toaster waffle cream sandwiches" at bounding box center [814, 258] width 227 height 53
click at [820, 233] on p "Toaster waffle cream sandwiches" at bounding box center [814, 258] width 224 height 50
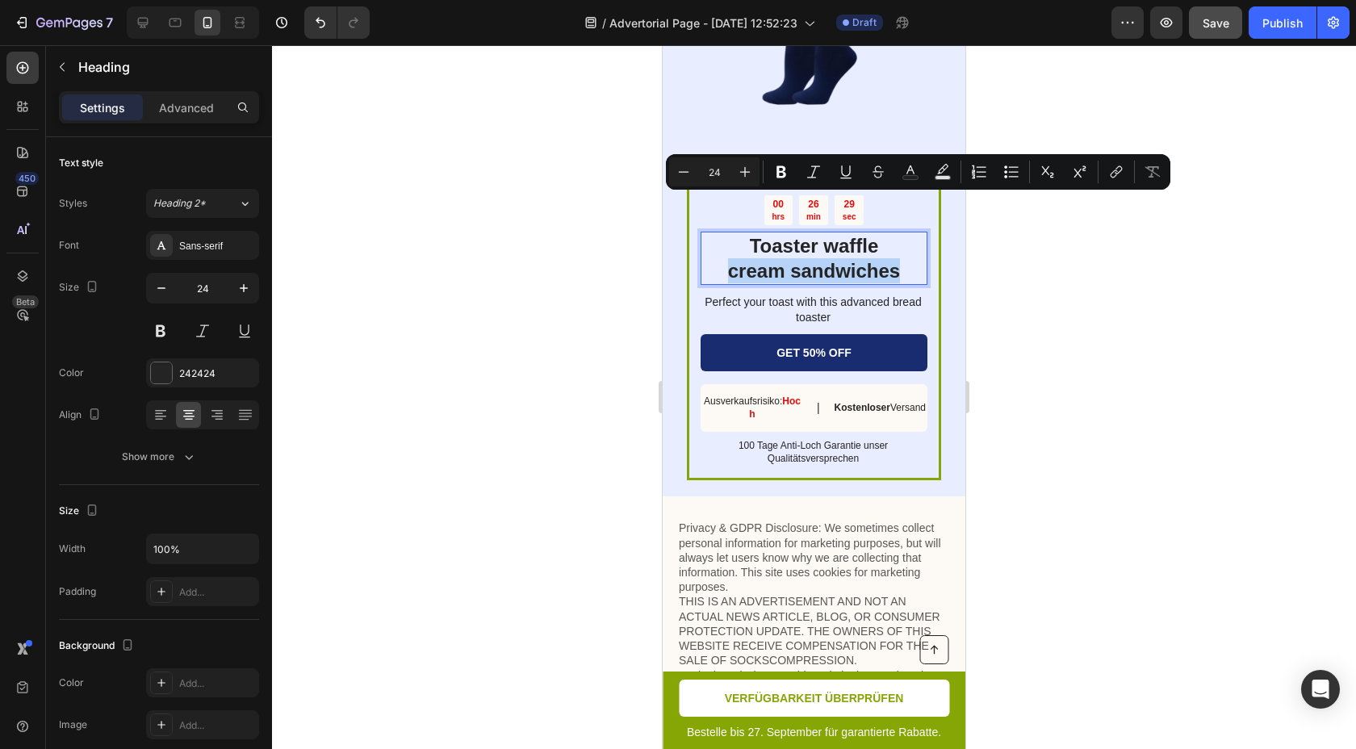
click at [817, 188] on div "Minus 24 Plus Bold Italic Underline Strikethrough Text Color Text Background Co…" at bounding box center [918, 172] width 505 height 36
click at [819, 233] on p "Toaster waffle cream sandwiches" at bounding box center [814, 258] width 224 height 50
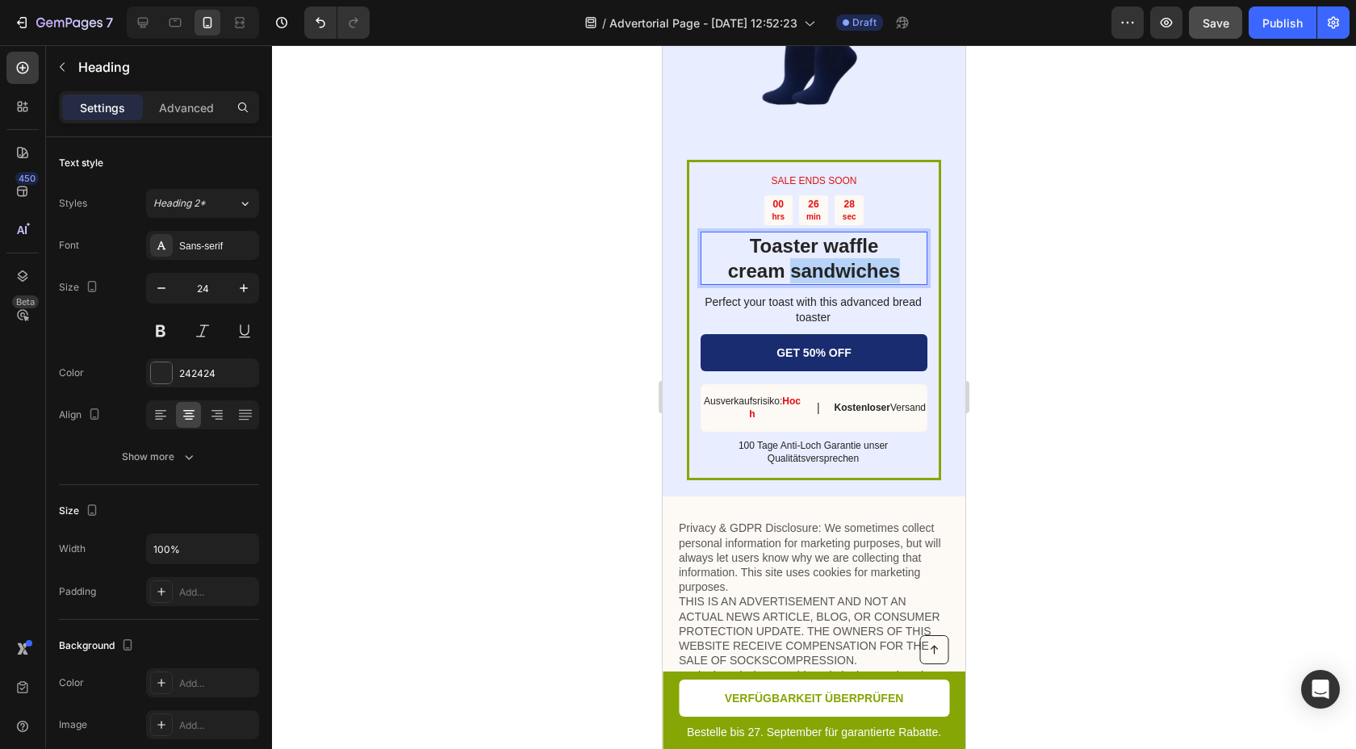
click at [819, 233] on p "Toaster waffle cream sandwiches" at bounding box center [814, 258] width 224 height 50
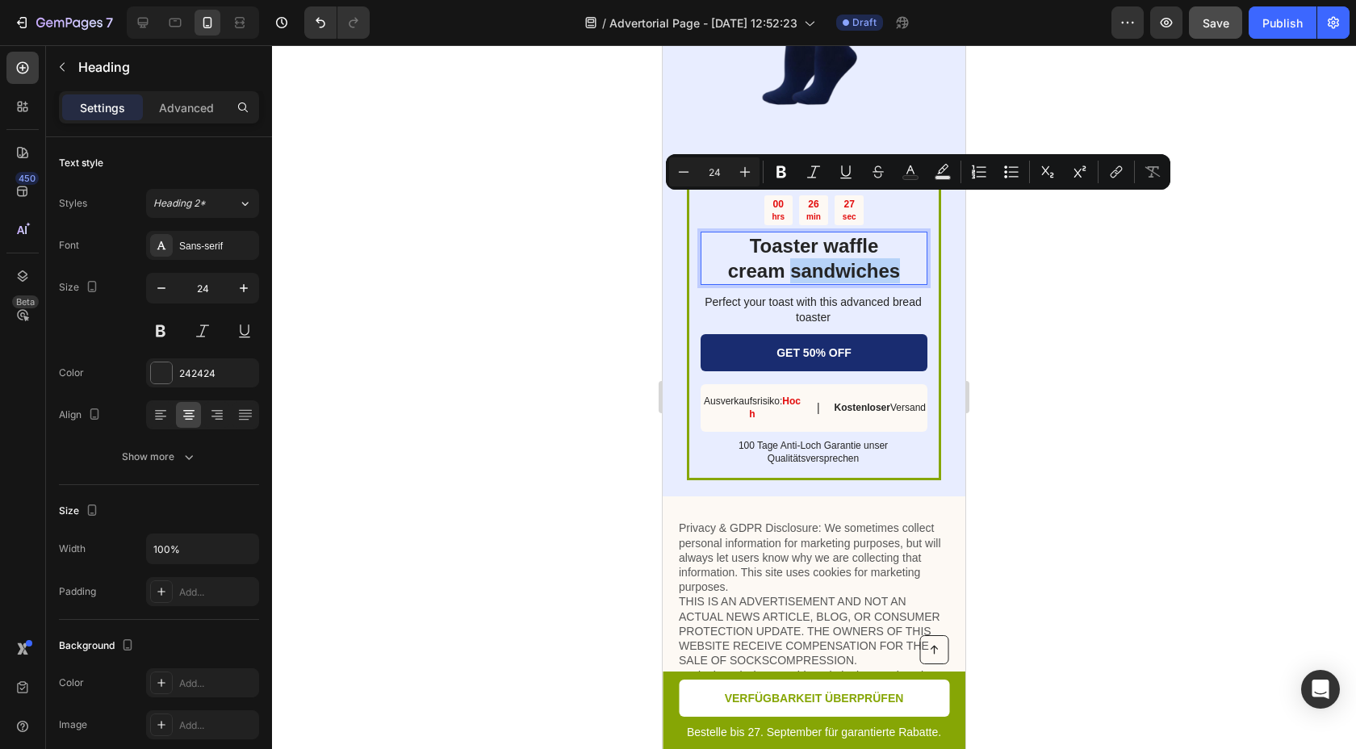
click at [811, 233] on p "Toaster waffle cream sandwiches" at bounding box center [814, 258] width 224 height 50
click at [800, 223] on div "SALE ENDS SOON Text Block 00 hrs 26 min 27 sec Countdown Timer Toaster waffle c…" at bounding box center [814, 321] width 227 height 294
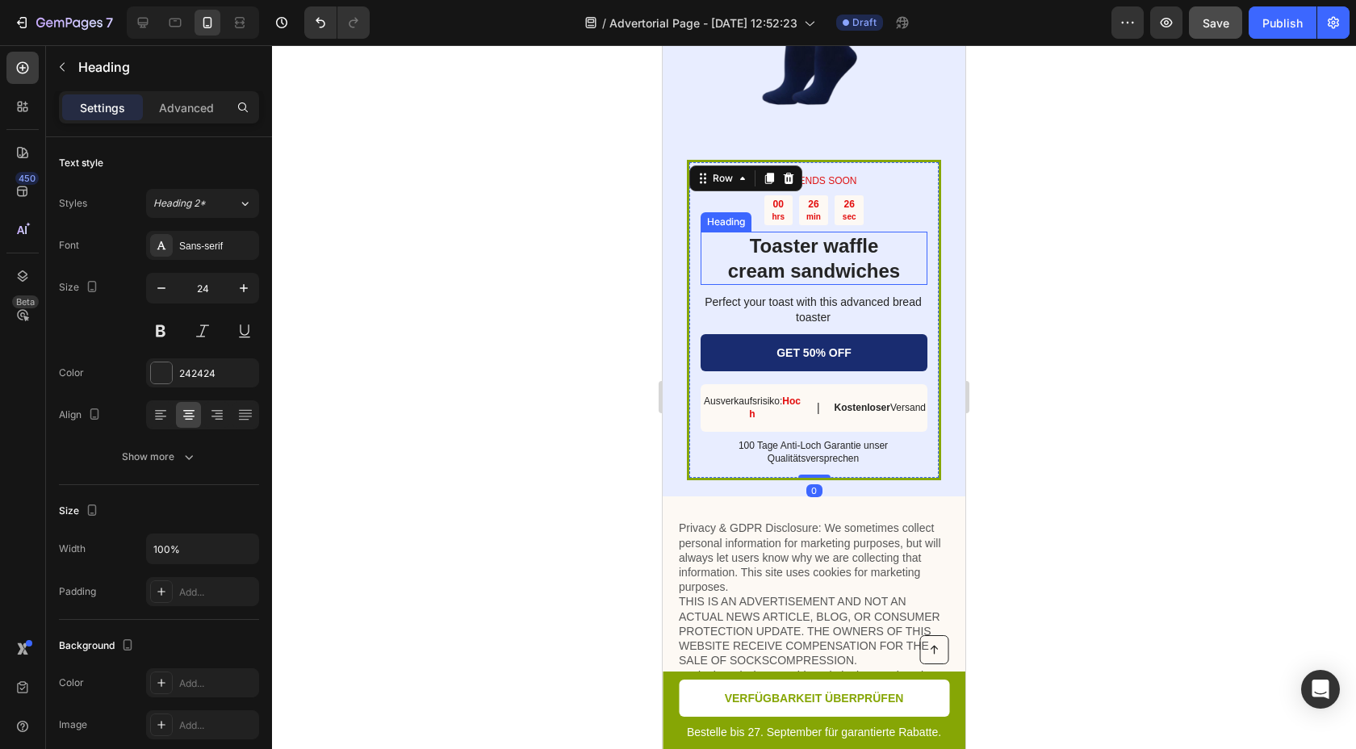
click at [776, 233] on p "Toaster waffle cream sandwiches" at bounding box center [814, 258] width 224 height 50
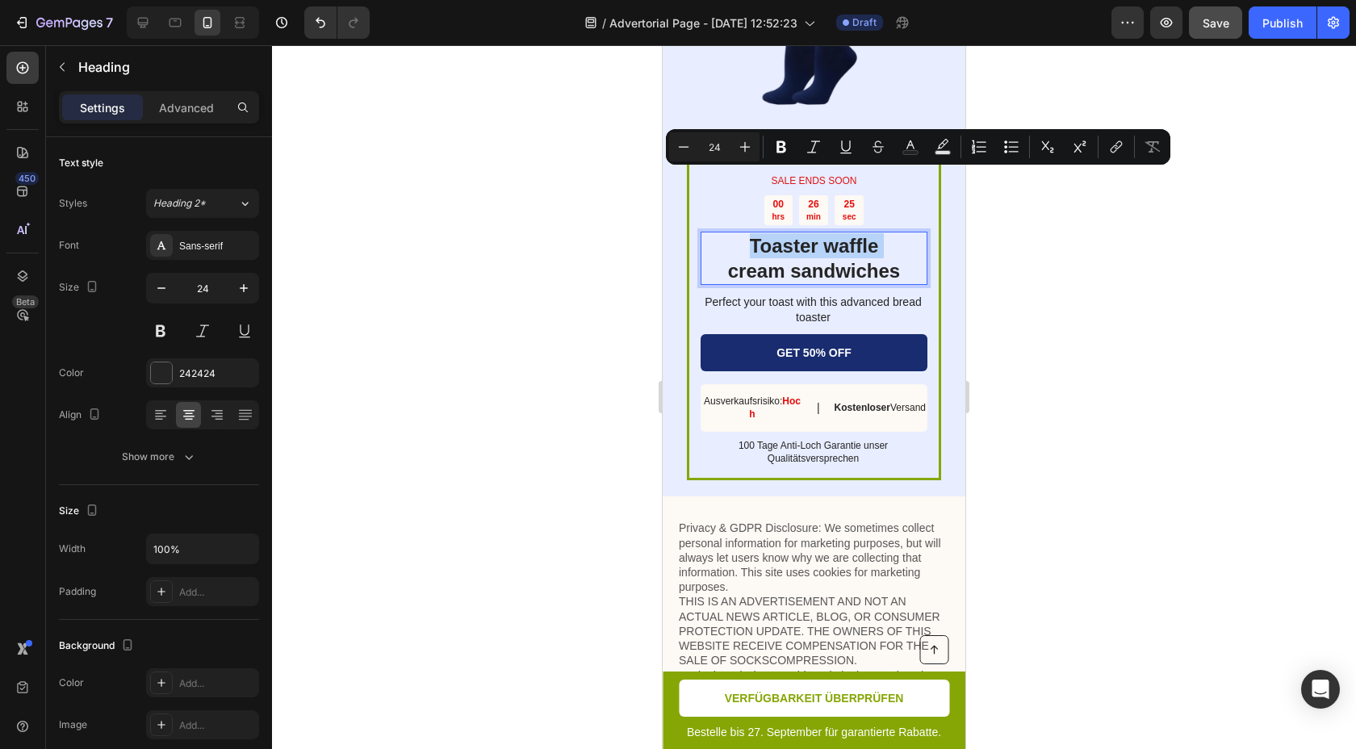
click at [777, 233] on p "Toaster waffle cream sandwiches" at bounding box center [814, 258] width 224 height 50
drag, startPoint x: 743, startPoint y: 186, endPoint x: 925, endPoint y: 220, distance: 185.4
click at [925, 233] on p "Toaster waffle cream sandwiches" at bounding box center [814, 258] width 224 height 50
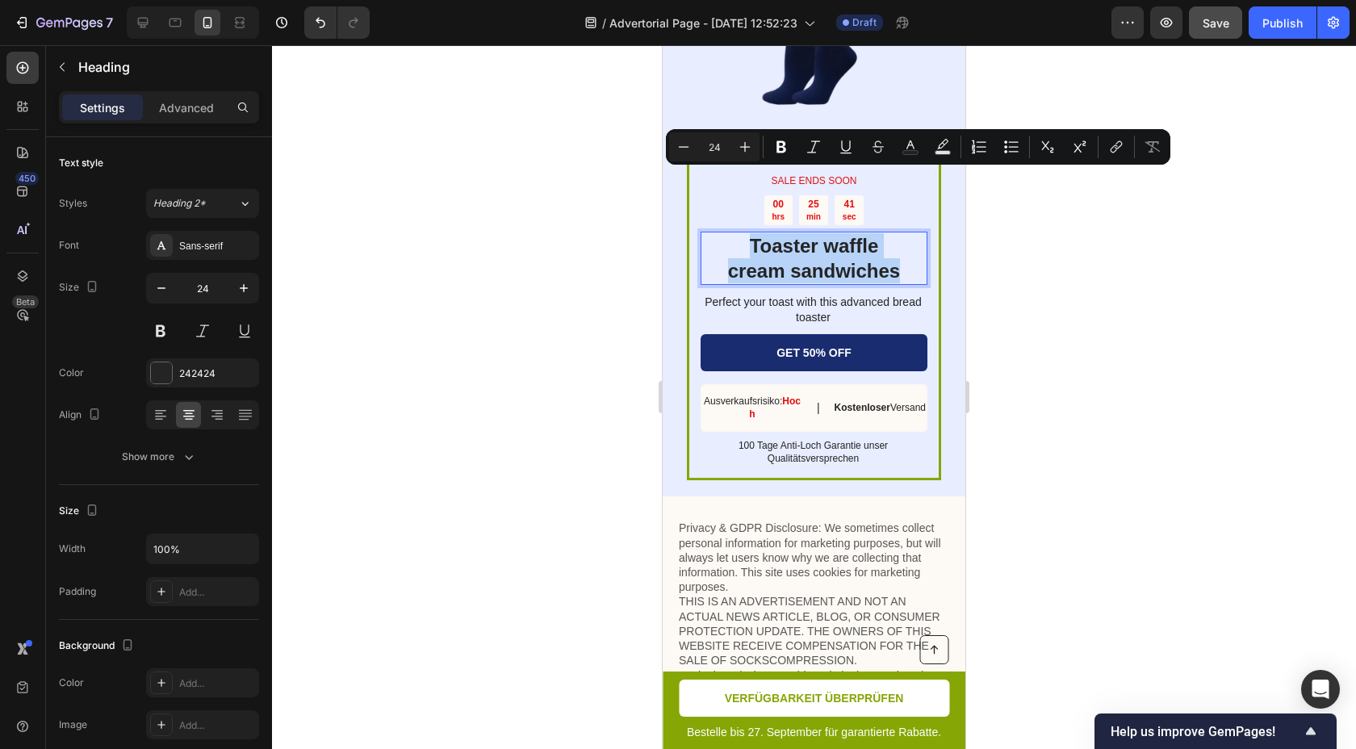
click at [894, 233] on p "Toaster waffle cream sandwiches" at bounding box center [814, 258] width 224 height 50
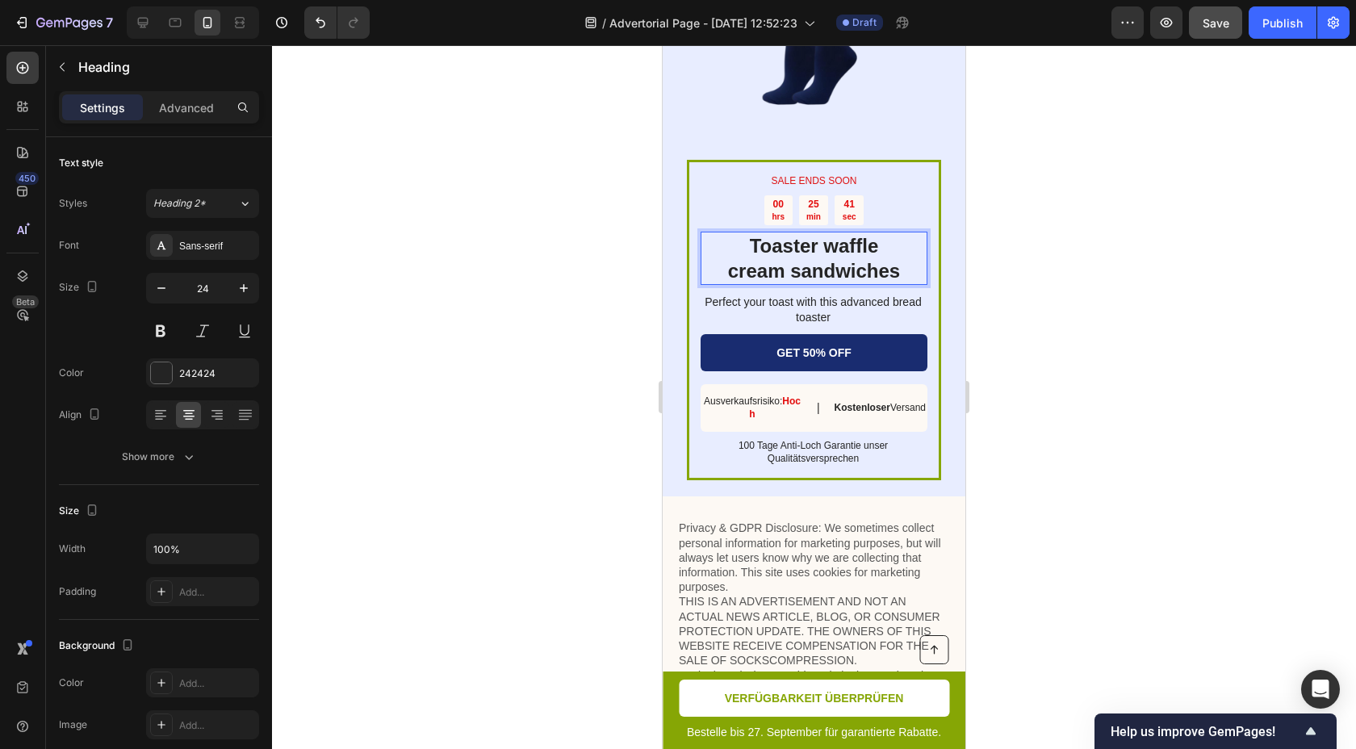
click at [882, 233] on p "Toaster waffle cream sandwiches" at bounding box center [814, 258] width 224 height 50
click at [855, 233] on p "Classcream sandwiches" at bounding box center [814, 258] width 224 height 50
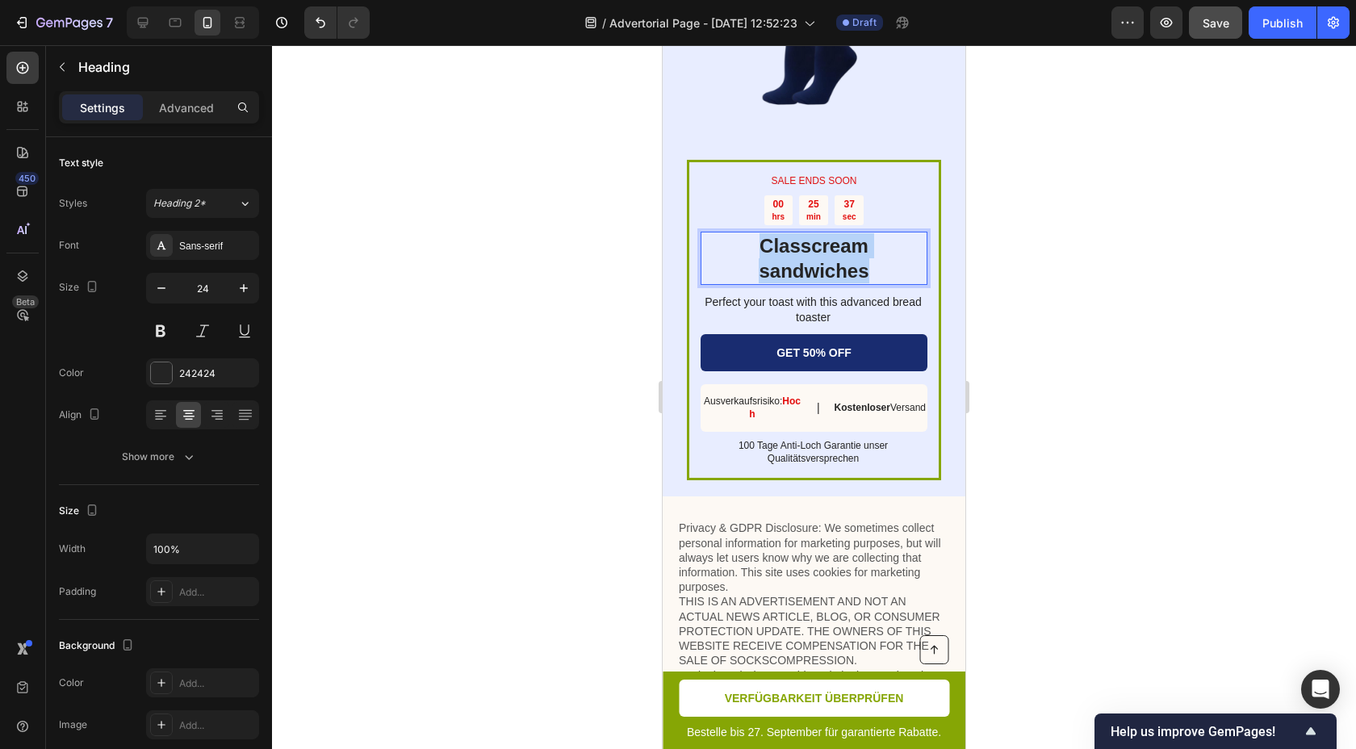
click at [855, 233] on p "Classcream sandwiches" at bounding box center [814, 258] width 224 height 50
click at [1016, 212] on div at bounding box center [814, 397] width 1084 height 704
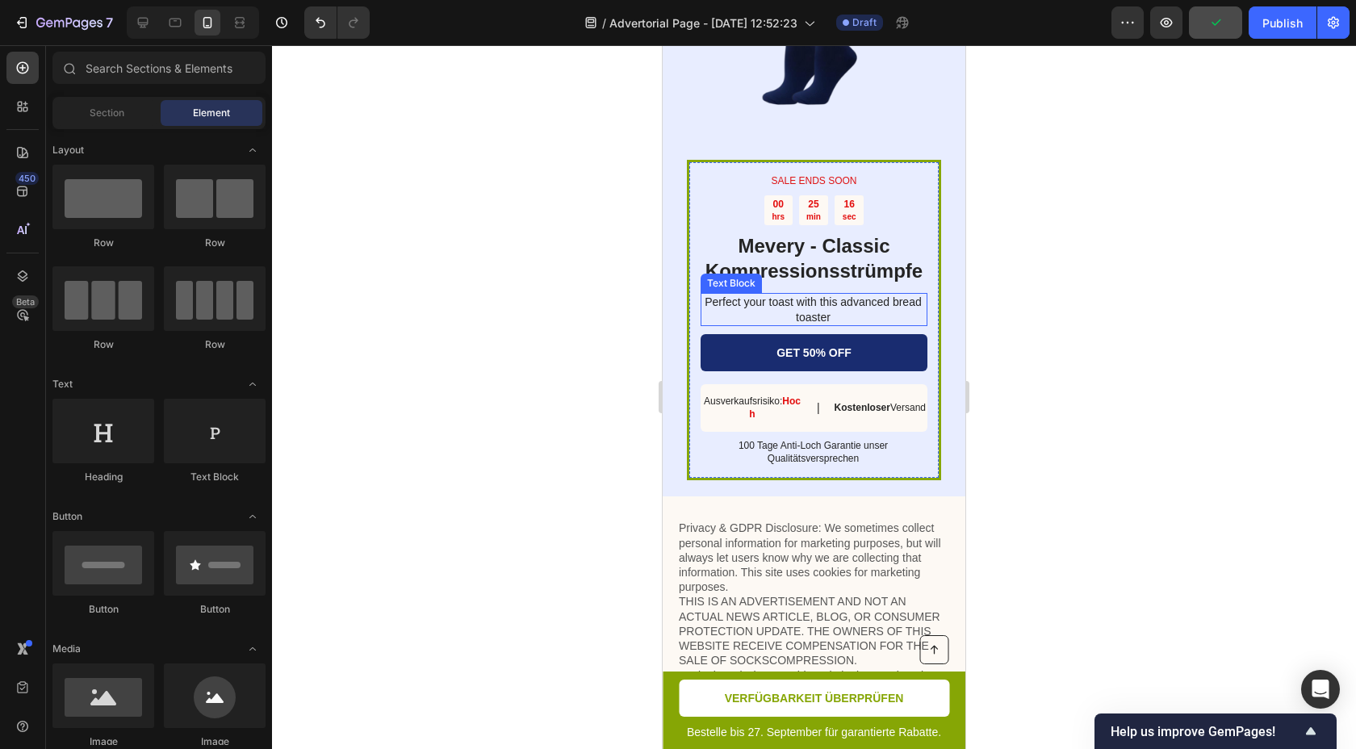
click at [848, 295] on p "Perfect your toast with this advanced bread toaster" at bounding box center [813, 309] width 225 height 29
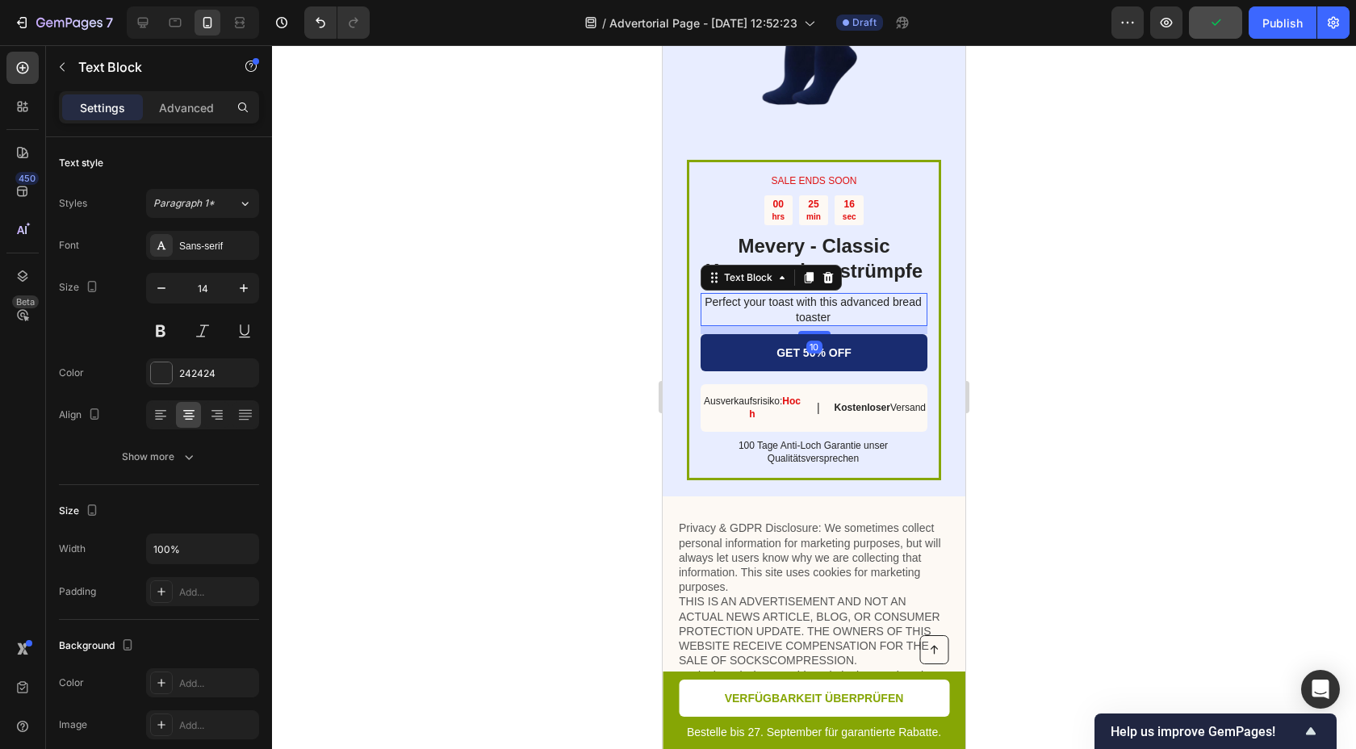
click at [848, 295] on p "Perfect your toast with this advanced bread toaster" at bounding box center [813, 309] width 225 height 29
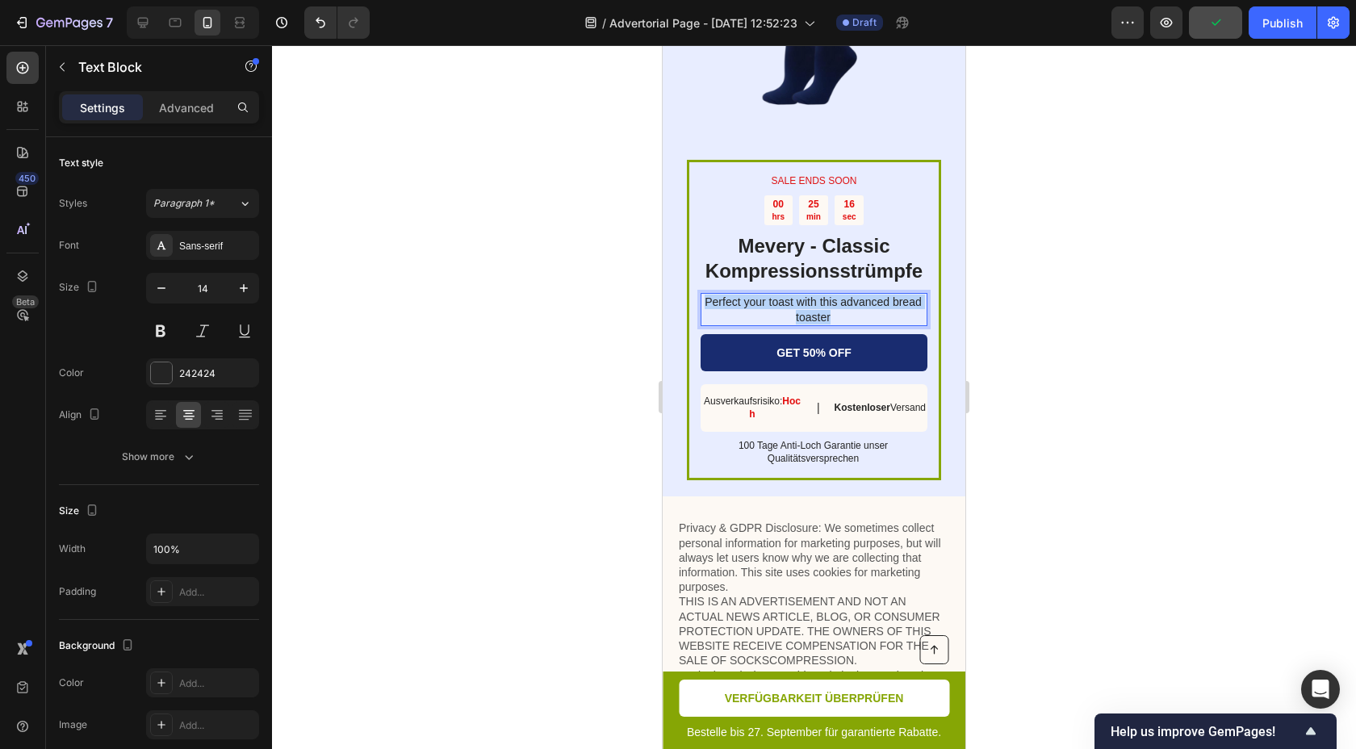
click at [848, 295] on p "Perfect your toast with this advanced bread toaster" at bounding box center [813, 309] width 225 height 29
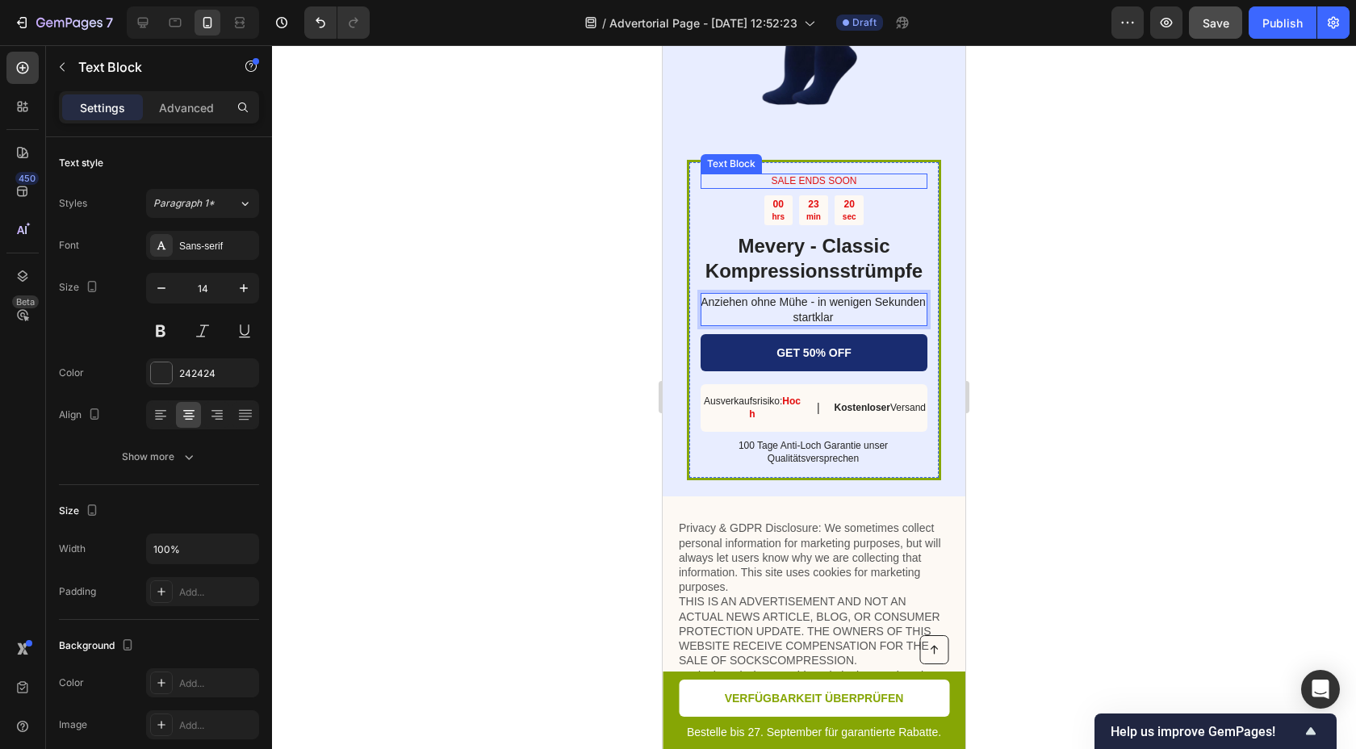
click at [835, 175] on p "SALE ENDS SOON" at bounding box center [814, 181] width 224 height 13
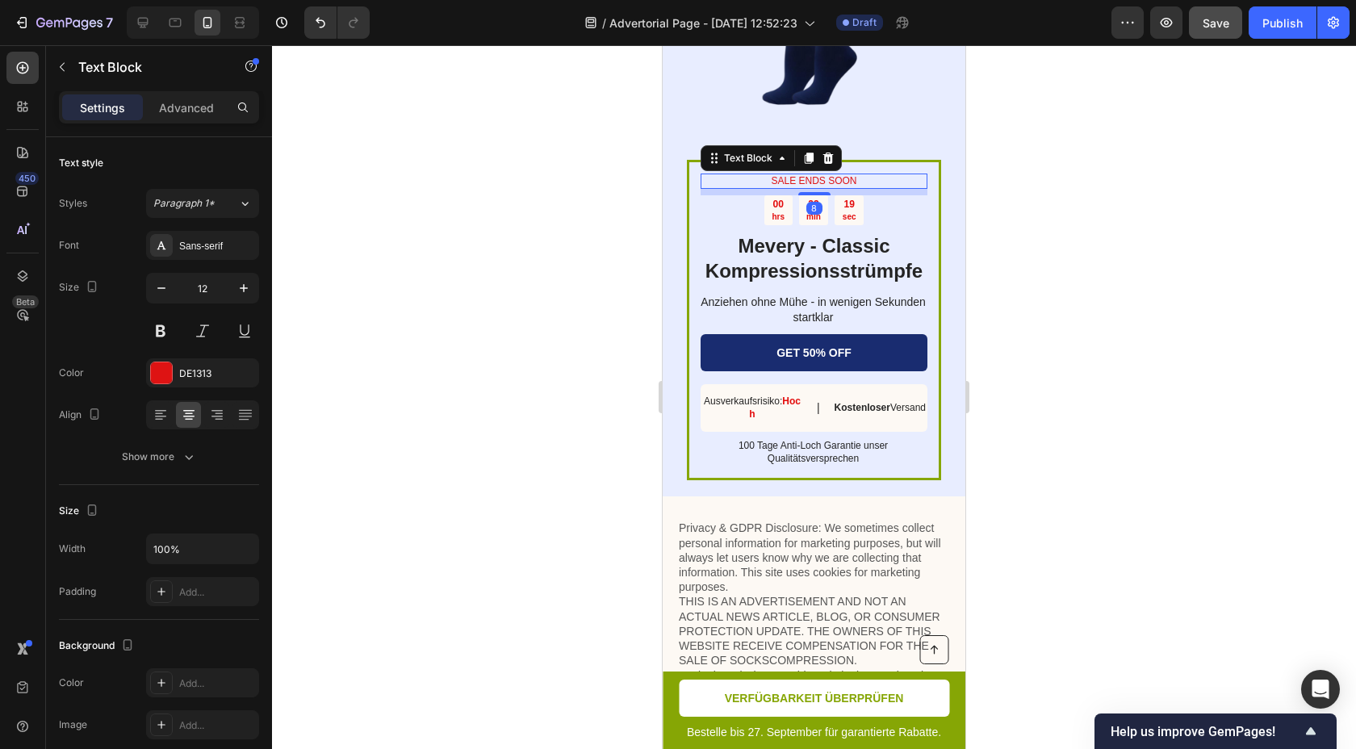
click at [835, 175] on p "SALE ENDS SOON" at bounding box center [814, 181] width 224 height 13
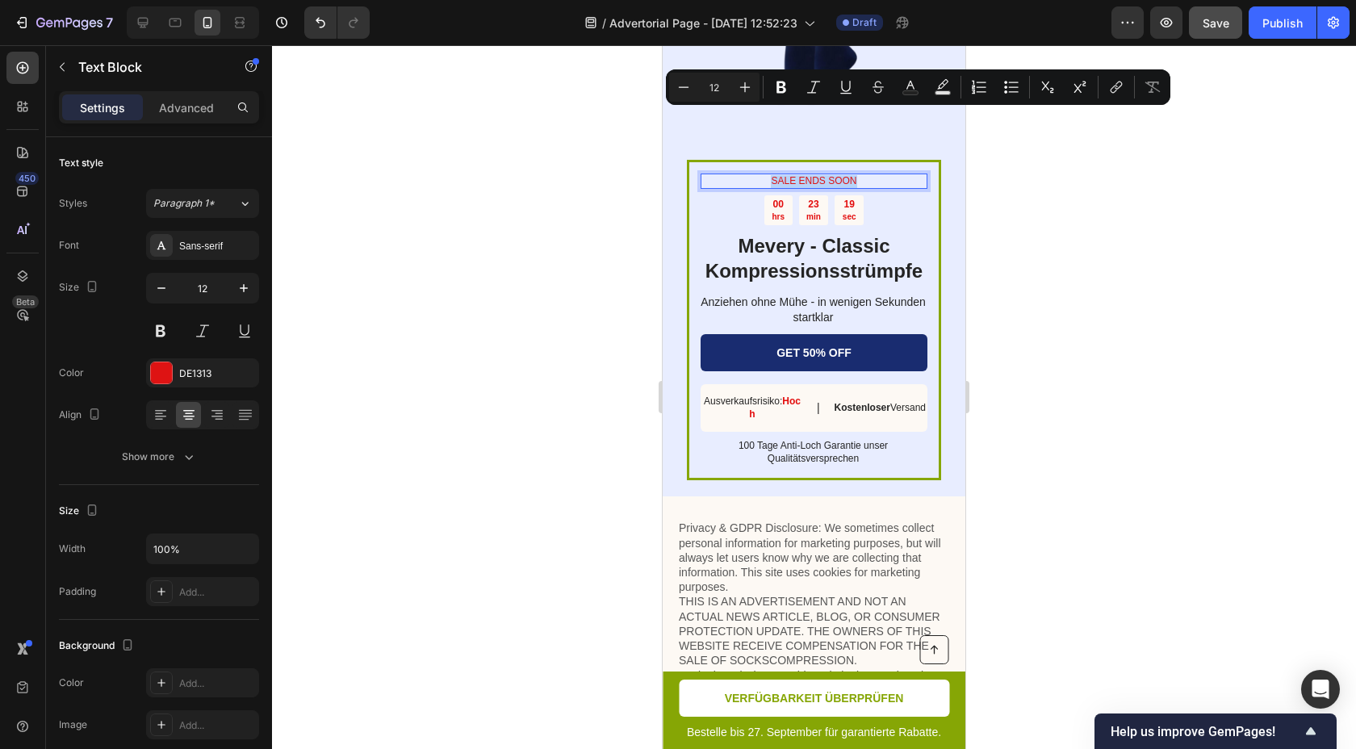
click at [835, 175] on p "SALE ENDS SOON" at bounding box center [814, 181] width 224 height 13
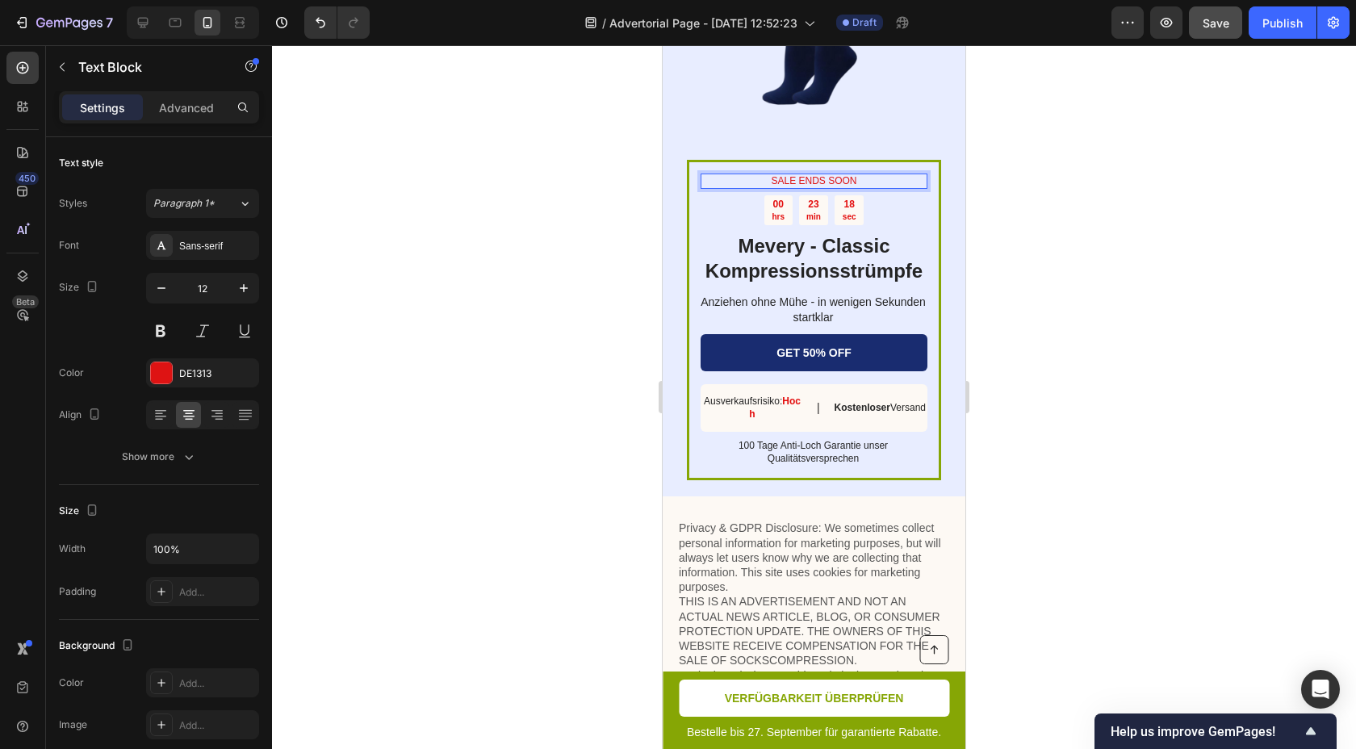
click at [835, 175] on p "SALE ENDS SOON" at bounding box center [814, 181] width 224 height 13
click at [786, 195] on div "00 hrs" at bounding box center [778, 210] width 28 height 30
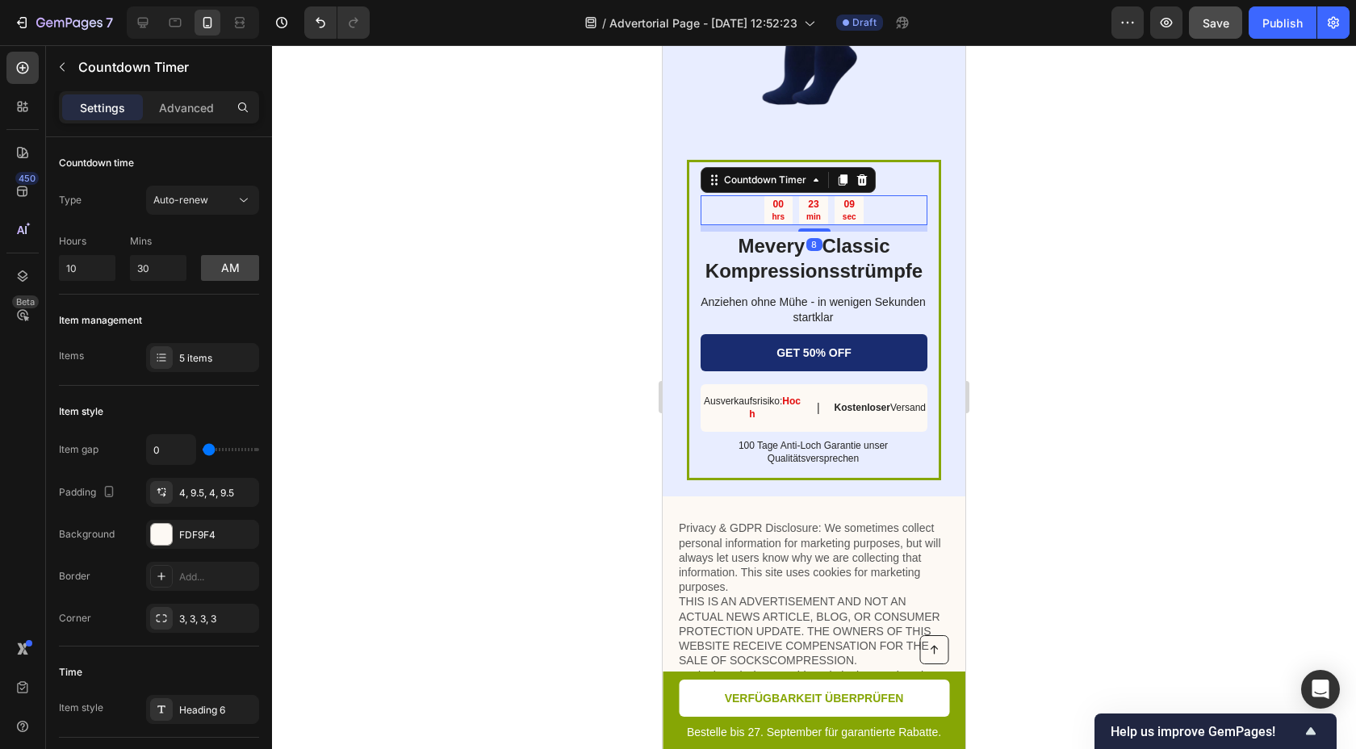
click at [1015, 161] on div at bounding box center [814, 397] width 1084 height 704
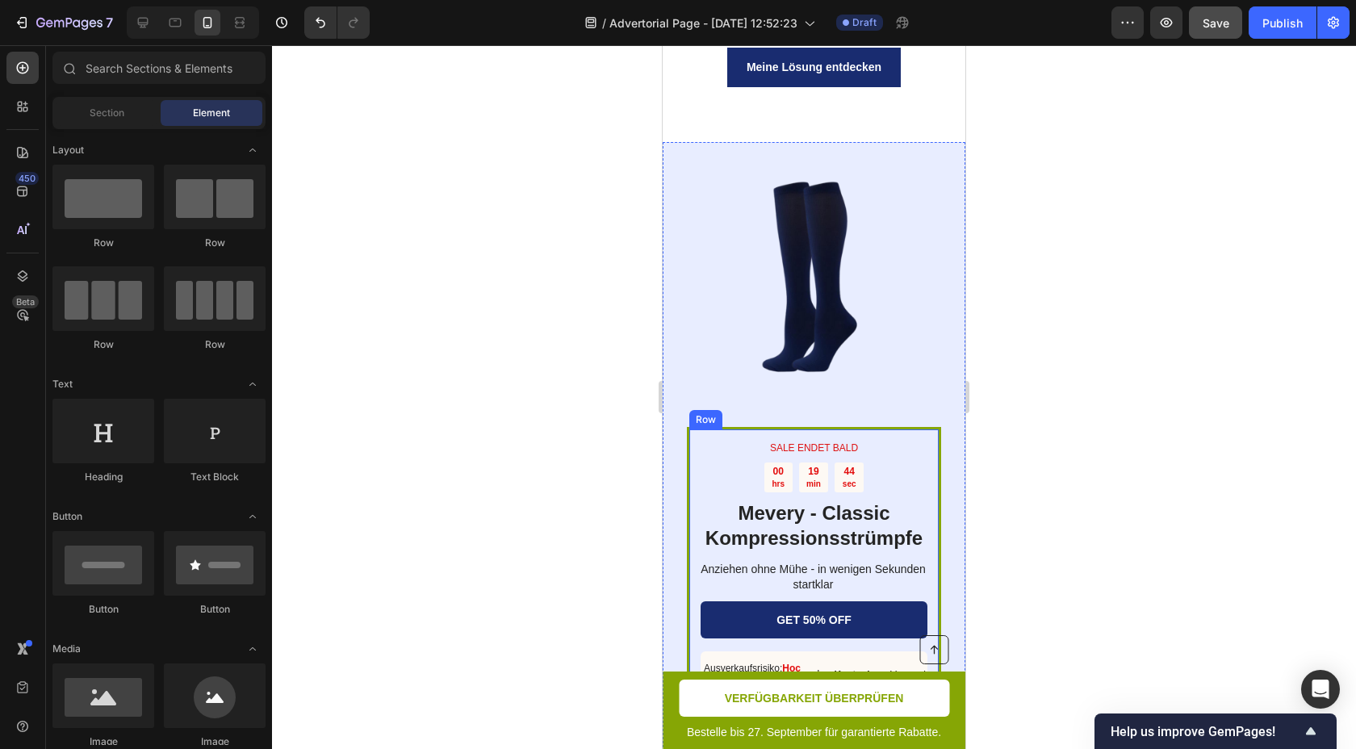
scroll to position [6838, 0]
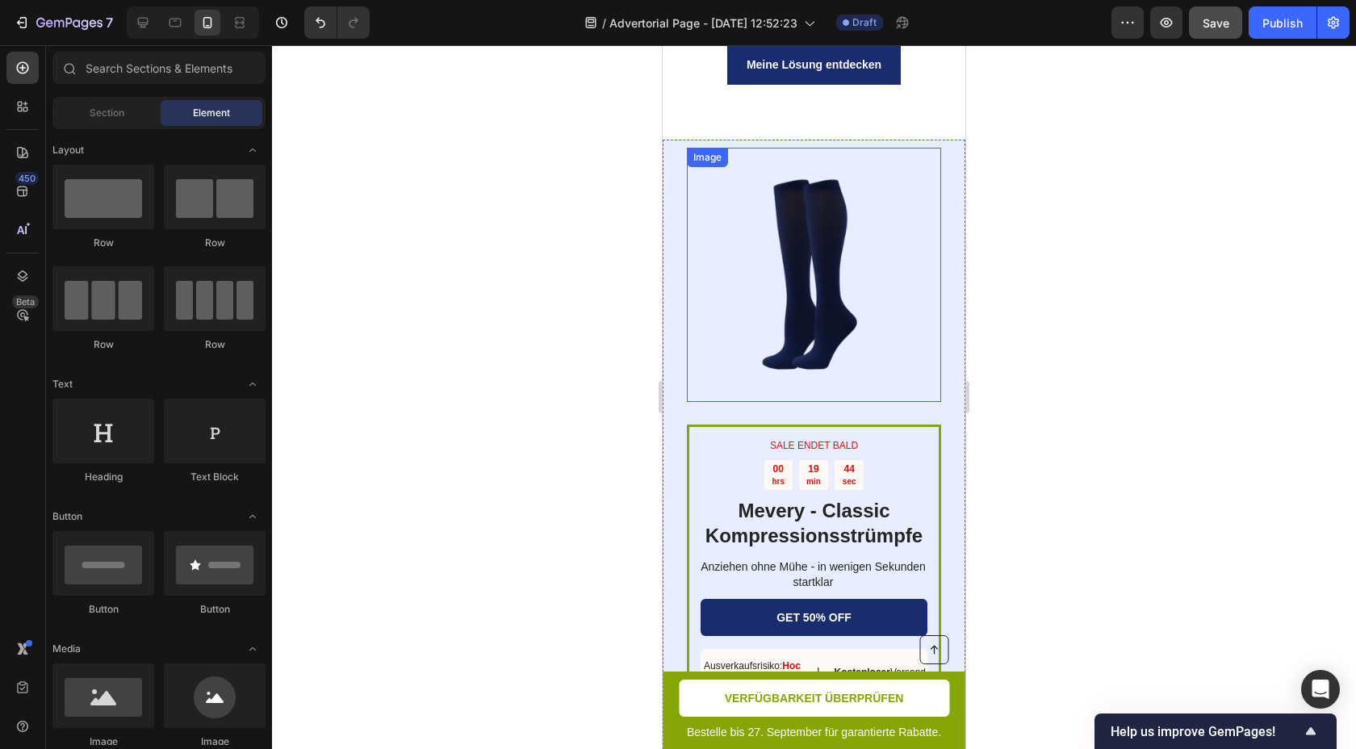
click at [819, 205] on img at bounding box center [814, 275] width 254 height 254
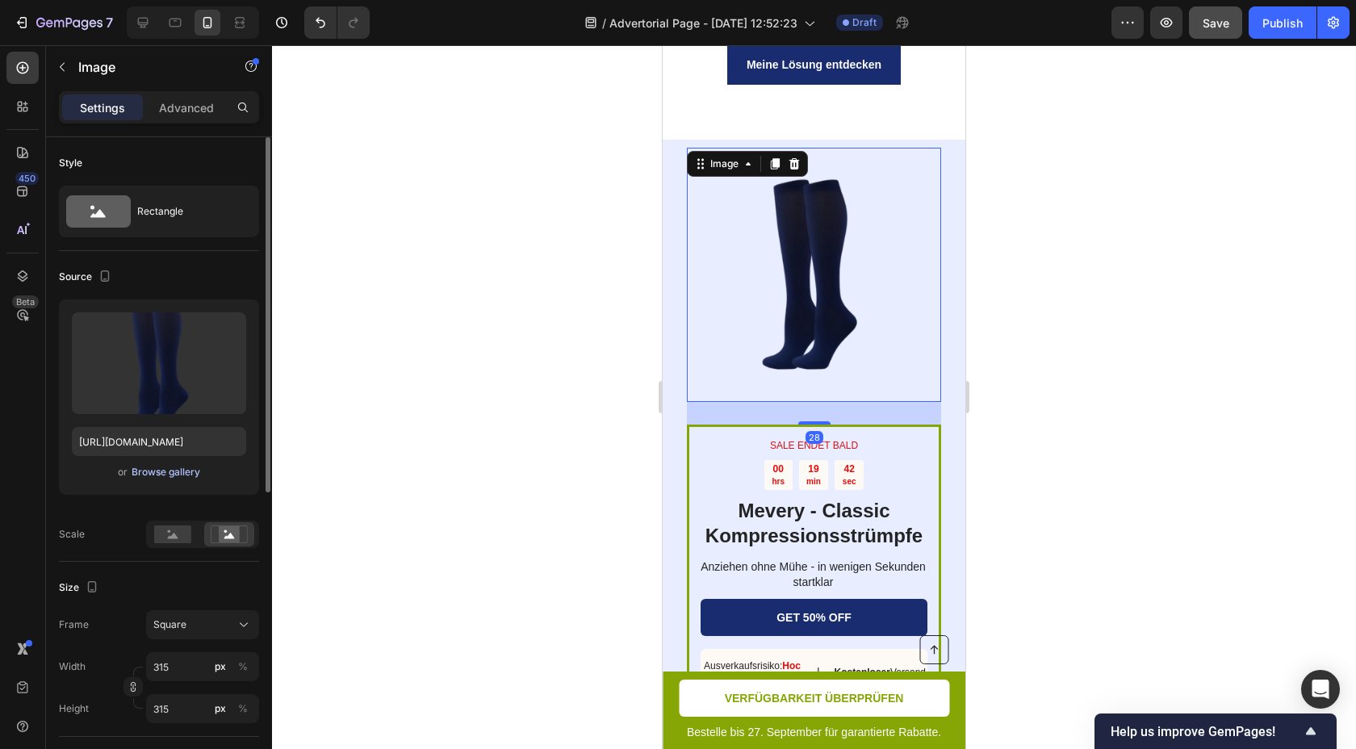
click at [167, 480] on button "Browse gallery" at bounding box center [166, 472] width 70 height 16
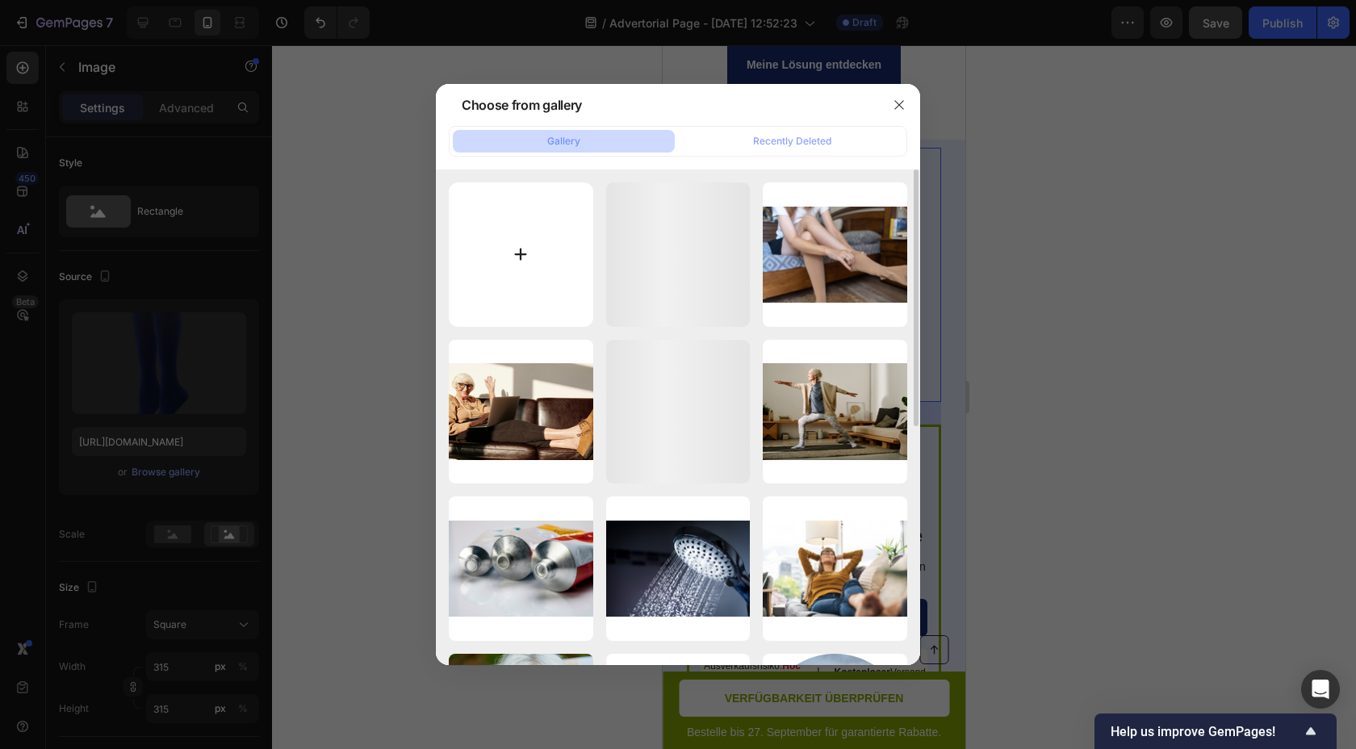
click at [524, 231] on input "file" at bounding box center [521, 254] width 144 height 144
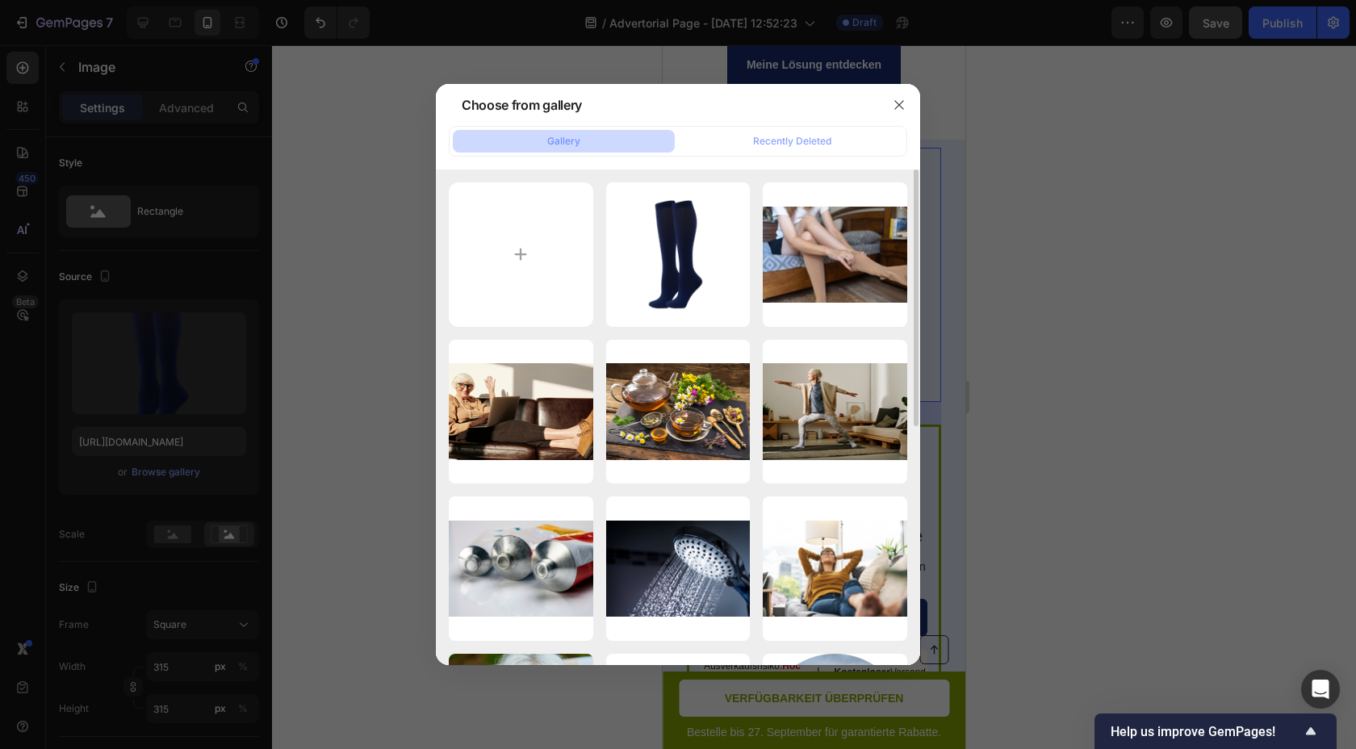
type input "C:\fakepath\Mevery Bild Ads (2).png"
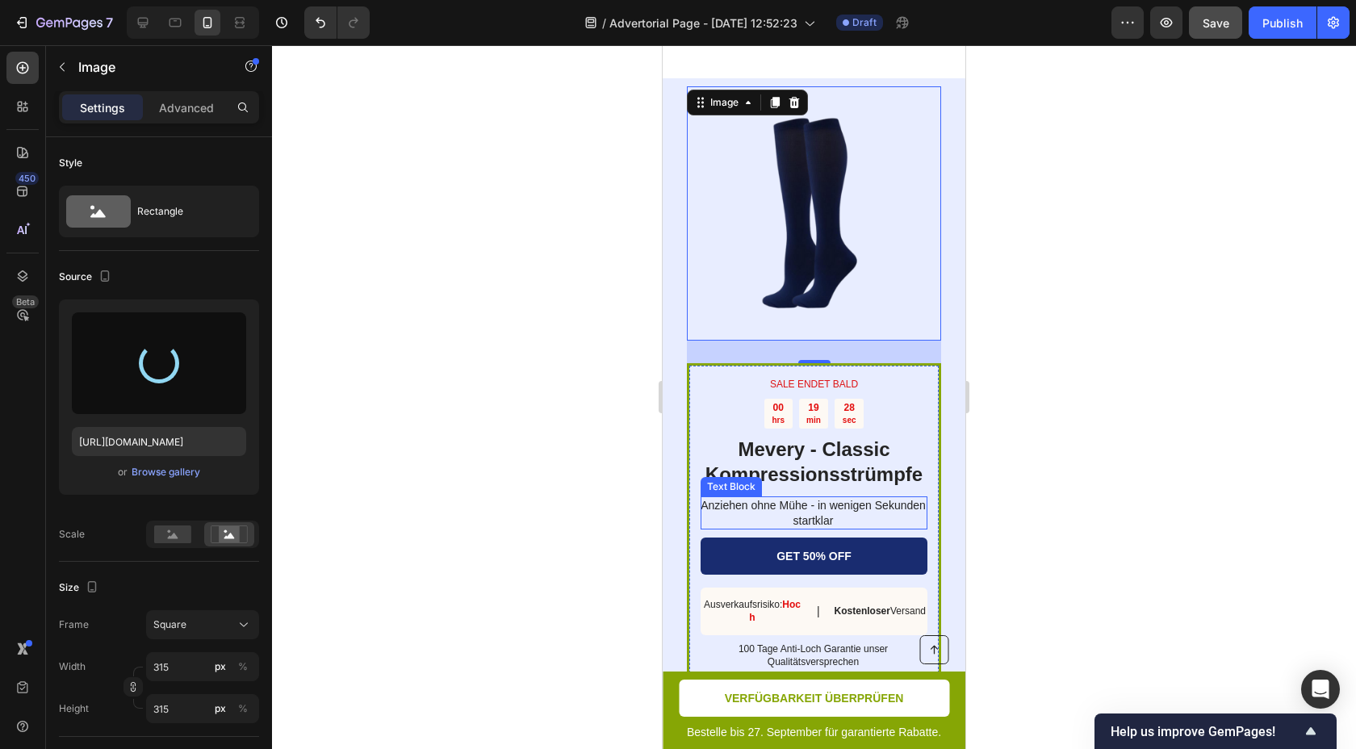
scroll to position [6901, 0]
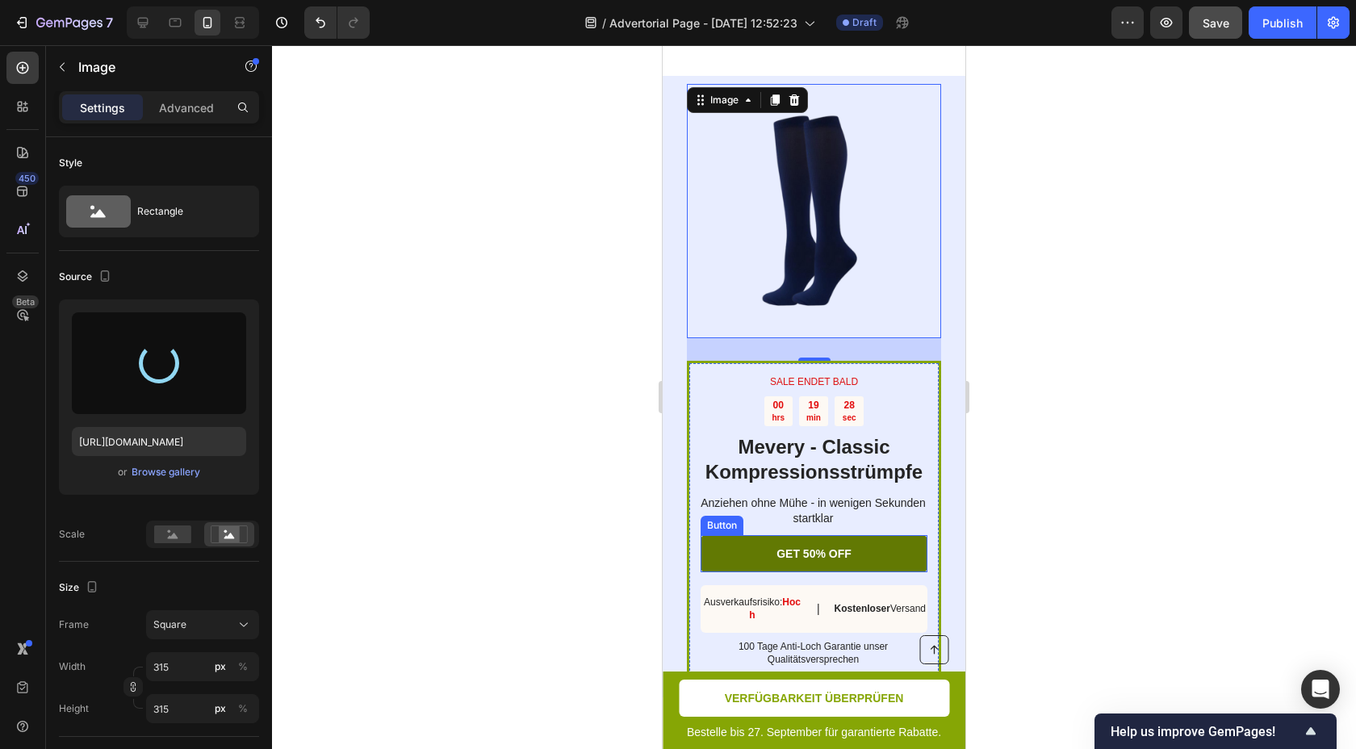
type input "https://cdn.shopify.com/s/files/1/0957/2925/4664/files/gempages_586119134987682…"
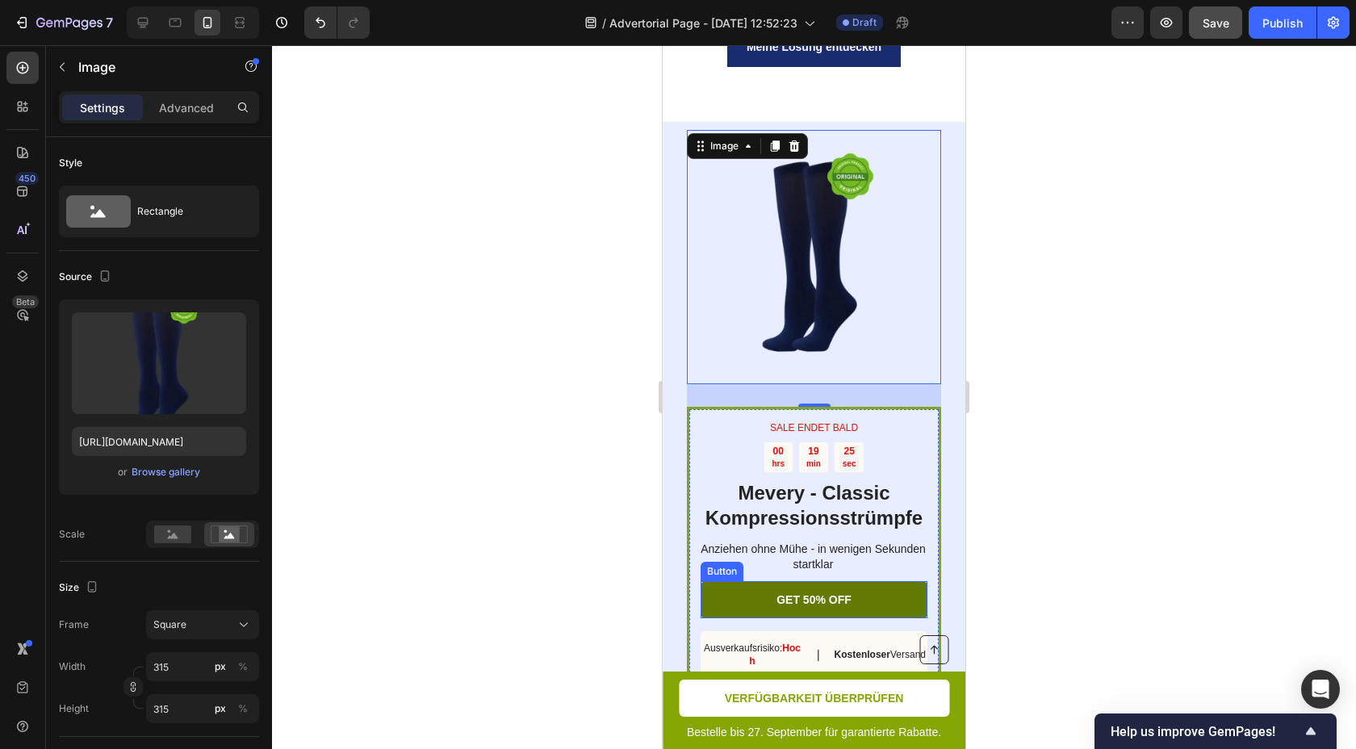
scroll to position [6854, 0]
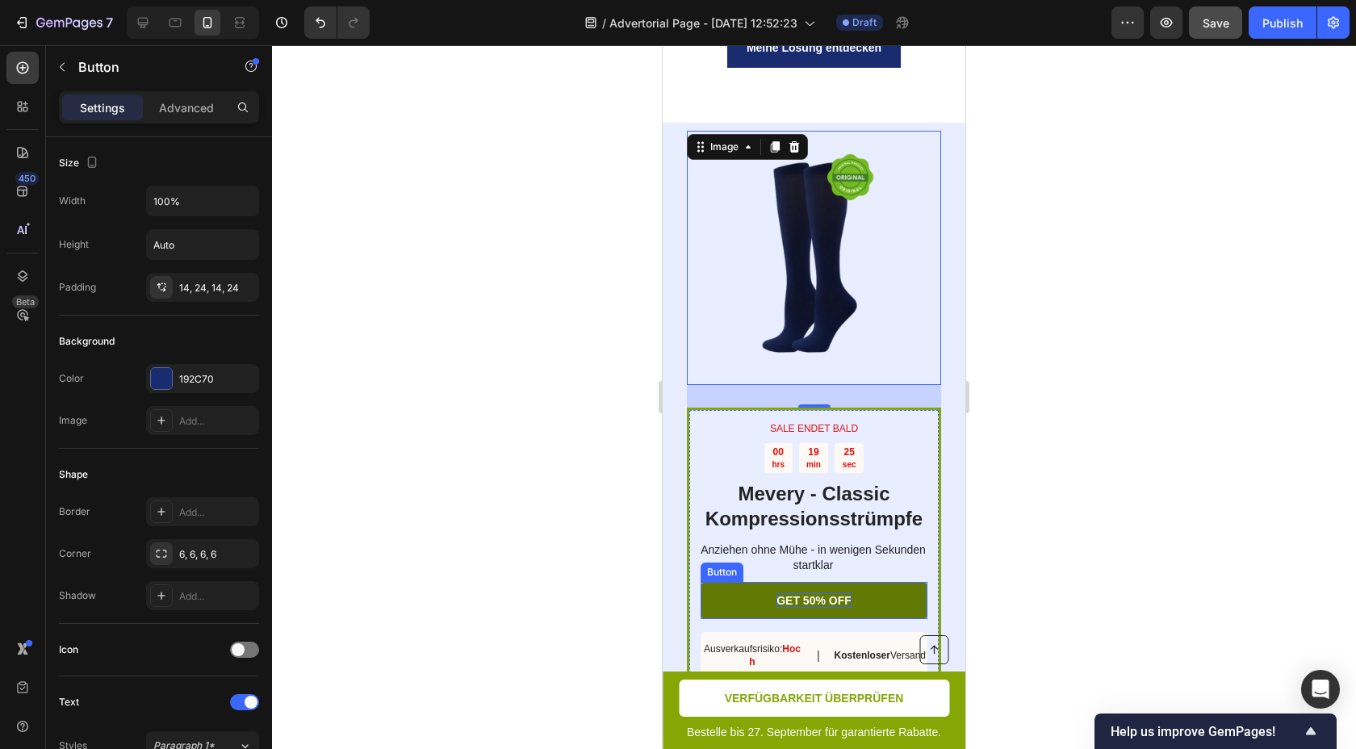
click at [829, 593] on p "GET 50% OFF" at bounding box center [814, 600] width 75 height 15
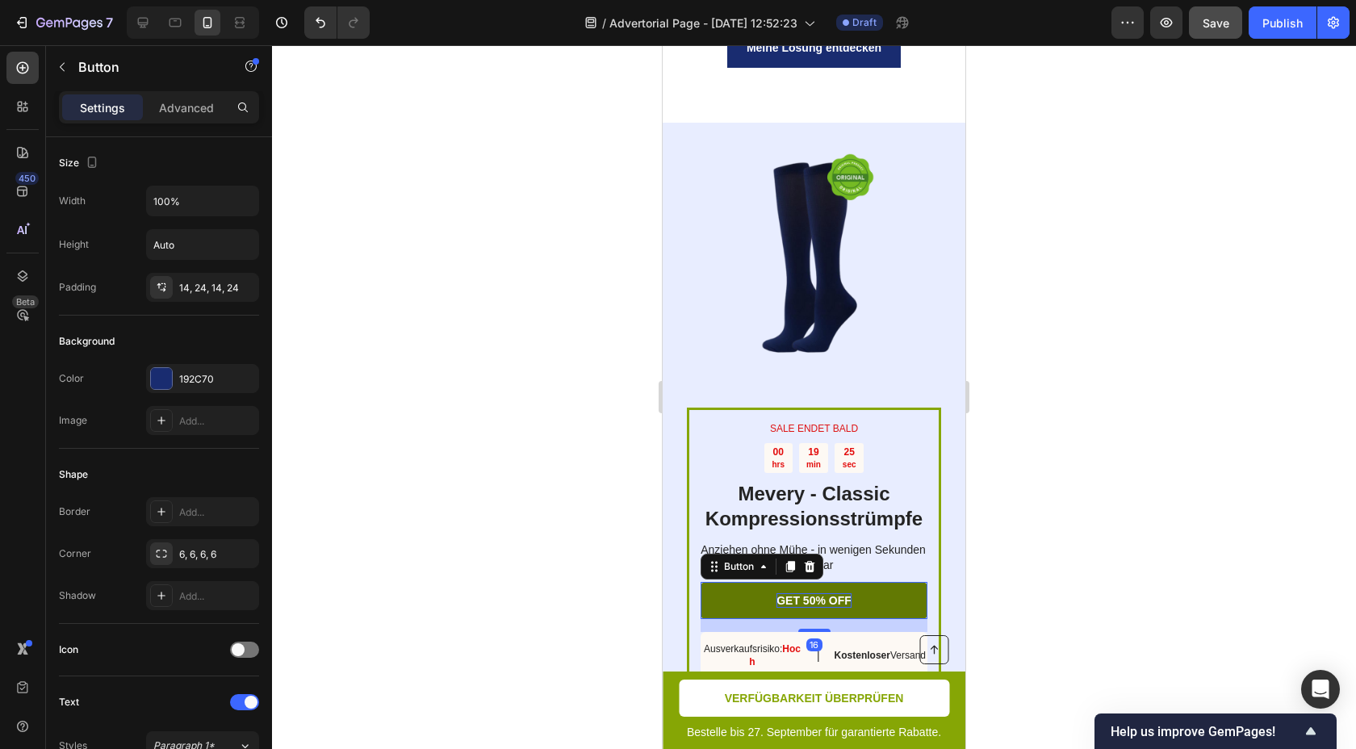
click at [829, 593] on p "GET 50% OFF" at bounding box center [814, 600] width 75 height 15
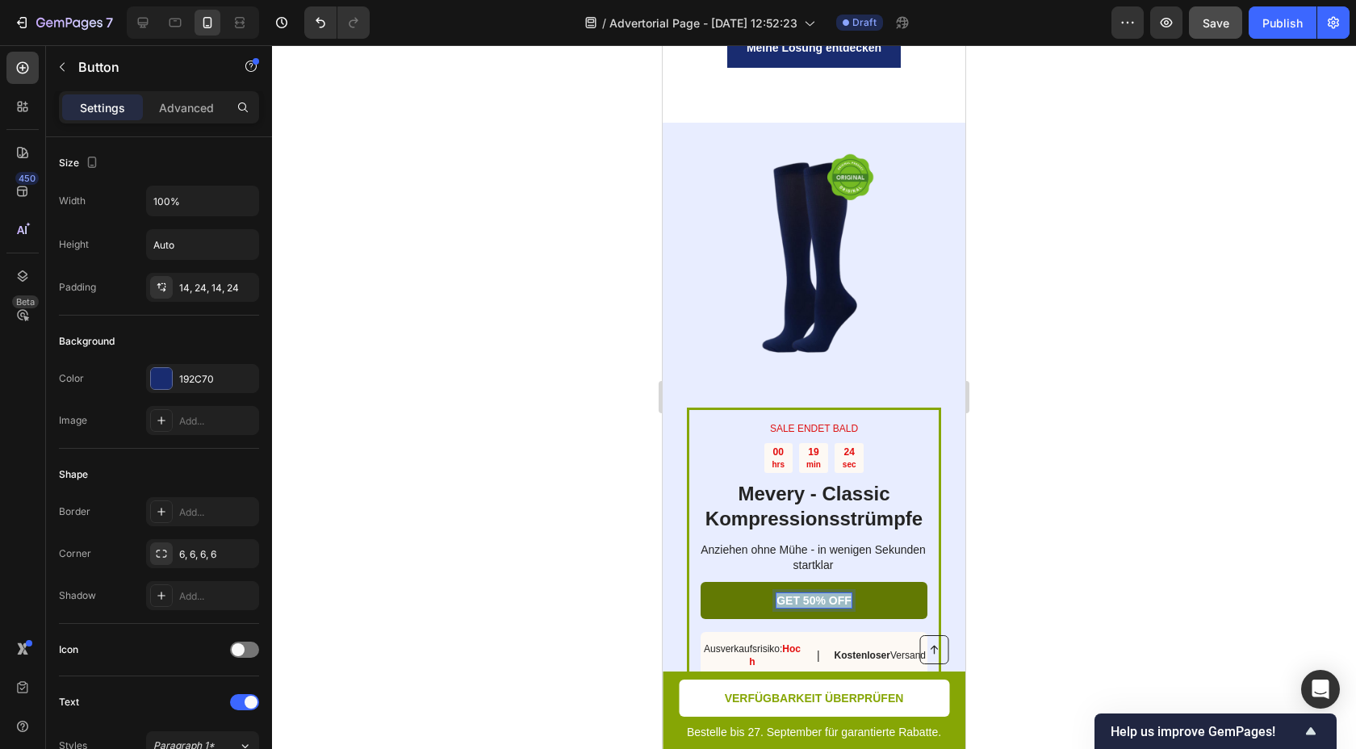
click at [829, 593] on p "GET 50% OFF" at bounding box center [814, 600] width 75 height 15
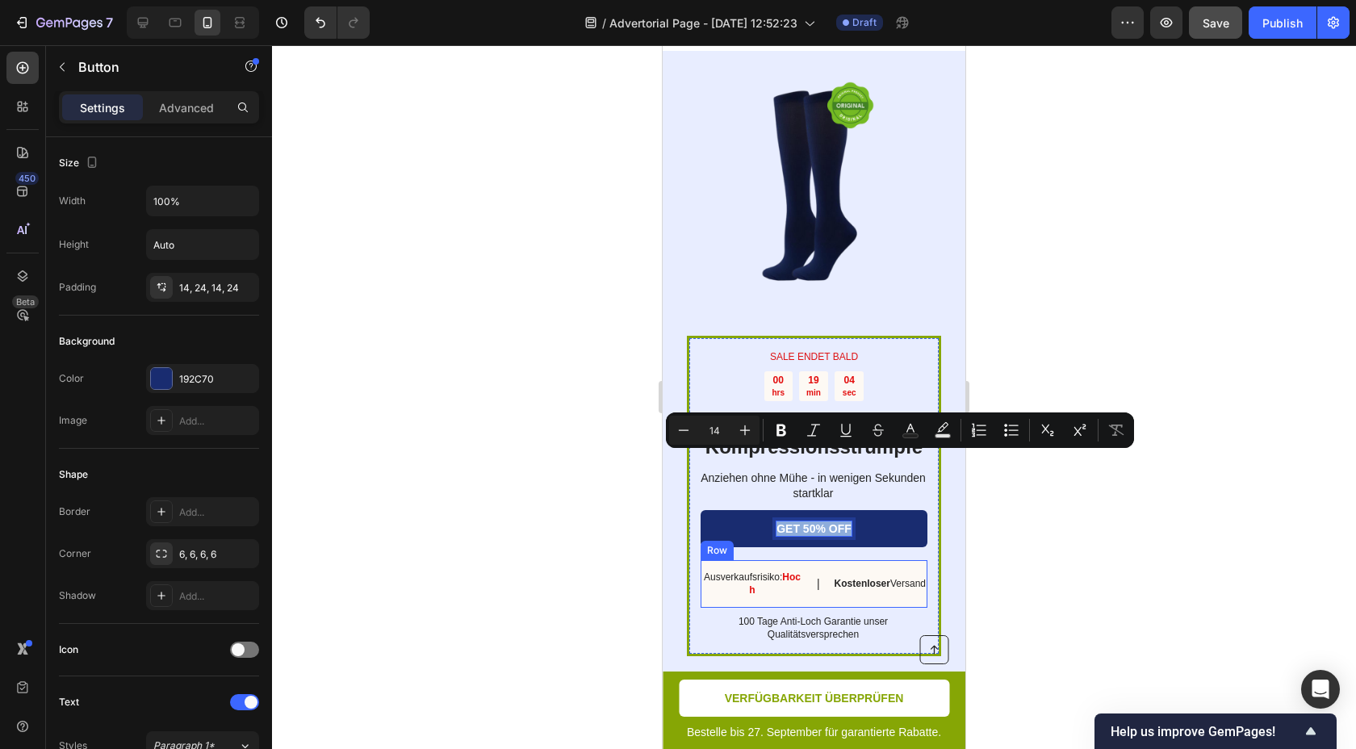
scroll to position [6934, 0]
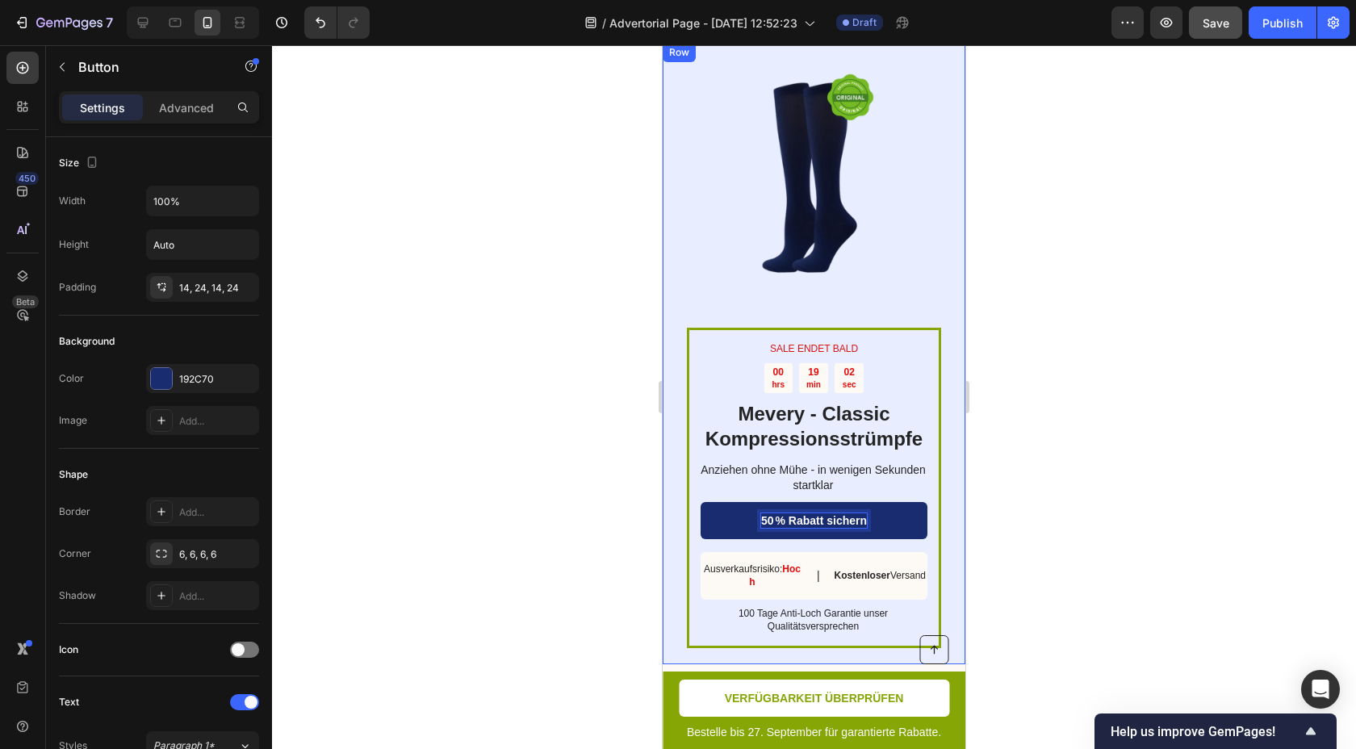
click at [1053, 453] on div at bounding box center [814, 397] width 1084 height 704
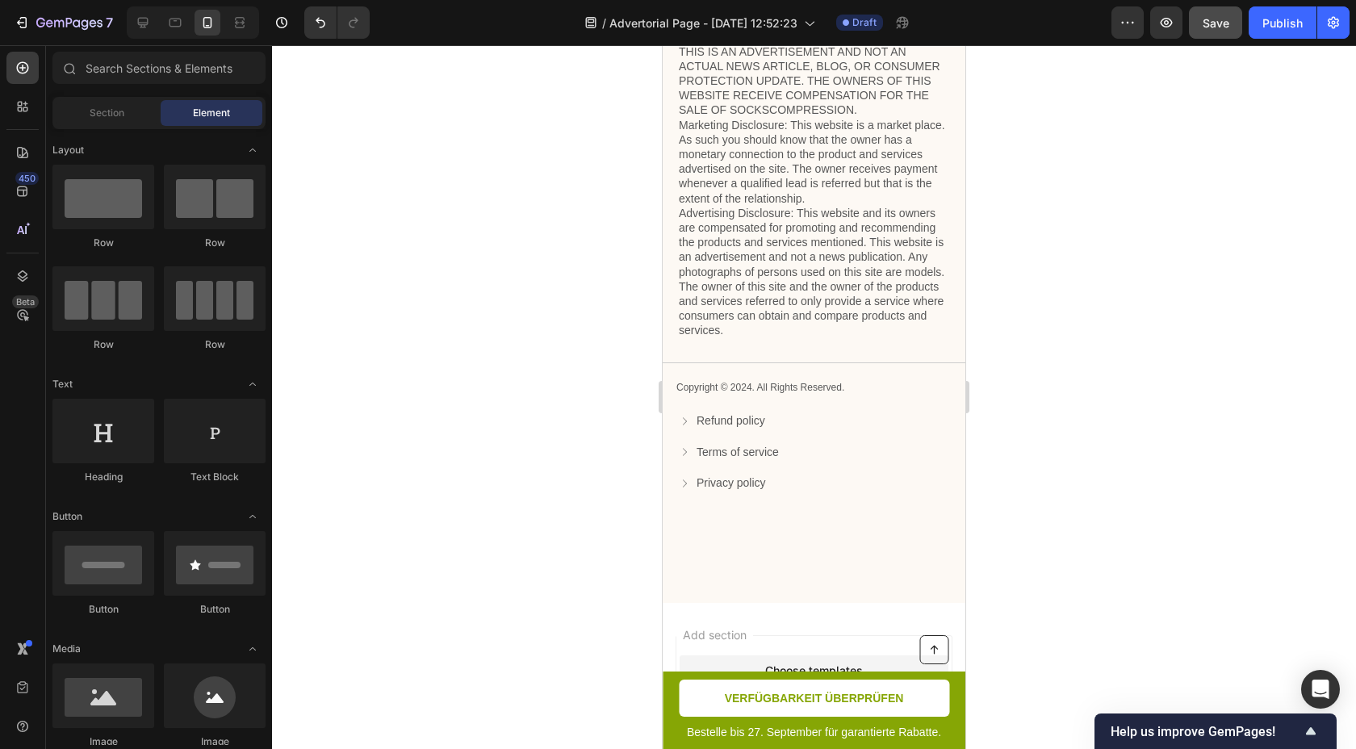
scroll to position [7604, 0]
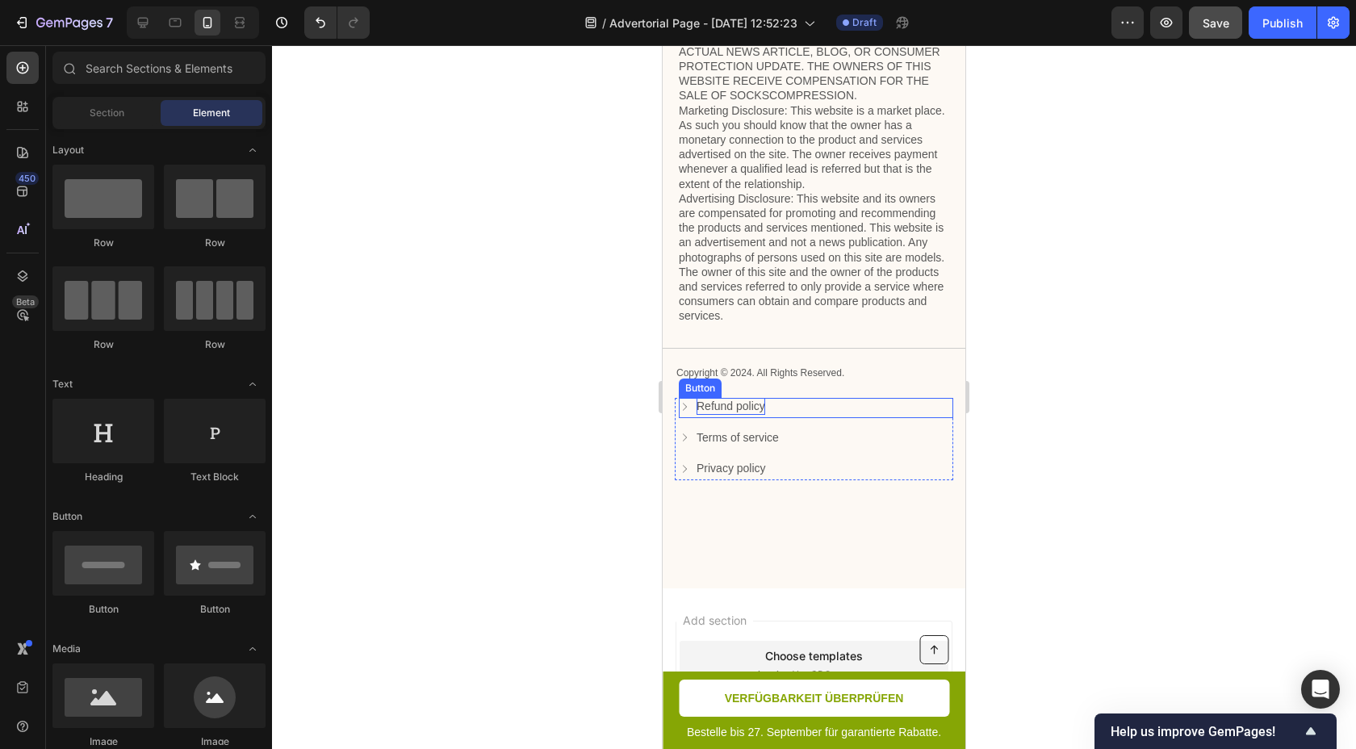
click at [729, 409] on p "Refund policy" at bounding box center [731, 406] width 69 height 17
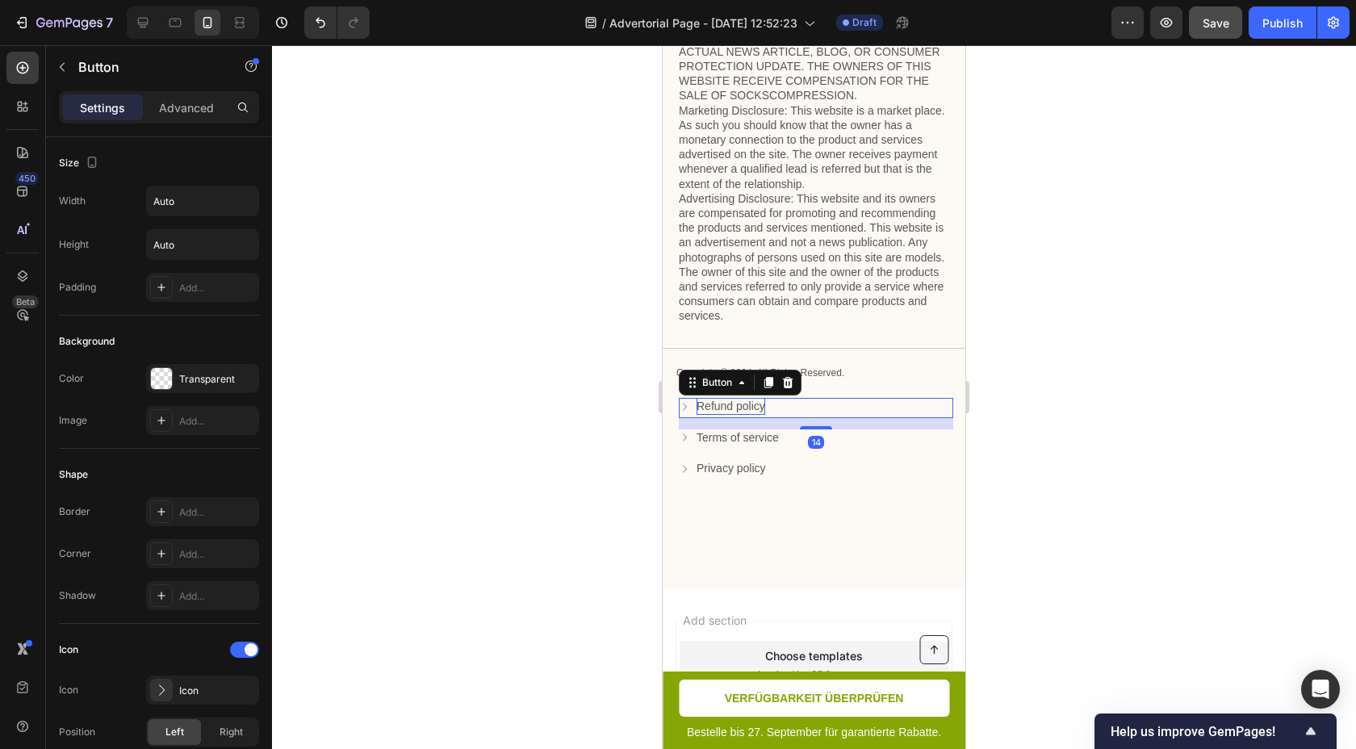
click at [729, 409] on p "Refund policy" at bounding box center [731, 406] width 69 height 17
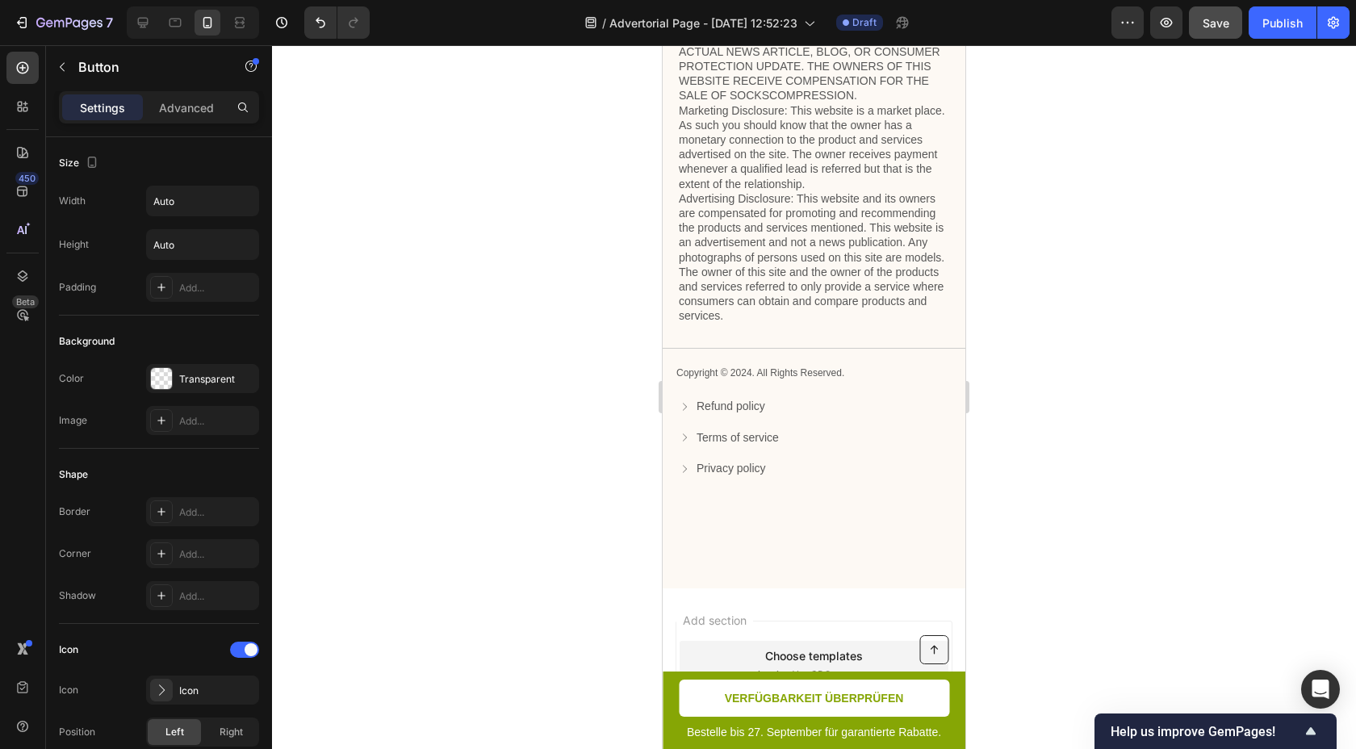
click at [689, 412] on span at bounding box center [684, 406] width 11 height 17
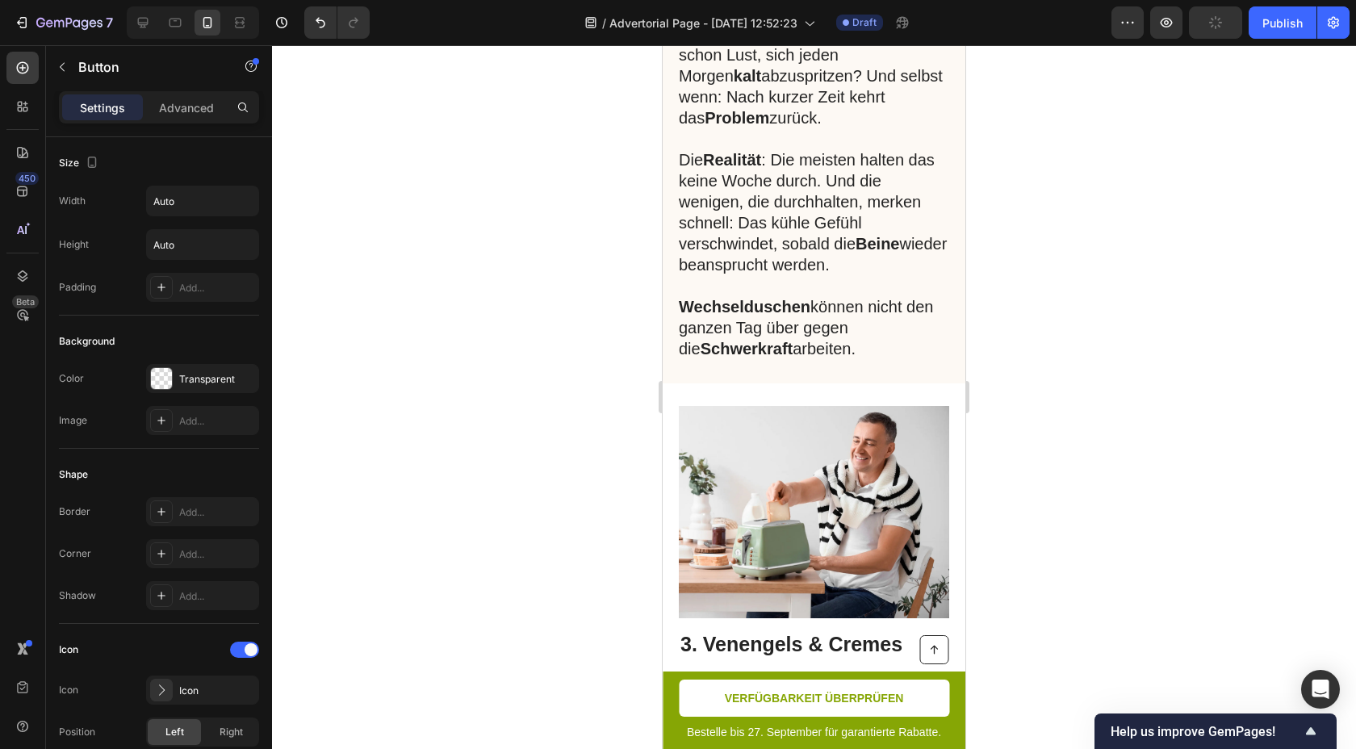
scroll to position [1992, 0]
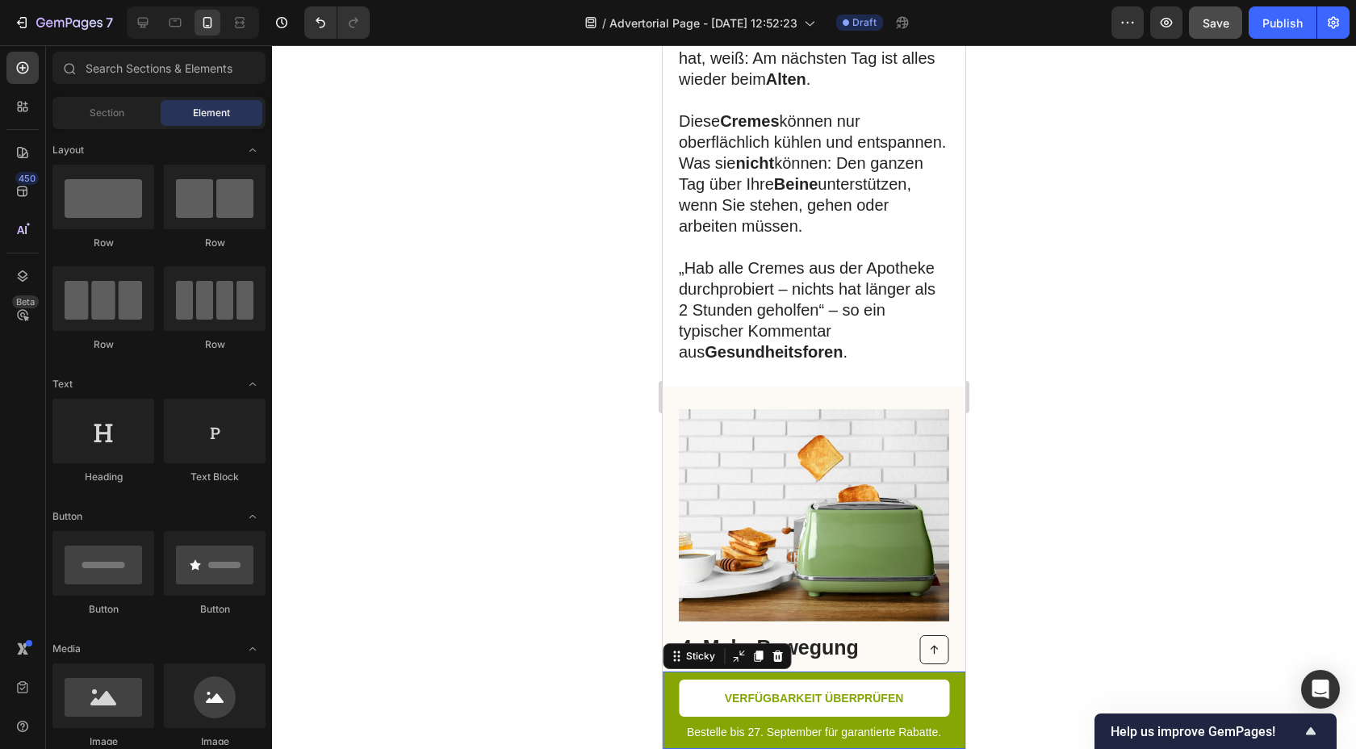
click at [673, 702] on div "Button Bestelle bis 27. September für garantierte Rabatte. Text Block VERFÜGBAR…" at bounding box center [814, 710] width 303 height 77
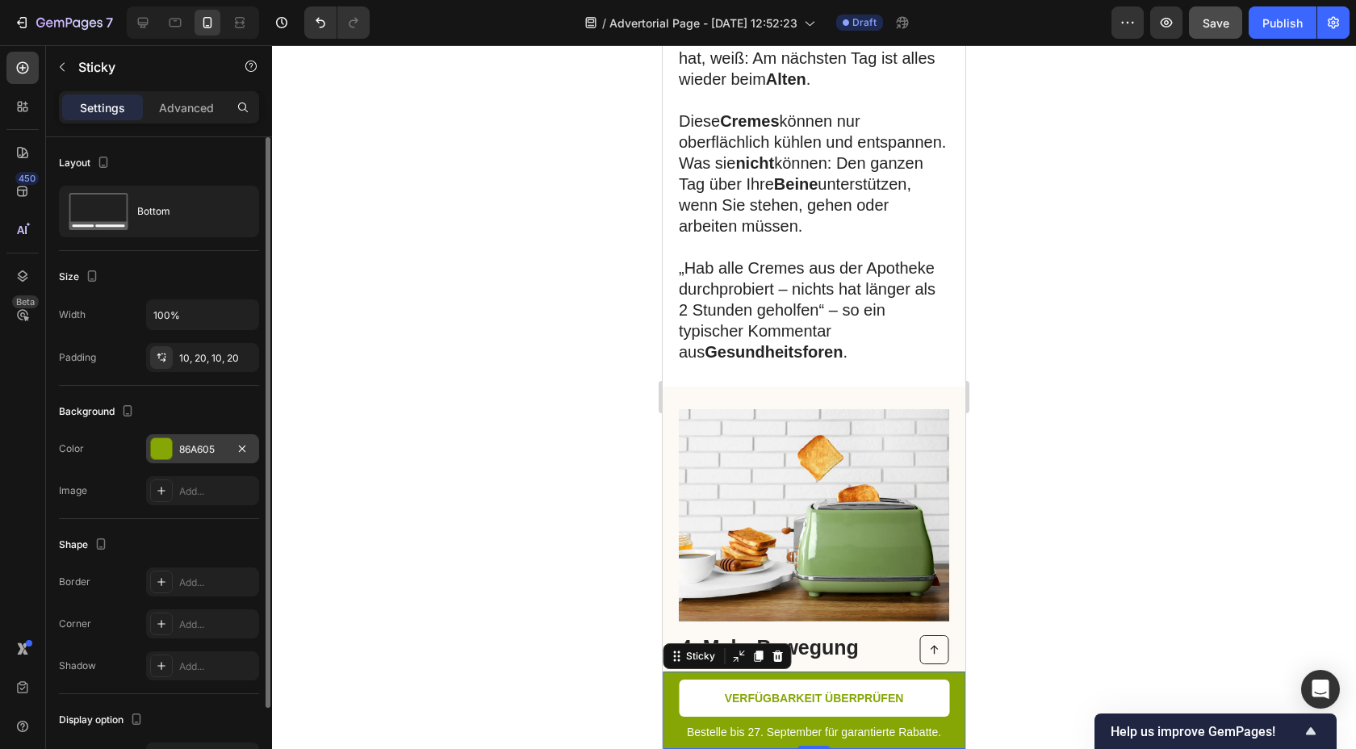
click at [220, 446] on div "86A605" at bounding box center [202, 449] width 47 height 15
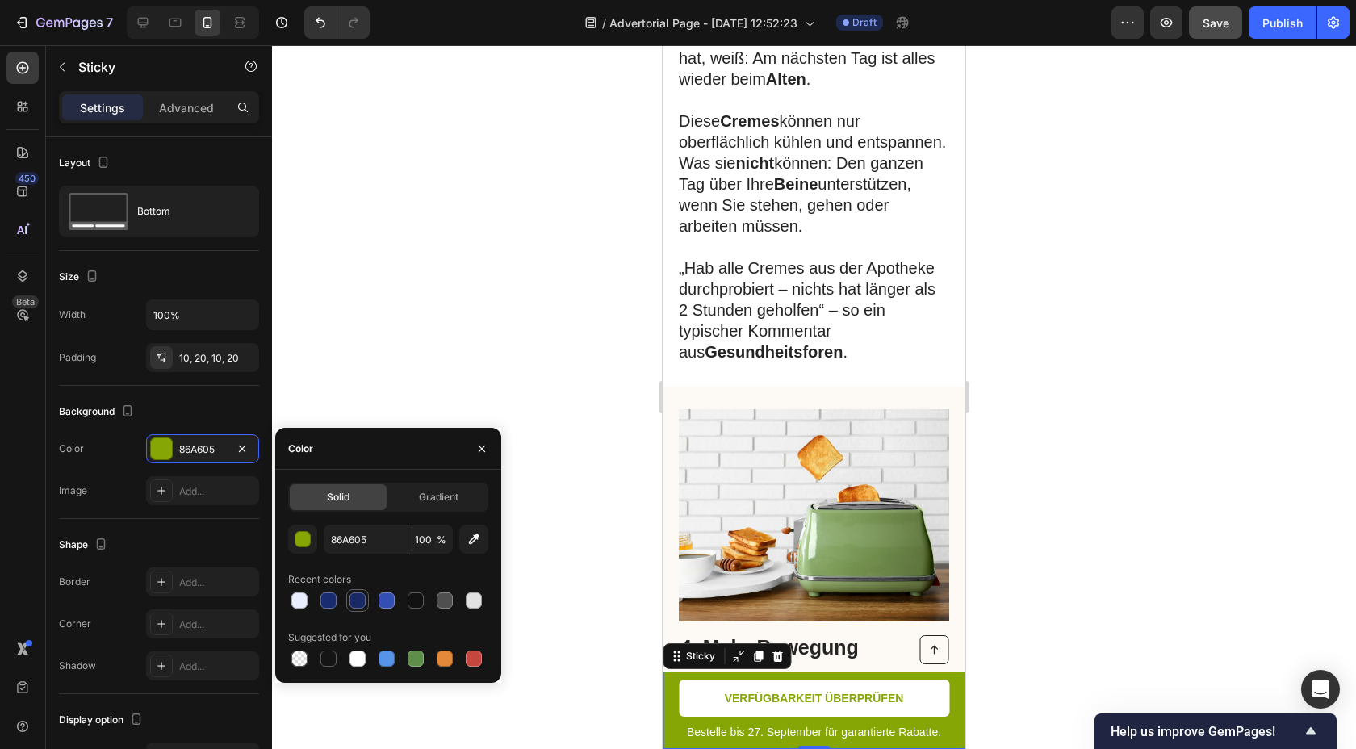
click at [350, 600] on div at bounding box center [358, 601] width 16 height 16
type input "192963"
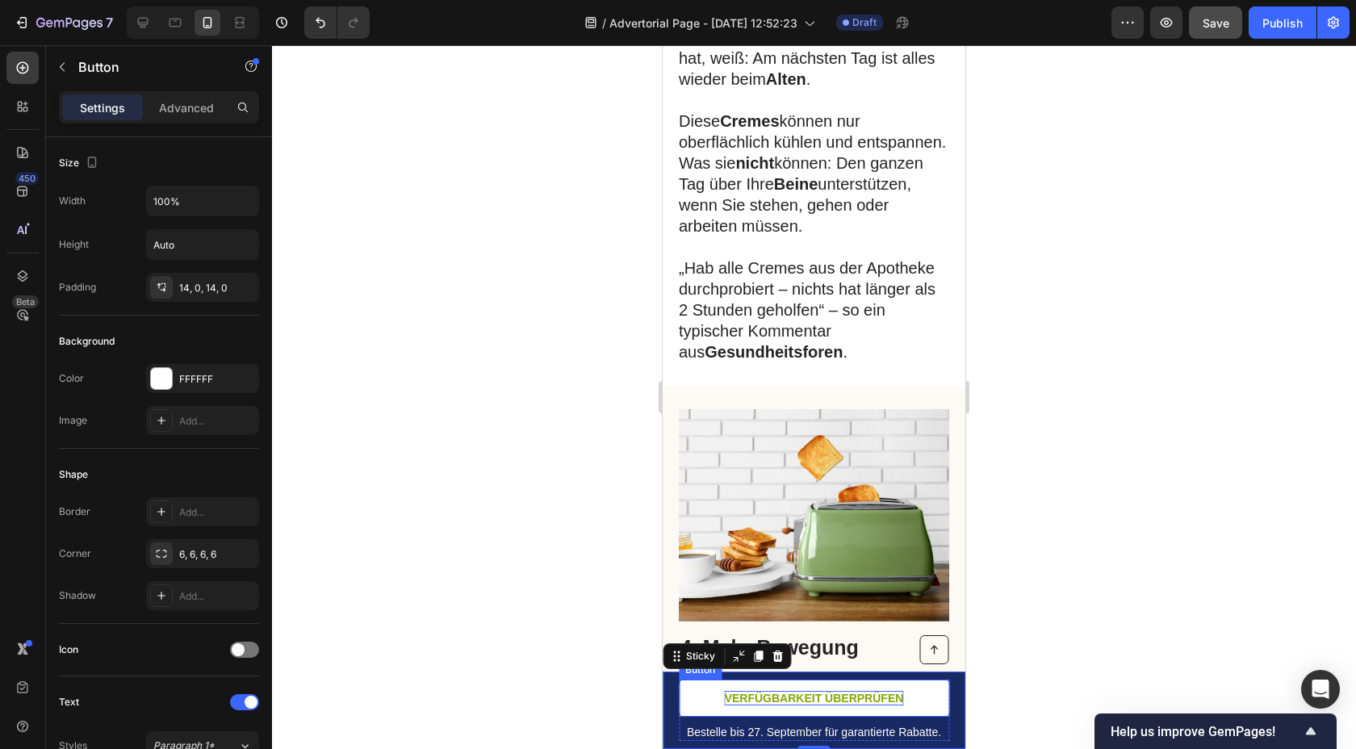
click at [747, 697] on p "VERFÜGBARKEIT ÜBERPRÜFEN" at bounding box center [814, 698] width 179 height 15
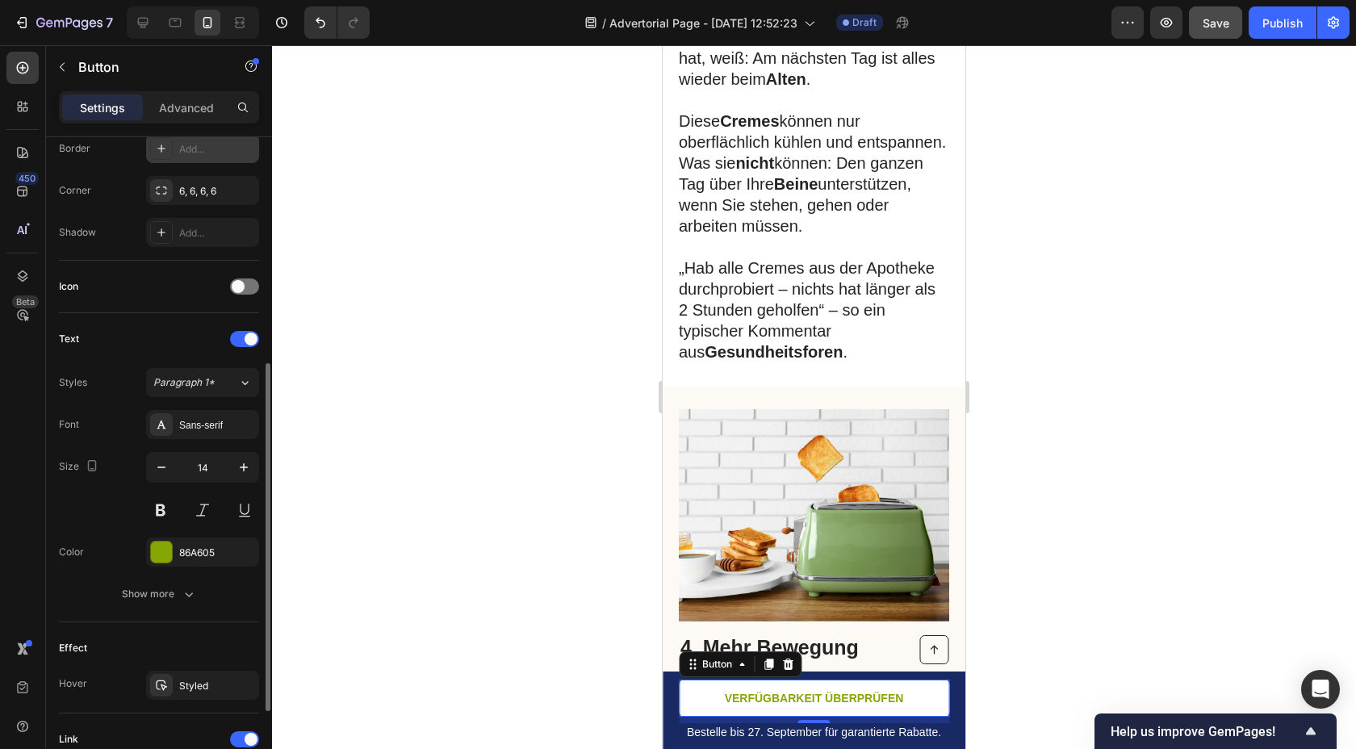
scroll to position [408, 0]
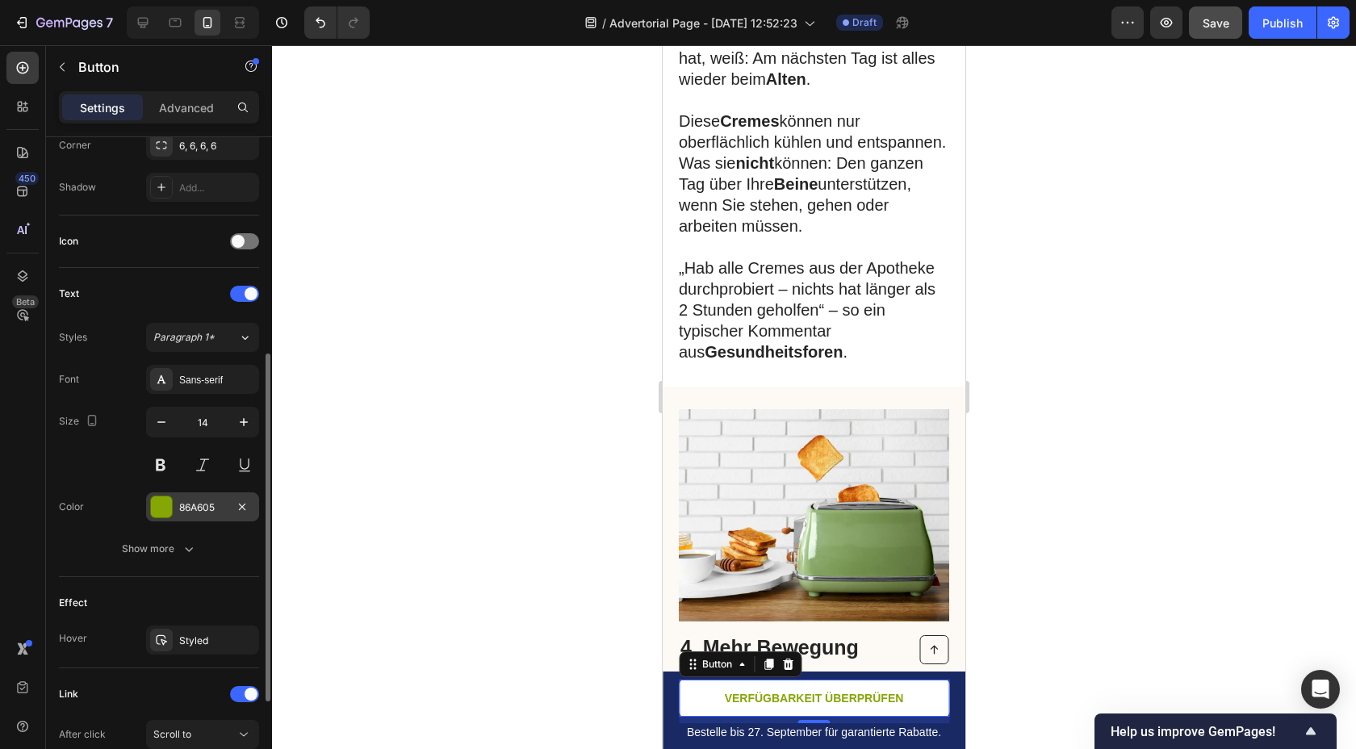
click at [199, 505] on div "86A605" at bounding box center [202, 508] width 47 height 15
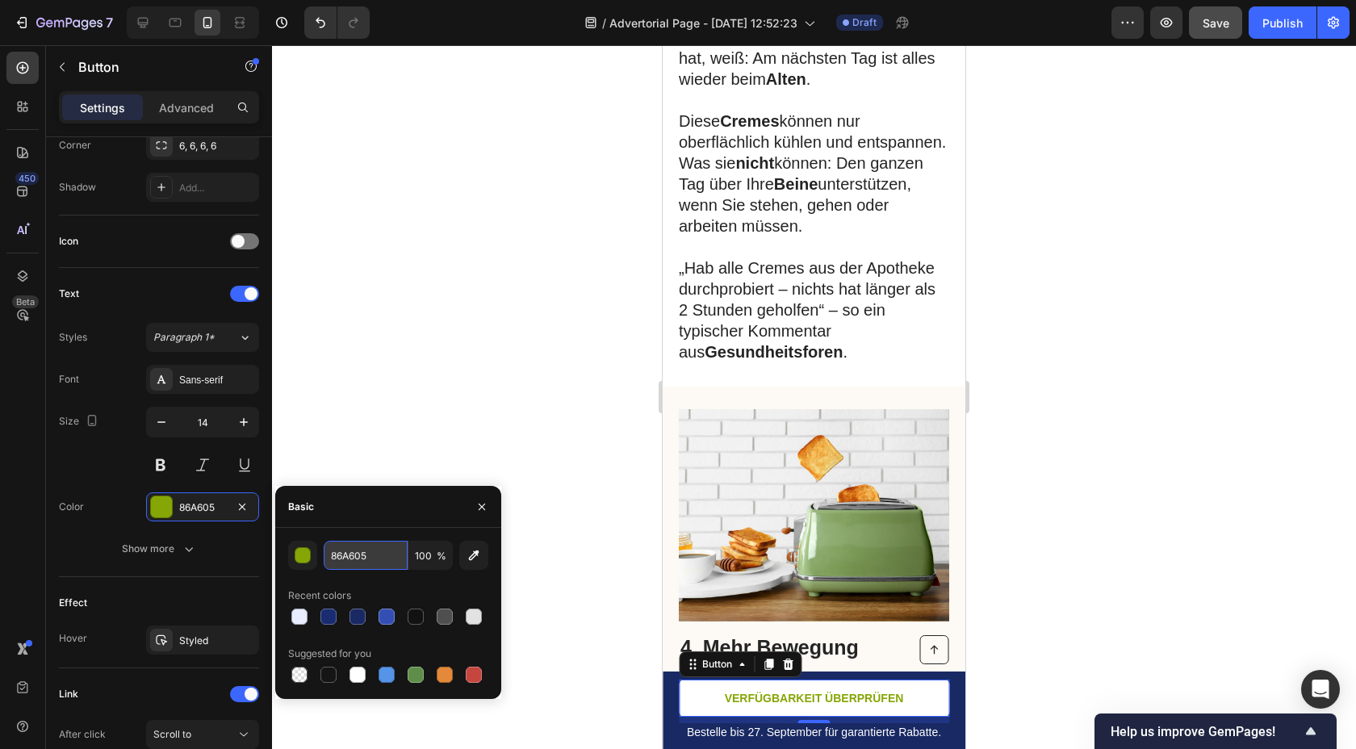
click at [379, 564] on input "86A605" at bounding box center [366, 555] width 84 height 29
click at [362, 618] on div at bounding box center [358, 617] width 16 height 16
type input "192963"
click at [478, 383] on div at bounding box center [814, 397] width 1084 height 704
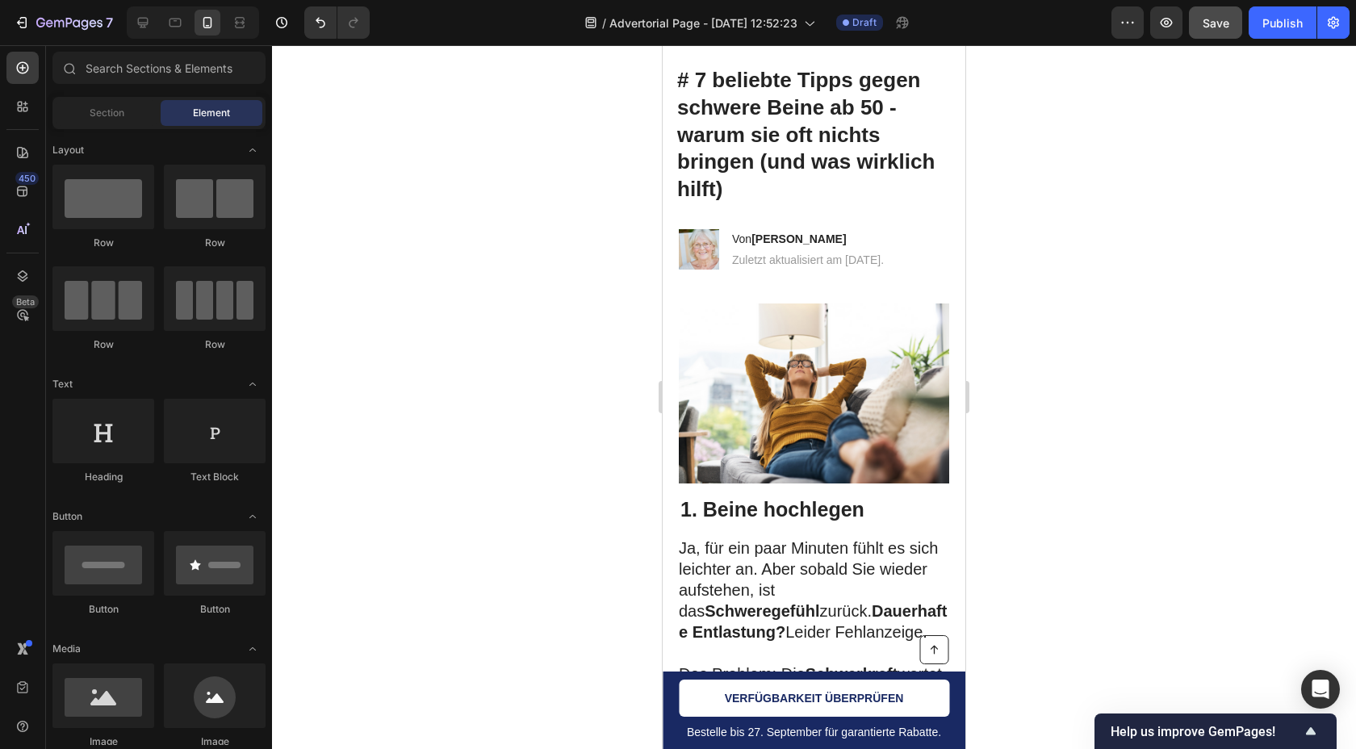
scroll to position [0, 0]
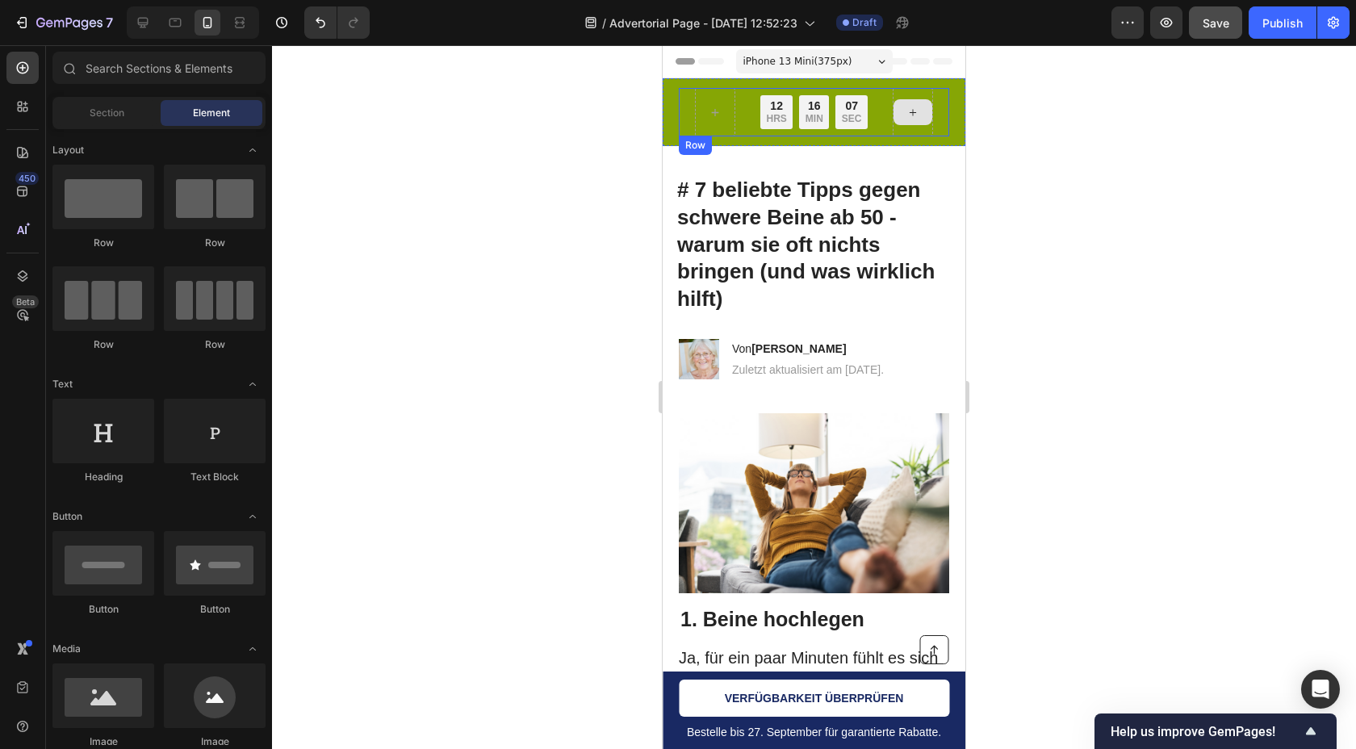
click at [912, 94] on div at bounding box center [913, 112] width 40 height 48
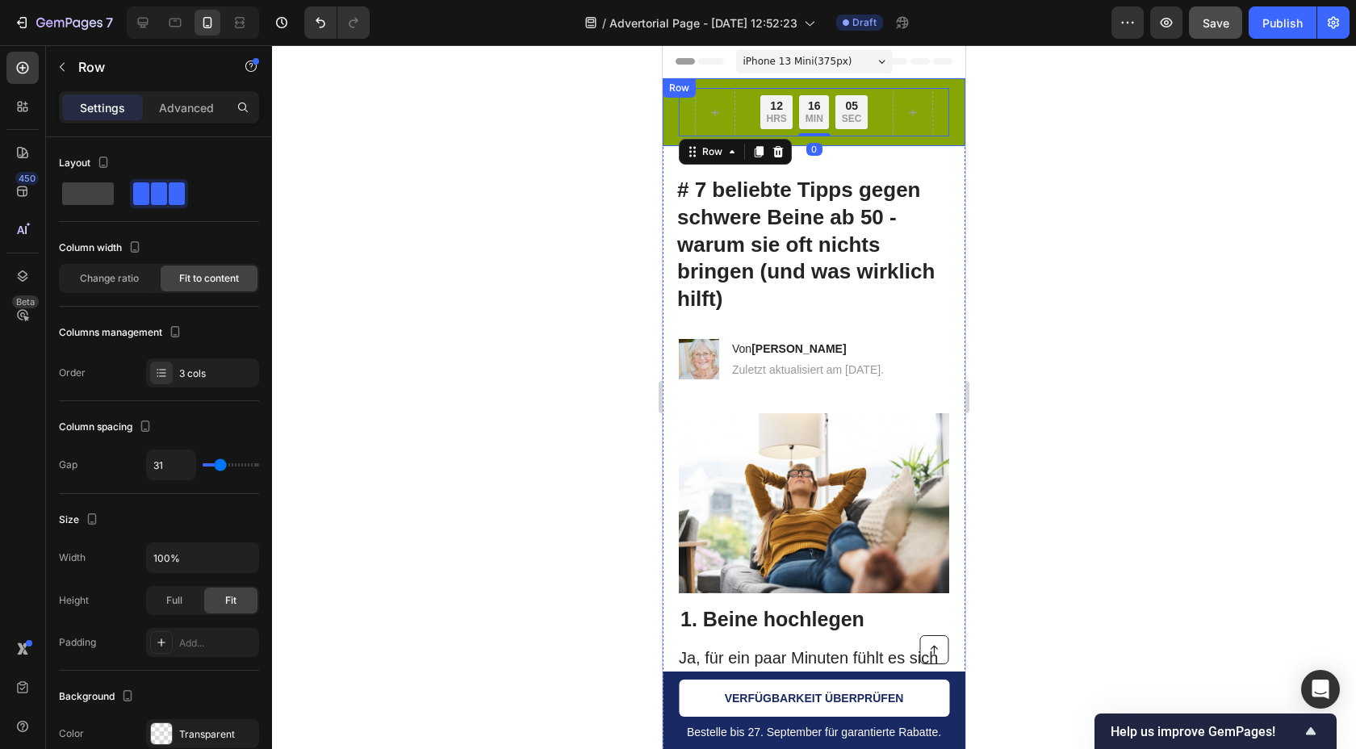
click at [666, 127] on div "Nur für kurze Zeit: 50 % RABATT + GRATISVERSAND Text Block 12 HRS 16 MIN 05 SEC…" at bounding box center [814, 112] width 303 height 68
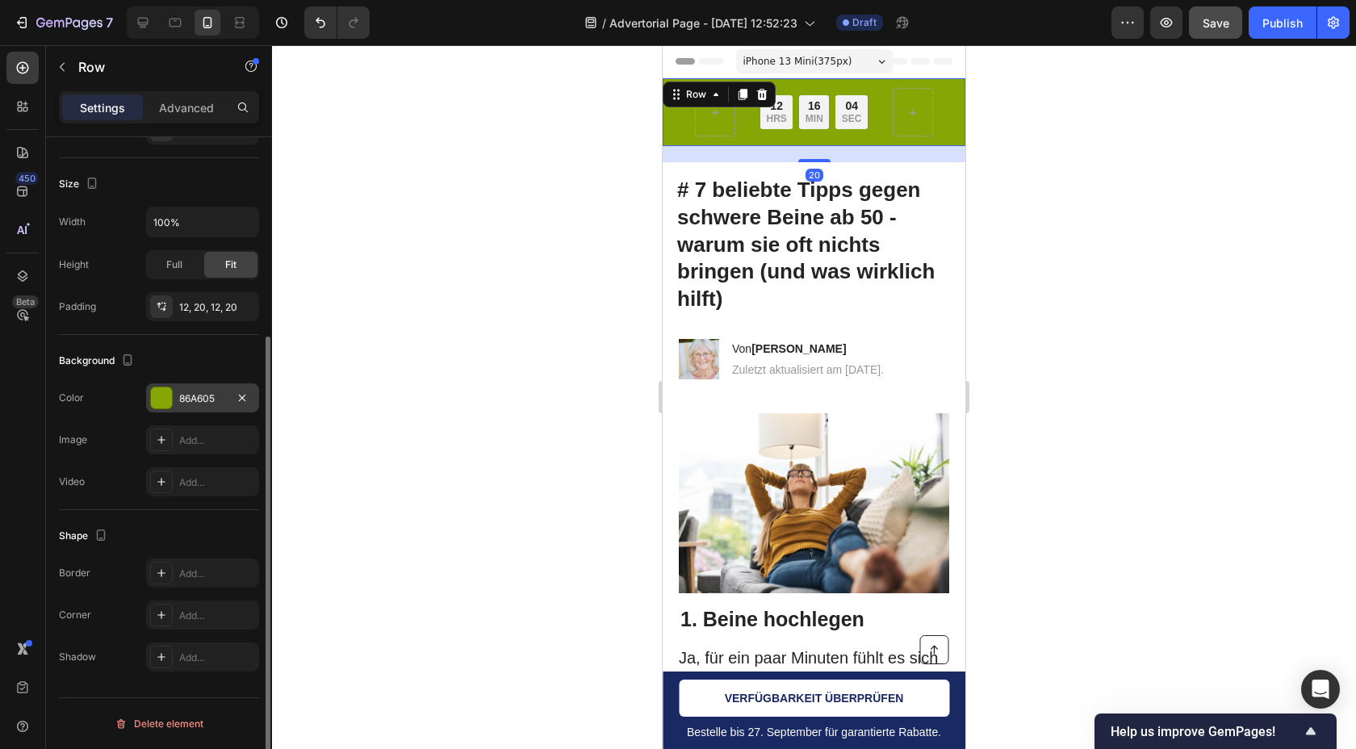
click at [196, 389] on div "86A605" at bounding box center [202, 397] width 113 height 29
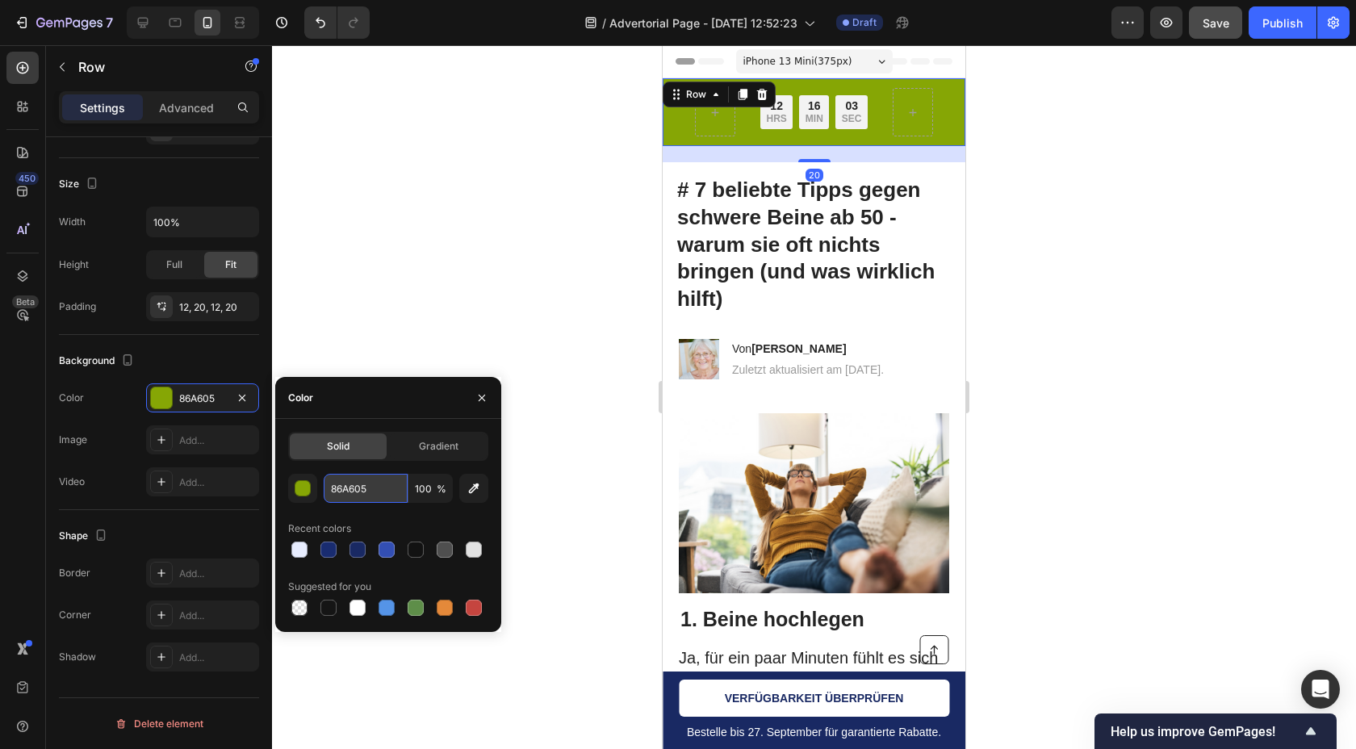
click at [382, 496] on input "86A605" at bounding box center [366, 488] width 84 height 29
paste input "50 % Rabatt sichern"
click at [329, 555] on div at bounding box center [388, 549] width 200 height 23
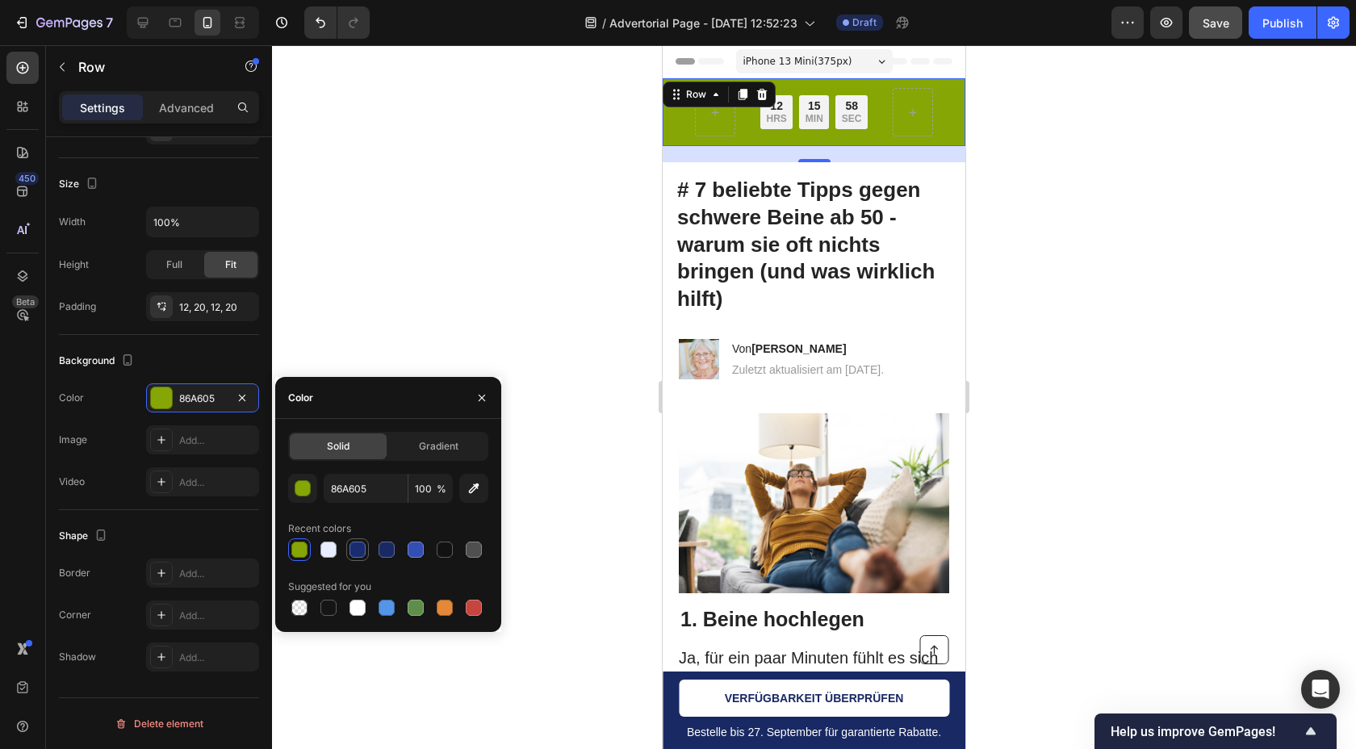
click at [363, 550] on div at bounding box center [358, 550] width 16 height 16
type input "192C70"
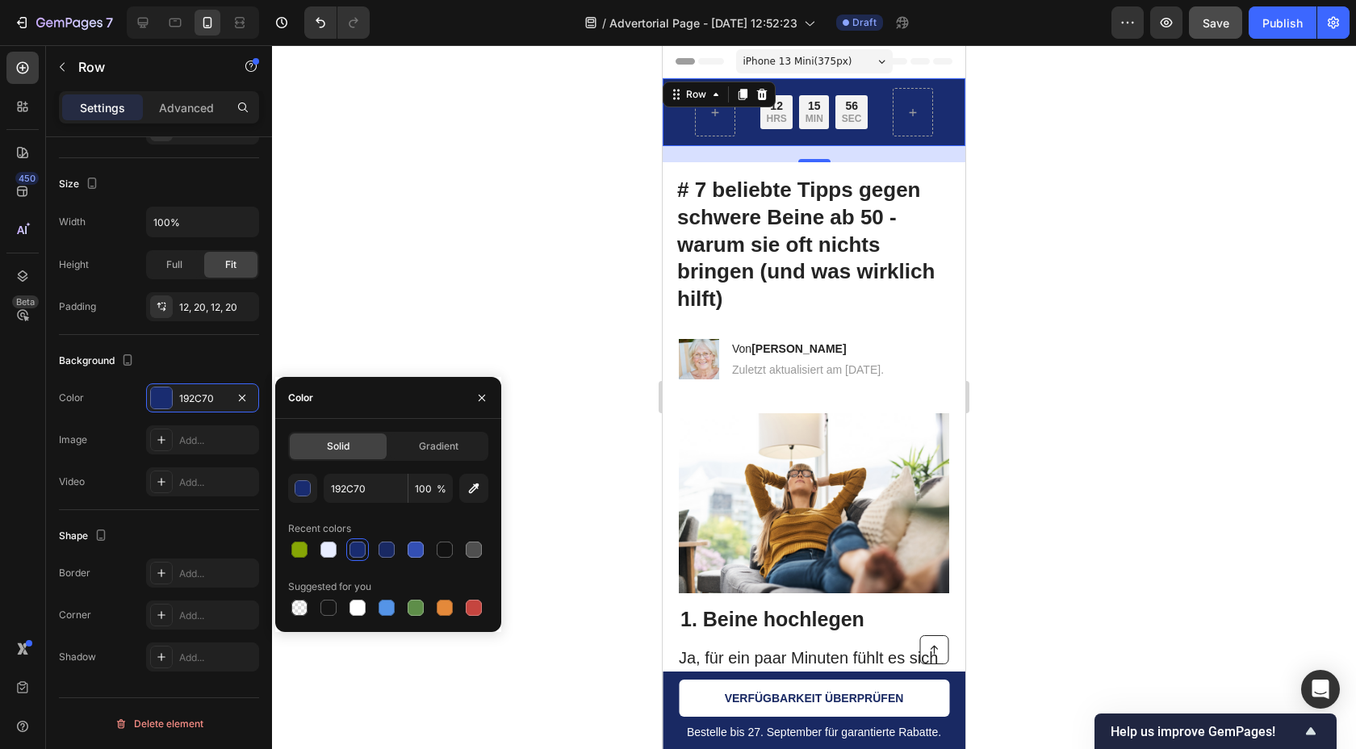
click at [430, 273] on div at bounding box center [814, 397] width 1084 height 704
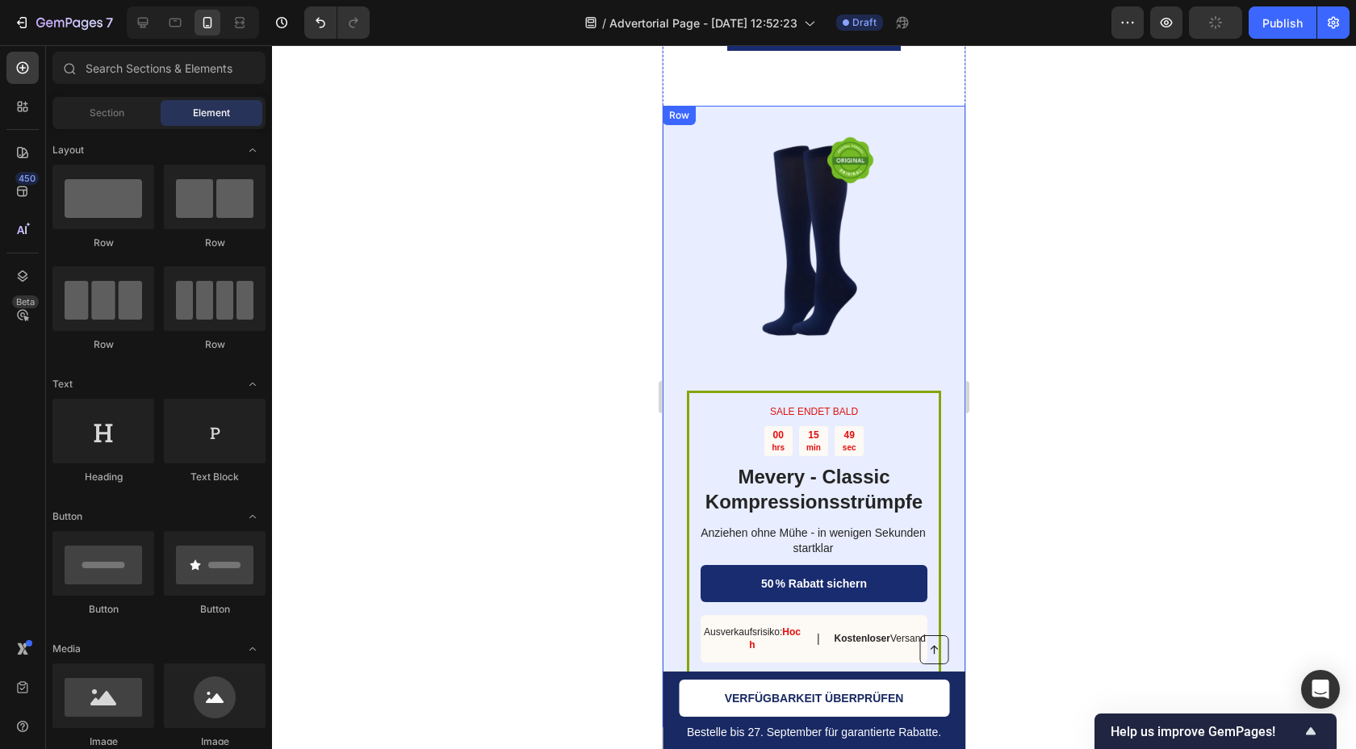
scroll to position [6853, 0]
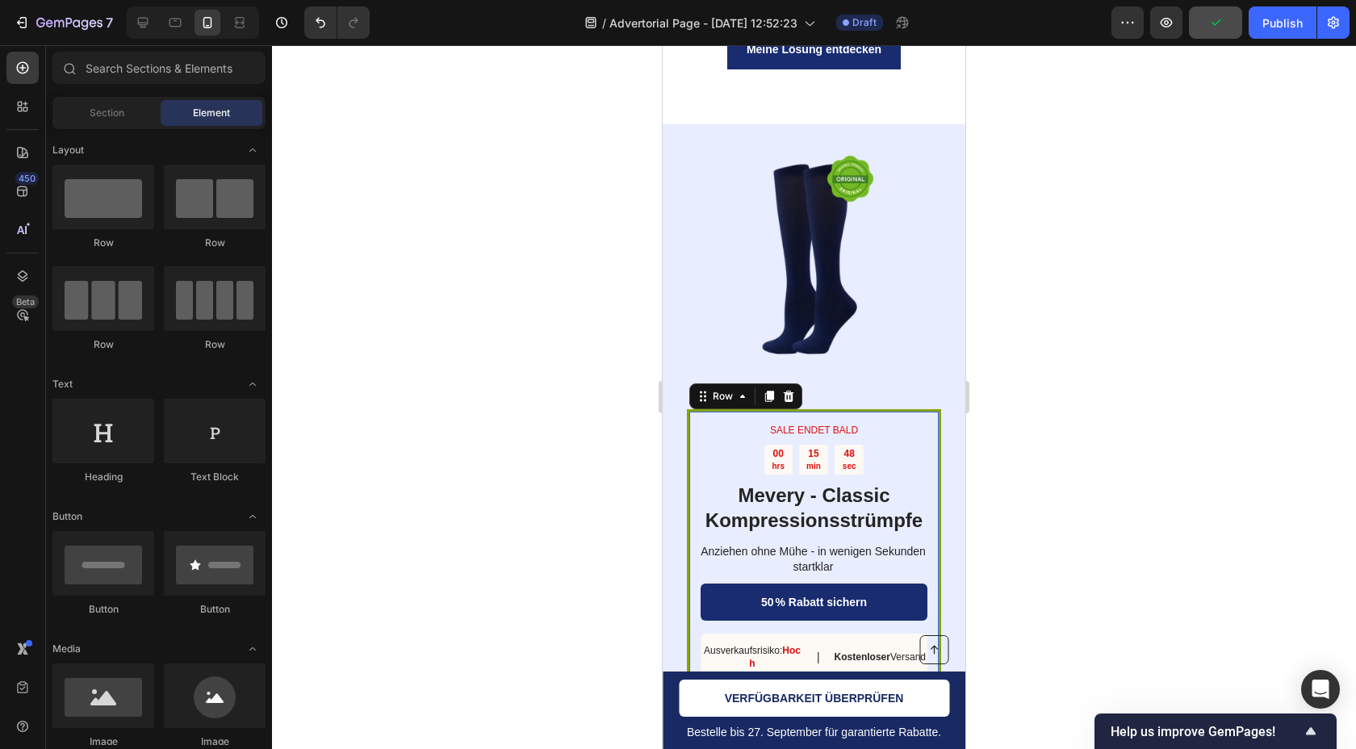
click at [939, 413] on div "SALE ENDET BALD Text Block 00 hrs 15 min 48 sec Countdown Timer Mevery - Classi…" at bounding box center [814, 569] width 254 height 321
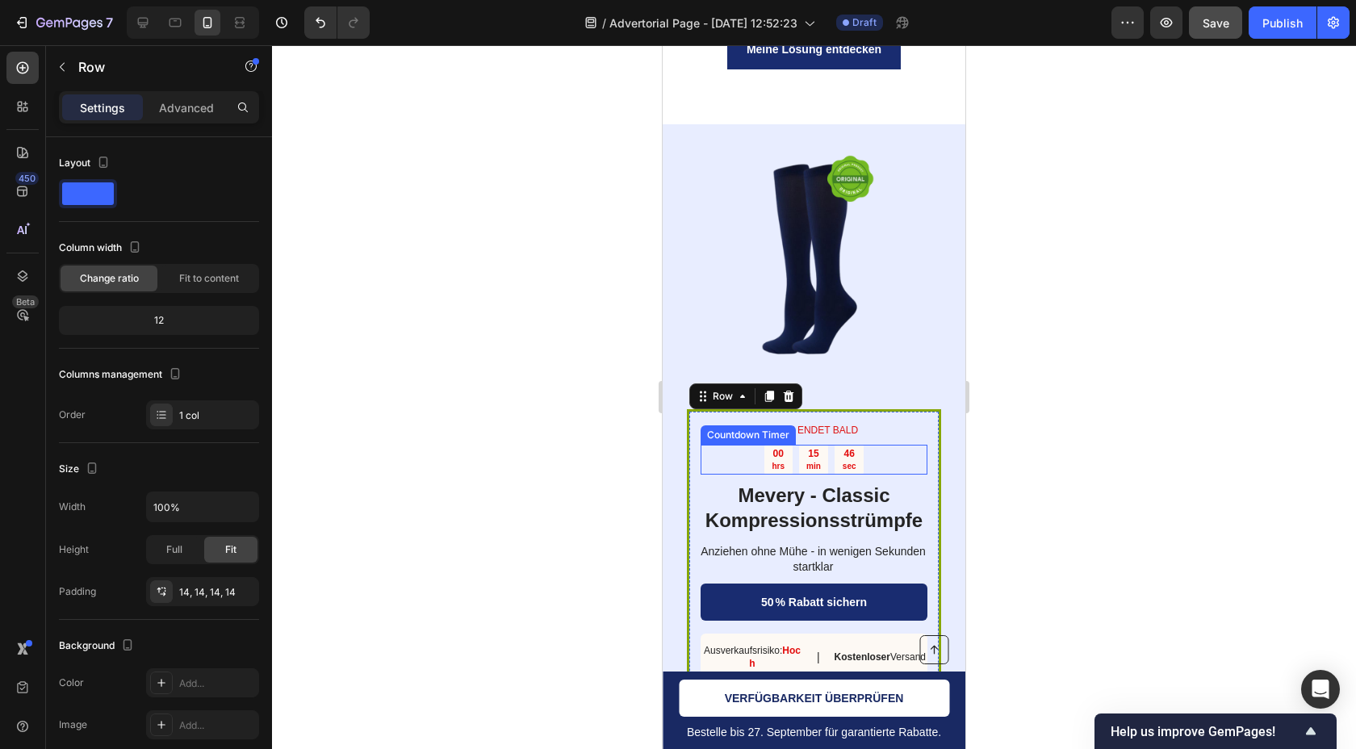
click at [706, 445] on div "00 hrs 15 min 46 sec" at bounding box center [814, 460] width 227 height 30
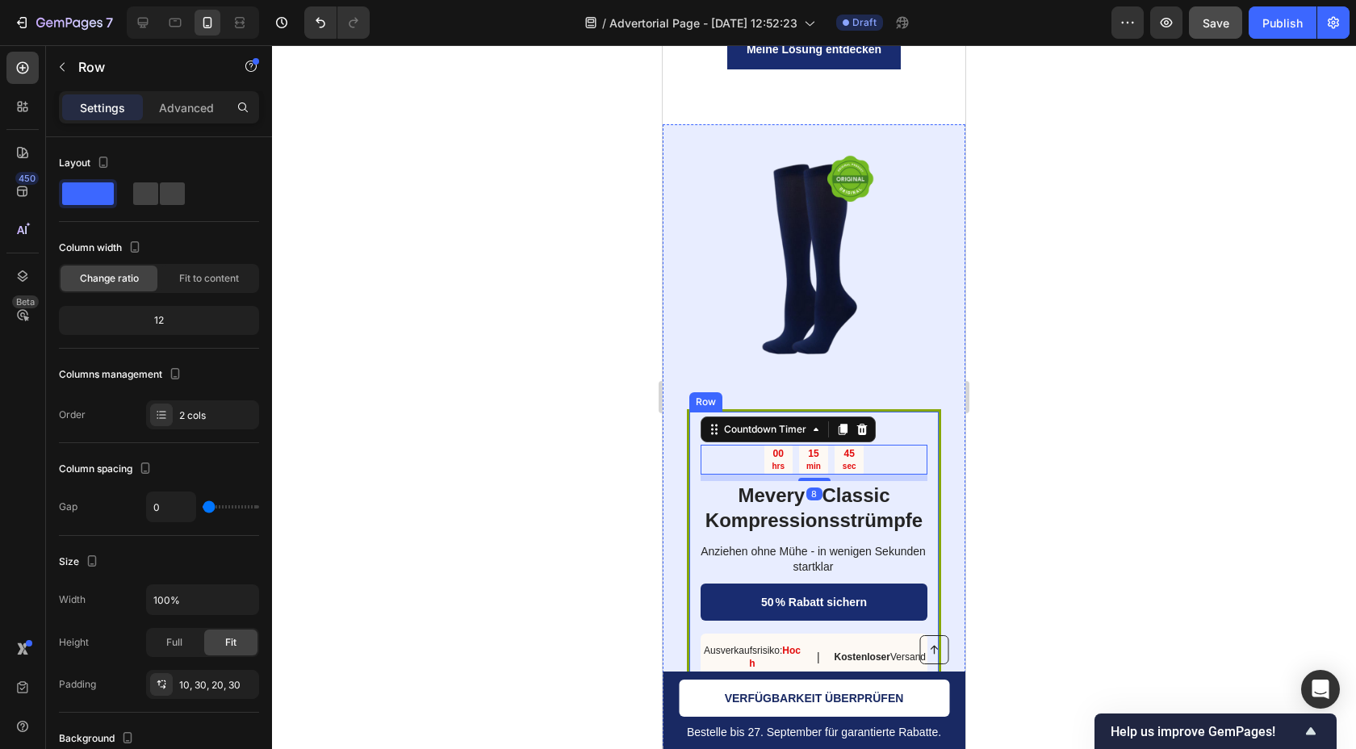
click at [683, 405] on div "SALE ENDET BALD Text Block 00 hrs 15 min 45 sec Countdown Timer 8 Mevery - Clas…" at bounding box center [814, 435] width 303 height 622
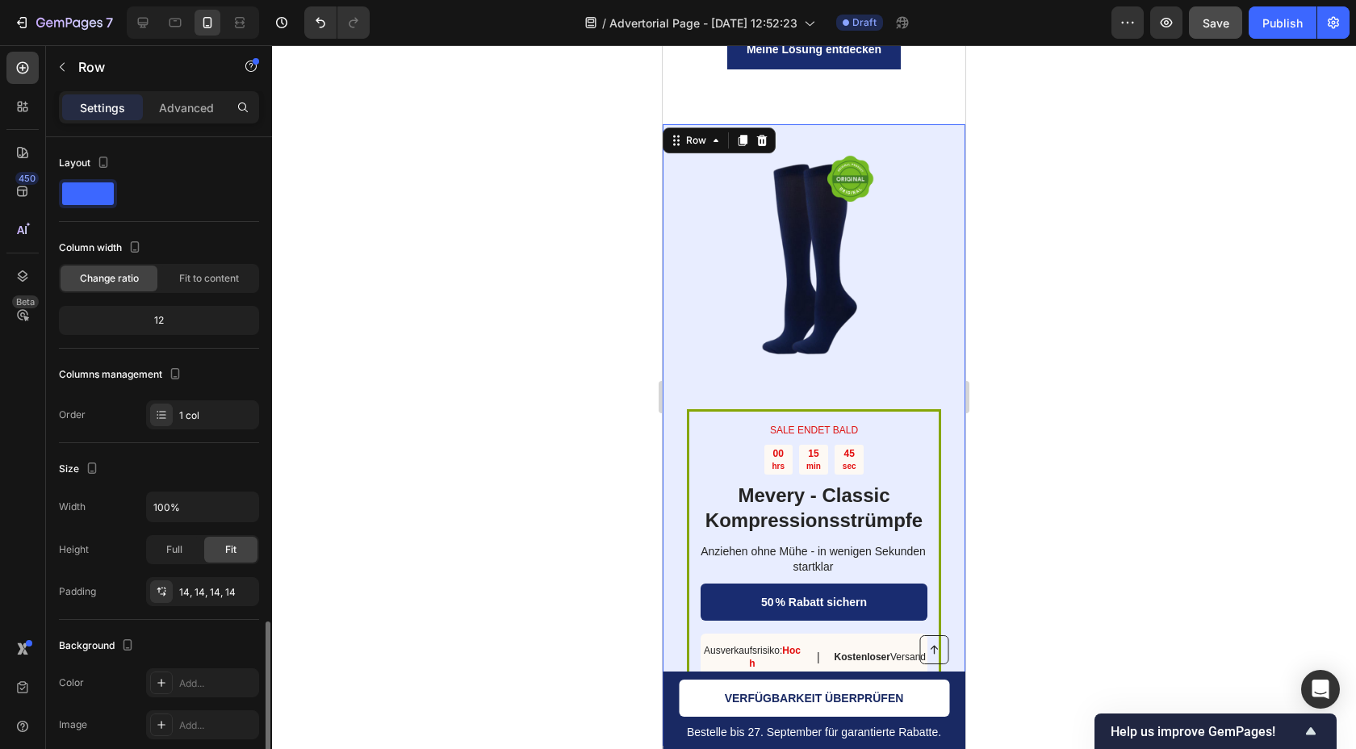
click at [689, 409] on div "SALE ENDET BALD Text Block 00 hrs 15 min 45 sec Countdown Timer Mevery - Classi…" at bounding box center [814, 569] width 254 height 321
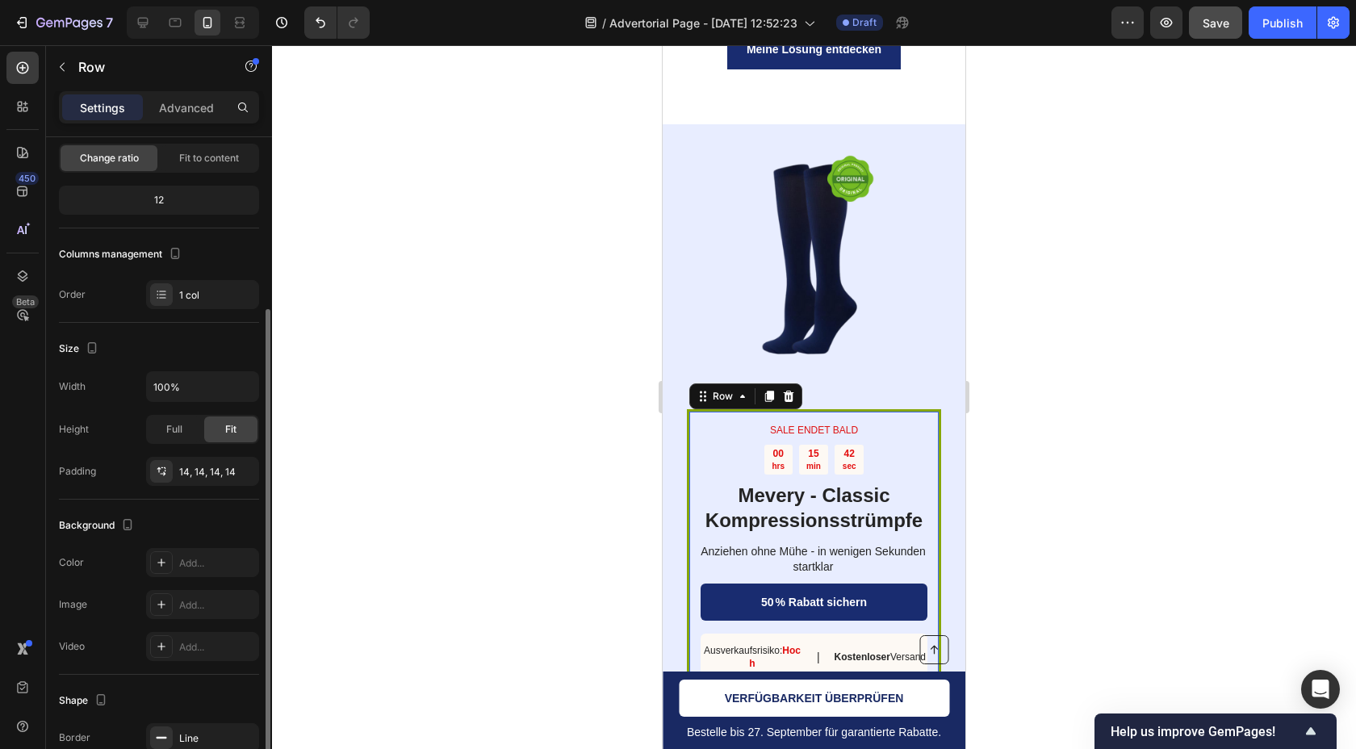
scroll to position [86, 0]
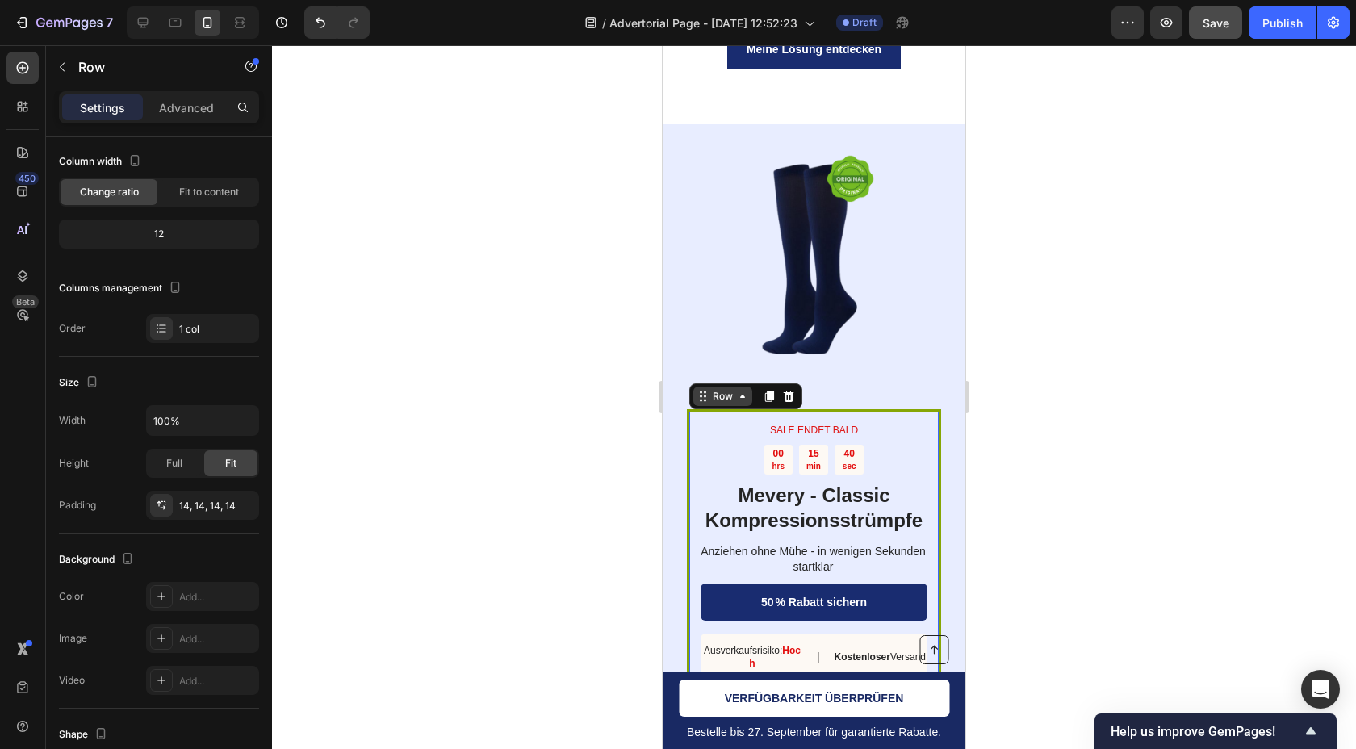
click at [706, 399] on icon at bounding box center [705, 400] width 2 height 2
click at [710, 389] on div "Row" at bounding box center [723, 396] width 27 height 15
click at [903, 409] on div "SALE ENDET BALD Text Block 00 hrs 15 min 38 sec Countdown Timer Mevery - Classi…" at bounding box center [814, 569] width 254 height 321
click at [910, 409] on div "SALE ENDET BALD Text Block 00 hrs 15 min 38 sec Countdown Timer Mevery - Classi…" at bounding box center [814, 569] width 254 height 321
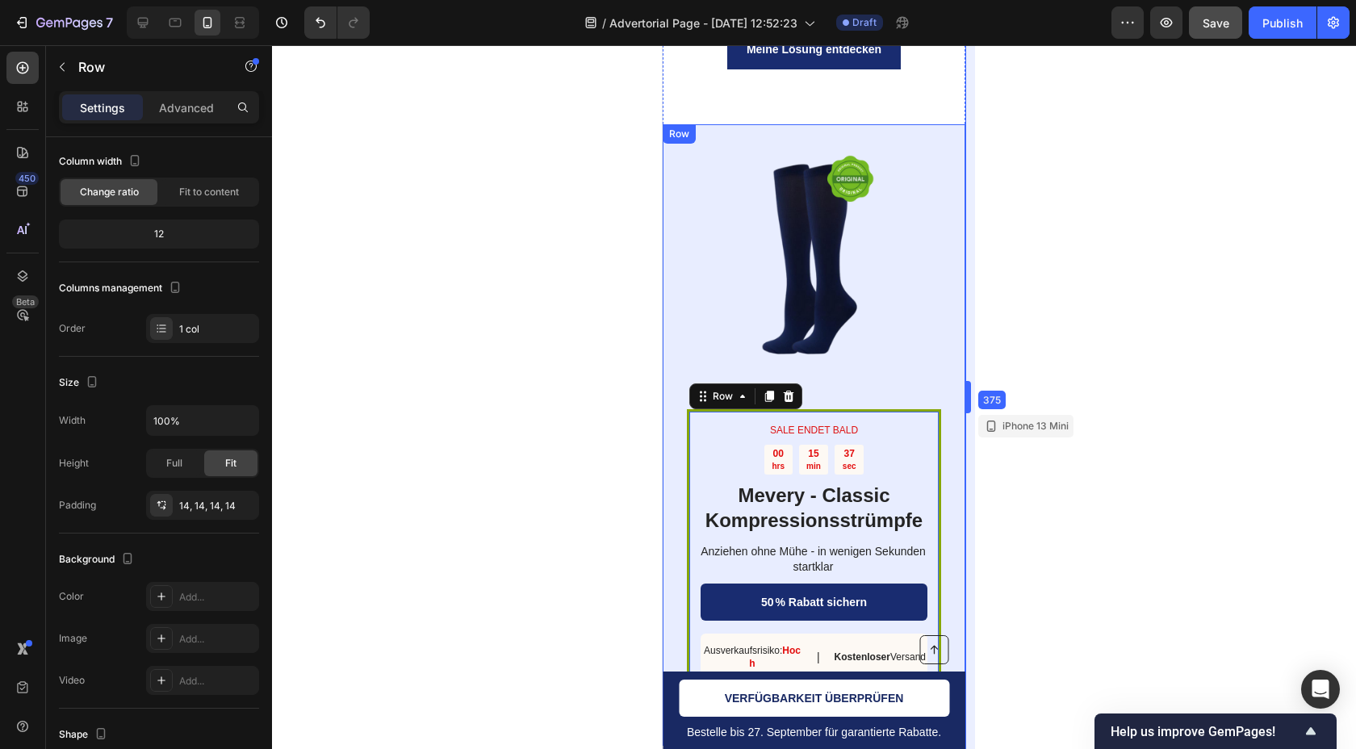
drag, startPoint x: 965, startPoint y: 402, endPoint x: 300, endPoint y: 357, distance: 666.7
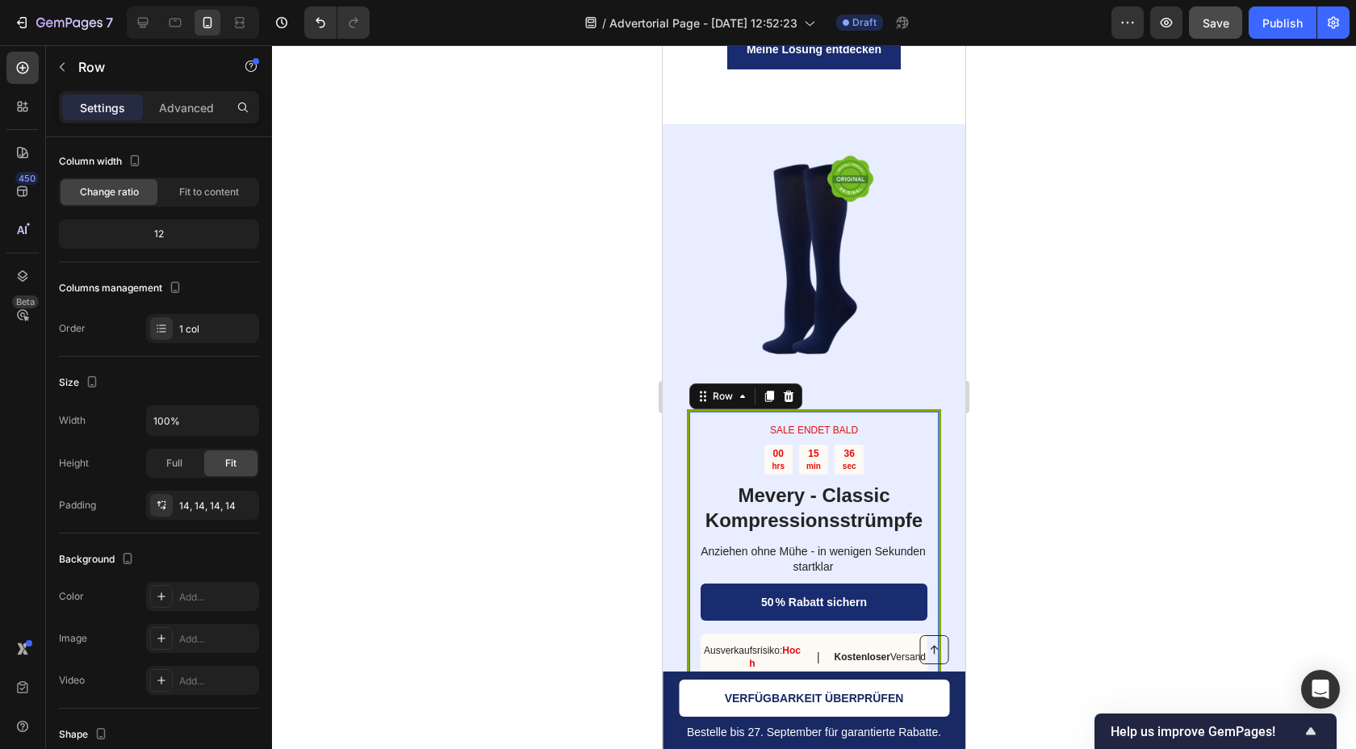
click at [938, 409] on div "SALE ENDET BALD Text Block 00 hrs 15 min 36 sec Countdown Timer Mevery - Classi…" at bounding box center [814, 569] width 254 height 321
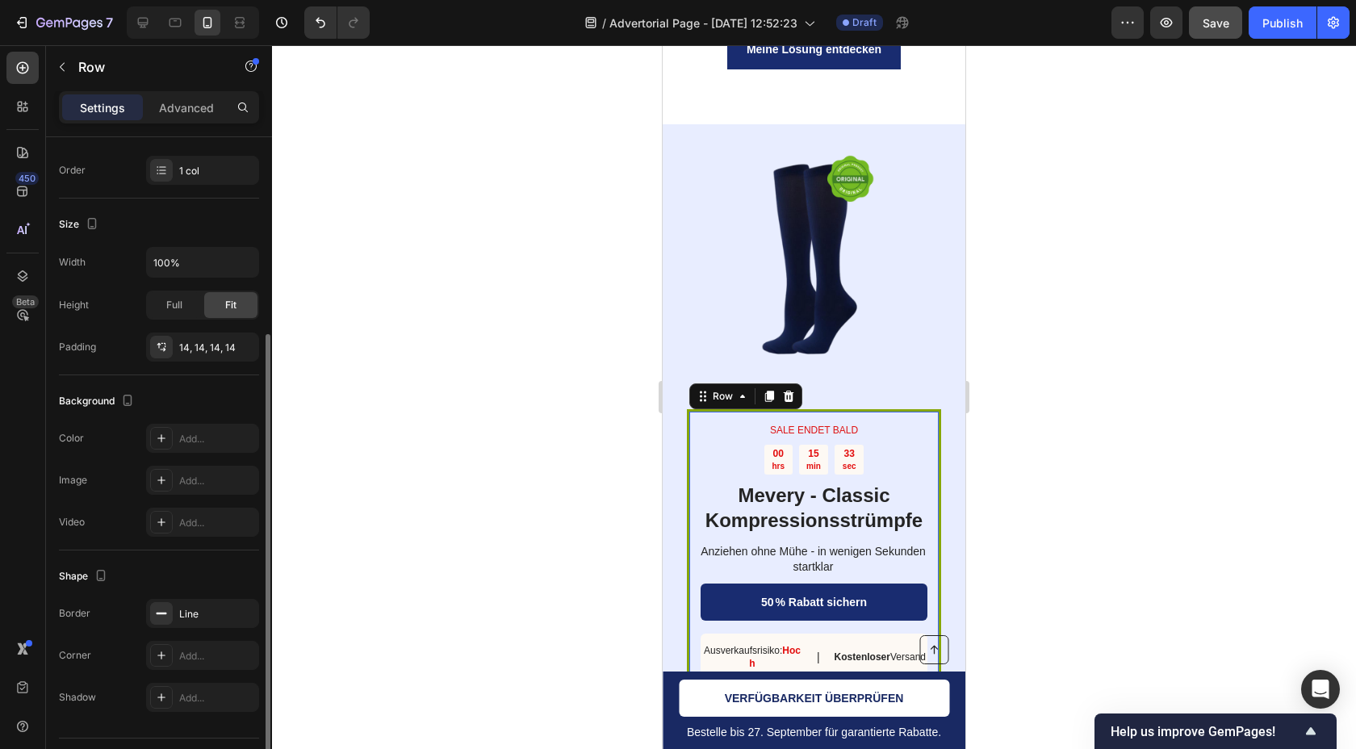
scroll to position [285, 0]
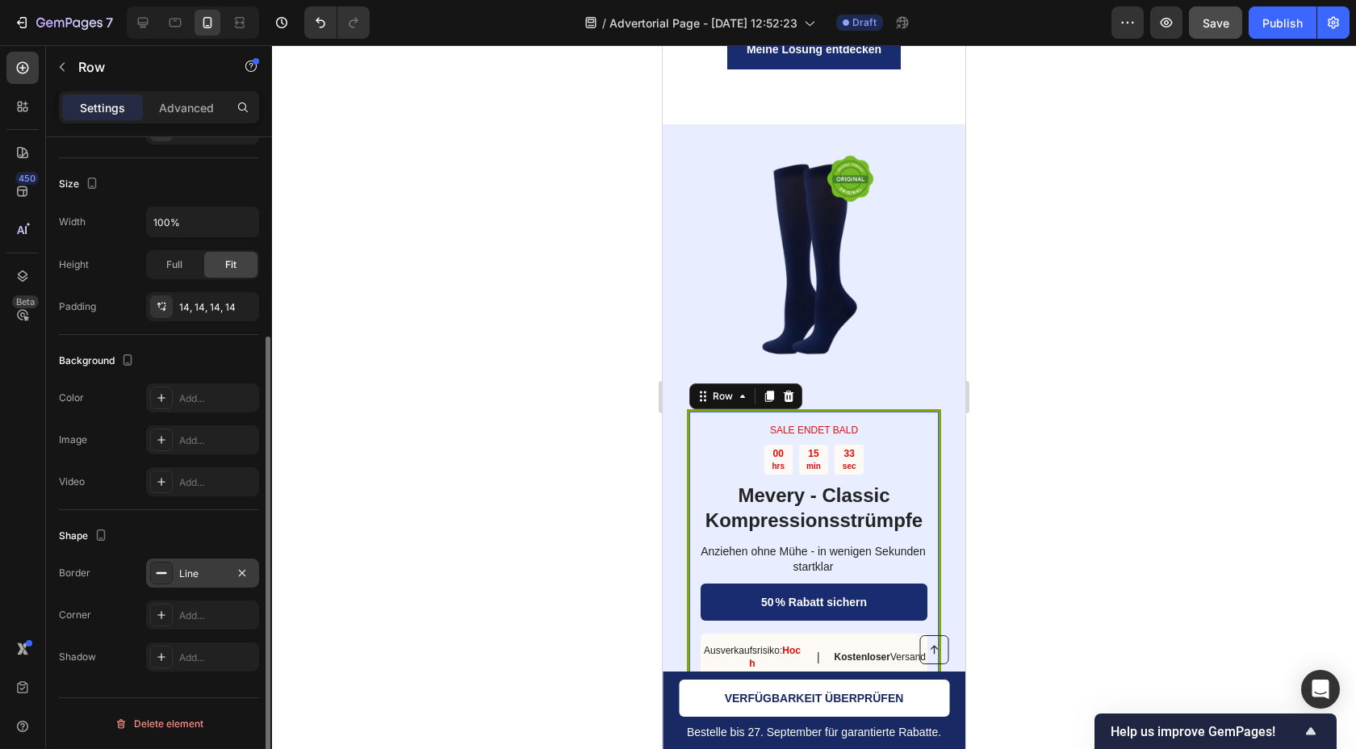
click at [191, 583] on div "Line" at bounding box center [202, 573] width 113 height 29
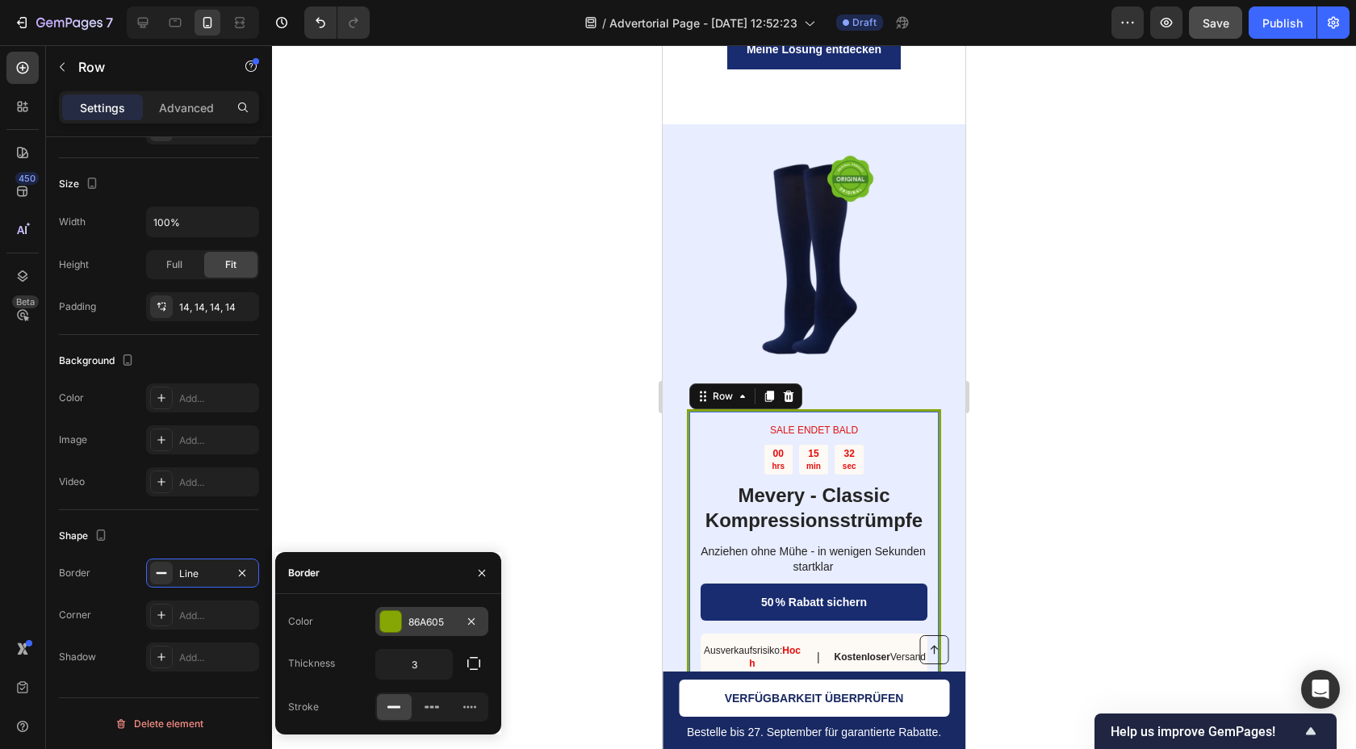
click at [427, 618] on div "86A605" at bounding box center [431, 622] width 47 height 15
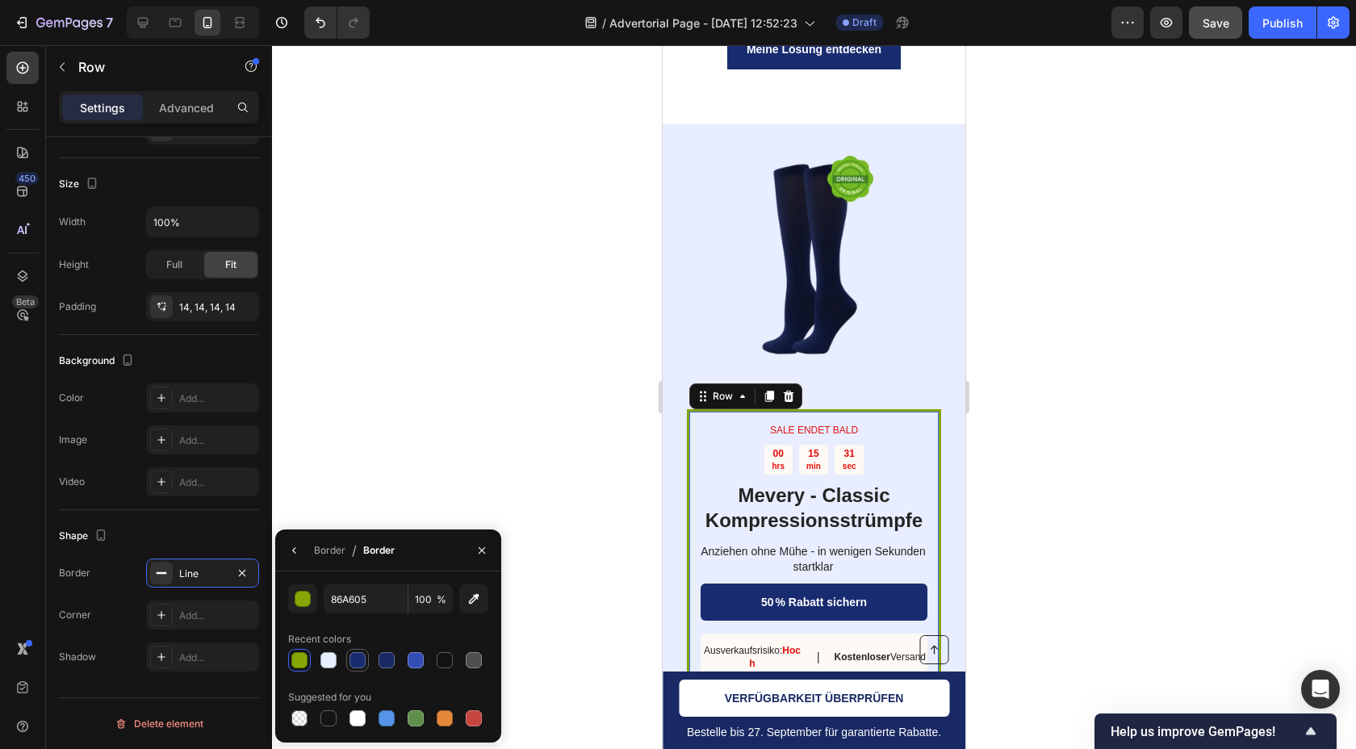
click at [358, 660] on div at bounding box center [358, 660] width 16 height 16
type input "192C70"
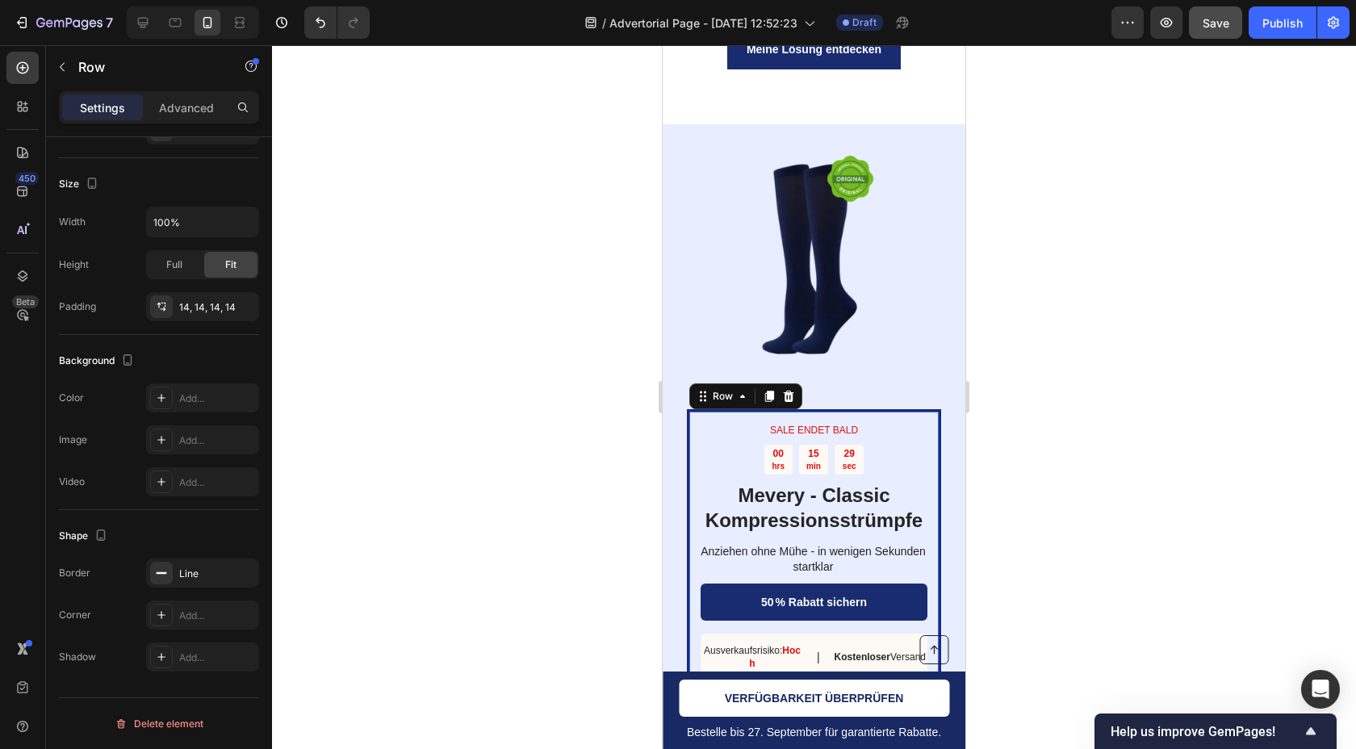
click at [482, 444] on div at bounding box center [814, 397] width 1084 height 704
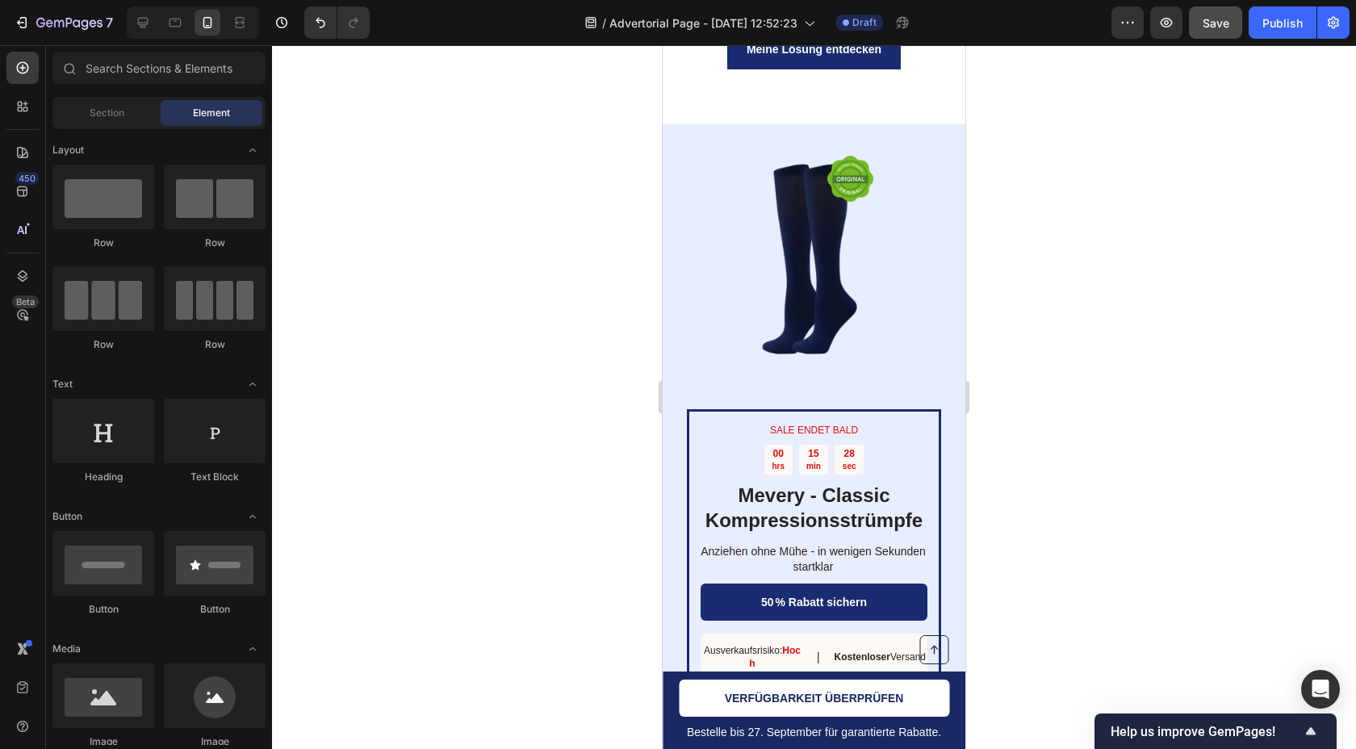
click at [510, 323] on div at bounding box center [814, 397] width 1084 height 704
click at [1216, 22] on span "Save" at bounding box center [1216, 23] width 27 height 14
click at [1289, 36] on button "Publish" at bounding box center [1283, 22] width 68 height 32
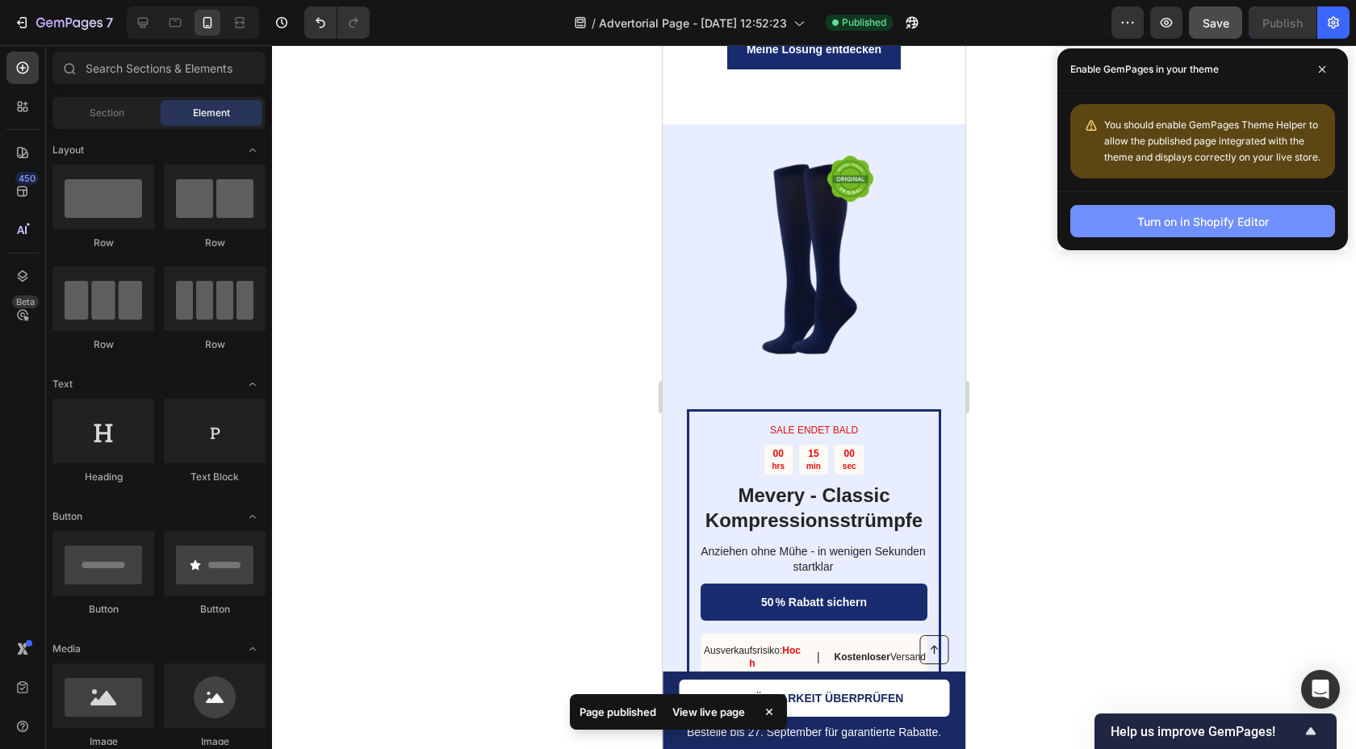
click at [1238, 220] on div "Turn on in Shopify Editor" at bounding box center [1203, 221] width 132 height 17
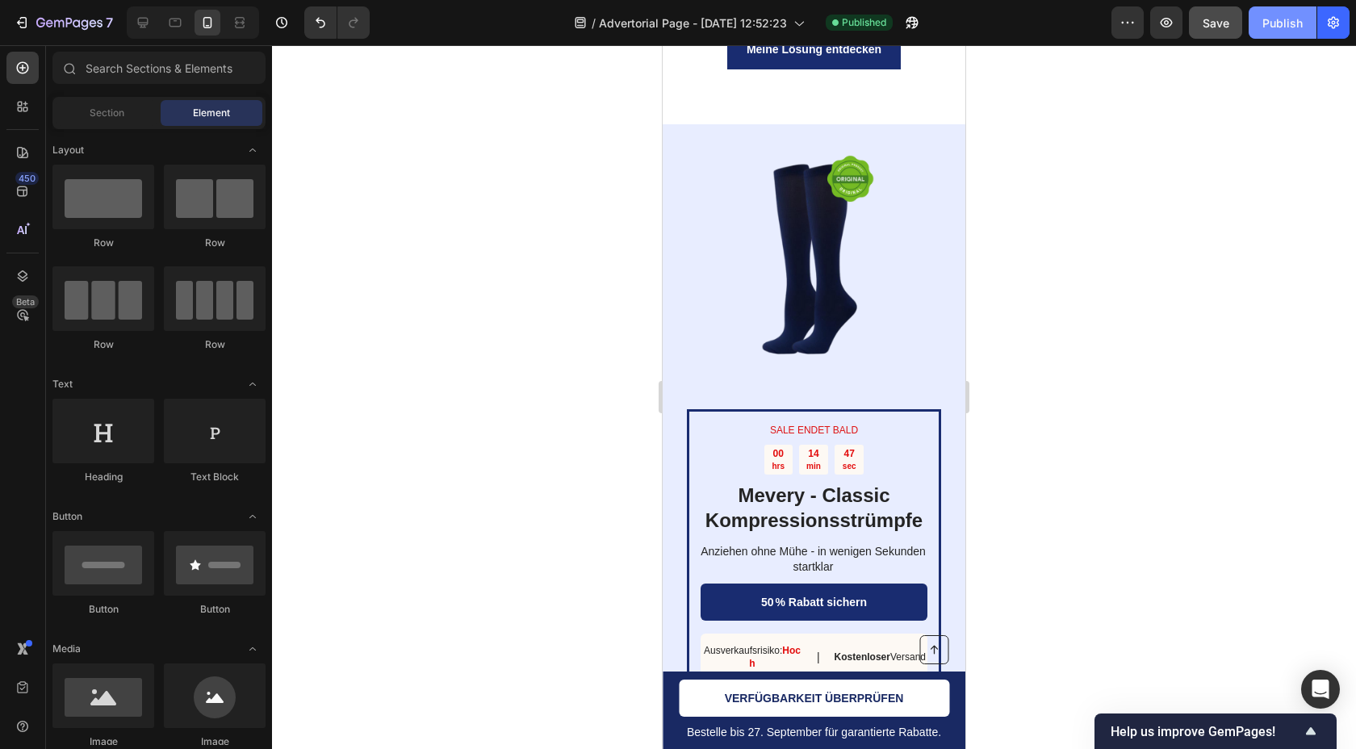
click at [1303, 15] on button "Publish" at bounding box center [1283, 22] width 68 height 32
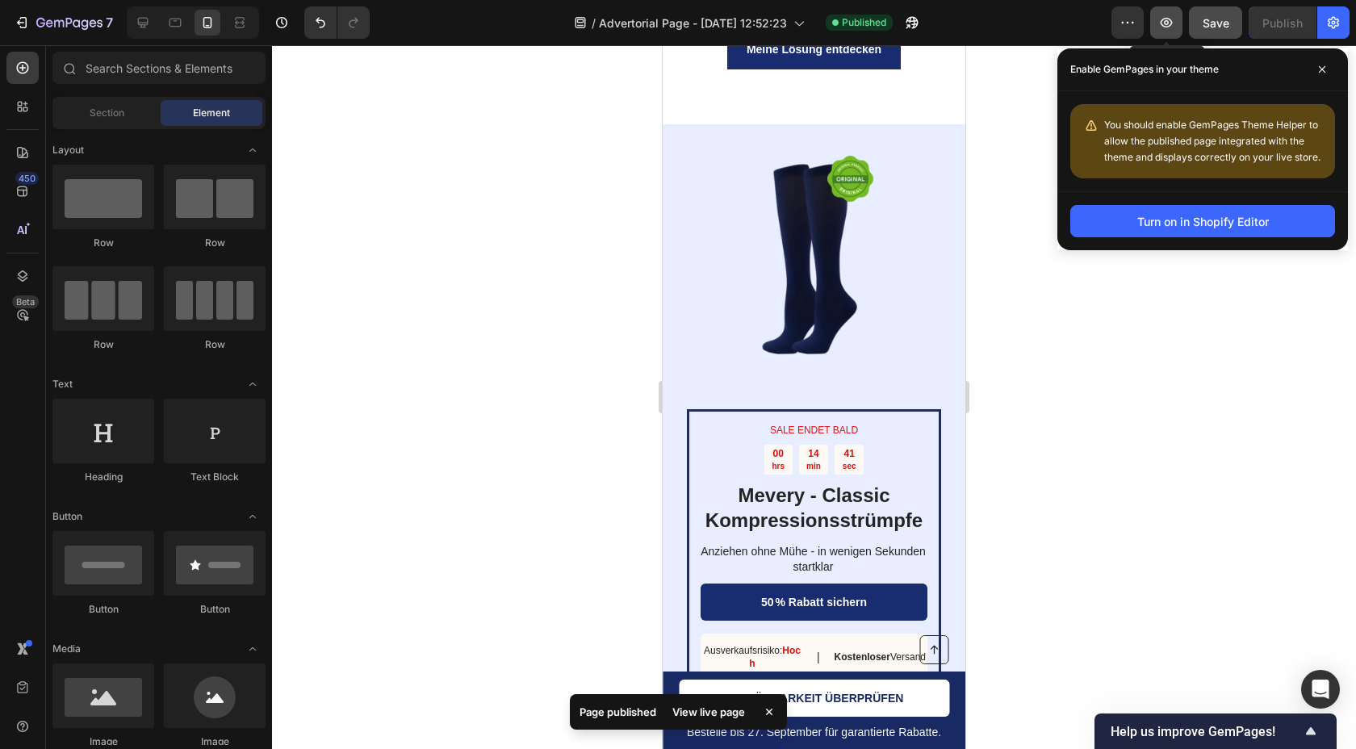
click at [1166, 30] on icon "button" at bounding box center [1166, 23] width 16 height 16
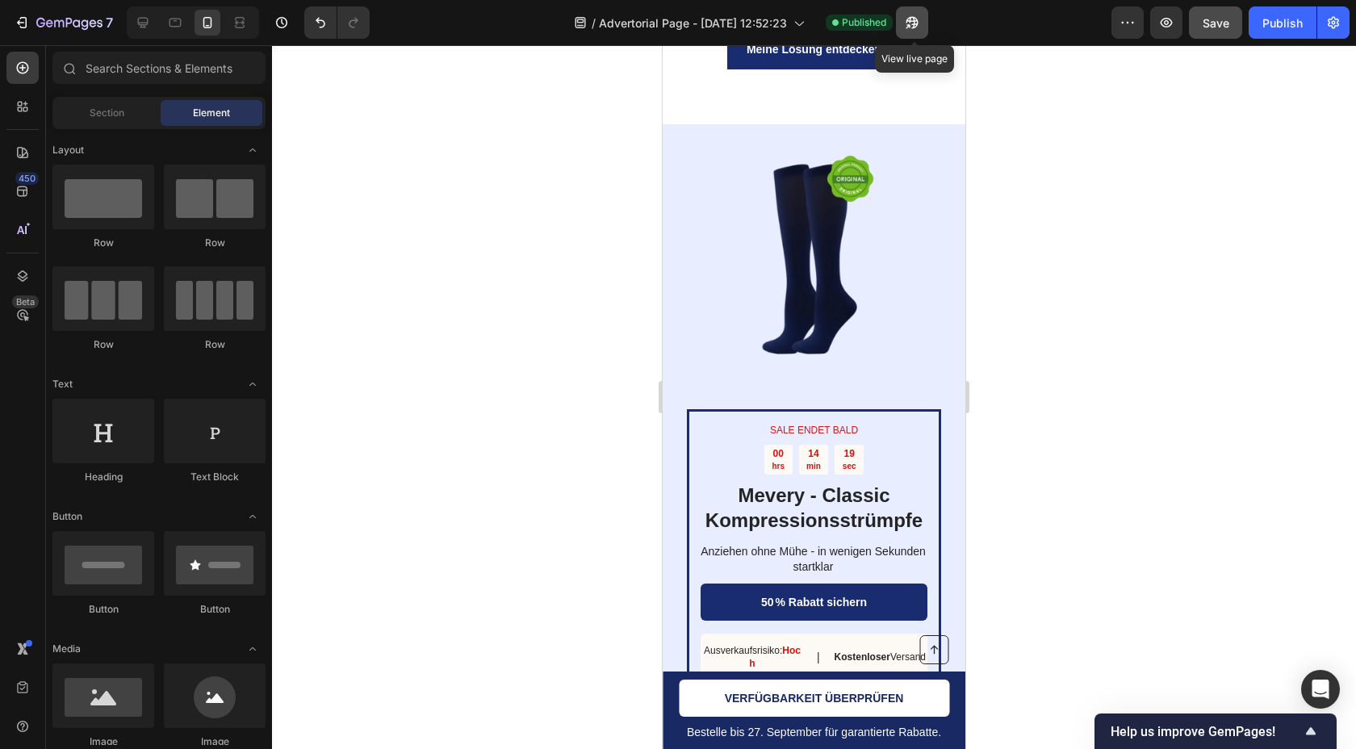
click at [923, 28] on button "button" at bounding box center [912, 22] width 32 height 32
click at [1322, 28] on button "button" at bounding box center [1333, 22] width 32 height 32
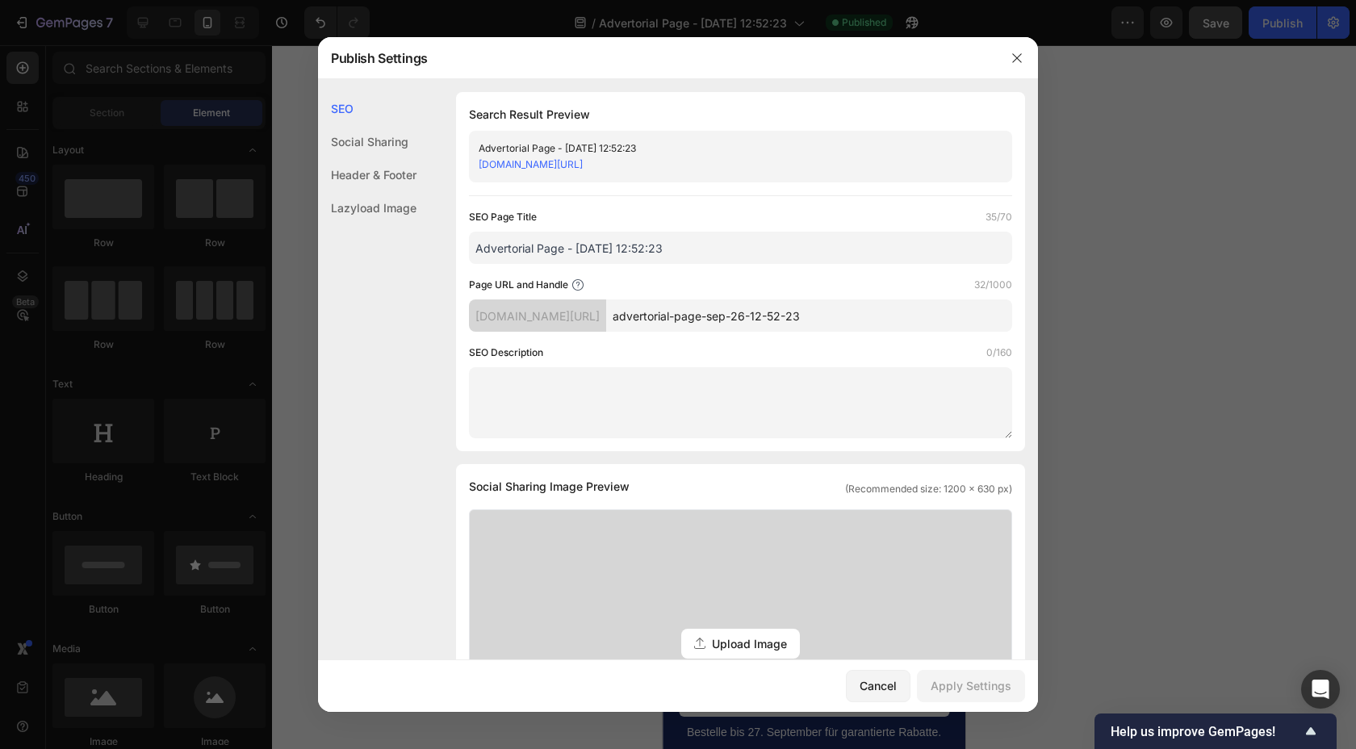
click at [774, 312] on input "advertorial-page-sep-26-12-52-23" at bounding box center [809, 315] width 406 height 32
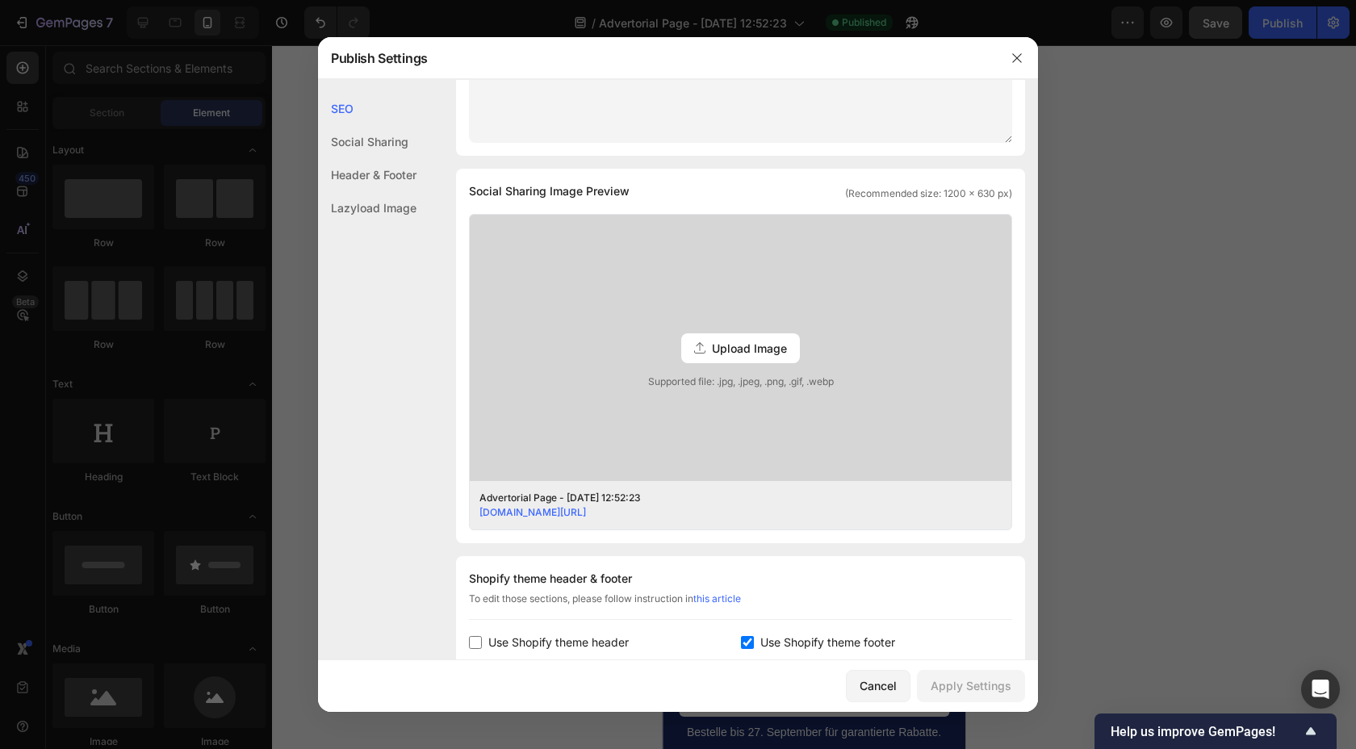
scroll to position [0, 0]
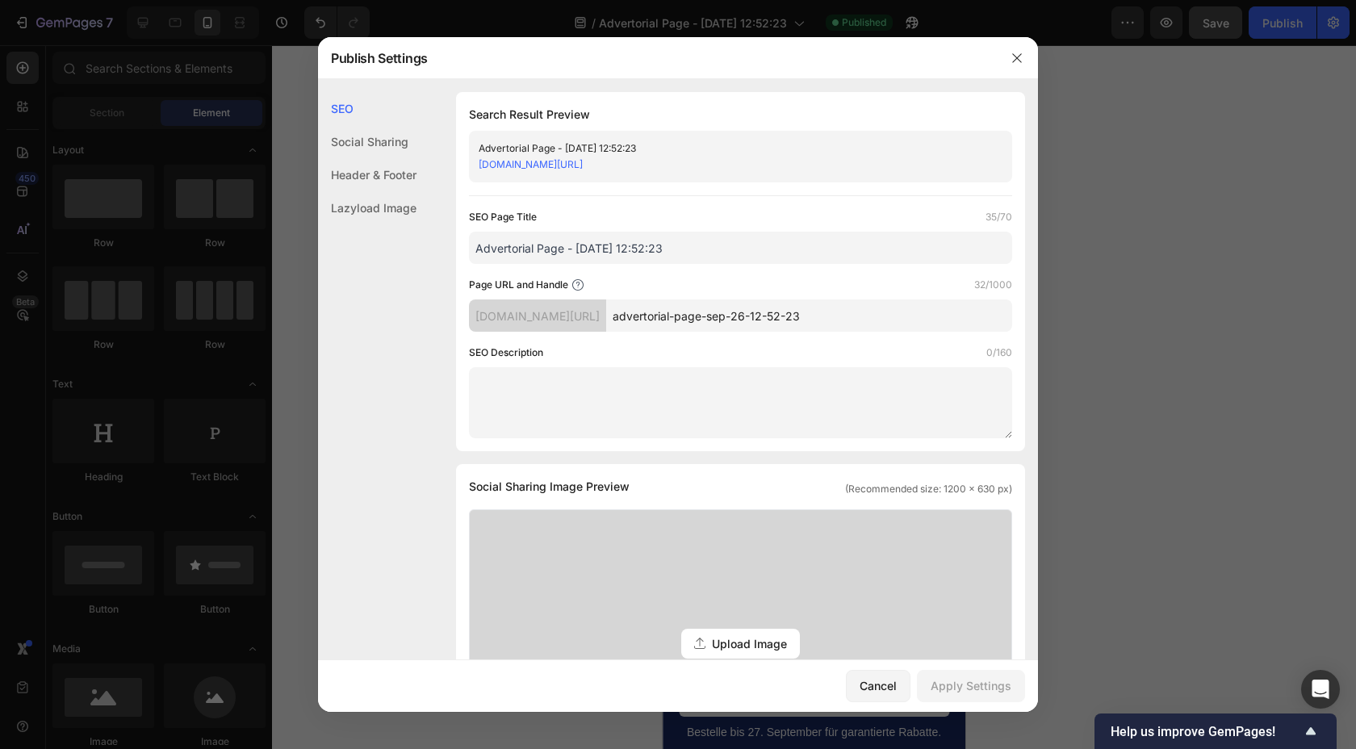
click at [1031, 56] on div at bounding box center [1017, 58] width 42 height 42
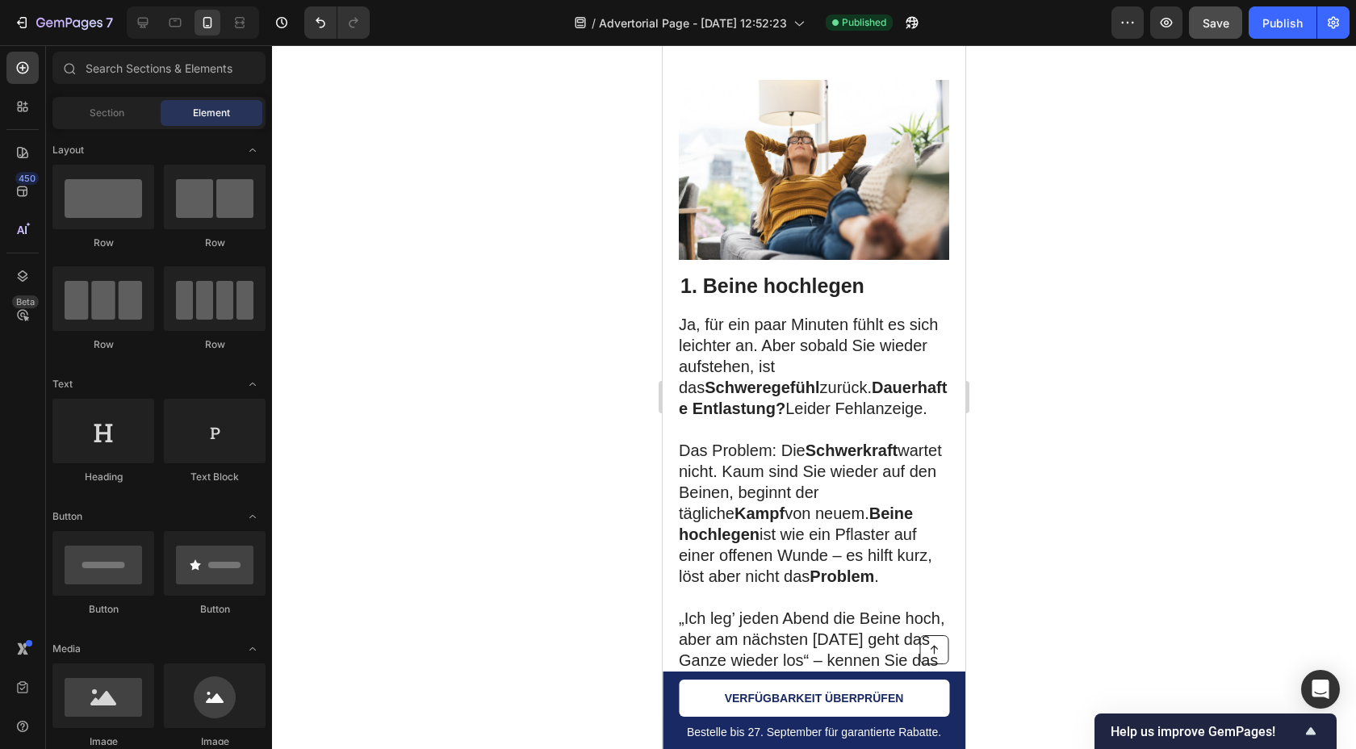
scroll to position [266, 0]
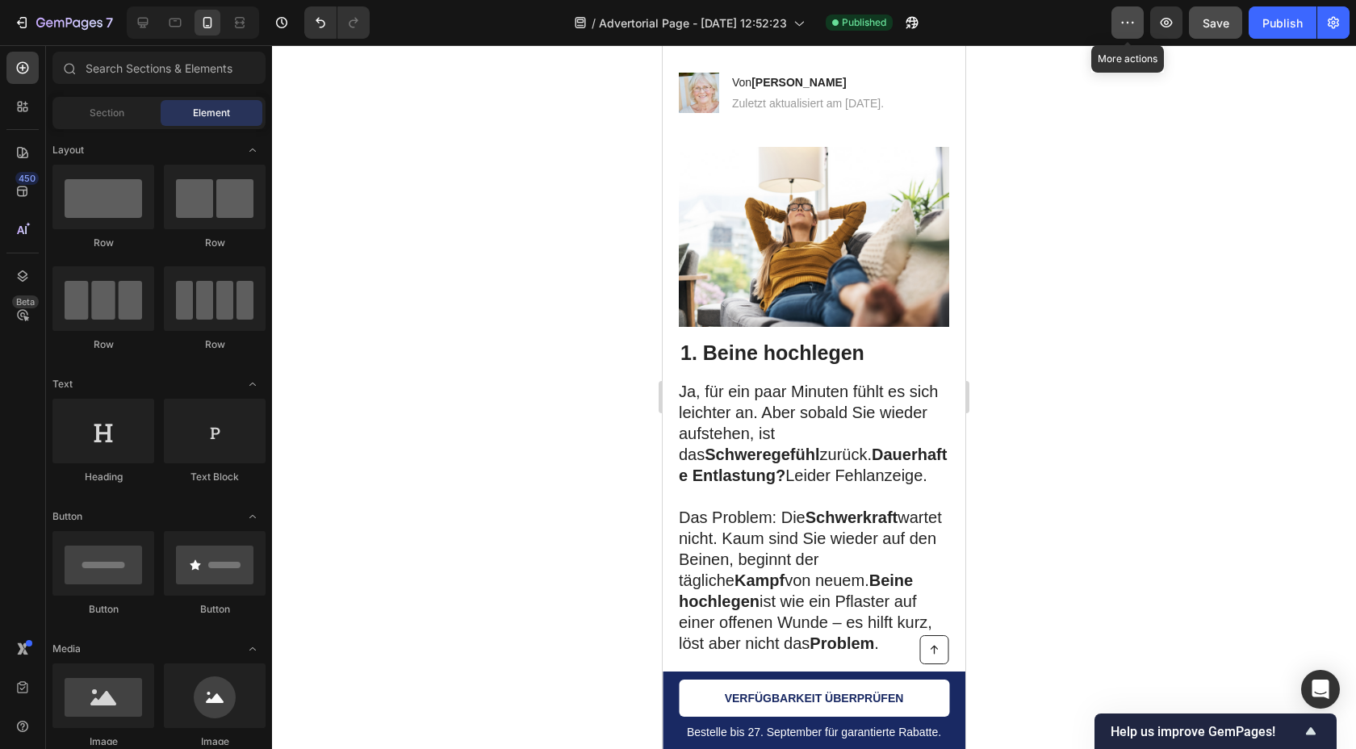
click at [1128, 19] on icon "button" at bounding box center [1128, 23] width 16 height 16
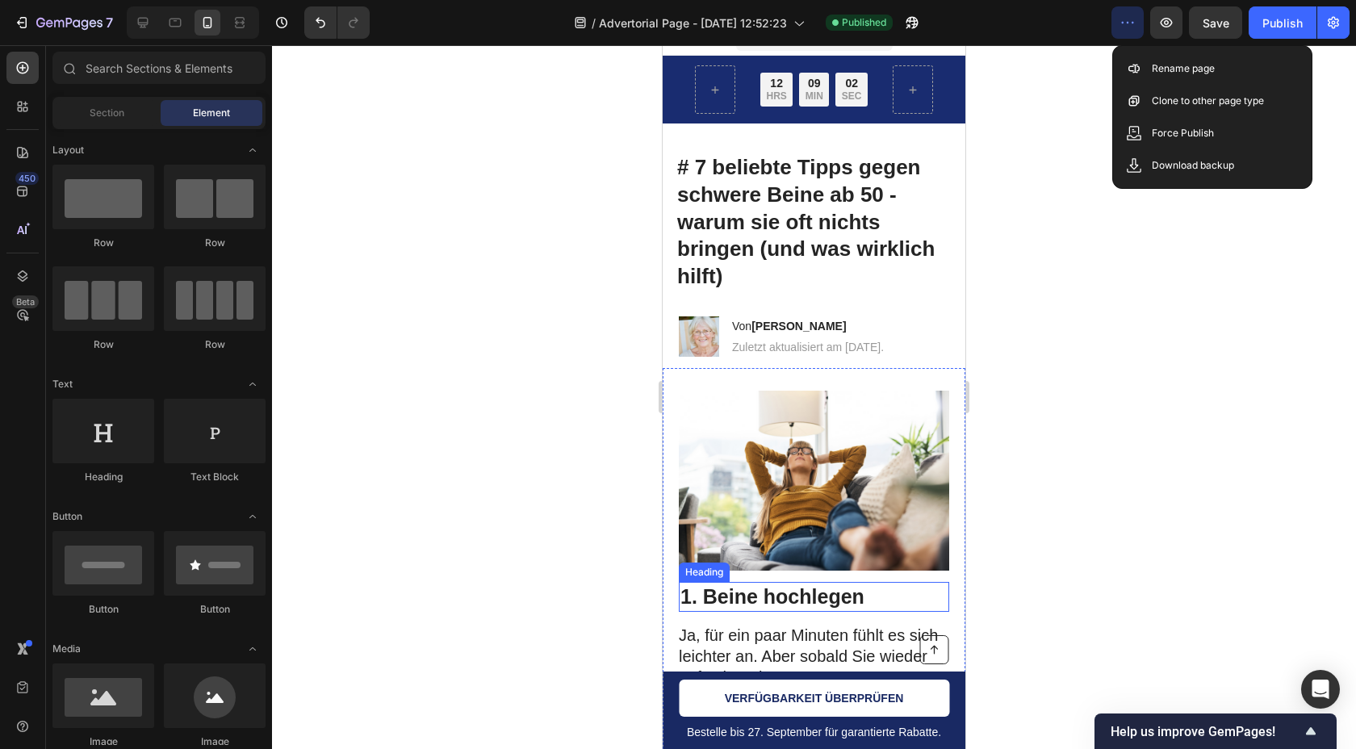
scroll to position [0, 0]
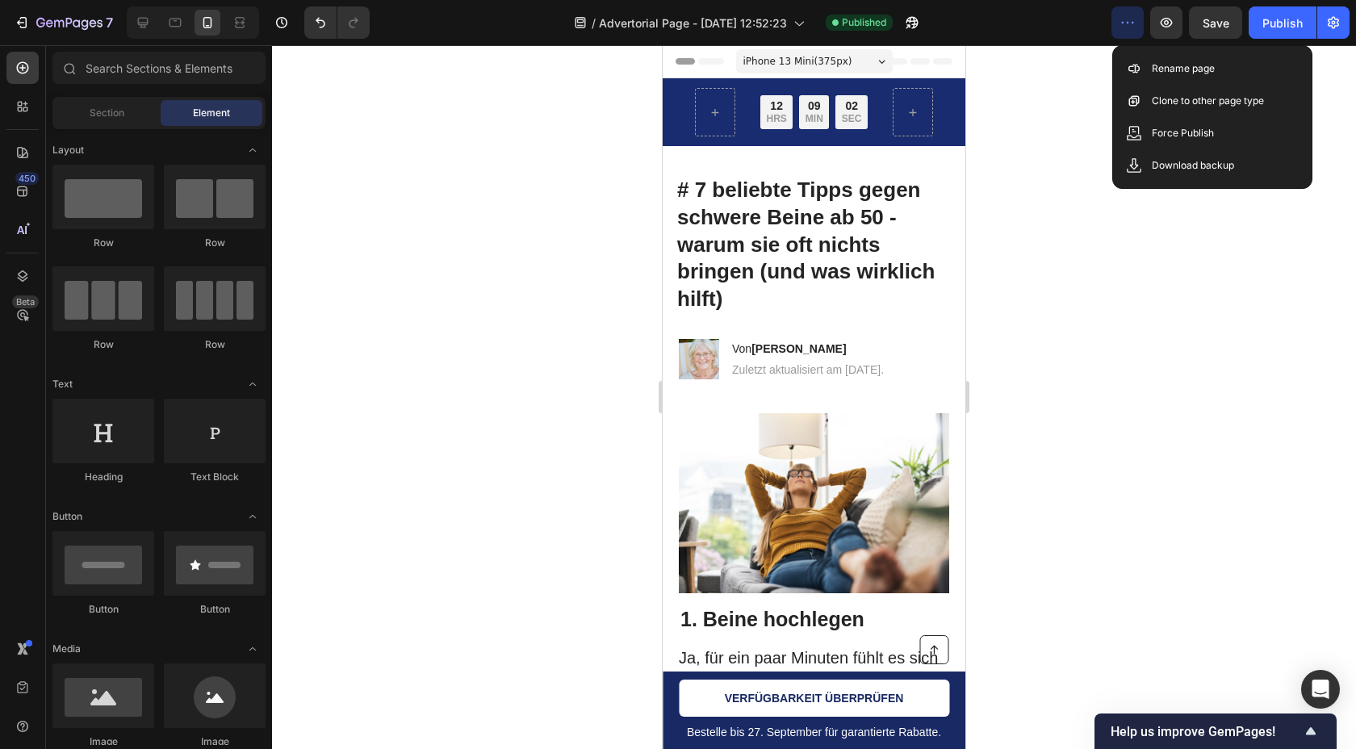
click at [1214, 16] on span "Save" at bounding box center [1216, 23] width 27 height 14
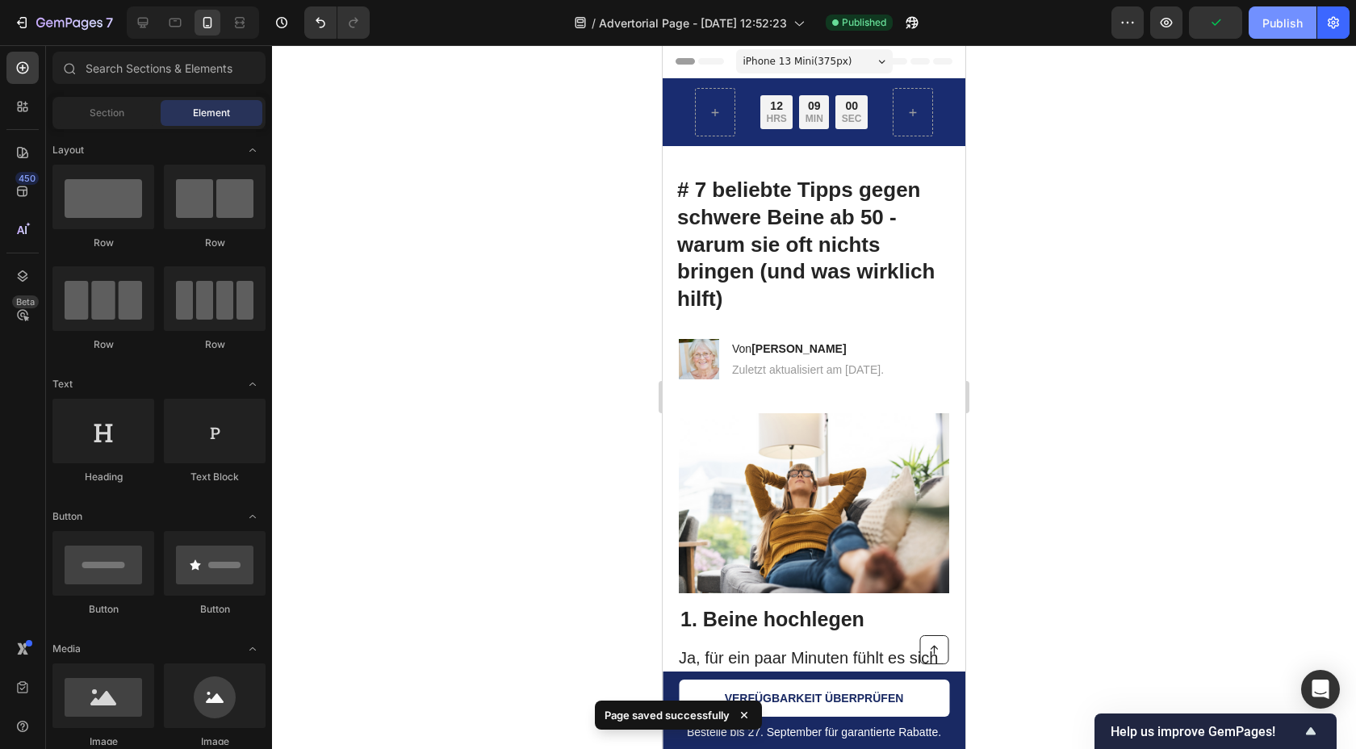
click at [1279, 16] on div "Publish" at bounding box center [1283, 23] width 40 height 17
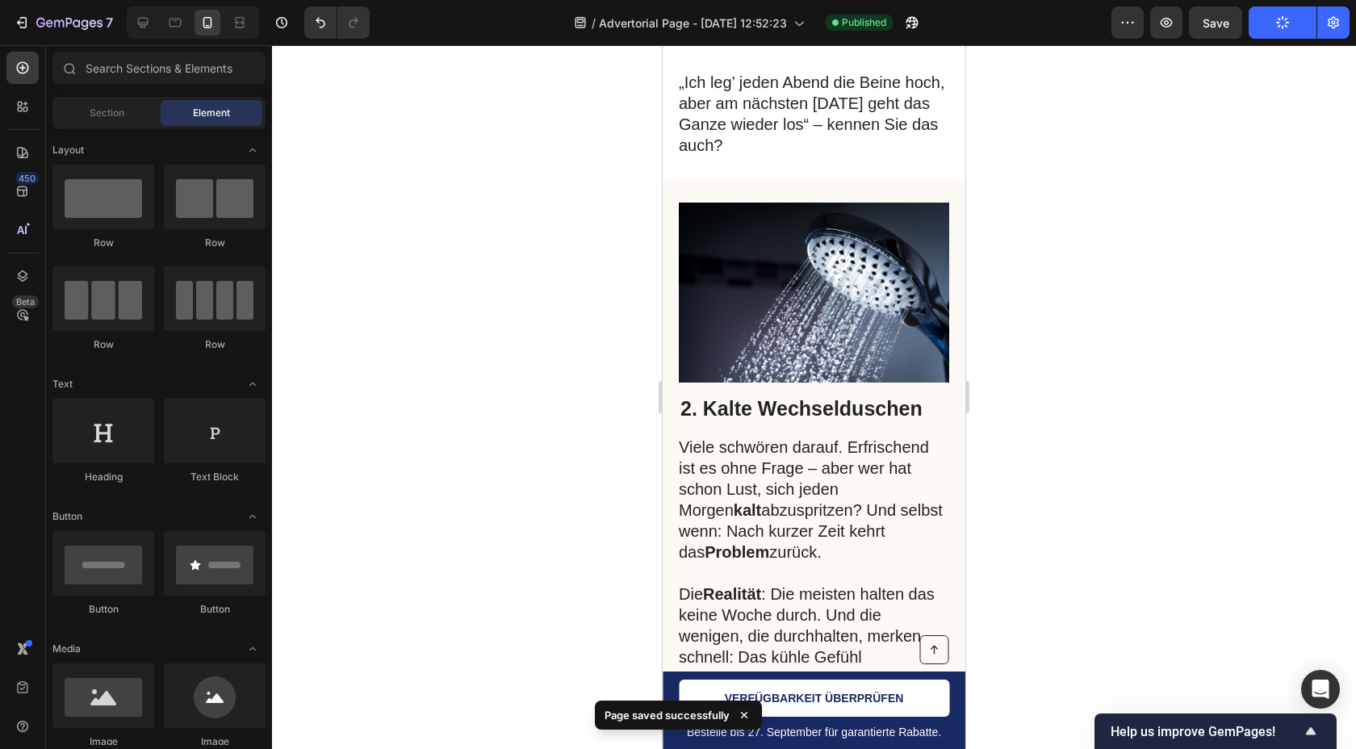
scroll to position [870, 0]
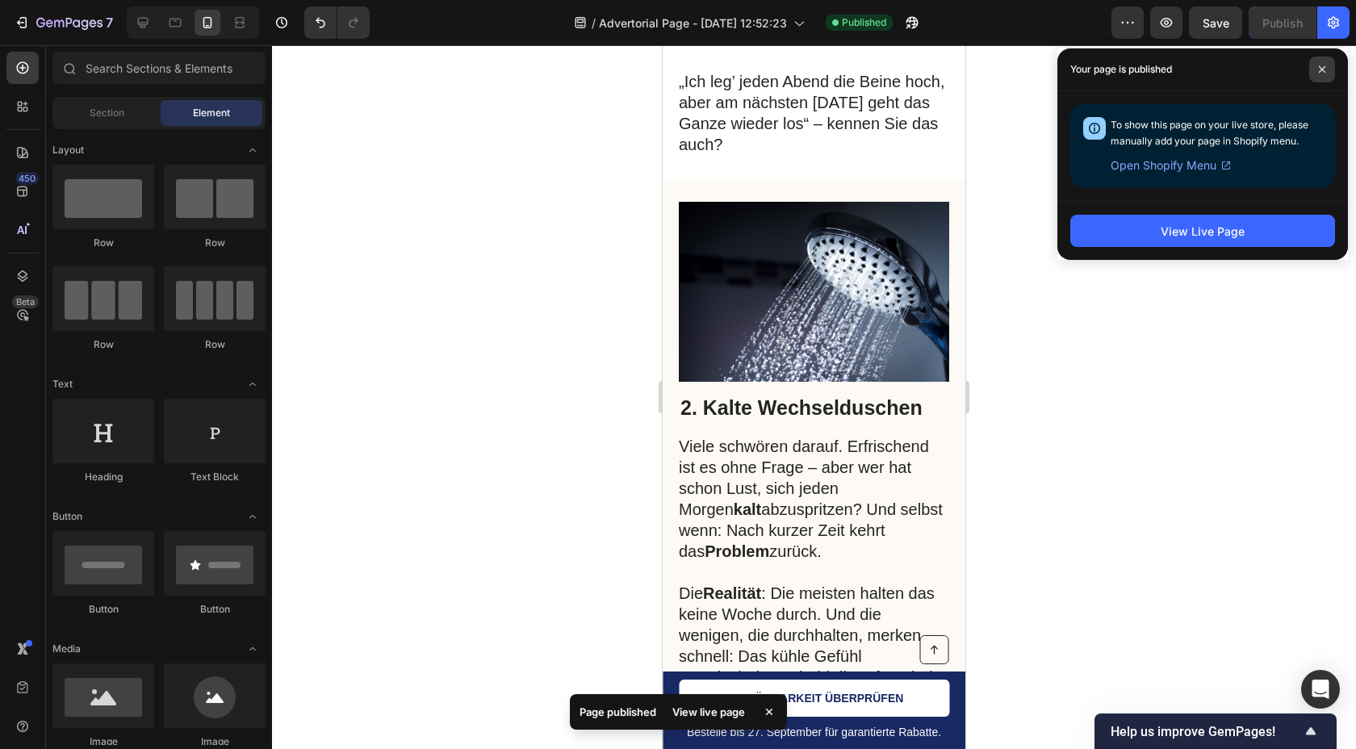
click at [1317, 71] on span at bounding box center [1322, 70] width 26 height 26
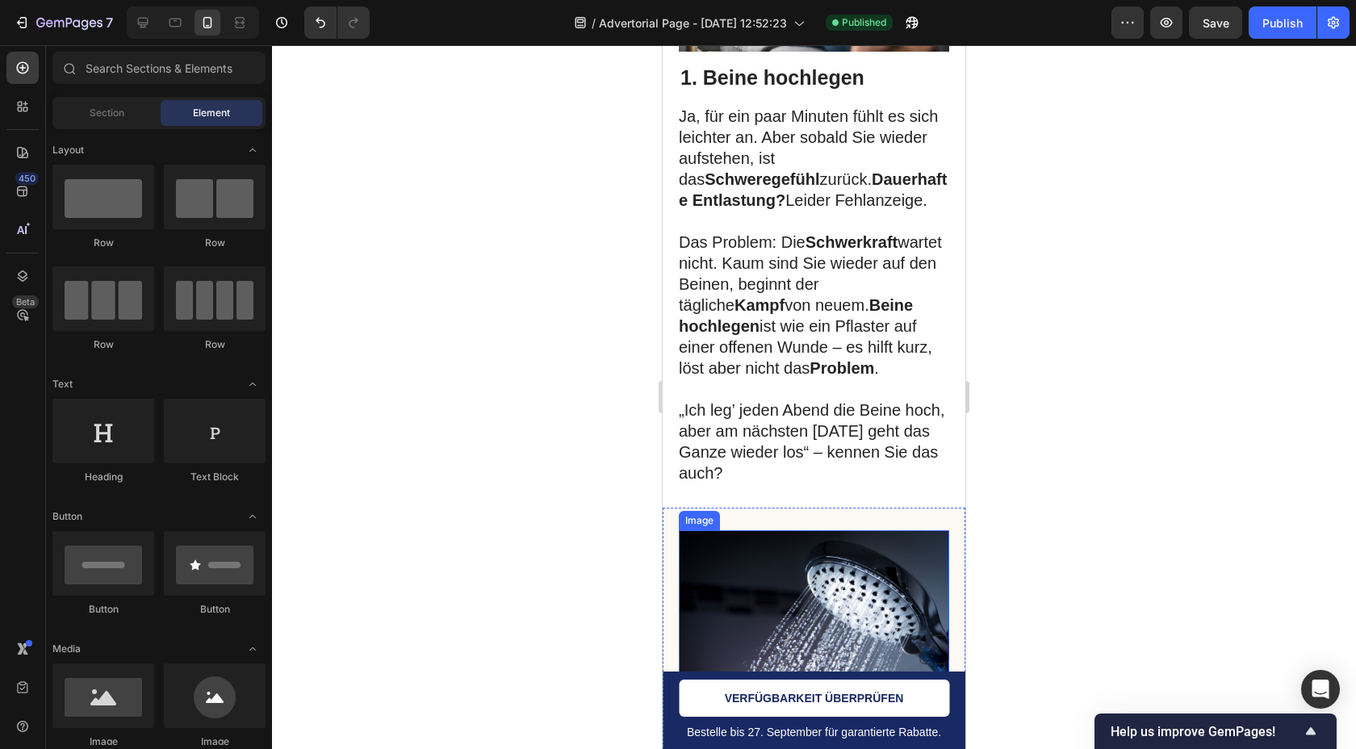
scroll to position [0, 0]
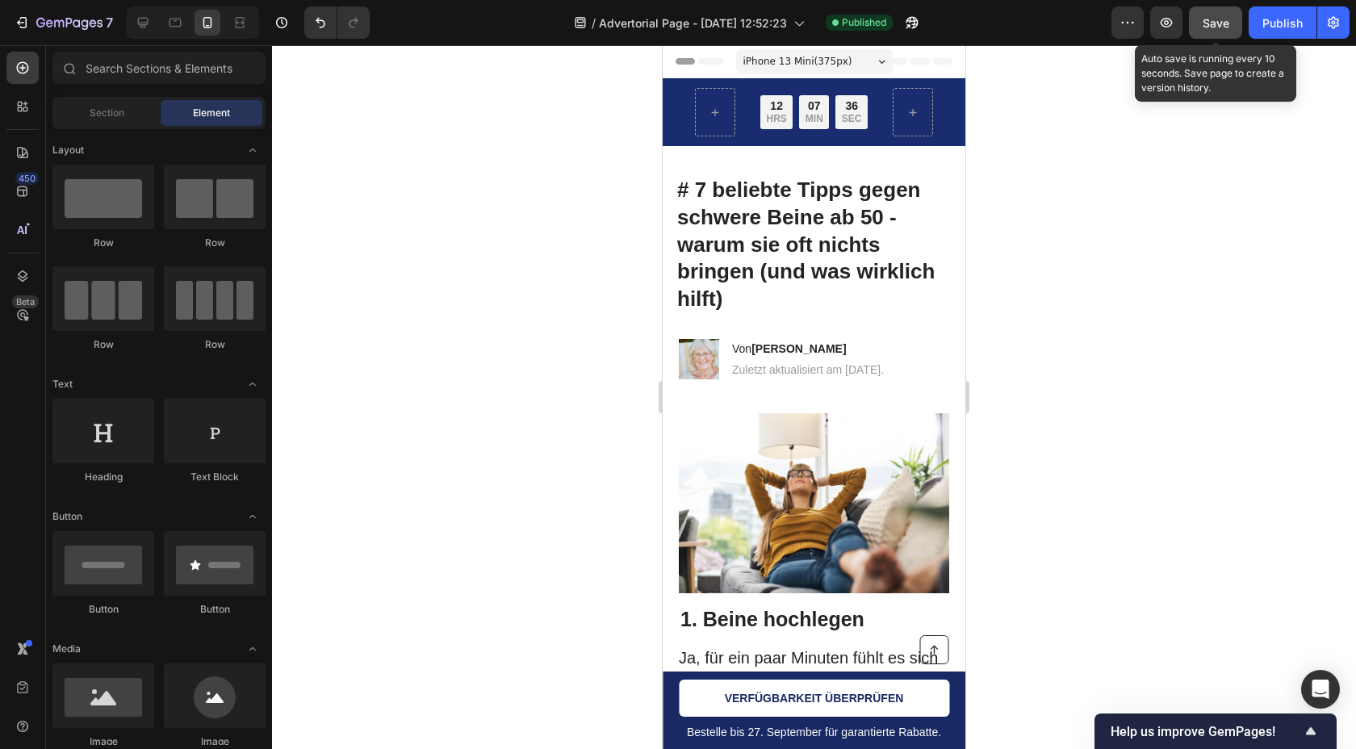
click at [1238, 17] on button "Save" at bounding box center [1215, 22] width 53 height 32
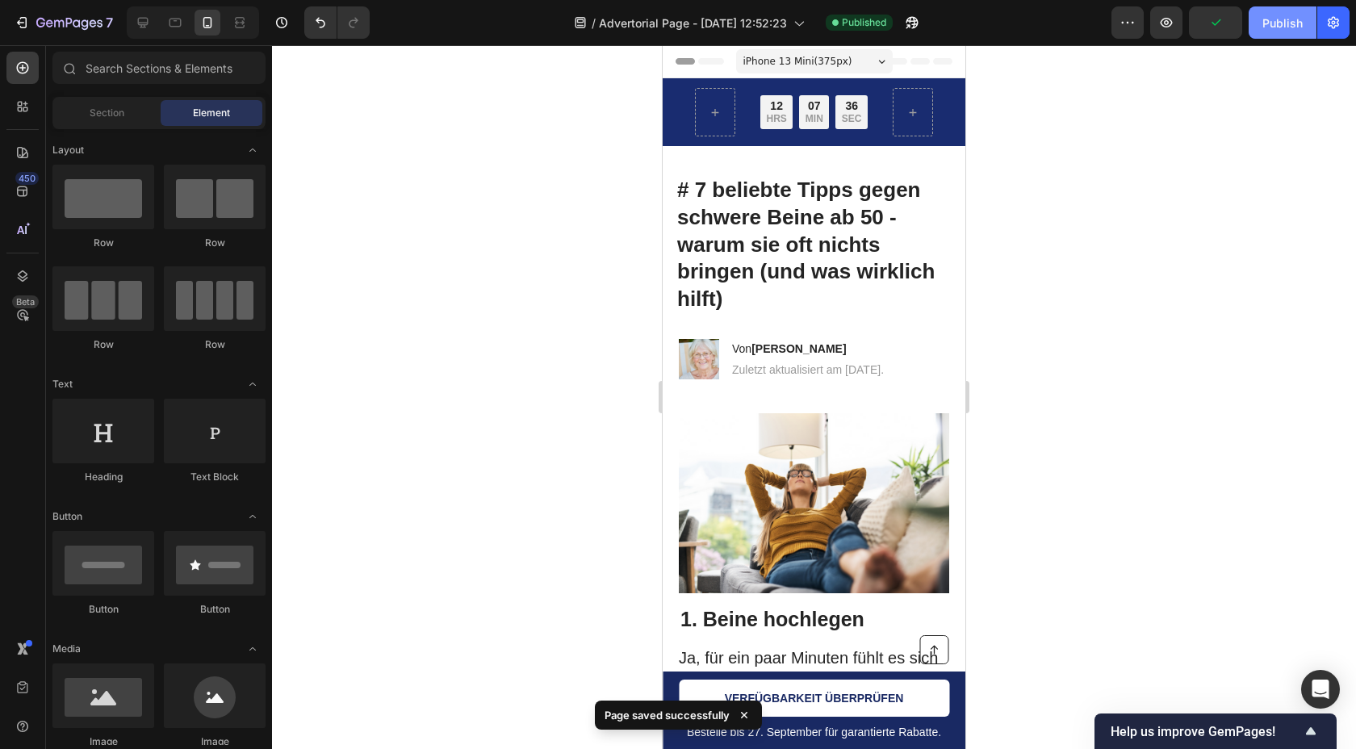
click at [1297, 23] on div "Publish" at bounding box center [1283, 23] width 40 height 17
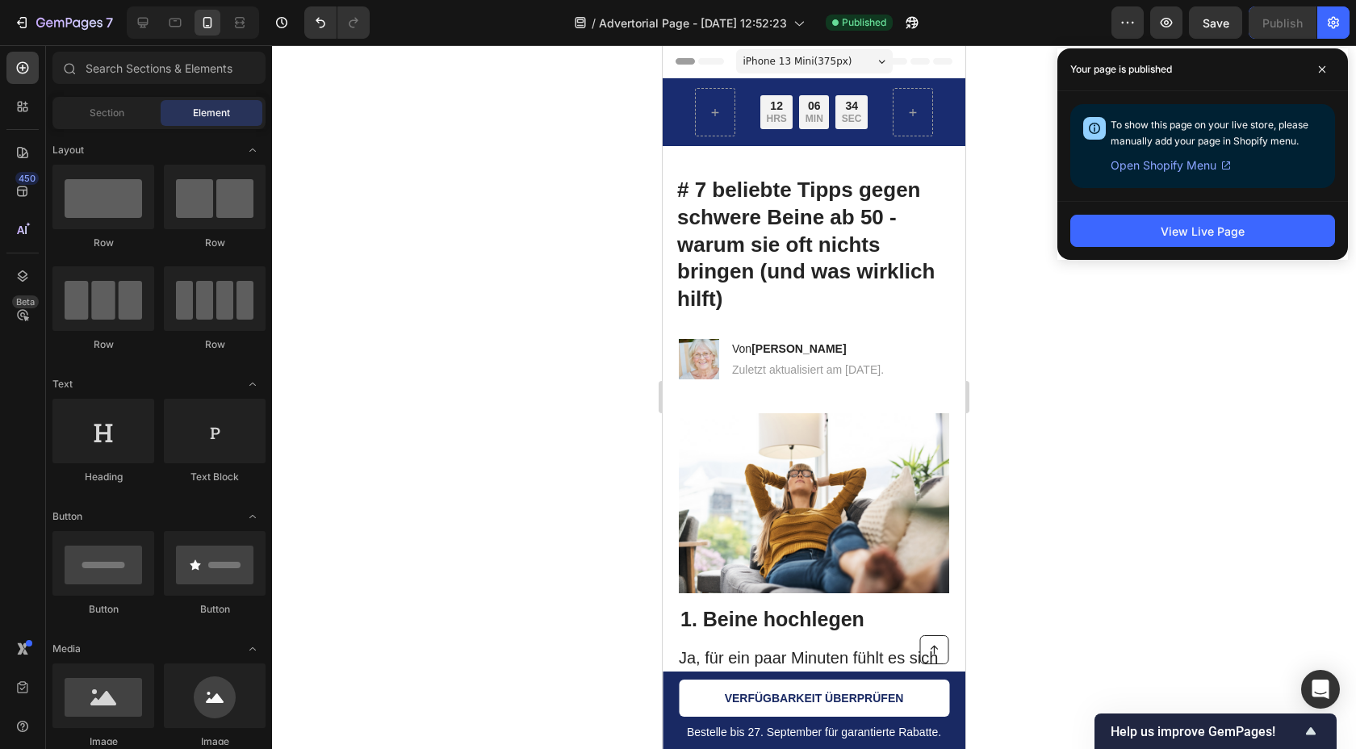
click at [1187, 172] on span "Open Shopify Menu" at bounding box center [1164, 165] width 106 height 19
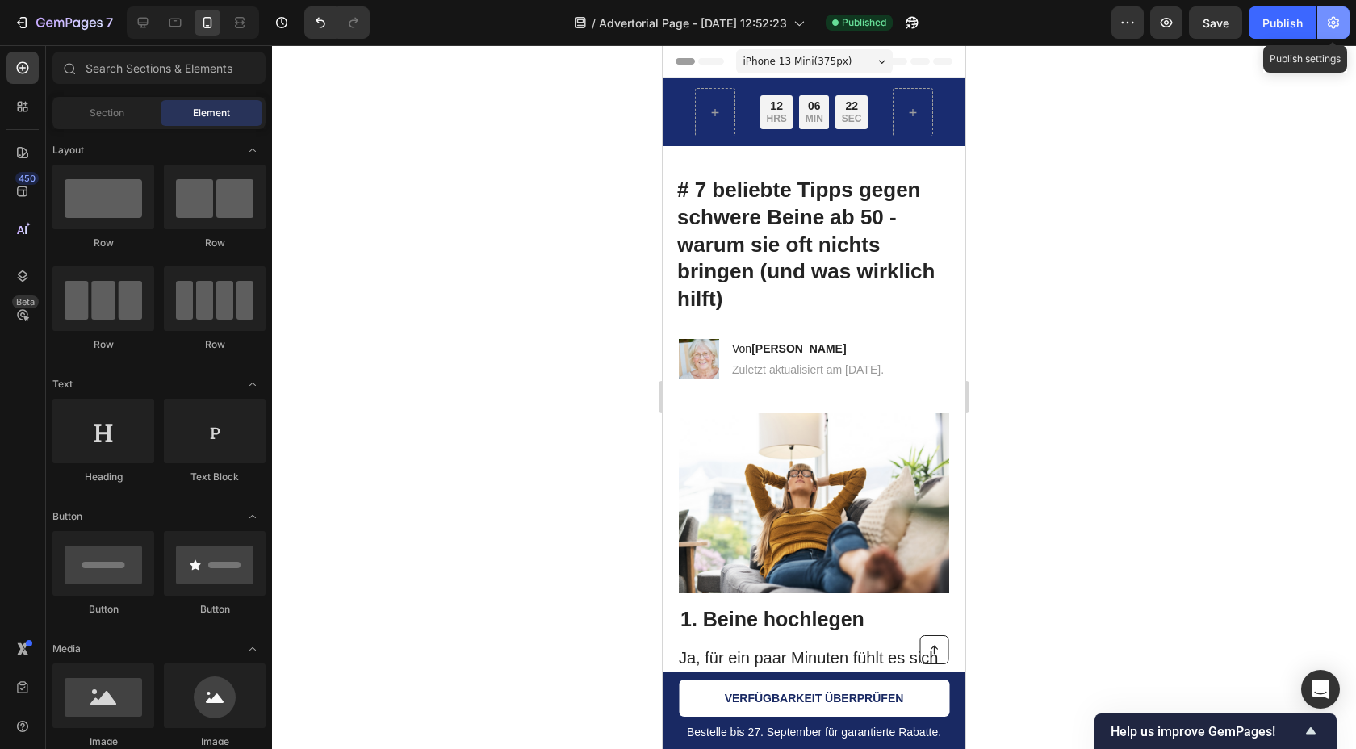
click at [1334, 33] on button "button" at bounding box center [1333, 22] width 32 height 32
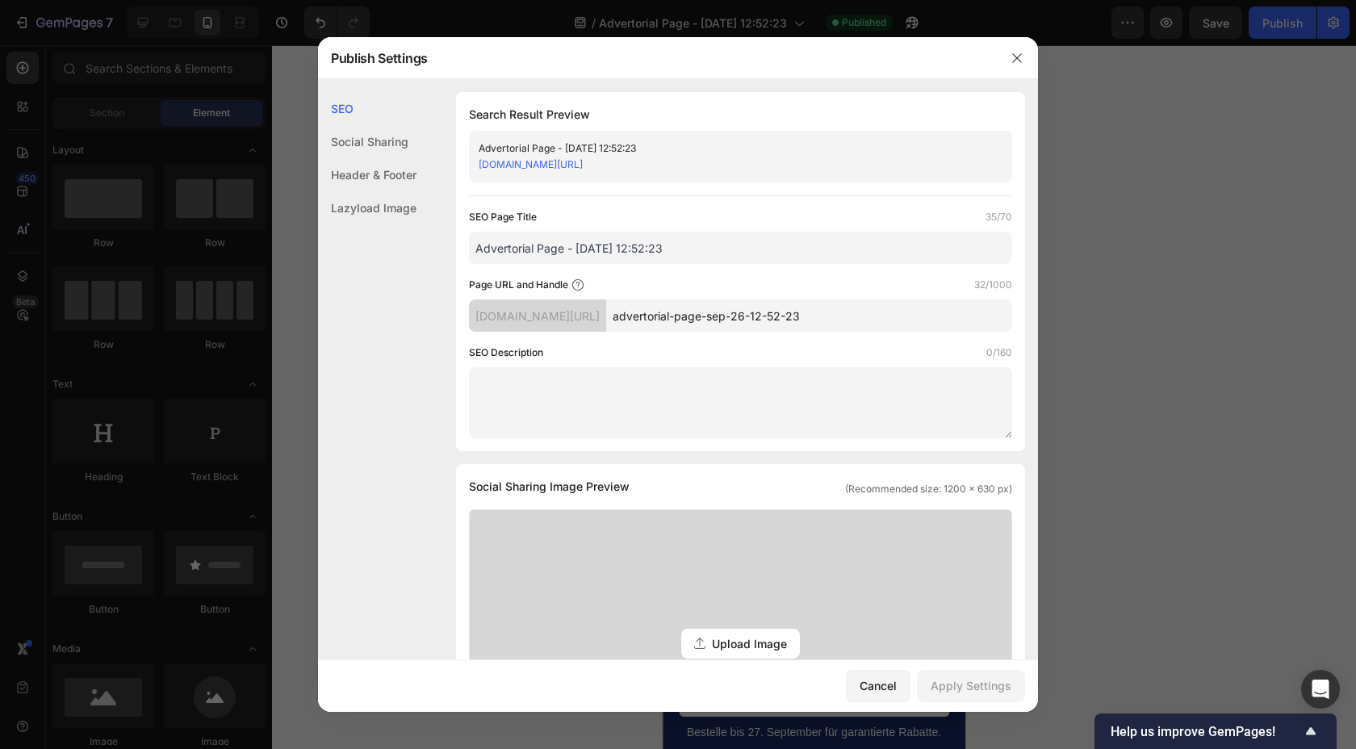
click at [583, 166] on link "[DOMAIN_NAME][URL]" at bounding box center [531, 164] width 104 height 12
click at [1016, 67] on button "button" at bounding box center [1017, 58] width 26 height 26
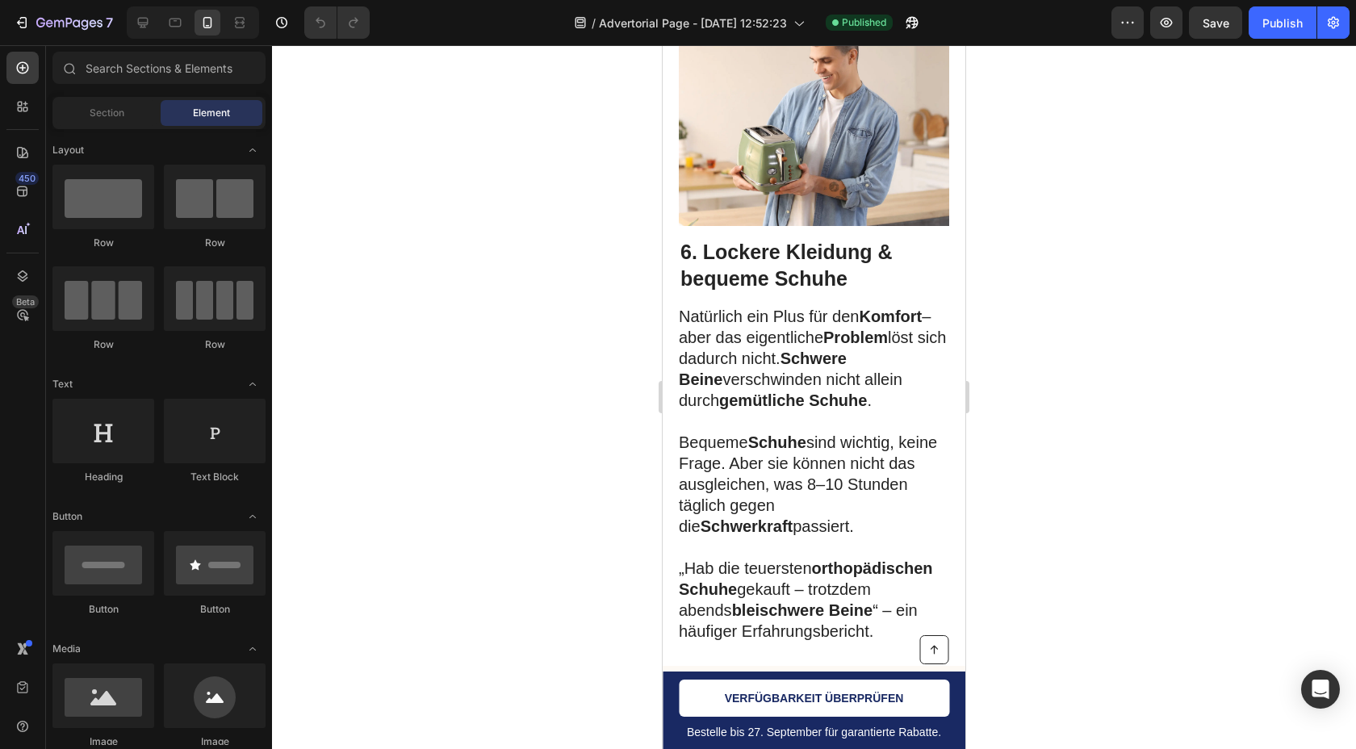
scroll to position [3914, 0]
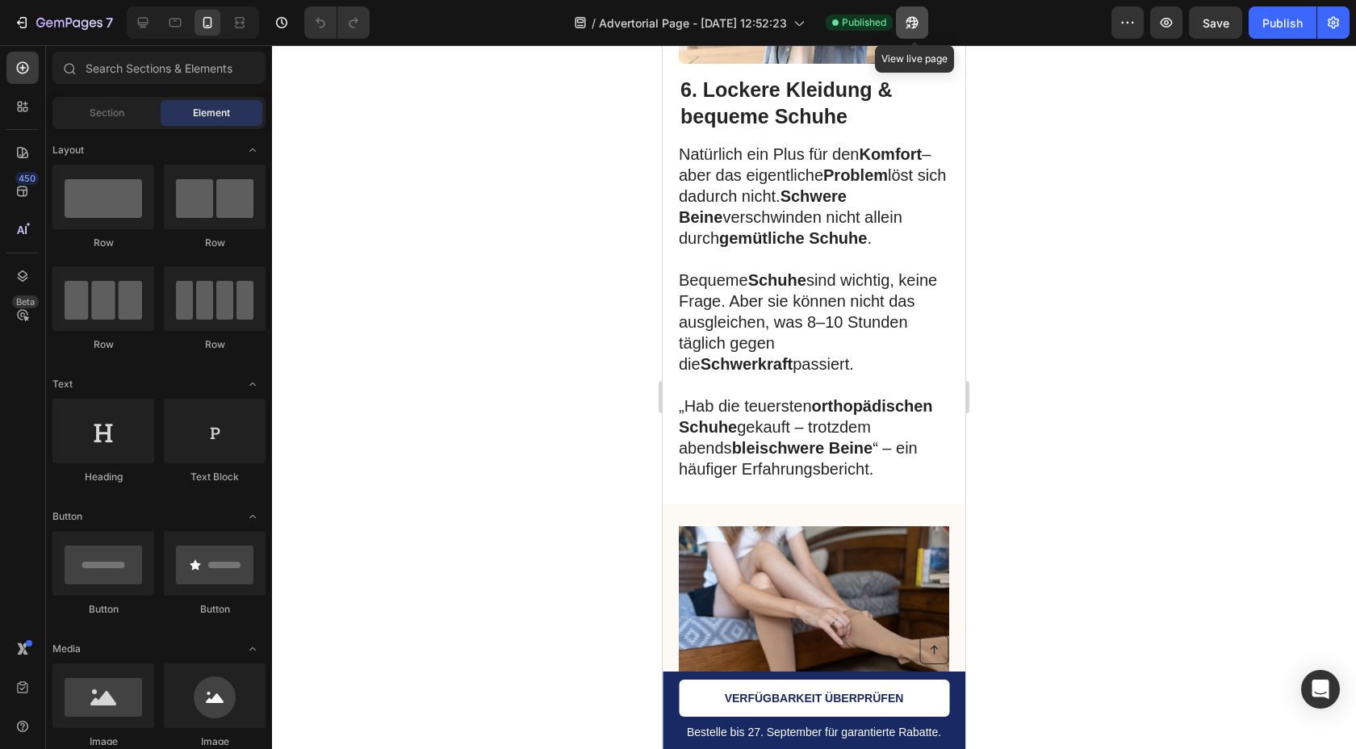
click at [919, 24] on icon "button" at bounding box center [913, 23] width 12 height 12
click at [1340, 23] on icon "button" at bounding box center [1334, 23] width 16 height 16
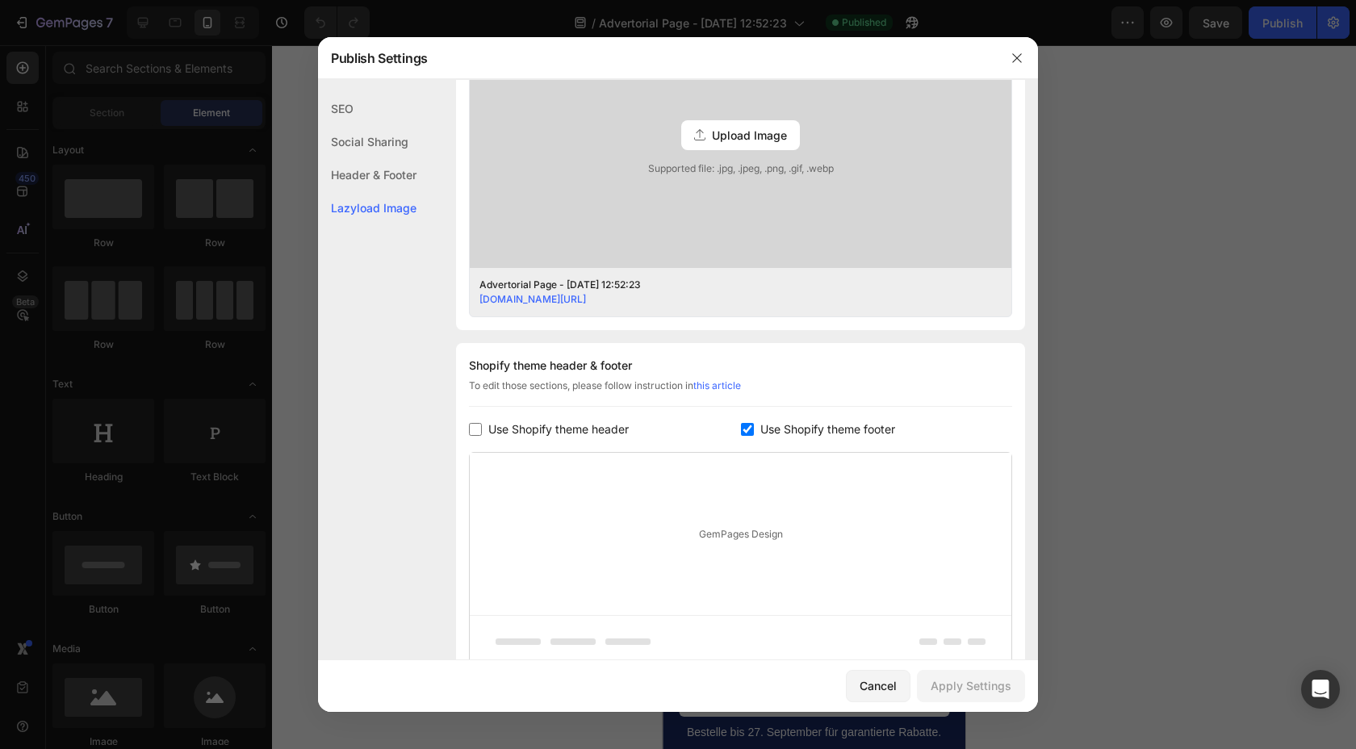
scroll to position [649, 0]
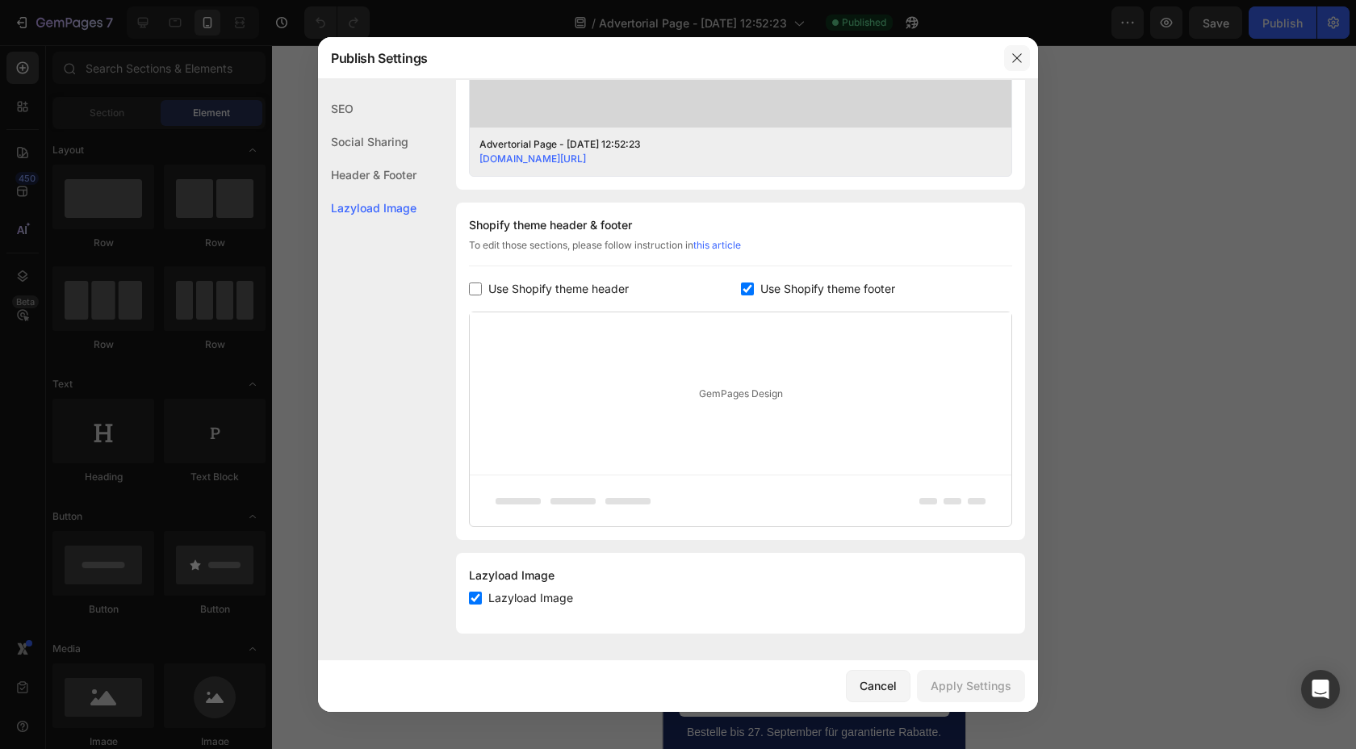
click at [1015, 63] on icon "button" at bounding box center [1017, 58] width 13 height 13
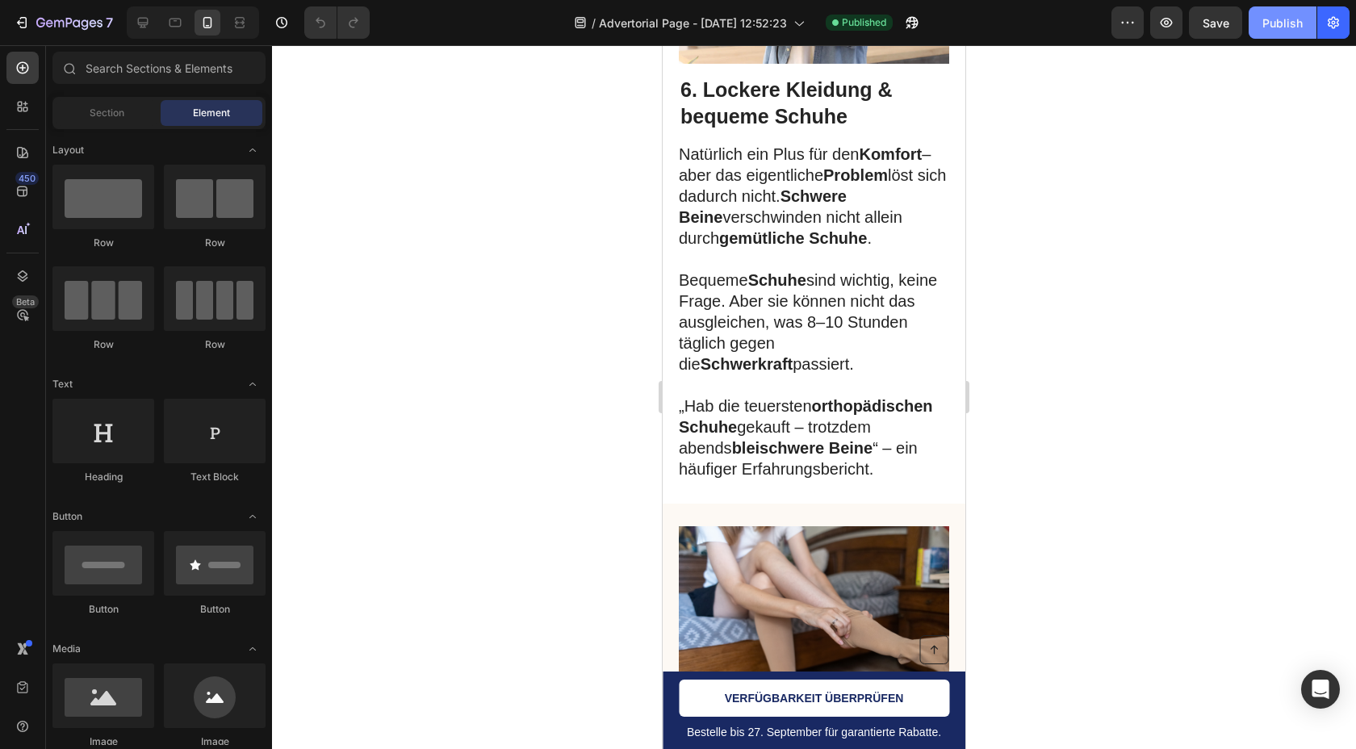
click at [1271, 32] on button "Publish" at bounding box center [1283, 22] width 68 height 32
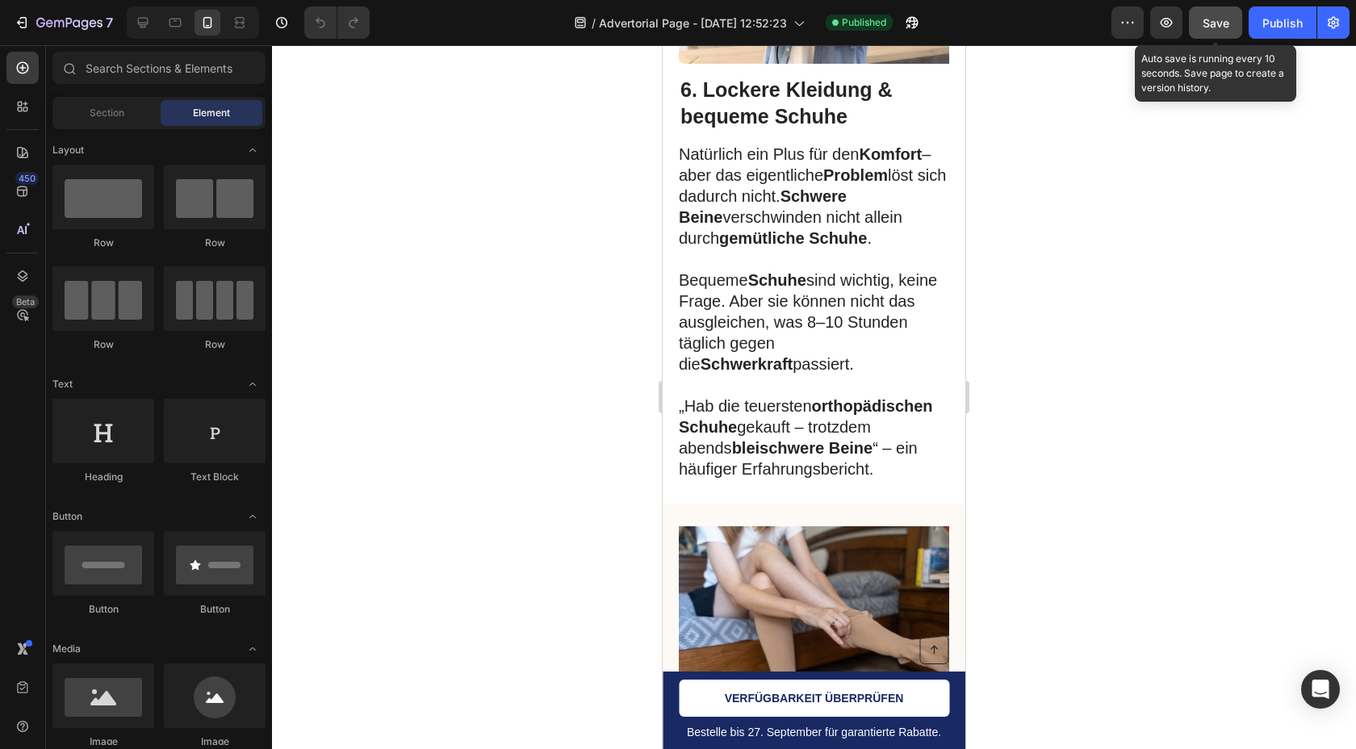
click at [1216, 19] on span "Save" at bounding box center [1216, 23] width 27 height 14
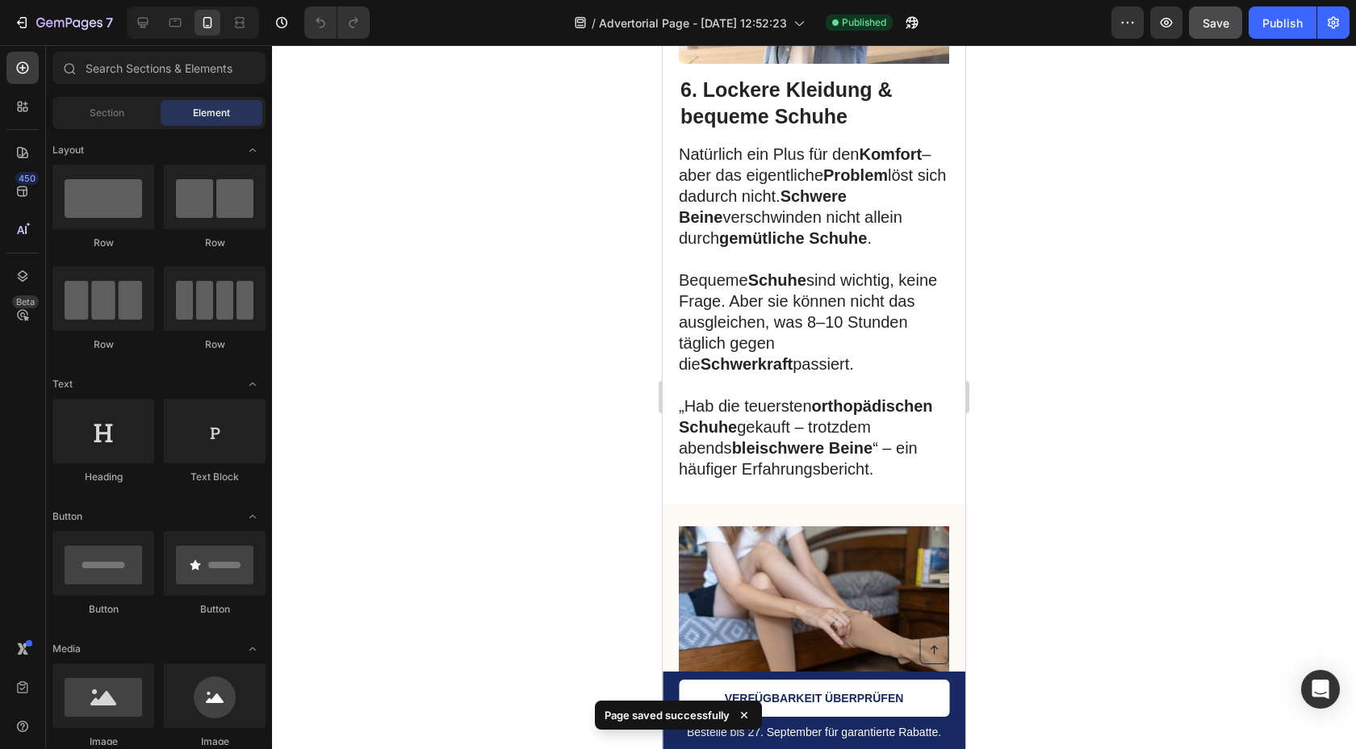
click at [748, 714] on icon at bounding box center [744, 715] width 16 height 16
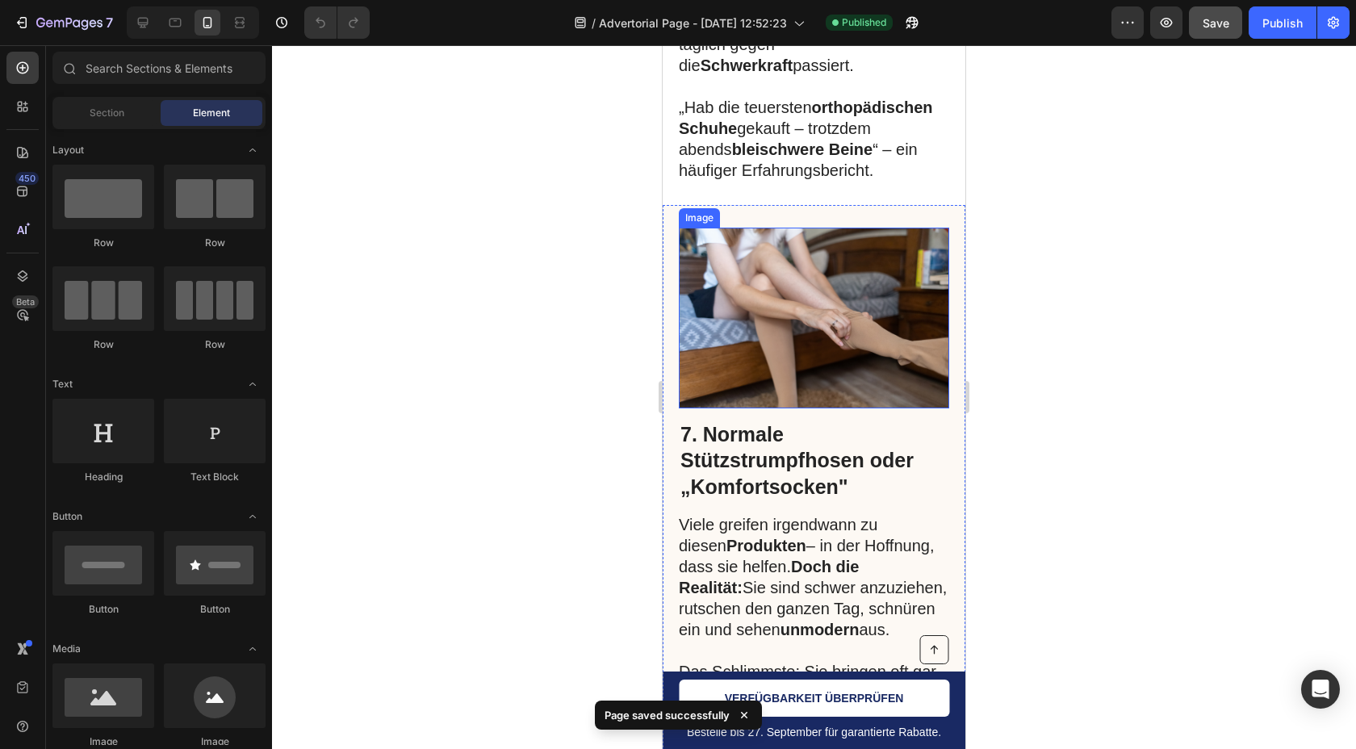
scroll to position [4277, 0]
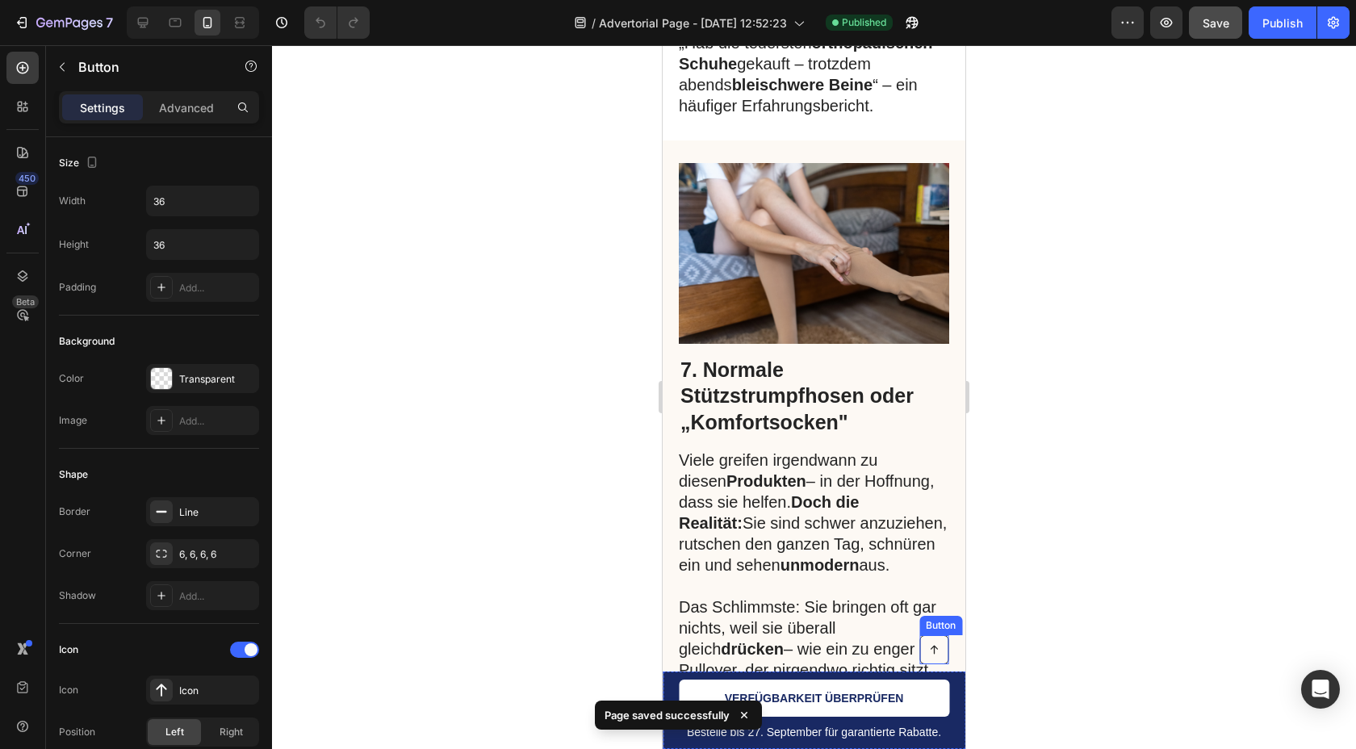
click at [933, 650] on icon at bounding box center [933, 650] width 7 height 9
click at [936, 612] on div at bounding box center [934, 619] width 19 height 19
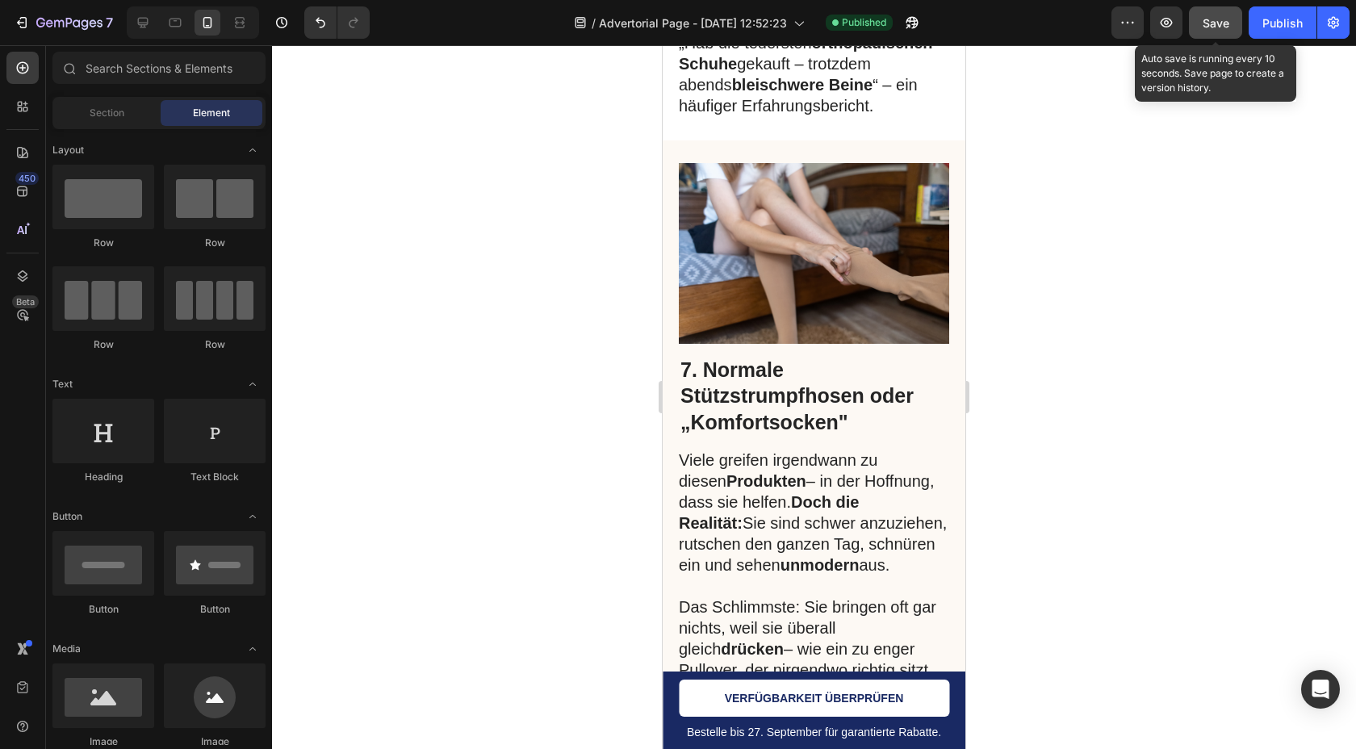
click at [1213, 24] on span "Save" at bounding box center [1216, 23] width 27 height 14
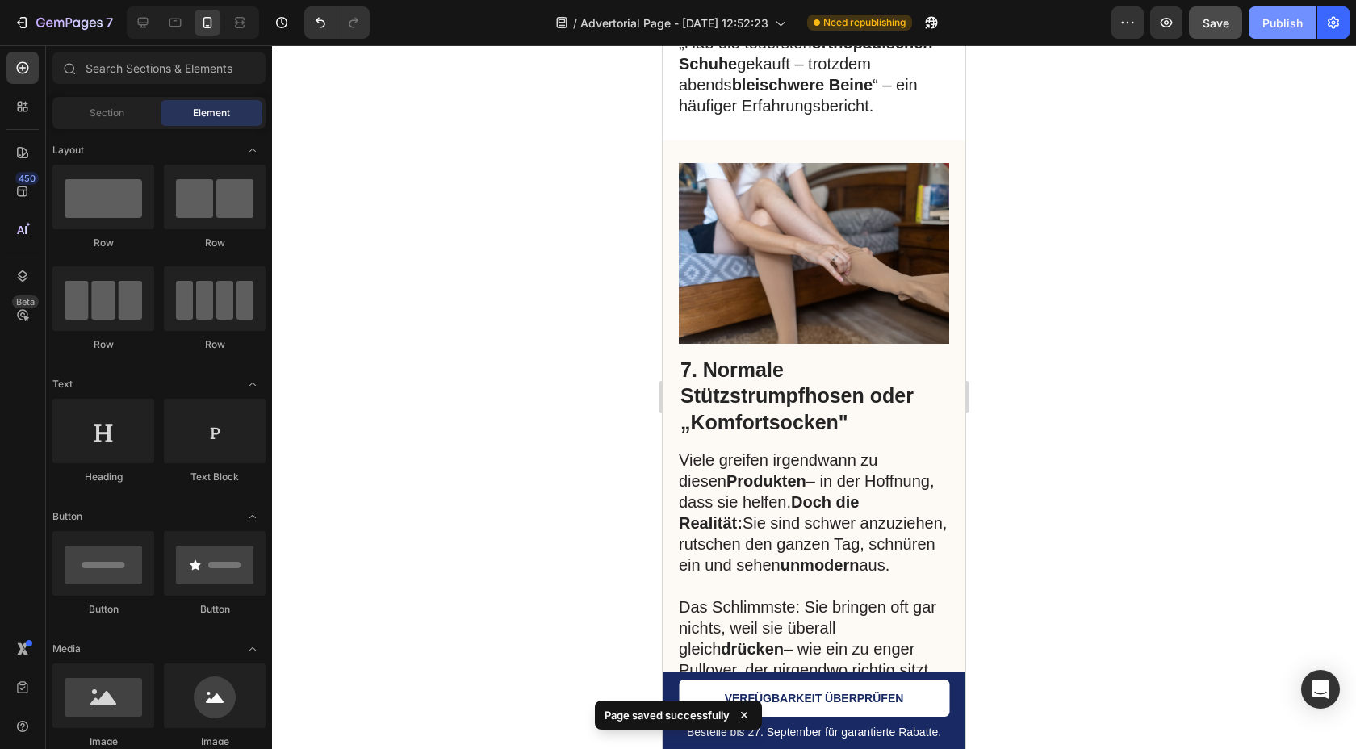
click at [1260, 19] on button "Publish" at bounding box center [1283, 22] width 68 height 32
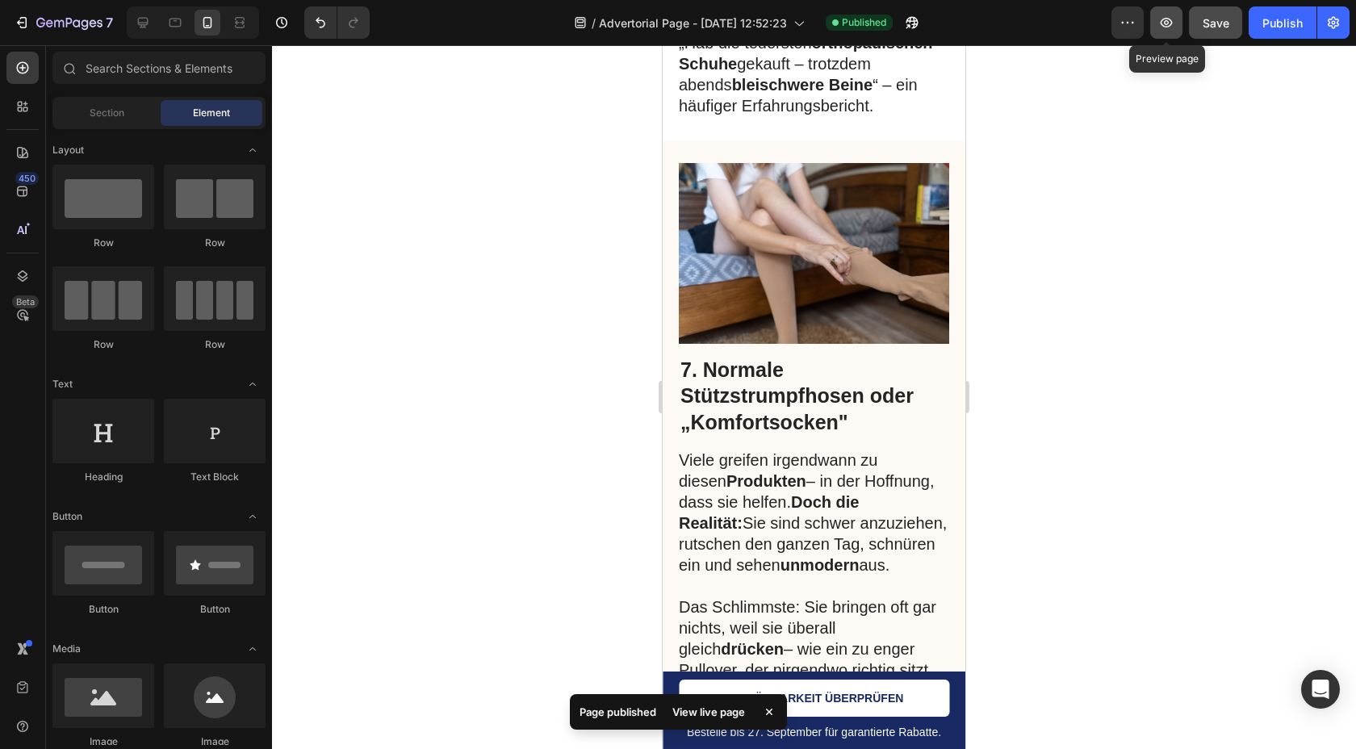
click at [1171, 23] on icon "button" at bounding box center [1166, 23] width 16 height 16
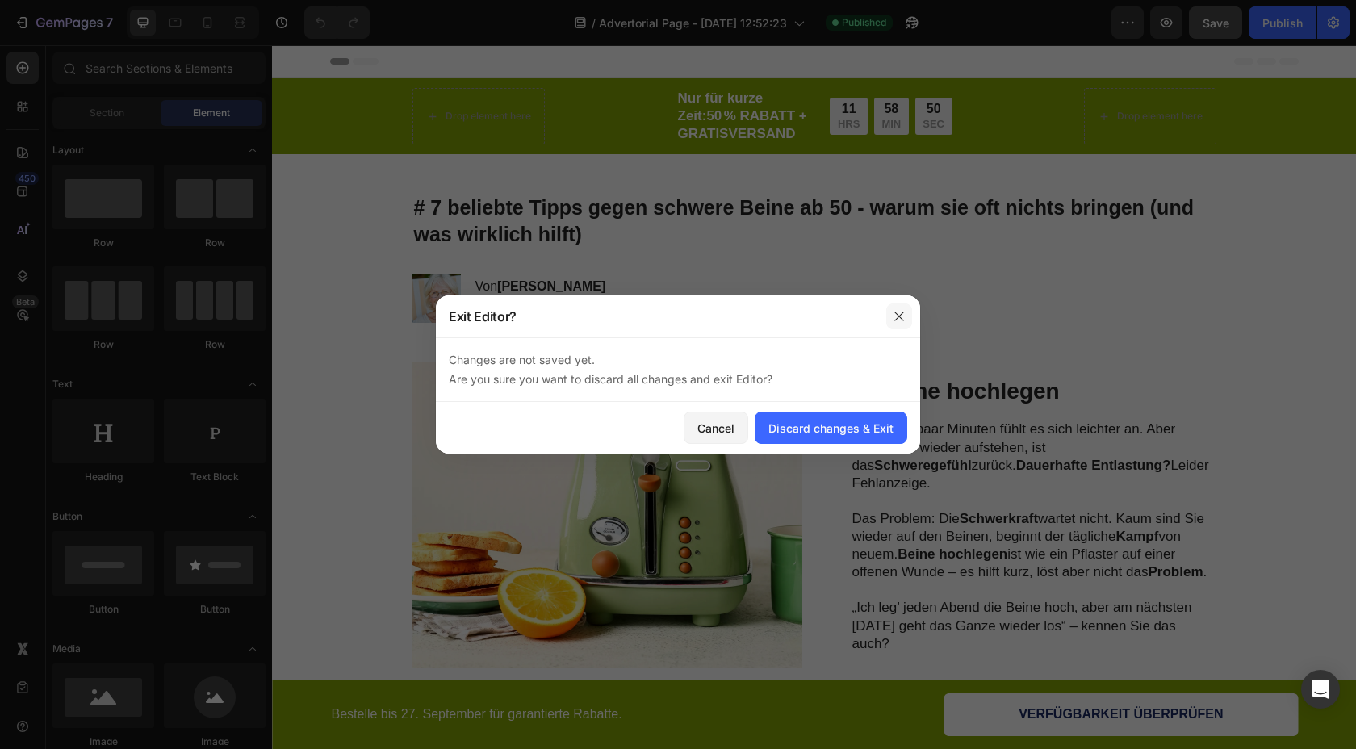
click at [897, 318] on icon "button" at bounding box center [898, 316] width 9 height 9
